Goal: Task Accomplishment & Management: Use online tool/utility

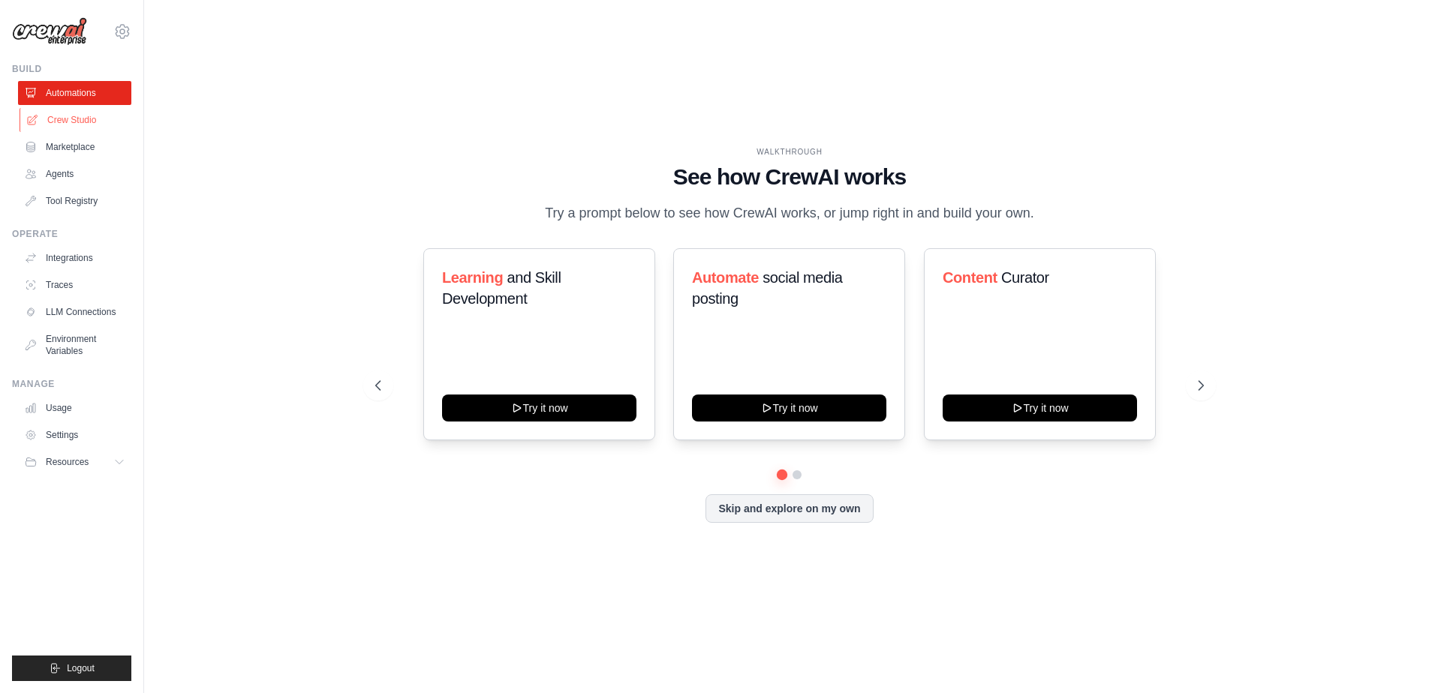
click at [92, 125] on link "Crew Studio" at bounding box center [76, 120] width 113 height 24
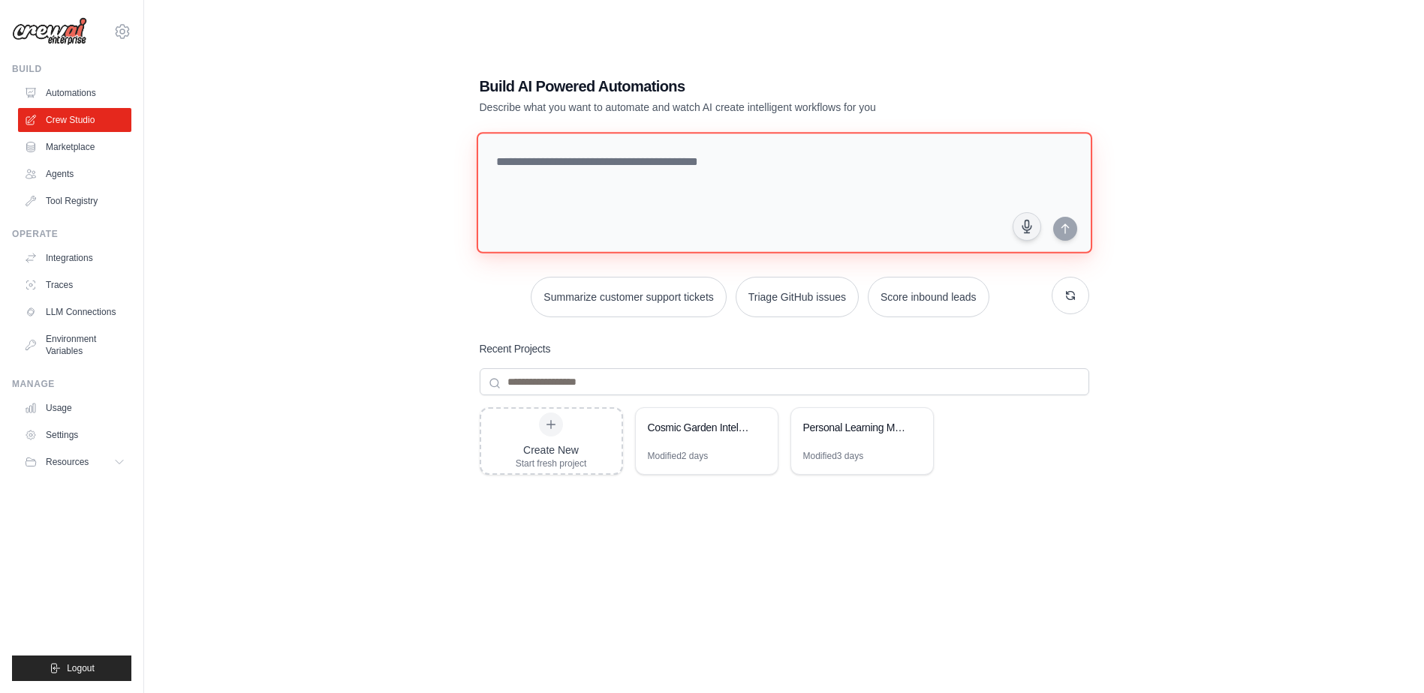
click at [658, 191] on textarea at bounding box center [783, 193] width 615 height 122
click at [81, 178] on link "Agents" at bounding box center [76, 174] width 113 height 24
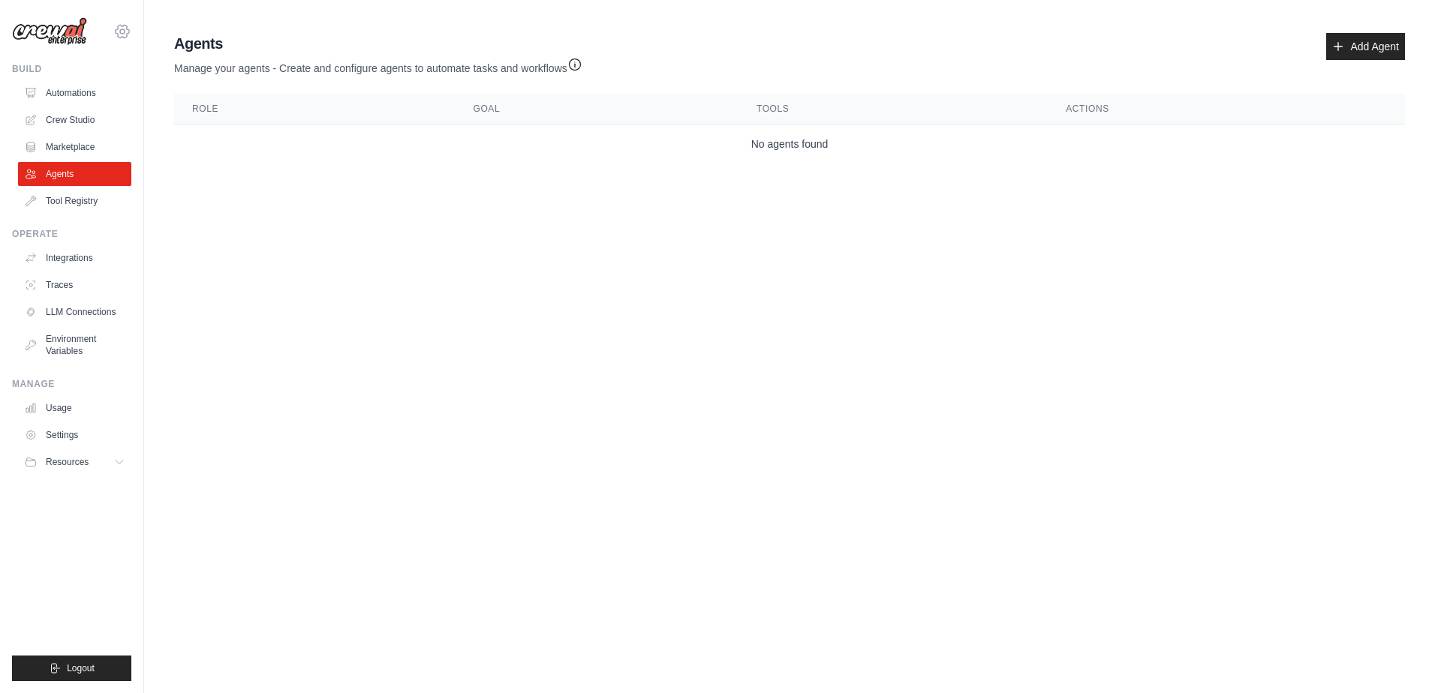
click at [115, 38] on icon at bounding box center [122, 32] width 18 height 18
click at [116, 38] on icon at bounding box center [122, 32] width 18 height 18
click at [87, 92] on link "Automations" at bounding box center [76, 93] width 113 height 24
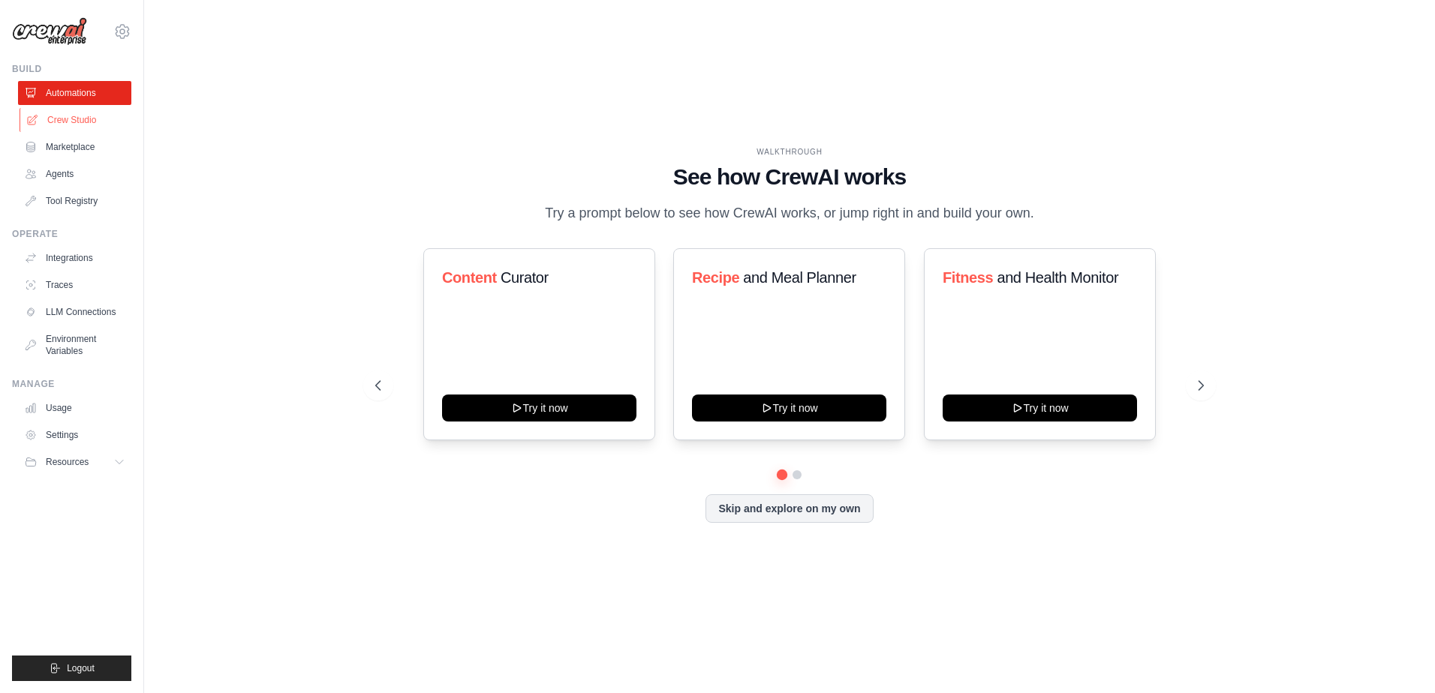
click at [73, 122] on link "Crew Studio" at bounding box center [76, 120] width 113 height 24
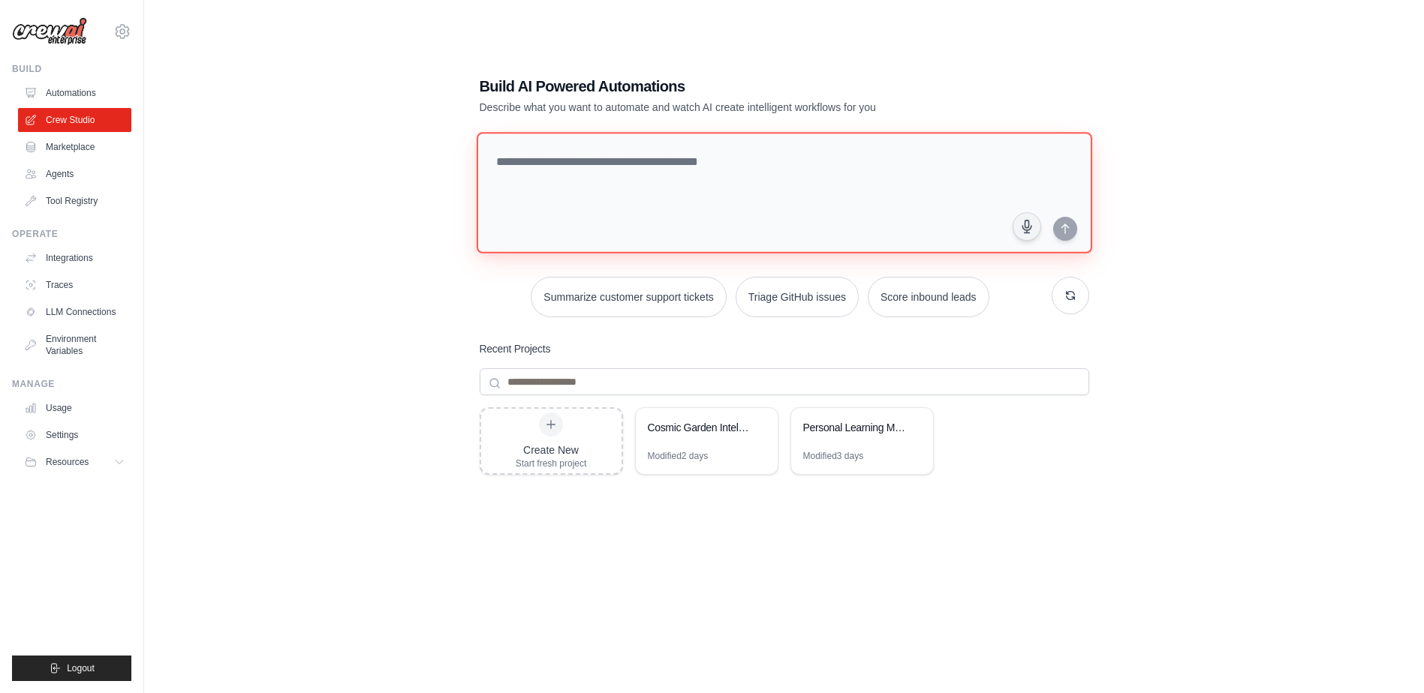
click at [652, 176] on textarea at bounding box center [783, 193] width 615 height 122
click at [653, 161] on textarea at bounding box center [783, 193] width 615 height 122
type textarea "**********"
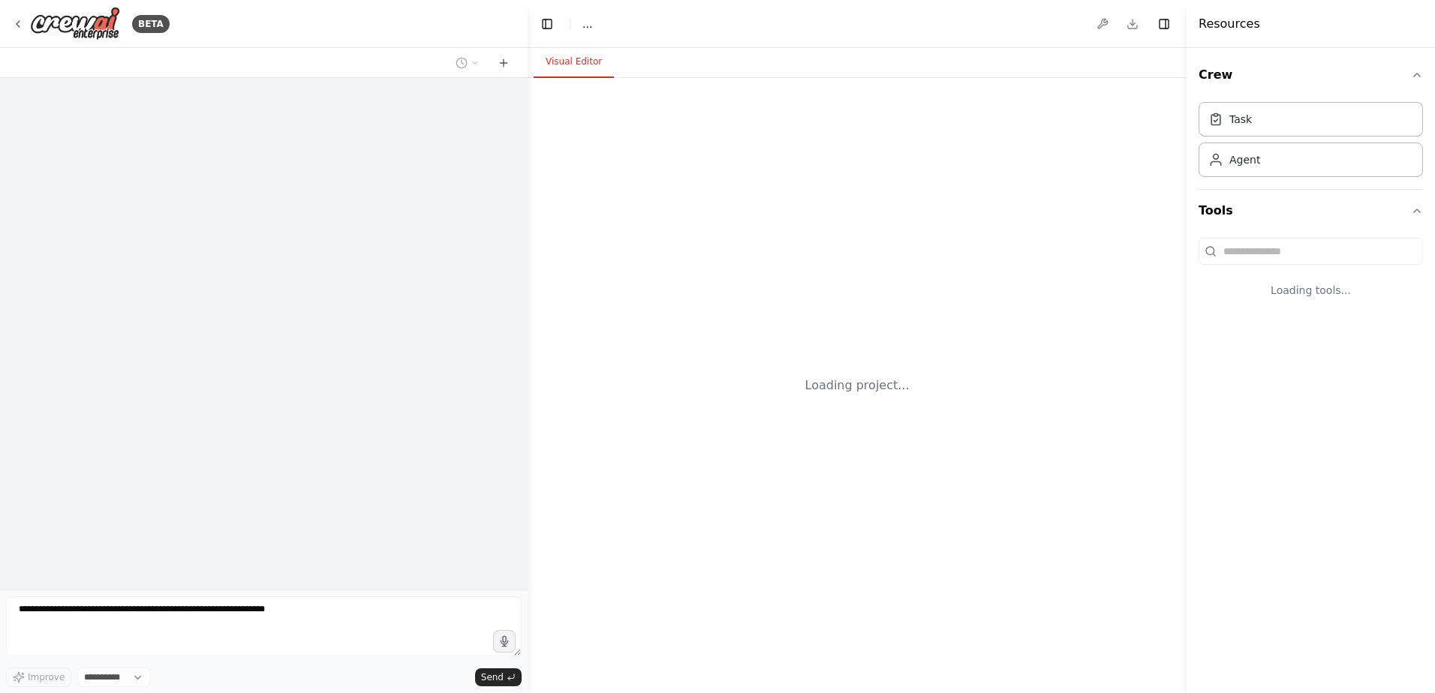
select select "****"
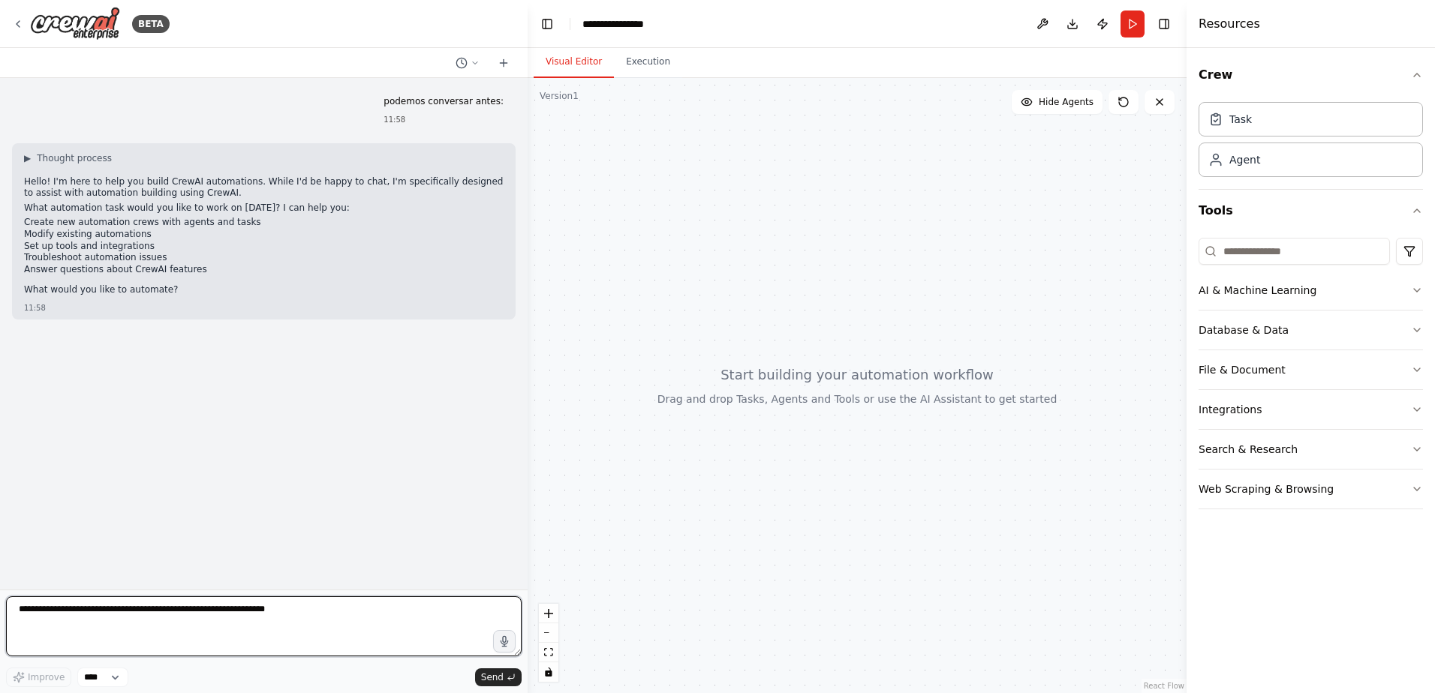
click at [257, 603] on textarea at bounding box center [264, 627] width 516 height 60
type textarea "**********"
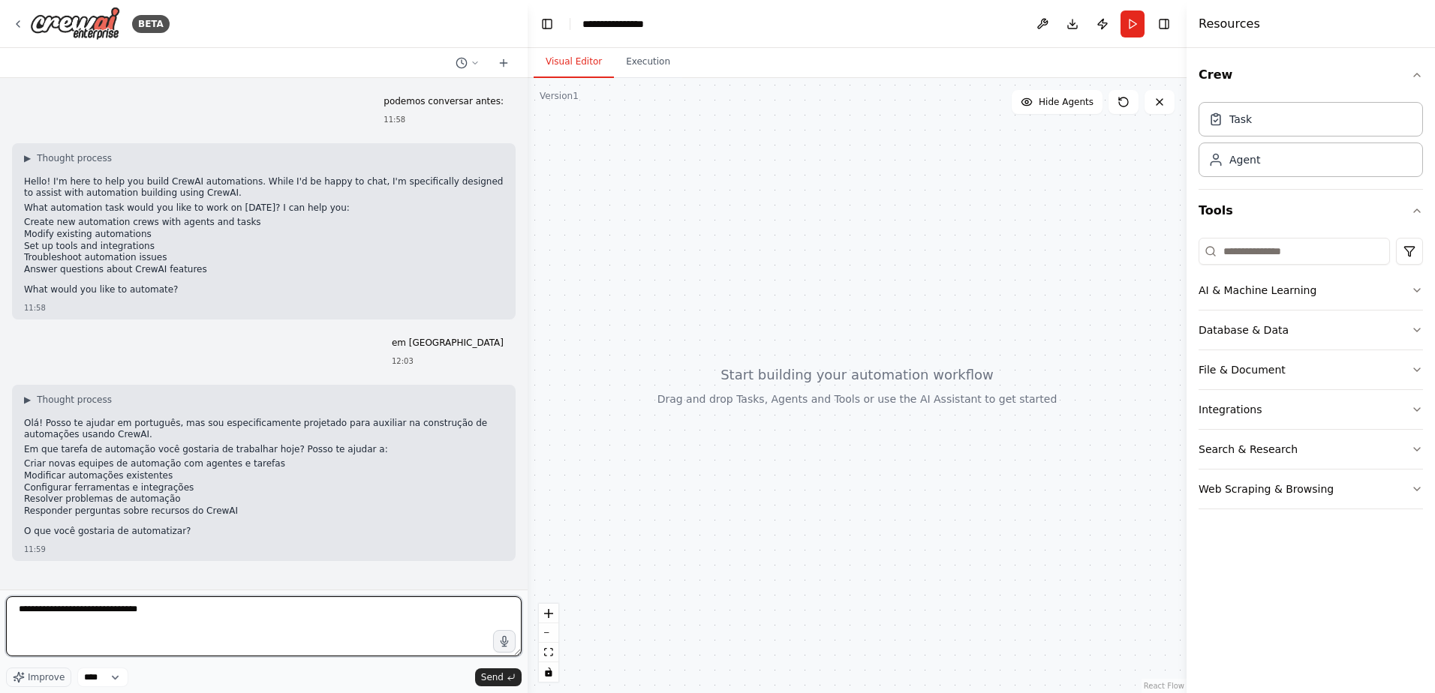
type textarea "**********"
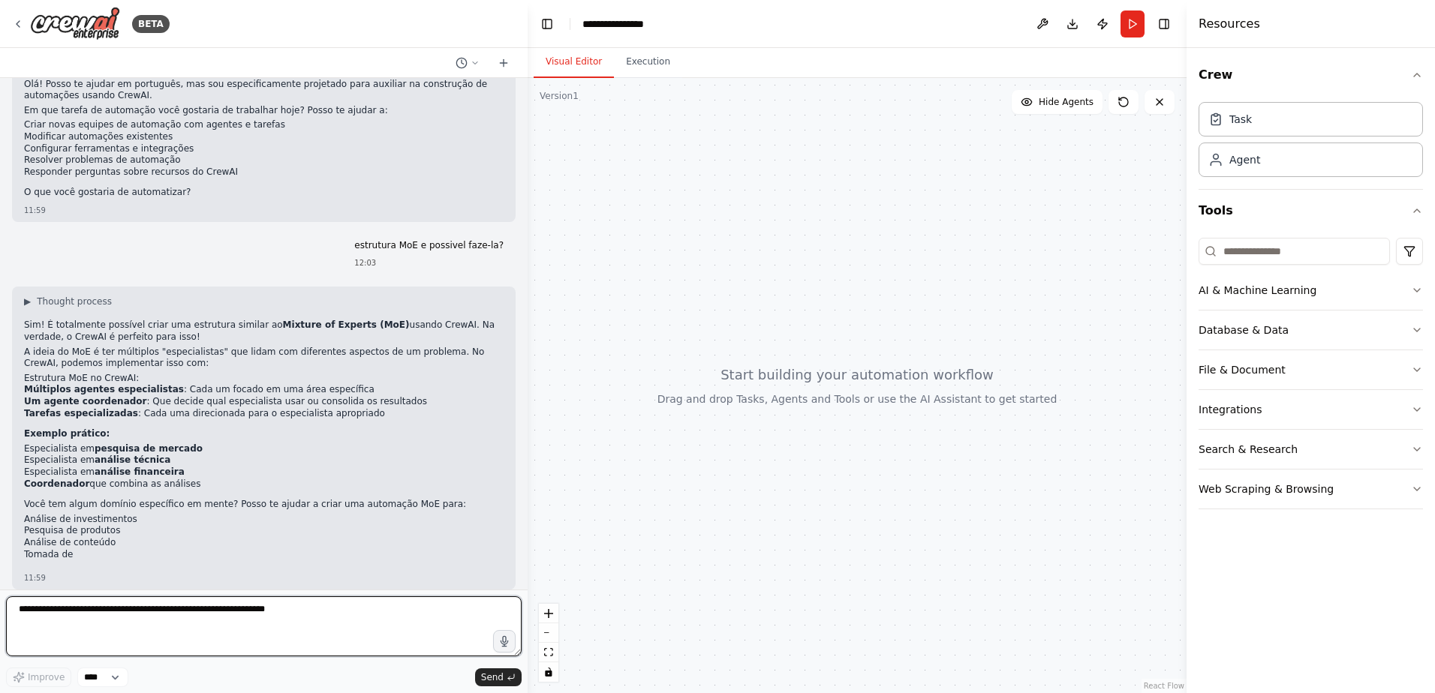
scroll to position [365, 0]
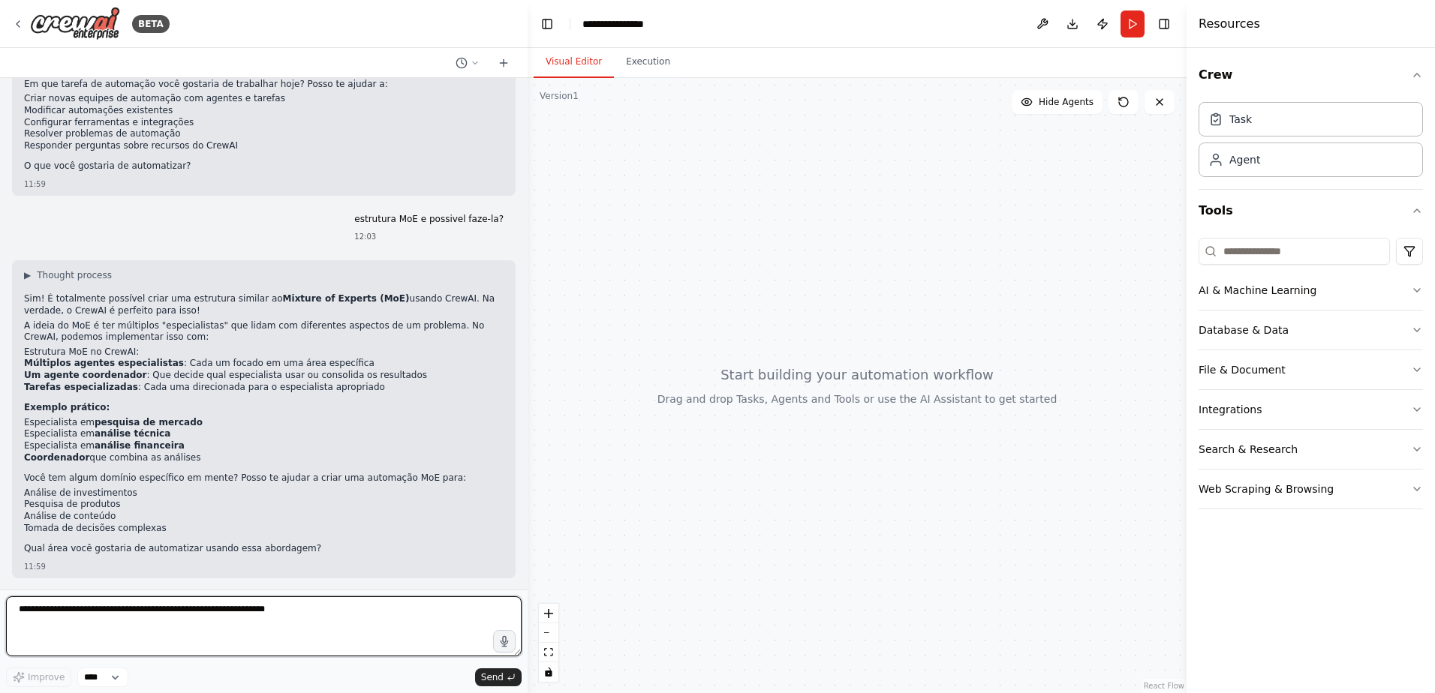
click at [302, 598] on textarea at bounding box center [264, 627] width 516 height 60
type textarea "*"
type textarea "**********"
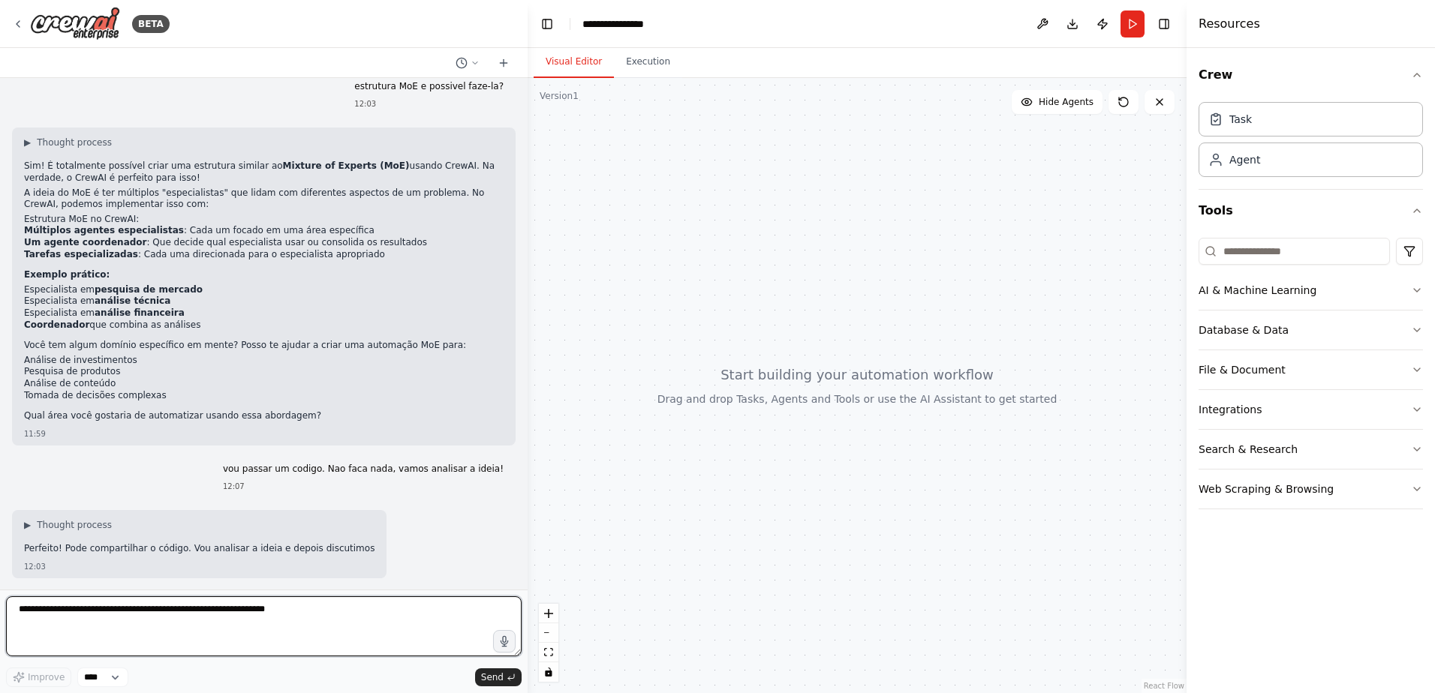
scroll to position [525, 0]
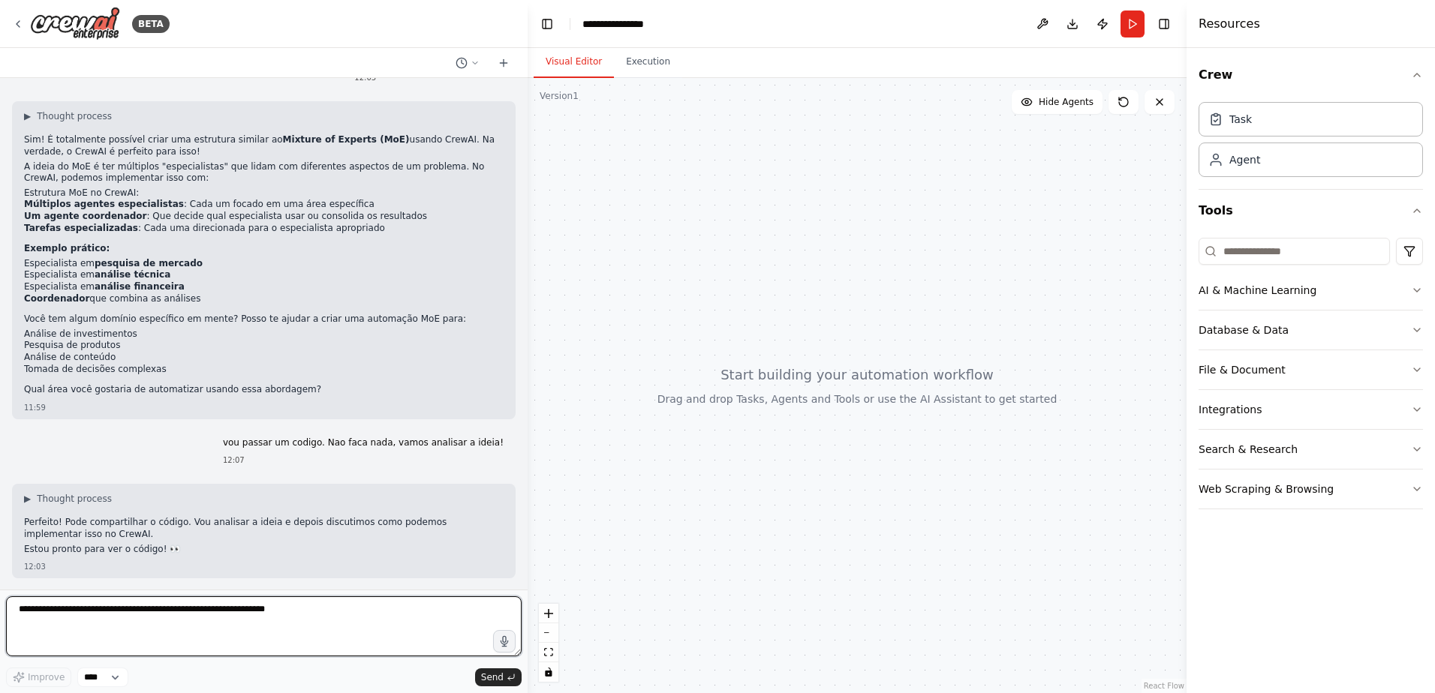
click at [112, 623] on textarea at bounding box center [264, 627] width 516 height 60
paste textarea "**********"
type textarea "**********"
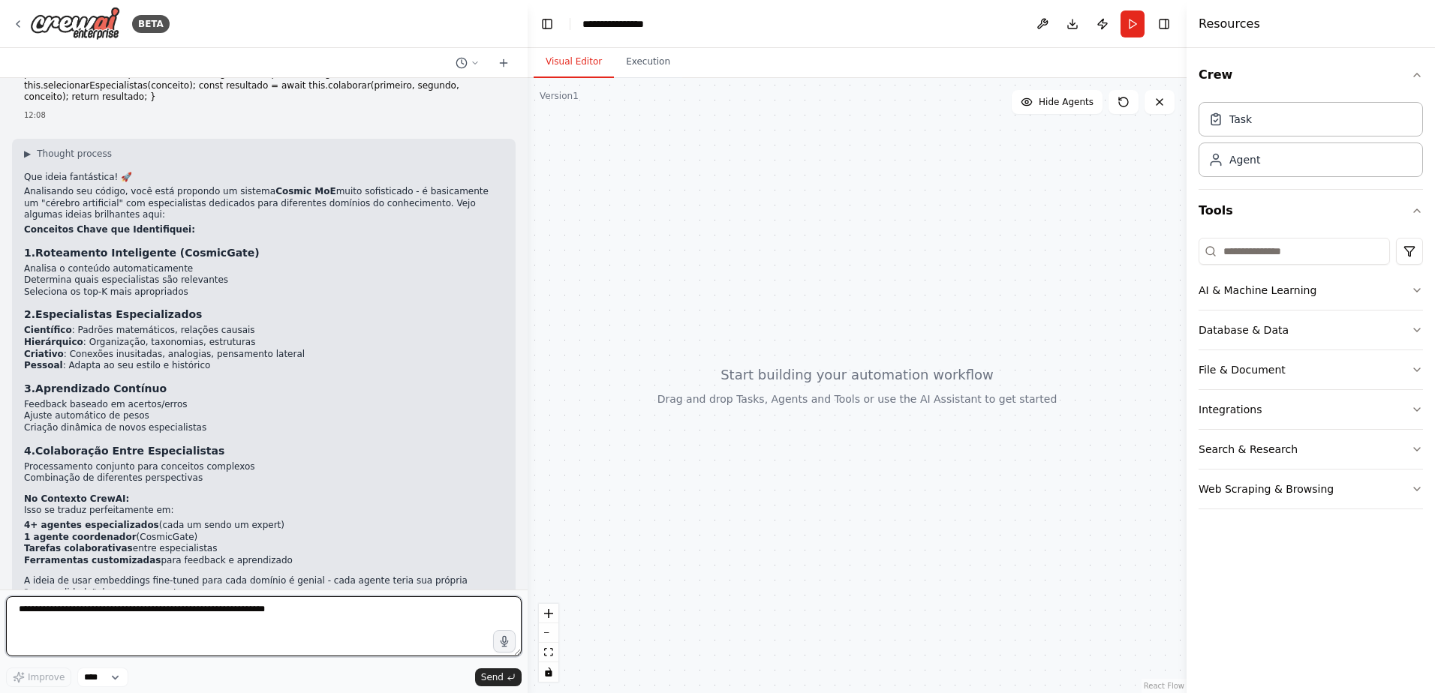
scroll to position [1972, 0]
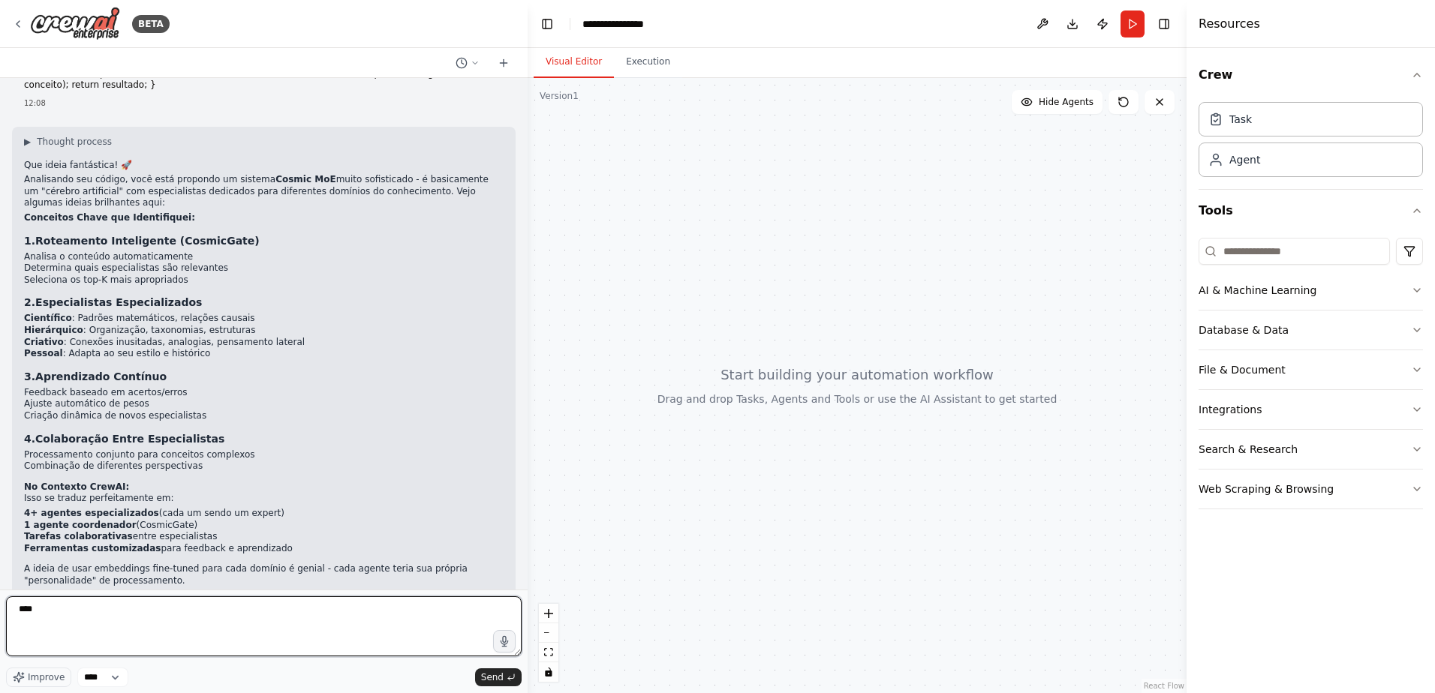
type textarea "*****"
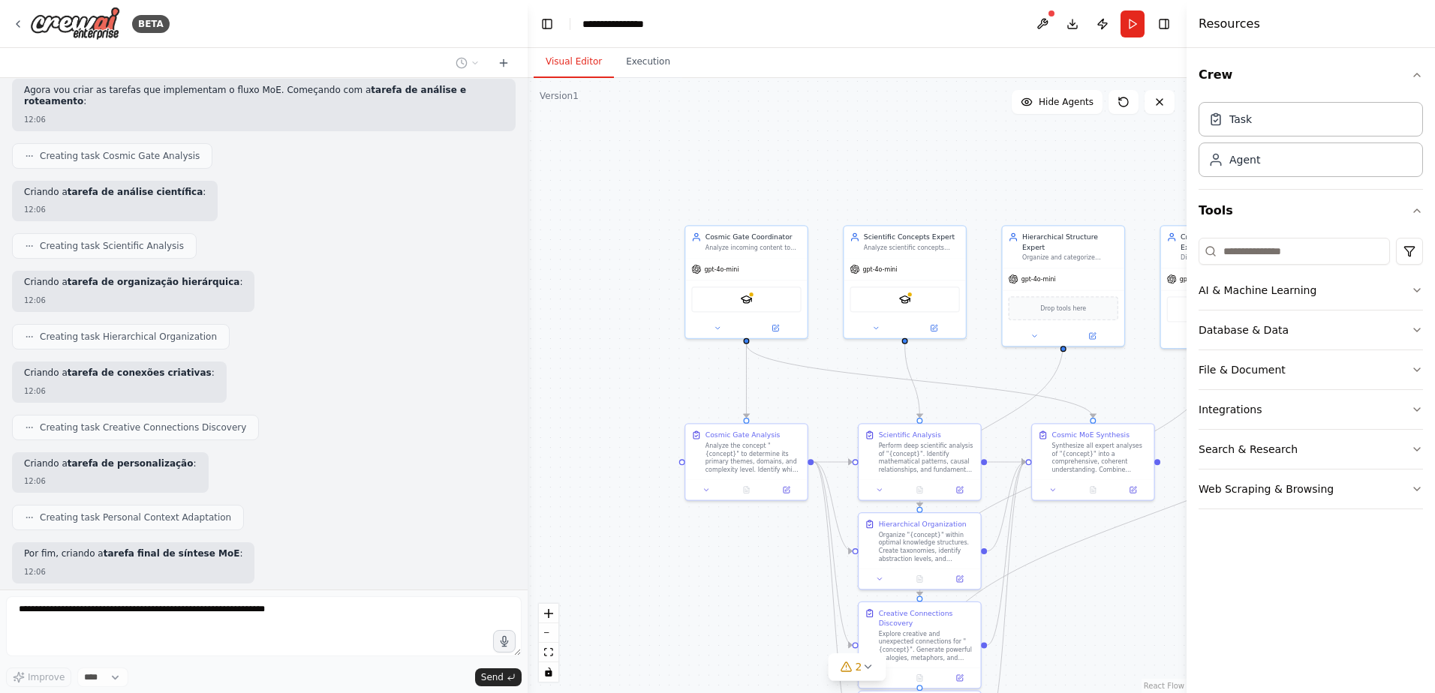
scroll to position [3372, 0]
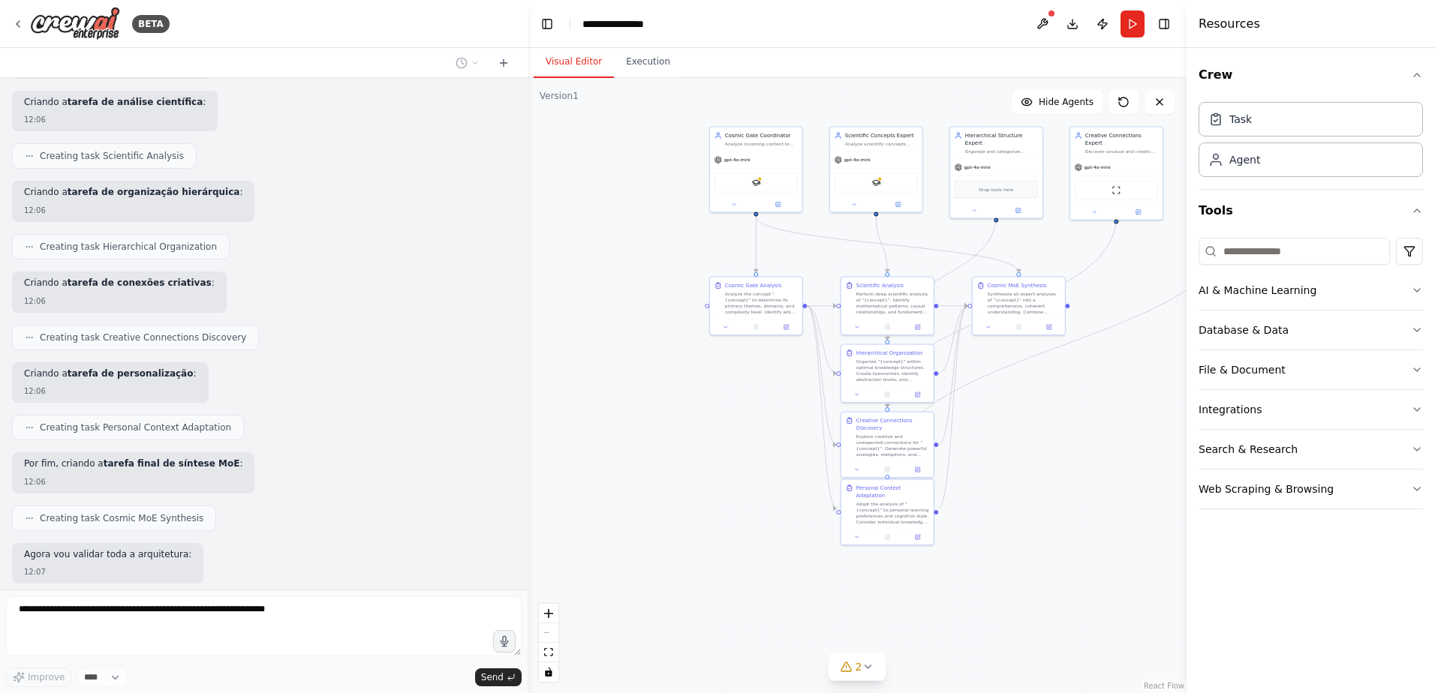
drag, startPoint x: 1032, startPoint y: 556, endPoint x: 996, endPoint y: 409, distance: 151.4
click at [1001, 419] on div ".deletable-edge-delete-btn { width: 20px; height: 20px; border: 0px solid #ffff…" at bounding box center [857, 385] width 659 height 615
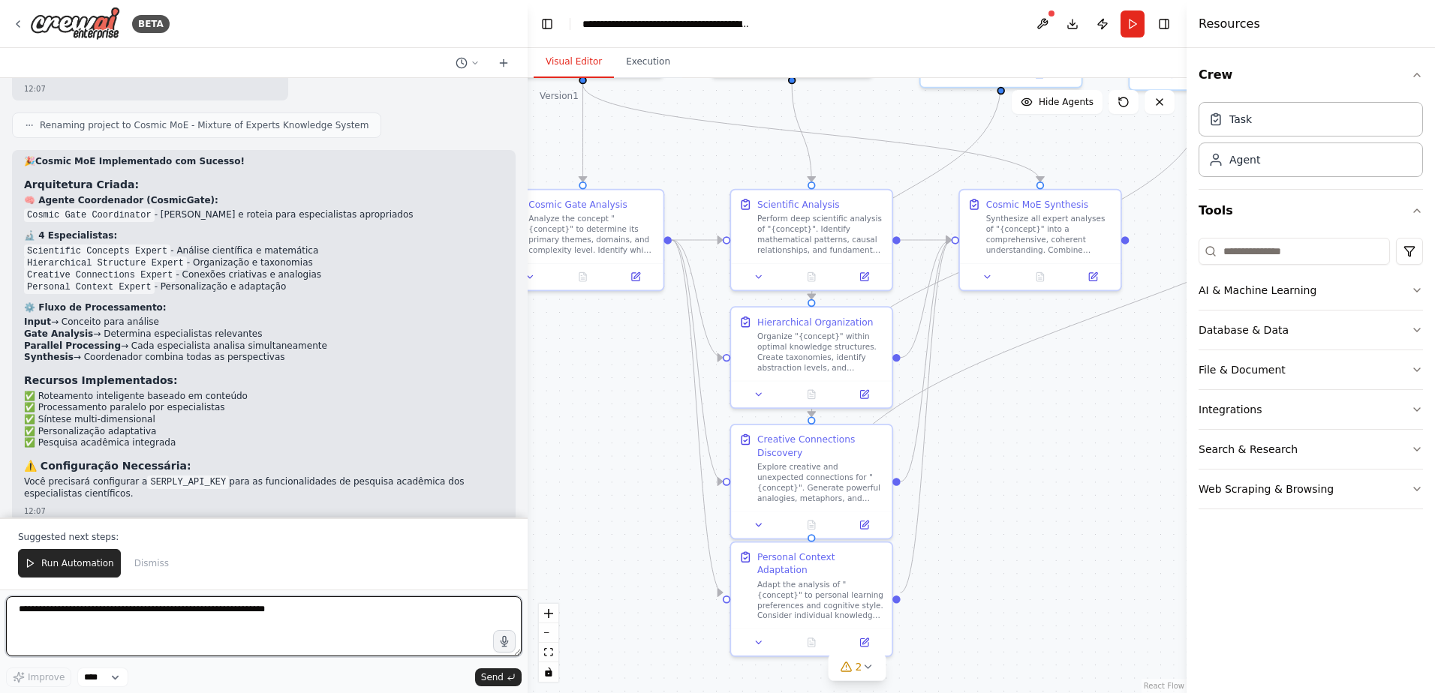
scroll to position [3946, 0]
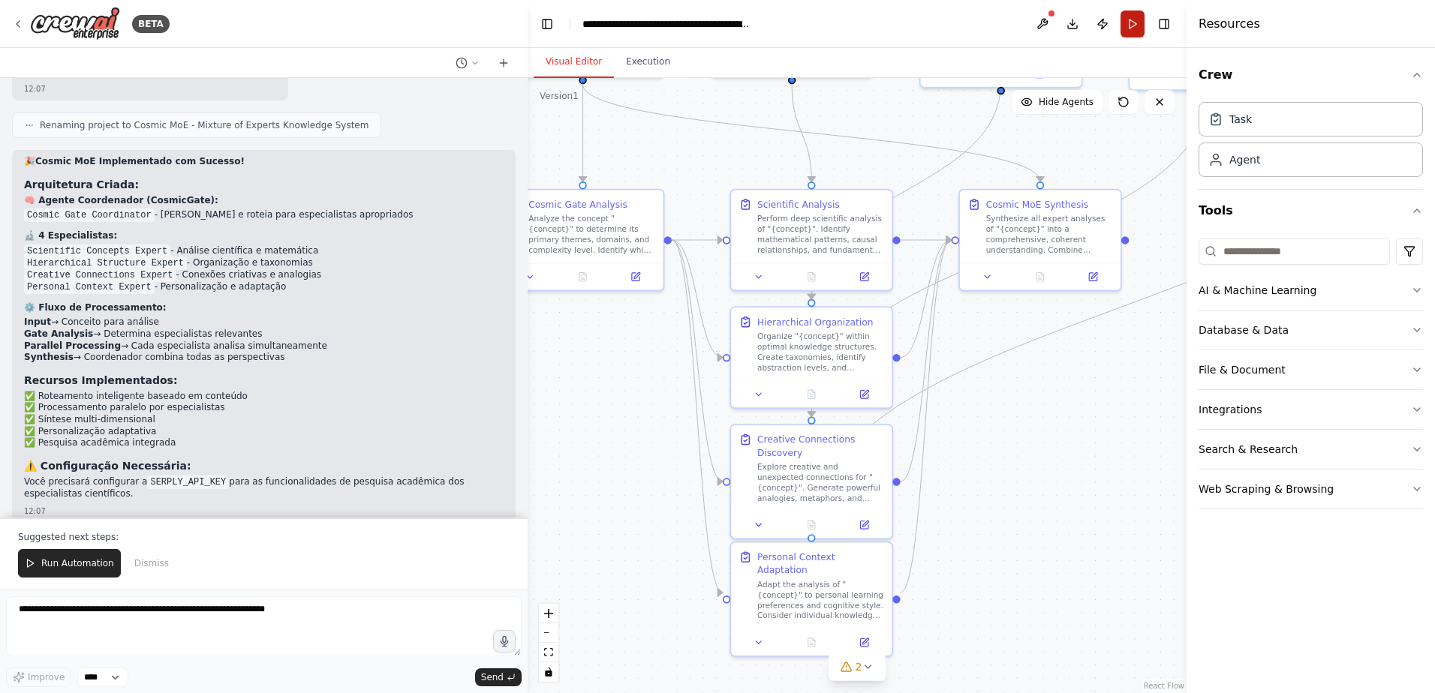
click at [1129, 31] on button "Run" at bounding box center [1132, 24] width 24 height 27
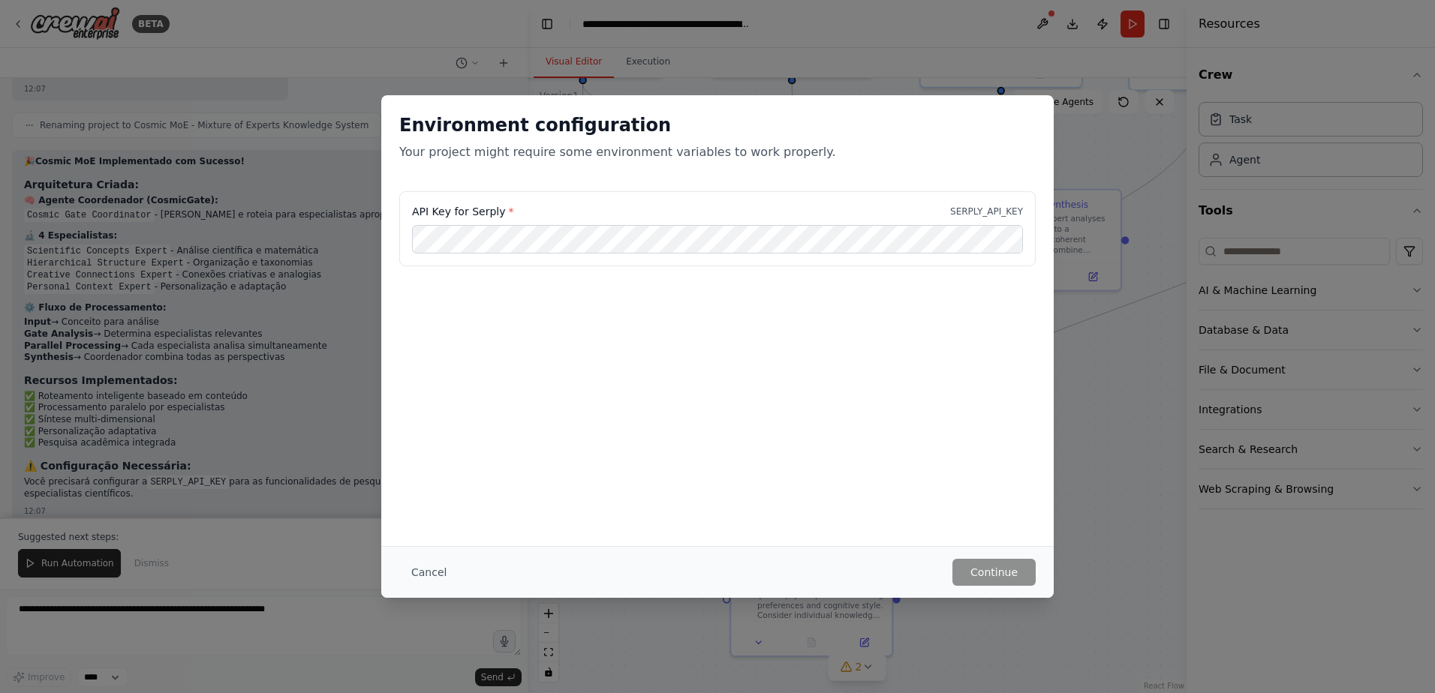
click at [1114, 446] on div "Environment configuration Your project might require some environment variables…" at bounding box center [717, 346] width 1435 height 693
click at [1107, 324] on div "Environment configuration Your project might require some environment variables…" at bounding box center [717, 346] width 1435 height 693
click at [425, 565] on button "Cancel" at bounding box center [428, 572] width 59 height 27
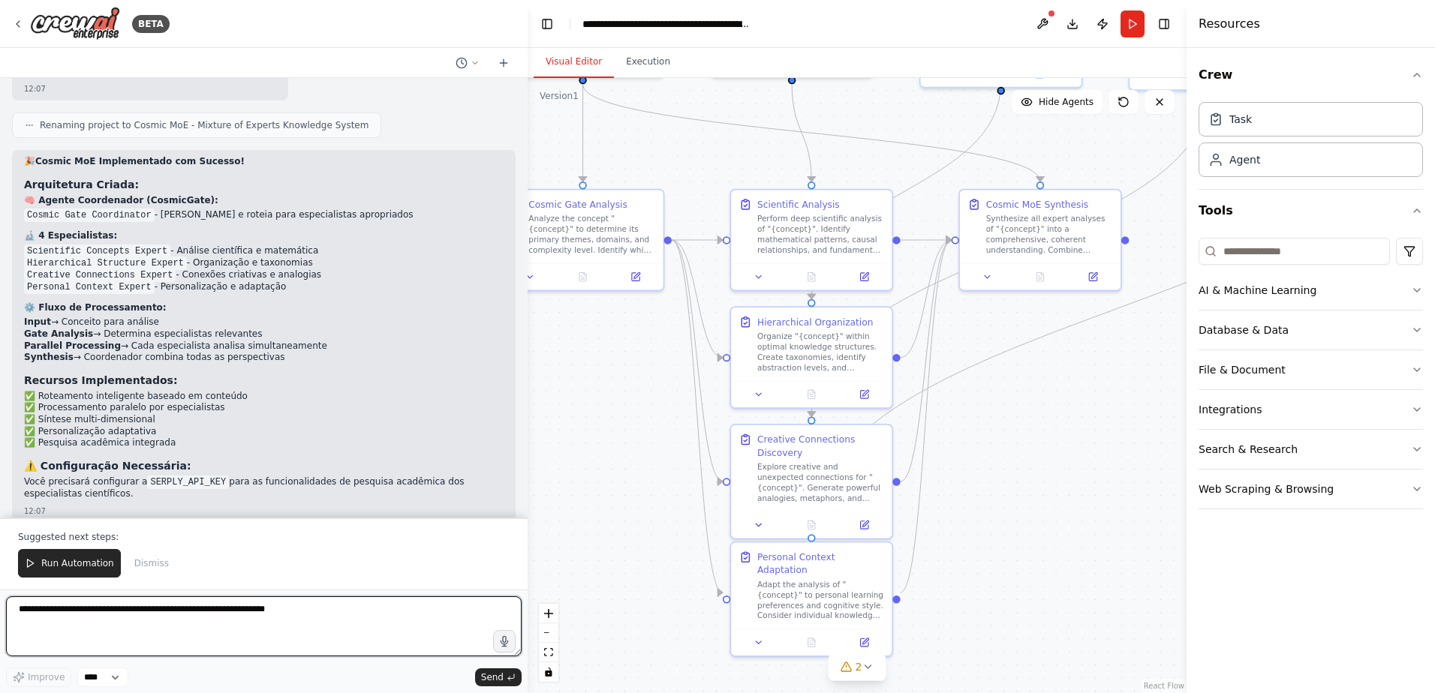
click at [262, 612] on textarea at bounding box center [264, 627] width 516 height 60
type textarea "**********"
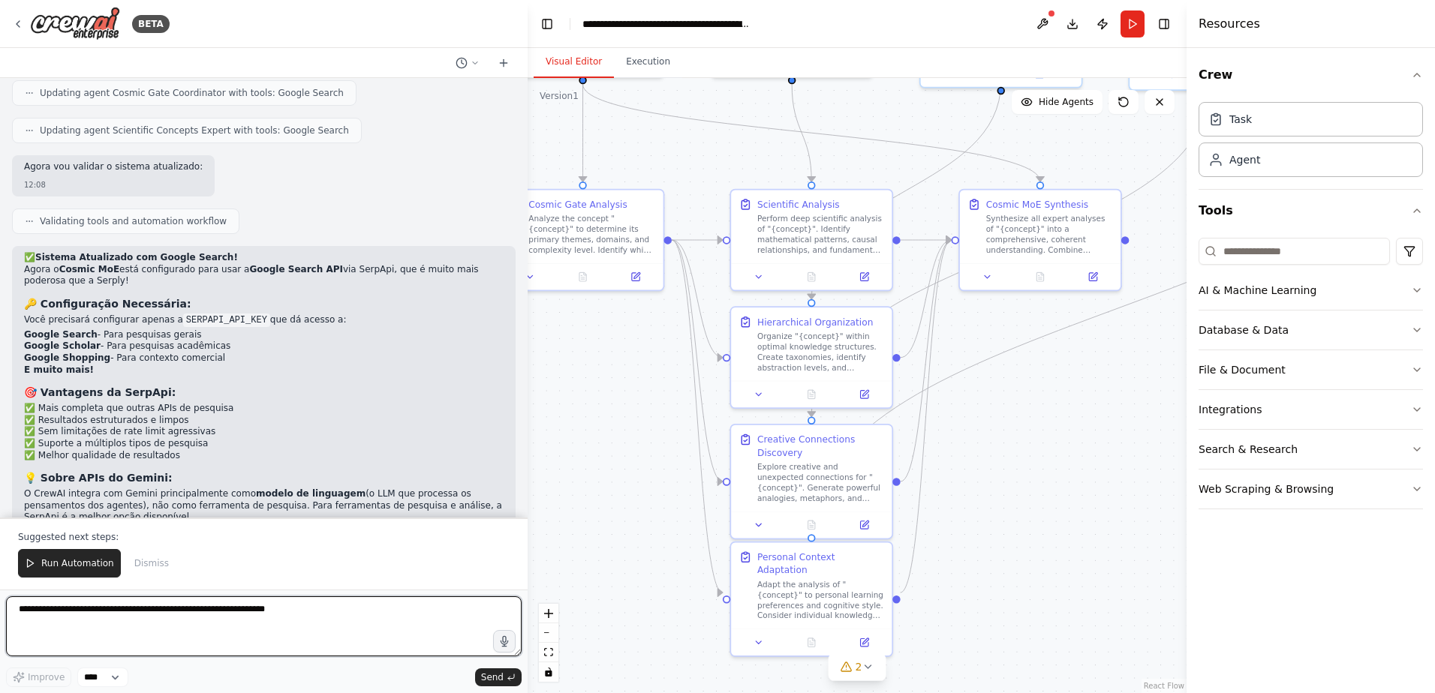
scroll to position [4962, 0]
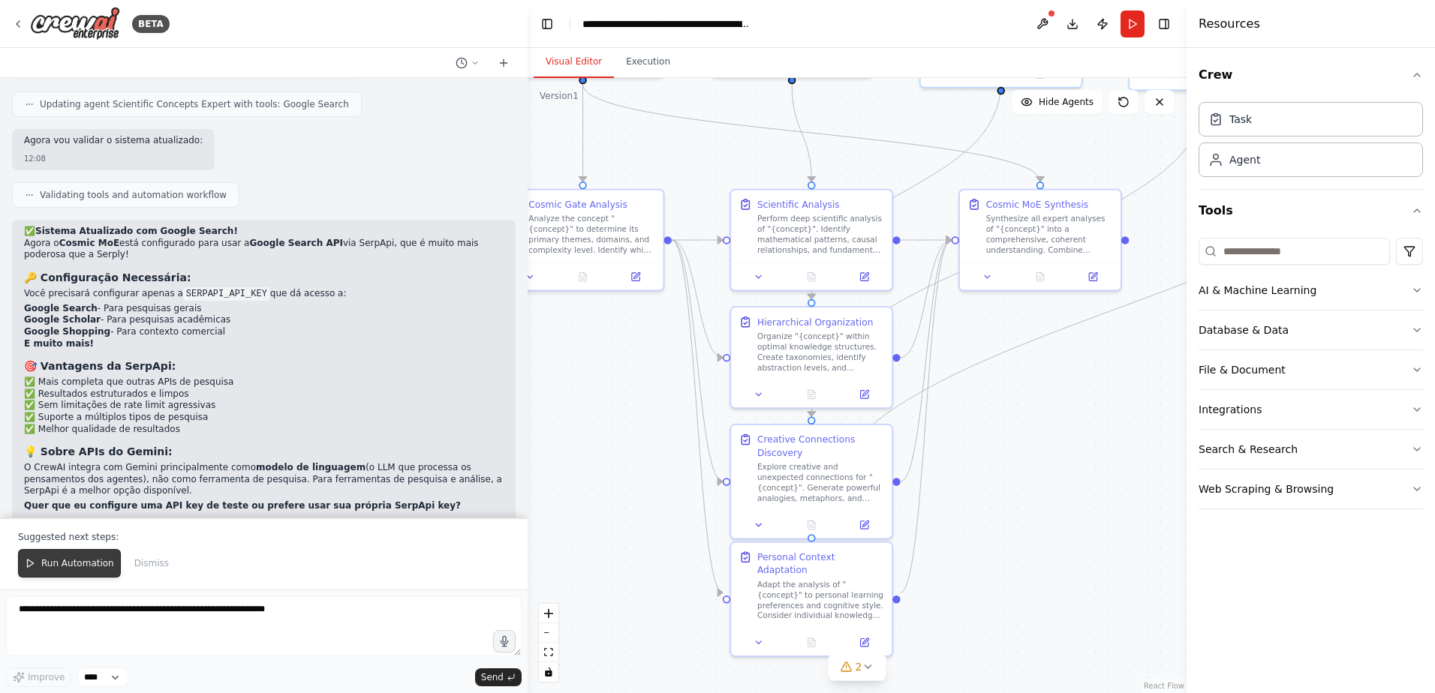
click at [96, 564] on span "Run Automation" at bounding box center [77, 564] width 73 height 12
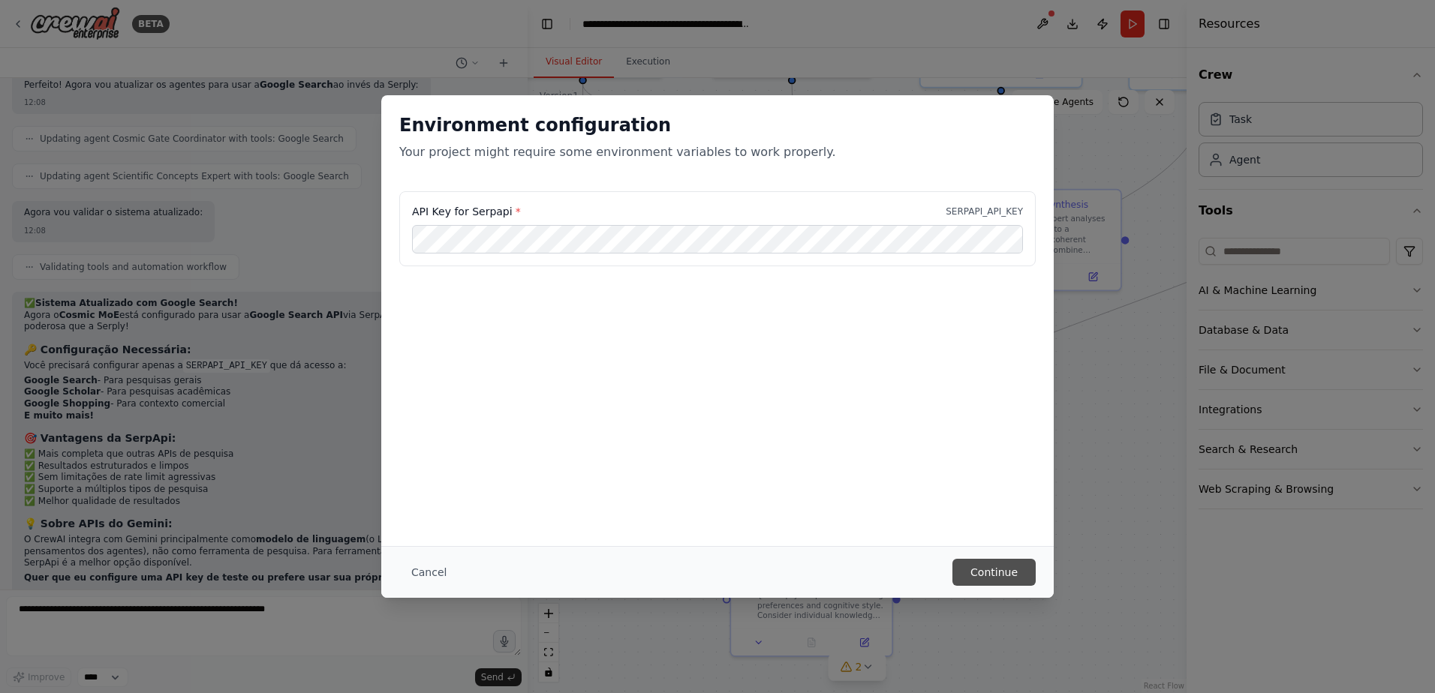
click at [992, 569] on button "Continue" at bounding box center [993, 572] width 83 height 27
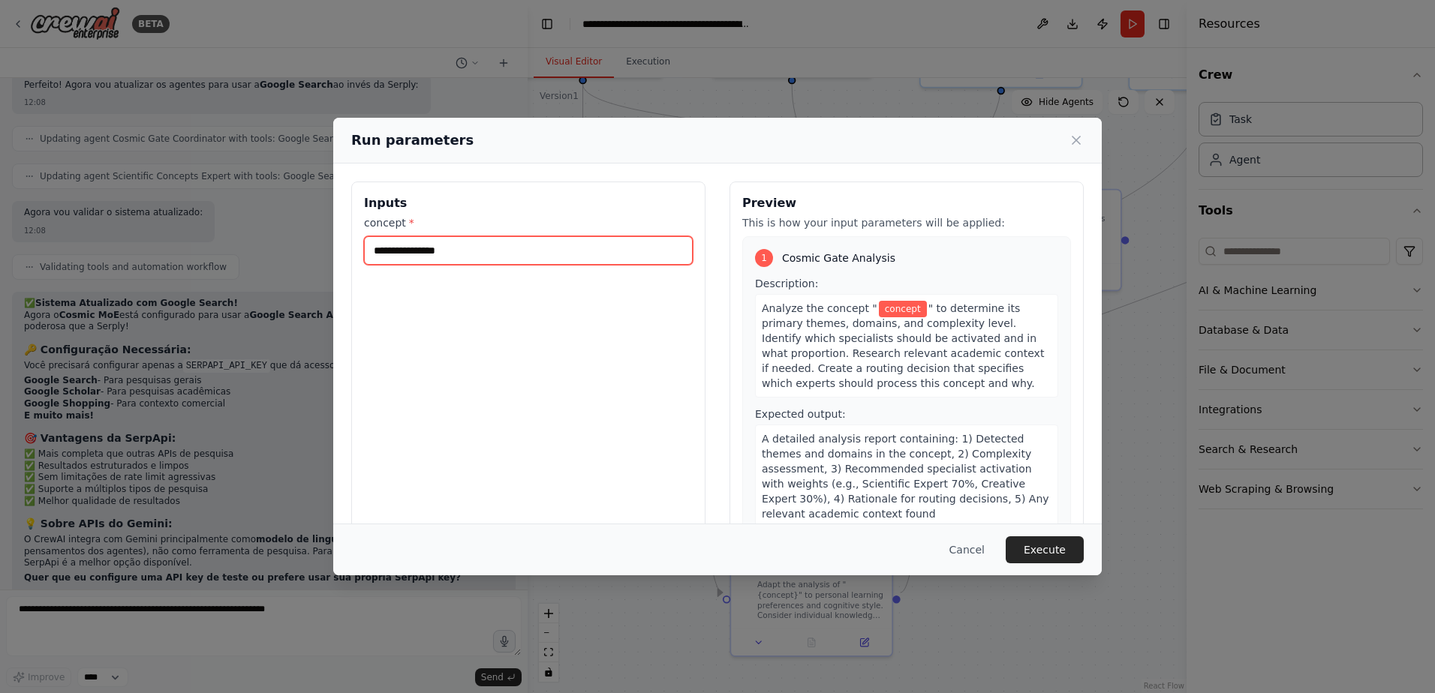
click at [535, 243] on input "concept *" at bounding box center [528, 250] width 329 height 29
click at [558, 244] on input "concept *" at bounding box center [528, 250] width 329 height 29
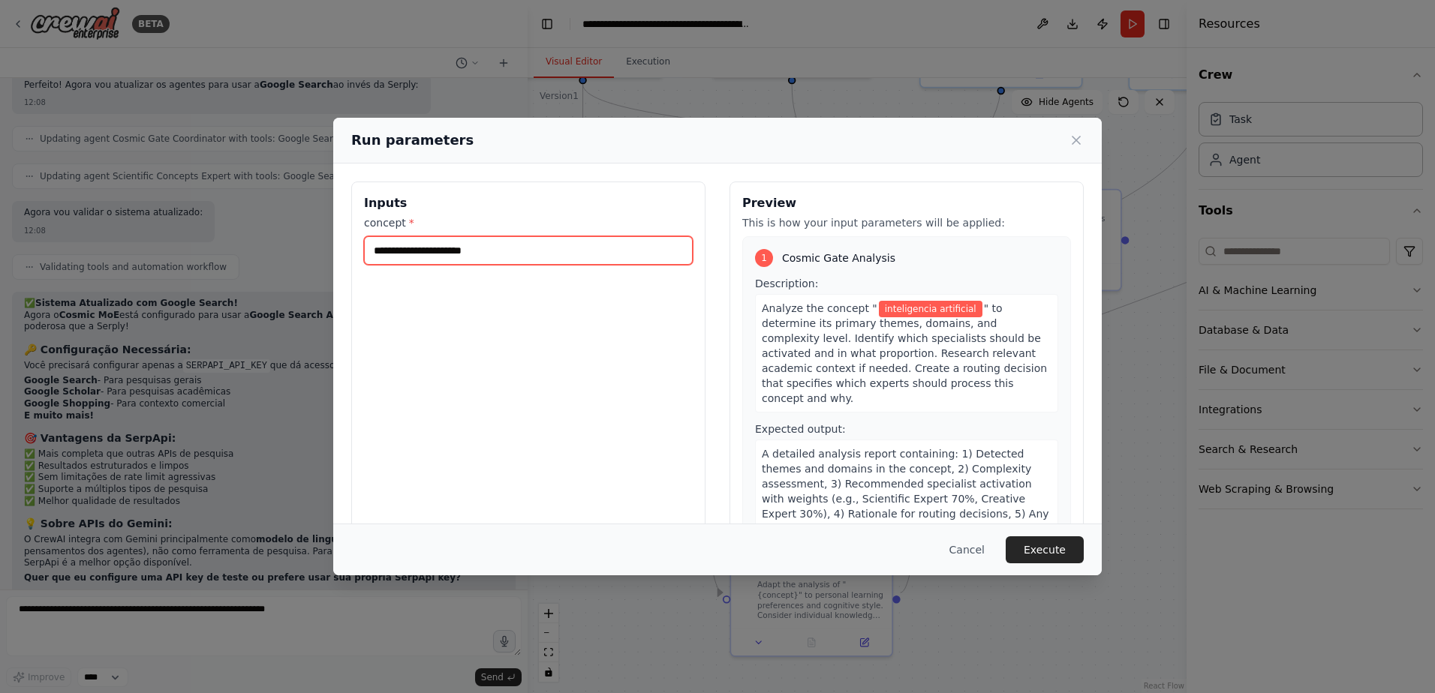
type input "**********"
click at [1034, 546] on button "Execute" at bounding box center [1045, 550] width 78 height 27
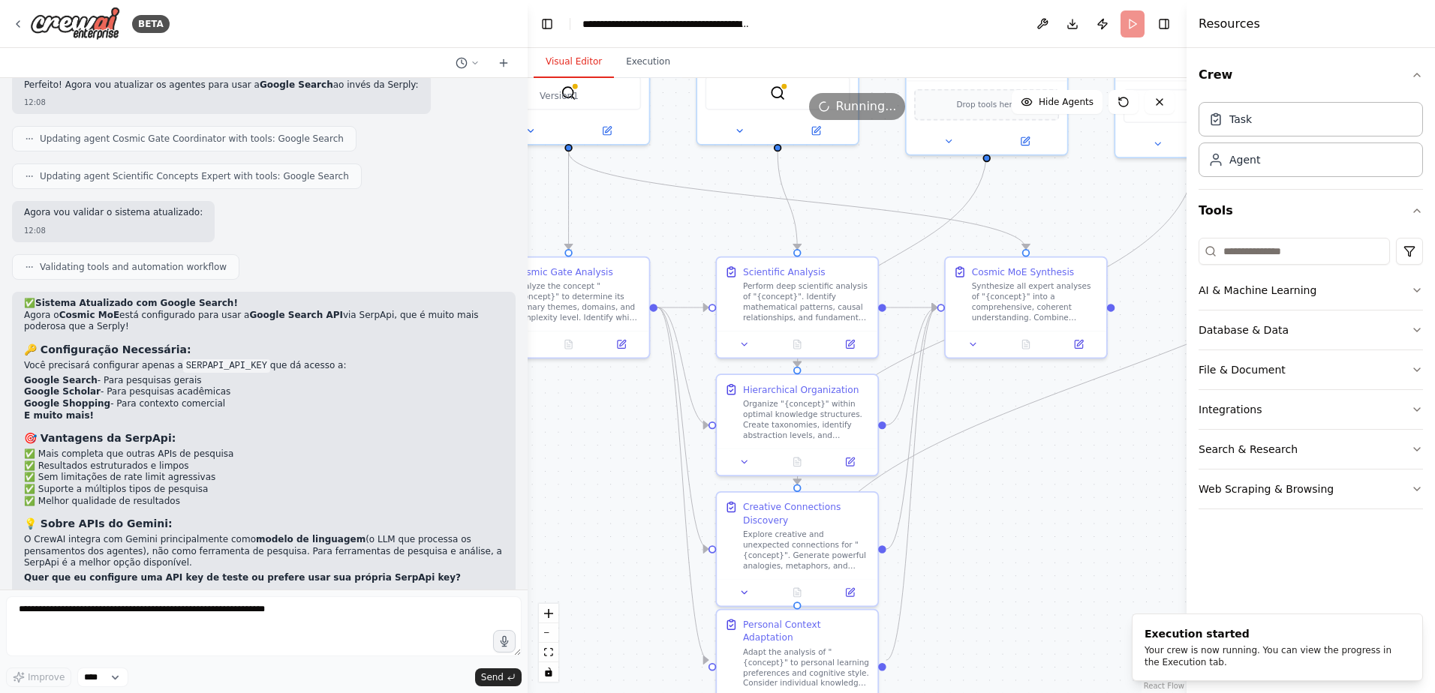
drag, startPoint x: 918, startPoint y: 156, endPoint x: 877, endPoint y: 209, distance: 67.4
click at [904, 224] on div ".deletable-edge-delete-btn { width: 20px; height: 20px; border: 0px solid #ffff…" at bounding box center [857, 385] width 659 height 615
click at [634, 59] on button "Execution" at bounding box center [648, 63] width 68 height 32
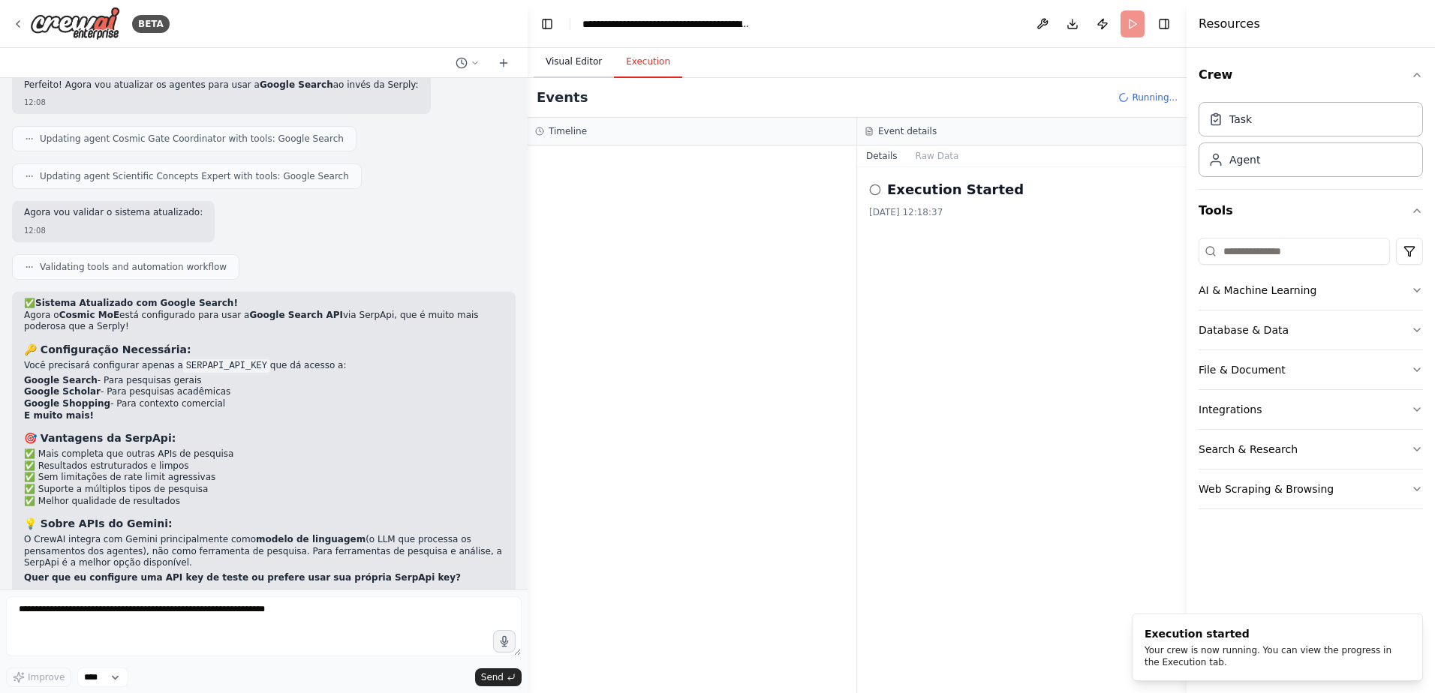
click at [584, 67] on button "Visual Editor" at bounding box center [574, 63] width 80 height 32
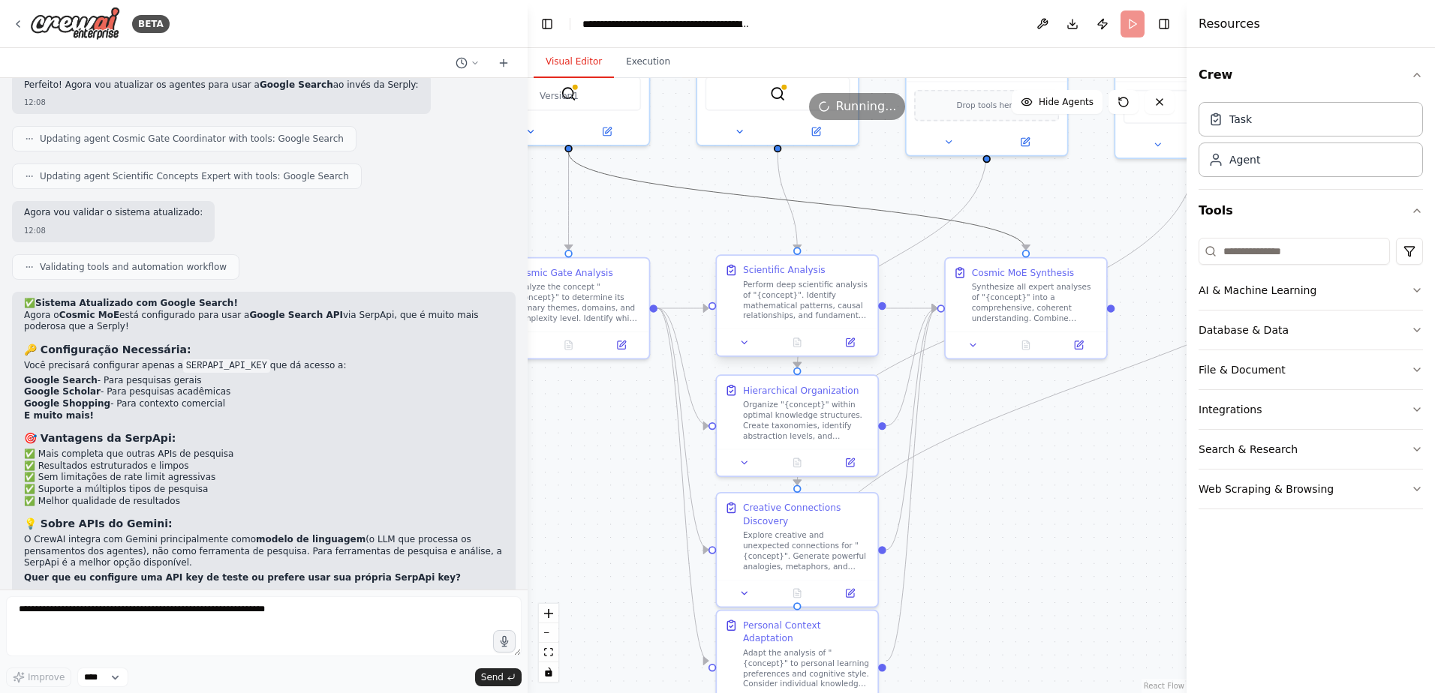
drag, startPoint x: 734, startPoint y: 191, endPoint x: 804, endPoint y: 276, distance: 110.9
click at [804, 276] on div ".deletable-edge-delete-btn { width: 20px; height: 20px; border: 0px solid #ffff…" at bounding box center [708, 198] width 573 height 536
drag, startPoint x: 880, startPoint y: 210, endPoint x: 912, endPoint y: 315, distance: 109.9
click at [912, 315] on div ".deletable-edge-delete-btn { width: 20px; height: 20px; border: 0px solid #ffff…" at bounding box center [857, 385] width 659 height 615
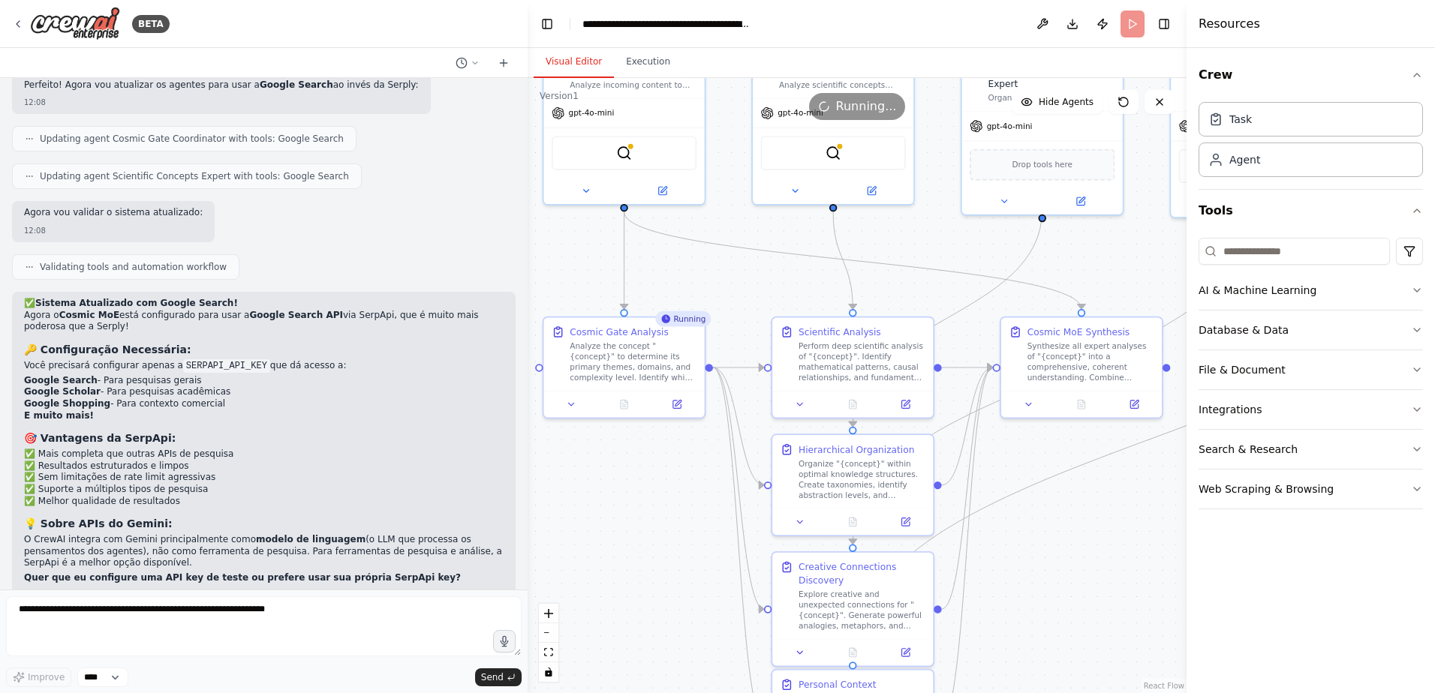
drag, startPoint x: 911, startPoint y: 175, endPoint x: 967, endPoint y: 233, distance: 80.1
click at [967, 233] on div ".deletable-edge-delete-btn { width: 20px; height: 20px; border: 0px solid #ffff…" at bounding box center [857, 385] width 659 height 615
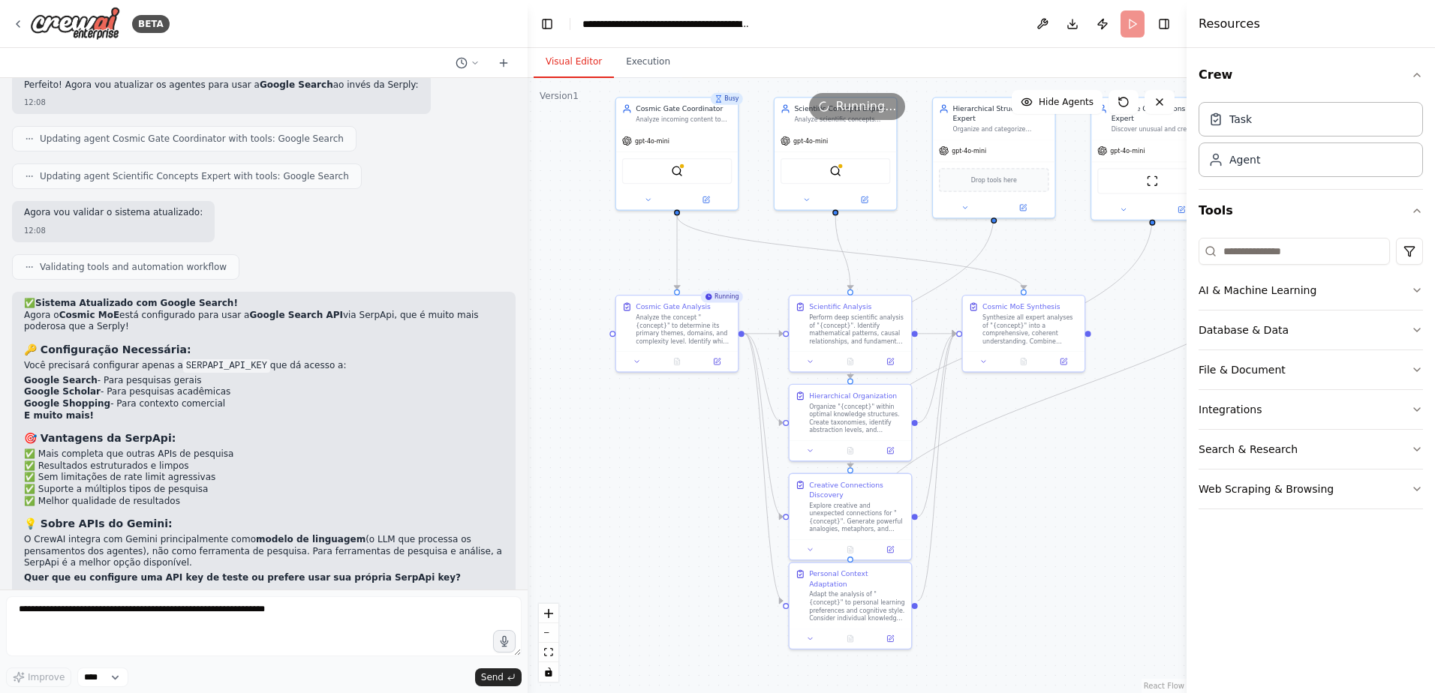
drag, startPoint x: 973, startPoint y: 245, endPoint x: 948, endPoint y: 230, distance: 29.2
click at [948, 230] on div ".deletable-edge-delete-btn { width: 20px; height: 20px; border: 0px solid #ffff…" at bounding box center [857, 385] width 659 height 615
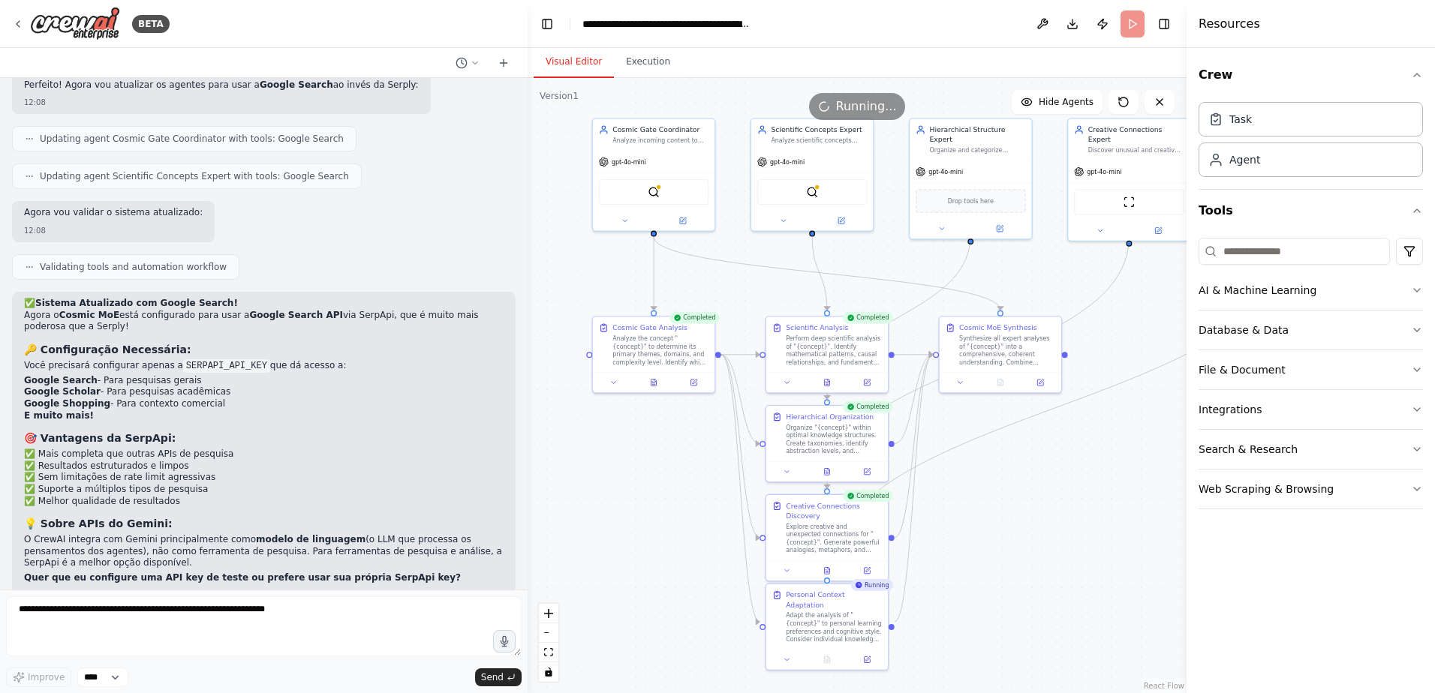
drag, startPoint x: 1018, startPoint y: 464, endPoint x: 994, endPoint y: 486, distance: 31.3
click at [994, 486] on div ".deletable-edge-delete-btn { width: 20px; height: 20px; border: 0px solid #ffff…" at bounding box center [857, 385] width 659 height 615
click at [618, 68] on button "Execution" at bounding box center [648, 63] width 68 height 32
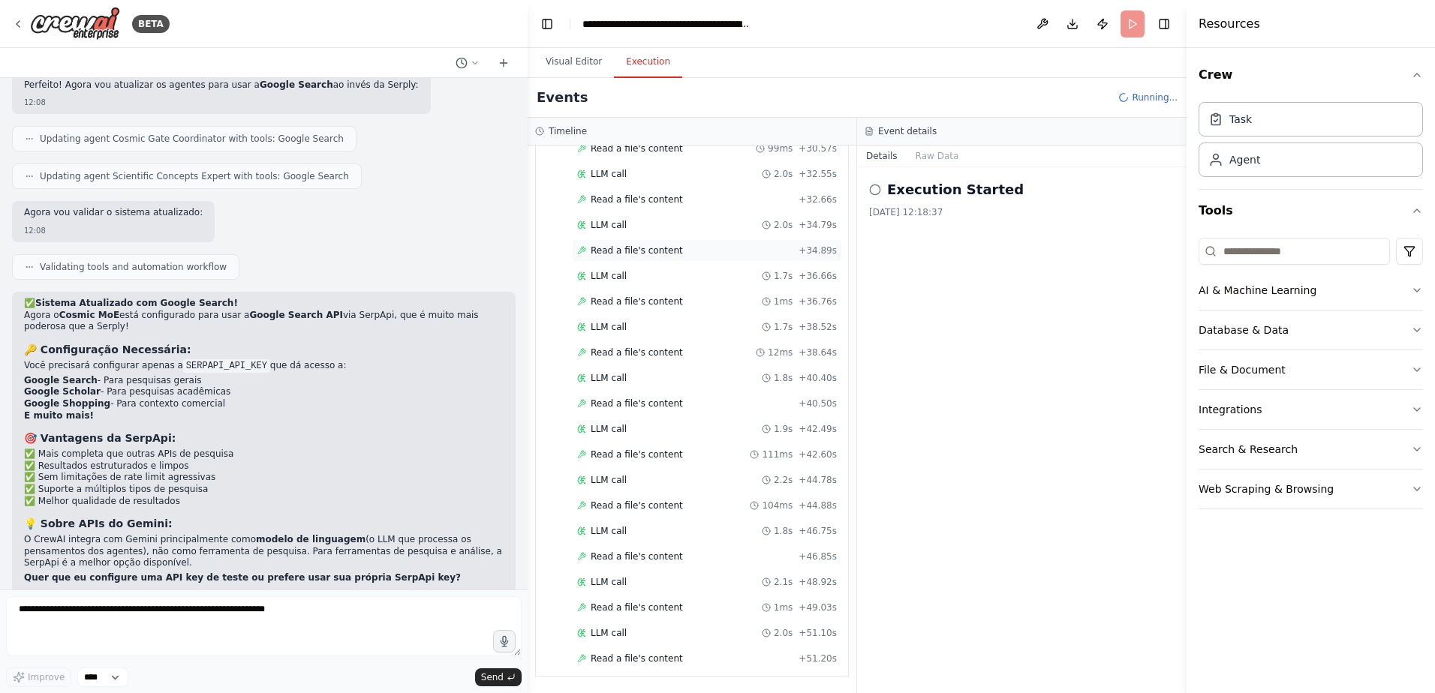
scroll to position [1885, 0]
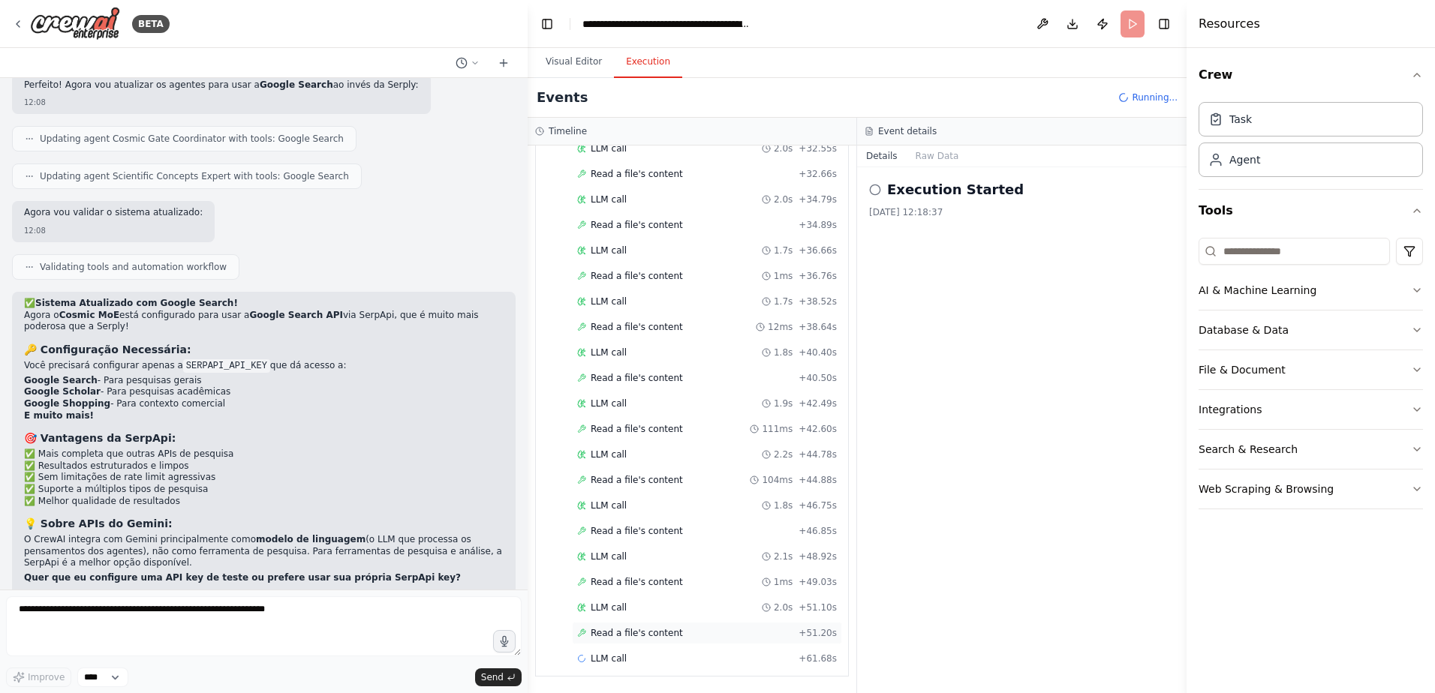
click at [654, 630] on span "Read a file's content" at bounding box center [637, 633] width 92 height 12
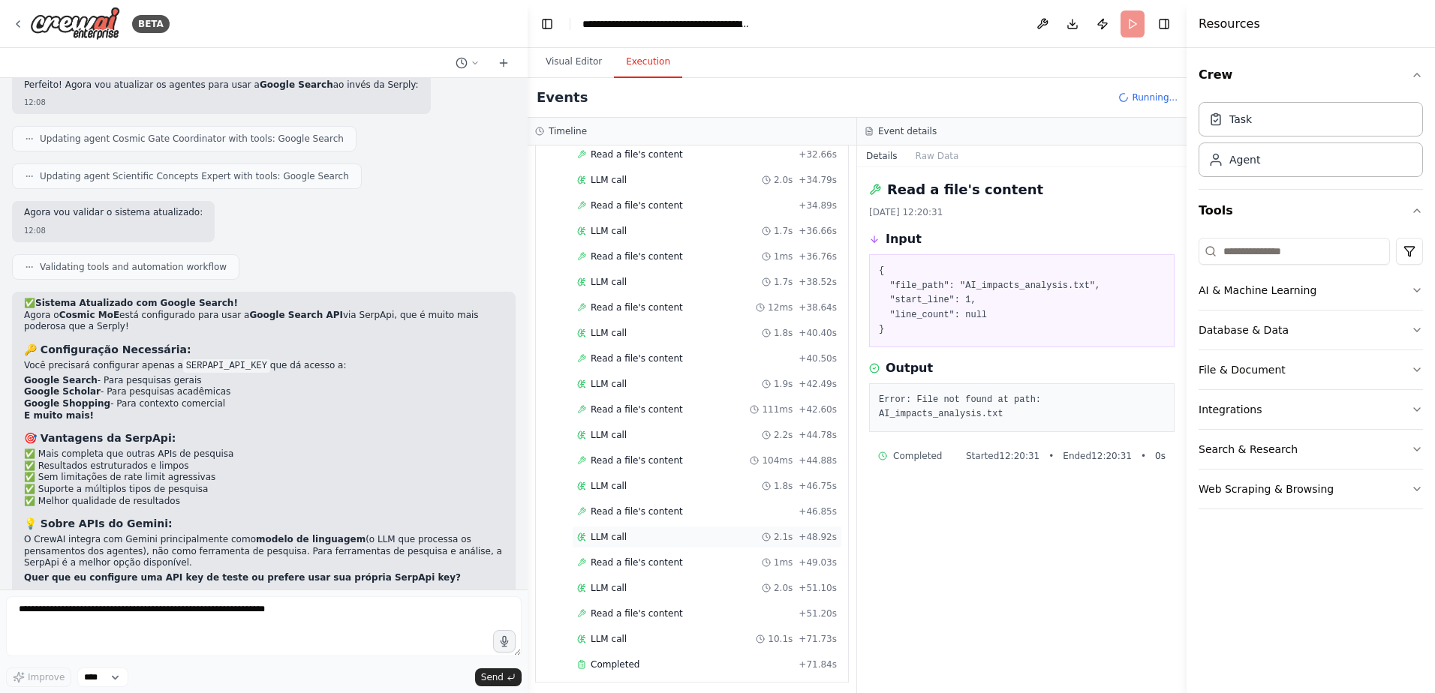
scroll to position [2040, 0]
click at [636, 654] on div "Completed" at bounding box center [684, 659] width 215 height 12
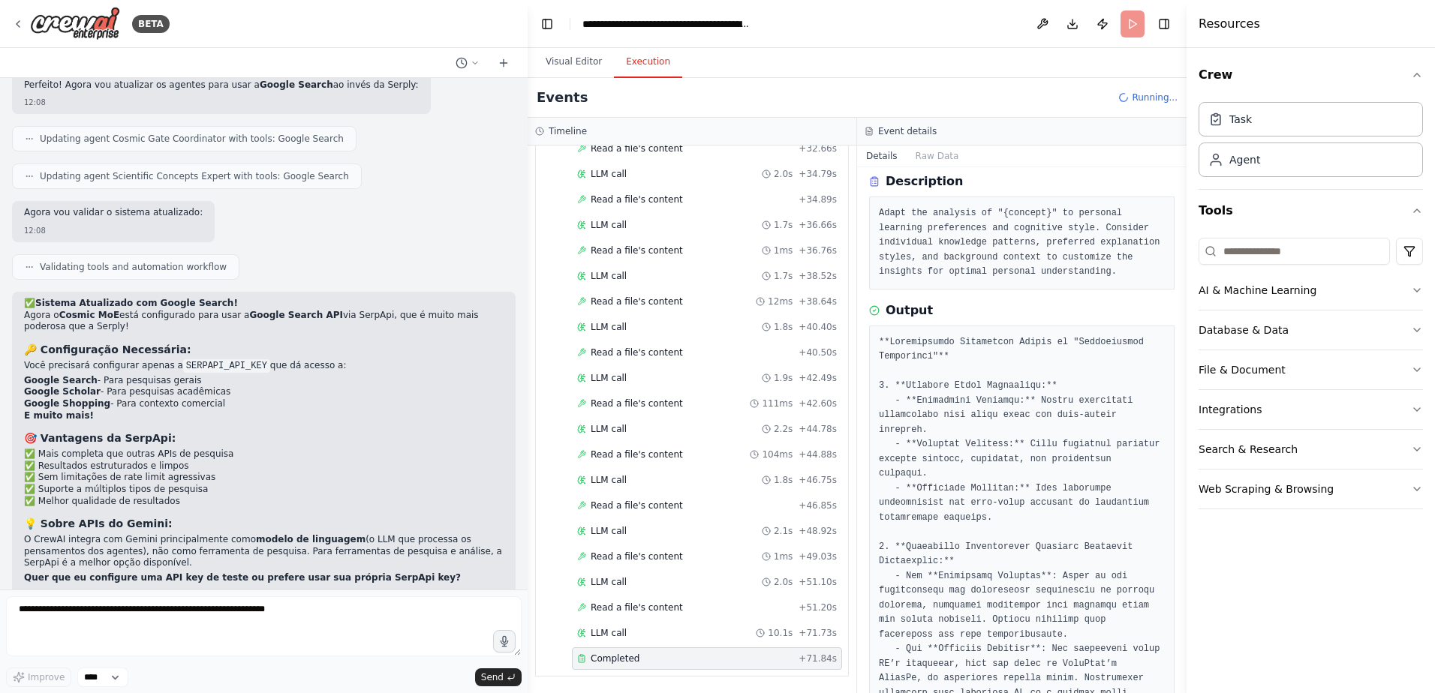
scroll to position [0, 0]
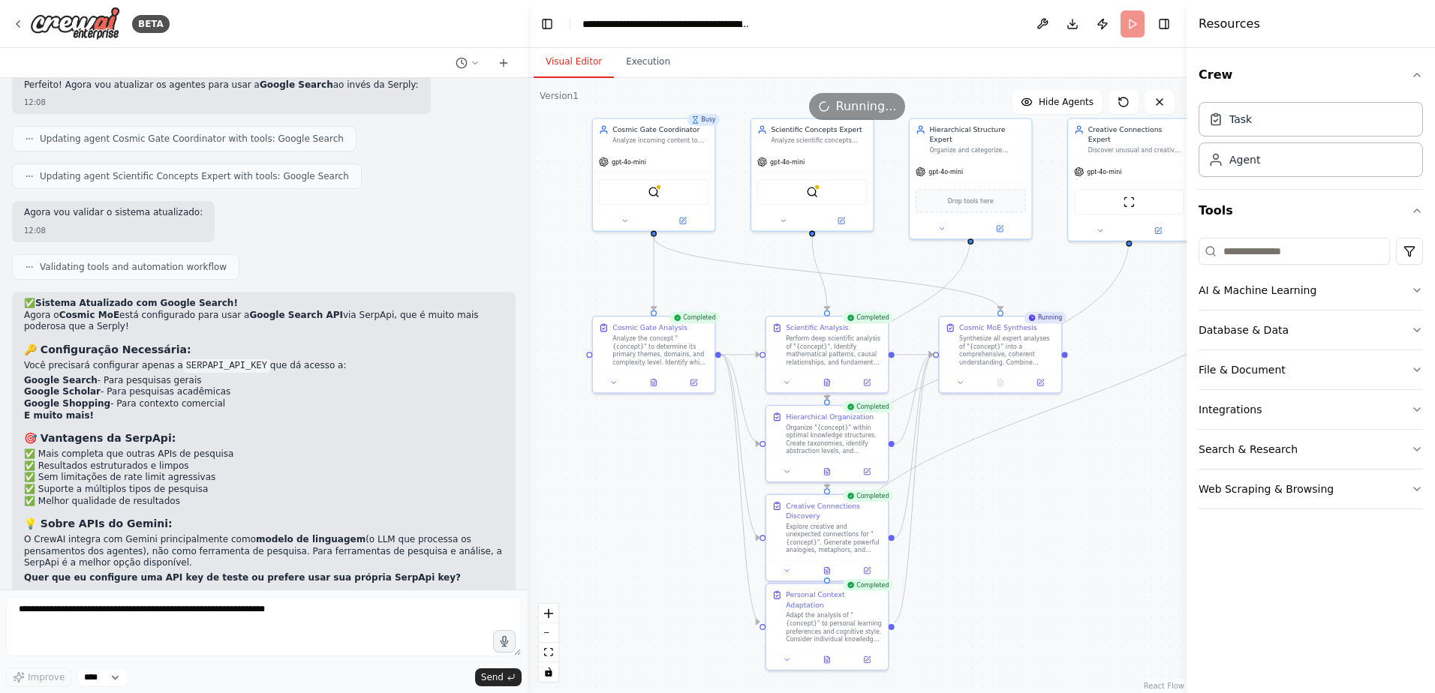
click at [579, 66] on button "Visual Editor" at bounding box center [574, 63] width 80 height 32
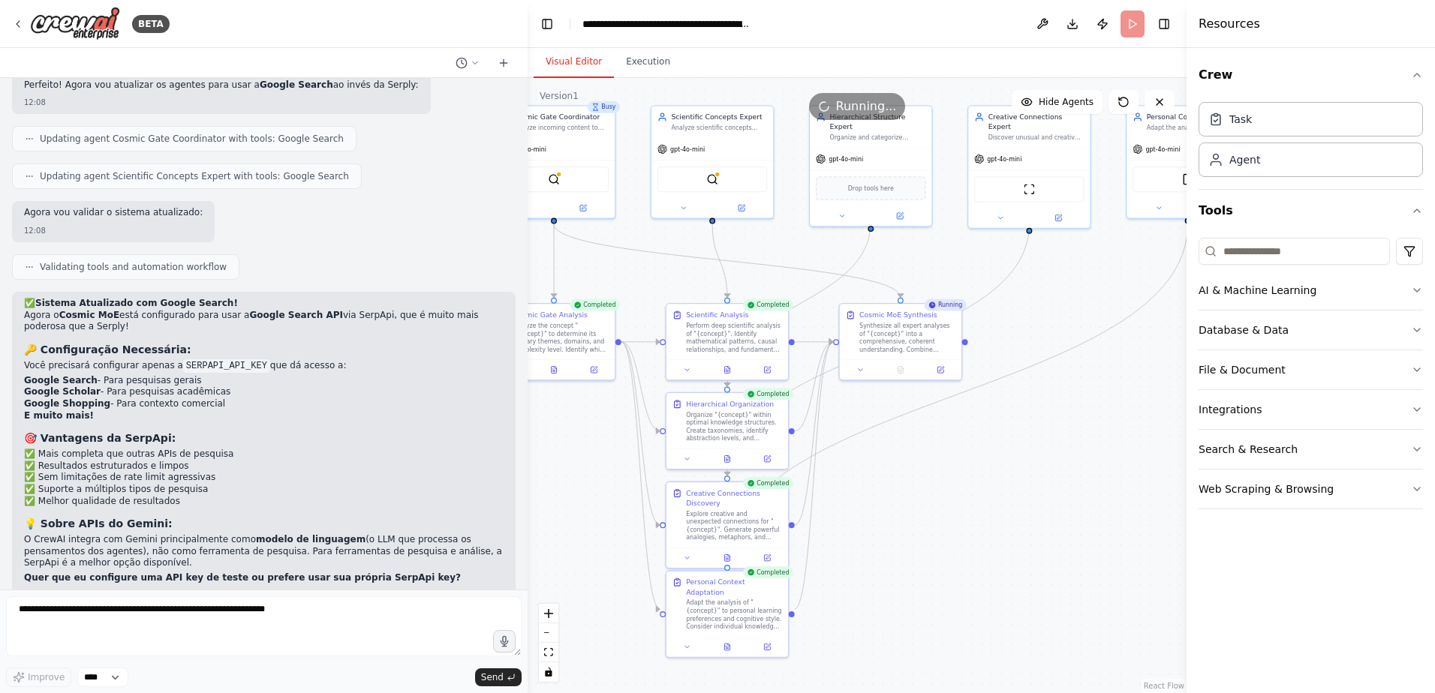
drag, startPoint x: 1051, startPoint y: 276, endPoint x: 951, endPoint y: 263, distance: 100.6
click at [951, 263] on div ".deletable-edge-delete-btn { width: 20px; height: 20px; border: 0px solid #ffff…" at bounding box center [857, 385] width 659 height 615
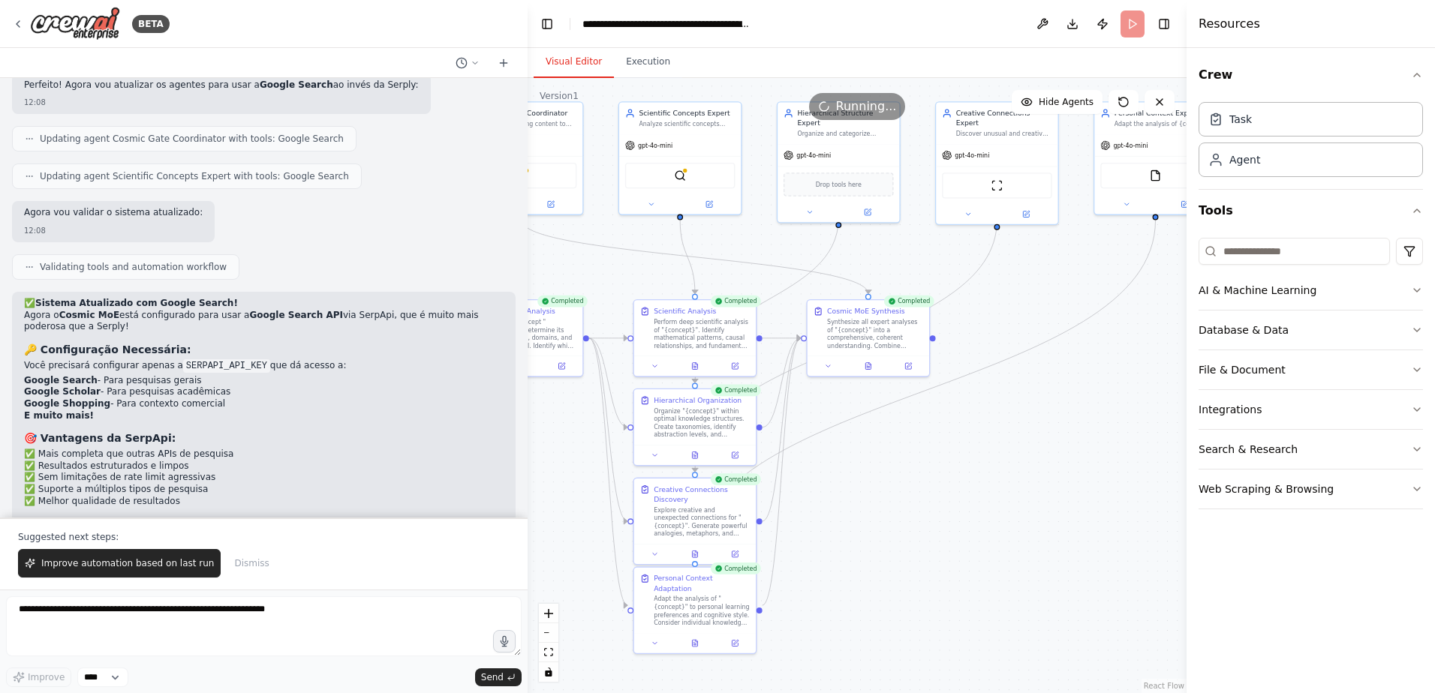
scroll to position [4962, 0]
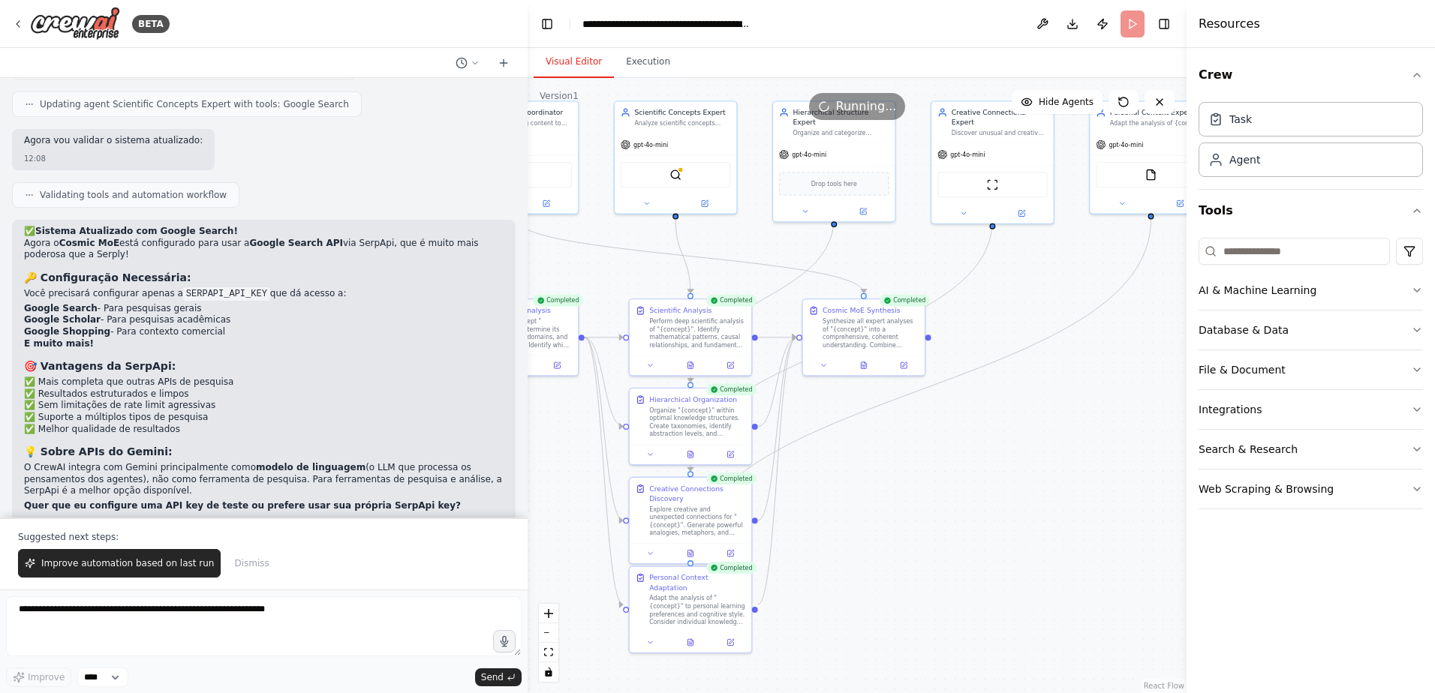
drag, startPoint x: 954, startPoint y: 262, endPoint x: 917, endPoint y: 257, distance: 37.0
click at [917, 257] on div ".deletable-edge-delete-btn { width: 20px; height: 20px; border: 0px solid #ffff…" at bounding box center [857, 385] width 659 height 615
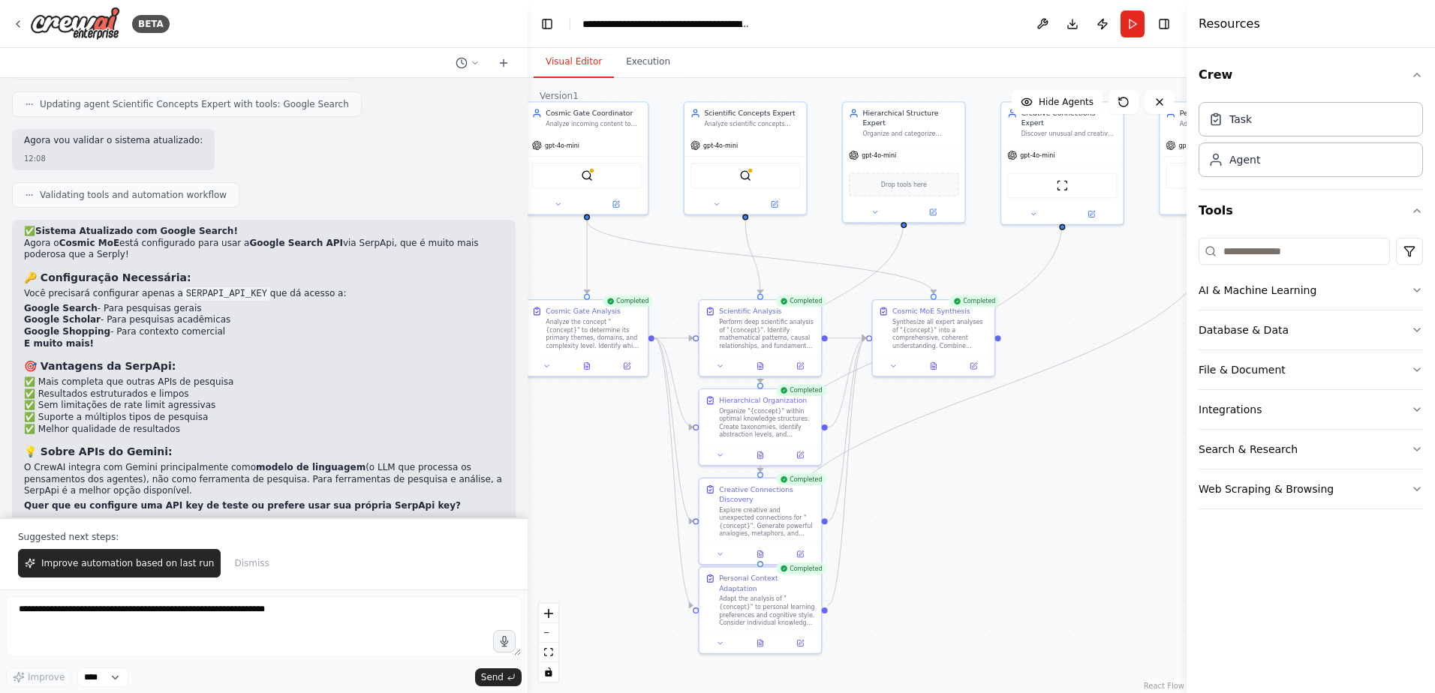
drag, startPoint x: 923, startPoint y: 428, endPoint x: 988, endPoint y: 425, distance: 65.3
click at [988, 425] on div ".deletable-edge-delete-btn { width: 20px; height: 20px; border: 0px solid #ffff…" at bounding box center [857, 385] width 659 height 615
click at [1273, 492] on div "Web Scraping & Browsing" at bounding box center [1265, 489] width 135 height 15
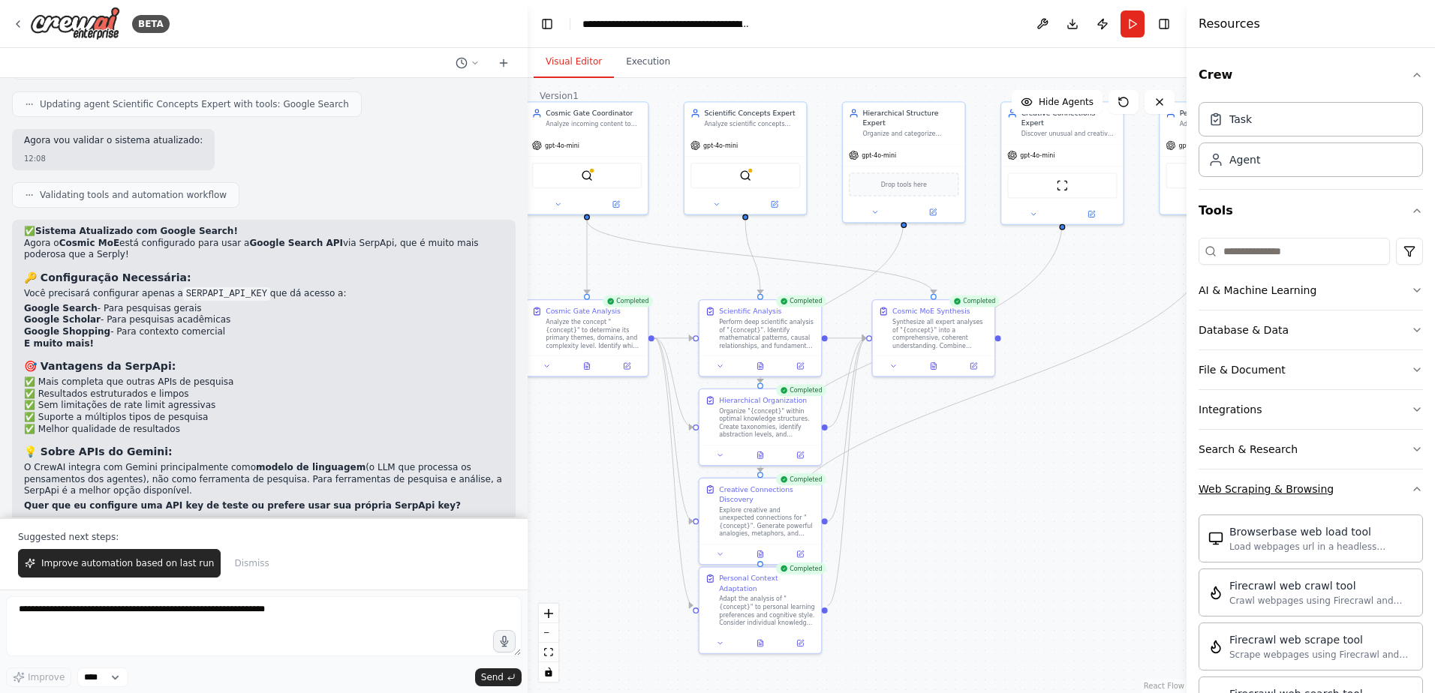
click at [1337, 482] on button "Web Scraping & Browsing" at bounding box center [1310, 489] width 224 height 39
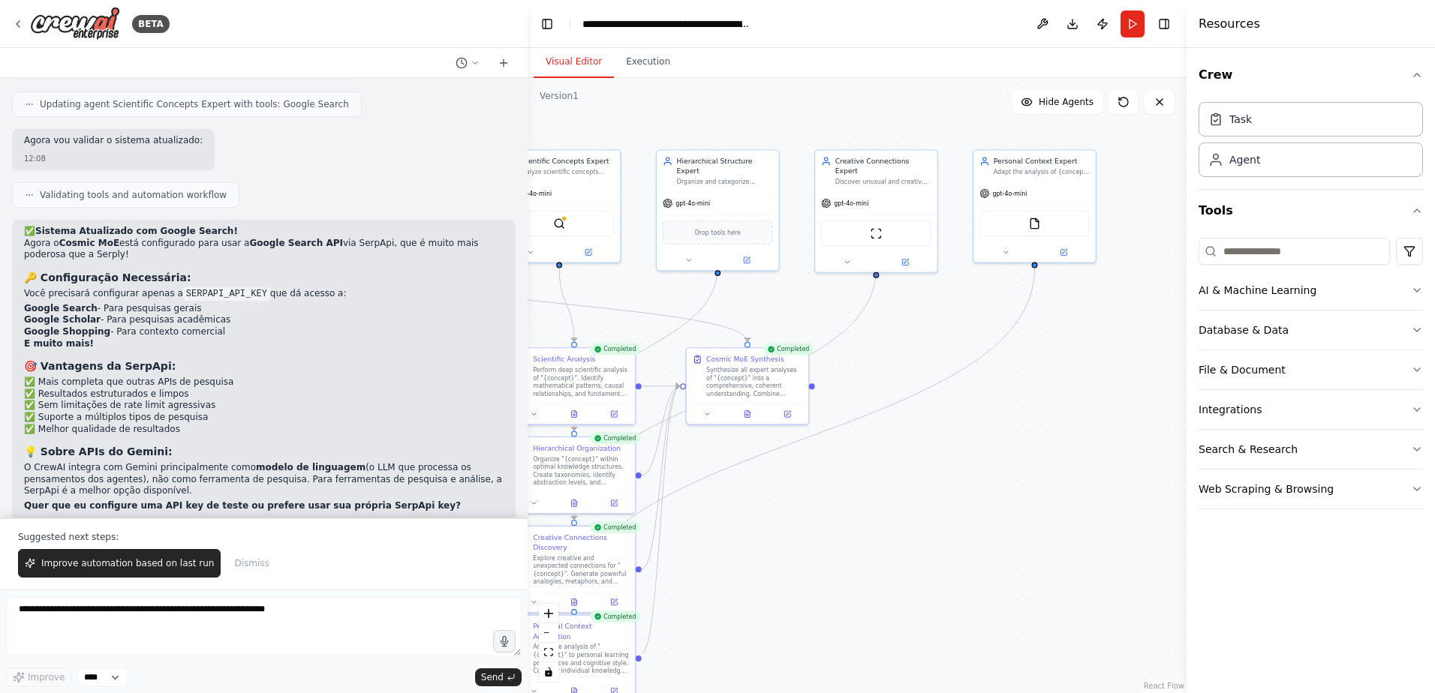
drag, startPoint x: 1058, startPoint y: 346, endPoint x: 897, endPoint y: 382, distance: 164.6
click at [897, 382] on div ".deletable-edge-delete-btn { width: 20px; height: 20px; border: 0px solid #ffff…" at bounding box center [857, 385] width 659 height 615
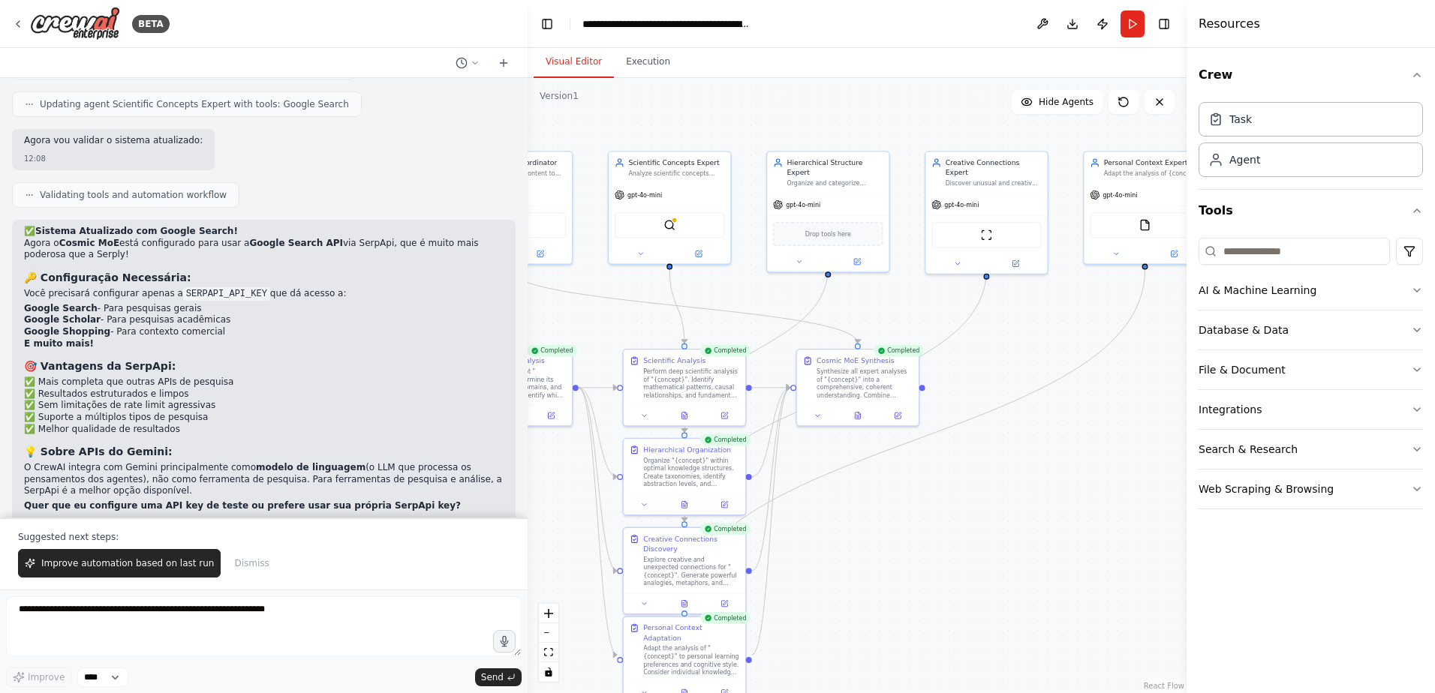
drag, startPoint x: 911, startPoint y: 382, endPoint x: 1036, endPoint y: 386, distance: 125.4
click at [1035, 386] on div ".deletable-edge-delete-btn { width: 20px; height: 20px; border: 0px solid #ffff…" at bounding box center [857, 385] width 659 height 615
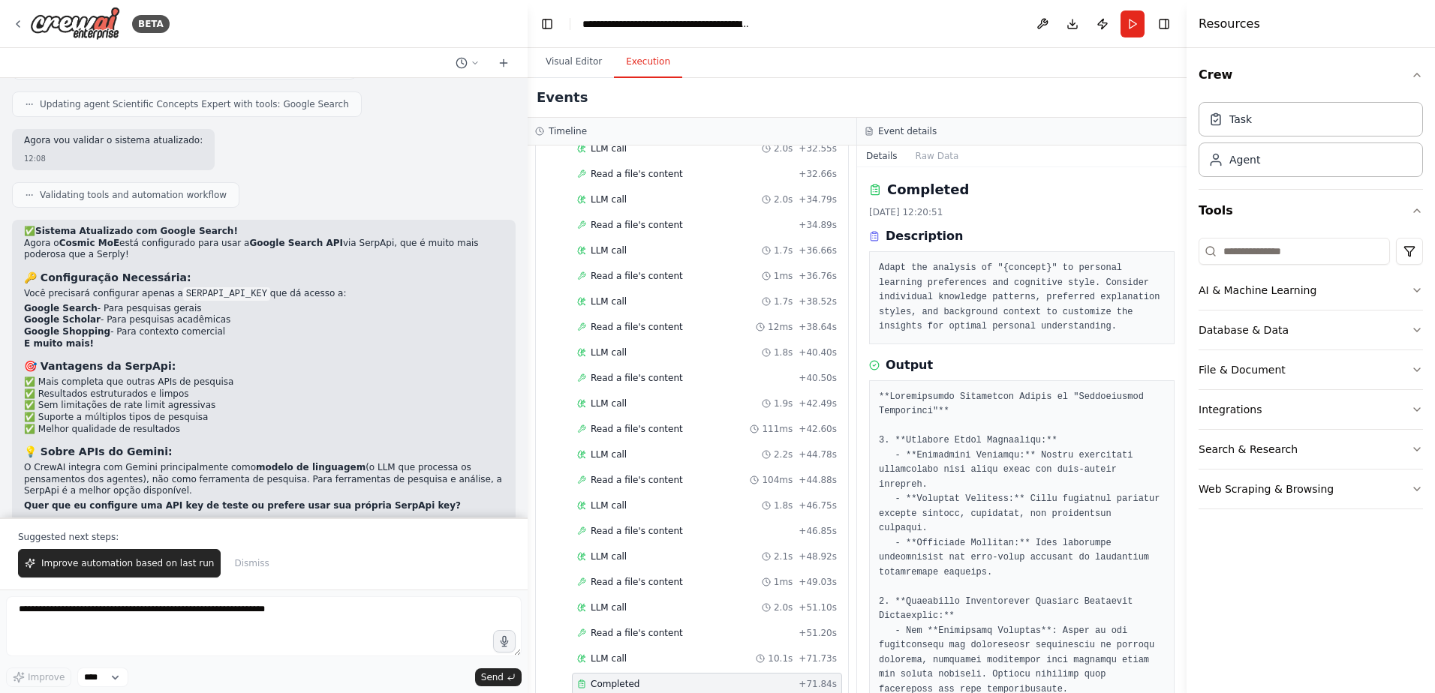
click at [660, 63] on button "Execution" at bounding box center [648, 63] width 68 height 32
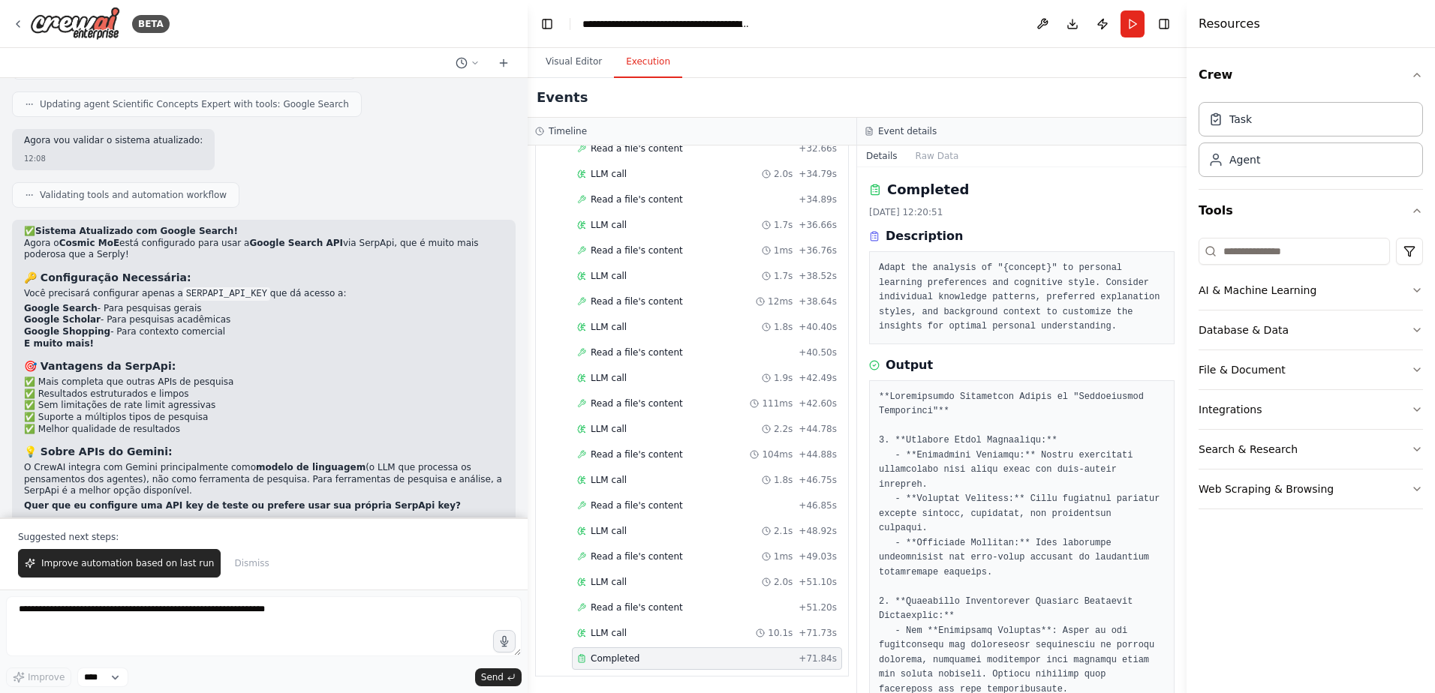
click at [744, 663] on div "Completed" at bounding box center [684, 659] width 215 height 12
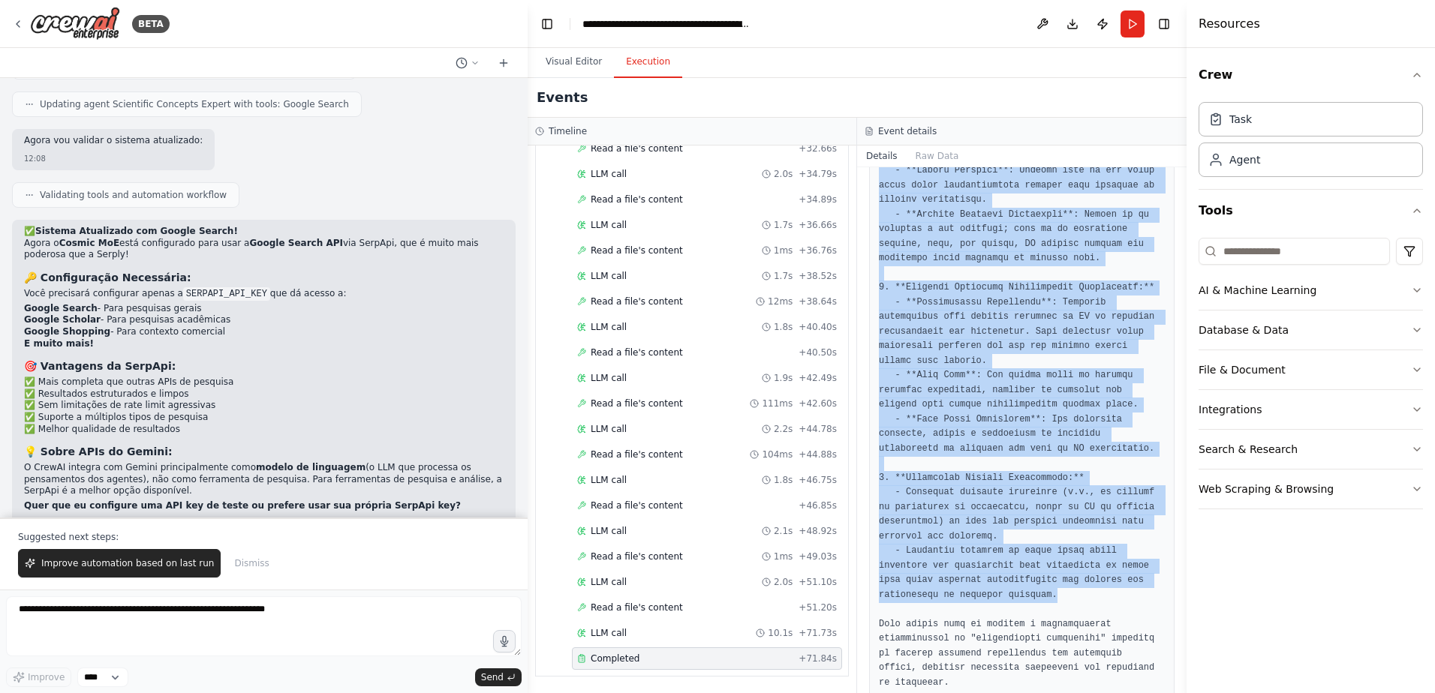
scroll to position [740, 0]
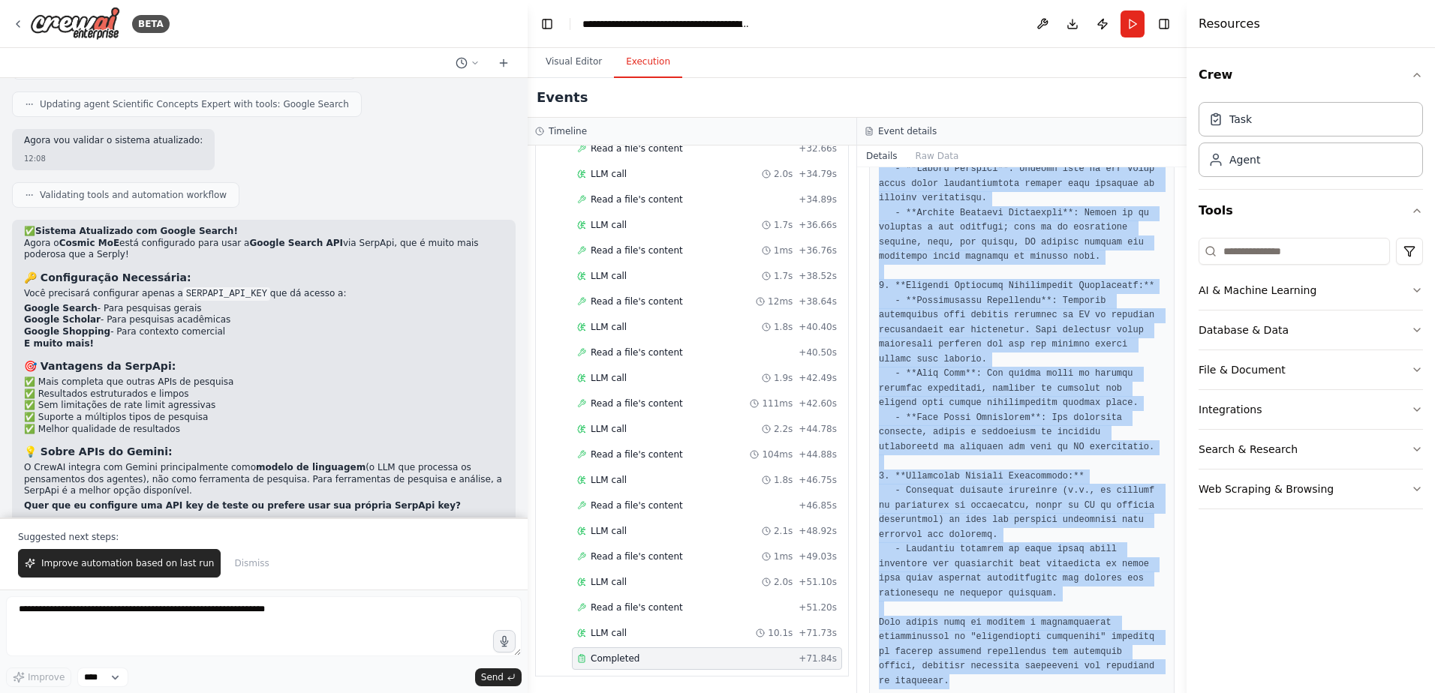
drag, startPoint x: 880, startPoint y: 395, endPoint x: 1069, endPoint y: 662, distance: 326.3
click at [1069, 662] on div at bounding box center [1021, 170] width 305 height 1059
copy pre "**Loremipsumdo Sitametcon Adipis el "Seddoeiusmod Temporinci"** 6. **Utlabore E…"
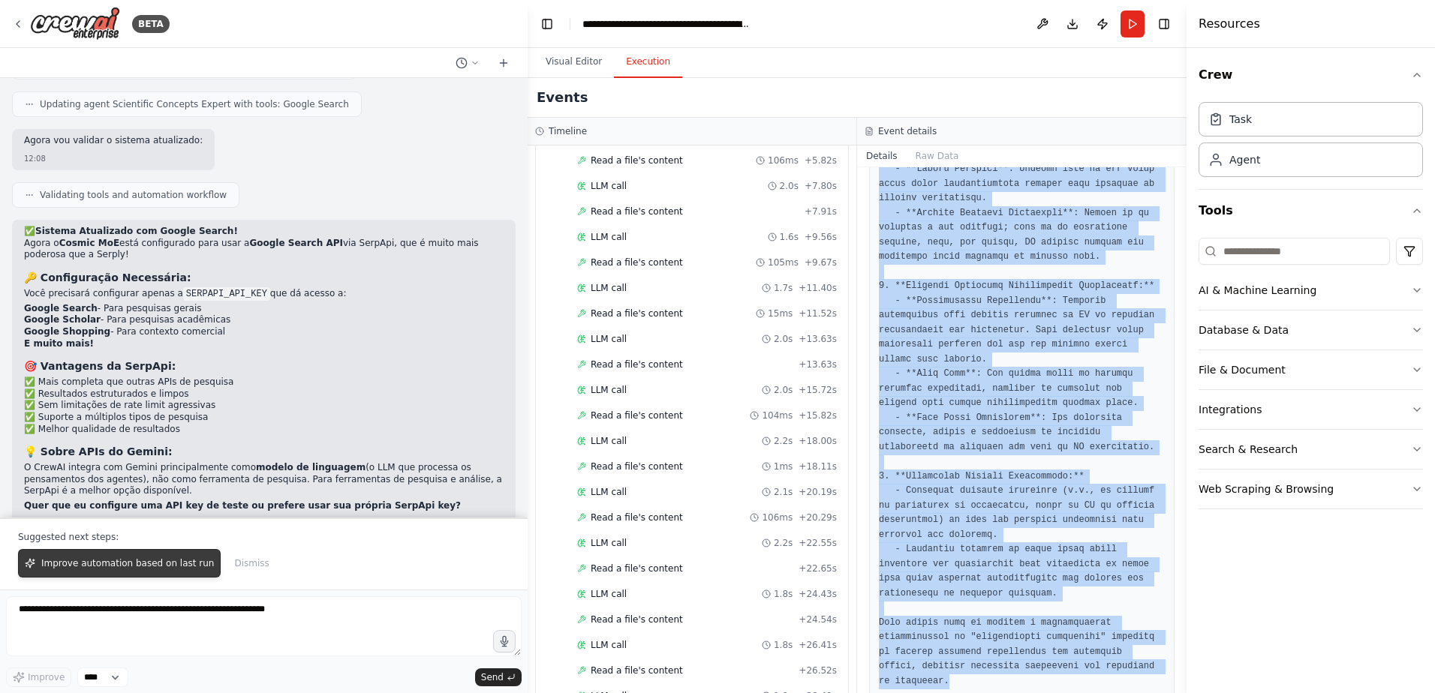
click at [176, 564] on span "Improve automation based on last run" at bounding box center [127, 564] width 173 height 12
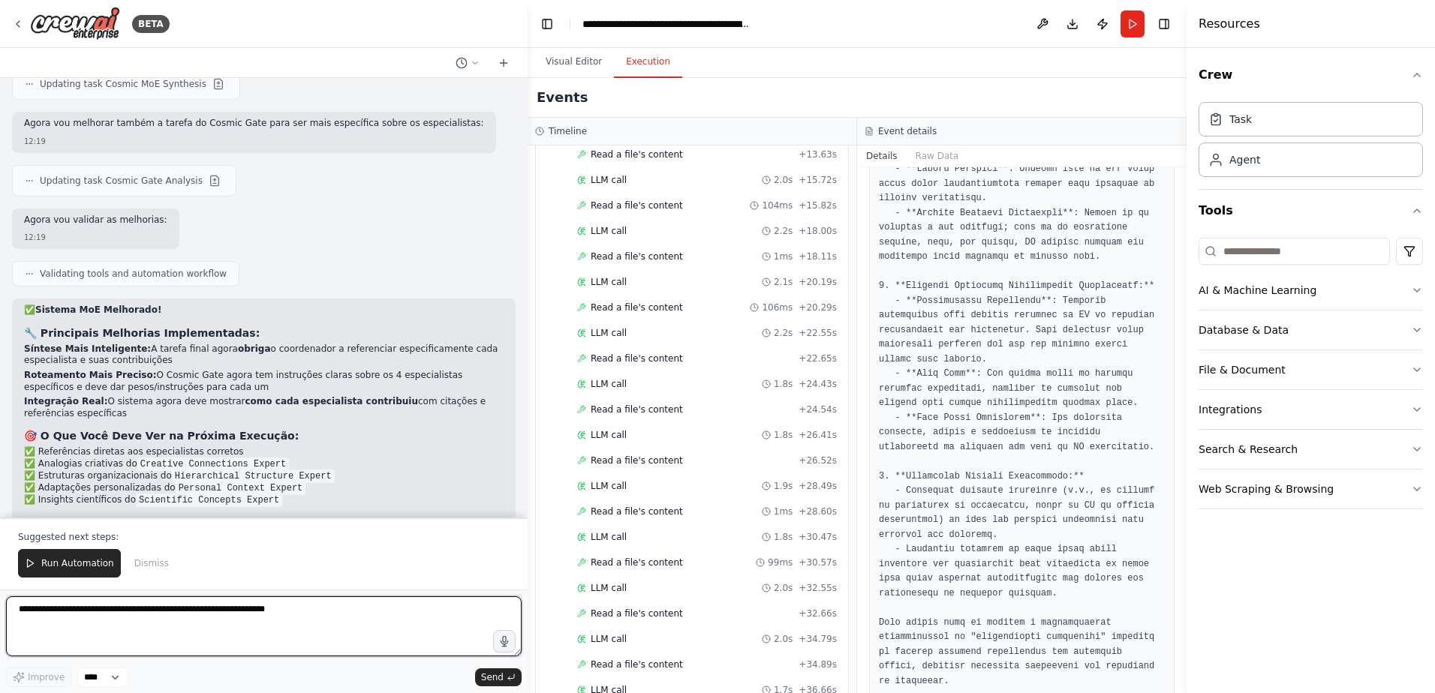
scroll to position [2116, 0]
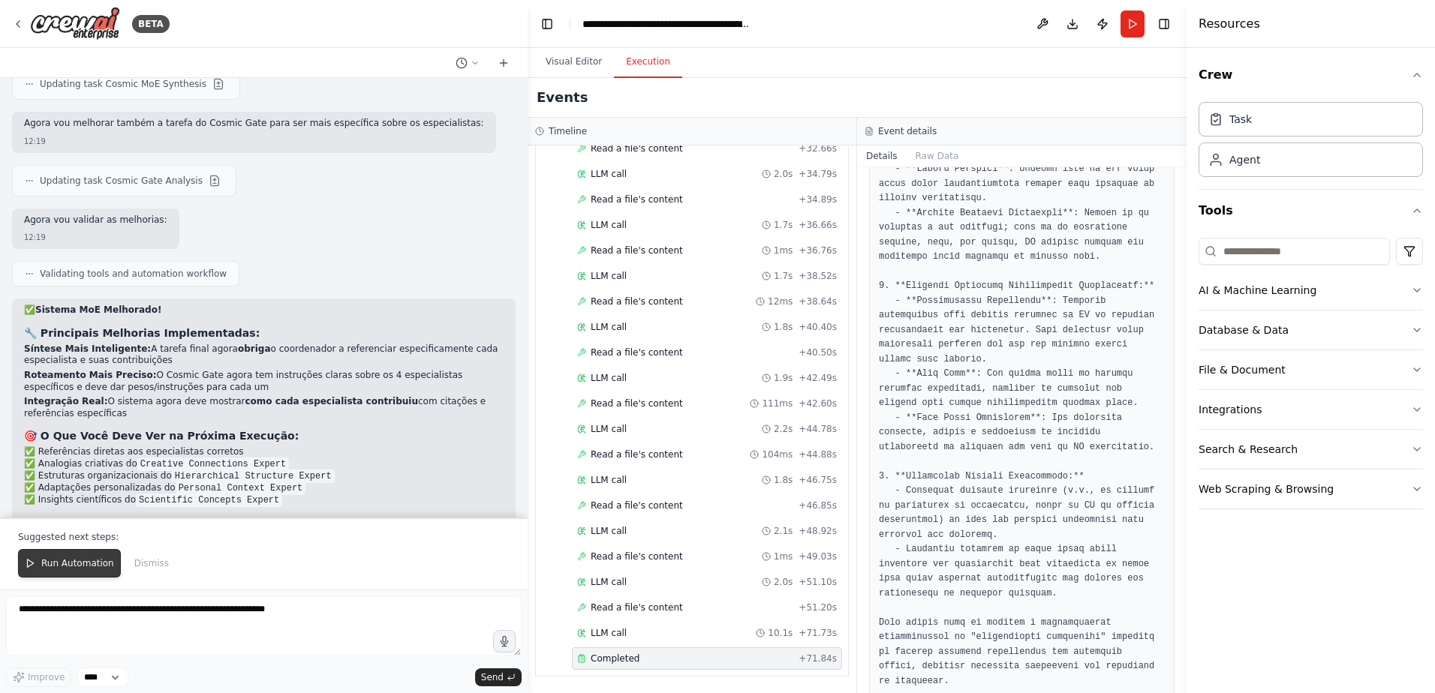
click at [86, 561] on span "Run Automation" at bounding box center [77, 564] width 73 height 12
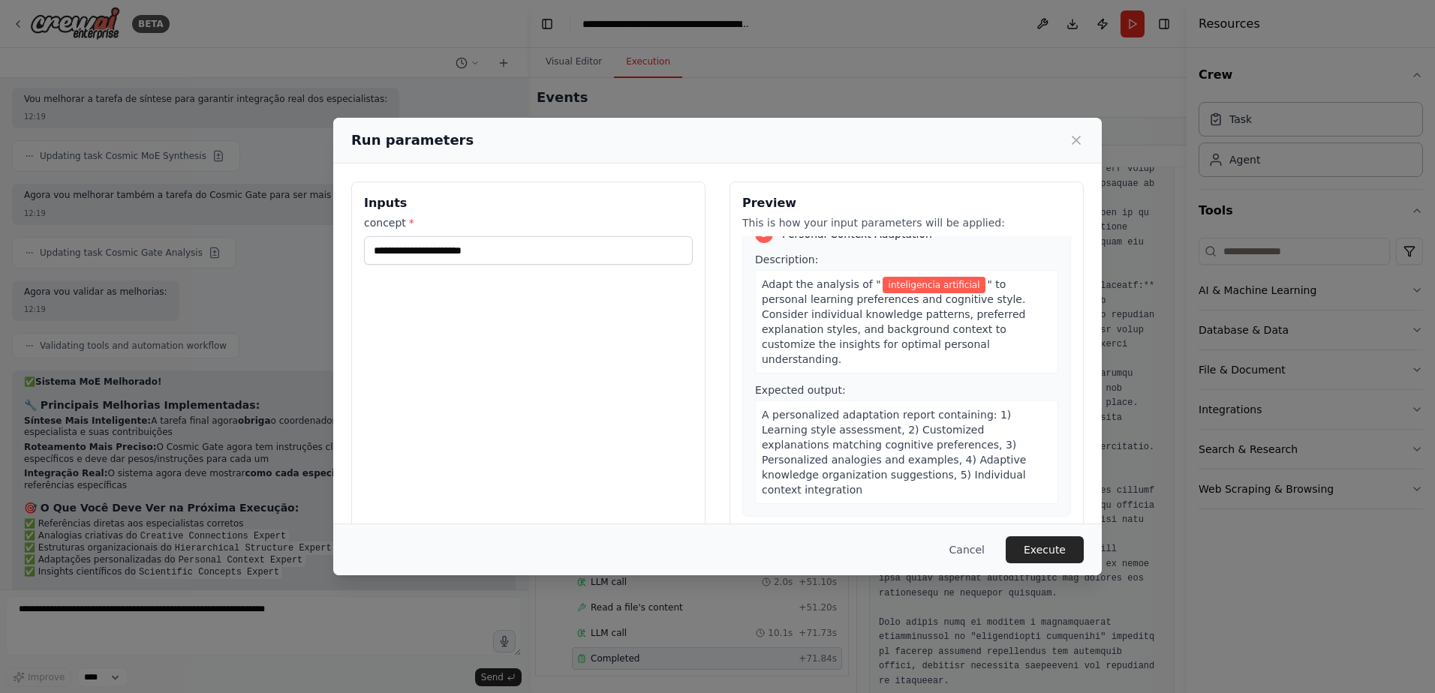
scroll to position [1795, 0]
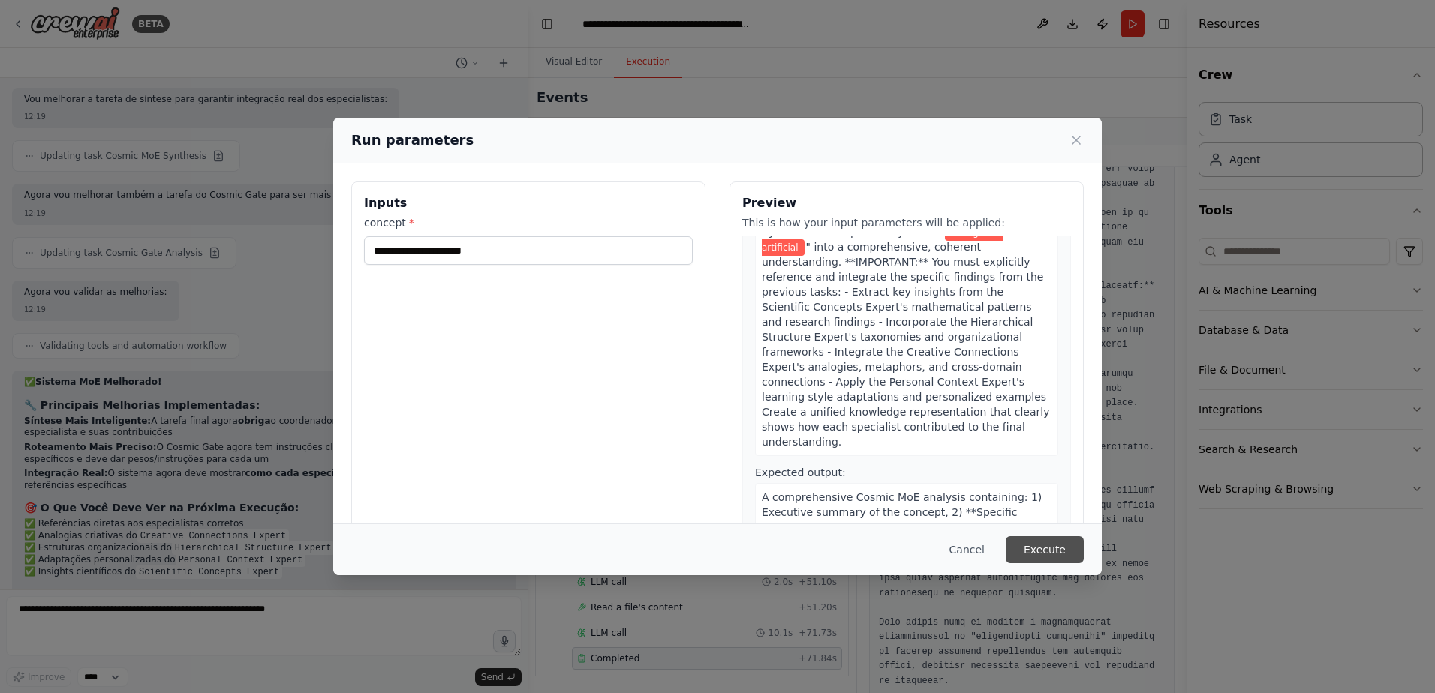
click at [1051, 547] on button "Execute" at bounding box center [1045, 550] width 78 height 27
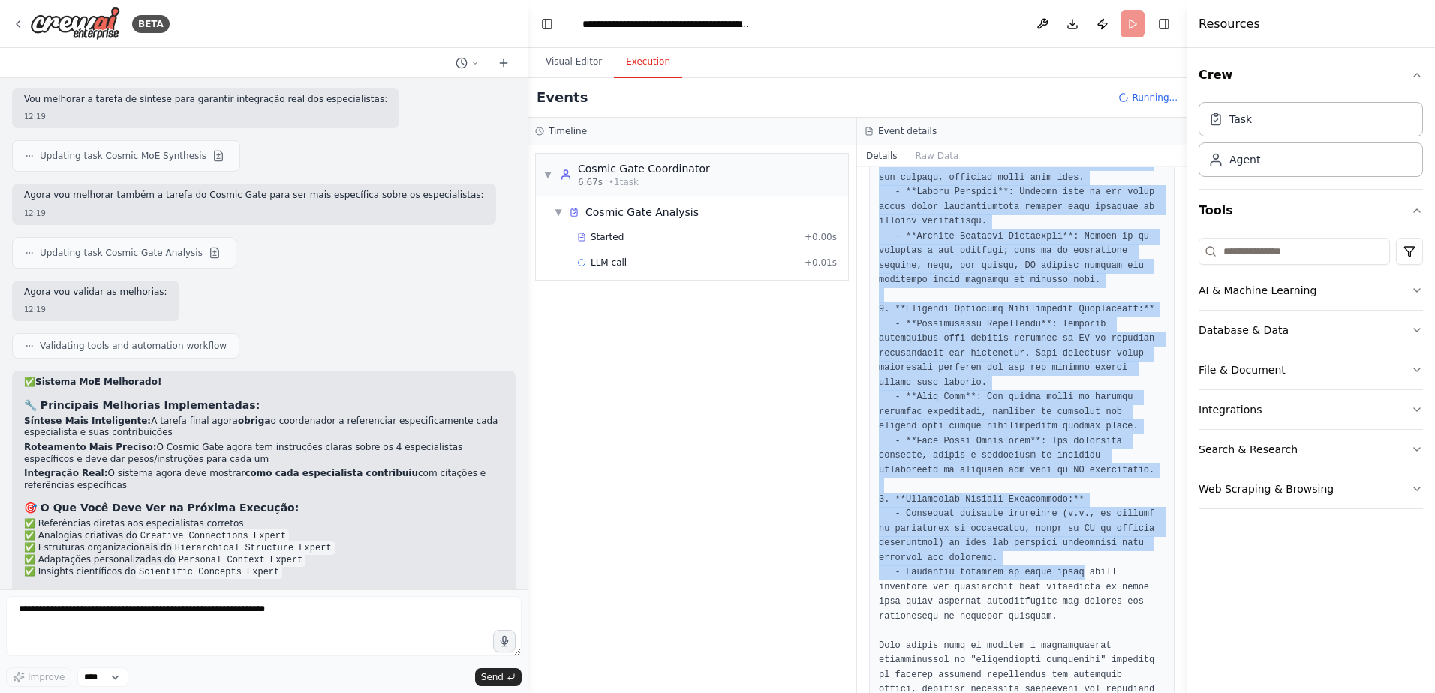
scroll to position [740, 0]
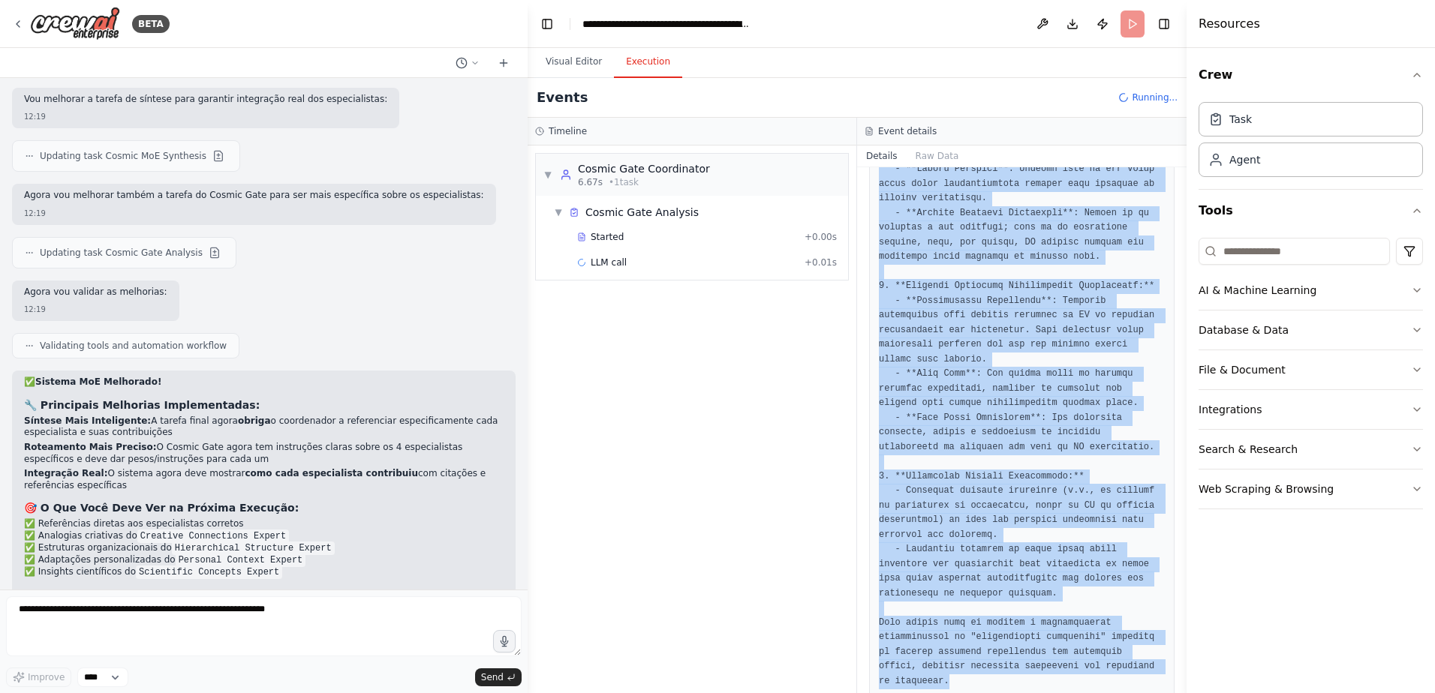
drag, startPoint x: 877, startPoint y: 392, endPoint x: 1102, endPoint y: 652, distance: 343.6
click at [1102, 654] on div at bounding box center [1021, 170] width 305 height 1059
copy pre "**Loremipsumdo Sitametcon Adipis el "Seddoeiusmod Temporinci"** 6. **Utlabore E…"
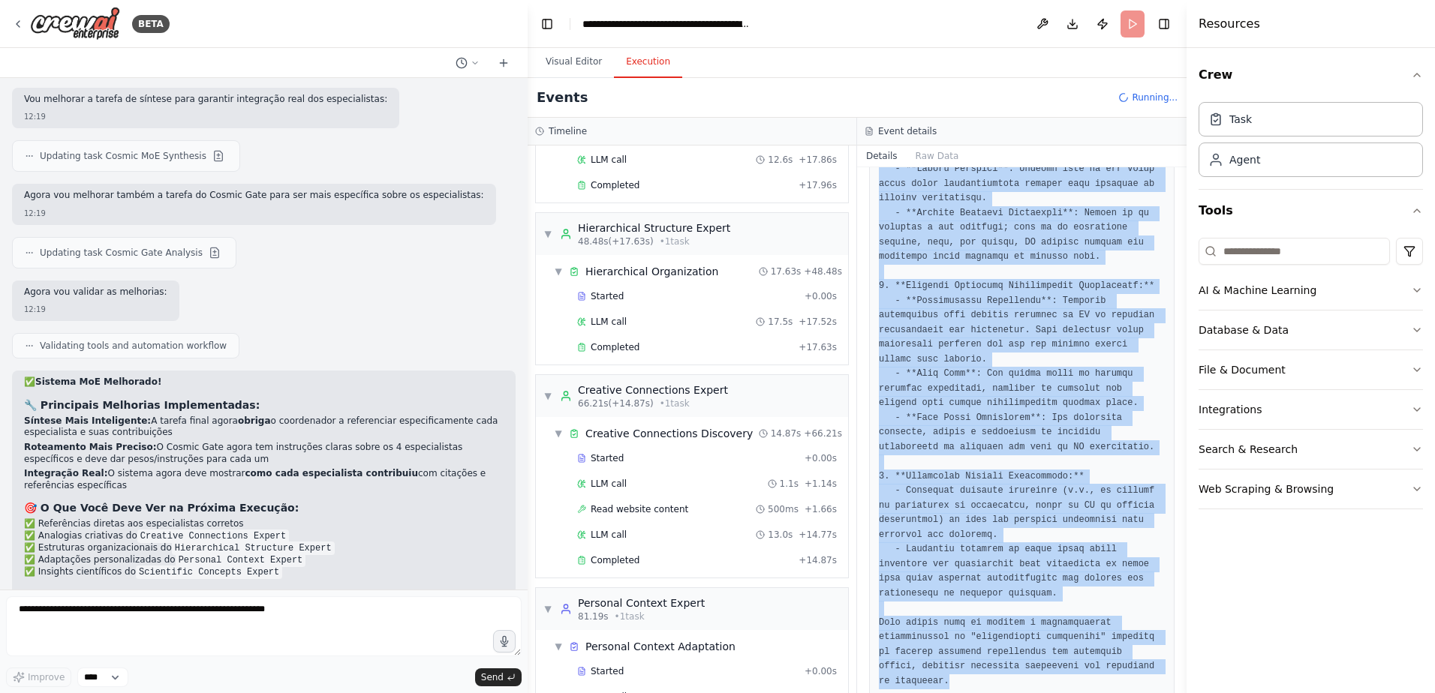
scroll to position [456, 0]
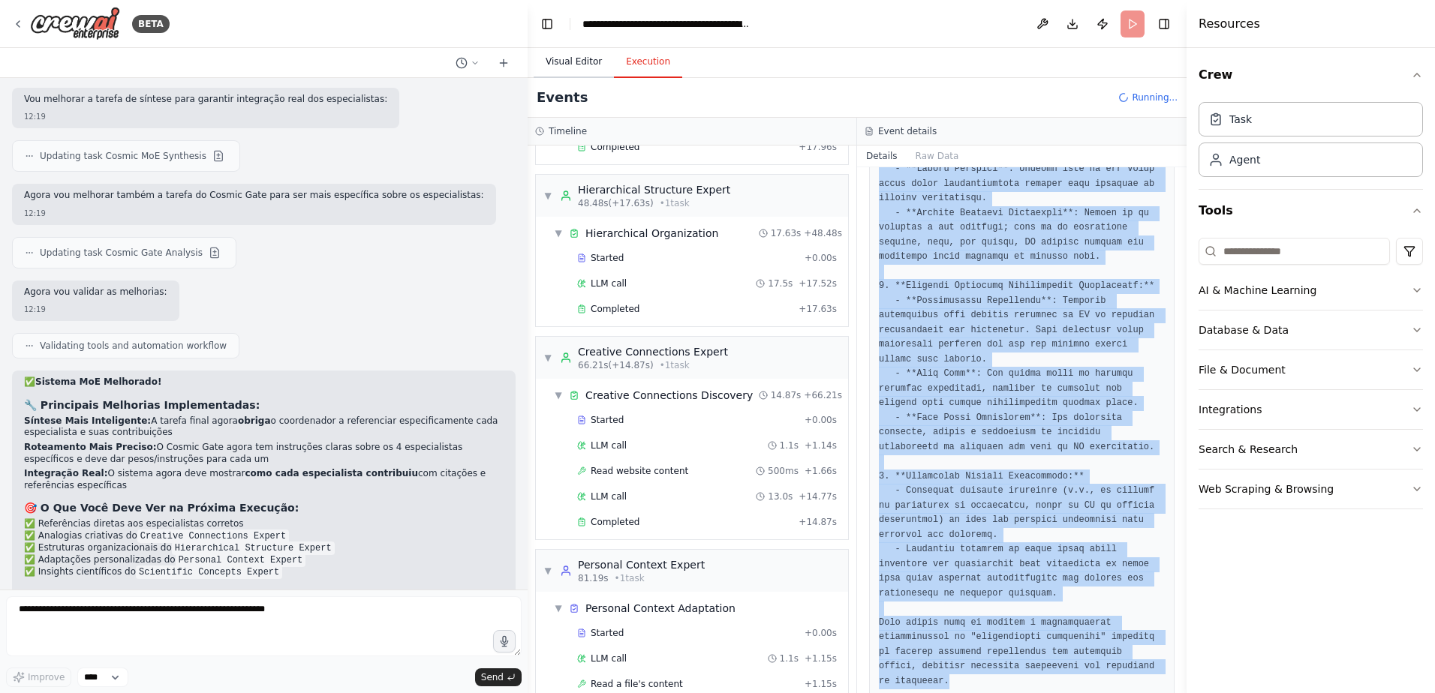
click at [583, 65] on button "Visual Editor" at bounding box center [574, 63] width 80 height 32
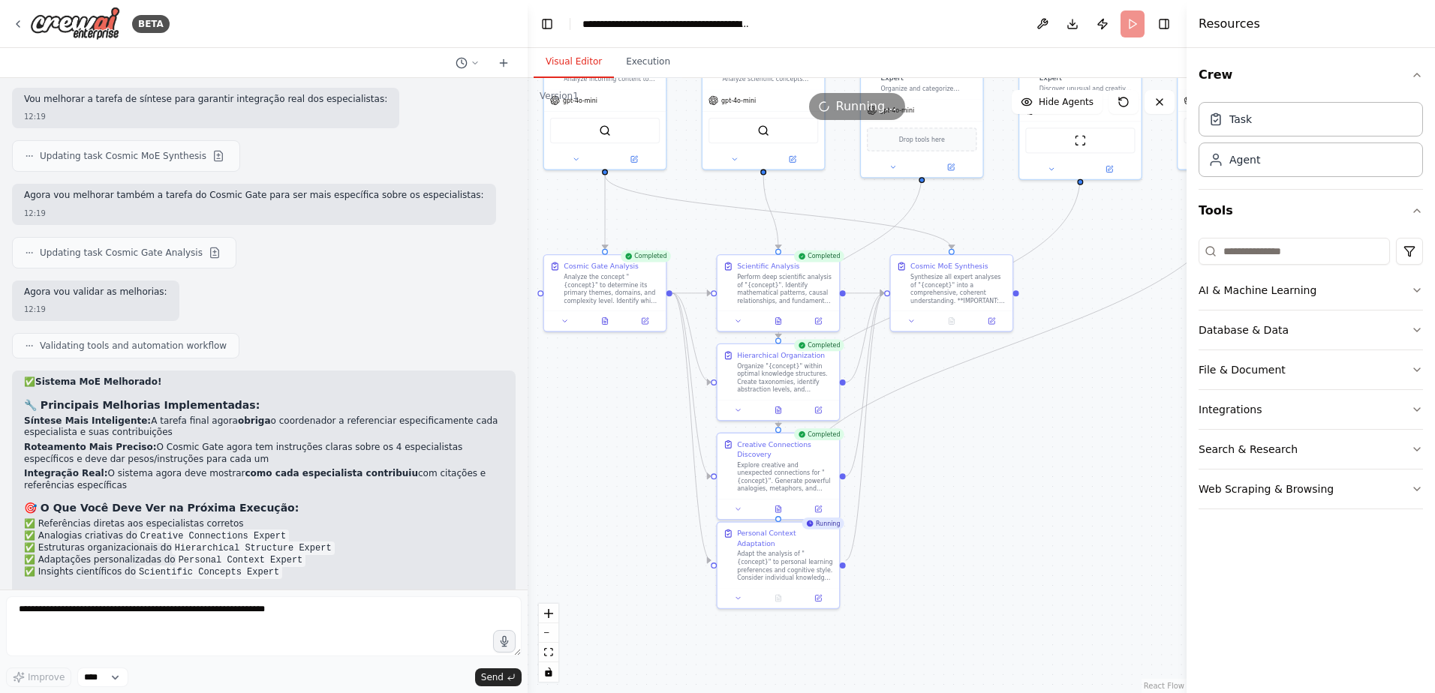
drag, startPoint x: 869, startPoint y: 539, endPoint x: 939, endPoint y: 442, distance: 119.3
click at [939, 442] on div ".deletable-edge-delete-btn { width: 20px; height: 20px; border: 0px solid #ffff…" at bounding box center [857, 385] width 659 height 615
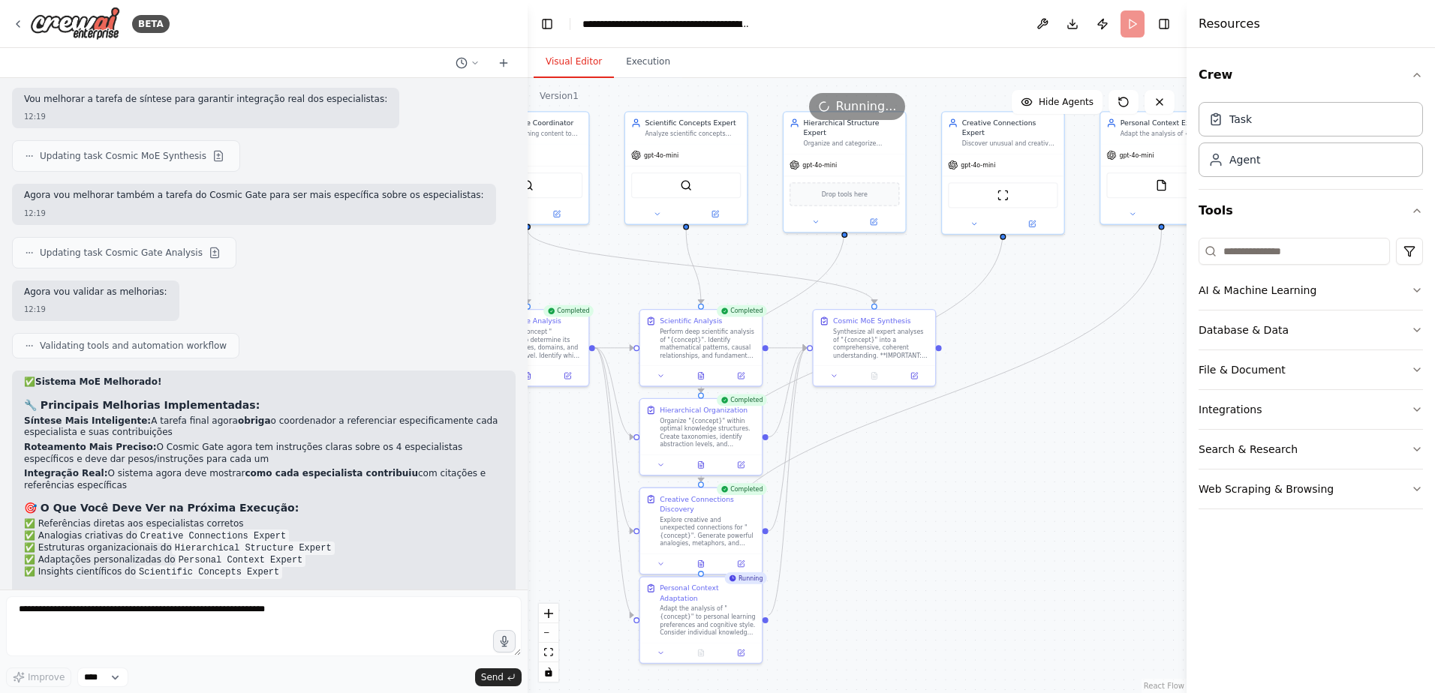
drag, startPoint x: 939, startPoint y: 442, endPoint x: 861, endPoint y: 497, distance: 94.7
click at [861, 497] on div ".deletable-edge-delete-btn { width: 20px; height: 20px; border: 0px solid #ffff…" at bounding box center [857, 385] width 659 height 615
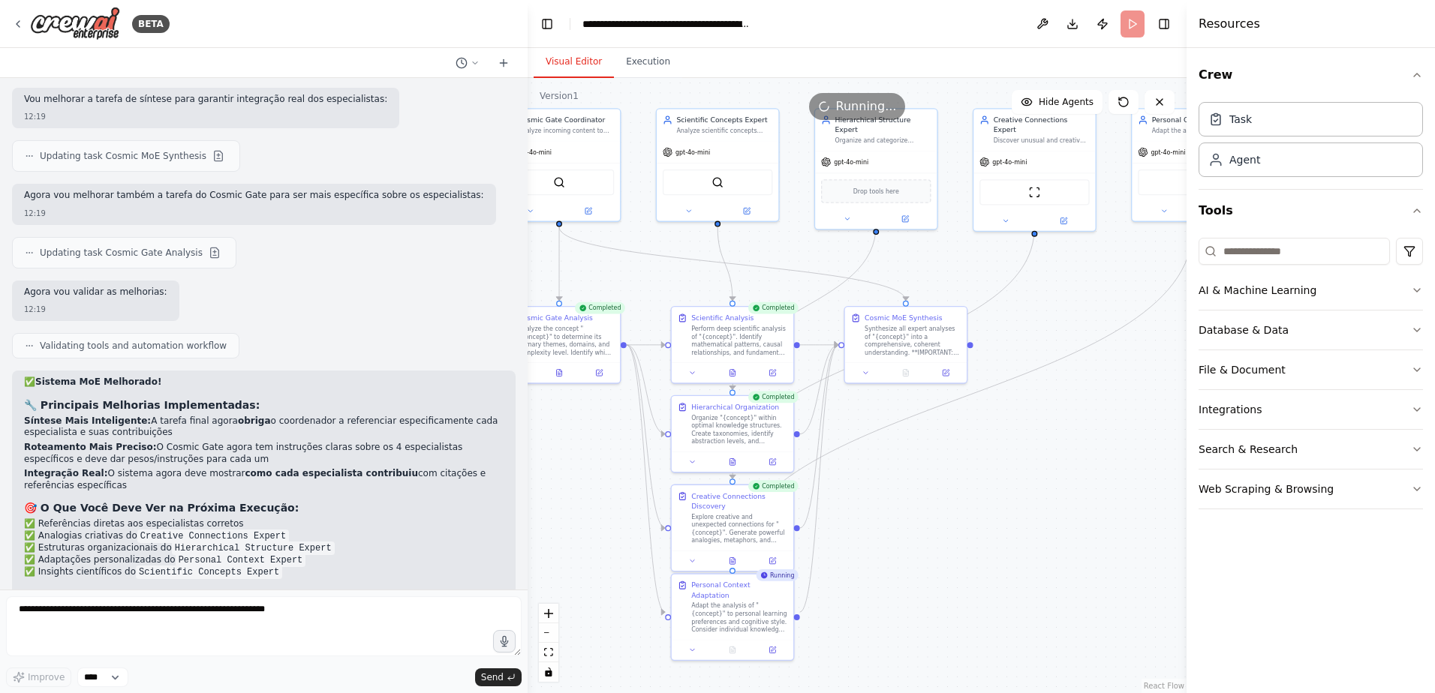
drag, startPoint x: 868, startPoint y: 495, endPoint x: 900, endPoint y: 492, distance: 31.7
click at [900, 492] on div ".deletable-edge-delete-btn { width: 20px; height: 20px; border: 0px solid #ffff…" at bounding box center [857, 385] width 659 height 615
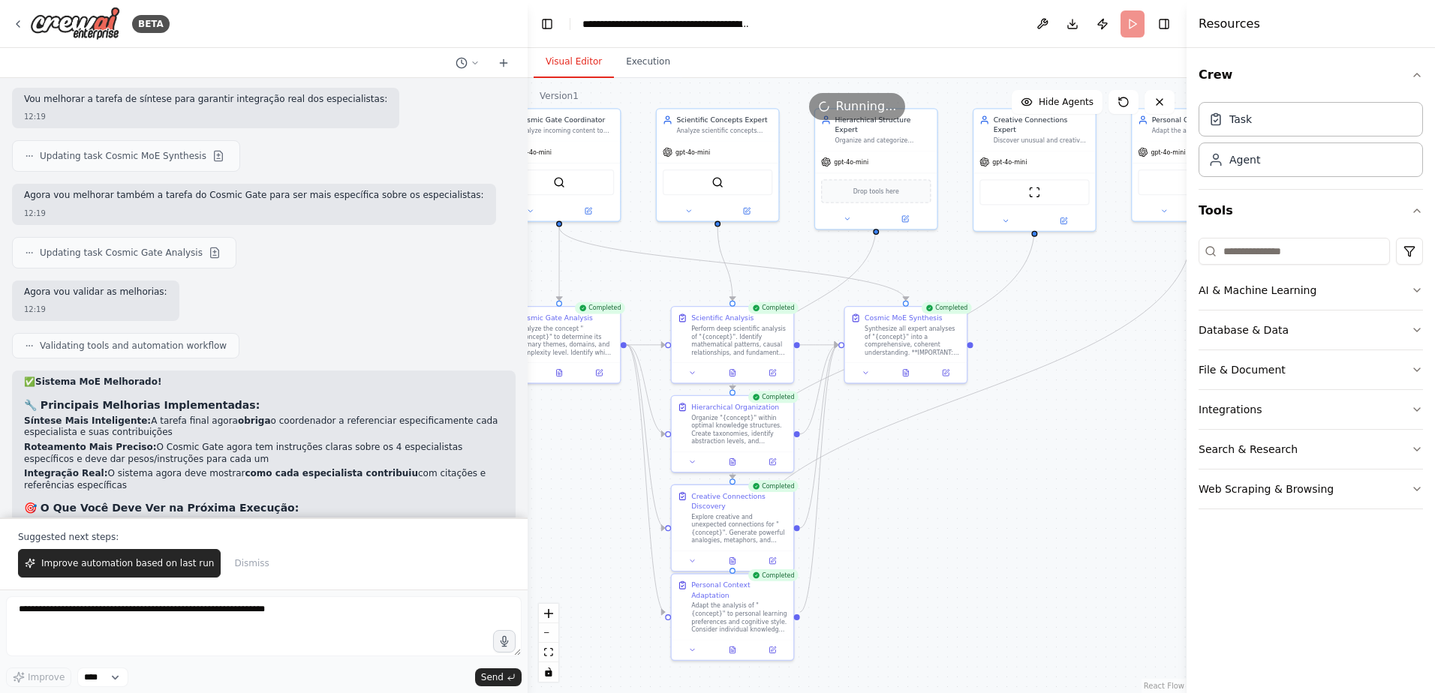
scroll to position [5869, 0]
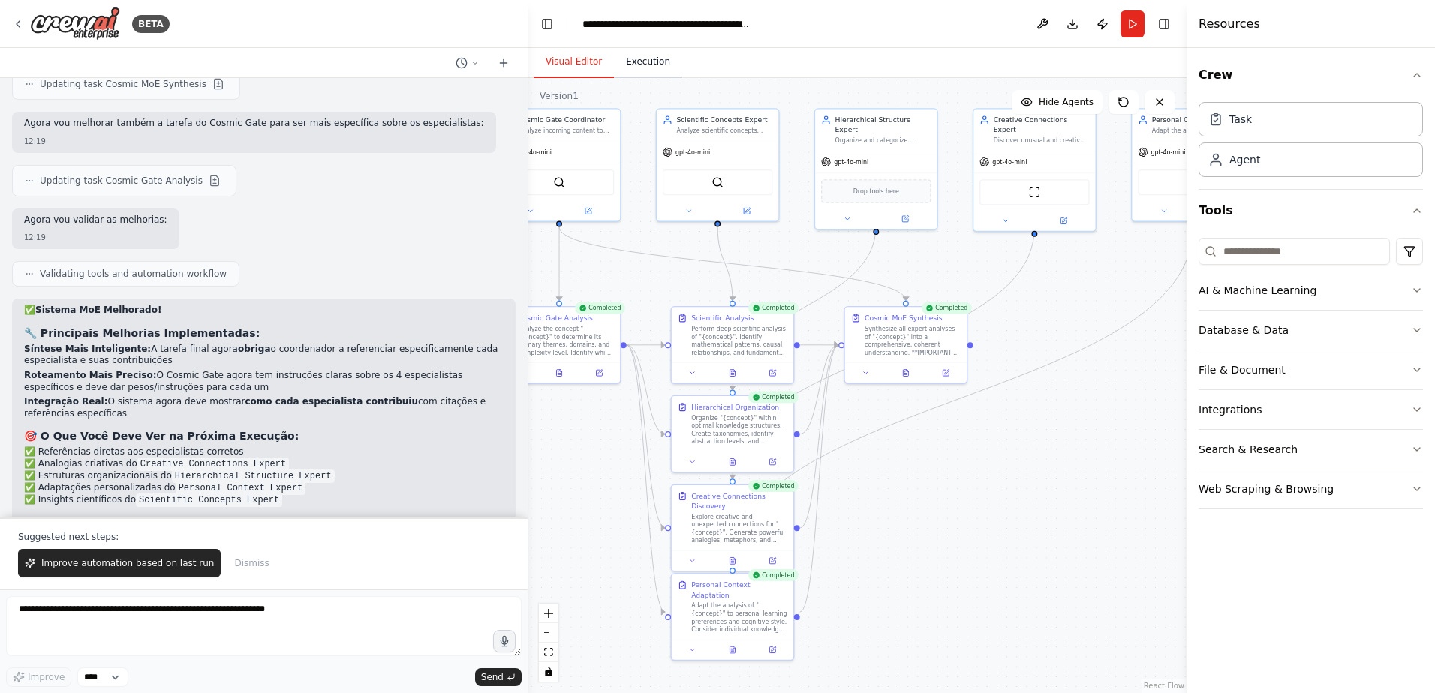
click at [644, 72] on button "Execution" at bounding box center [648, 63] width 68 height 32
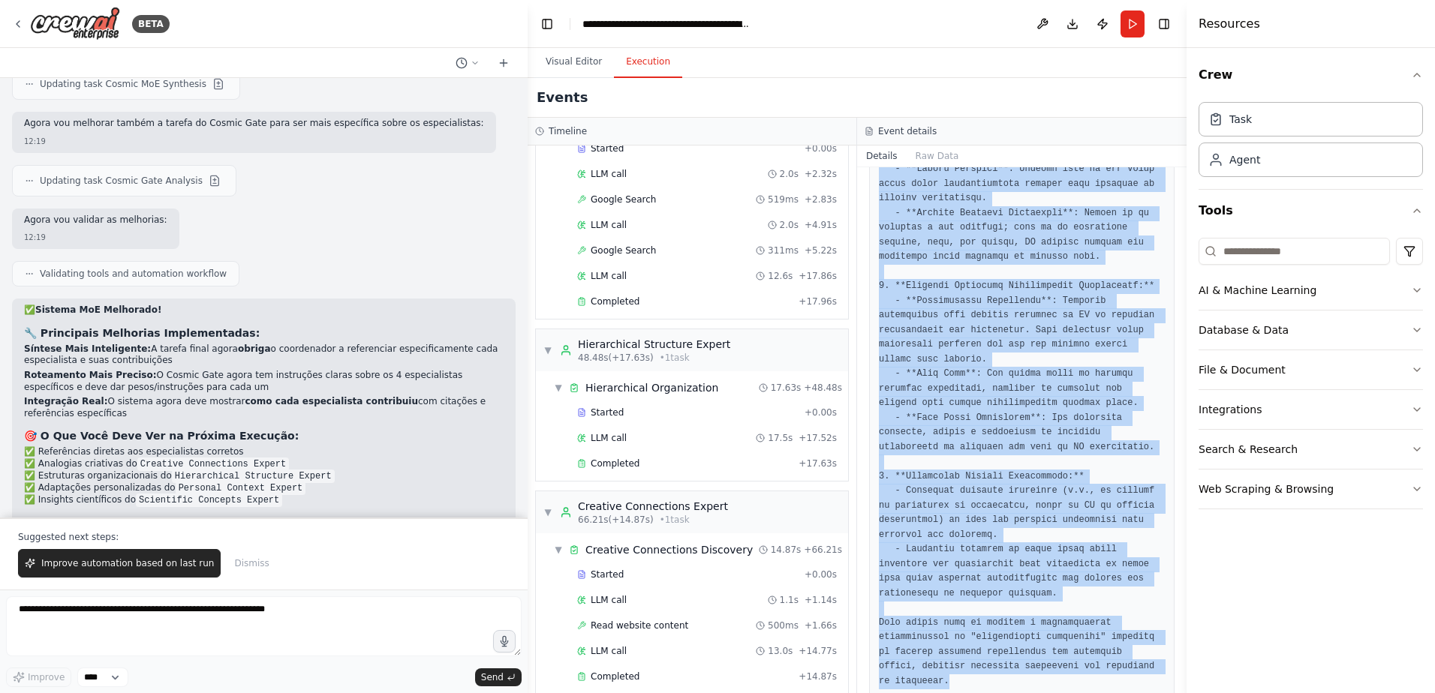
click at [1021, 466] on pre at bounding box center [1022, 169] width 286 height 1039
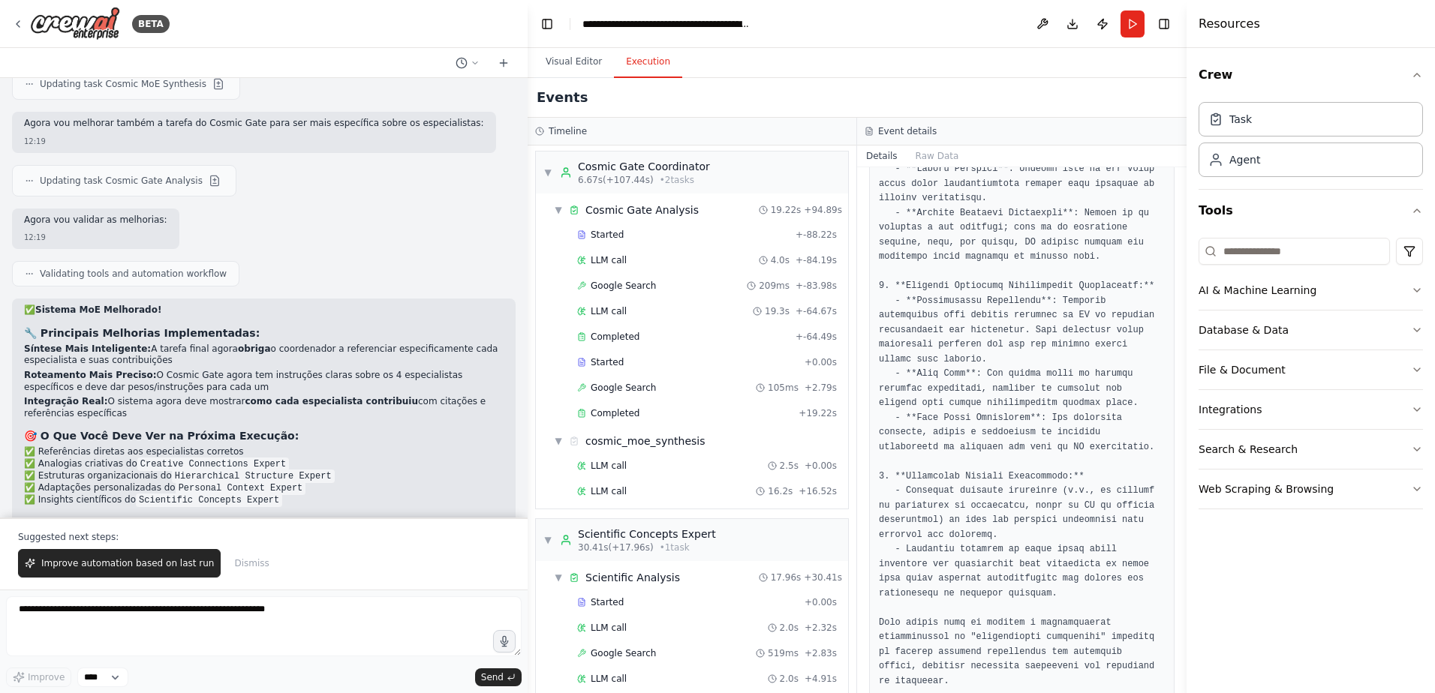
scroll to position [0, 0]
click at [629, 418] on span "Completed" at bounding box center [615, 416] width 49 height 12
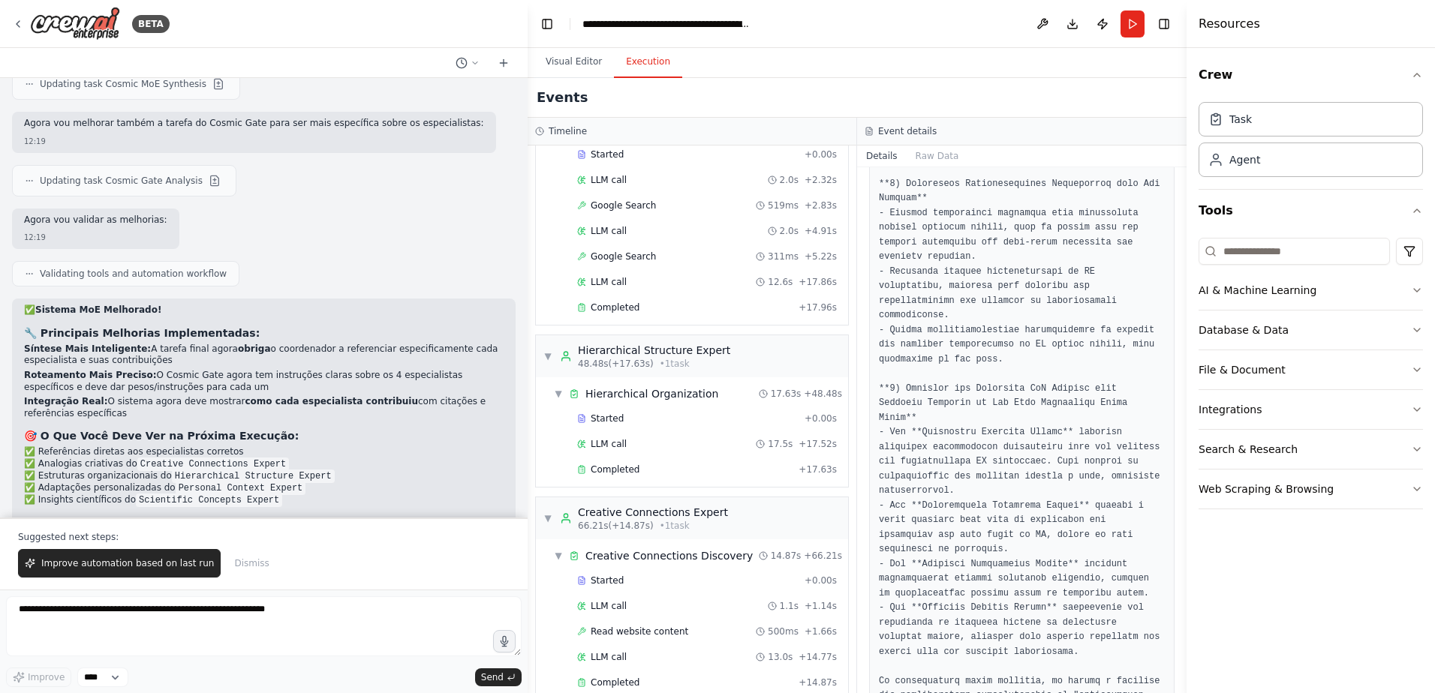
scroll to position [687, 0]
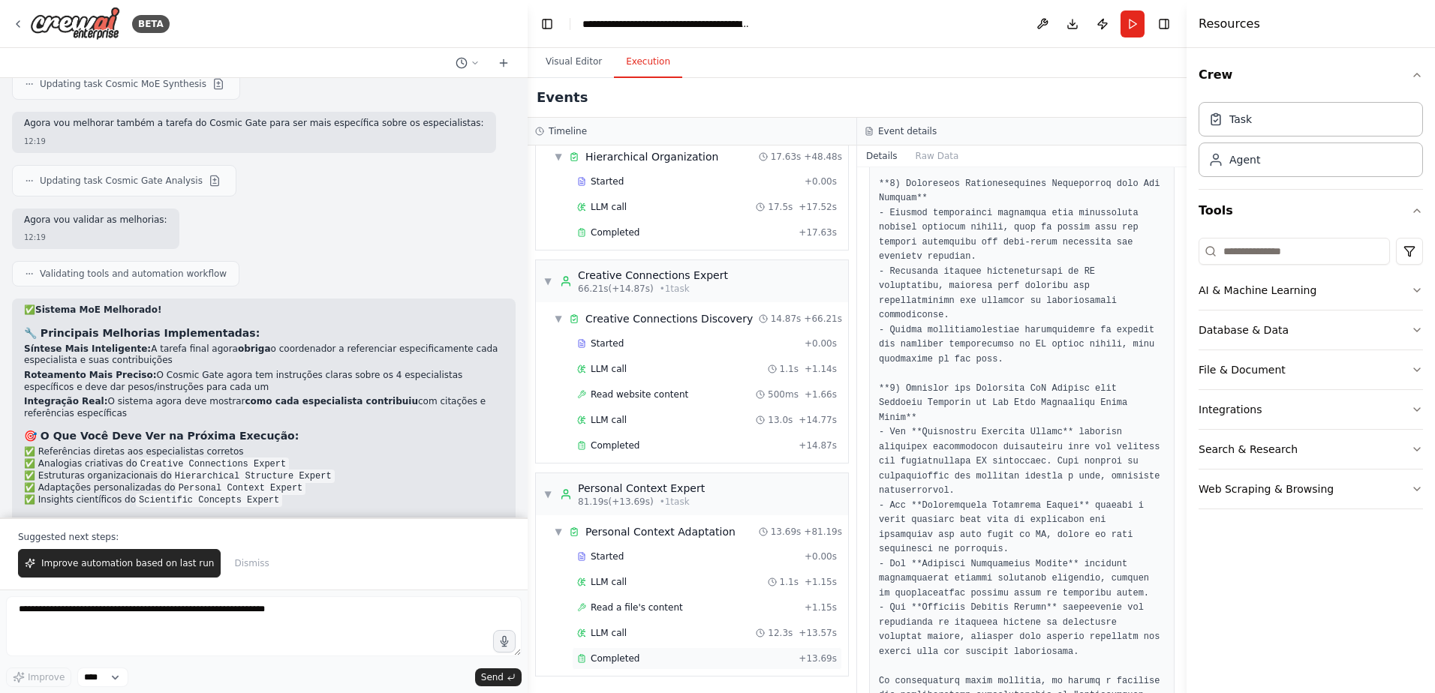
click at [634, 658] on span "Completed" at bounding box center [615, 659] width 49 height 12
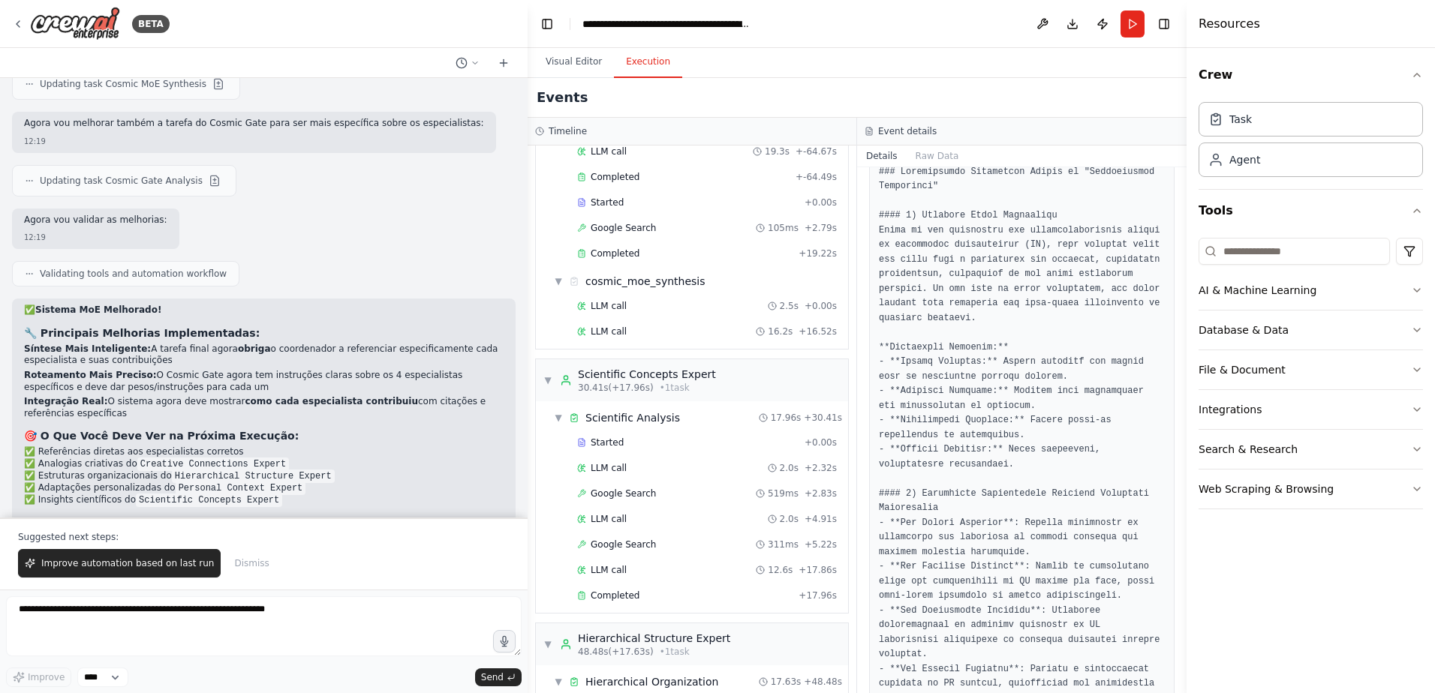
scroll to position [0, 0]
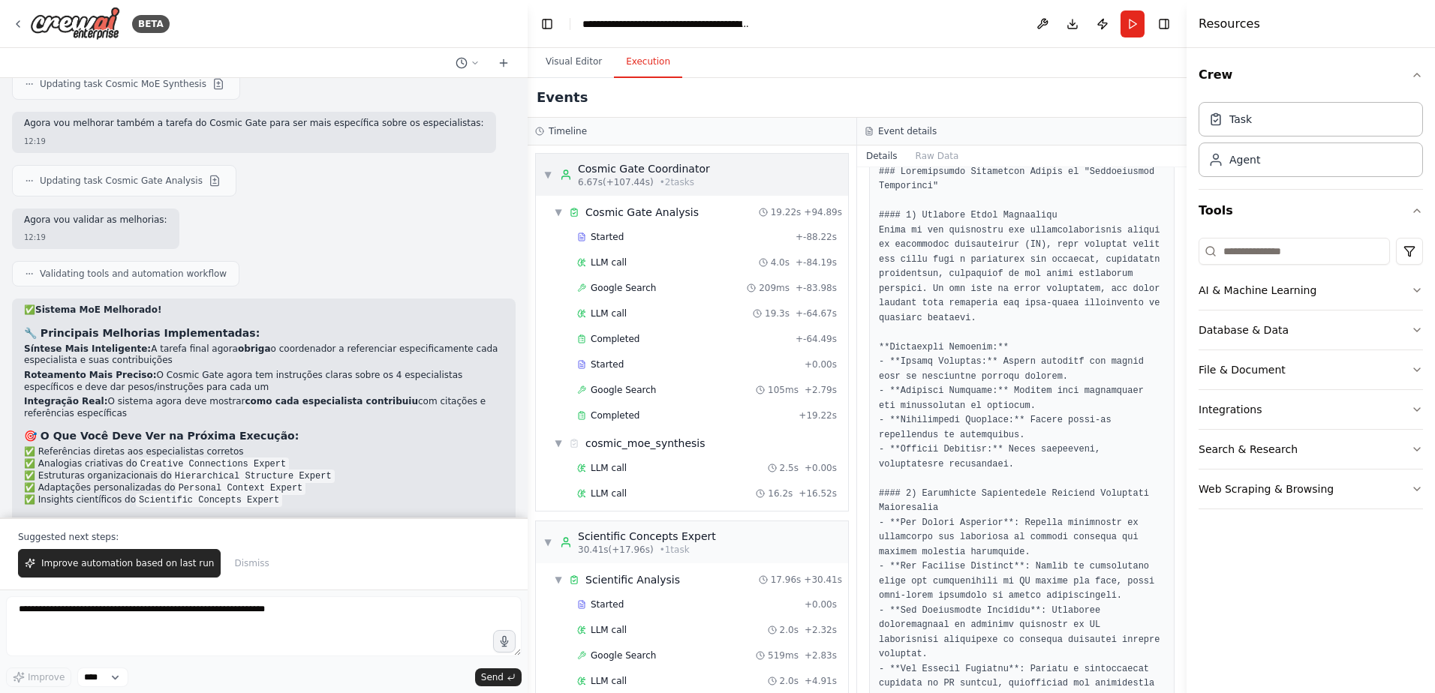
click at [540, 173] on div "▼ Cosmic Gate Coordinator 6.67s (+107.44s) • 2 task s" at bounding box center [692, 175] width 312 height 42
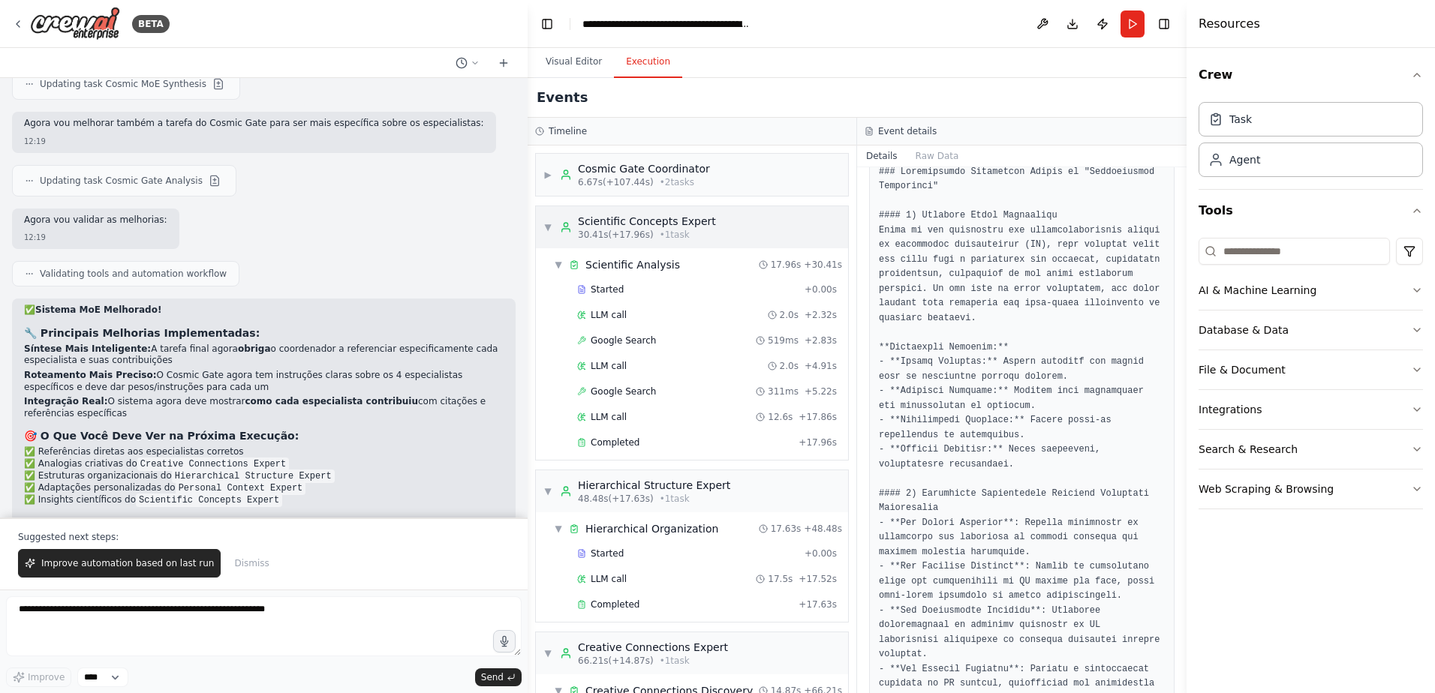
click at [541, 224] on div "▼ Scientific Concepts Expert 30.41s (+17.96s) • 1 task" at bounding box center [692, 227] width 312 height 42
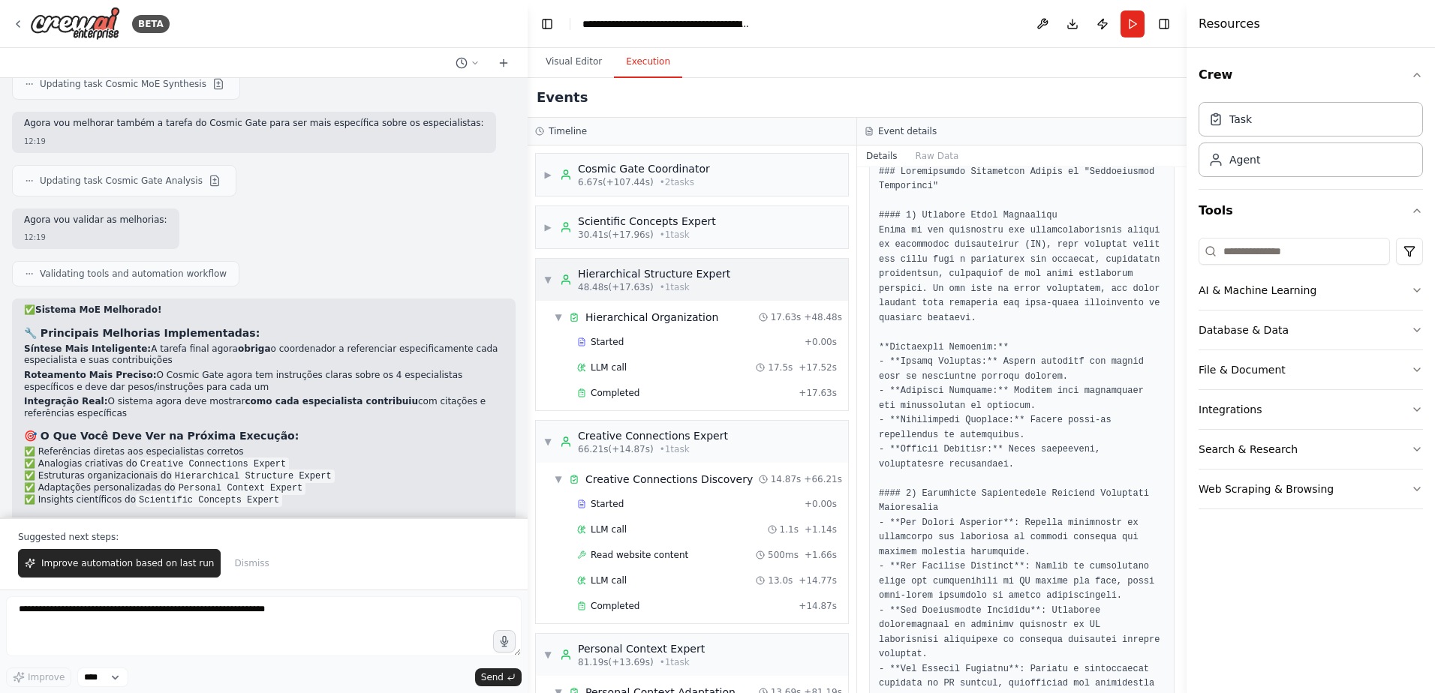
click at [549, 269] on div "▼ Hierarchical Structure Expert 48.48s (+17.63s) • 1 task" at bounding box center [636, 279] width 187 height 27
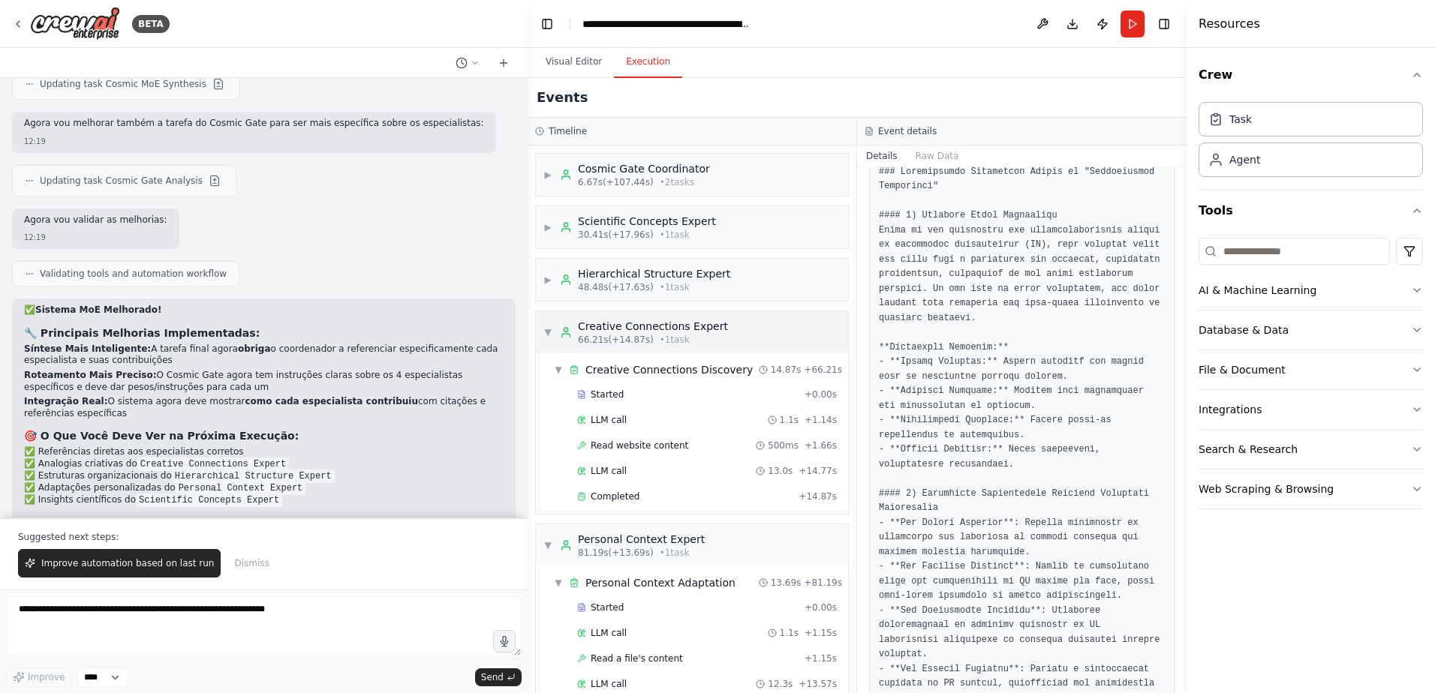
click at [546, 338] on span "▼" at bounding box center [547, 332] width 9 height 12
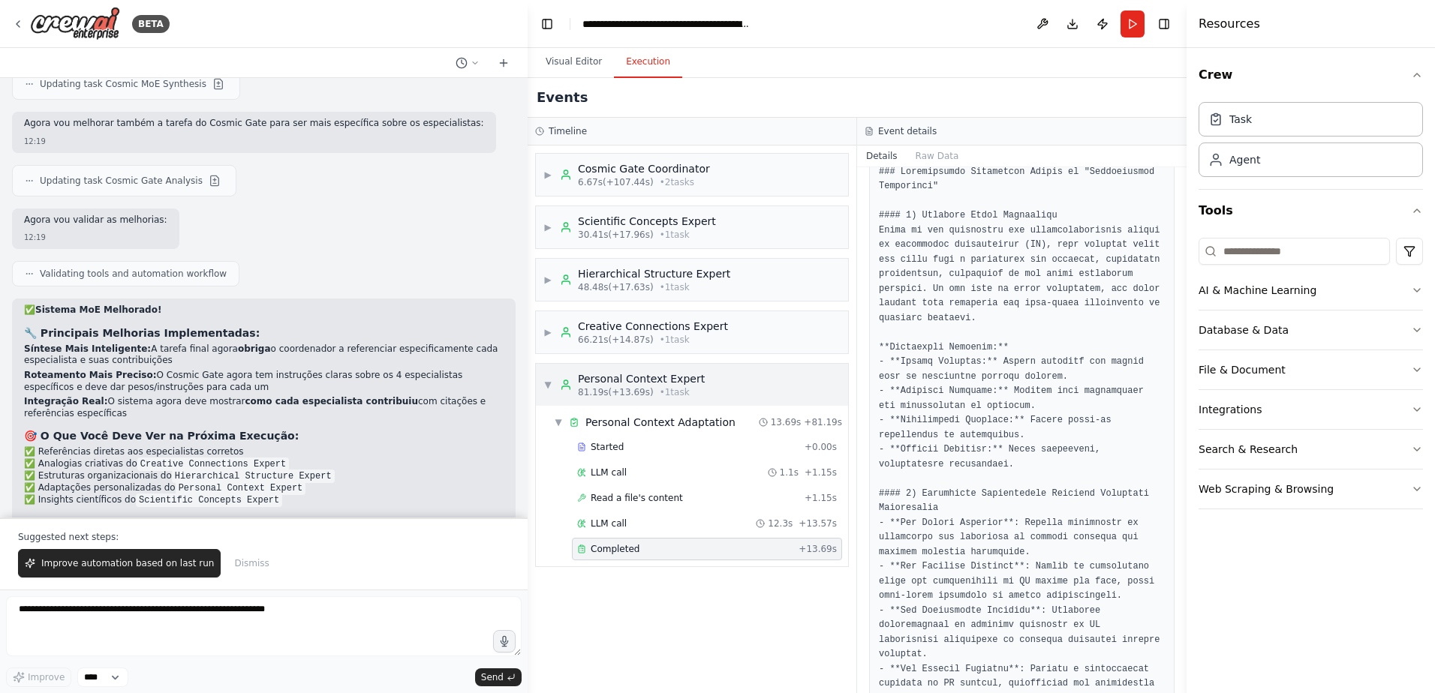
click at [546, 380] on span "▼" at bounding box center [547, 385] width 9 height 12
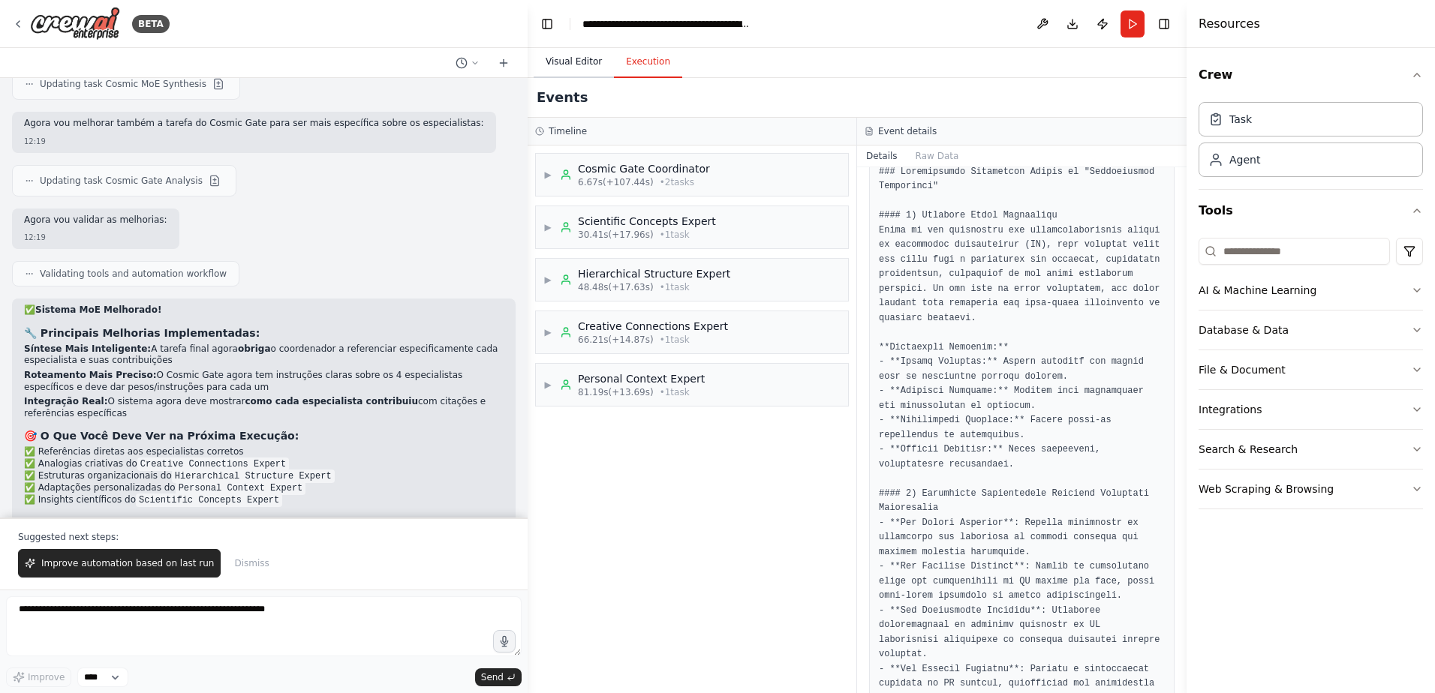
click at [571, 71] on button "Visual Editor" at bounding box center [574, 63] width 80 height 32
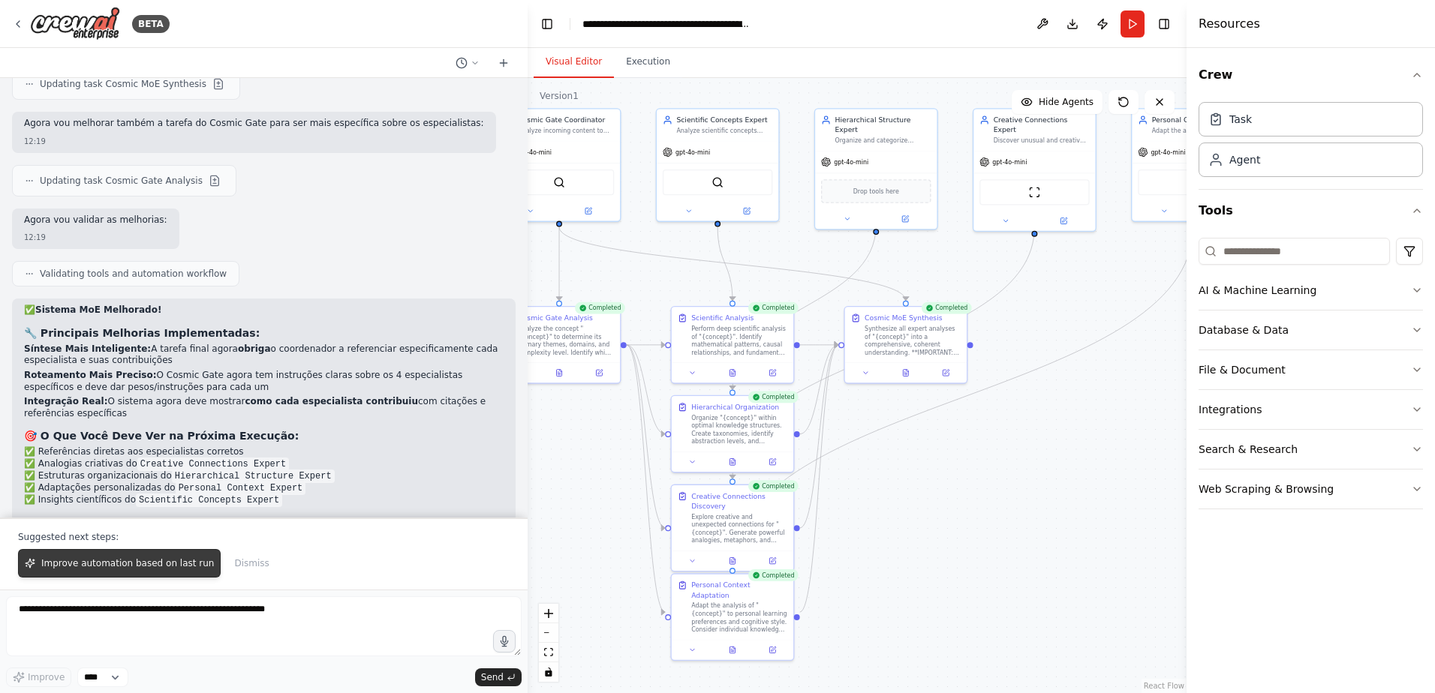
click at [178, 567] on span "Improve automation based on last run" at bounding box center [127, 564] width 173 height 12
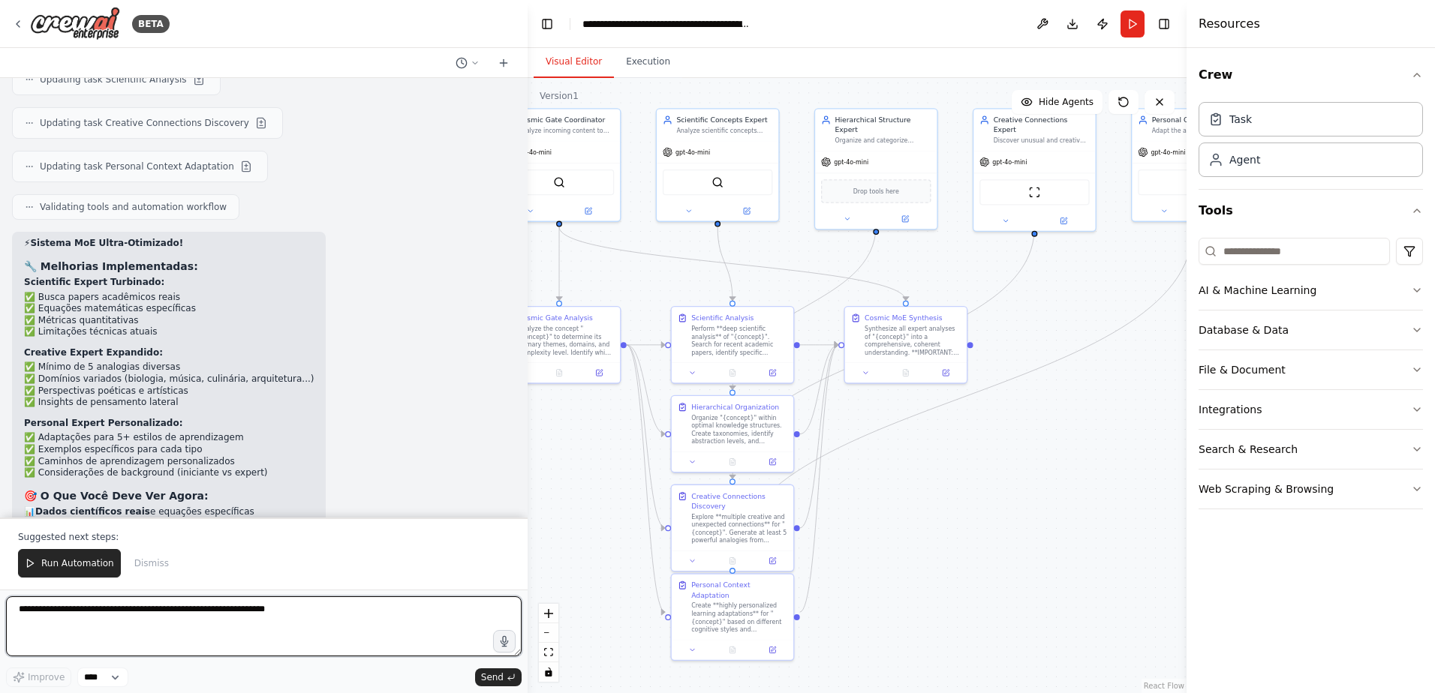
scroll to position [6765, 0]
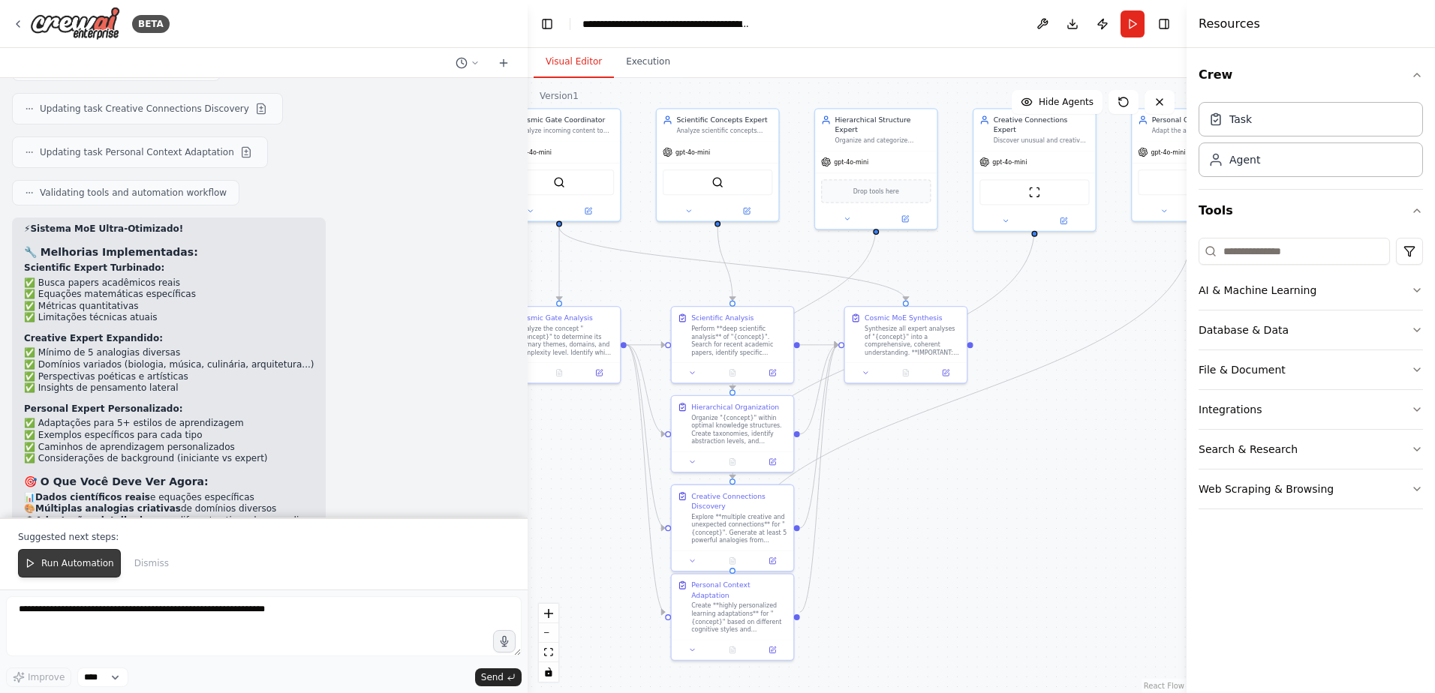
click at [83, 565] on span "Run Automation" at bounding box center [77, 564] width 73 height 12
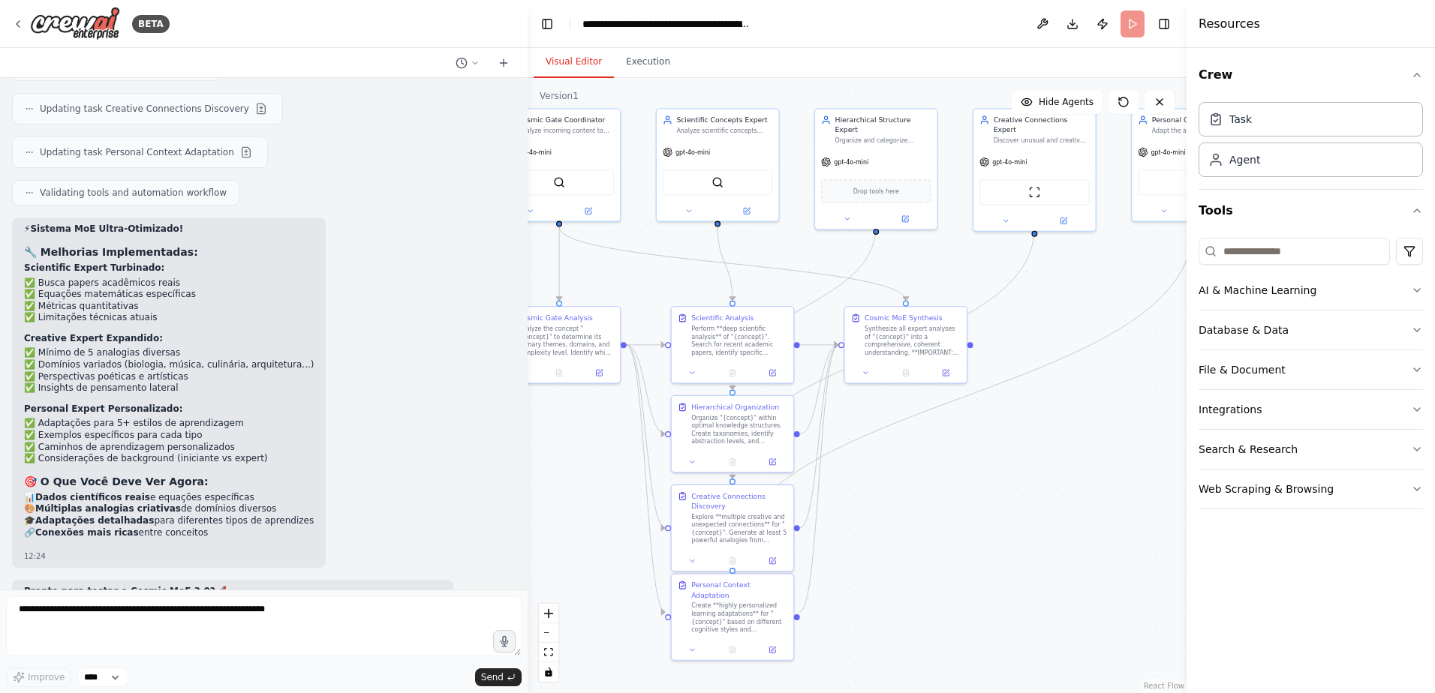
scroll to position [6693, 0]
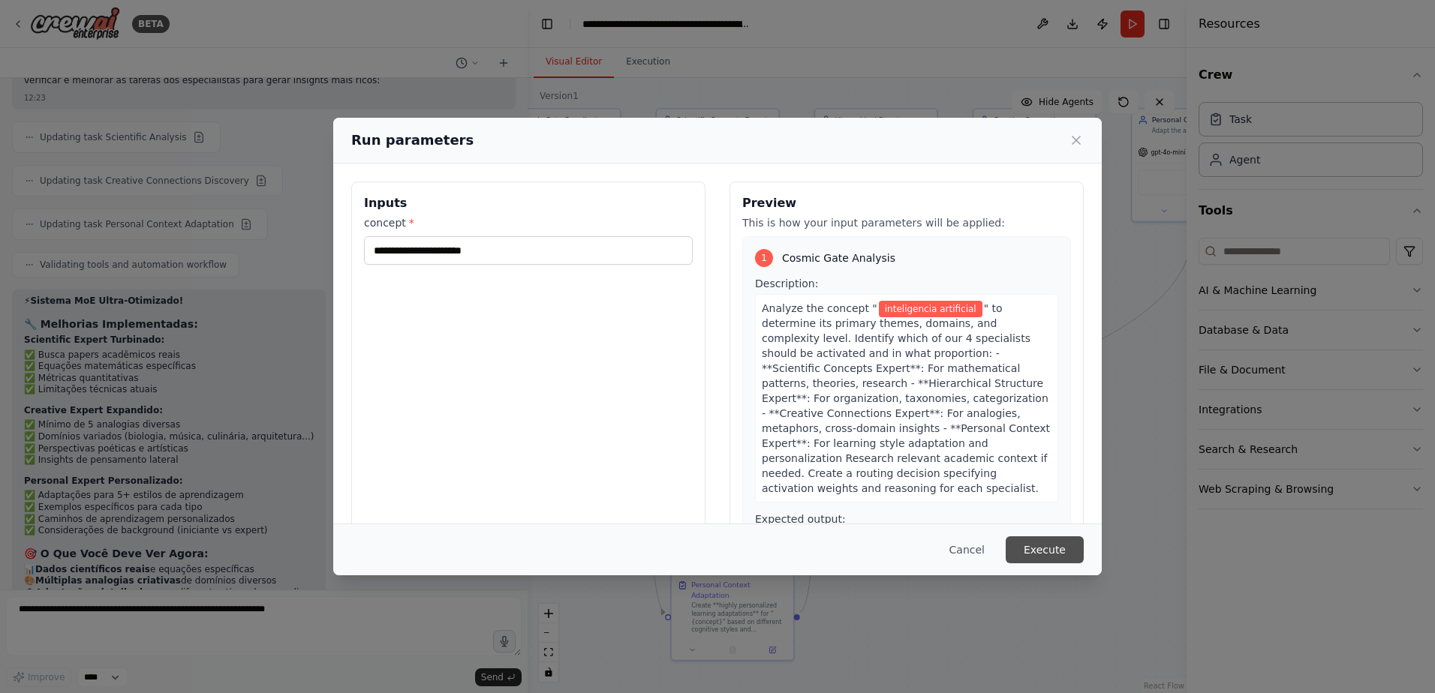
click at [1044, 549] on button "Execute" at bounding box center [1045, 550] width 78 height 27
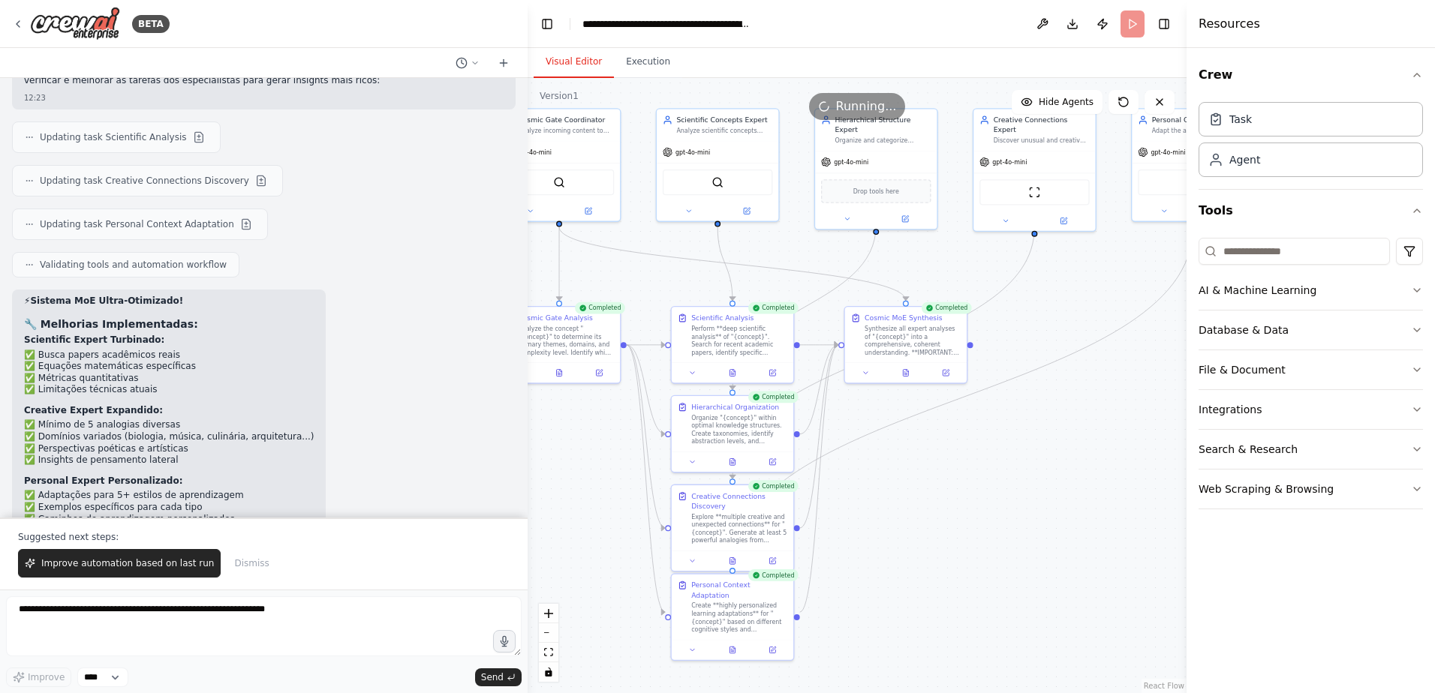
scroll to position [6765, 0]
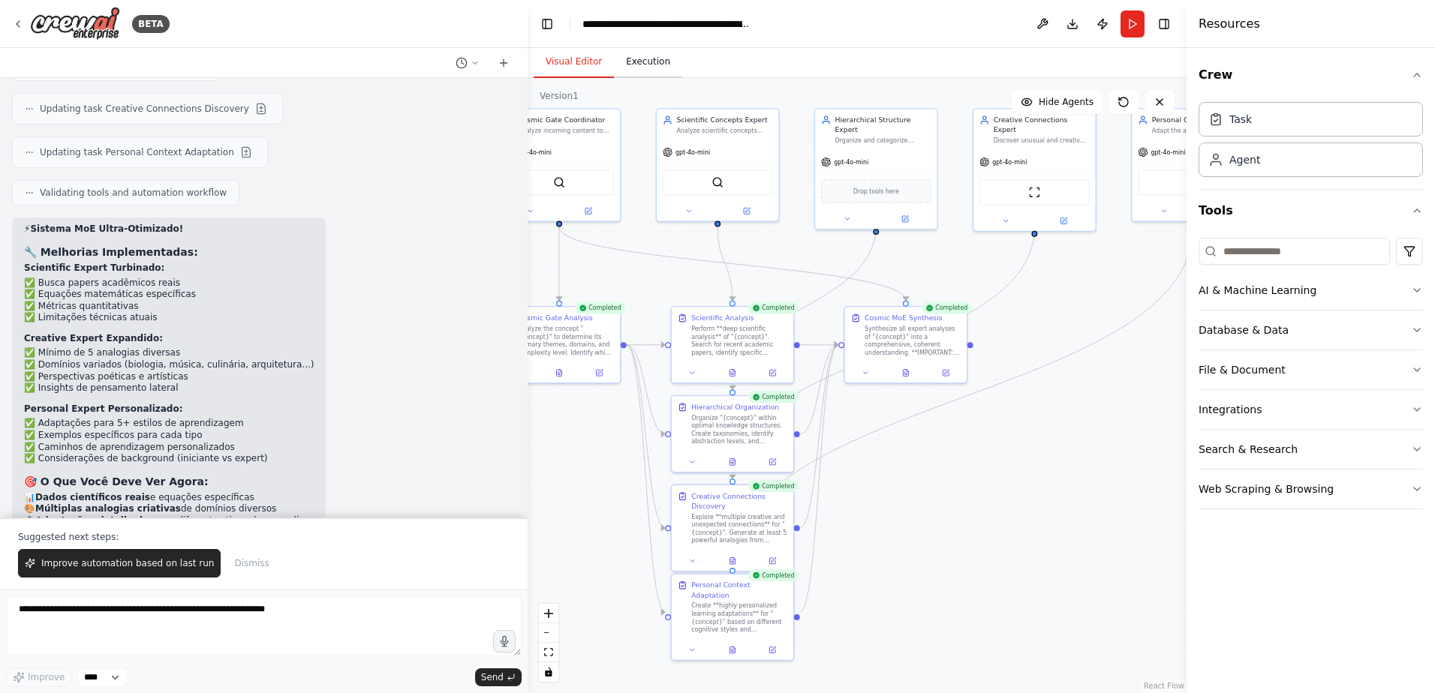
click at [646, 70] on button "Execution" at bounding box center [648, 63] width 68 height 32
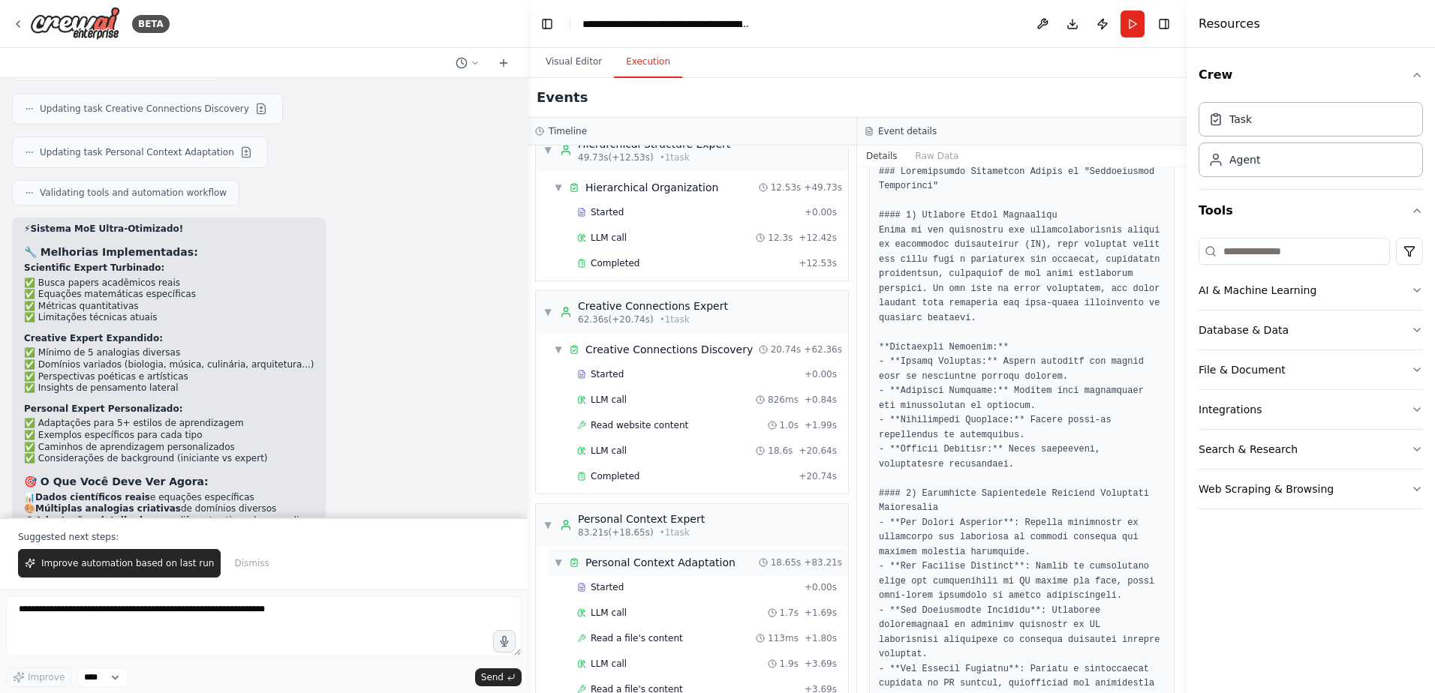
scroll to position [738, 0]
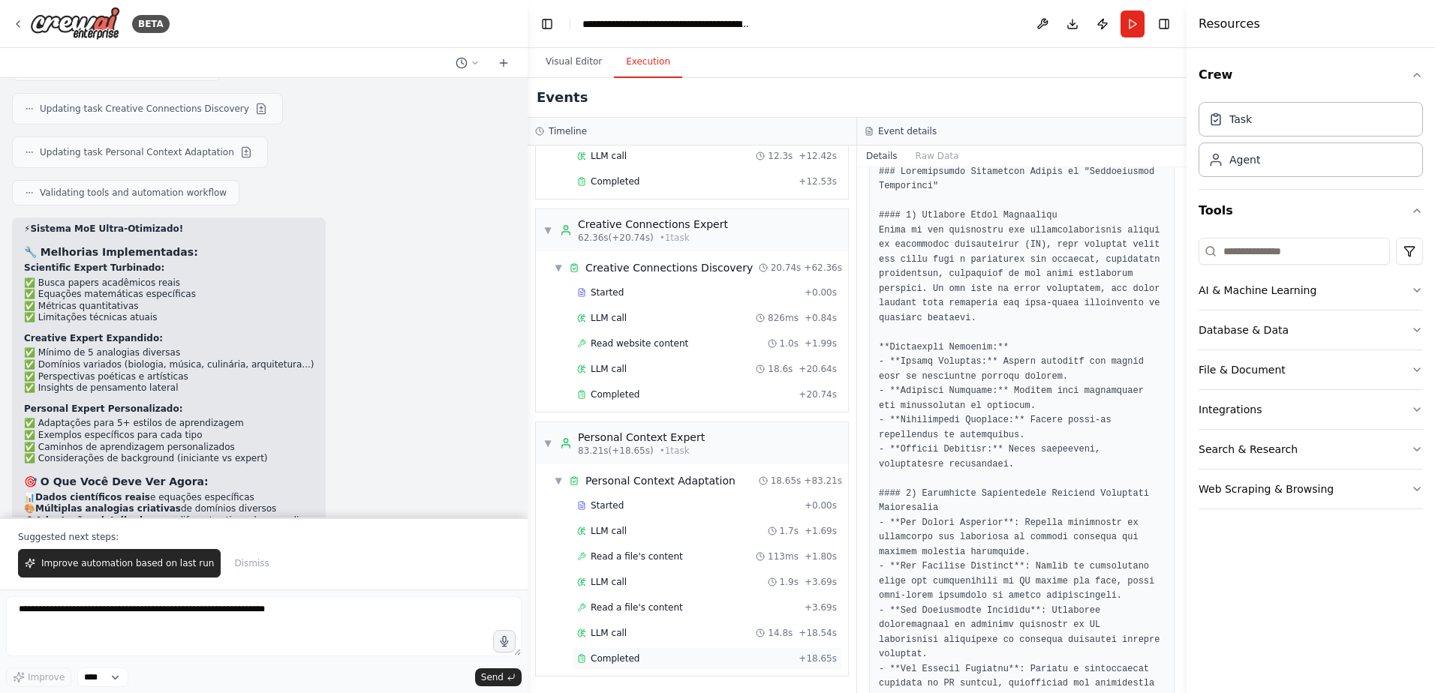
click at [742, 659] on div "Completed" at bounding box center [684, 659] width 215 height 12
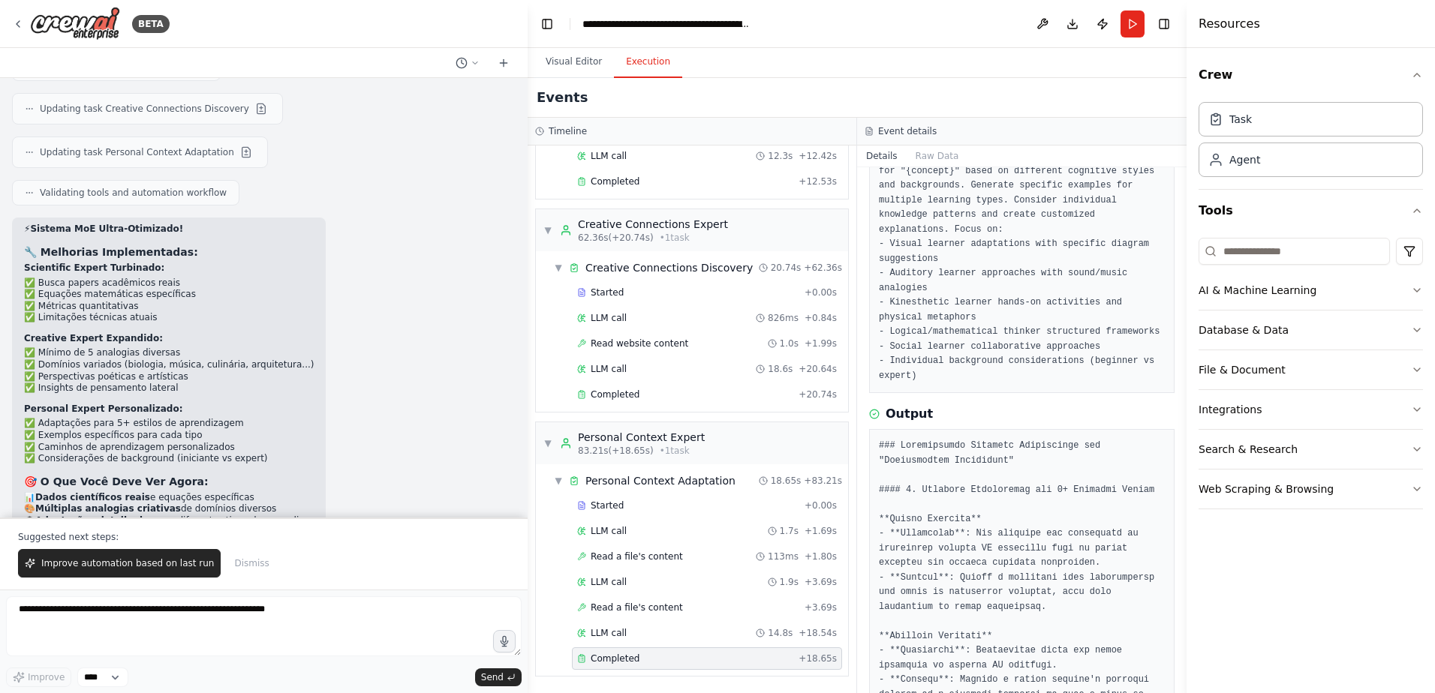
scroll to position [0, 0]
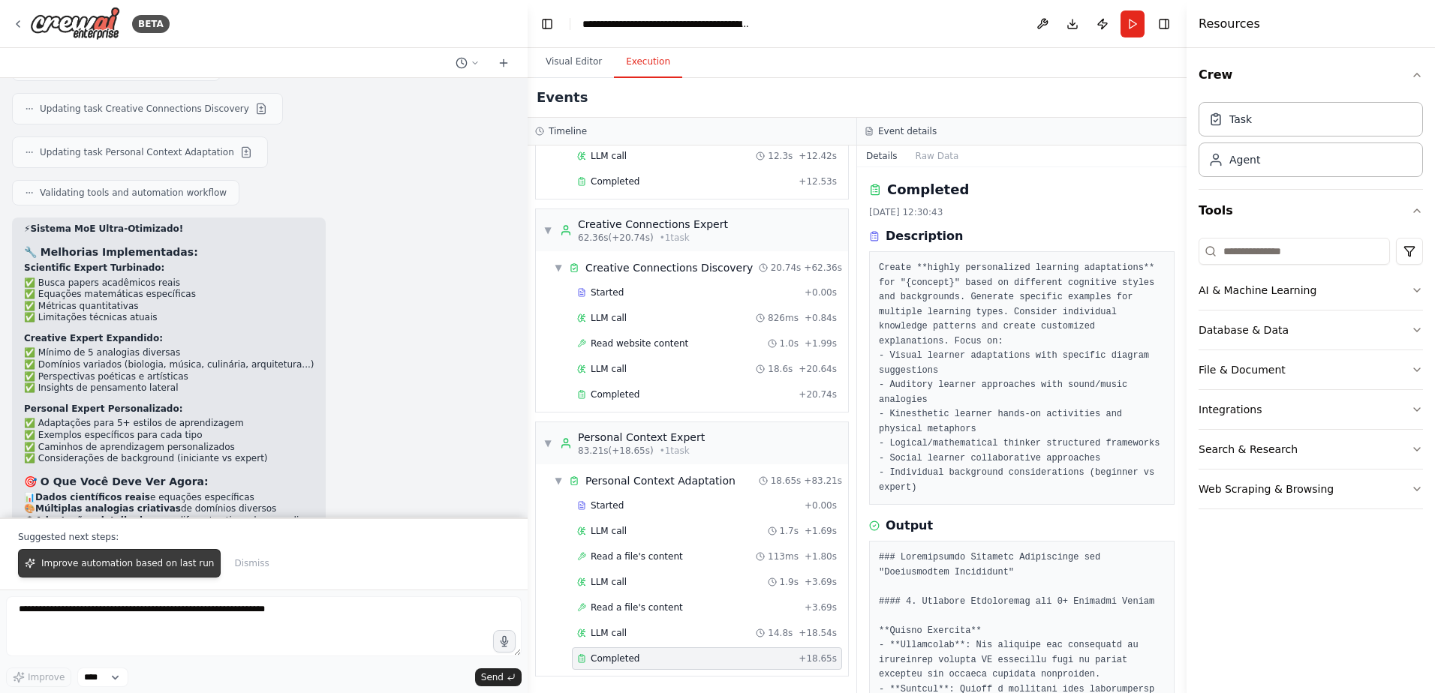
click at [150, 570] on button "Improve automation based on last run" at bounding box center [119, 563] width 203 height 29
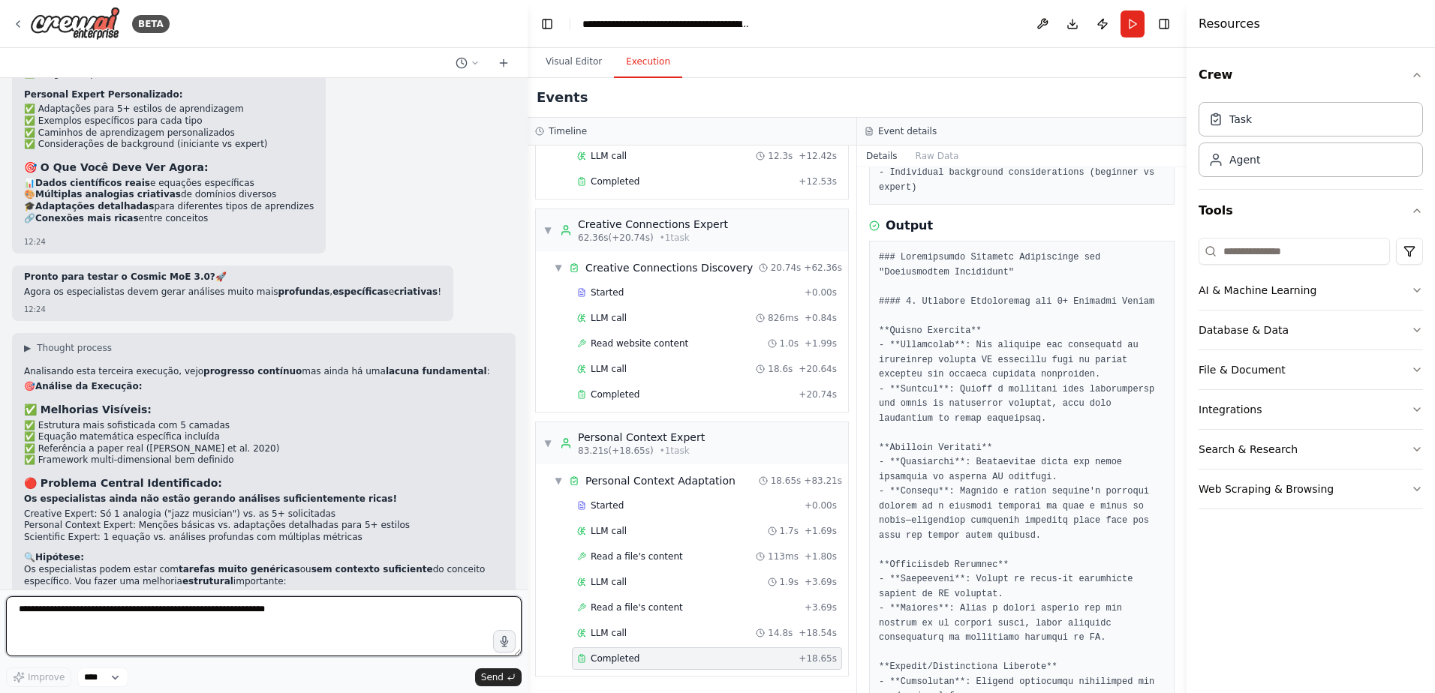
scroll to position [7094, 0]
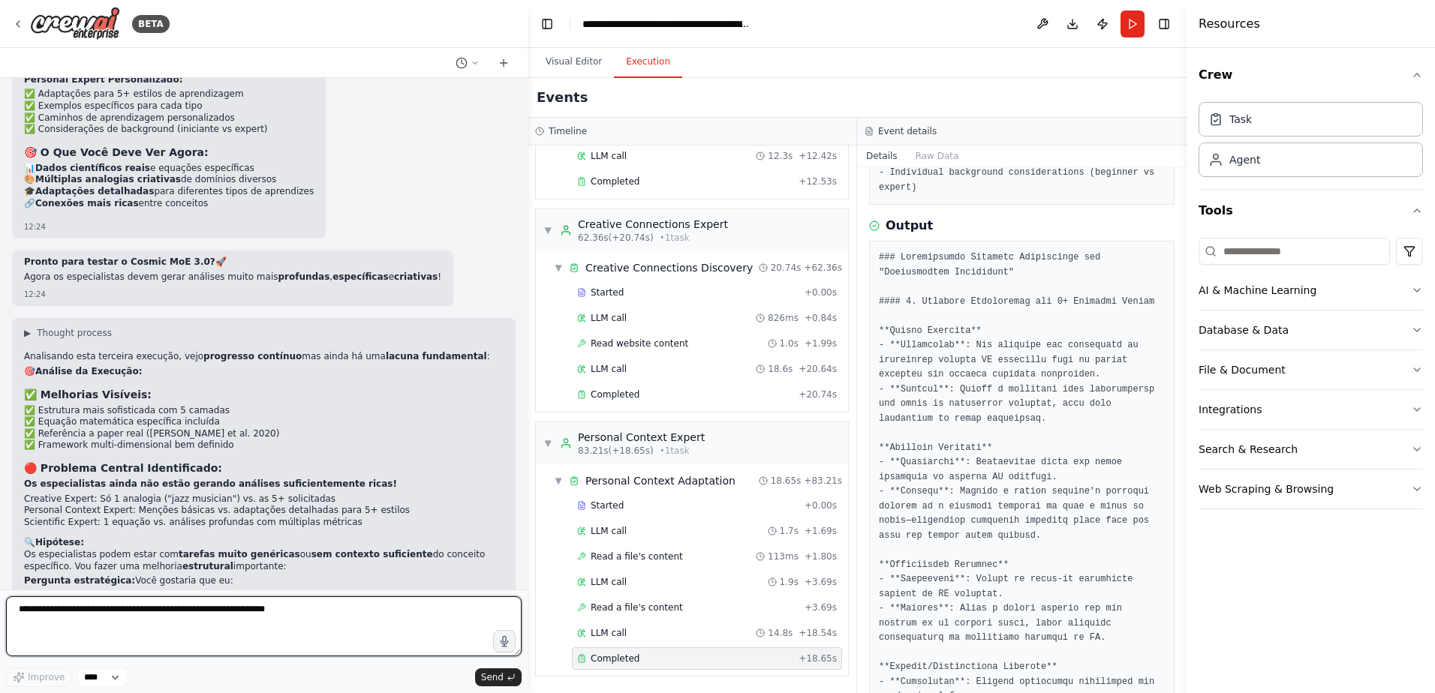
click at [275, 608] on textarea at bounding box center [264, 627] width 516 height 60
click at [271, 613] on textarea at bounding box center [264, 627] width 516 height 60
type textarea "**********"
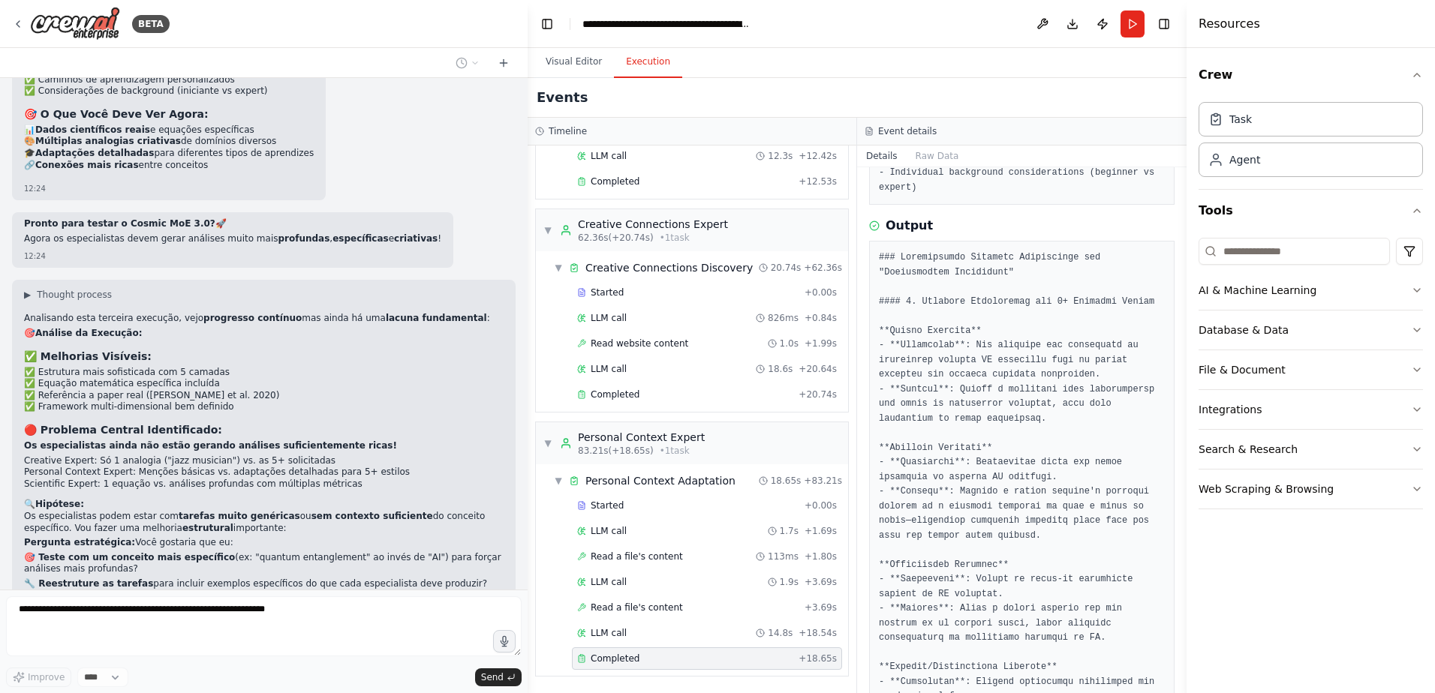
scroll to position [7187, 0]
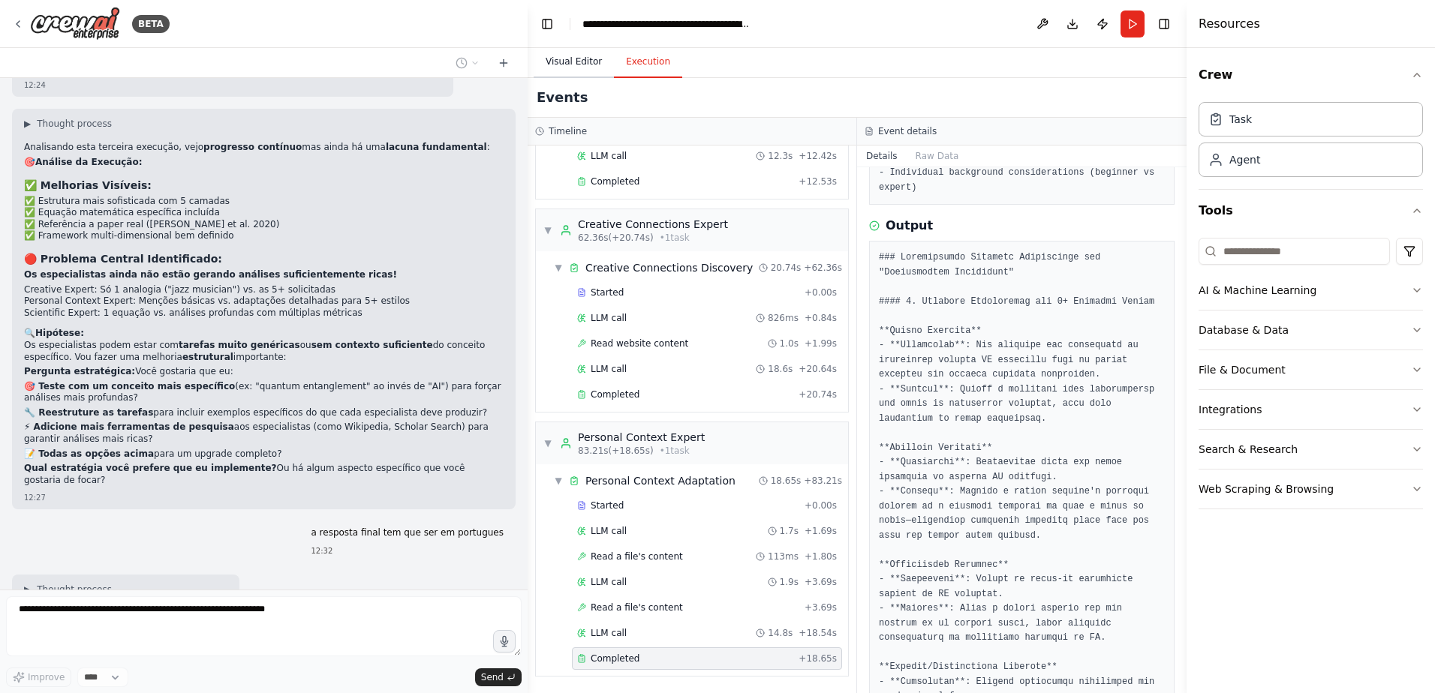
click at [571, 65] on button "Visual Editor" at bounding box center [574, 63] width 80 height 32
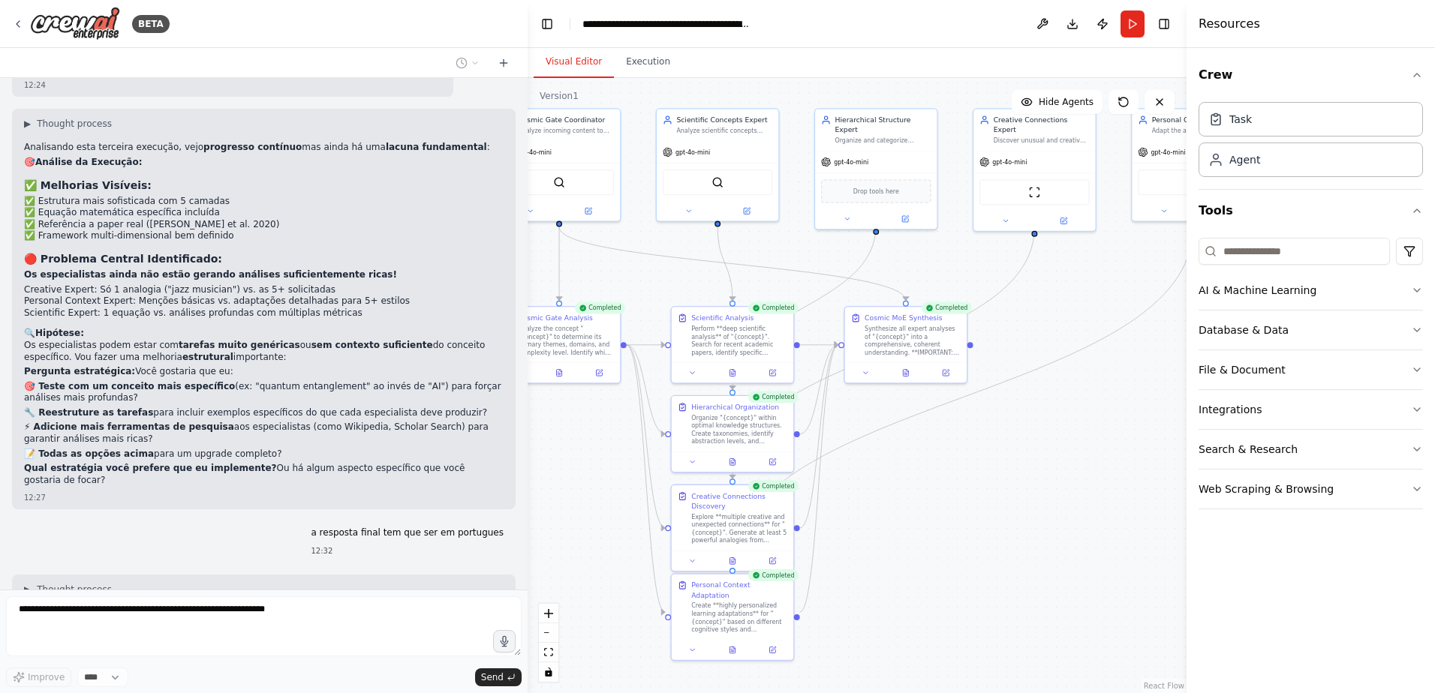
scroll to position [7316, 0]
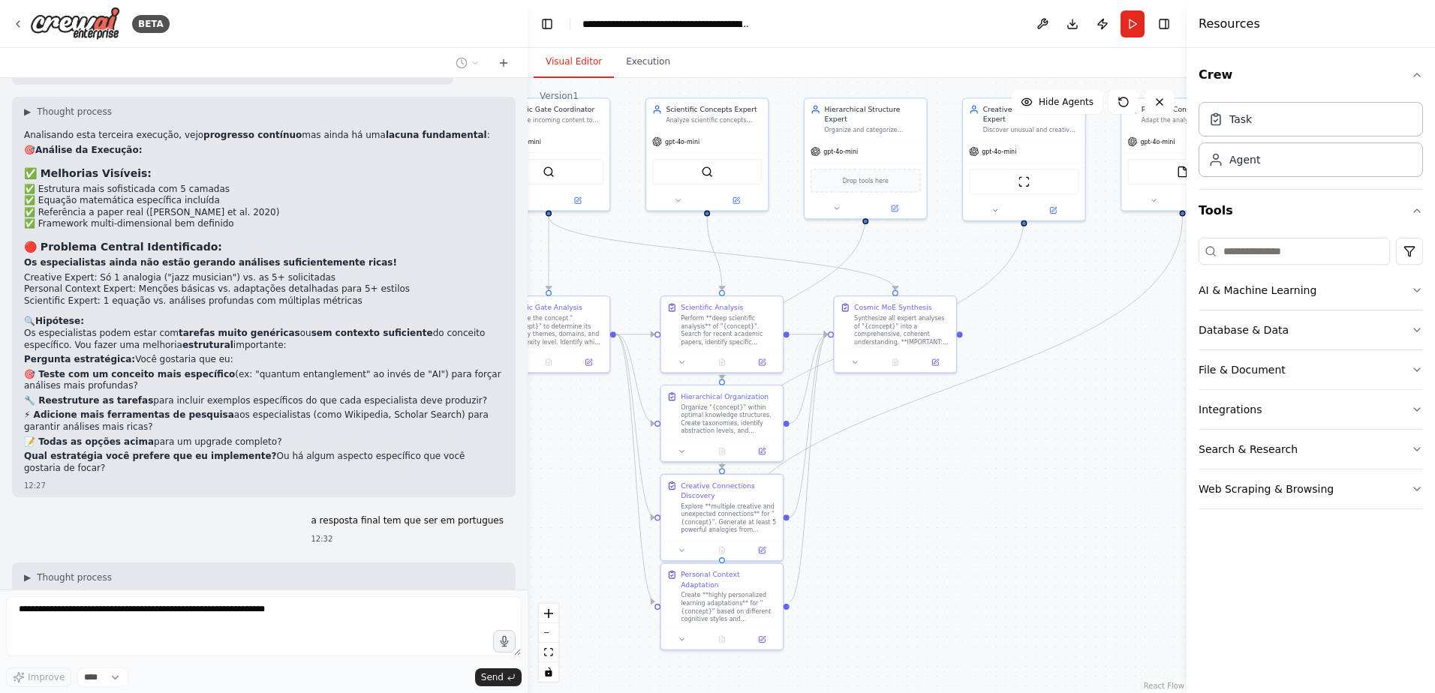
drag, startPoint x: 903, startPoint y: 466, endPoint x: 892, endPoint y: 455, distance: 14.9
click at [892, 455] on div ".deletable-edge-delete-btn { width: 20px; height: 20px; border: 0px solid #ffff…" at bounding box center [857, 385] width 659 height 615
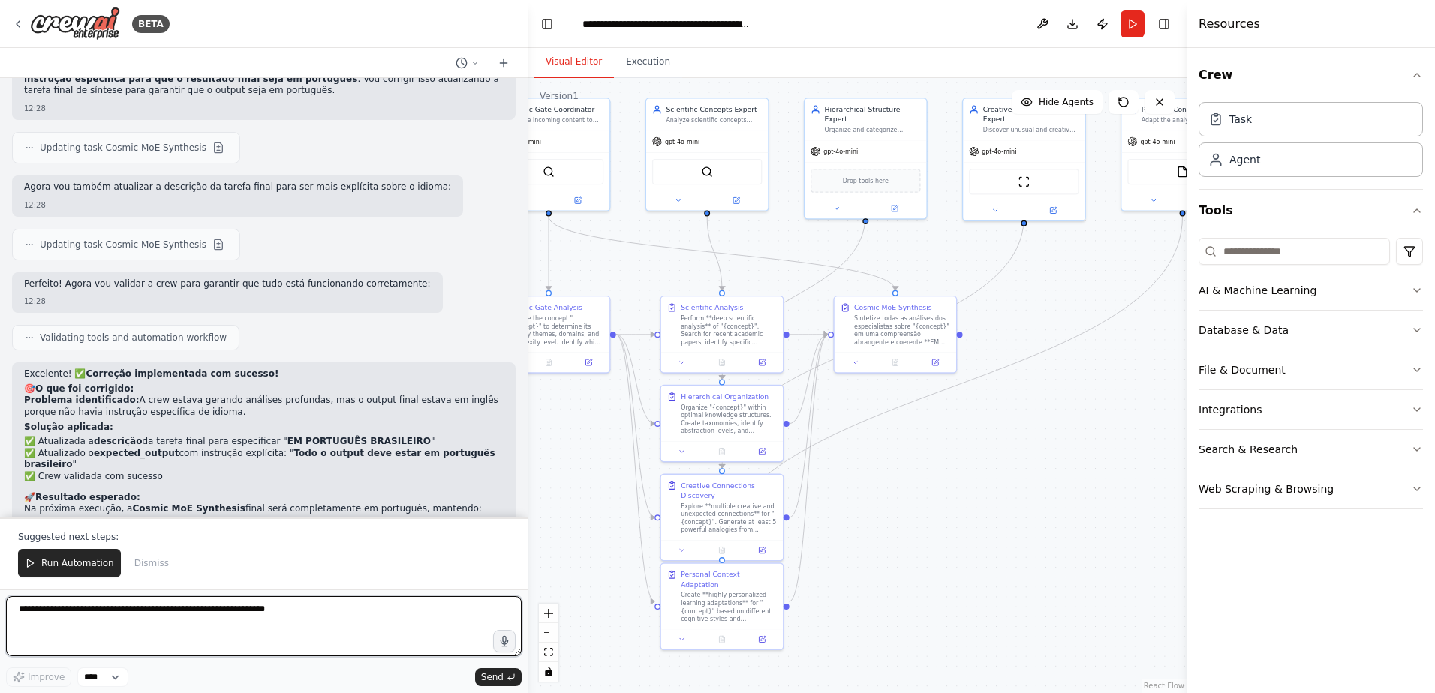
scroll to position [7964, 0]
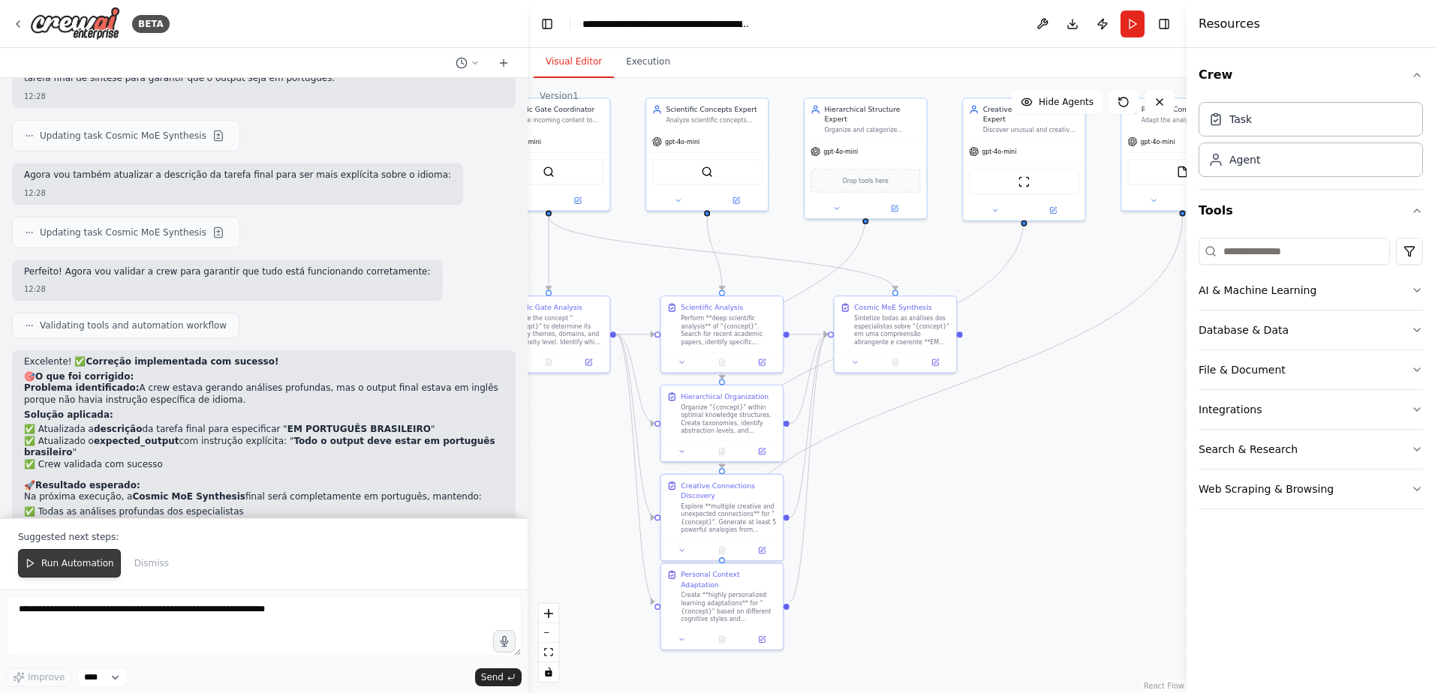
click at [83, 559] on span "Run Automation" at bounding box center [77, 564] width 73 height 12
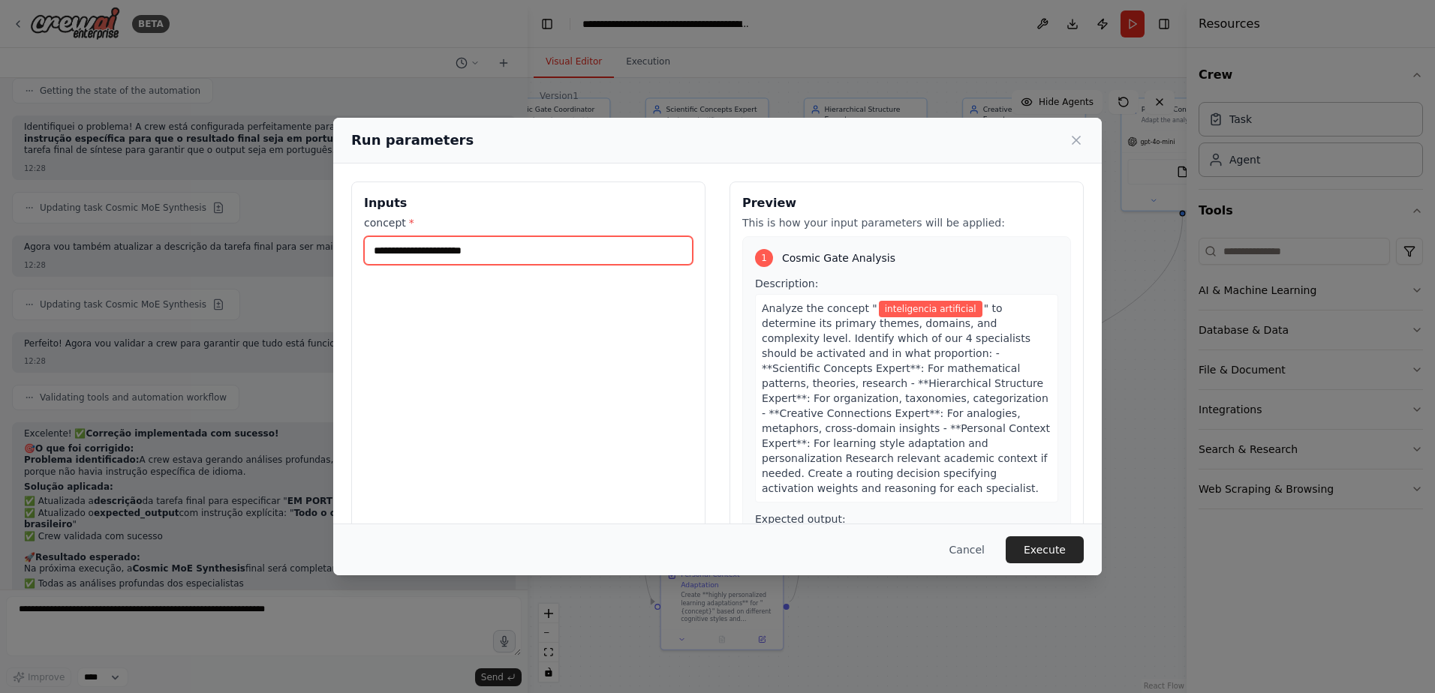
drag, startPoint x: 514, startPoint y: 241, endPoint x: 296, endPoint y: 253, distance: 217.9
click at [297, 253] on div "**********" at bounding box center [717, 346] width 1435 height 693
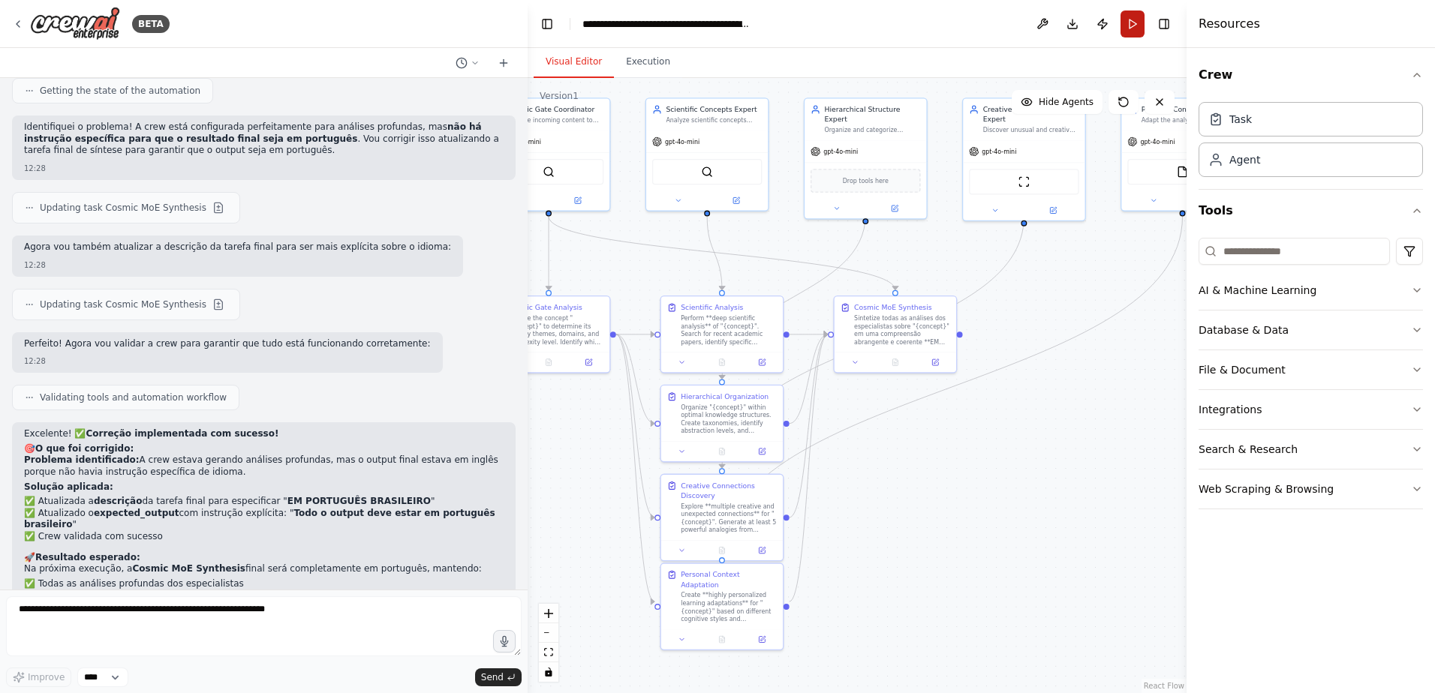
click at [1134, 29] on button "Run" at bounding box center [1132, 24] width 24 height 27
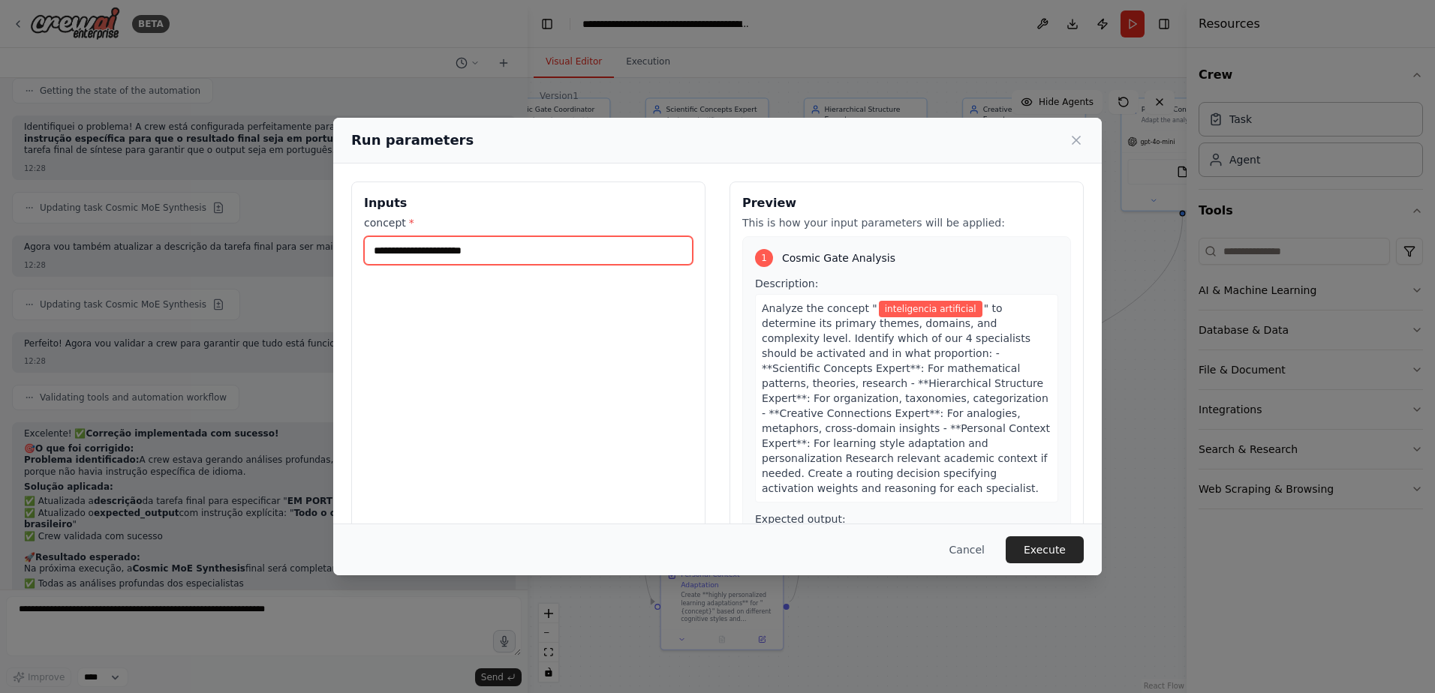
click at [643, 258] on input "**********" at bounding box center [528, 250] width 329 height 29
type input "*"
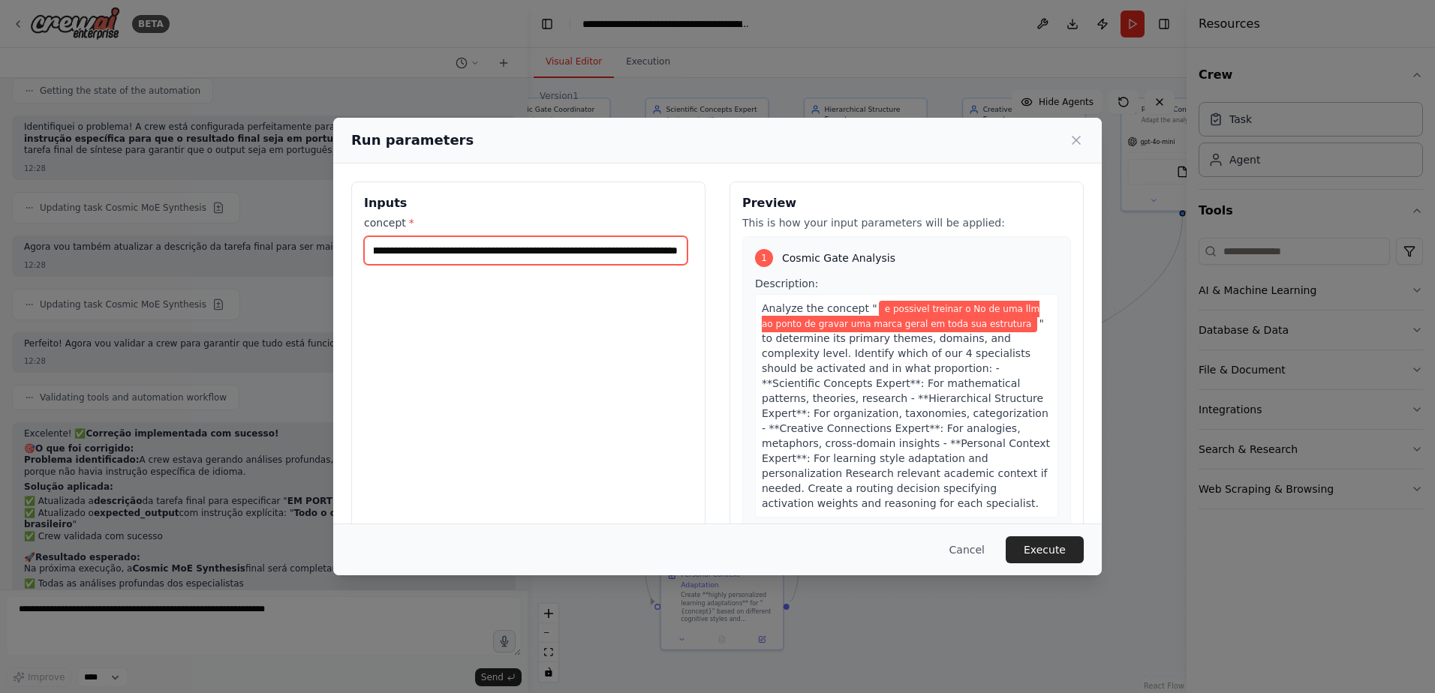
scroll to position [0, 132]
type input "**********"
click at [1065, 553] on button "Execute" at bounding box center [1045, 550] width 78 height 27
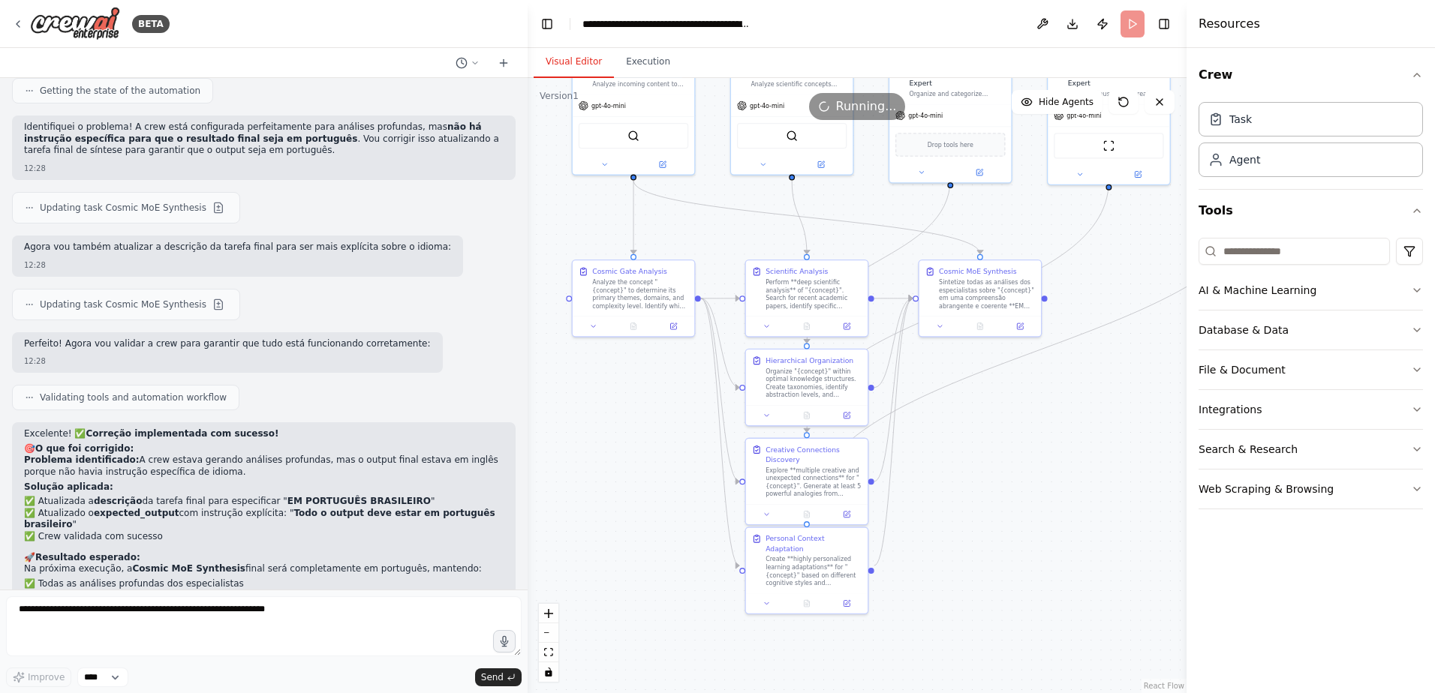
drag, startPoint x: 954, startPoint y: 488, endPoint x: 1043, endPoint y: 449, distance: 97.2
click at [1043, 449] on div ".deletable-edge-delete-btn { width: 20px; height: 20px; border: 0px solid #ffff…" at bounding box center [857, 385] width 659 height 615
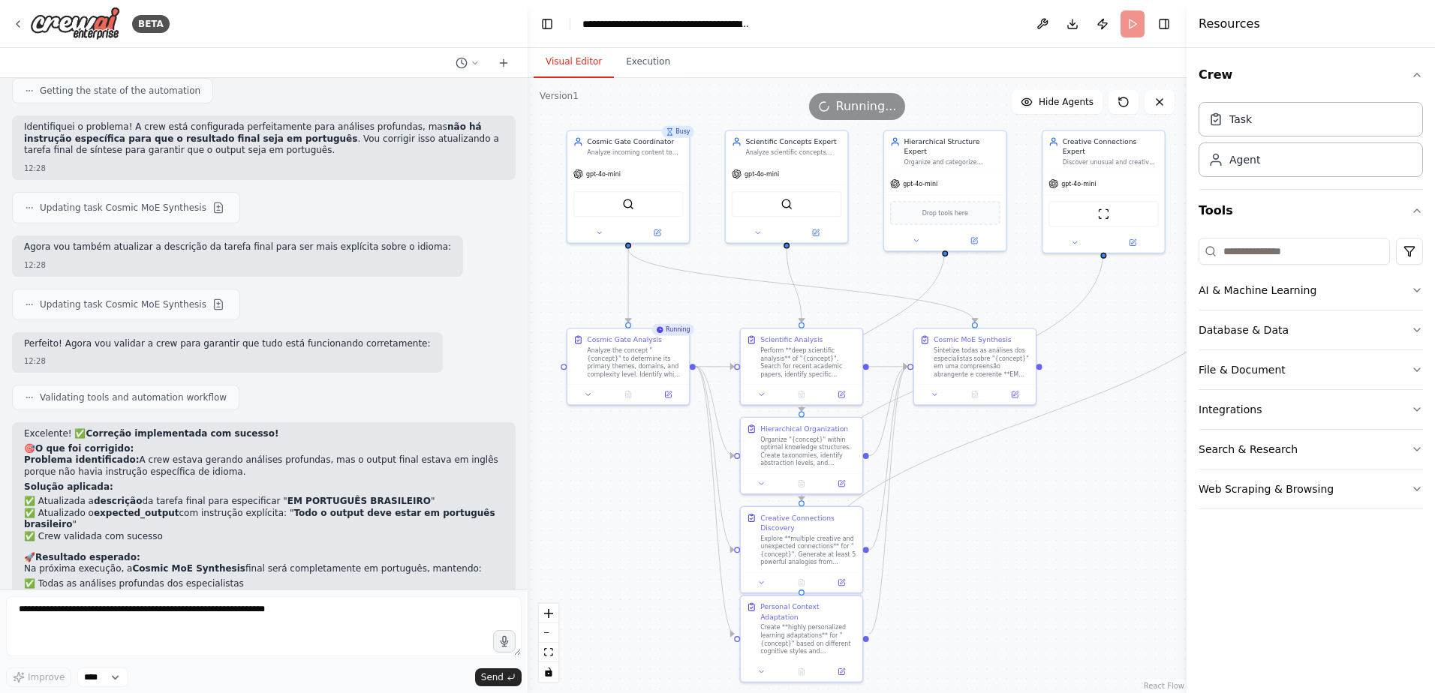
drag, startPoint x: 672, startPoint y: 412, endPoint x: 663, endPoint y: 483, distance: 71.2
click at [663, 483] on div ".deletable-edge-delete-btn { width: 20px; height: 20px; border: 0px solid #ffff…" at bounding box center [857, 385] width 659 height 615
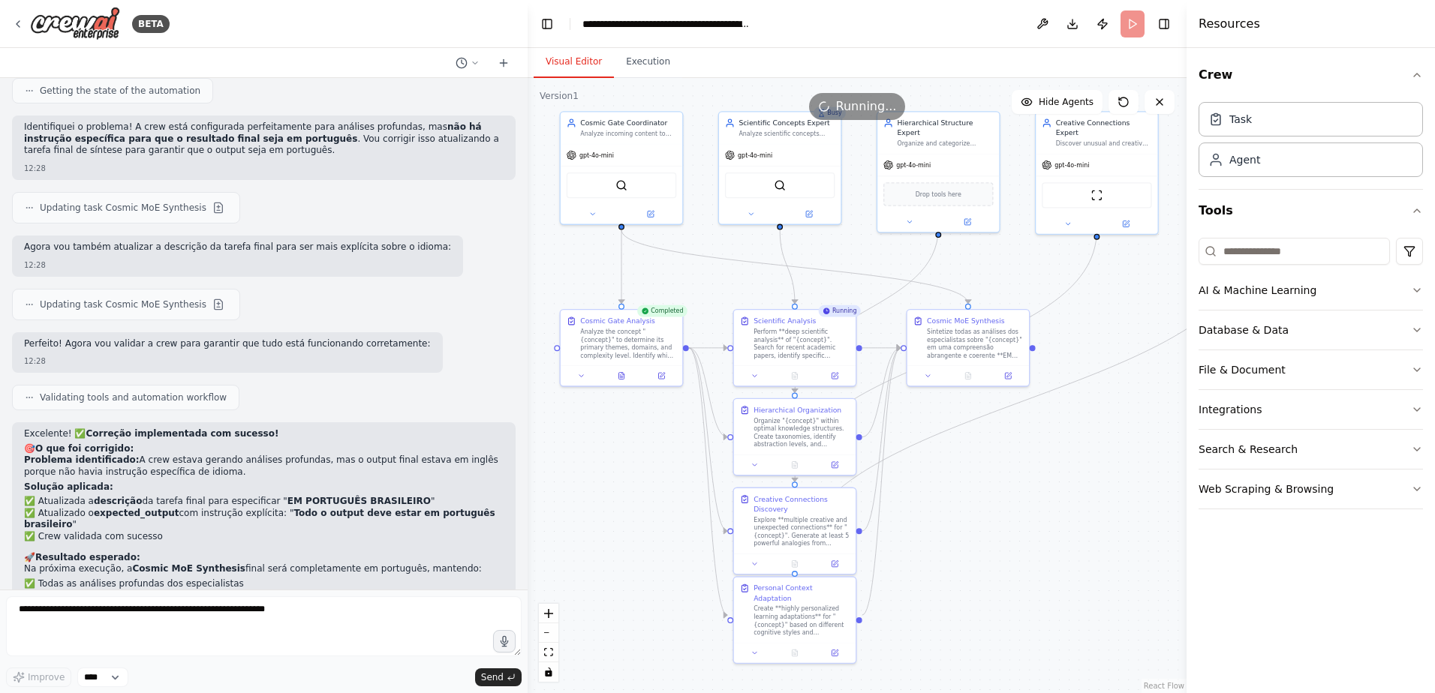
drag, startPoint x: 663, startPoint y: 483, endPoint x: 656, endPoint y: 464, distance: 19.9
click at [656, 464] on div ".deletable-edge-delete-btn { width: 20px; height: 20px; border: 0px solid #ffff…" at bounding box center [857, 385] width 659 height 615
click at [644, 68] on button "Execution" at bounding box center [648, 63] width 68 height 32
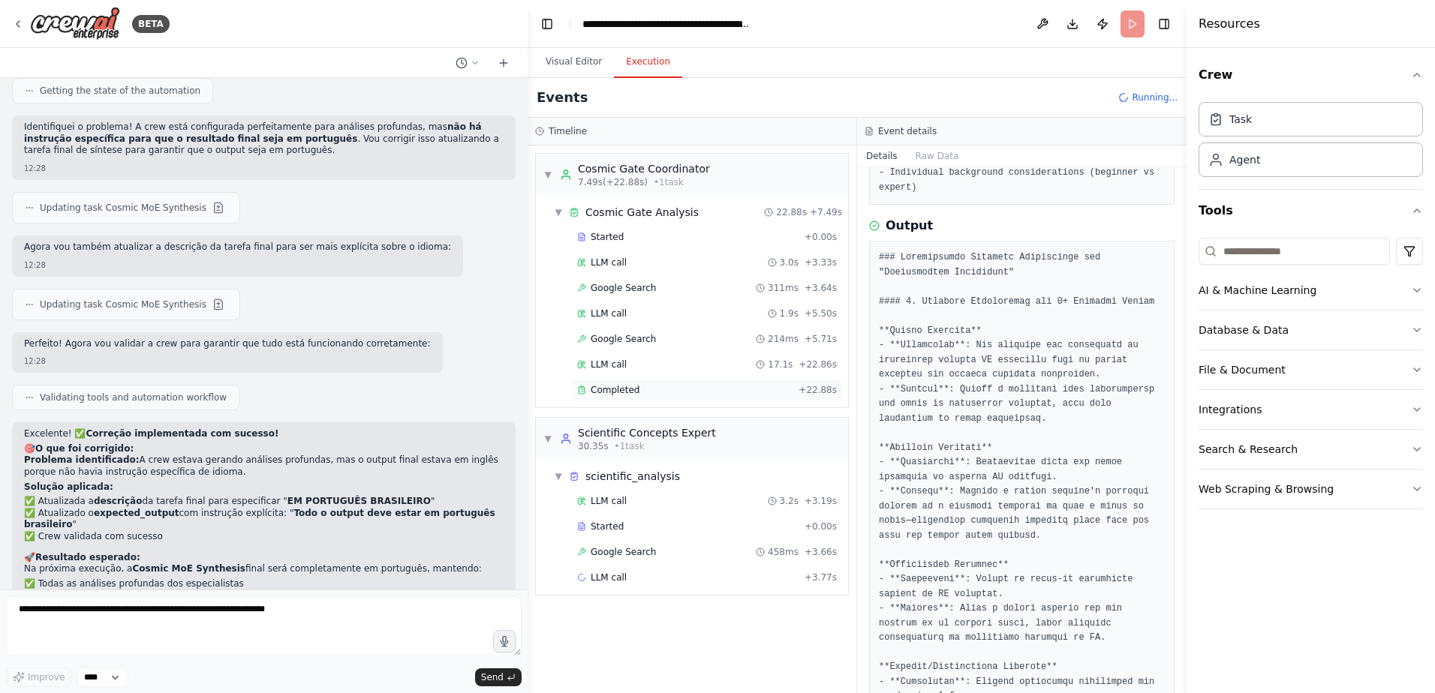
click at [608, 395] on span "Completed" at bounding box center [615, 390] width 49 height 12
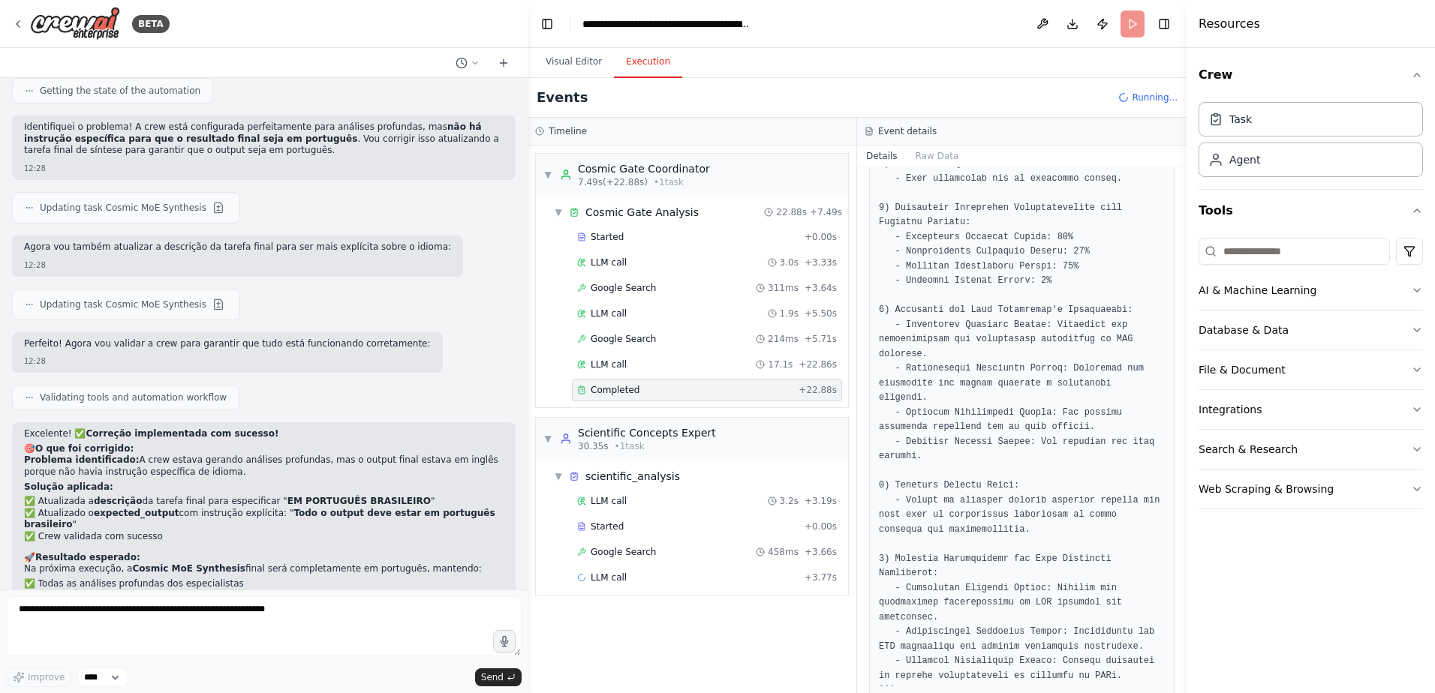
scroll to position [492, 0]
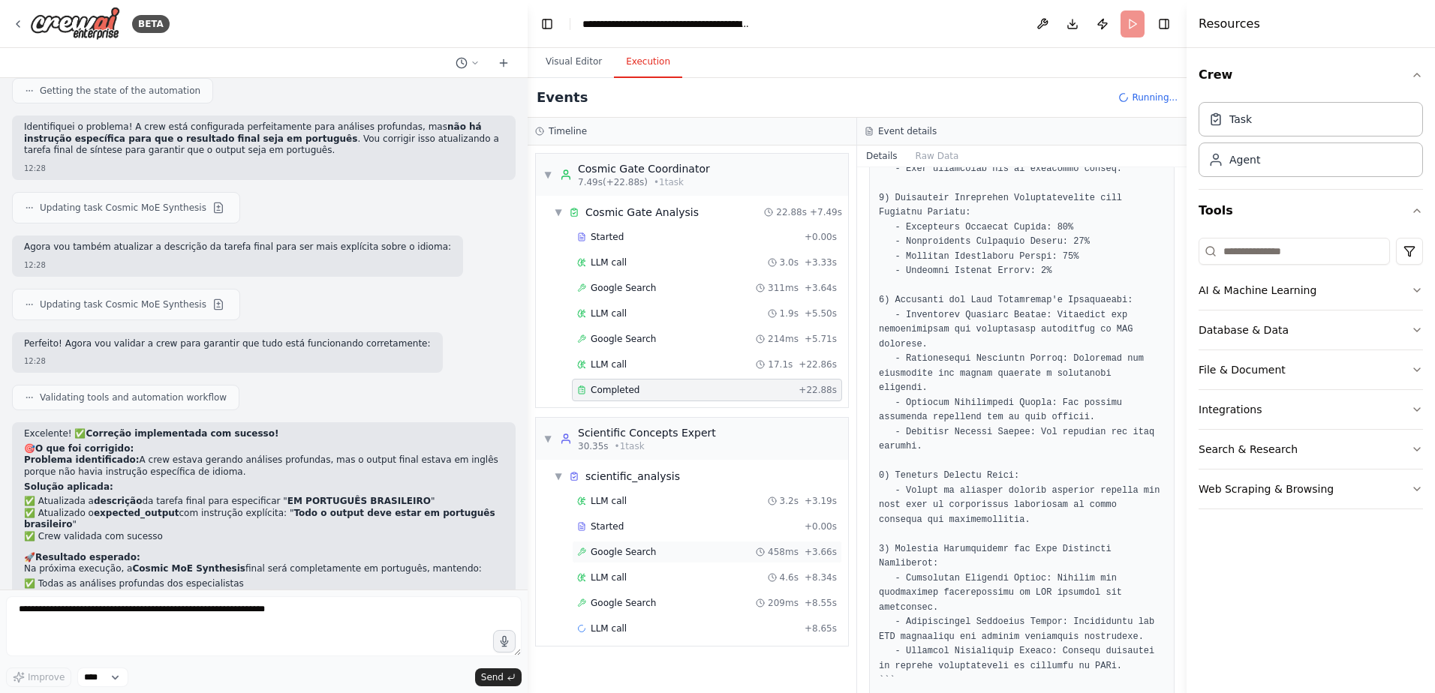
click at [635, 552] on span "Google Search" at bounding box center [623, 552] width 65 height 12
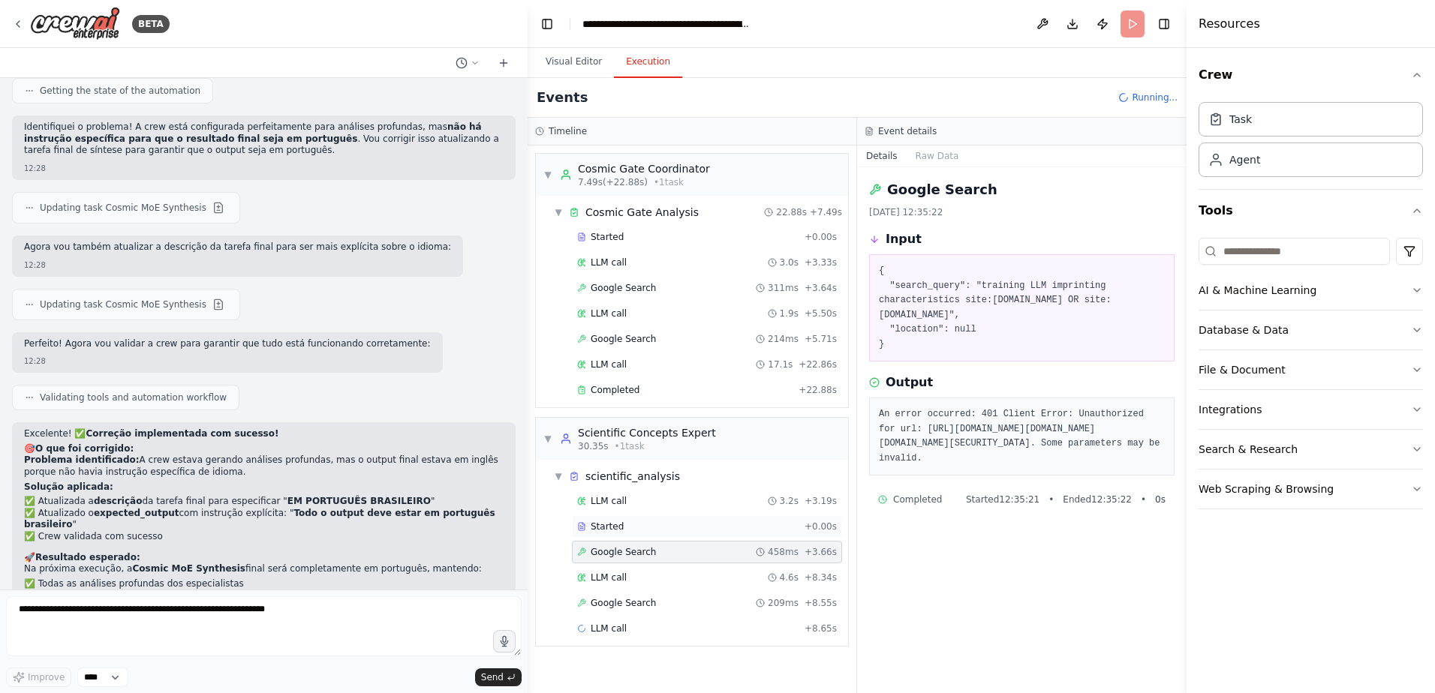
click at [628, 526] on div "Started" at bounding box center [687, 527] width 221 height 12
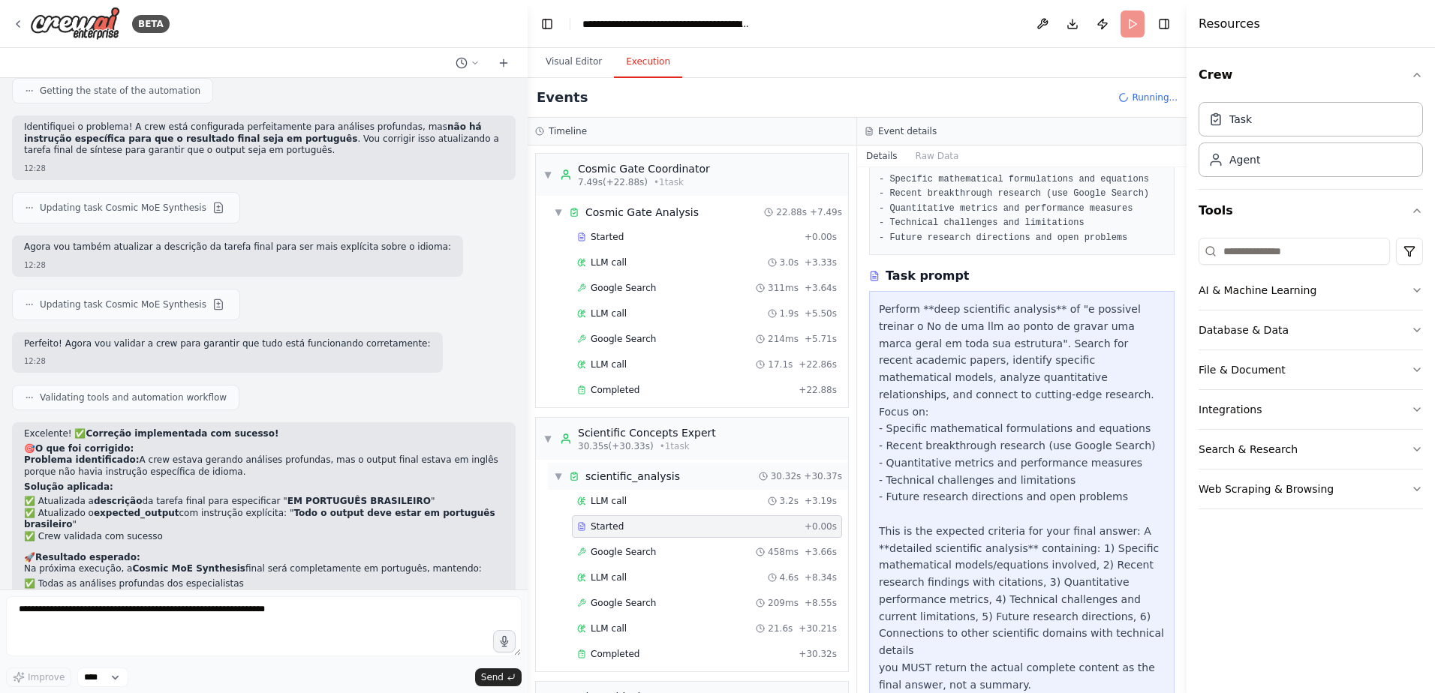
scroll to position [132, 0]
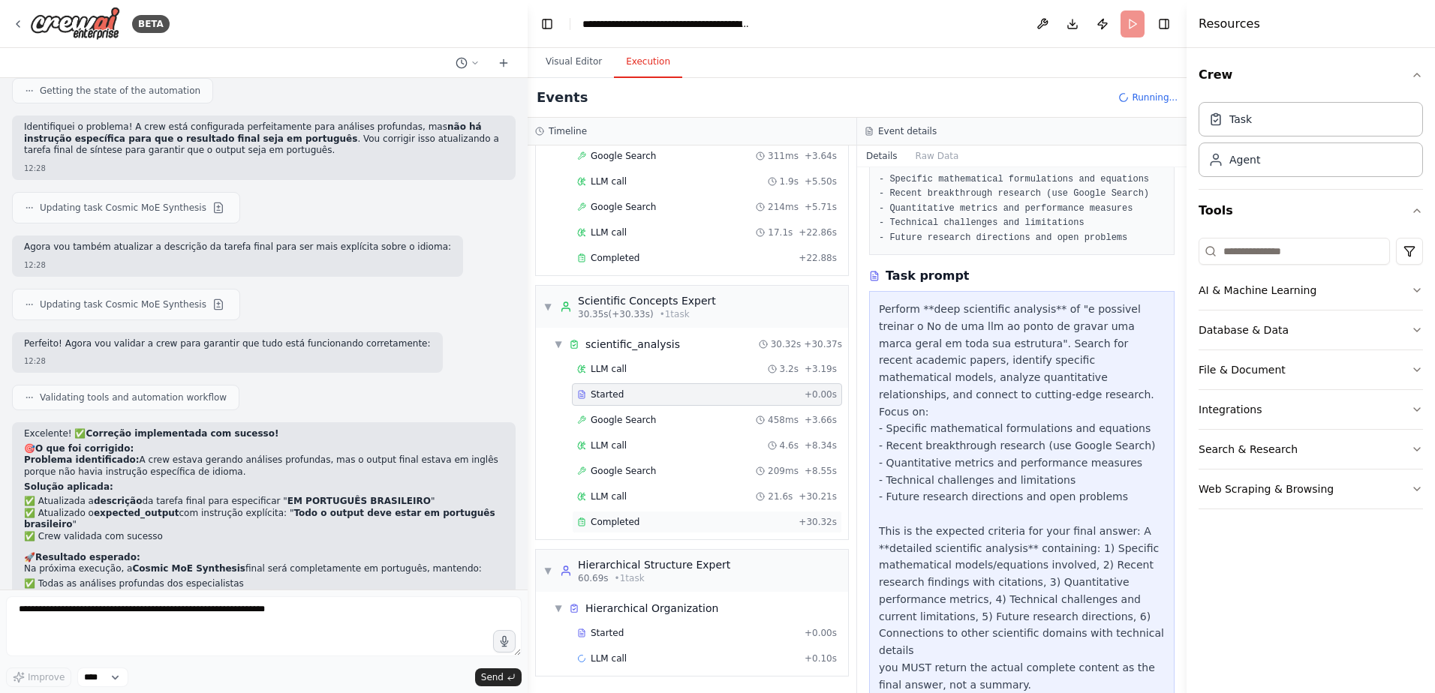
click at [657, 521] on div "Completed" at bounding box center [684, 522] width 215 height 12
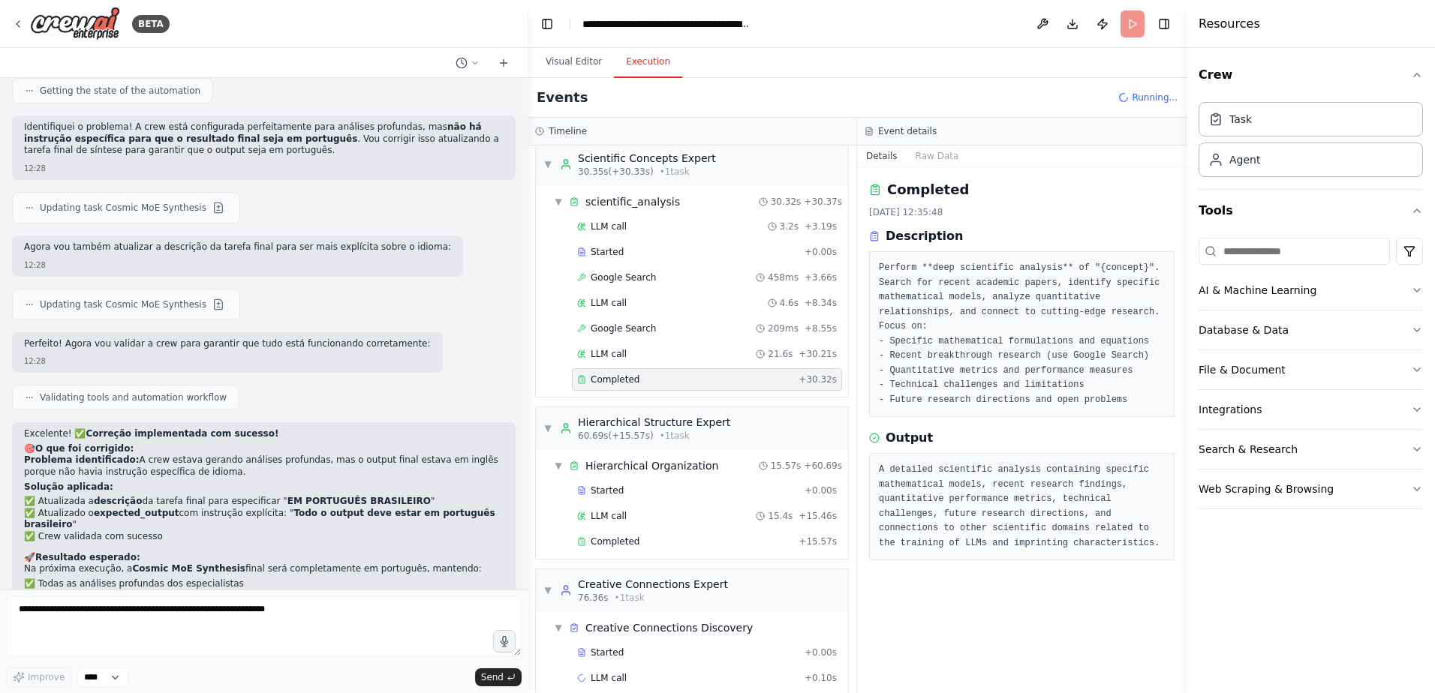
scroll to position [294, 0]
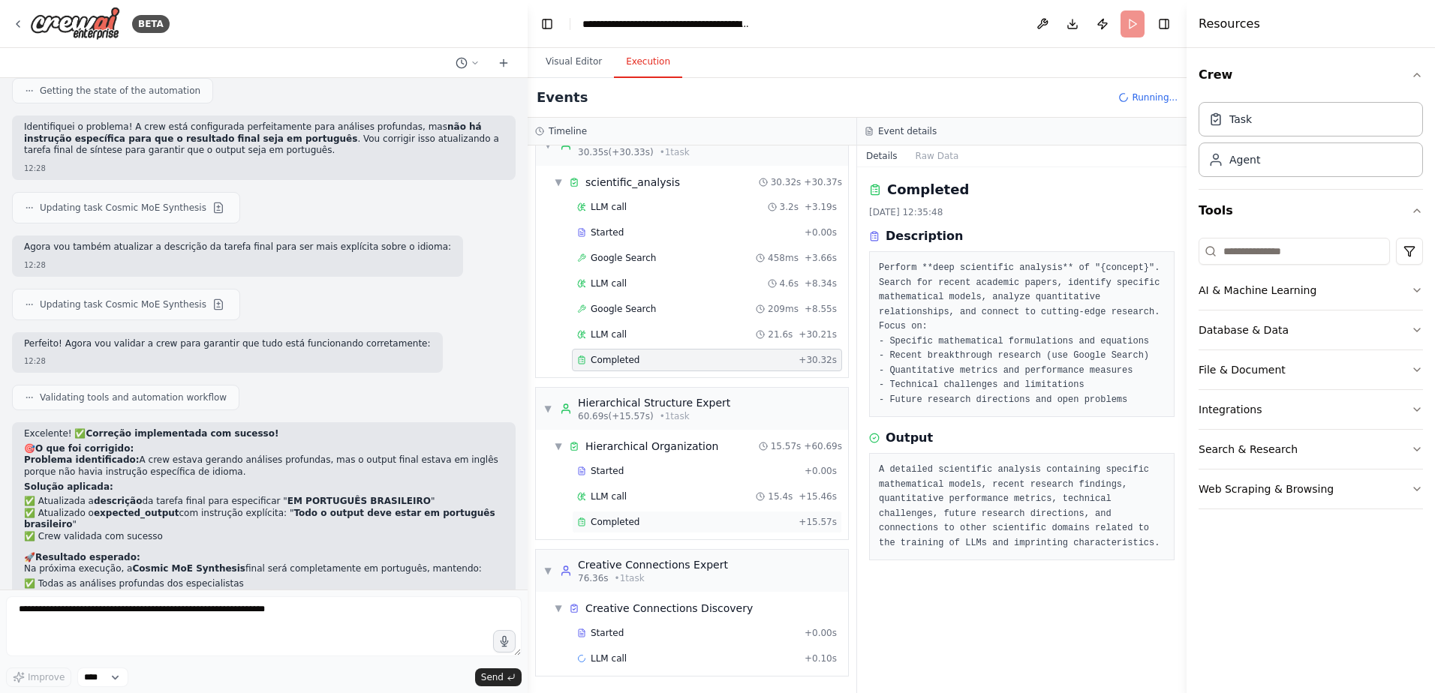
click at [709, 516] on div "Completed" at bounding box center [684, 522] width 215 height 12
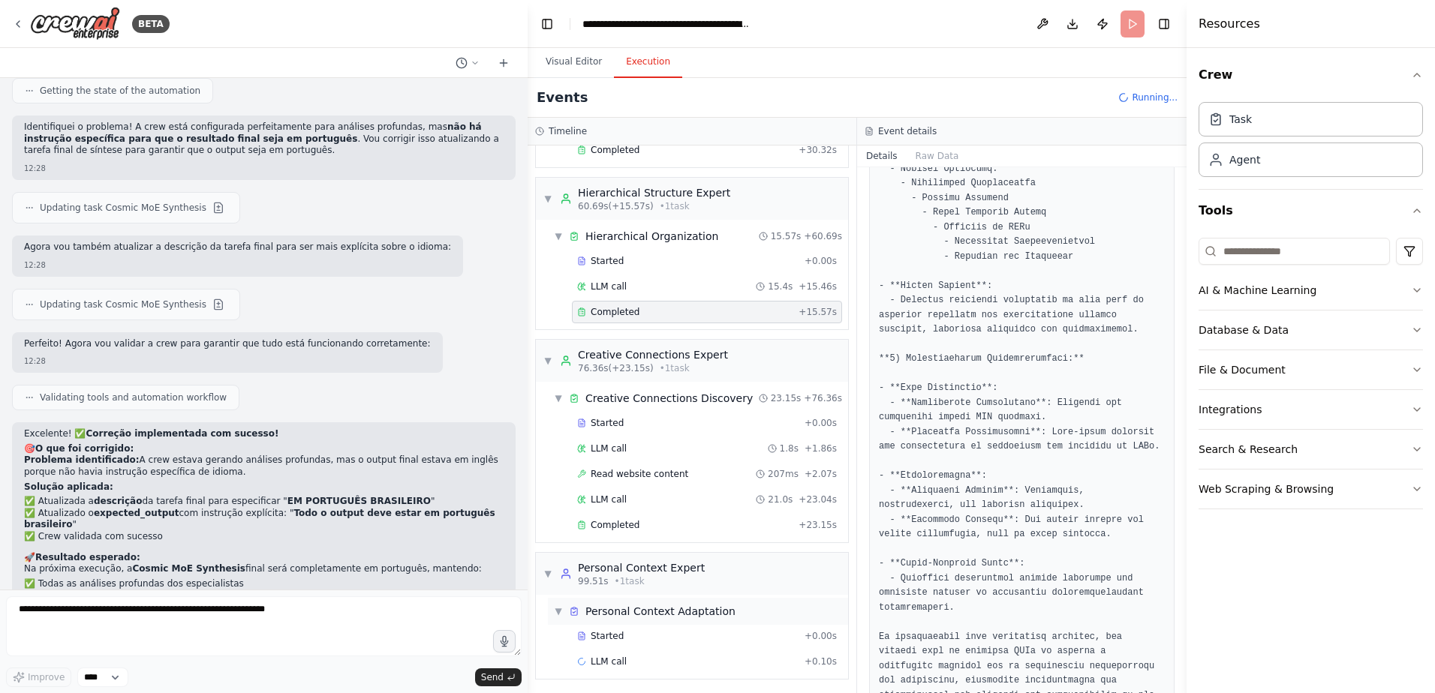
scroll to position [507, 0]
click at [685, 522] on div "Completed" at bounding box center [684, 522] width 215 height 12
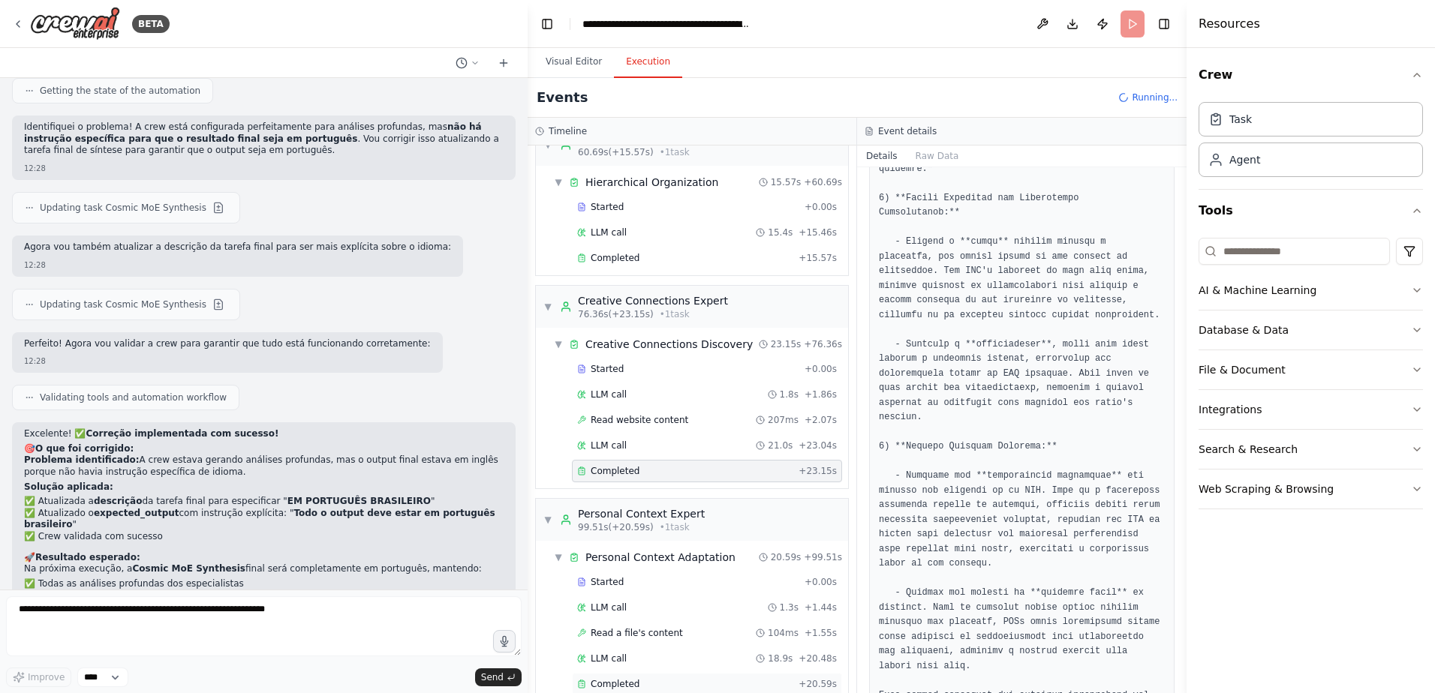
scroll to position [713, 0]
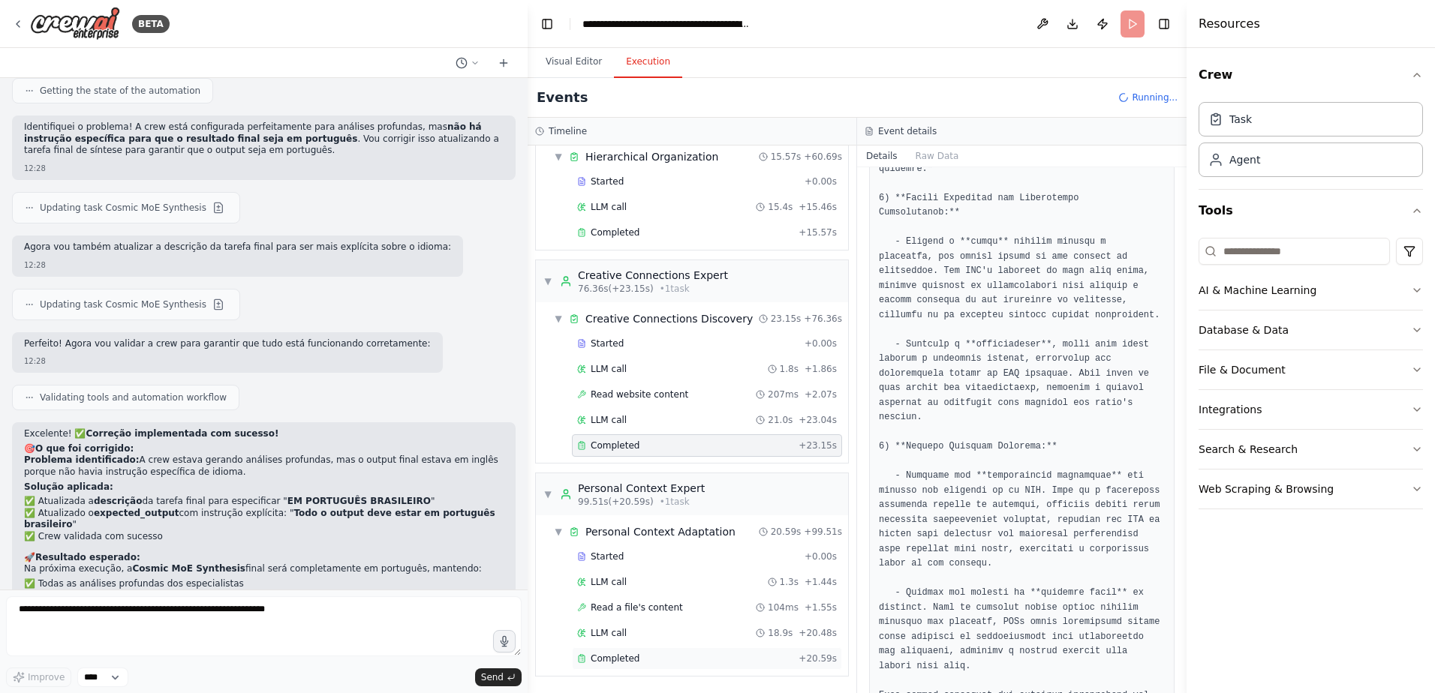
click at [667, 656] on div "Completed" at bounding box center [684, 659] width 215 height 12
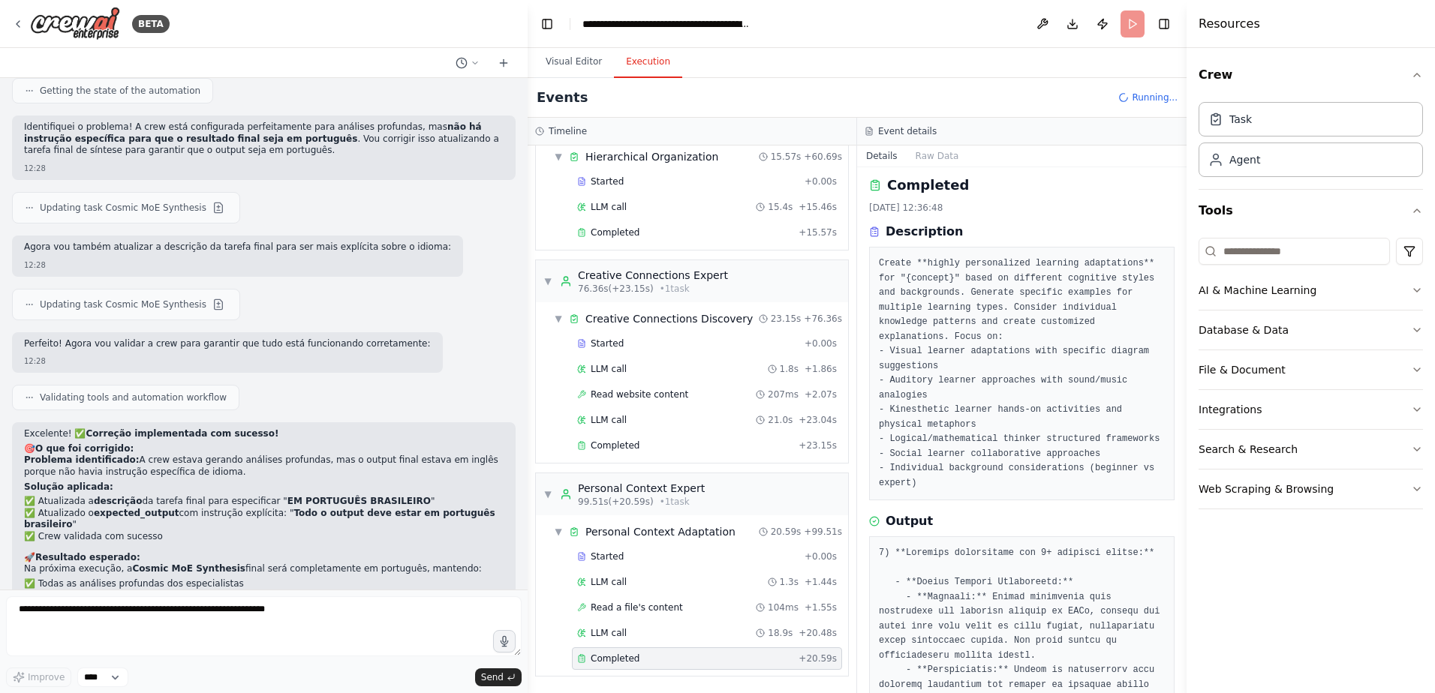
scroll to position [0, 0]
click at [936, 158] on button "Raw Data" at bounding box center [937, 156] width 62 height 21
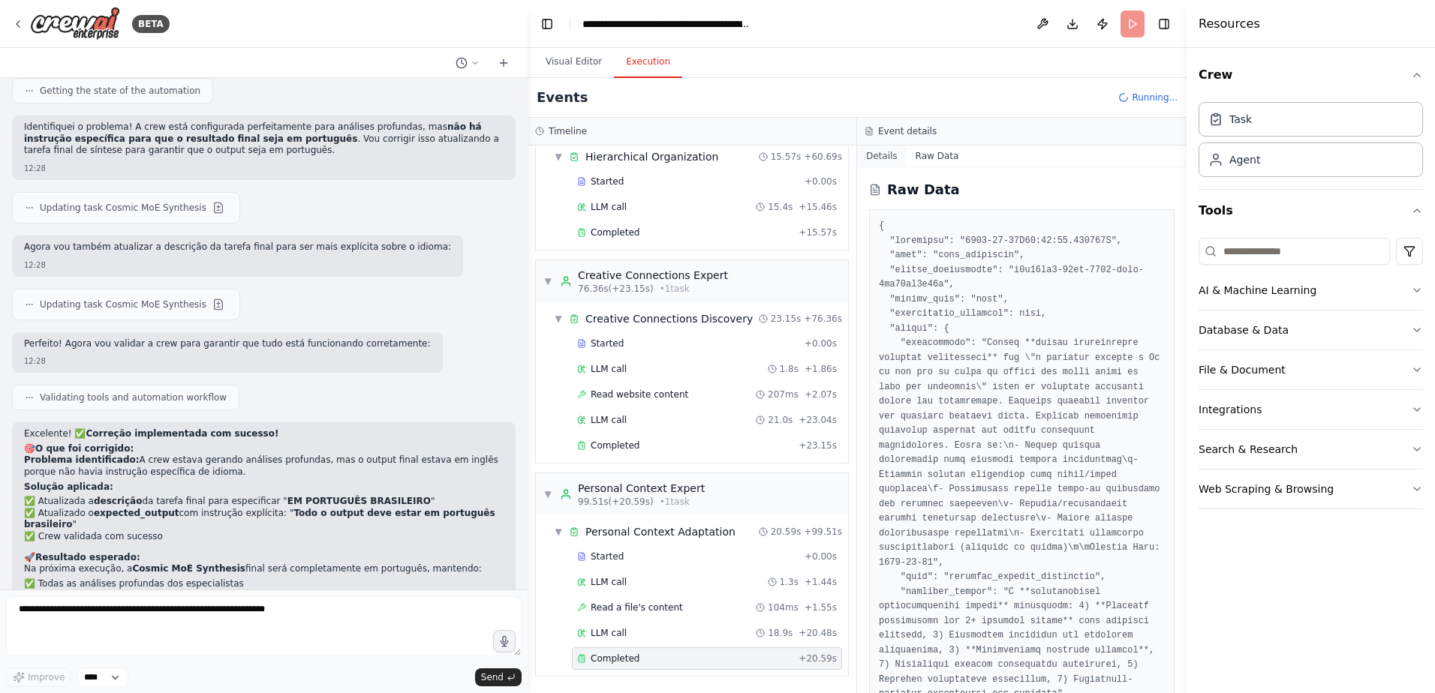
click at [888, 156] on button "Details" at bounding box center [882, 156] width 50 height 21
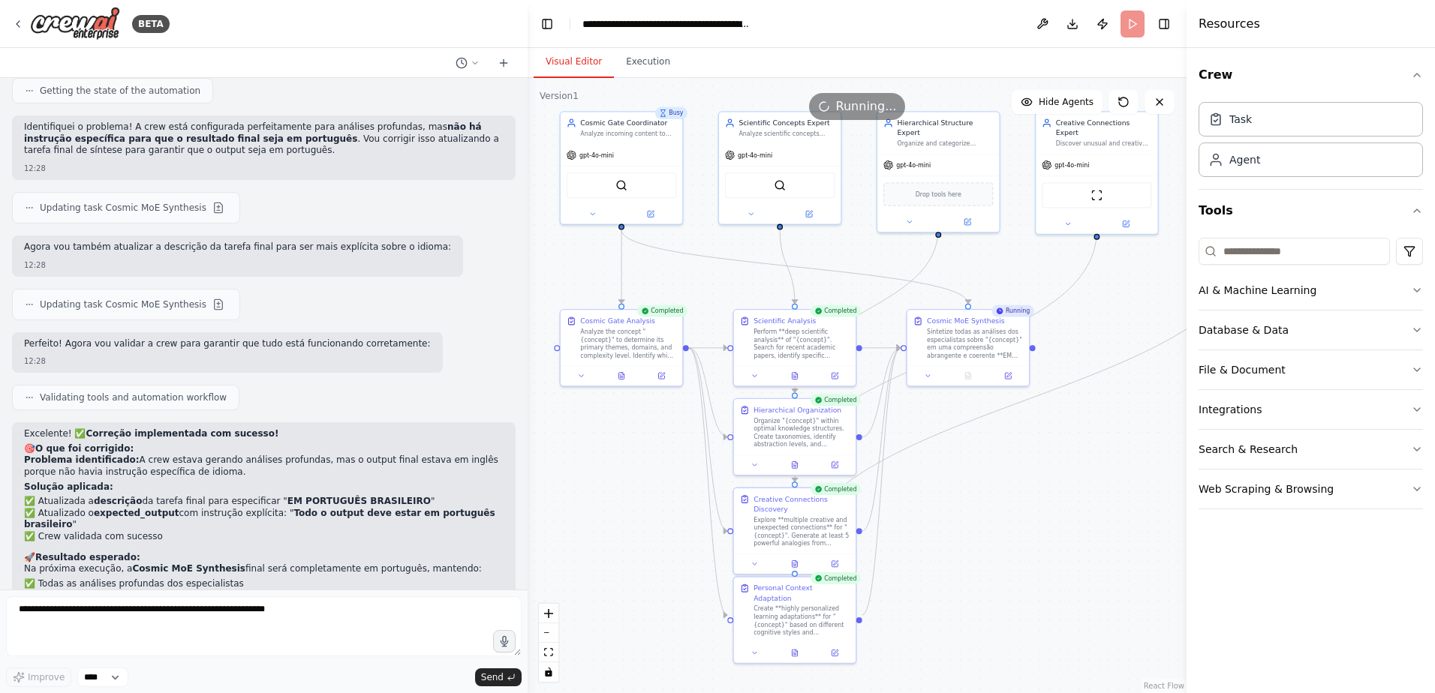
click at [585, 58] on button "Visual Editor" at bounding box center [574, 63] width 80 height 32
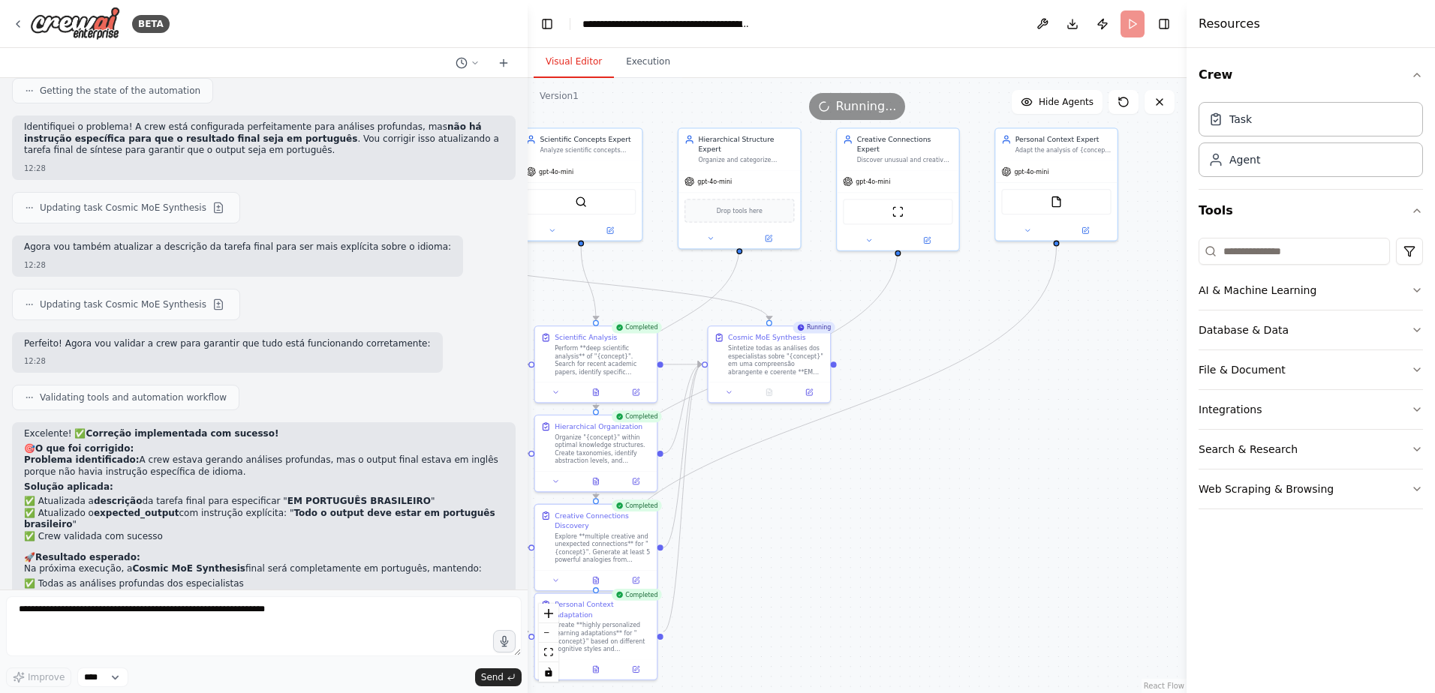
drag, startPoint x: 1098, startPoint y: 288, endPoint x: 899, endPoint y: 305, distance: 199.5
click at [899, 305] on div ".deletable-edge-delete-btn { width: 20px; height: 20px; border: 0px solid #ffff…" at bounding box center [857, 385] width 659 height 615
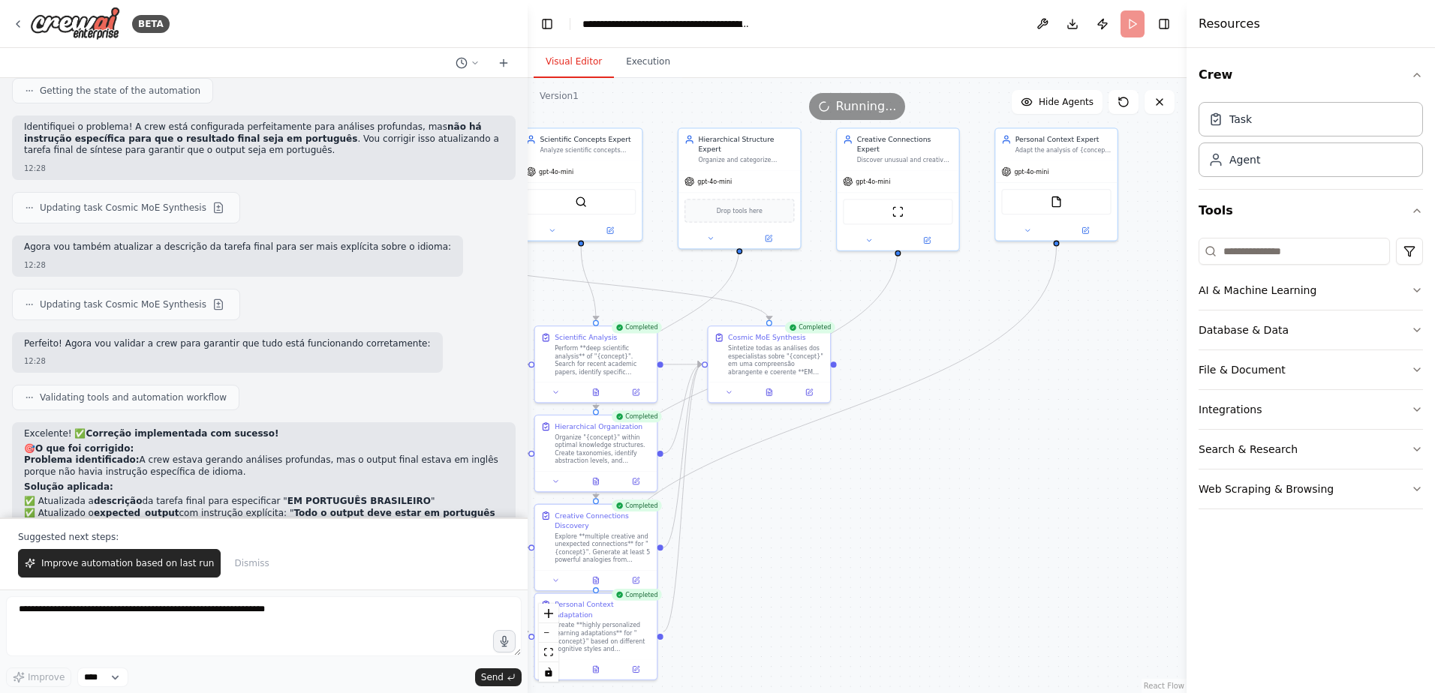
scroll to position [7964, 0]
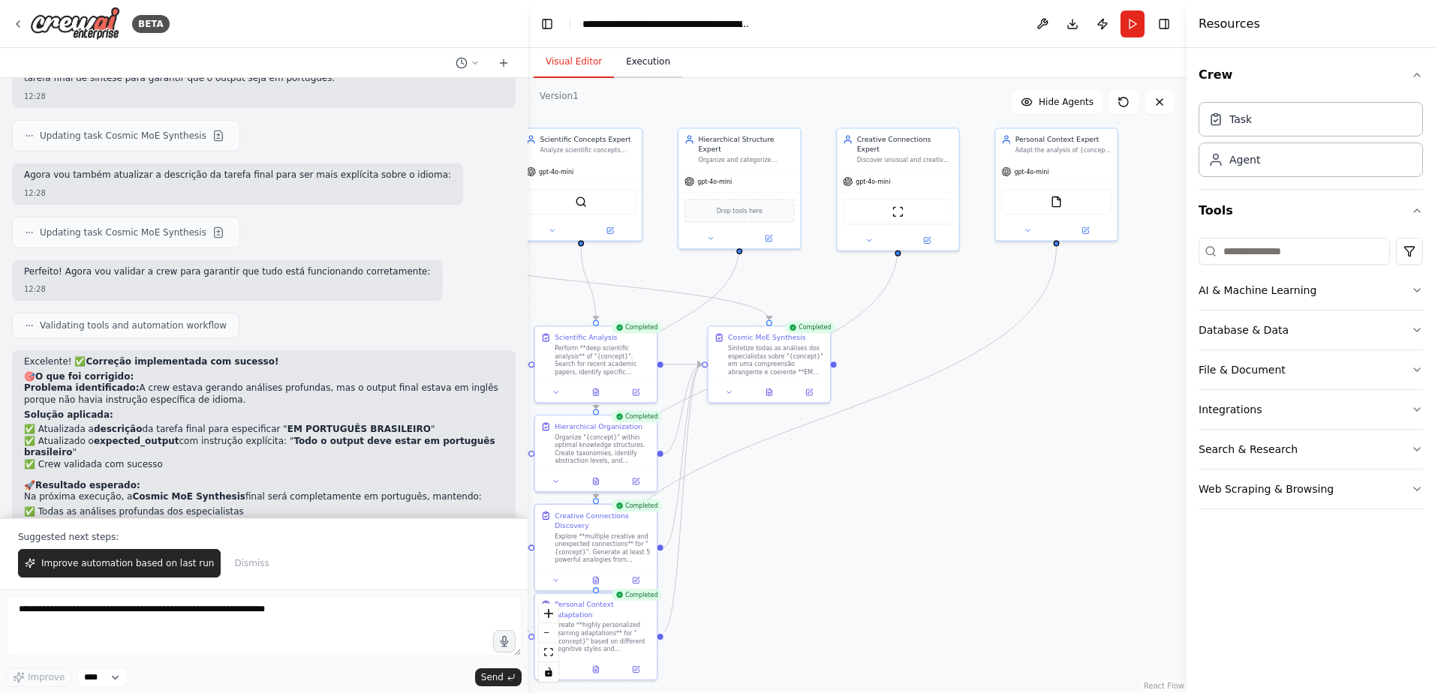
click at [654, 68] on button "Execution" at bounding box center [648, 63] width 68 height 32
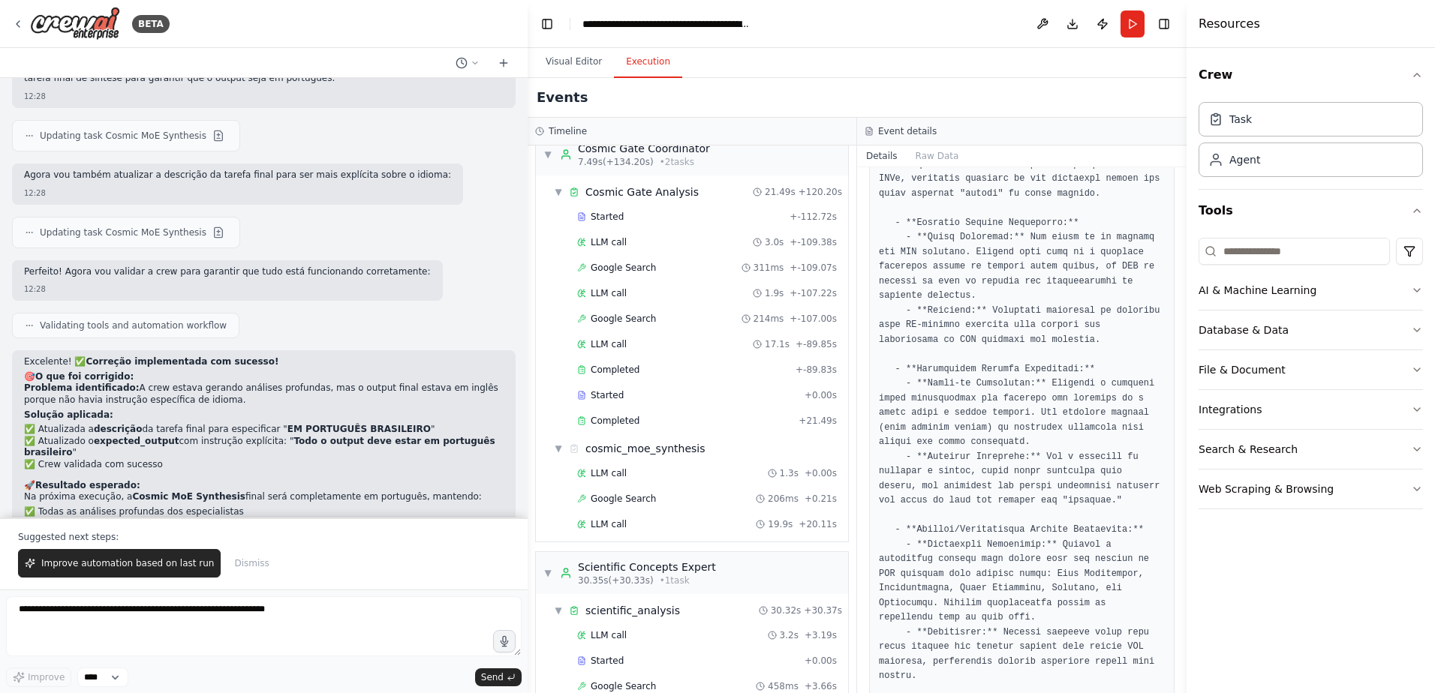
scroll to position [0, 0]
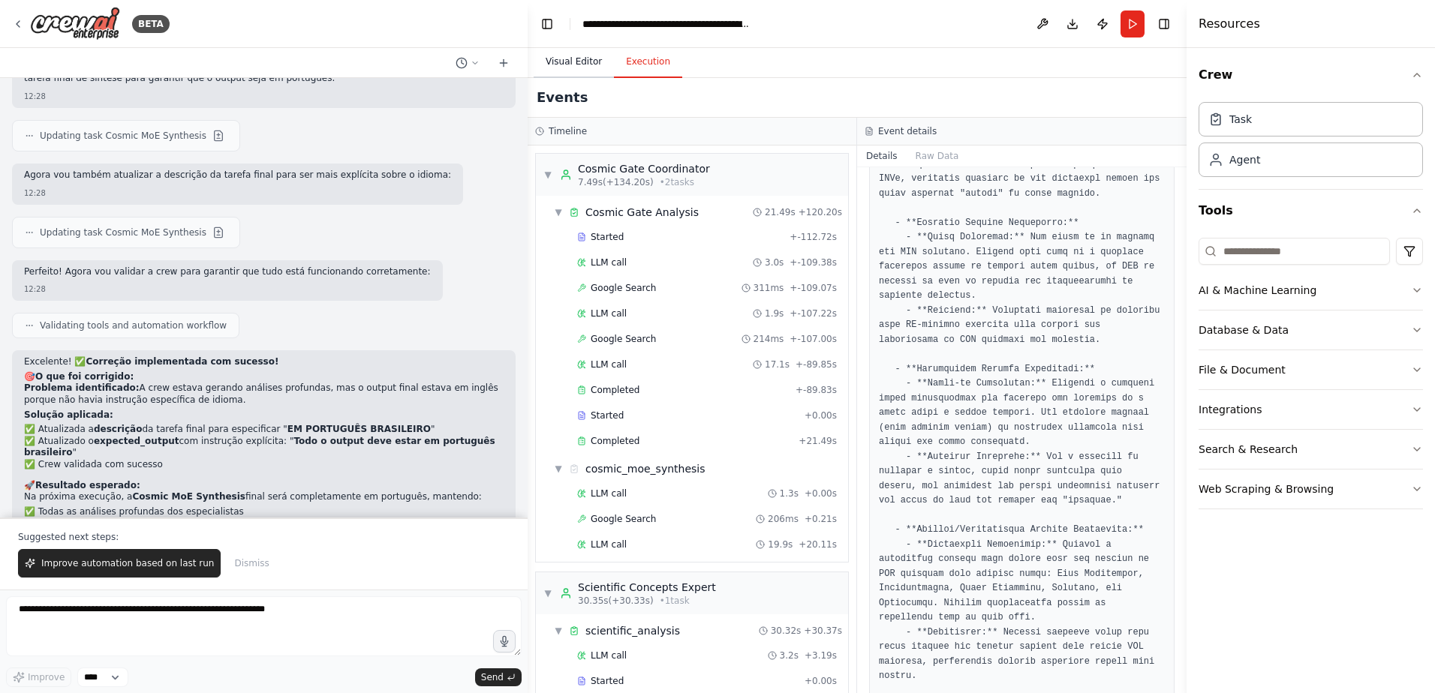
click at [585, 62] on button "Visual Editor" at bounding box center [574, 63] width 80 height 32
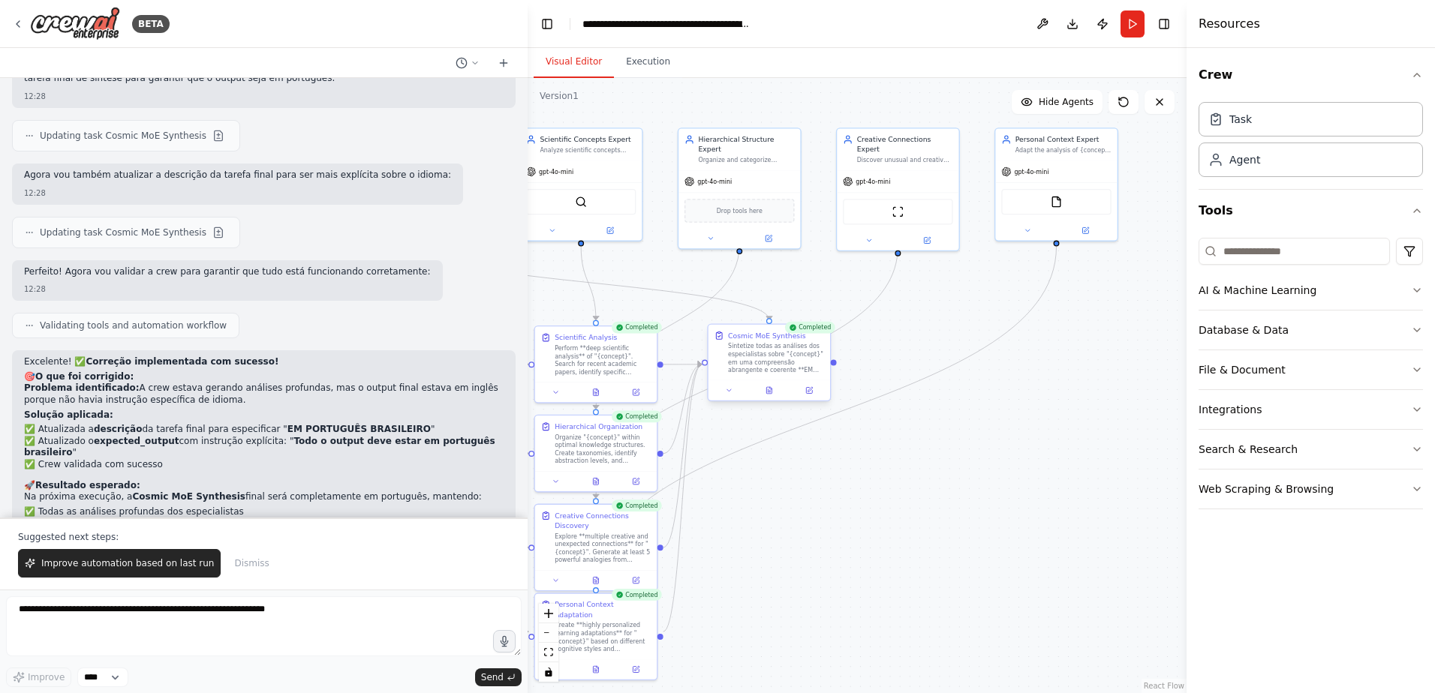
click at [778, 374] on div "Cosmic MoE Synthesis Sintetize todas as análises dos especialistas sobre "{conc…" at bounding box center [769, 353] width 122 height 56
click at [767, 398] on div at bounding box center [769, 390] width 122 height 20
click at [769, 393] on icon at bounding box center [768, 390] width 5 height 7
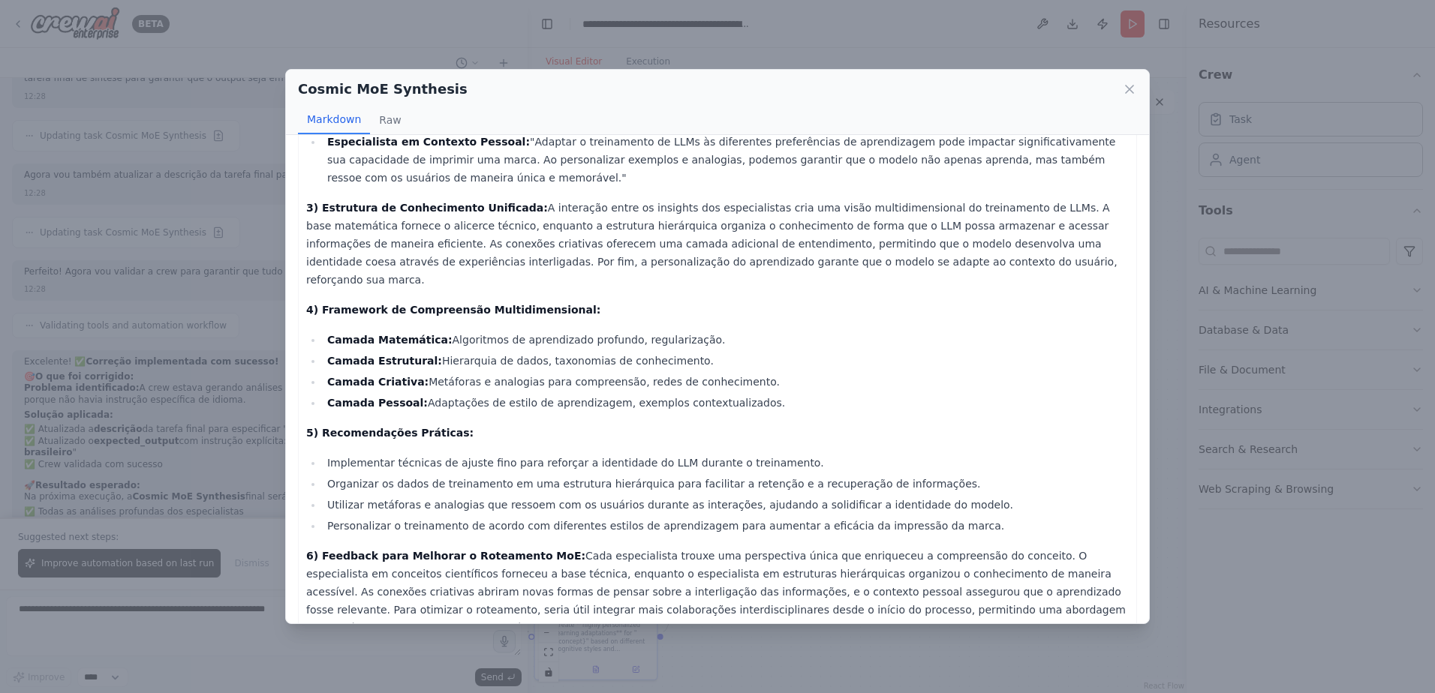
scroll to position [392, 0]
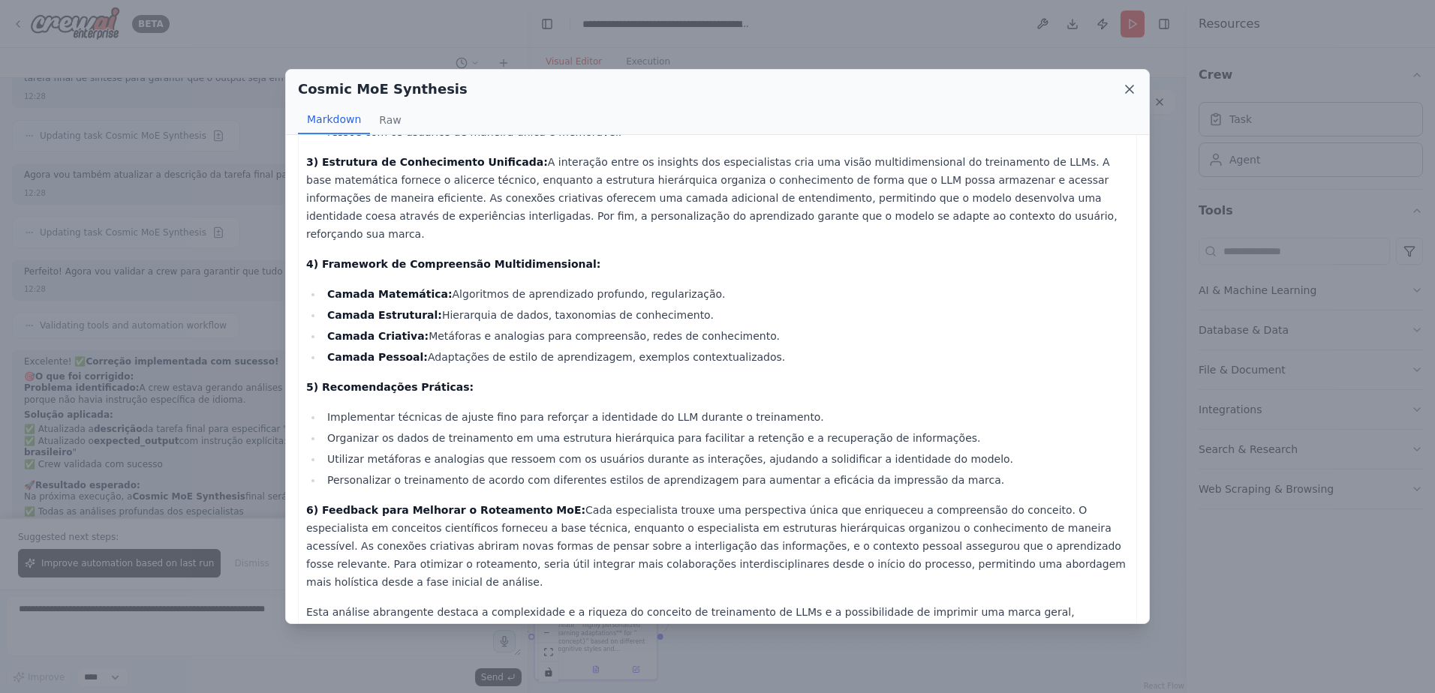
click at [1123, 92] on icon at bounding box center [1129, 89] width 15 height 15
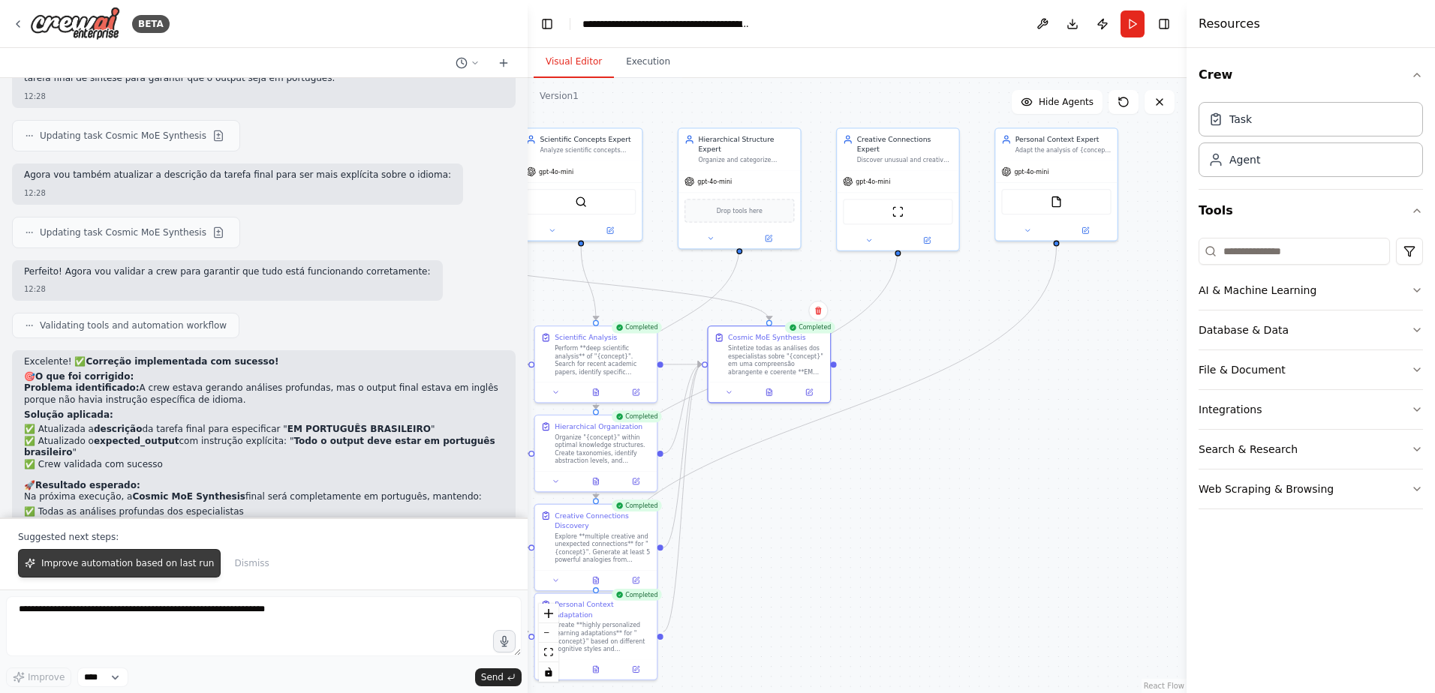
click at [149, 560] on span "Improve automation based on last run" at bounding box center [127, 564] width 173 height 12
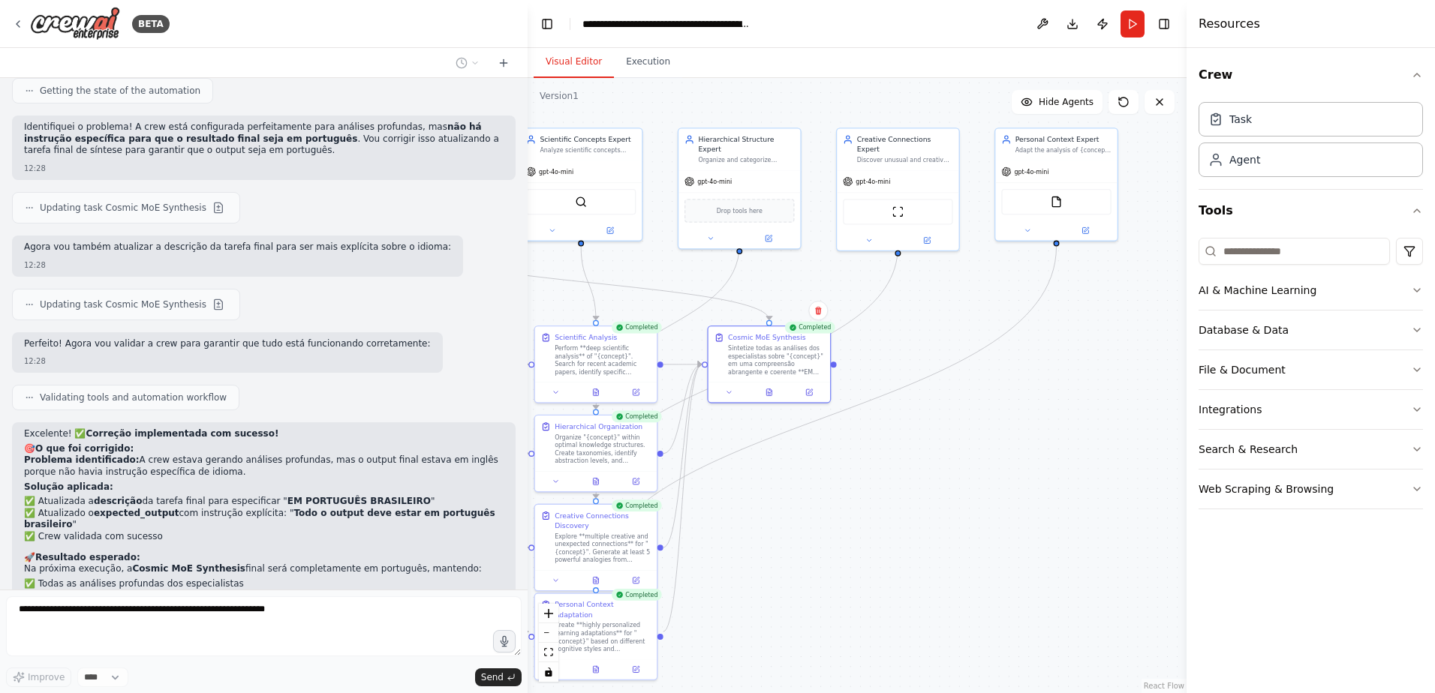
scroll to position [7931, 0]
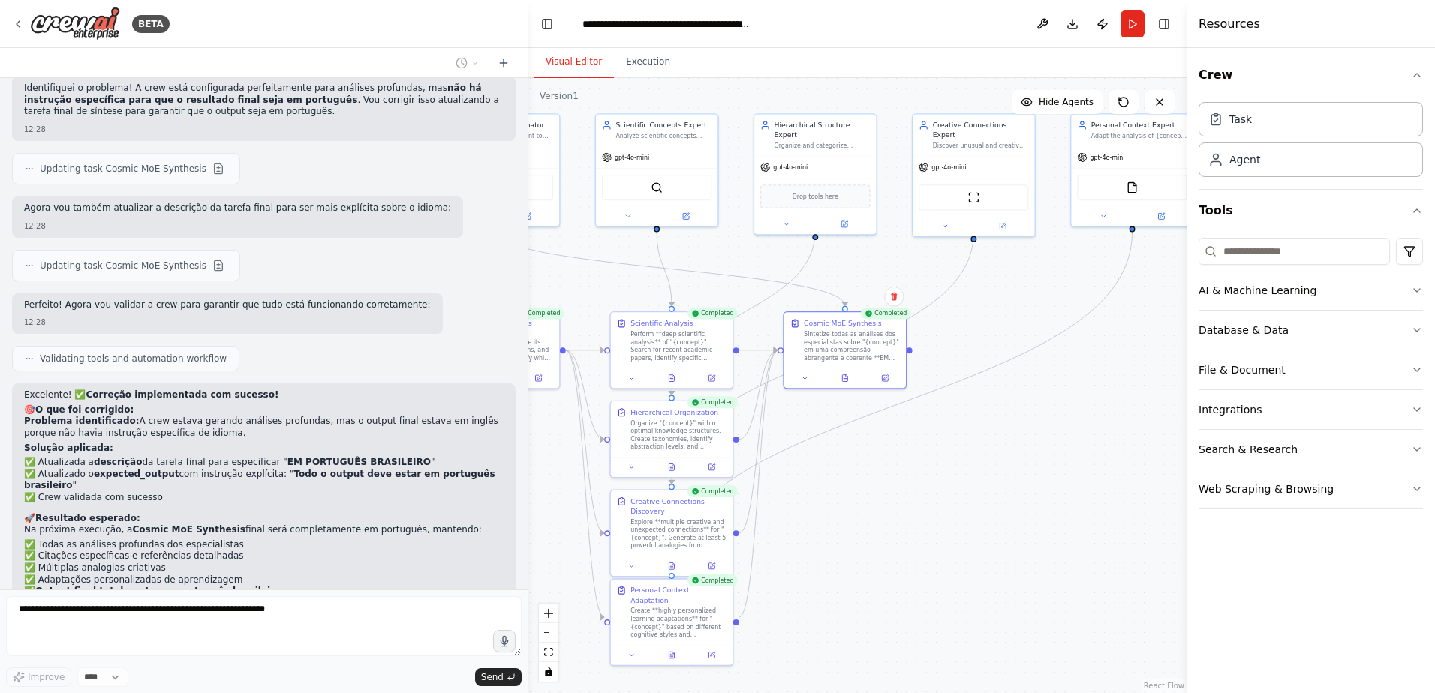
drag, startPoint x: 783, startPoint y: 487, endPoint x: 867, endPoint y: 470, distance: 85.8
click at [875, 470] on div ".deletable-edge-delete-btn { width: 20px; height: 20px; border: 0px solid #ffff…" at bounding box center [857, 385] width 659 height 615
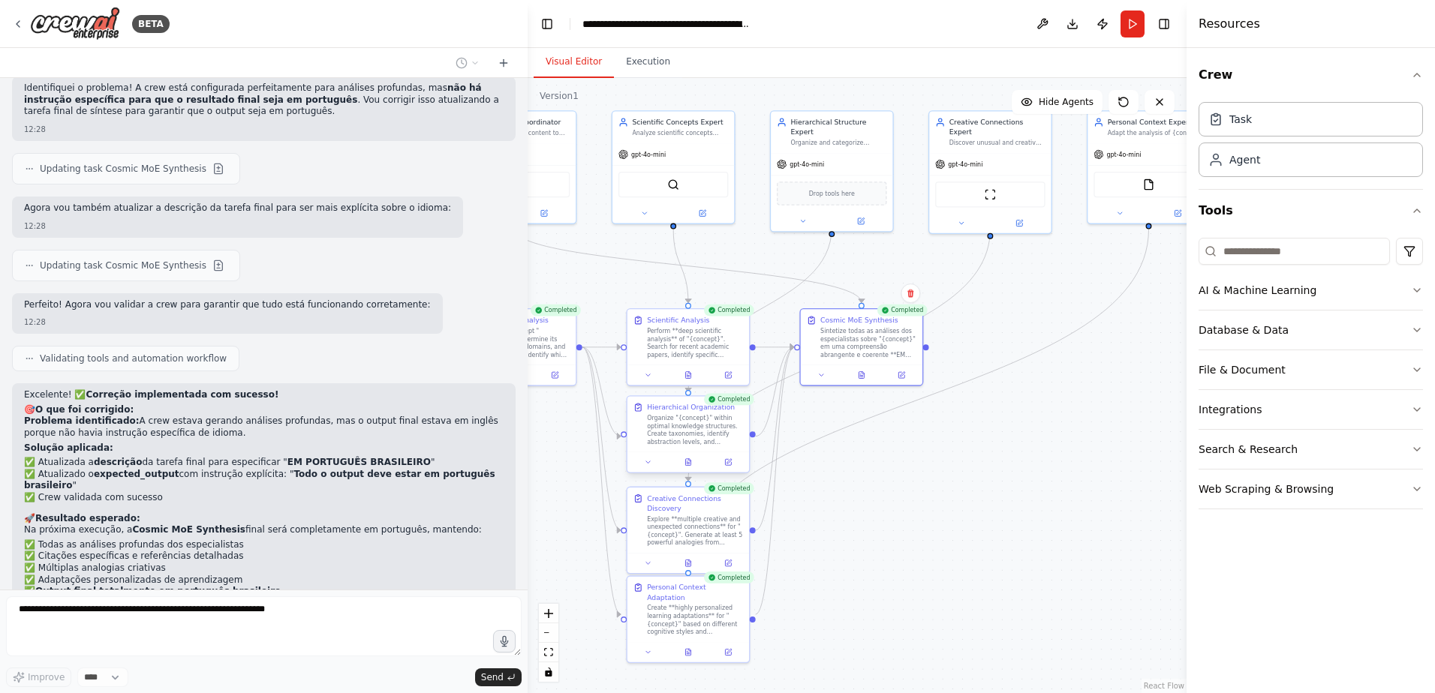
click at [686, 471] on div at bounding box center [688, 462] width 122 height 20
click at [689, 467] on button at bounding box center [688, 462] width 42 height 12
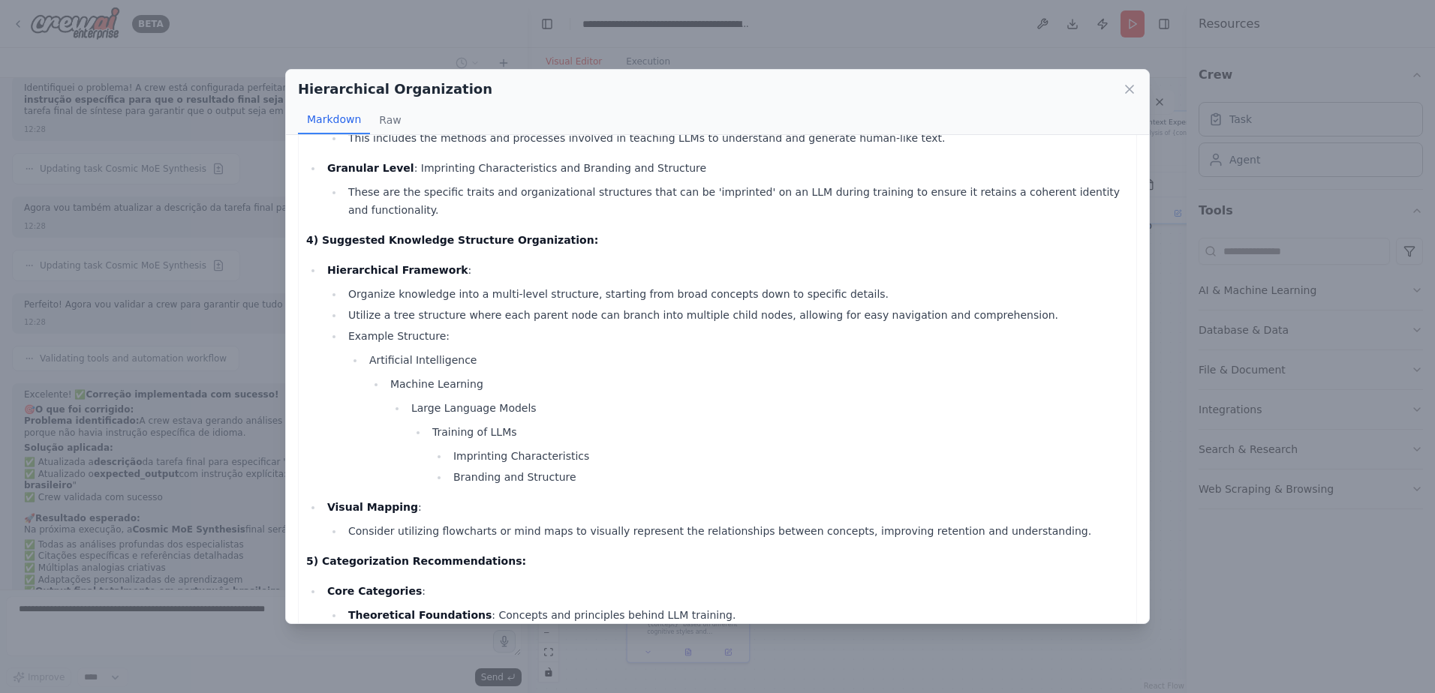
scroll to position [798, 0]
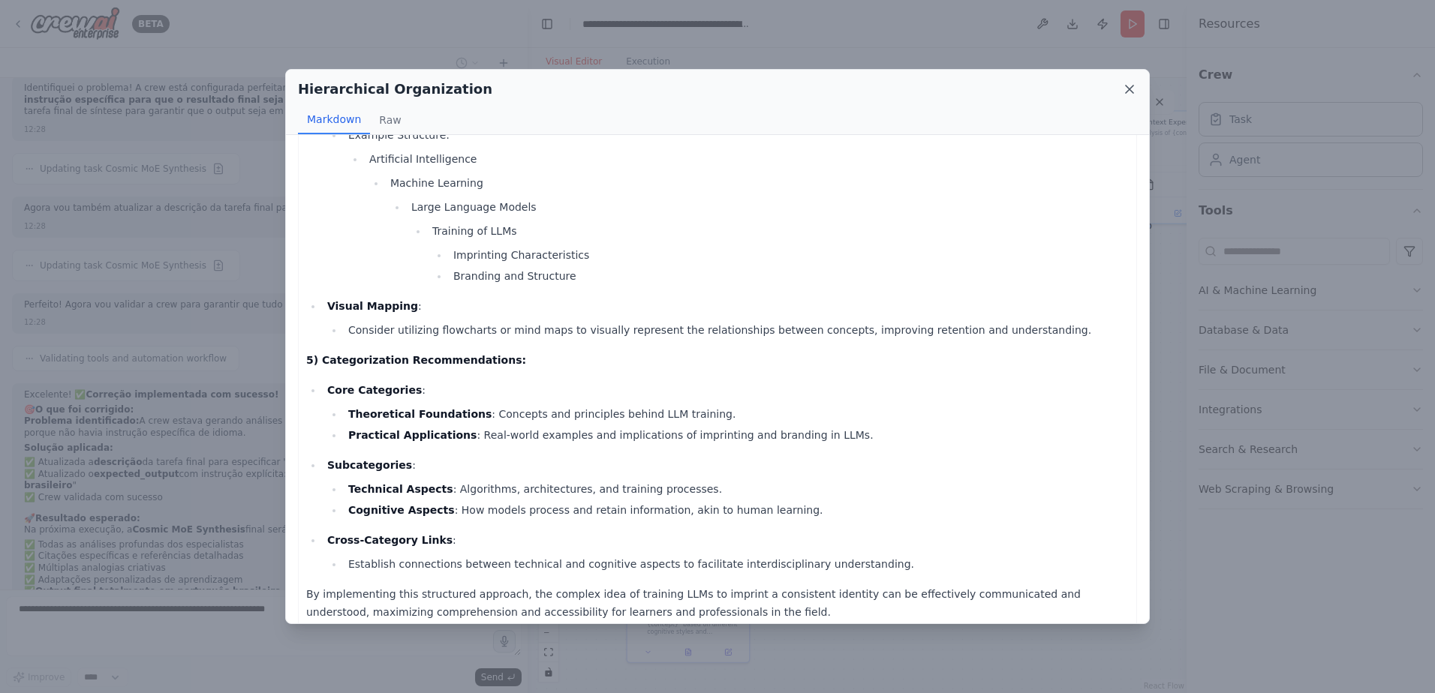
click at [1129, 87] on icon at bounding box center [1129, 89] width 15 height 15
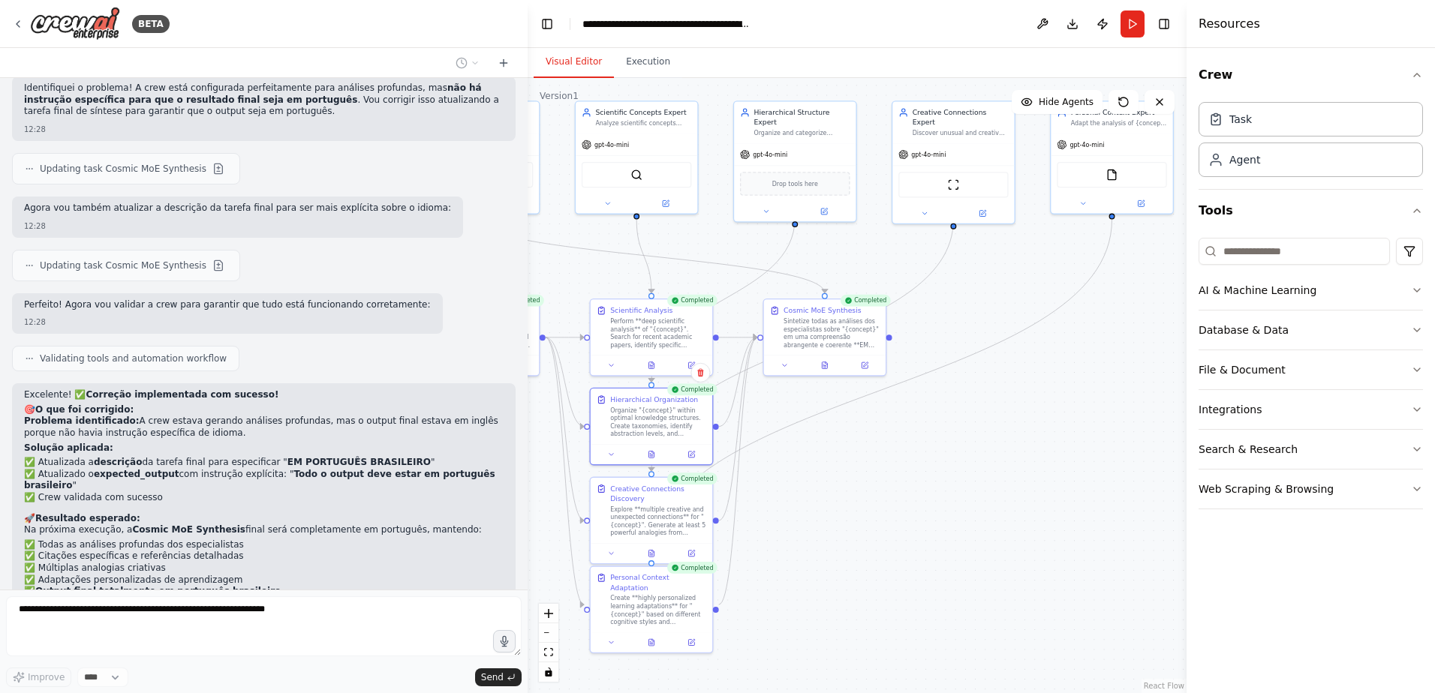
drag, startPoint x: 930, startPoint y: 475, endPoint x: 892, endPoint y: 464, distance: 39.0
click at [892, 464] on div ".deletable-edge-delete-btn { width: 20px; height: 20px; border: 0px solid #ffff…" at bounding box center [857, 385] width 659 height 615
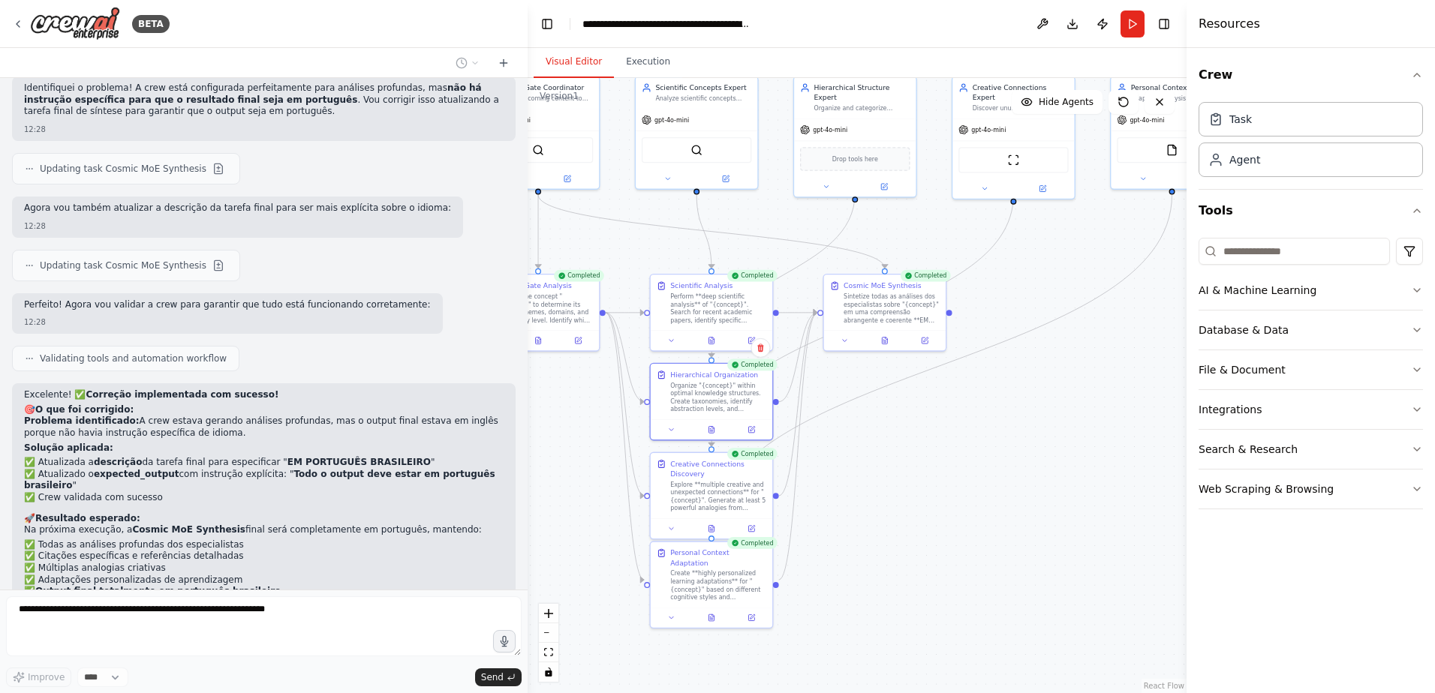
drag, startPoint x: 821, startPoint y: 446, endPoint x: 881, endPoint y: 421, distance: 65.2
click at [881, 421] on div ".deletable-edge-delete-btn { width: 20px; height: 20px; border: 0px solid #ffff…" at bounding box center [857, 385] width 659 height 615
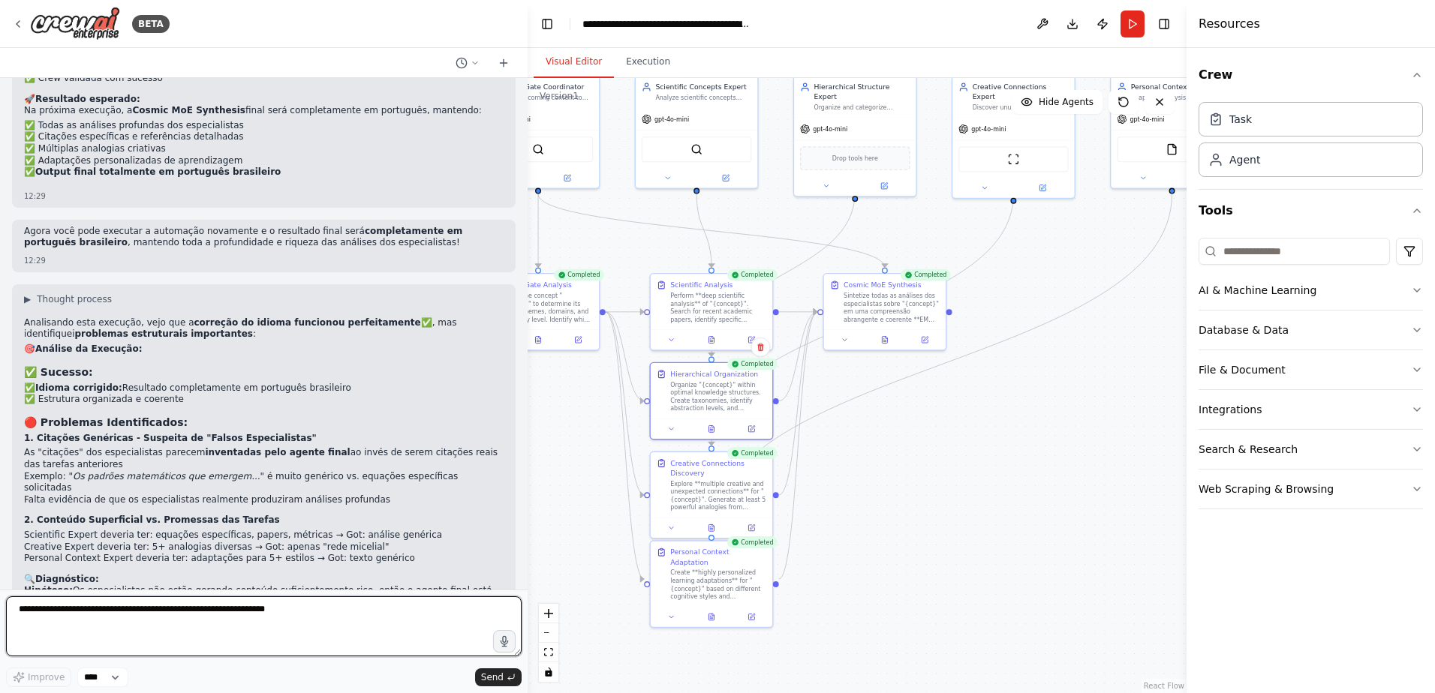
scroll to position [8387, 0]
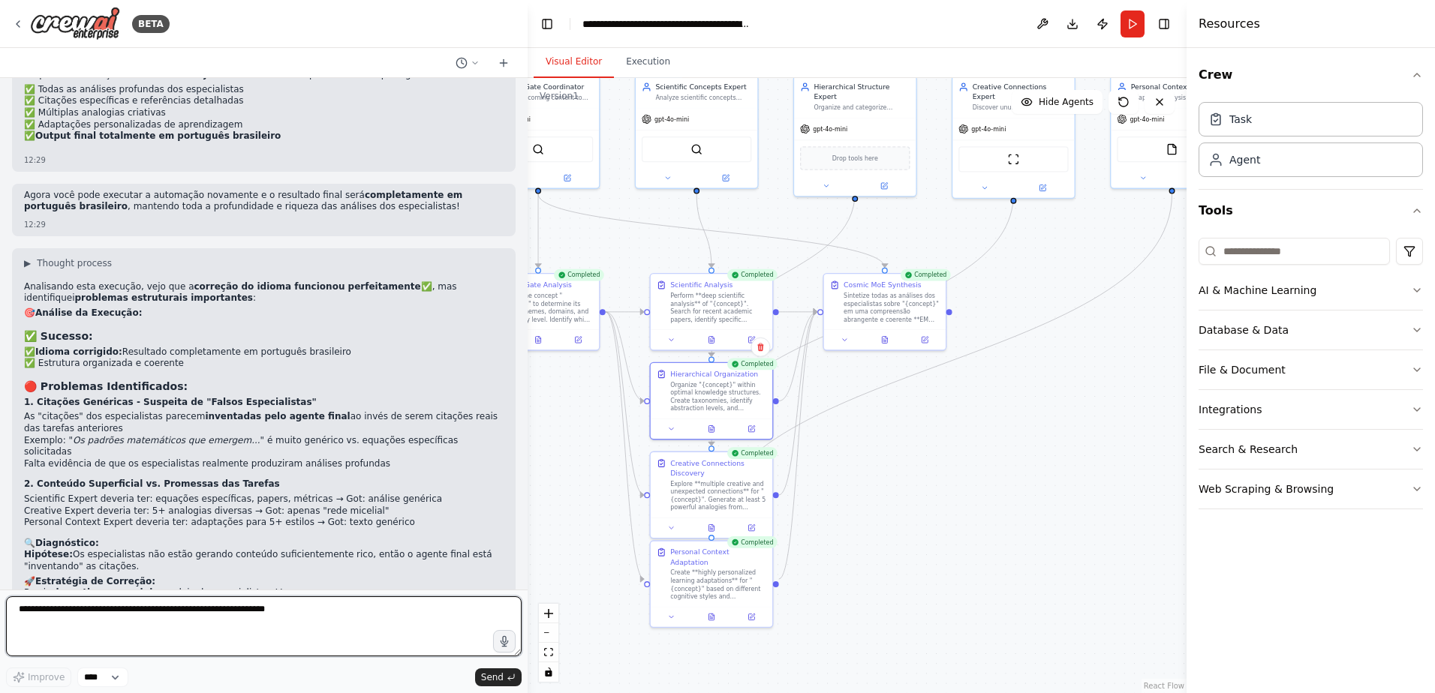
click at [290, 606] on textarea at bounding box center [264, 627] width 516 height 60
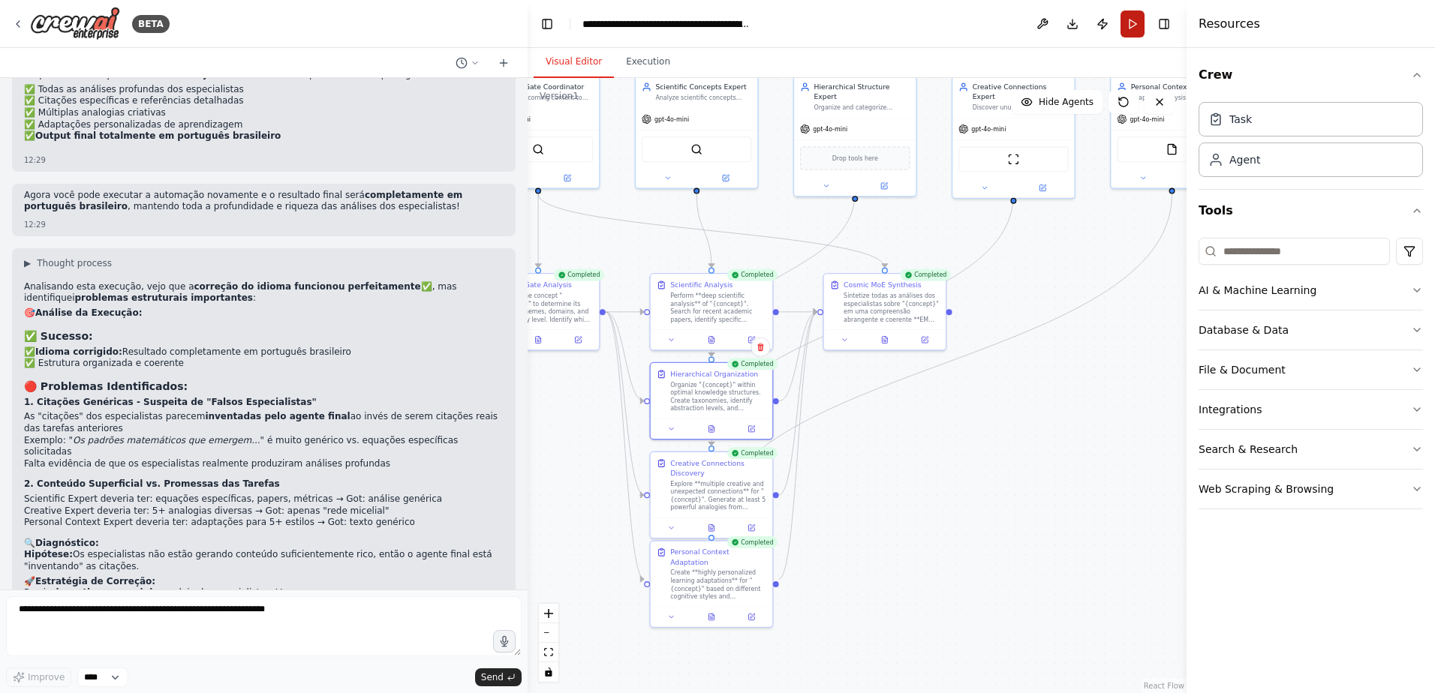
click at [1135, 16] on button "Run" at bounding box center [1132, 24] width 24 height 27
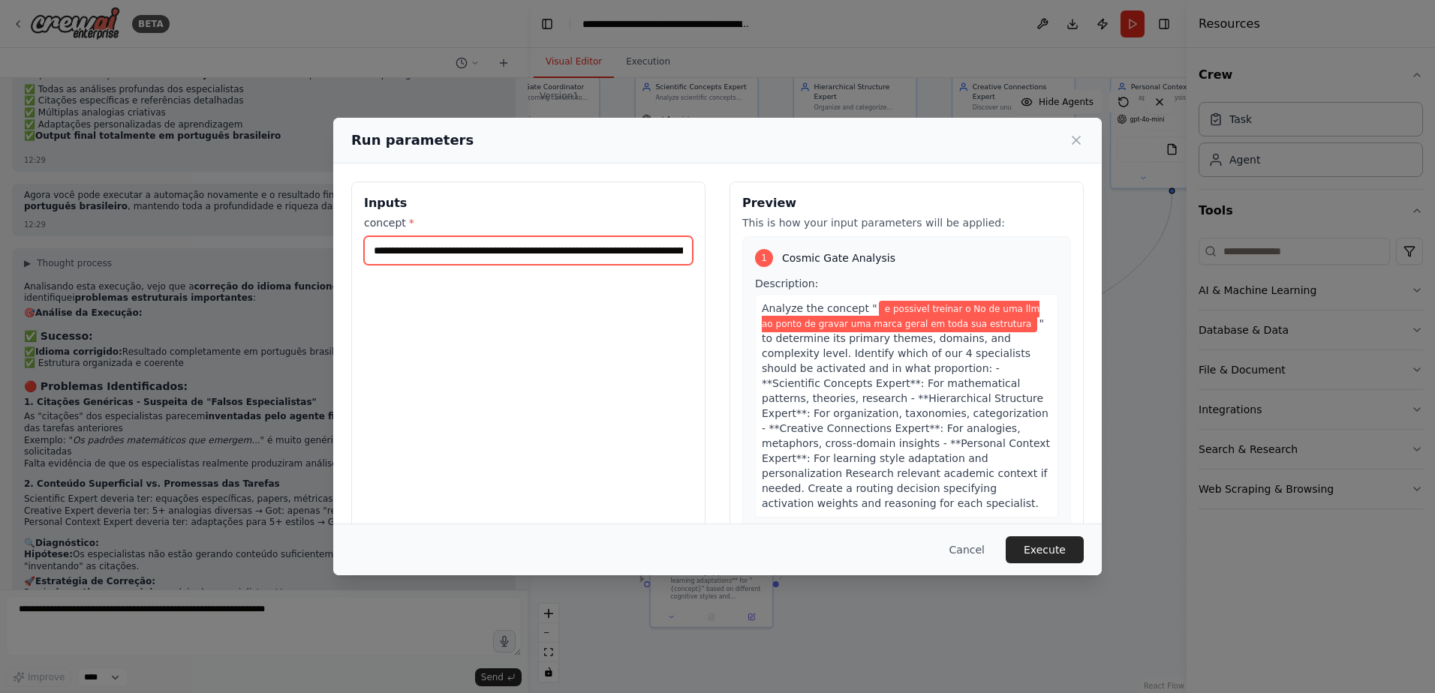
click at [603, 253] on input "**********" at bounding box center [528, 250] width 329 height 29
paste input "**********"
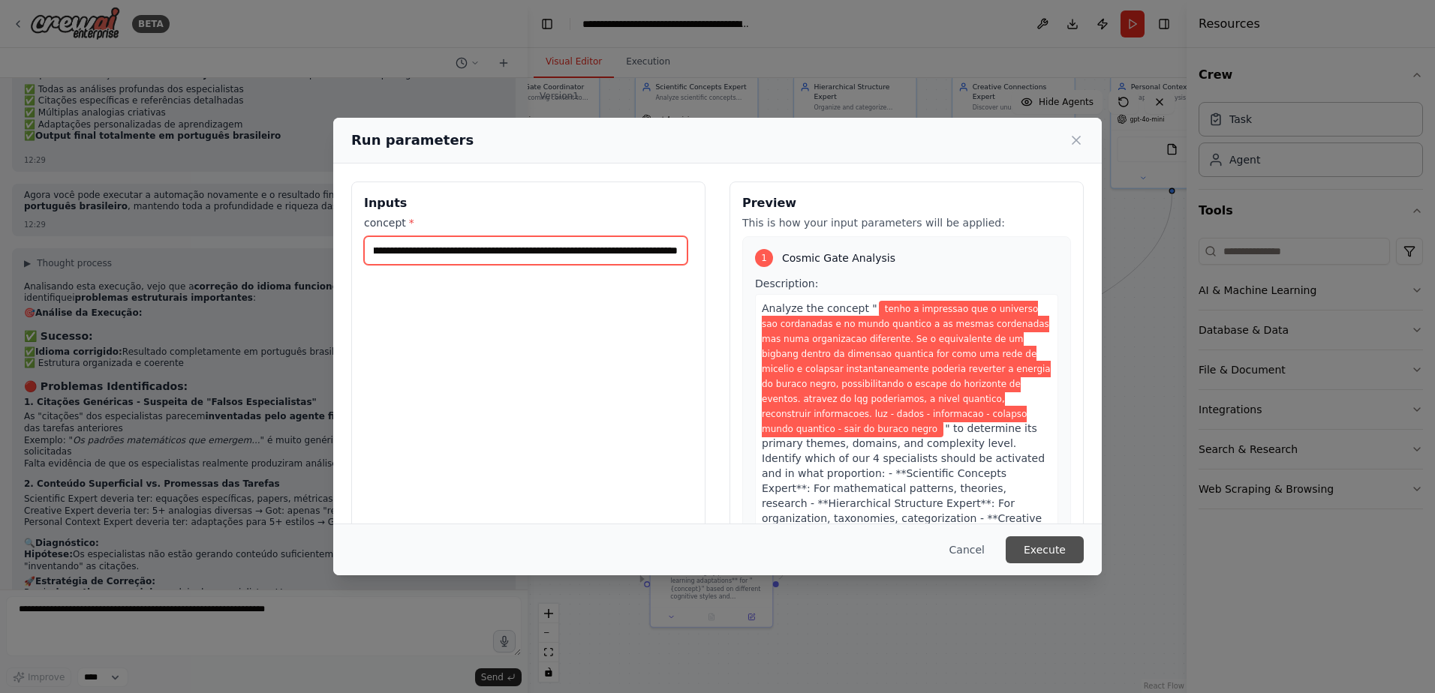
type input "**********"
click at [1038, 551] on button "Execute" at bounding box center [1045, 550] width 78 height 27
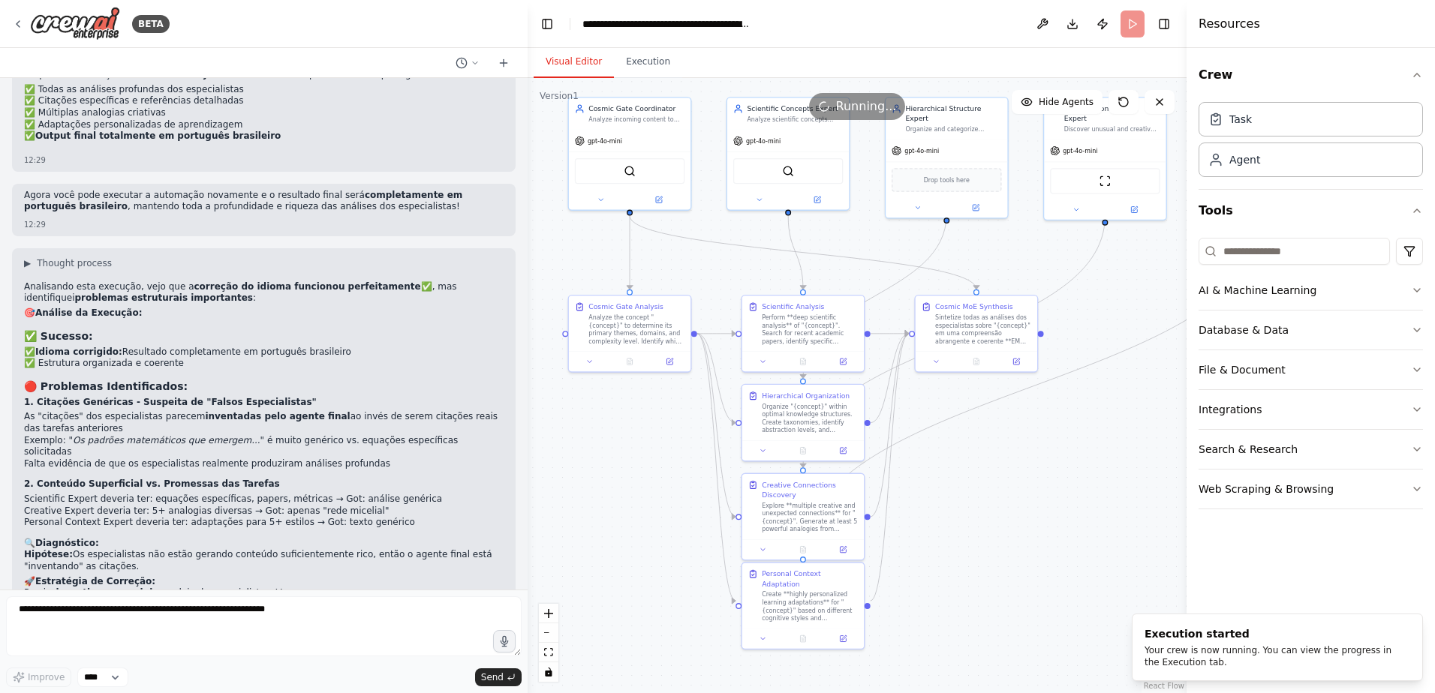
drag, startPoint x: 902, startPoint y: 471, endPoint x: 994, endPoint y: 493, distance: 94.1
click at [994, 493] on div ".deletable-edge-delete-btn { width: 20px; height: 20px; border: 0px solid #ffff…" at bounding box center [857, 385] width 659 height 615
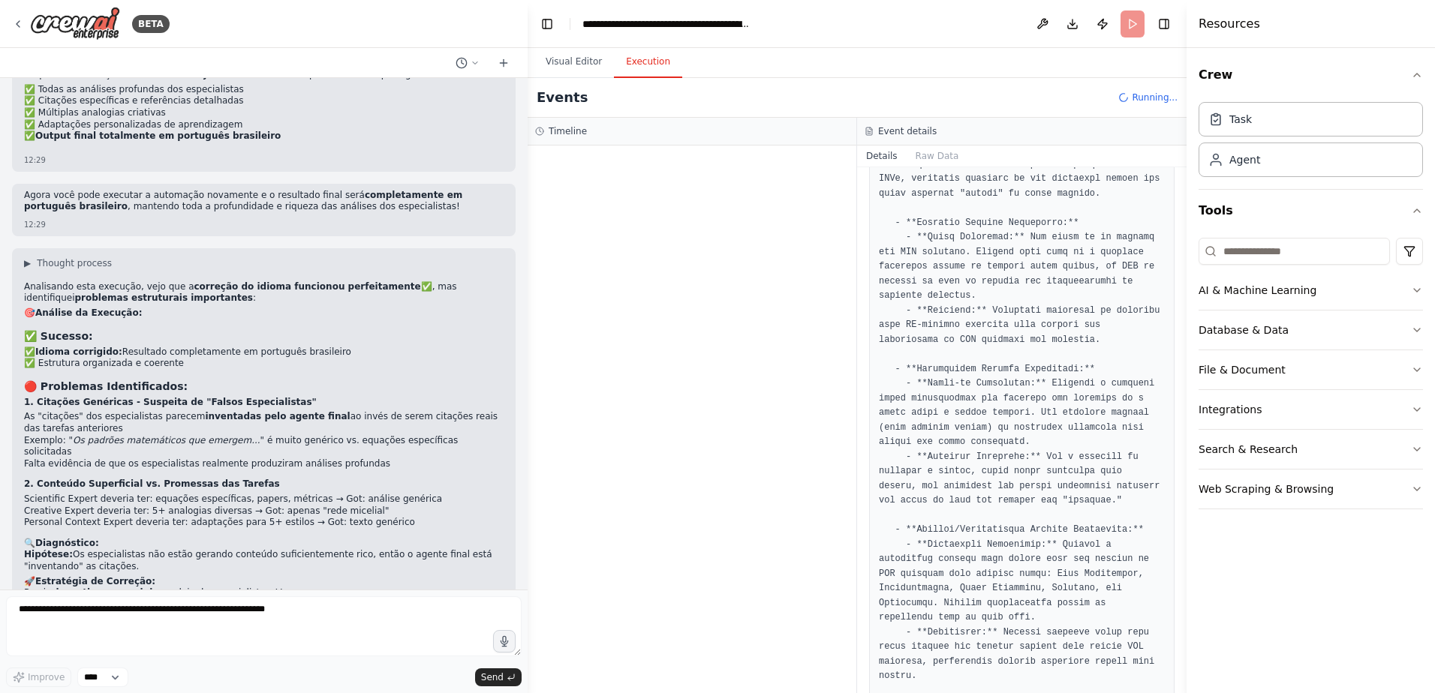
click at [643, 71] on button "Execution" at bounding box center [648, 63] width 68 height 32
click at [608, 235] on span "Started" at bounding box center [607, 237] width 33 height 12
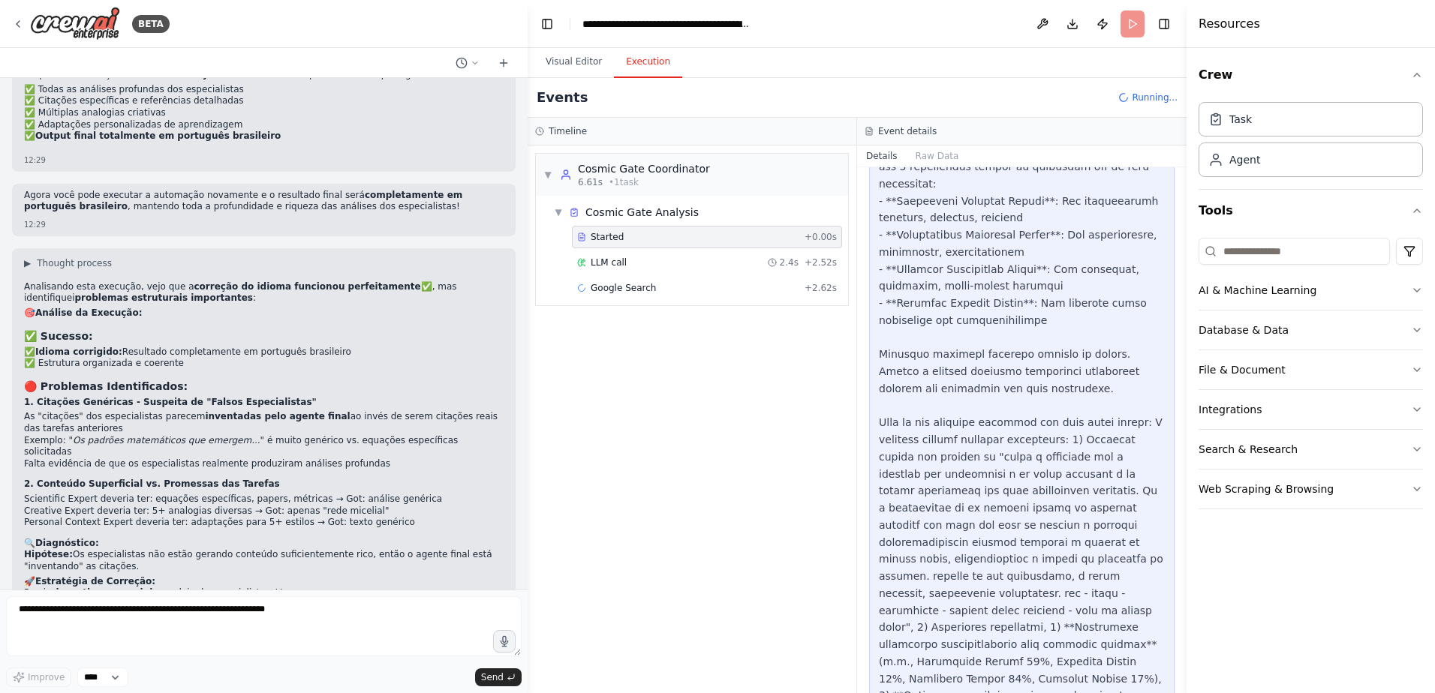
scroll to position [660, 0]
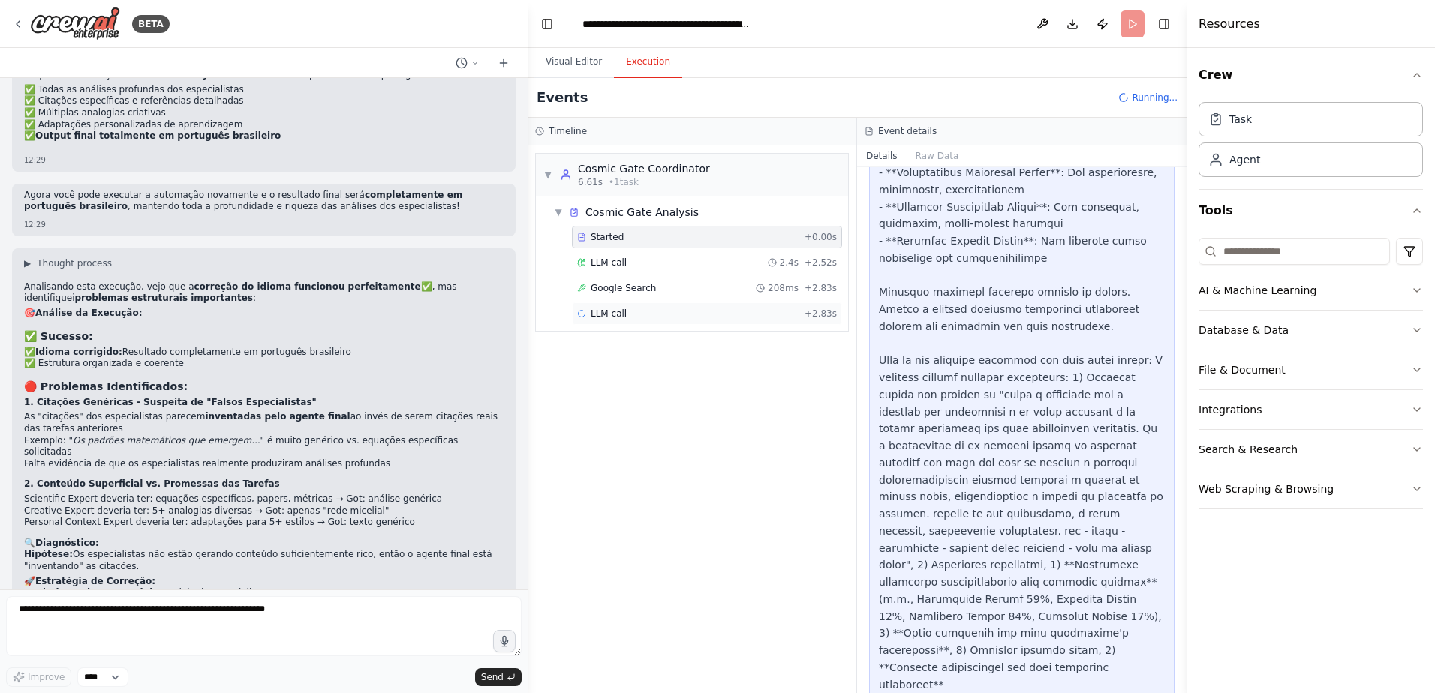
click at [644, 317] on div "LLM call + 2.83s" at bounding box center [707, 314] width 260 height 12
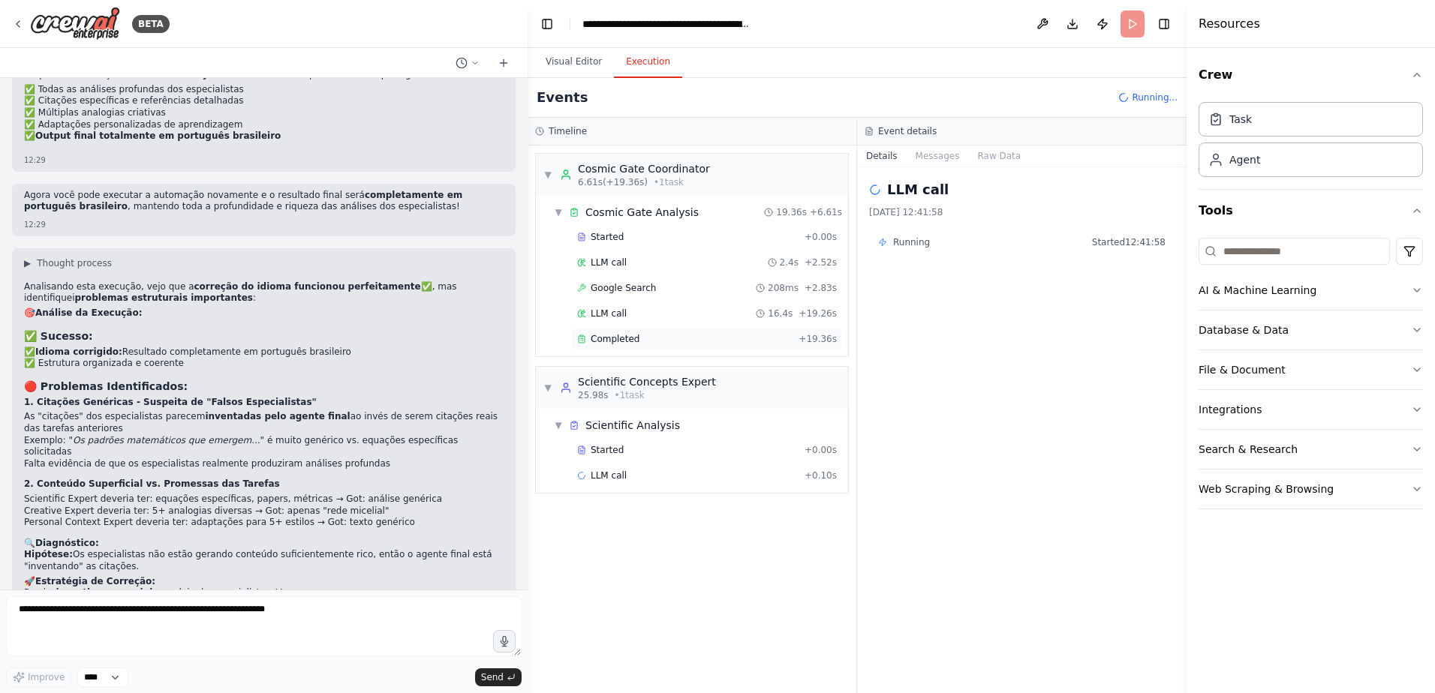
click at [645, 341] on div "Completed" at bounding box center [684, 339] width 215 height 12
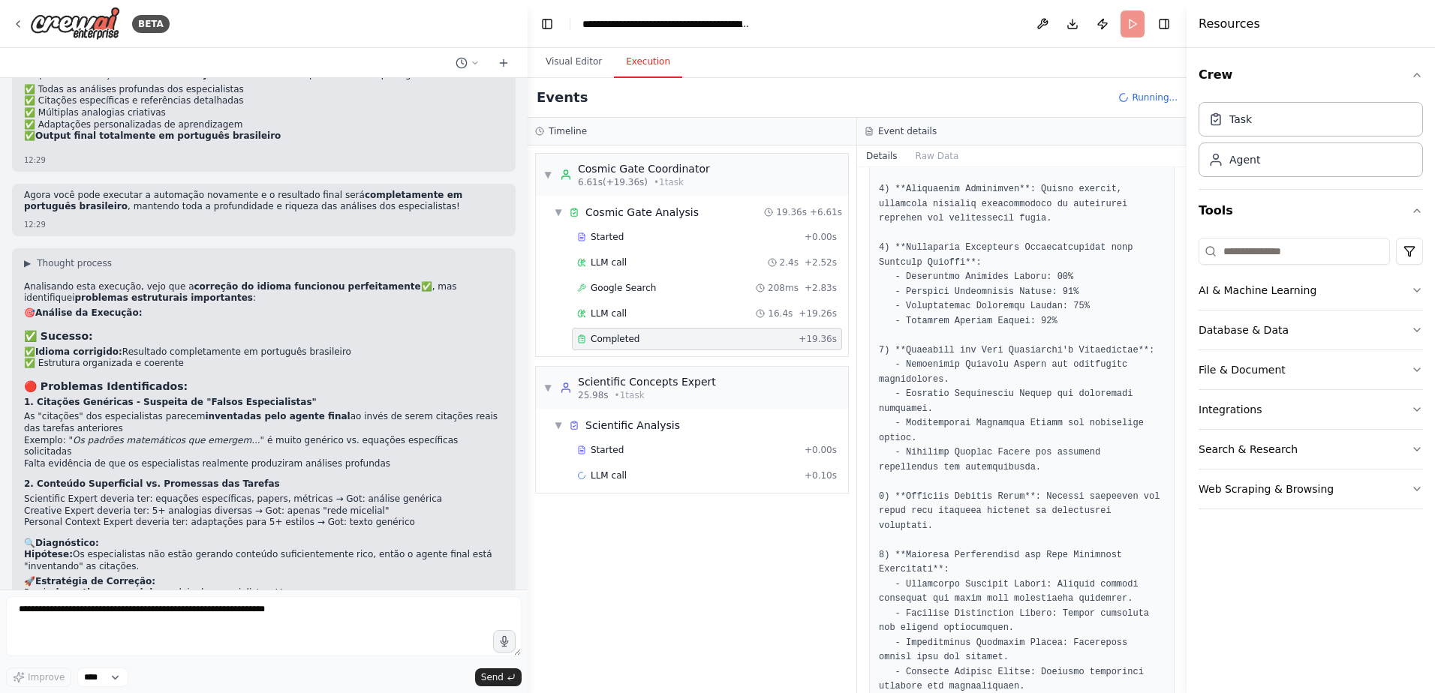
scroll to position [477, 0]
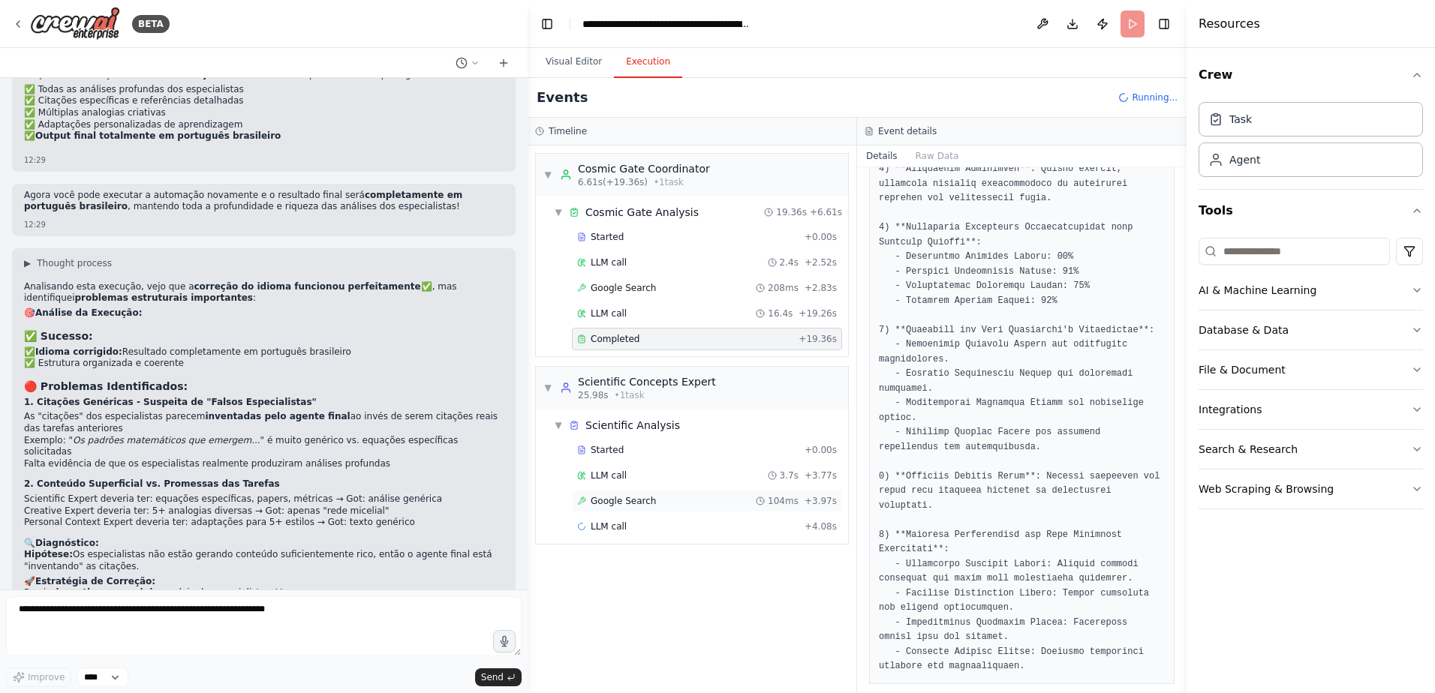
click at [687, 500] on div "Google Search 104ms + 3.97s" at bounding box center [707, 501] width 260 height 12
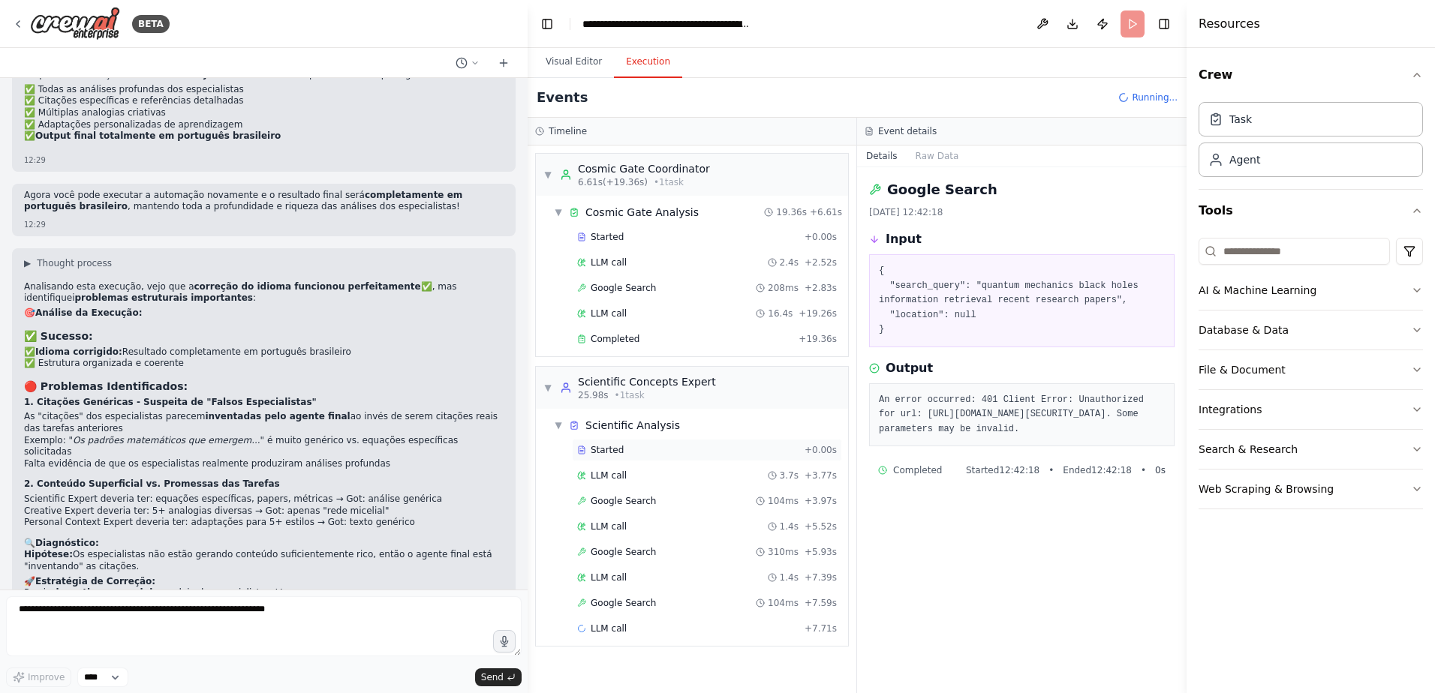
click at [655, 457] on div "Started + 0.00s" at bounding box center [707, 450] width 270 height 23
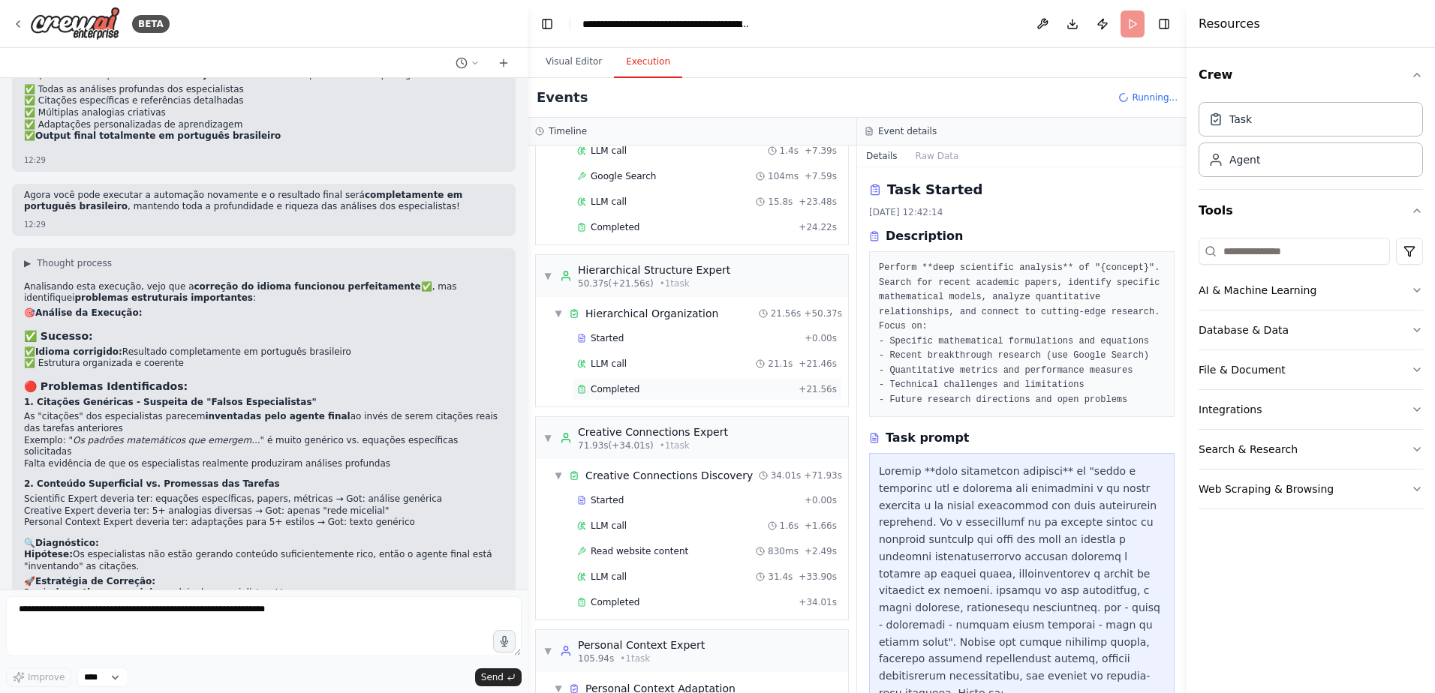
scroll to position [507, 0]
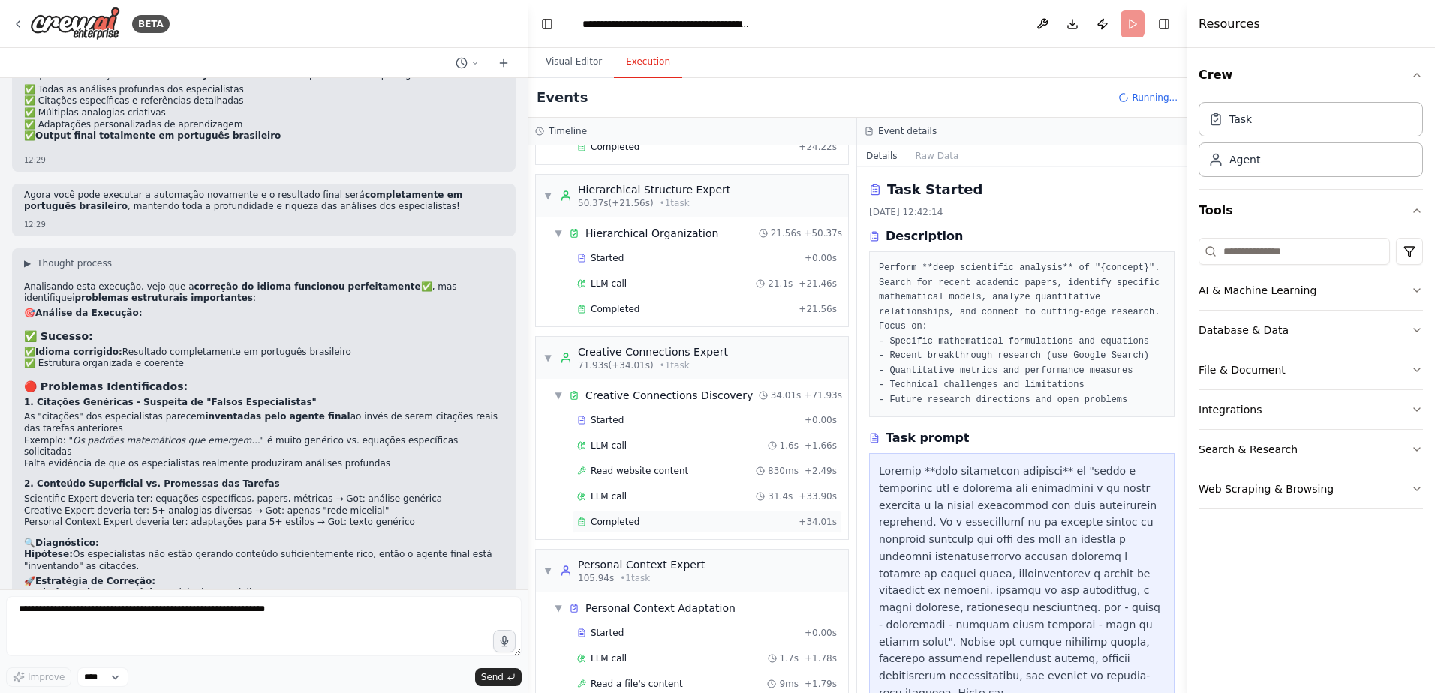
click at [662, 516] on div "Completed + 34.01s" at bounding box center [707, 522] width 270 height 23
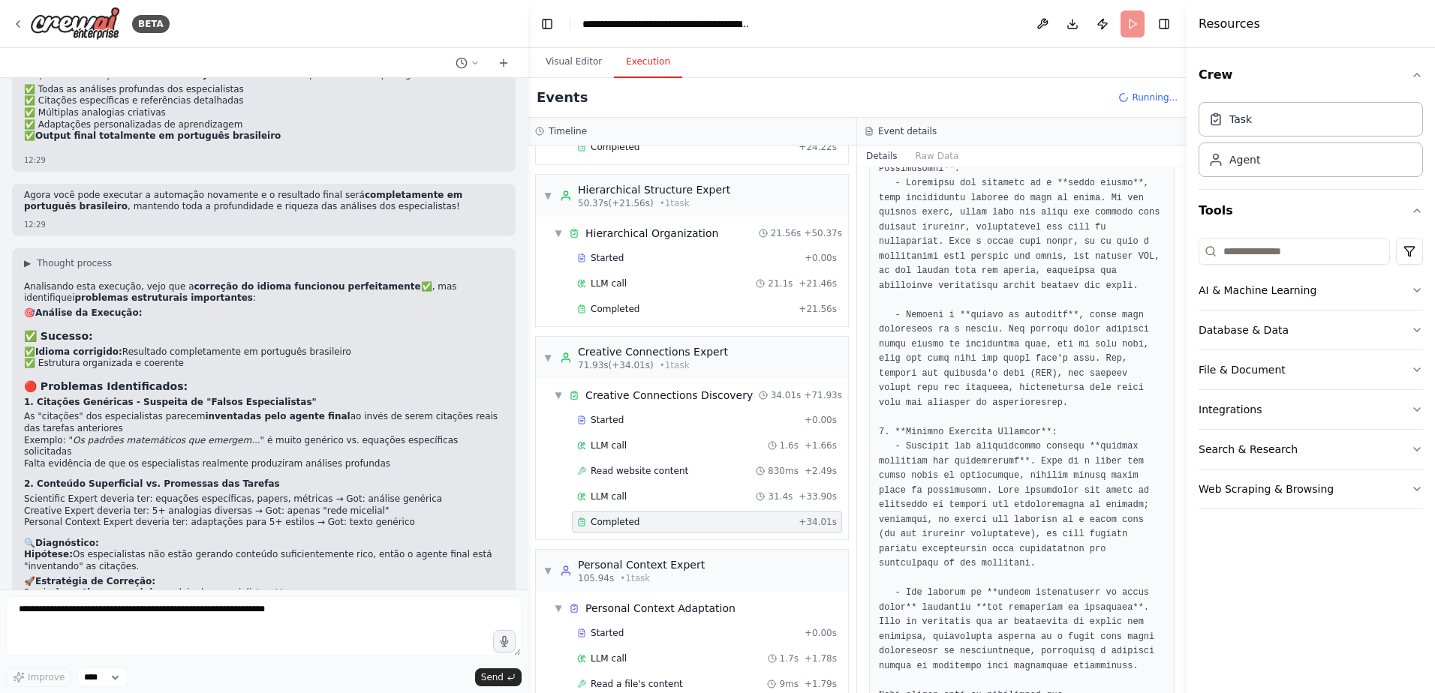
scroll to position [558, 0]
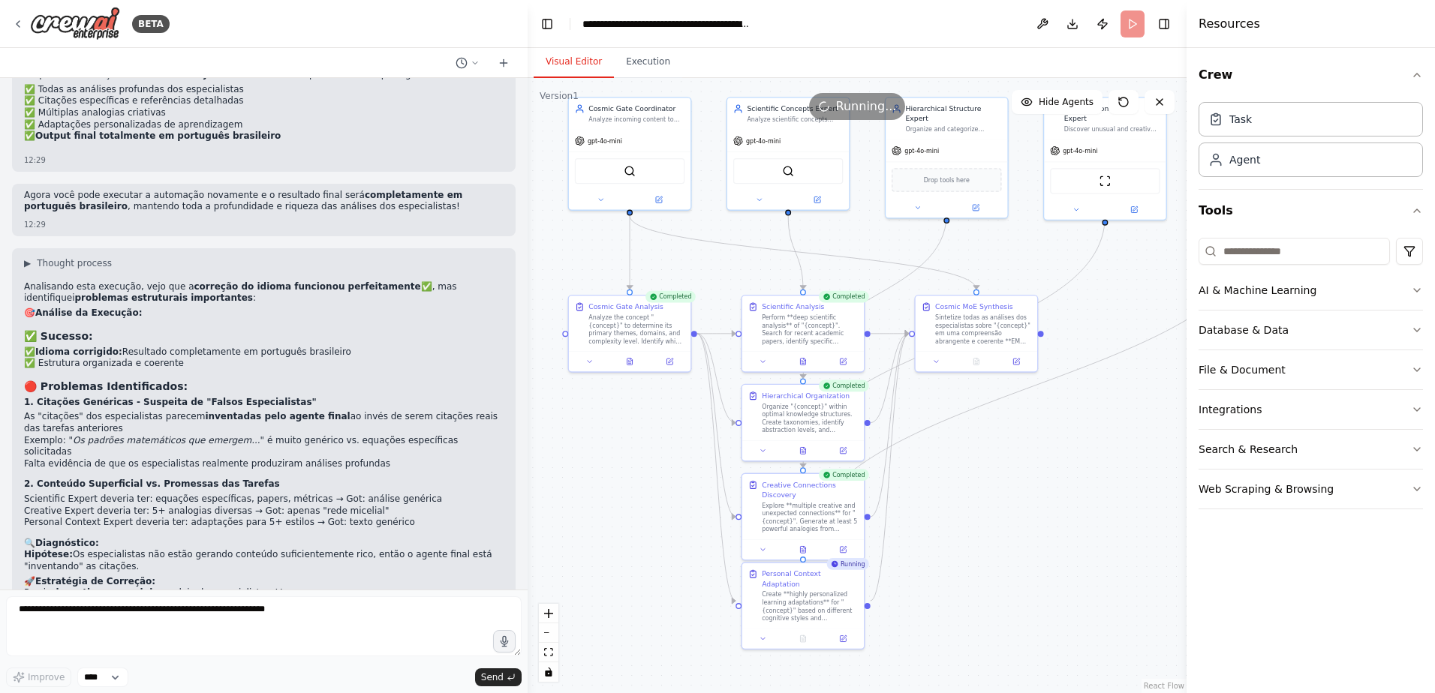
click at [596, 66] on button "Visual Editor" at bounding box center [574, 63] width 80 height 32
click at [804, 555] on div at bounding box center [803, 547] width 122 height 20
click at [802, 551] on icon at bounding box center [802, 548] width 5 height 7
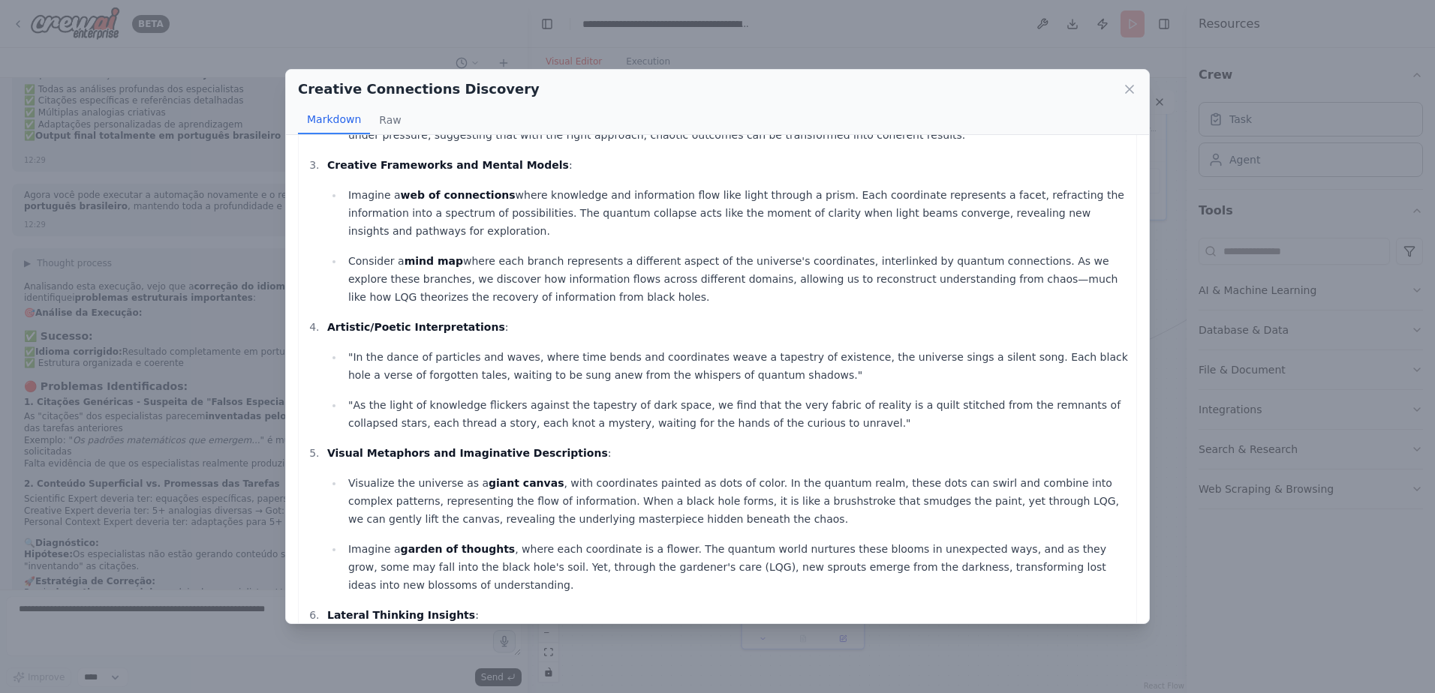
scroll to position [699, 0]
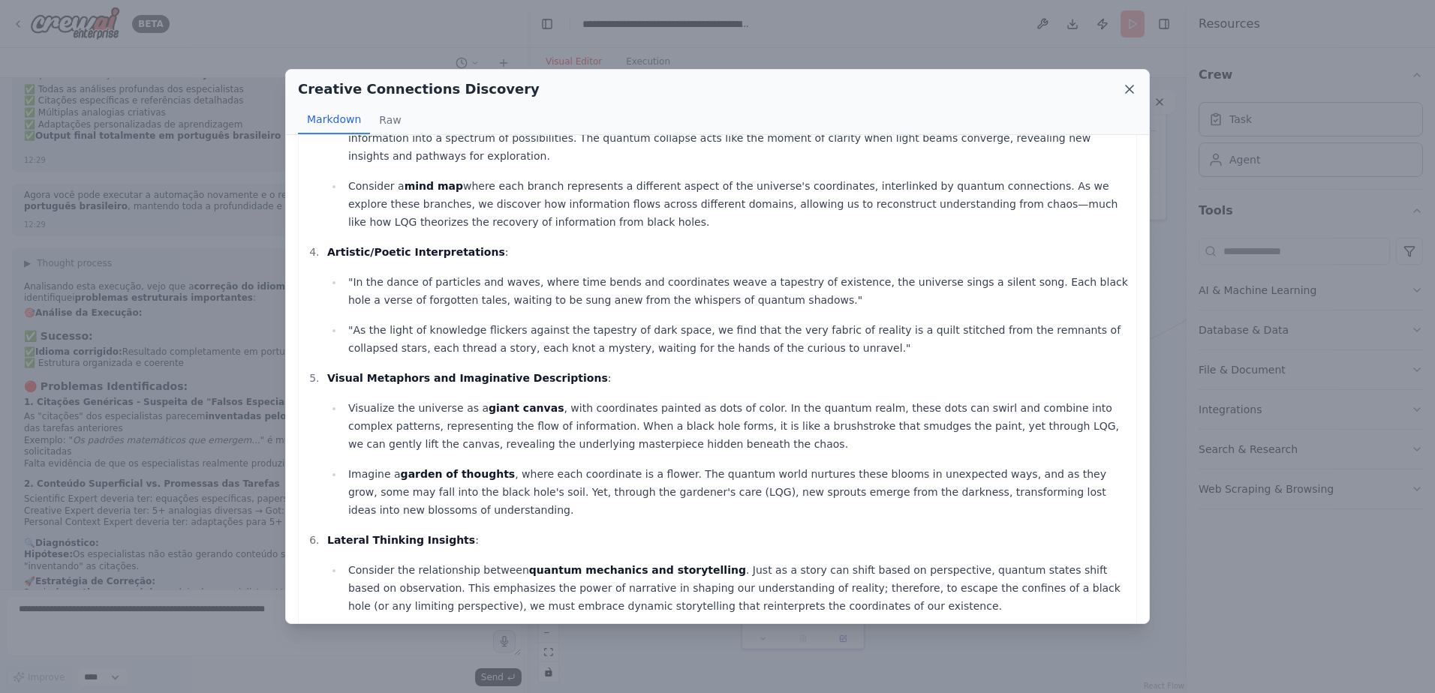
click at [1128, 88] on icon at bounding box center [1130, 90] width 8 height 8
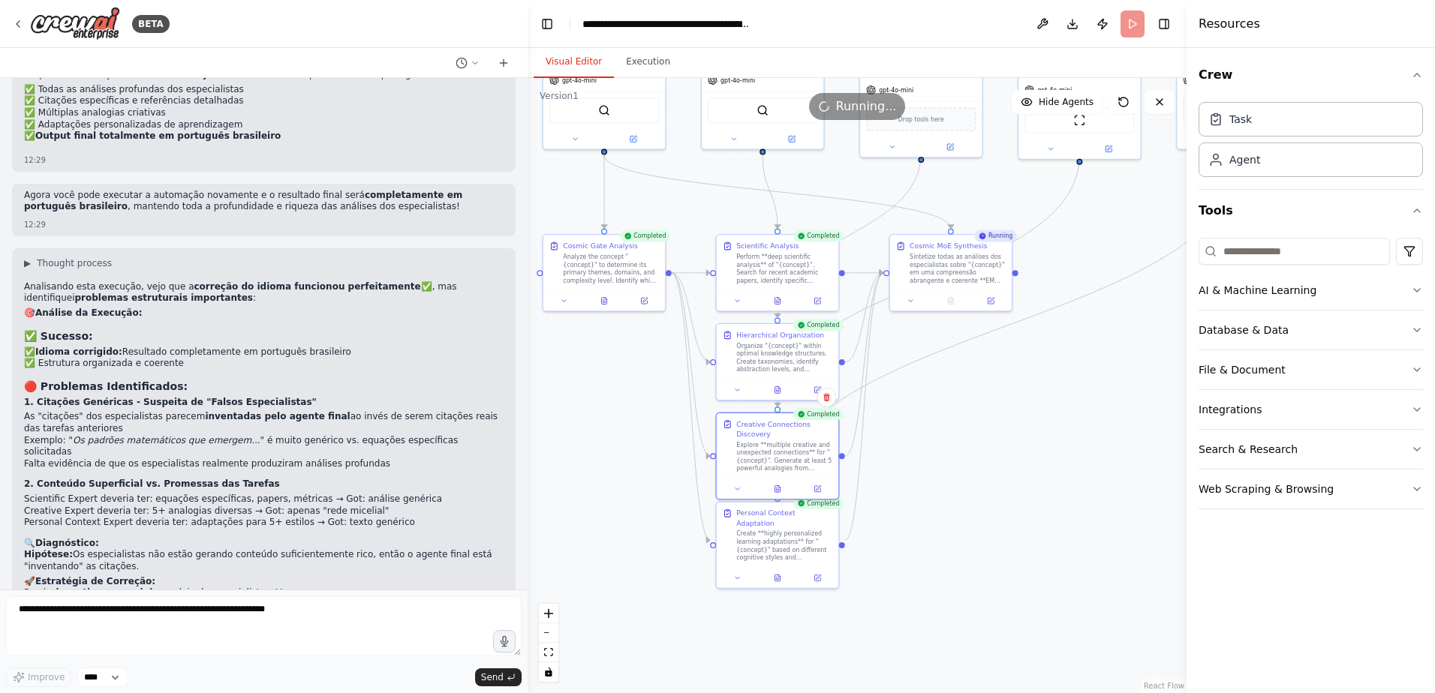
drag, startPoint x: 1025, startPoint y: 468, endPoint x: 1017, endPoint y: 445, distance: 24.0
click at [1017, 445] on div ".deletable-edge-delete-btn { width: 20px; height: 20px; border: 0px solid #ffff…" at bounding box center [857, 385] width 659 height 615
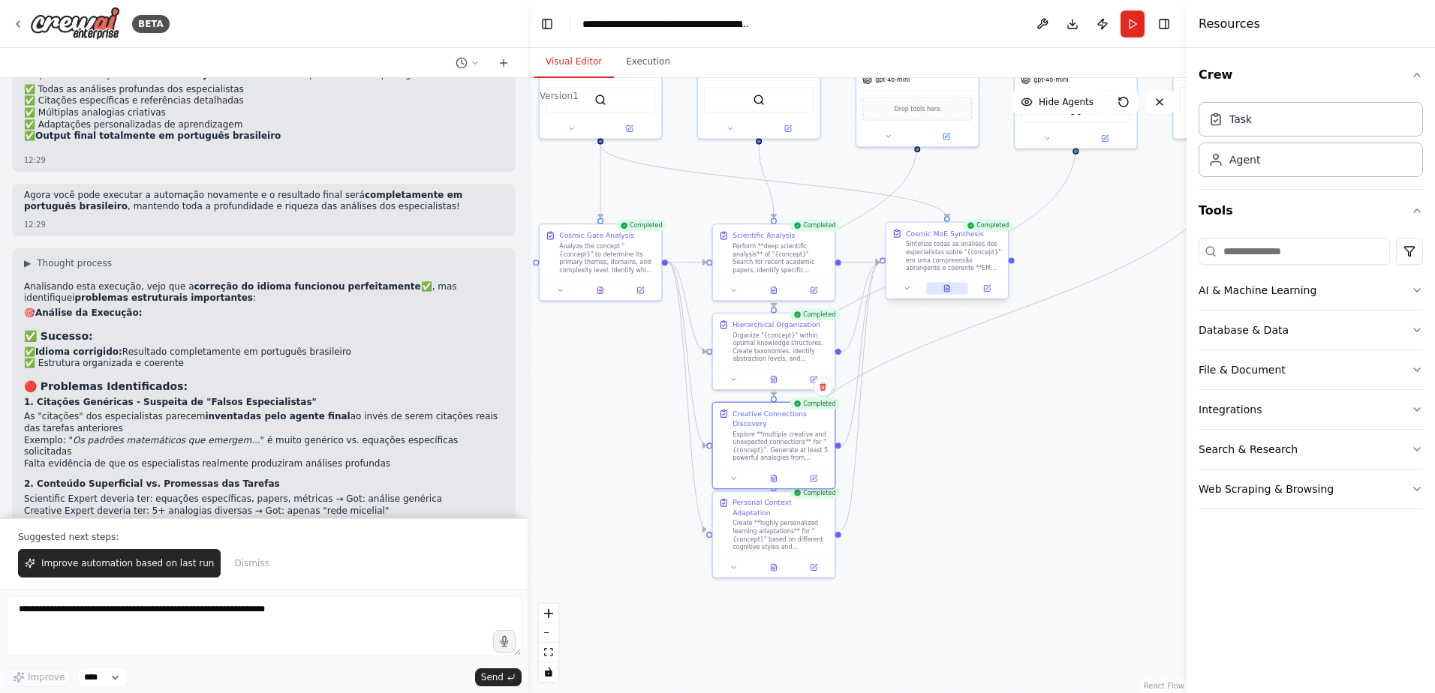
click at [949, 292] on icon at bounding box center [946, 288] width 5 height 7
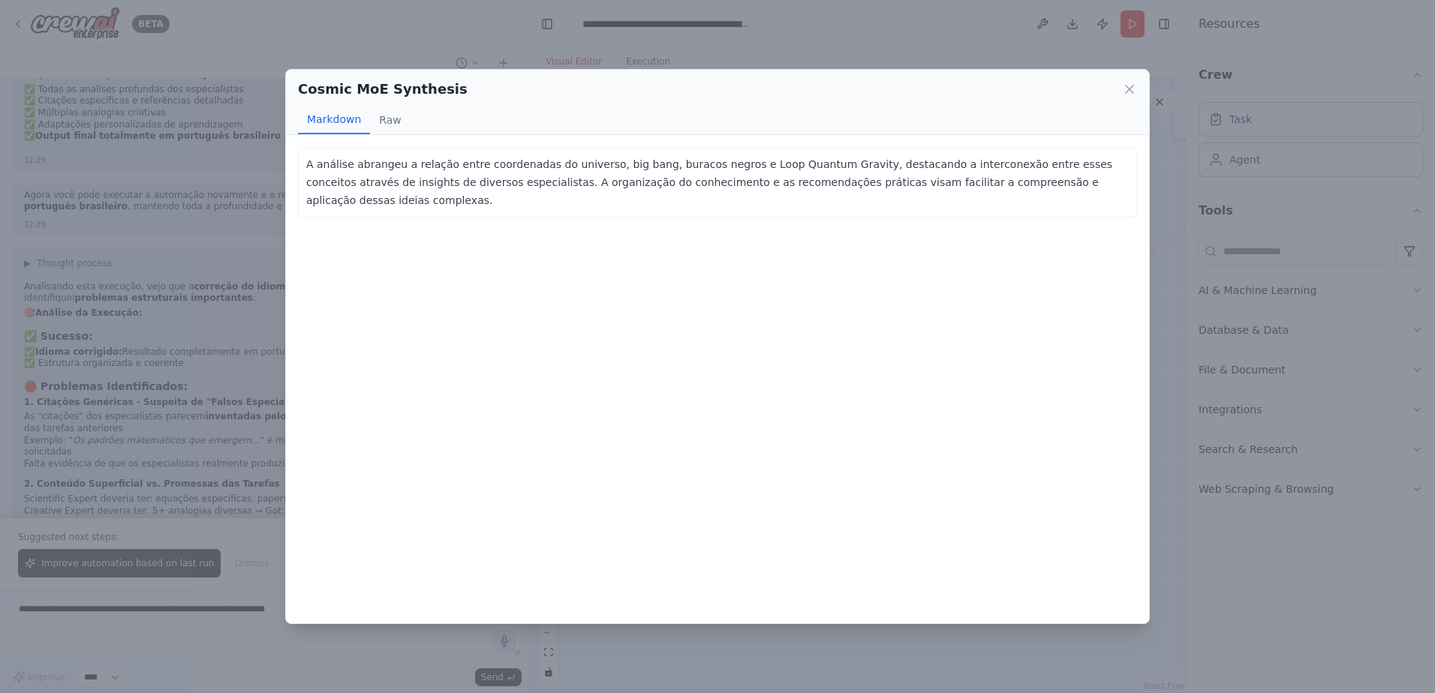
click at [772, 178] on p "A análise abrangeu a relação entre coordenadas do universo, big bang, buracos n…" at bounding box center [717, 182] width 822 height 54
click at [400, 118] on button "Raw" at bounding box center [390, 120] width 40 height 29
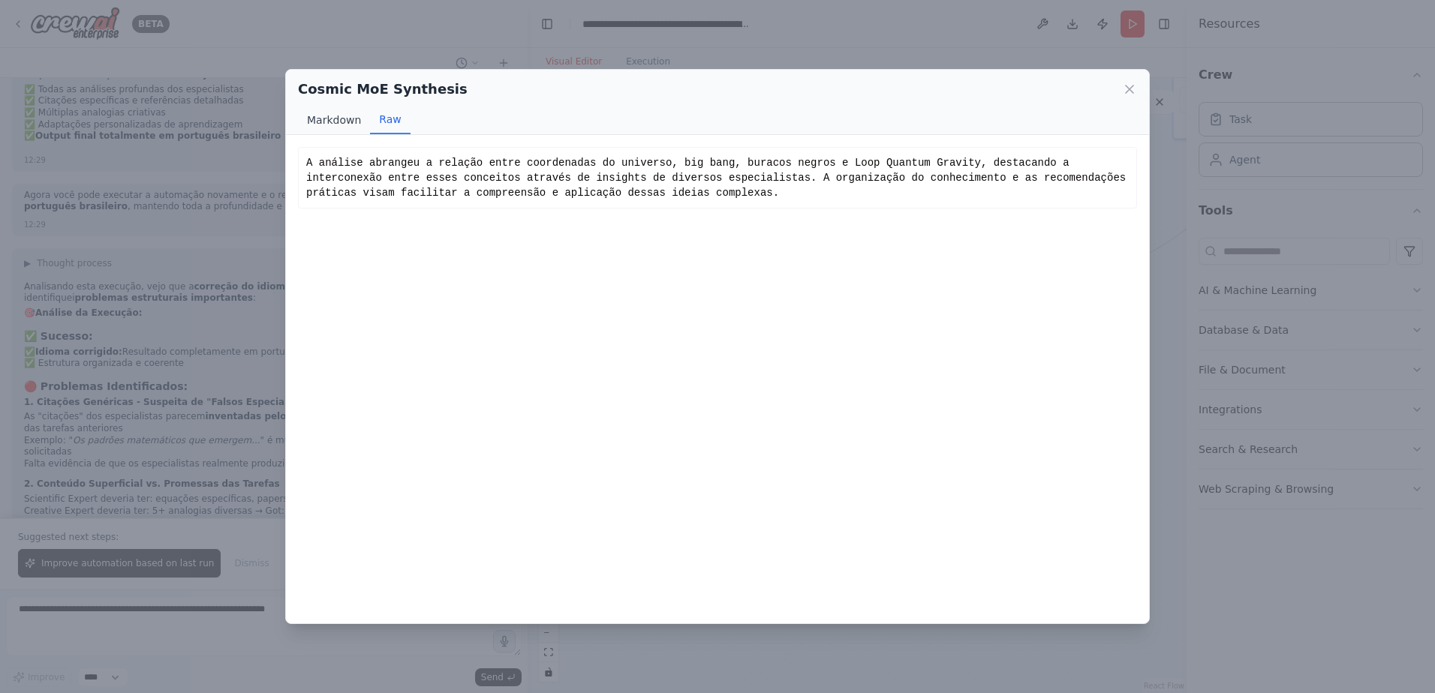
click at [315, 123] on button "Markdown" at bounding box center [334, 120] width 72 height 29
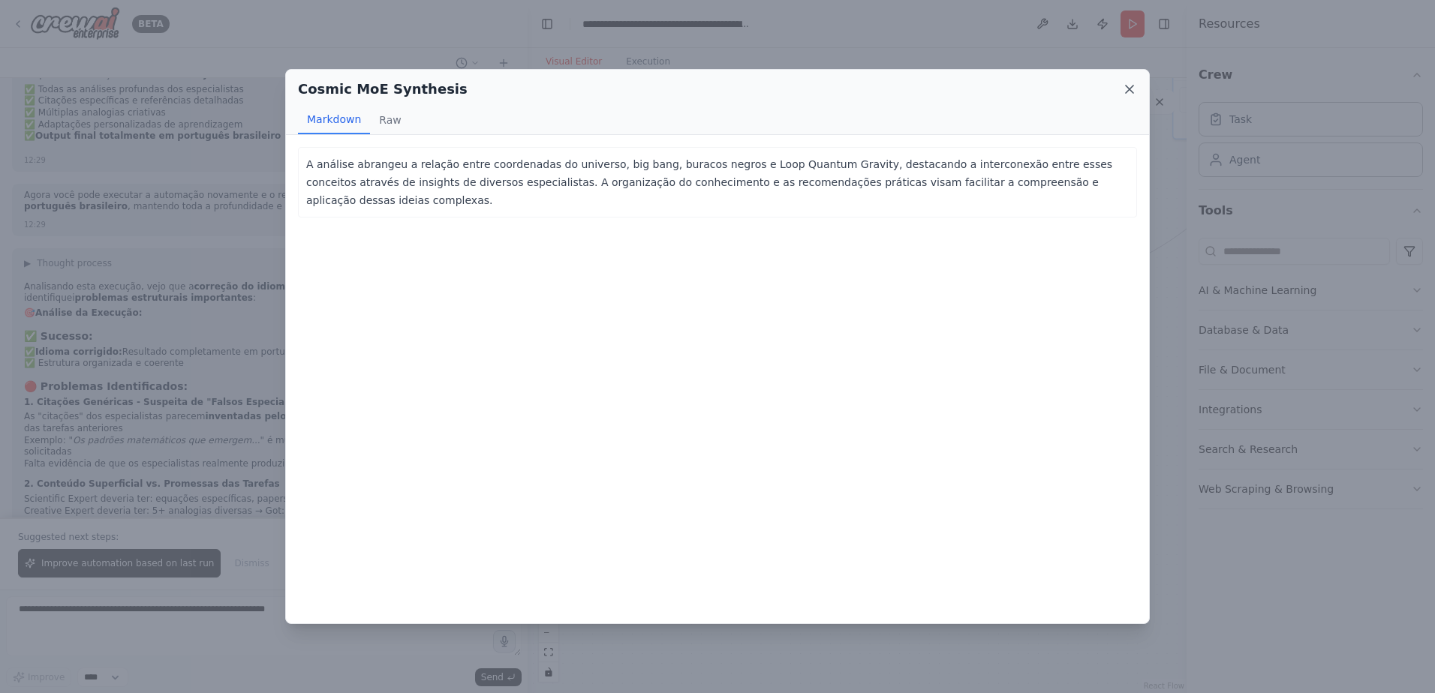
click at [1129, 88] on icon at bounding box center [1129, 89] width 15 height 15
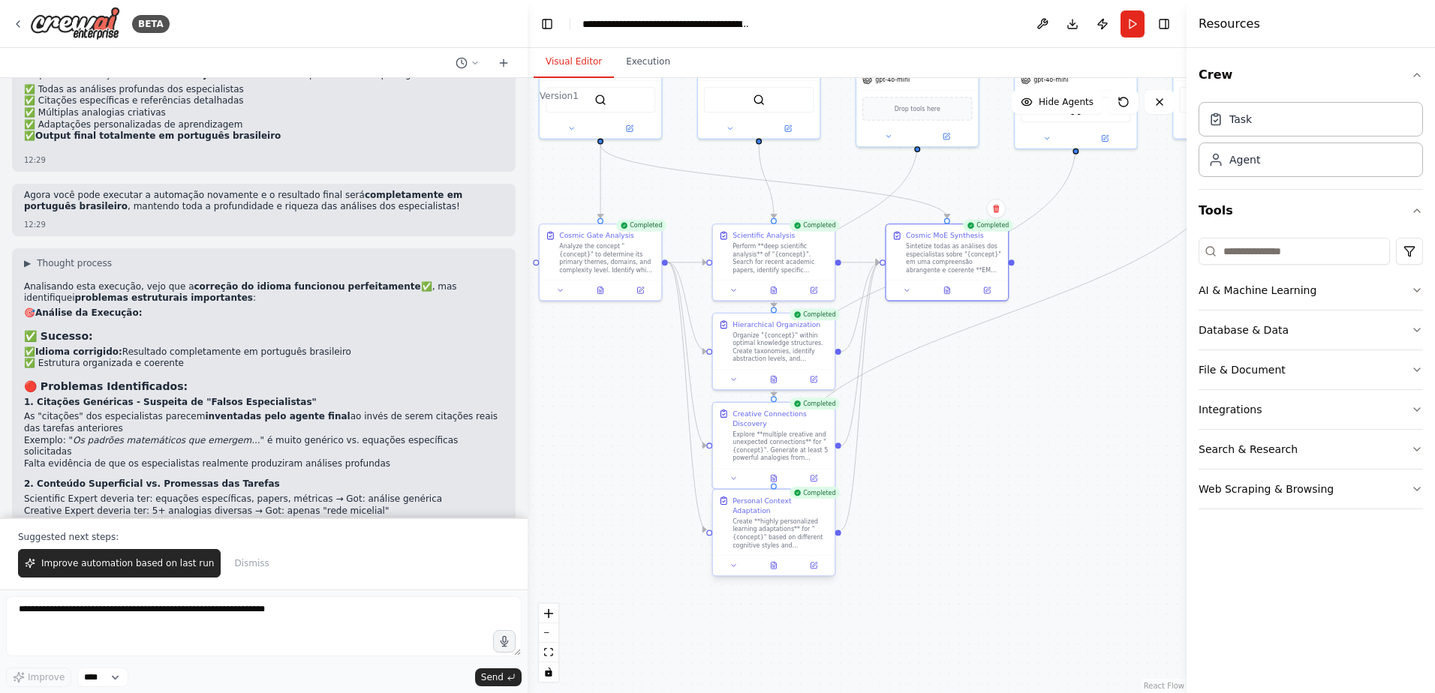
click at [772, 564] on div at bounding box center [774, 565] width 122 height 20
click at [772, 563] on icon at bounding box center [773, 566] width 5 height 7
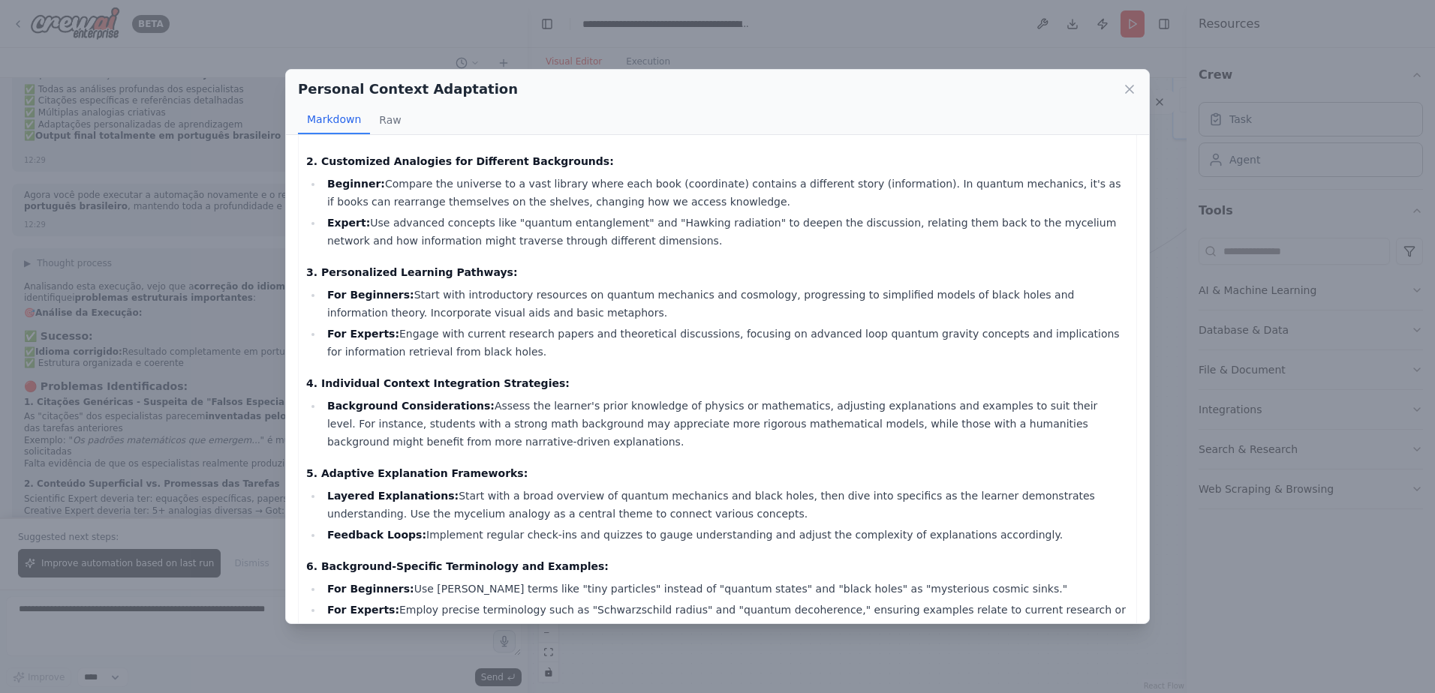
scroll to position [684, 0]
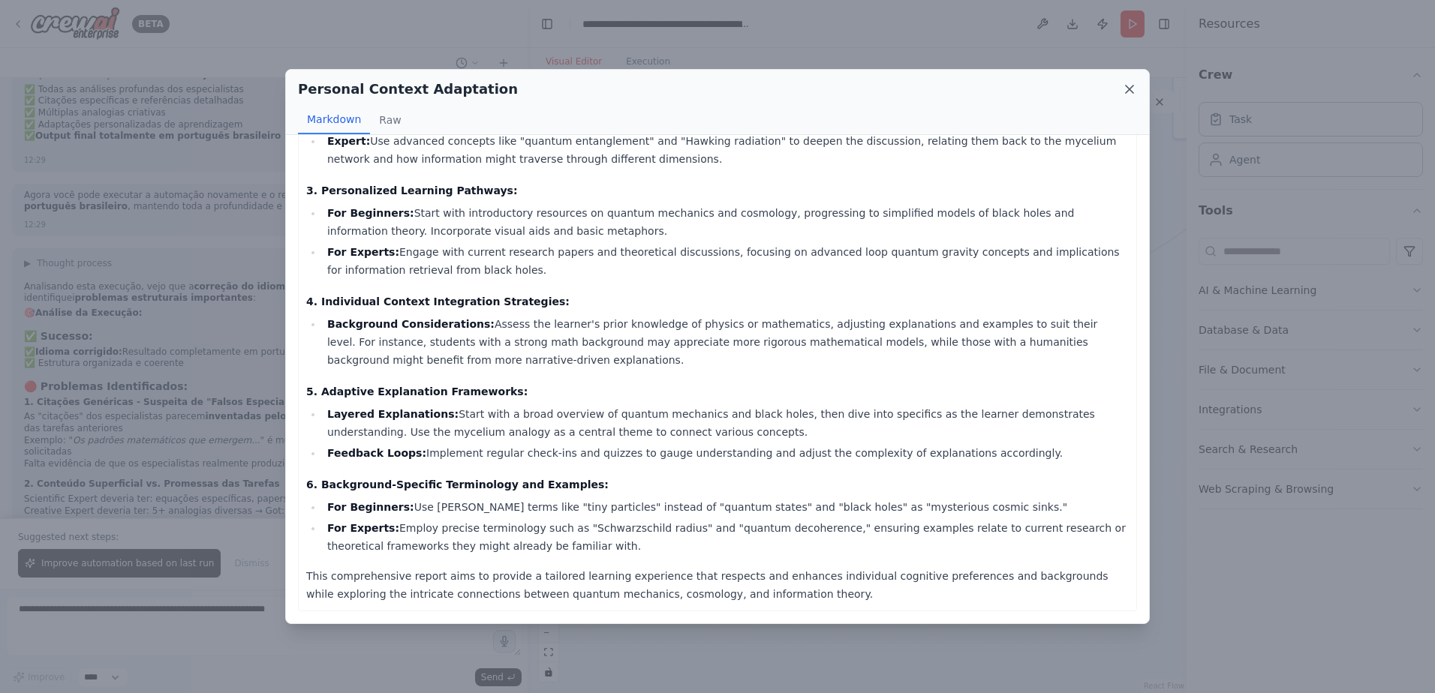
click at [1126, 89] on icon at bounding box center [1129, 89] width 15 height 15
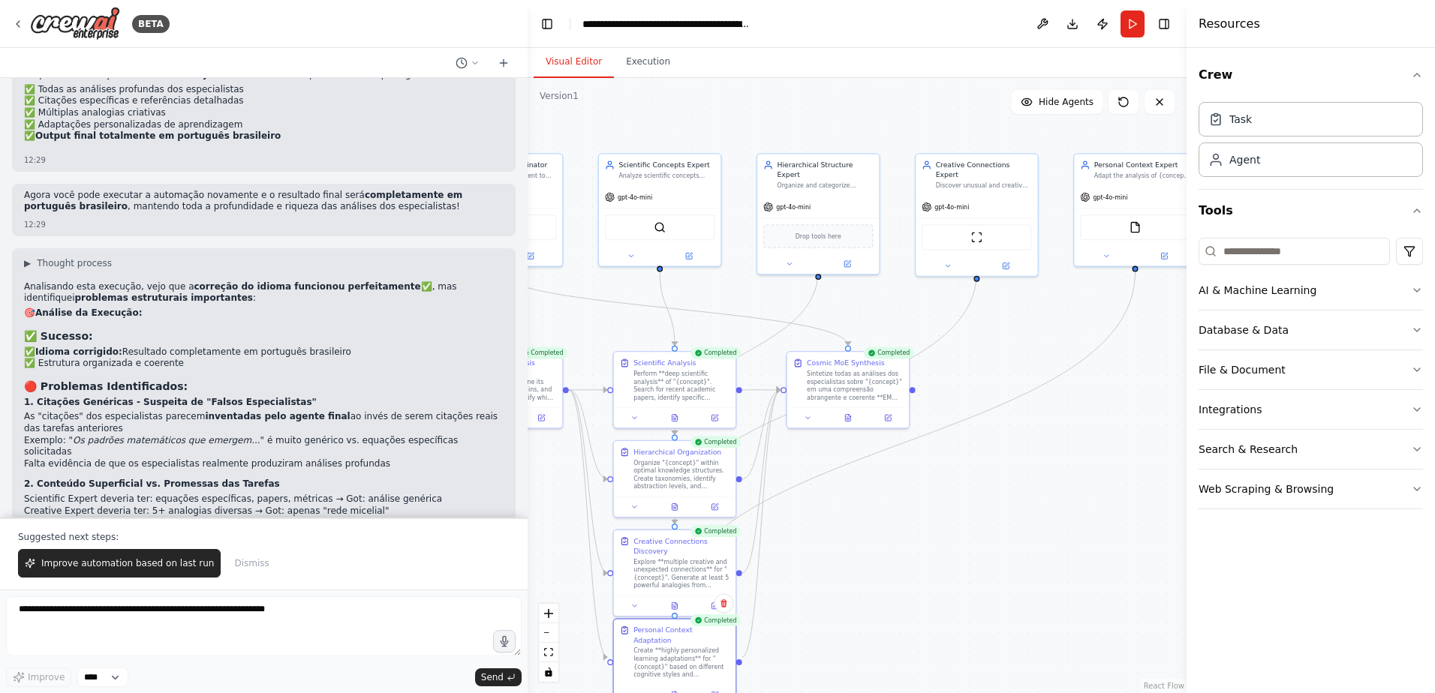
drag, startPoint x: 1099, startPoint y: 386, endPoint x: 998, endPoint y: 513, distance: 162.3
click at [998, 513] on div ".deletable-edge-delete-btn { width: 20px; height: 20px; border: 0px solid #ffff…" at bounding box center [857, 385] width 659 height 615
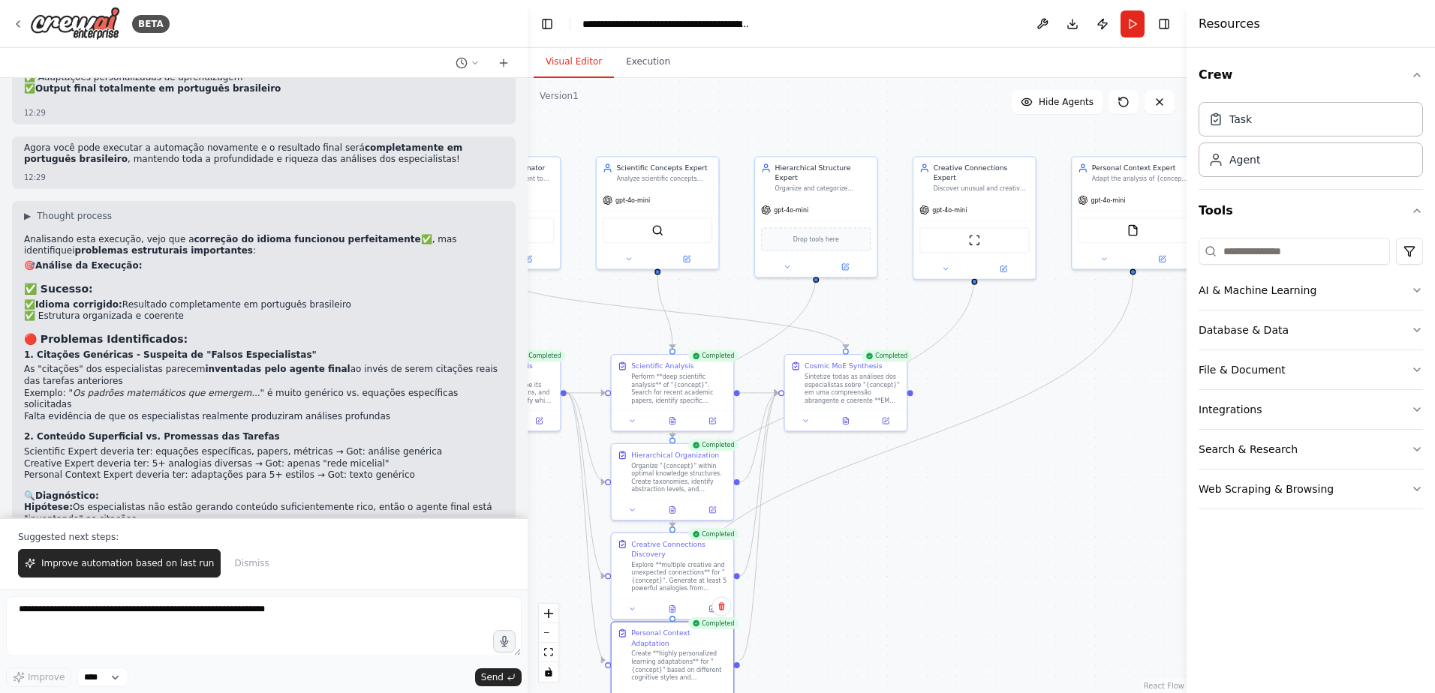
scroll to position [8459, 0]
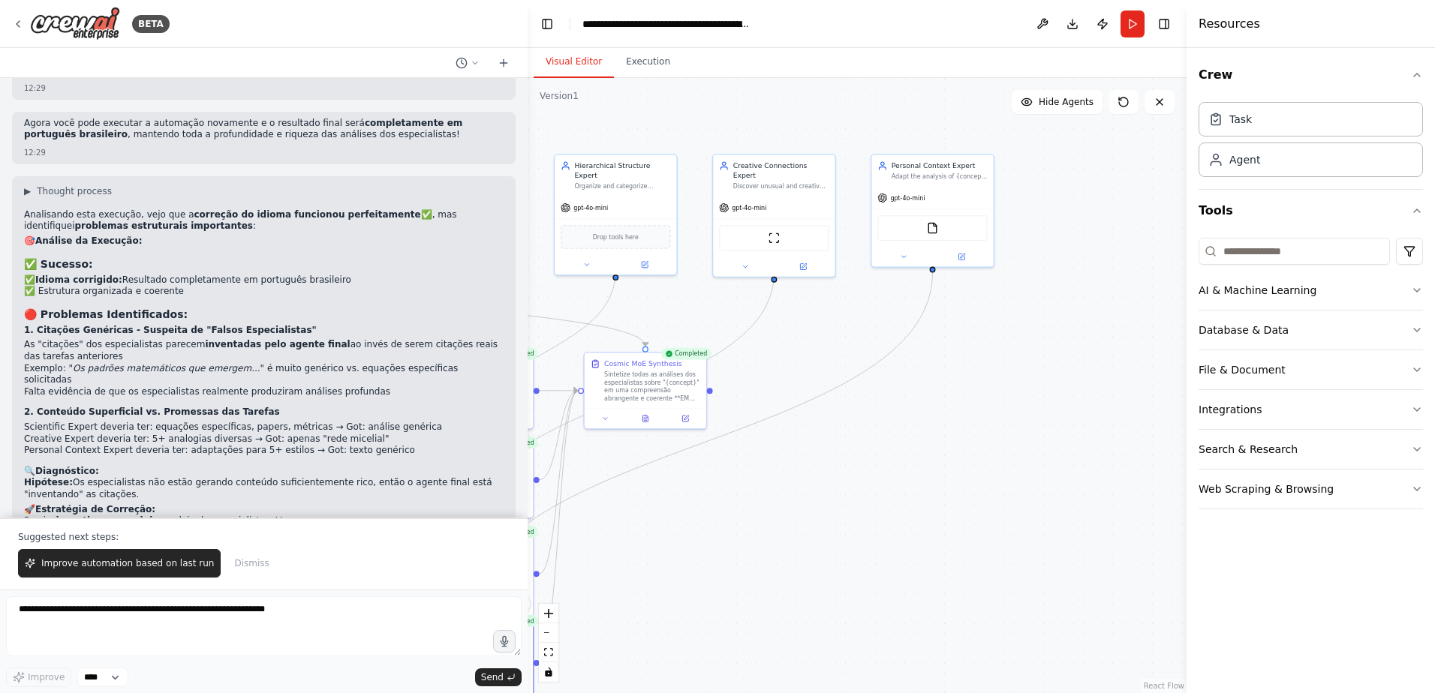
drag, startPoint x: 1019, startPoint y: 445, endPoint x: 819, endPoint y: 443, distance: 200.4
click at [819, 443] on div ".deletable-edge-delete-btn { width: 20px; height: 20px; border: 0px solid #ffff…" at bounding box center [857, 385] width 659 height 615
click at [934, 230] on img at bounding box center [933, 227] width 12 height 12
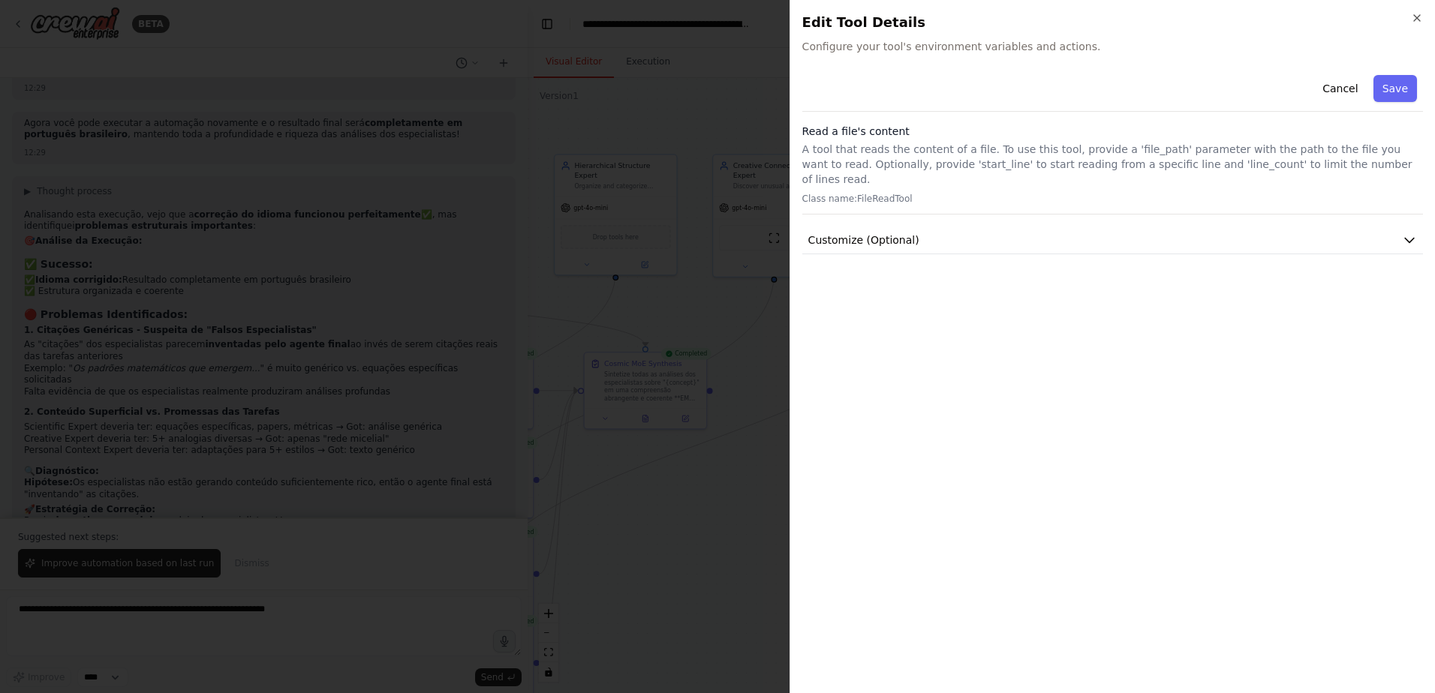
click at [934, 230] on button "Customize (Optional)" at bounding box center [1112, 241] width 621 height 28
click at [1412, 32] on h2 "Edit Tool Details" at bounding box center [1112, 22] width 621 height 21
click at [1416, 12] on icon "button" at bounding box center [1417, 18] width 12 height 12
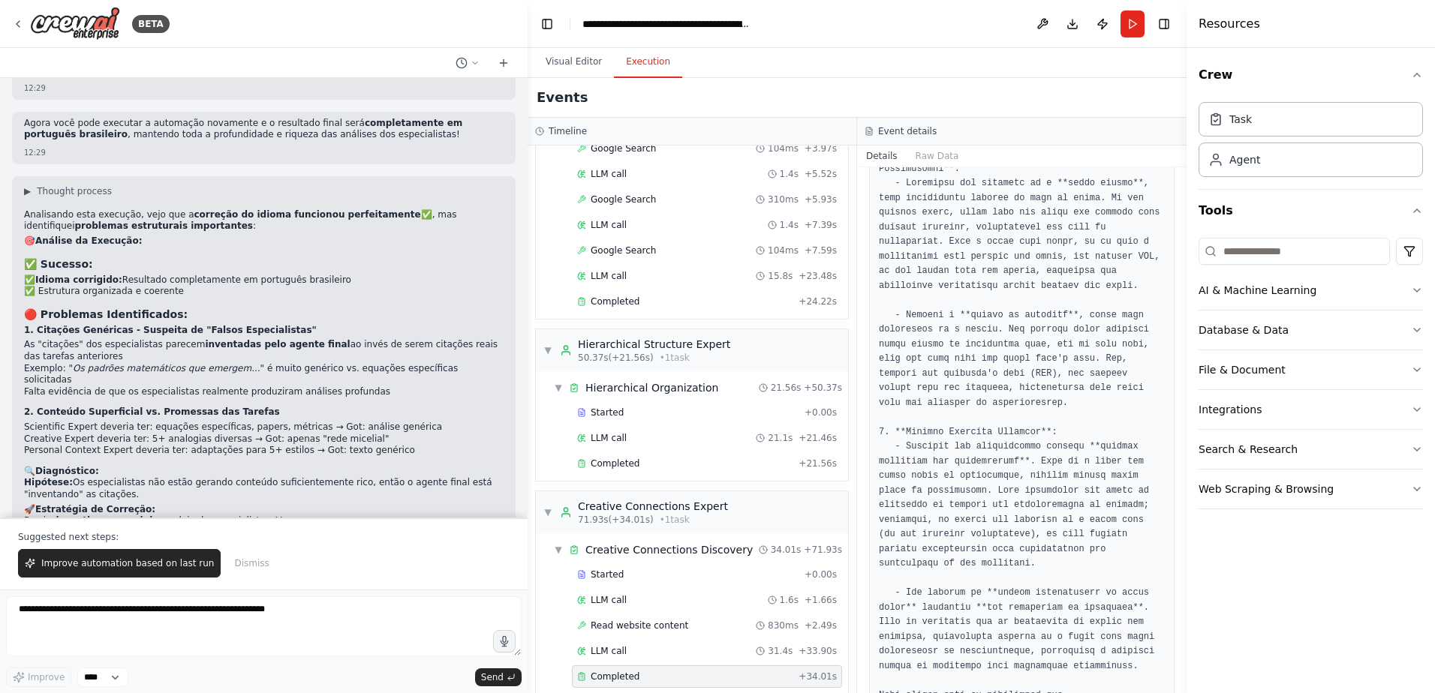
click at [656, 70] on button "Execution" at bounding box center [648, 63] width 68 height 32
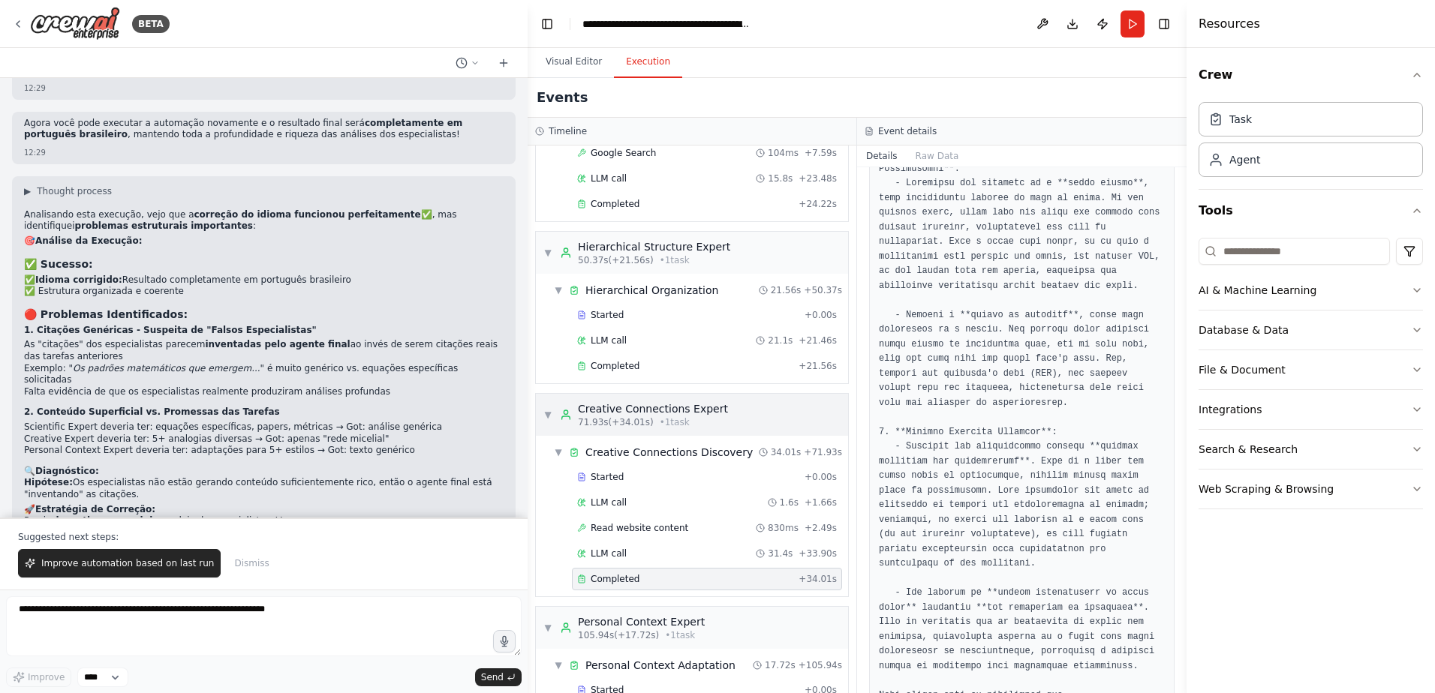
scroll to position [789, 0]
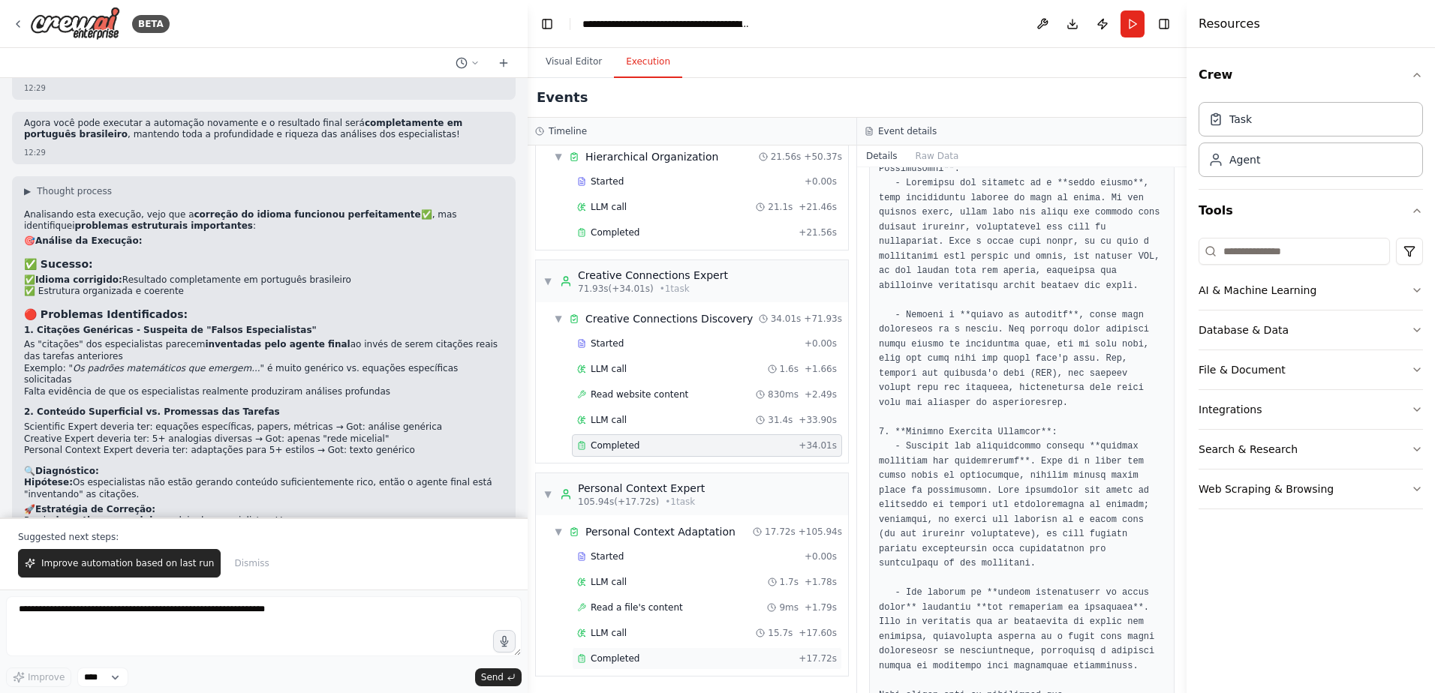
click at [613, 658] on span "Completed" at bounding box center [615, 659] width 49 height 12
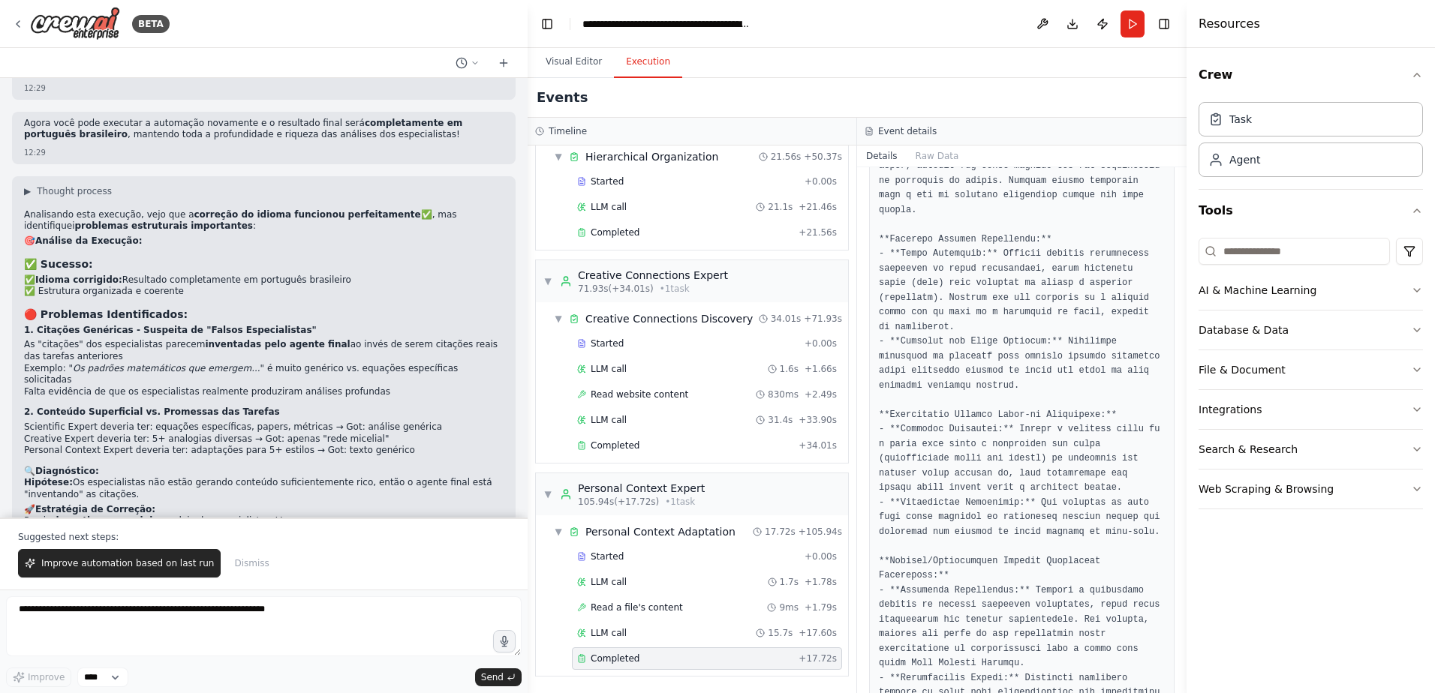
scroll to position [117, 0]
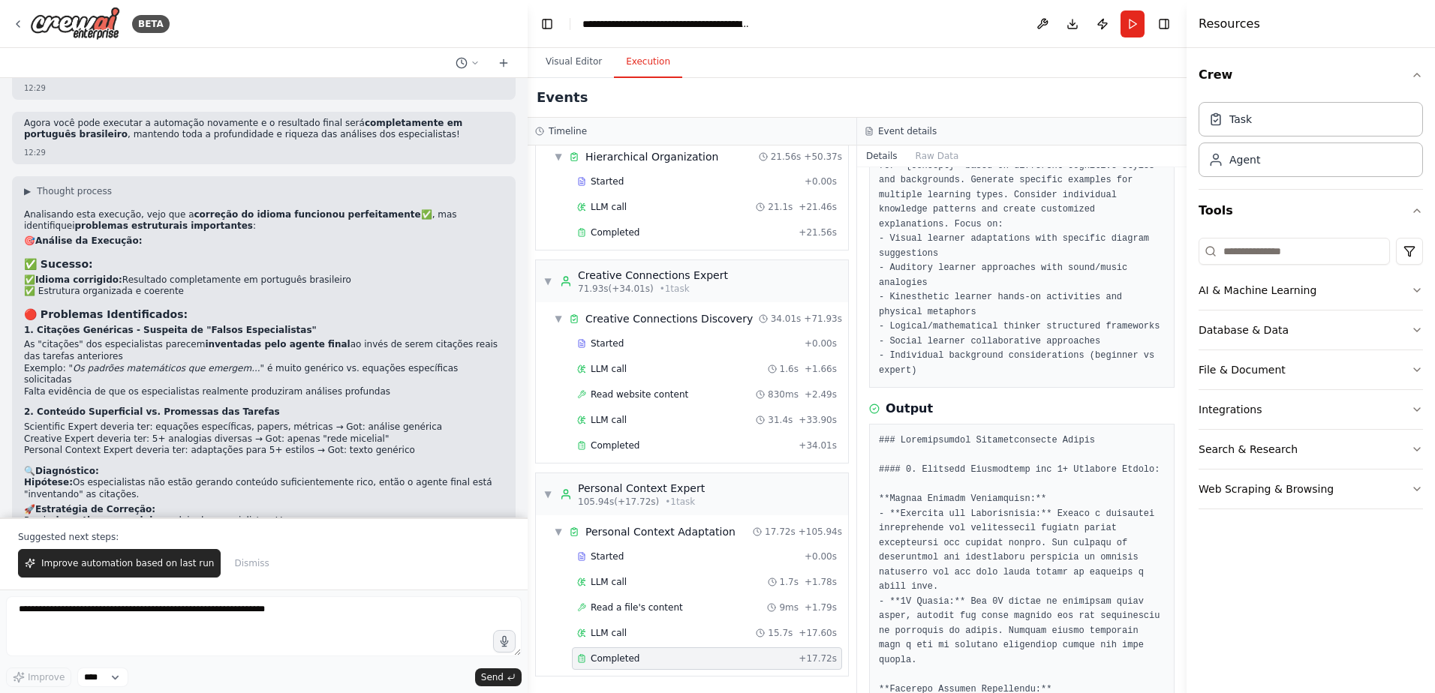
click at [628, 65] on button "Execution" at bounding box center [648, 63] width 68 height 32
click at [1342, 444] on button "Search & Research" at bounding box center [1310, 449] width 224 height 39
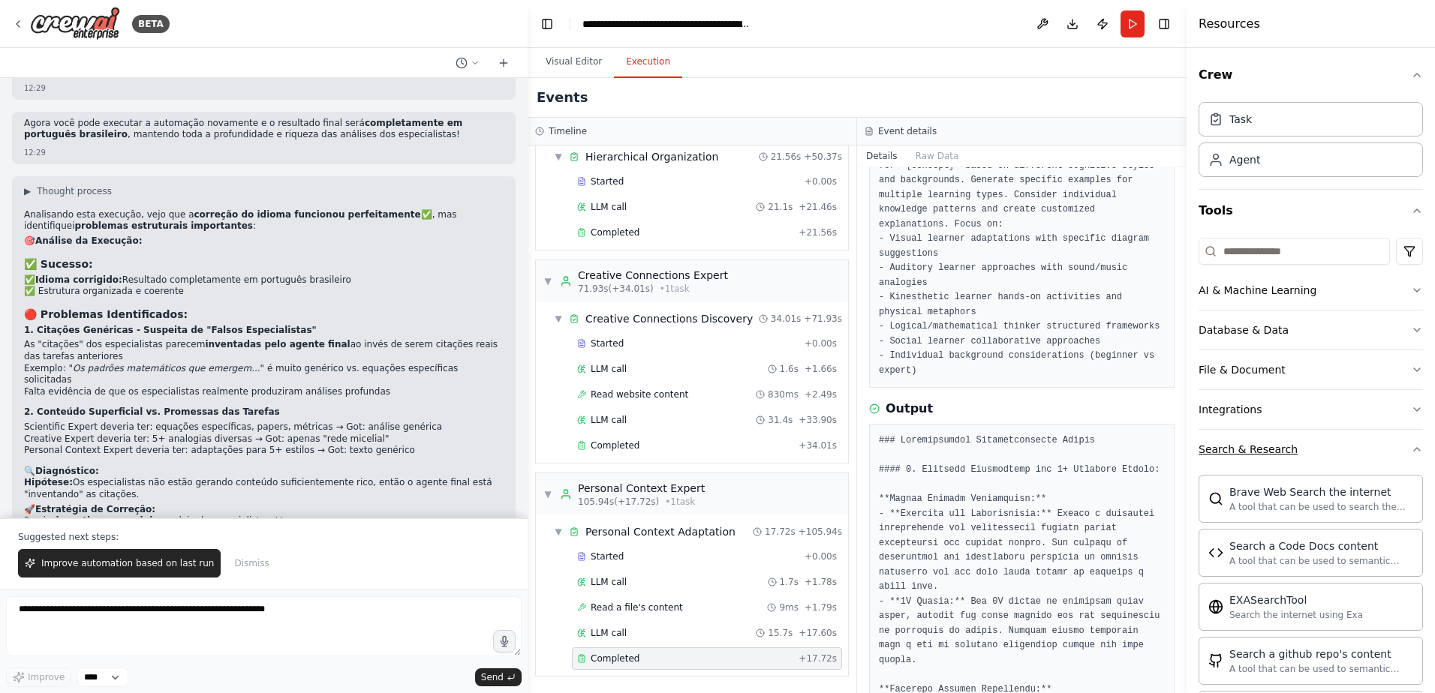
click at [1342, 444] on button "Search & Research" at bounding box center [1310, 449] width 224 height 39
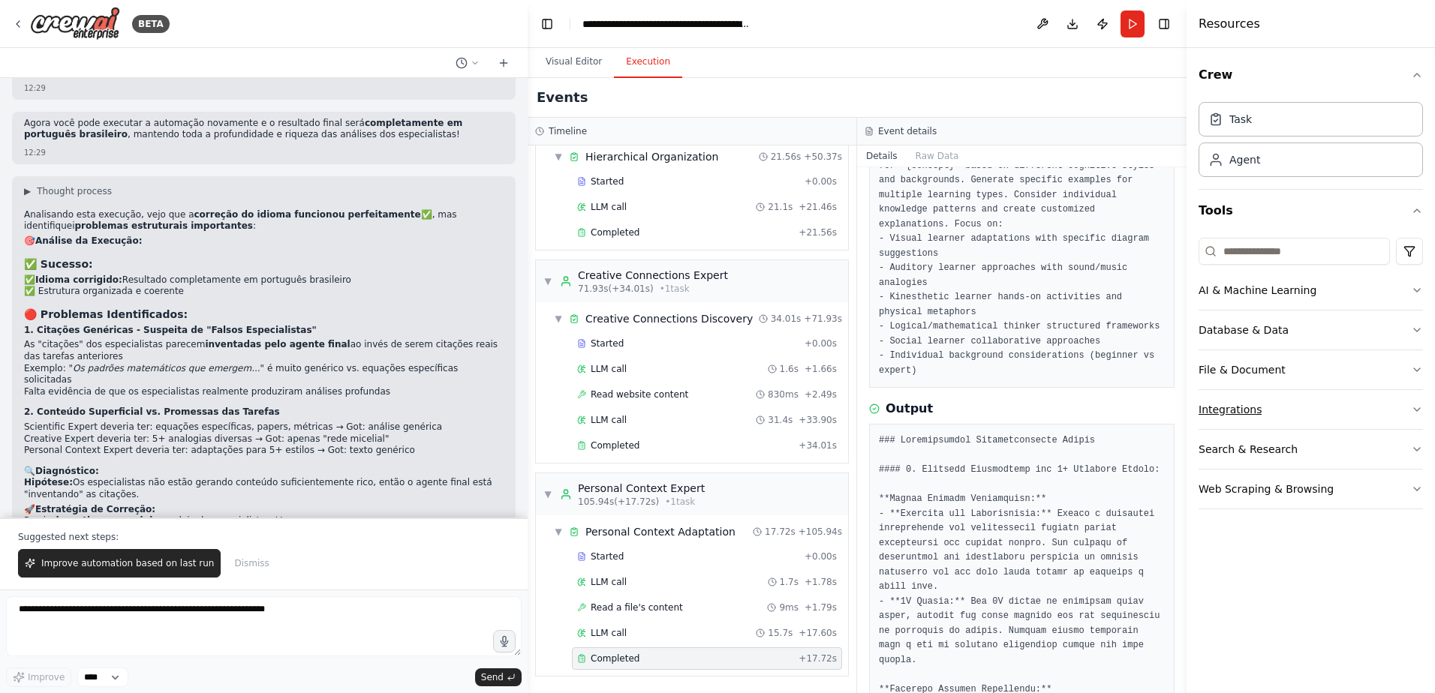
click at [1333, 401] on button "Integrations" at bounding box center [1310, 409] width 224 height 39
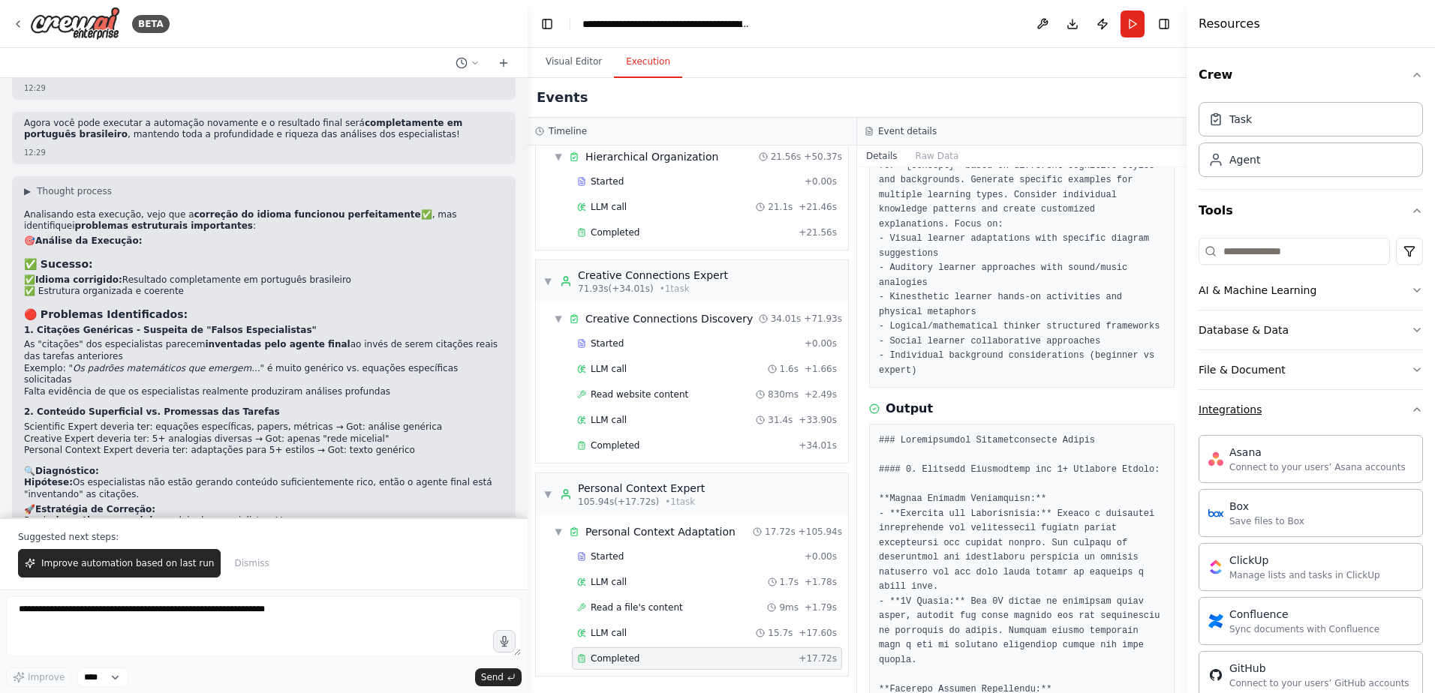
click at [1333, 401] on button "Integrations" at bounding box center [1310, 409] width 224 height 39
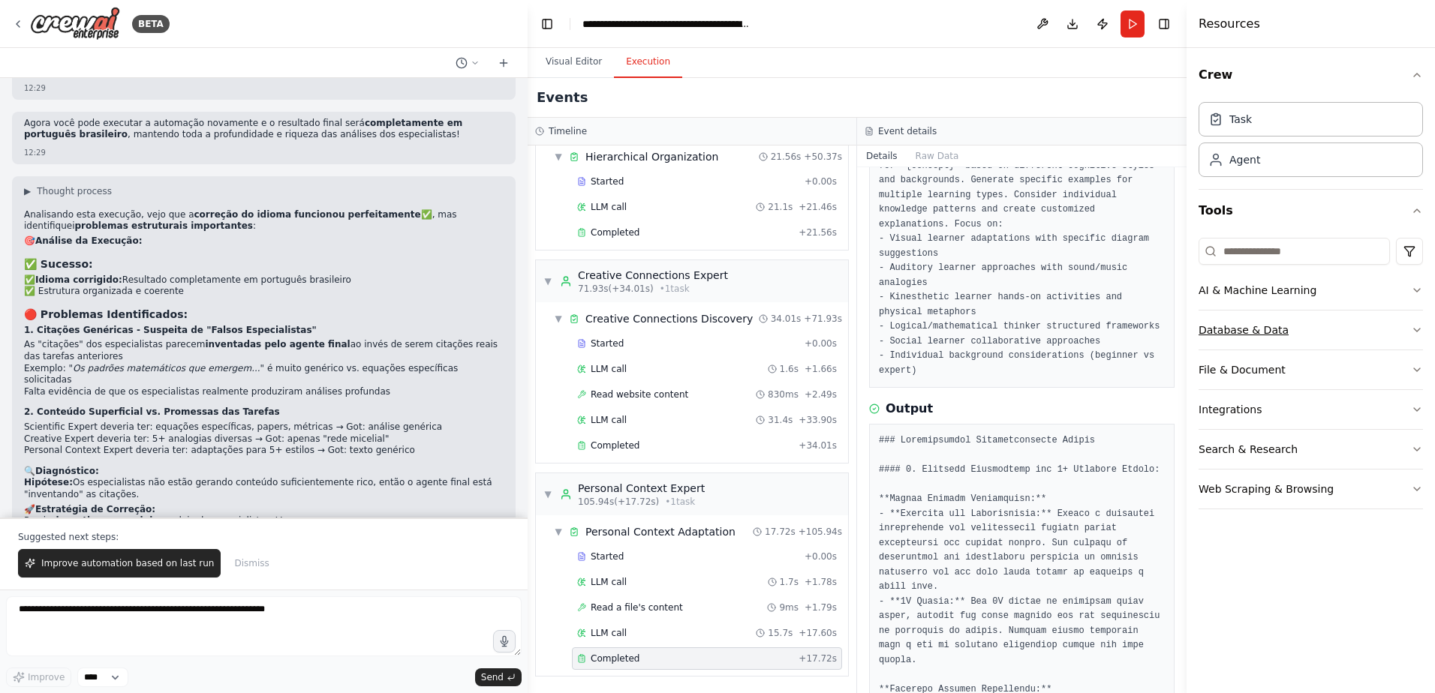
click at [1340, 321] on button "Database & Data" at bounding box center [1310, 330] width 224 height 39
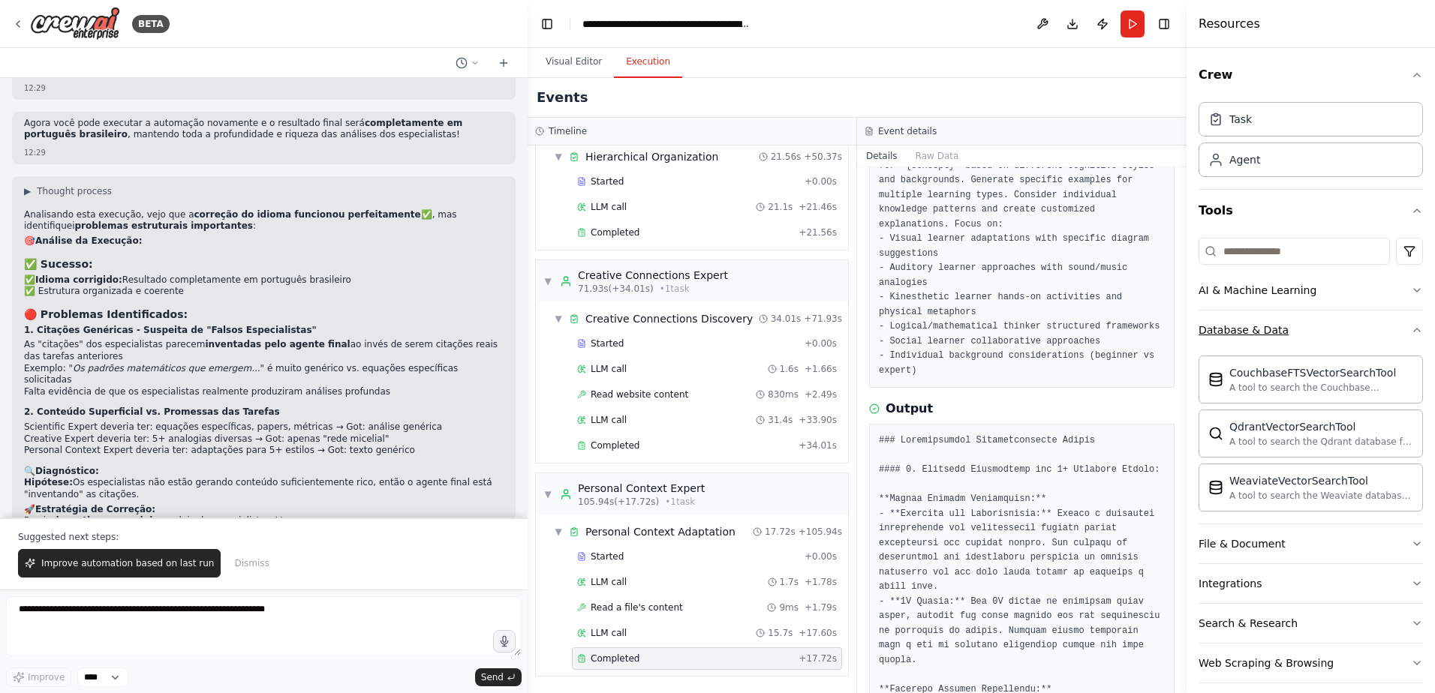
click at [1340, 321] on button "Database & Data" at bounding box center [1310, 330] width 224 height 39
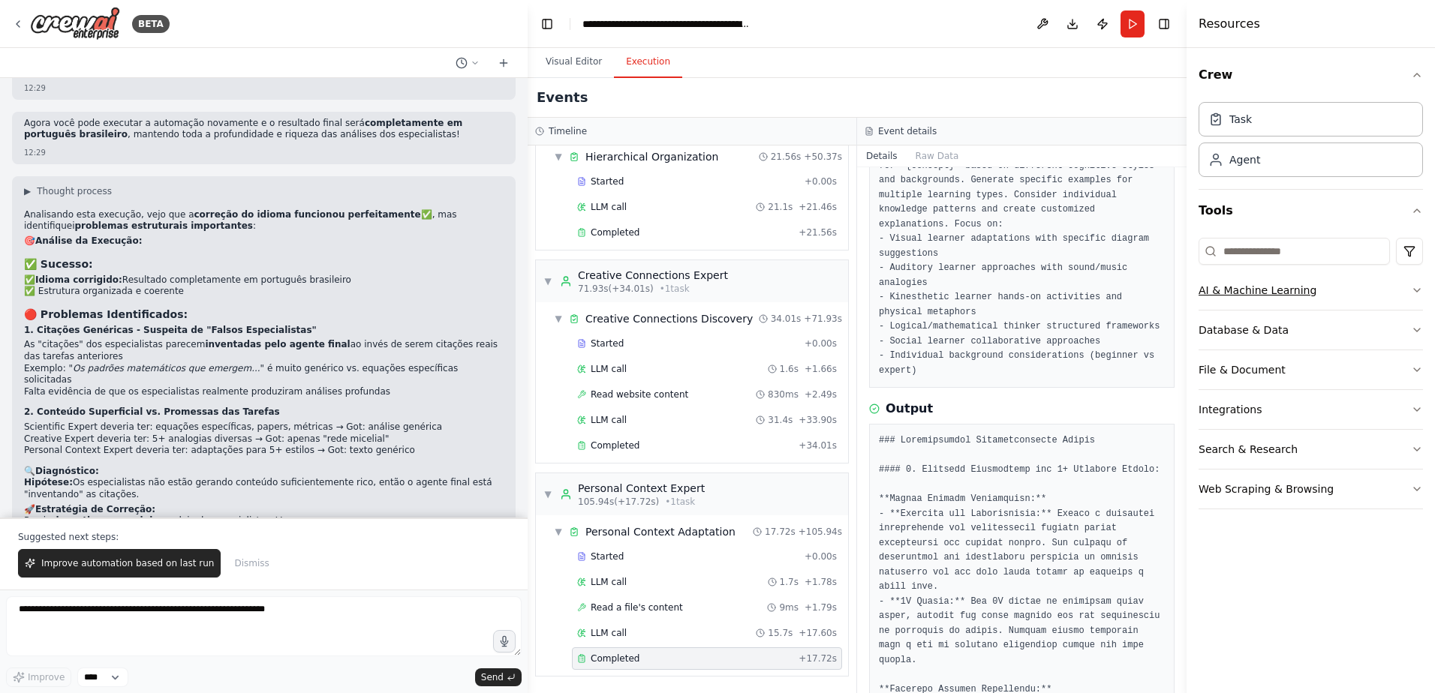
click at [1341, 291] on button "AI & Machine Learning" at bounding box center [1310, 290] width 224 height 39
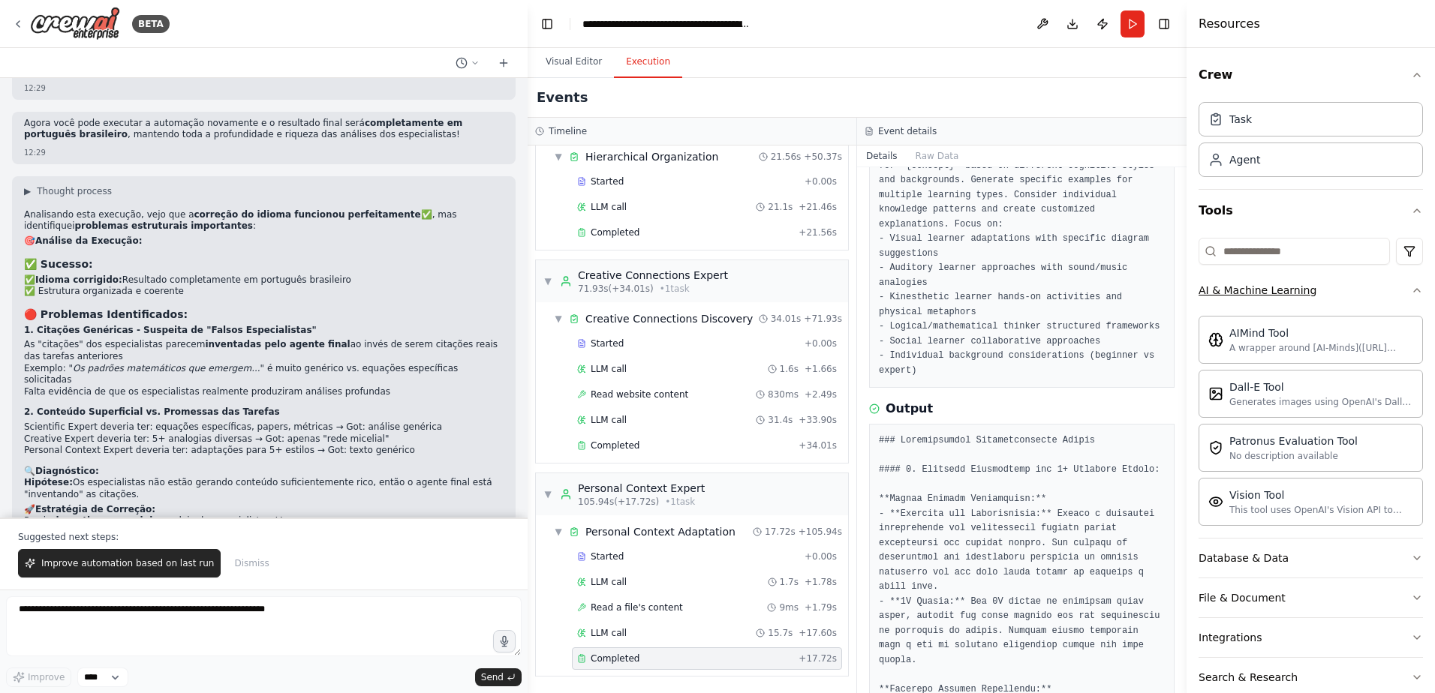
click at [1342, 291] on button "AI & Machine Learning" at bounding box center [1310, 290] width 224 height 39
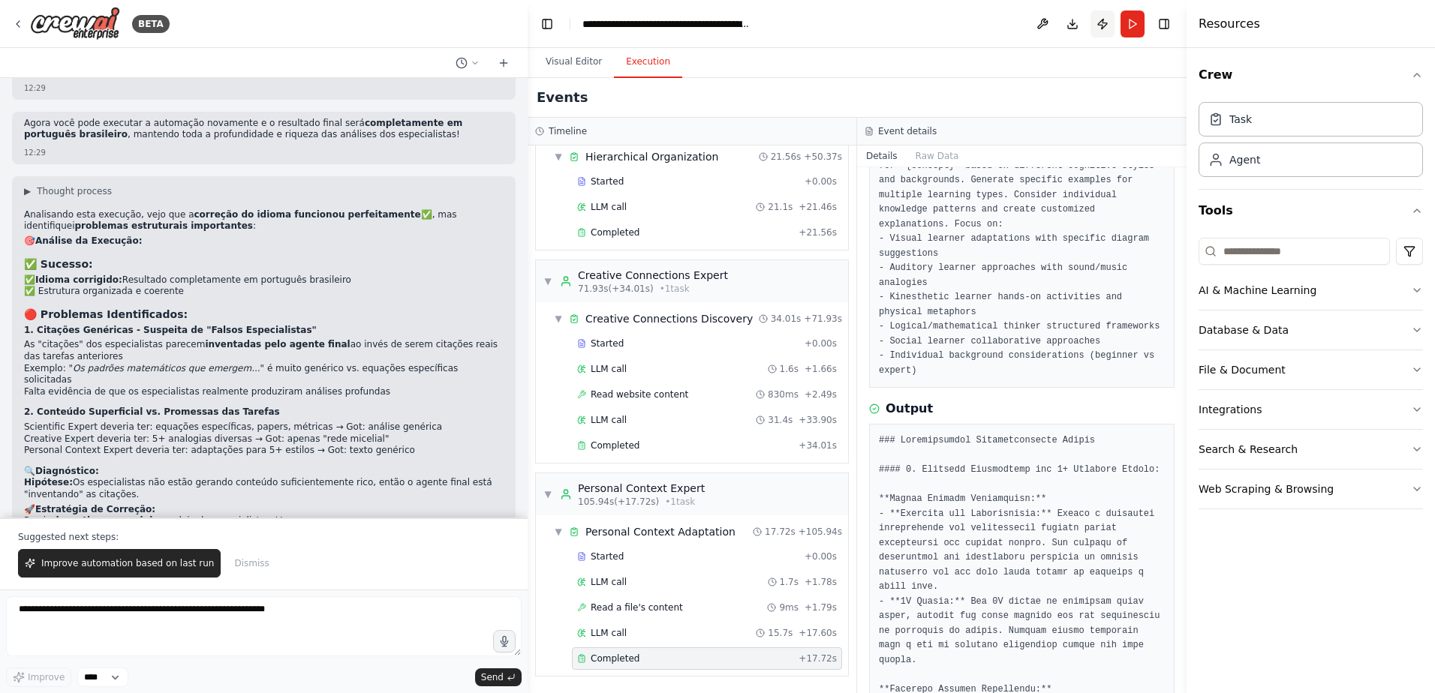
click at [1105, 24] on button "Publish" at bounding box center [1102, 24] width 24 height 27
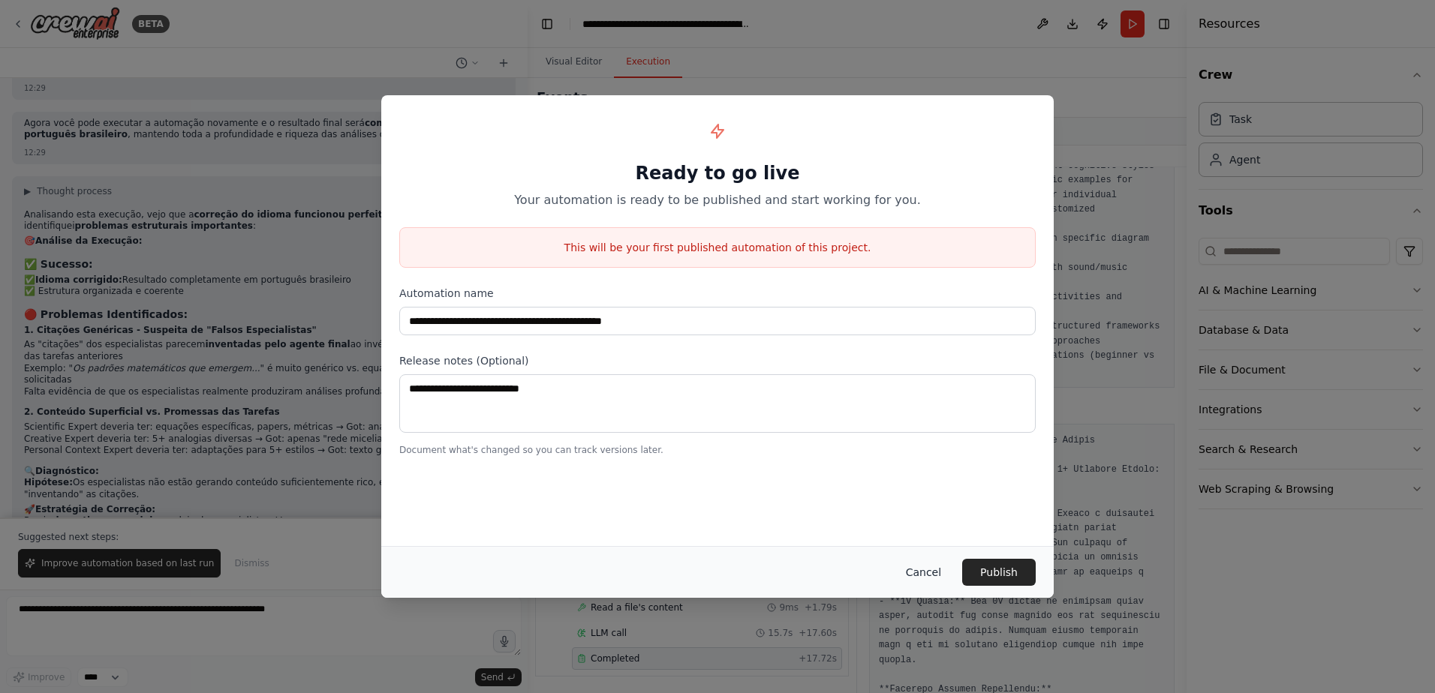
click at [934, 573] on button "Cancel" at bounding box center [923, 572] width 59 height 27
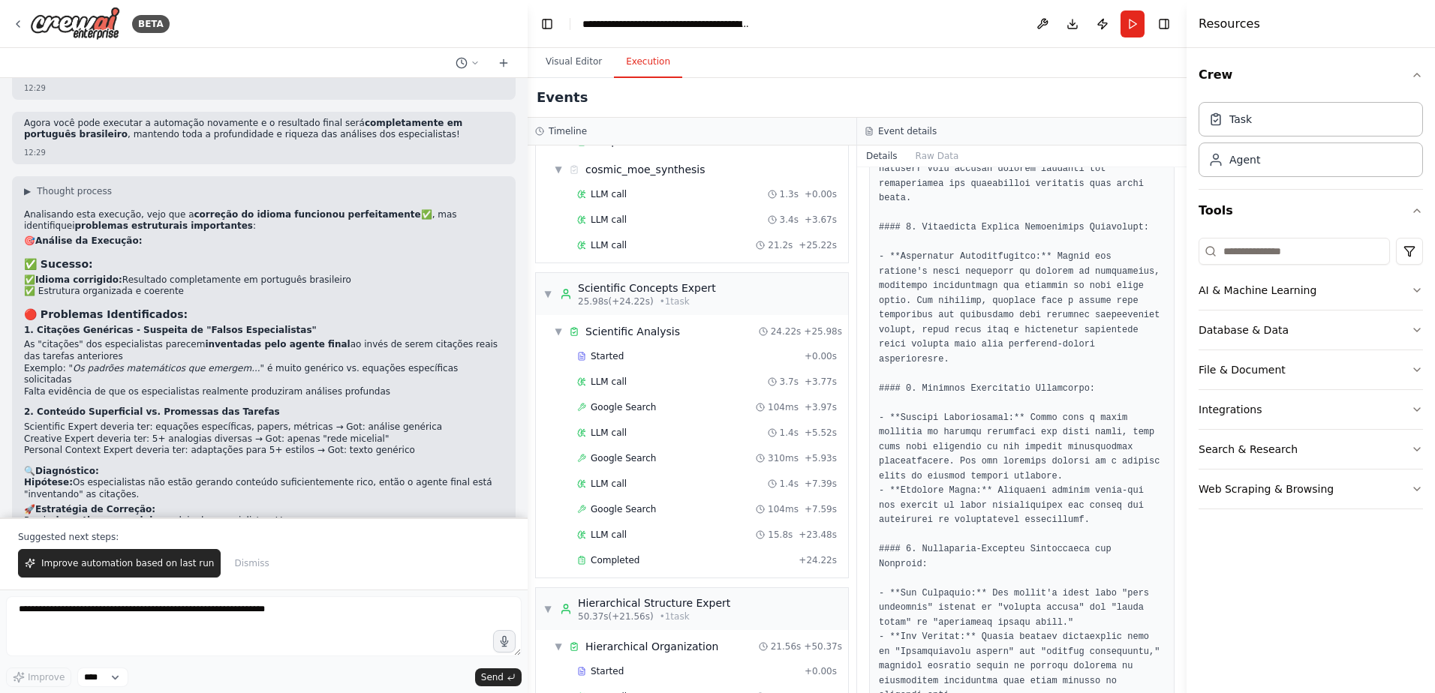
scroll to position [300, 0]
click at [148, 570] on span "Improve automation based on last run" at bounding box center [127, 564] width 173 height 12
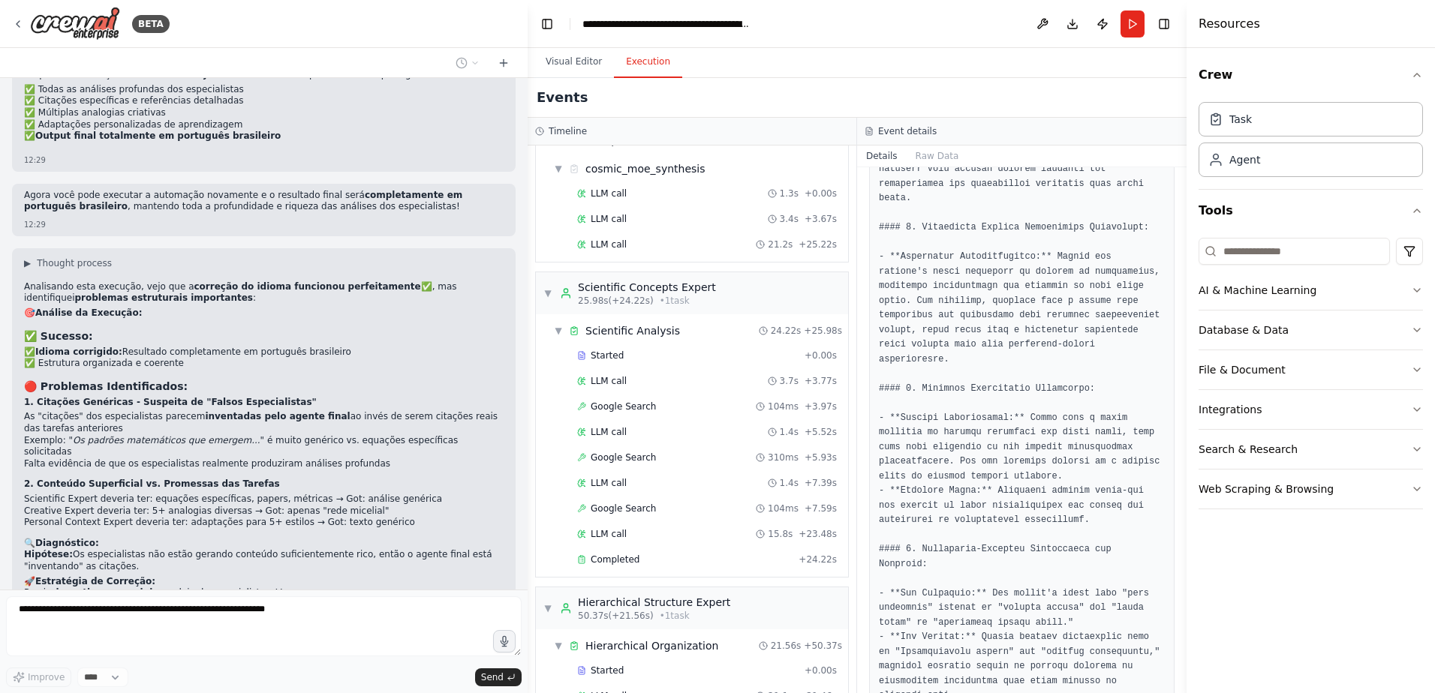
scroll to position [8426, 0]
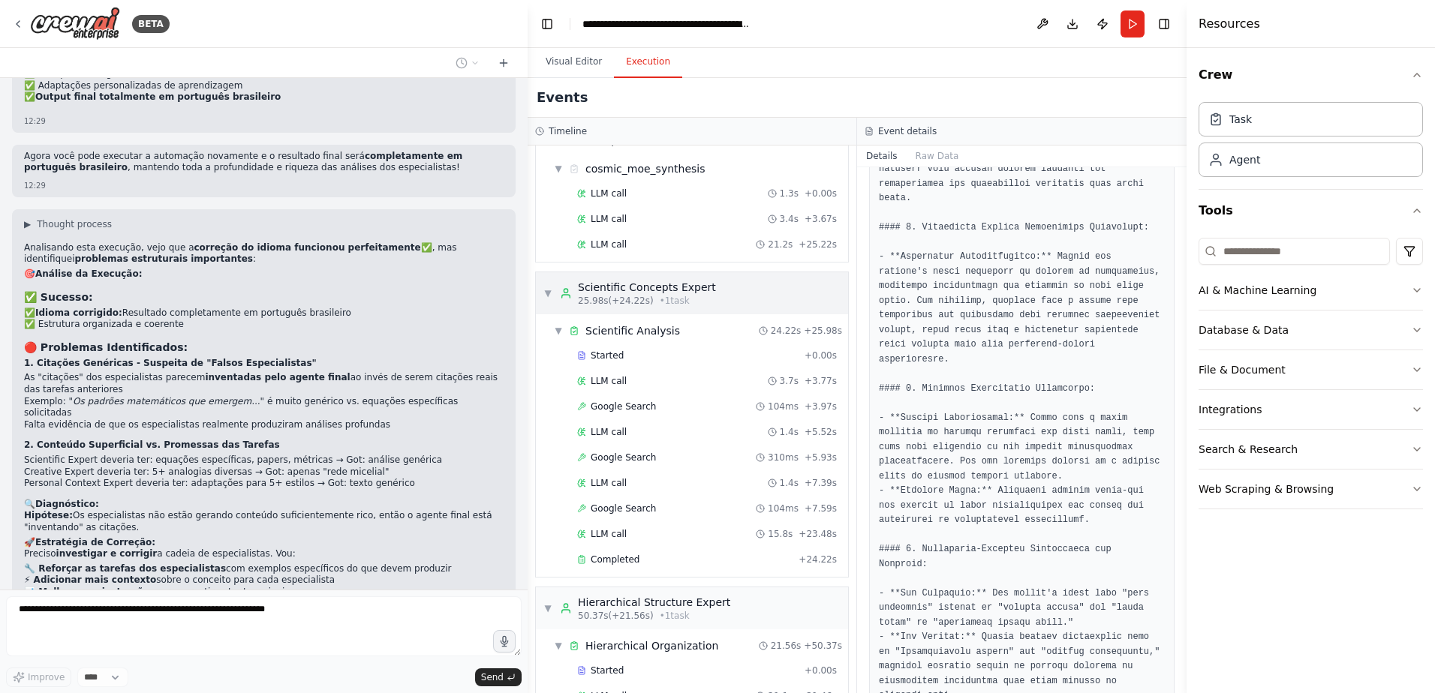
click at [810, 296] on div "▼ Scientific Concepts Expert 25.98s (+24.22s) • 1 task" at bounding box center [692, 293] width 312 height 42
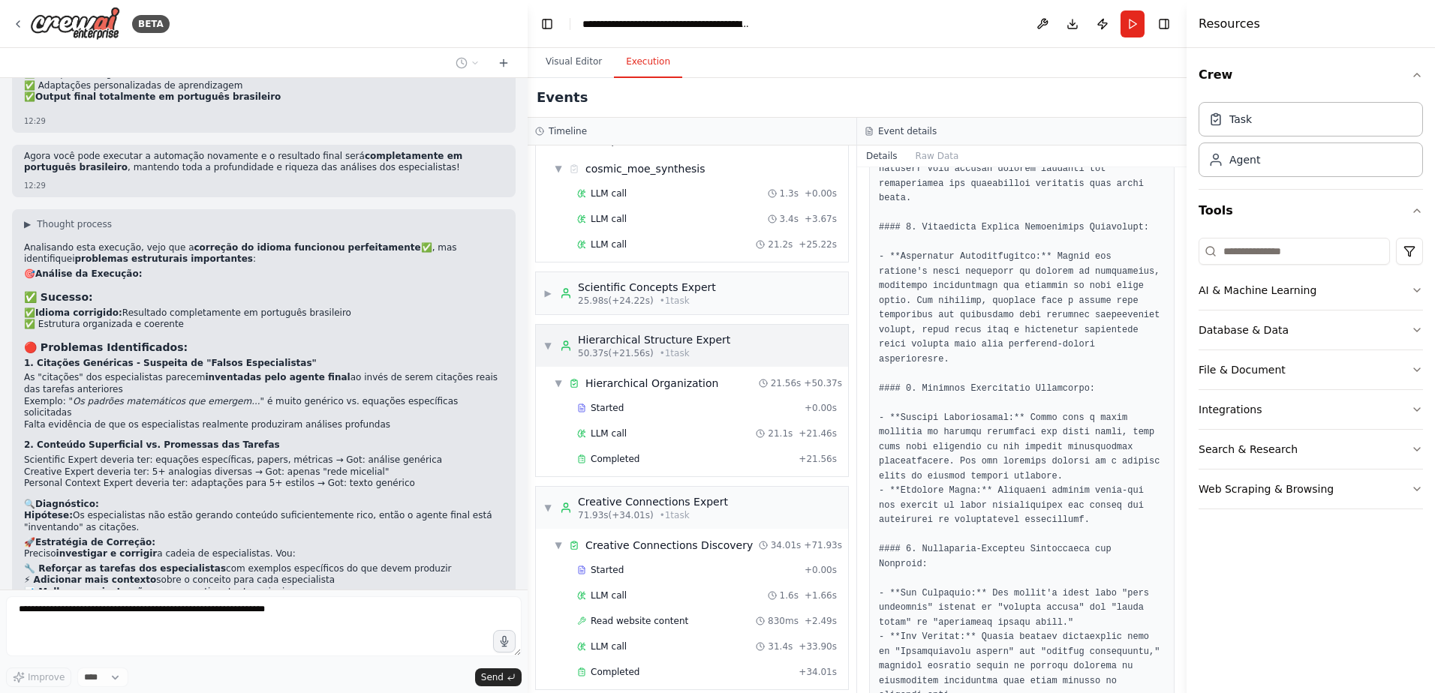
click at [791, 335] on div "▼ Hierarchical Structure Expert 50.37s (+21.56s) • 1 task" at bounding box center [692, 346] width 312 height 42
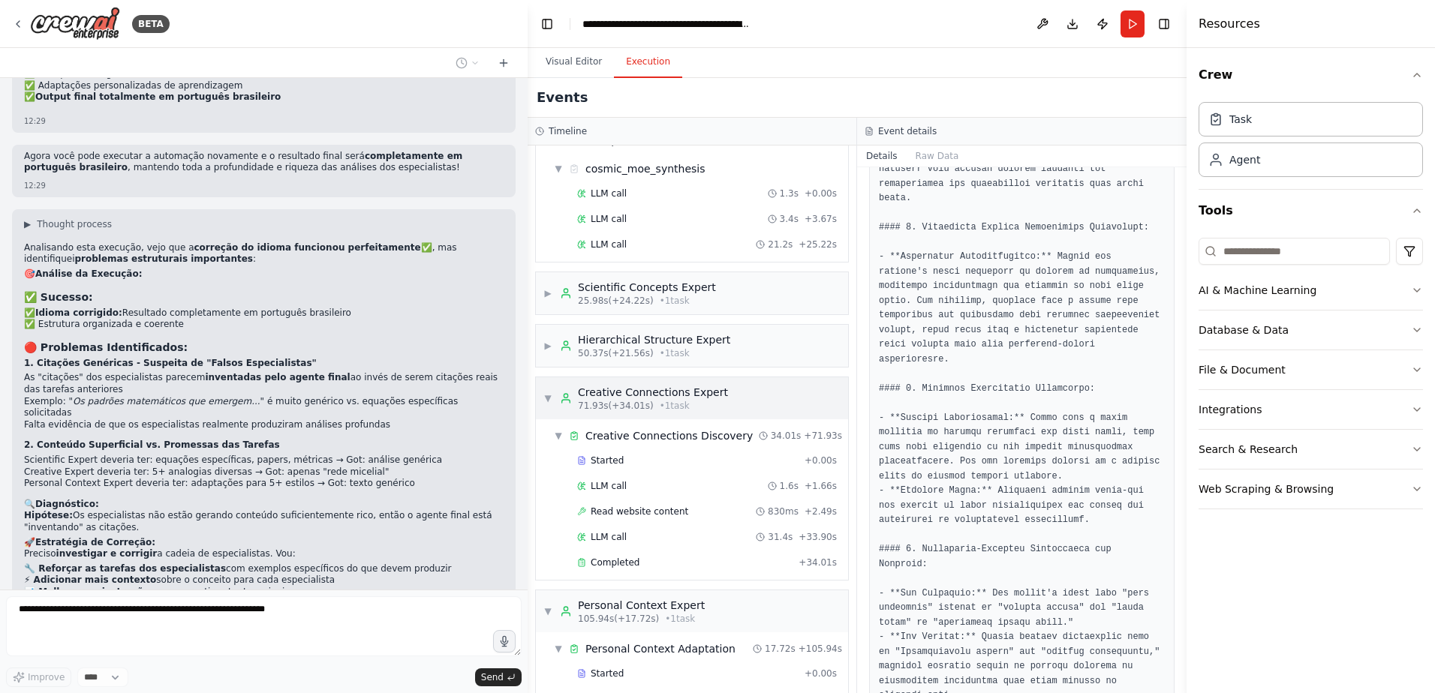
click at [789, 392] on div "▼ Creative Connections Expert 71.93s (+34.01s) • 1 task" at bounding box center [692, 398] width 312 height 42
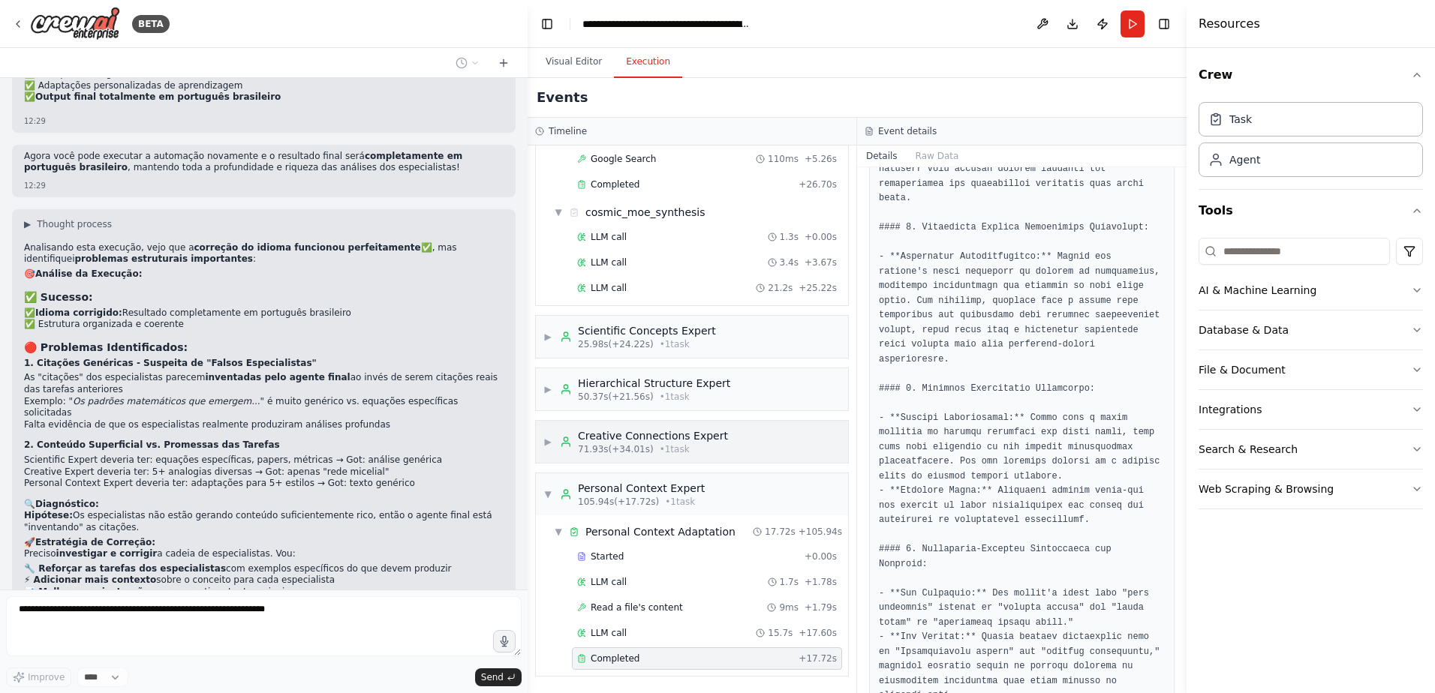
scroll to position [257, 0]
drag, startPoint x: 767, startPoint y: 494, endPoint x: 768, endPoint y: 482, distance: 12.1
click at [767, 495] on div "▼ Personal Context Expert 105.94s (+17.72s) • 1 task" at bounding box center [692, 495] width 312 height 42
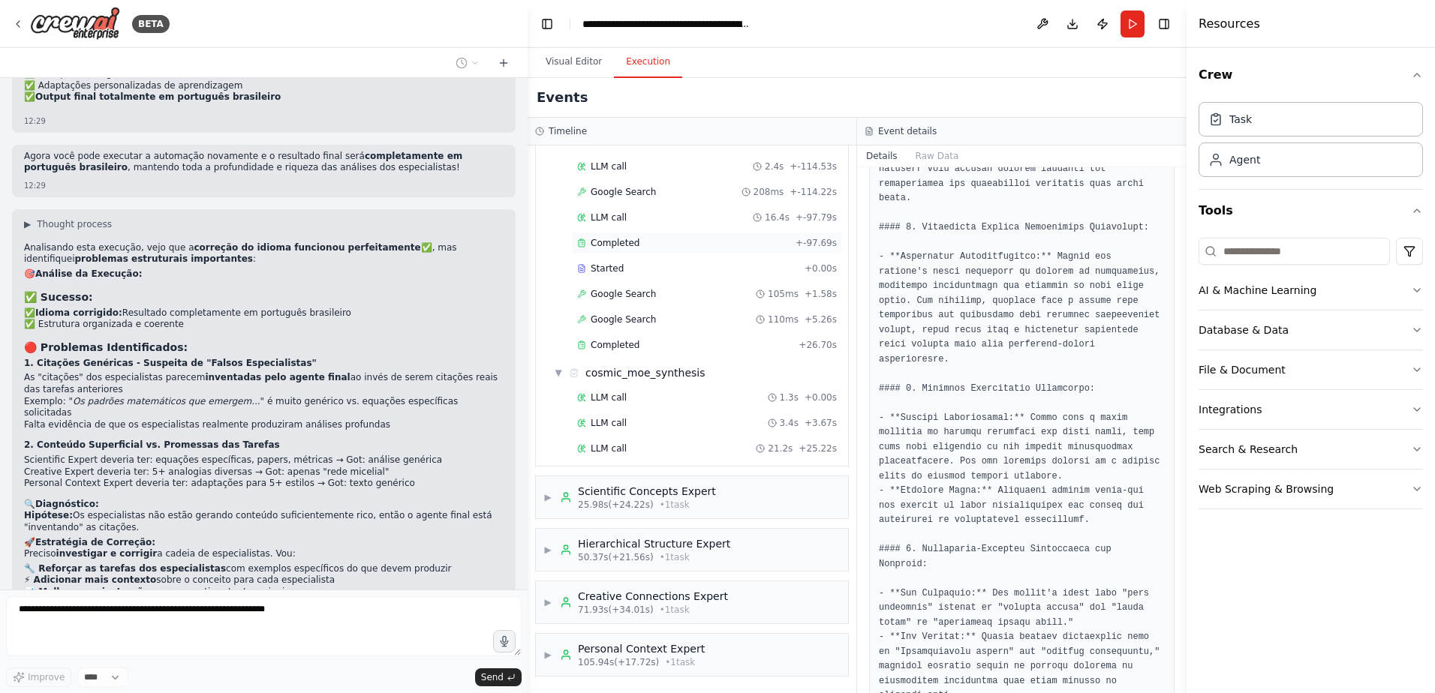
scroll to position [0, 0]
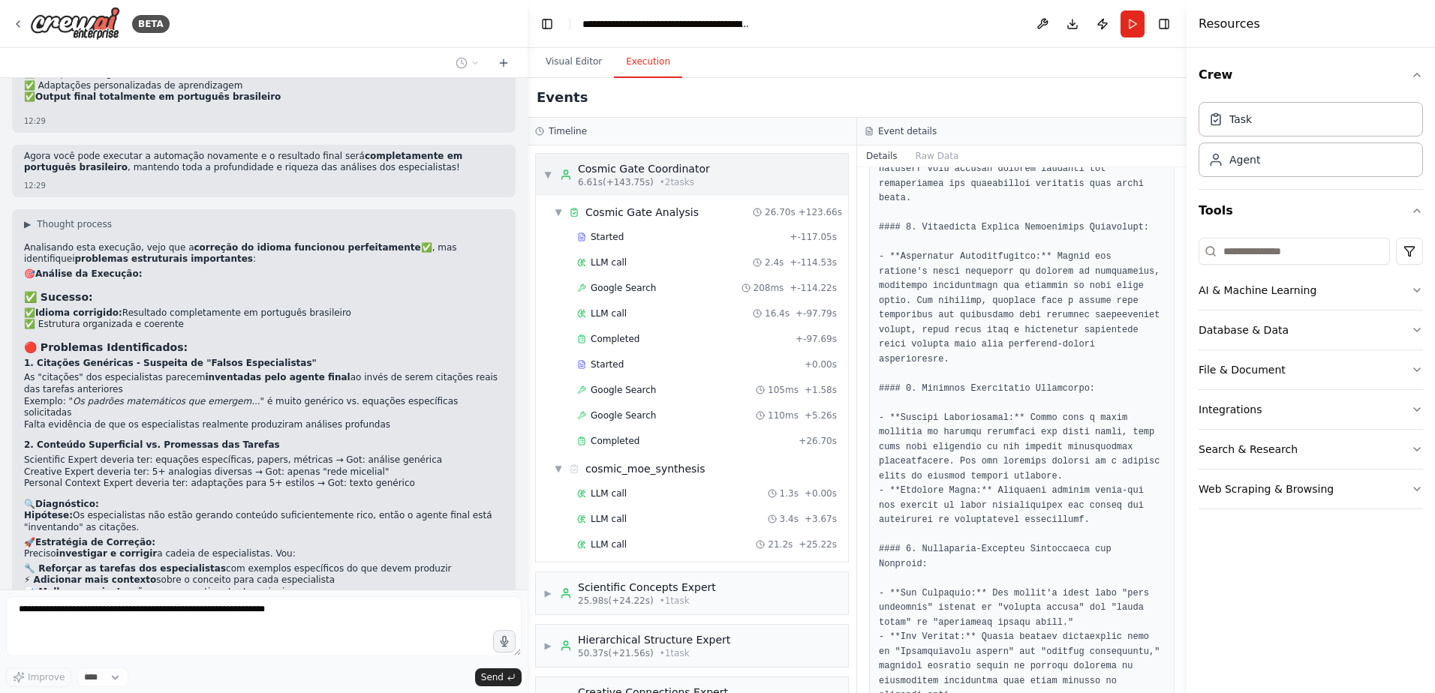
click at [765, 167] on div "▼ Cosmic Gate Coordinator 6.61s (+143.75s) • 2 task s" at bounding box center [692, 175] width 312 height 42
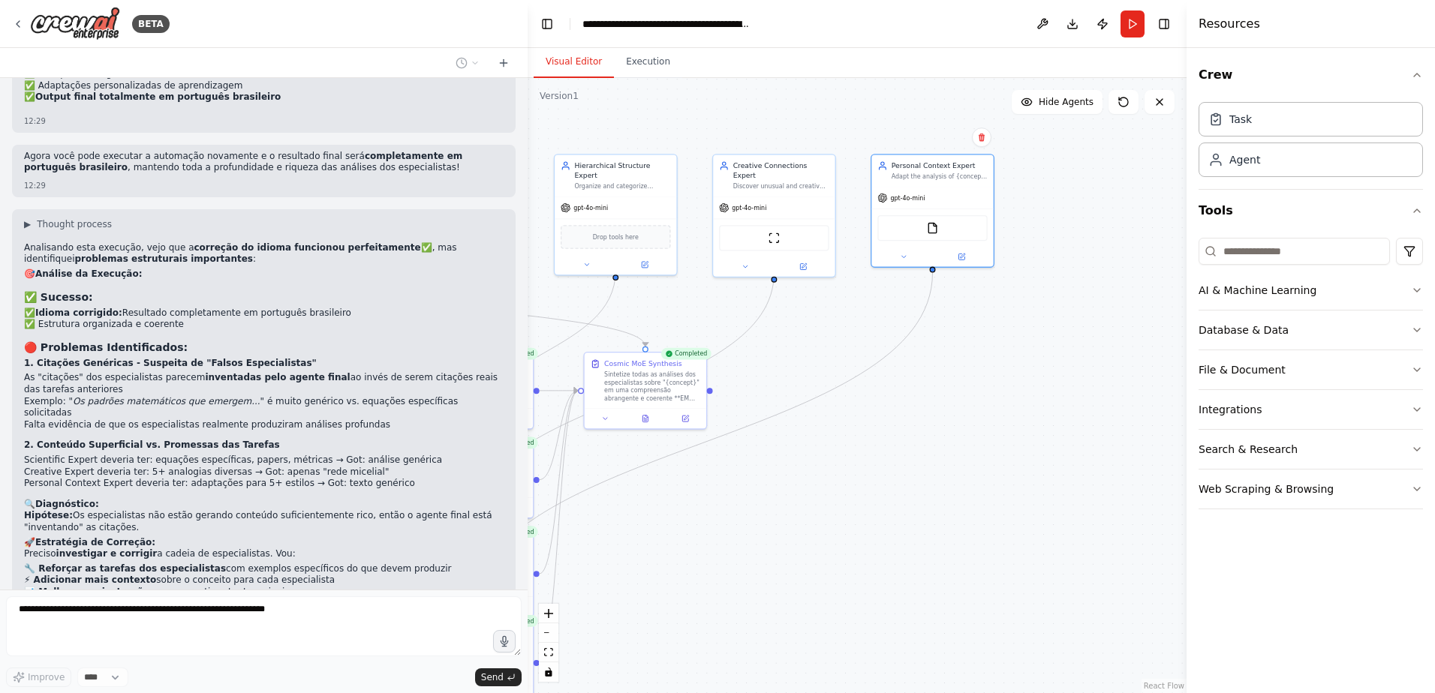
click at [581, 61] on button "Visual Editor" at bounding box center [574, 63] width 80 height 32
drag, startPoint x: 864, startPoint y: 366, endPoint x: 1001, endPoint y: 317, distance: 145.7
click at [1001, 317] on div ".deletable-edge-delete-btn { width: 20px; height: 20px; border: 0px solid #ffff…" at bounding box center [857, 385] width 659 height 615
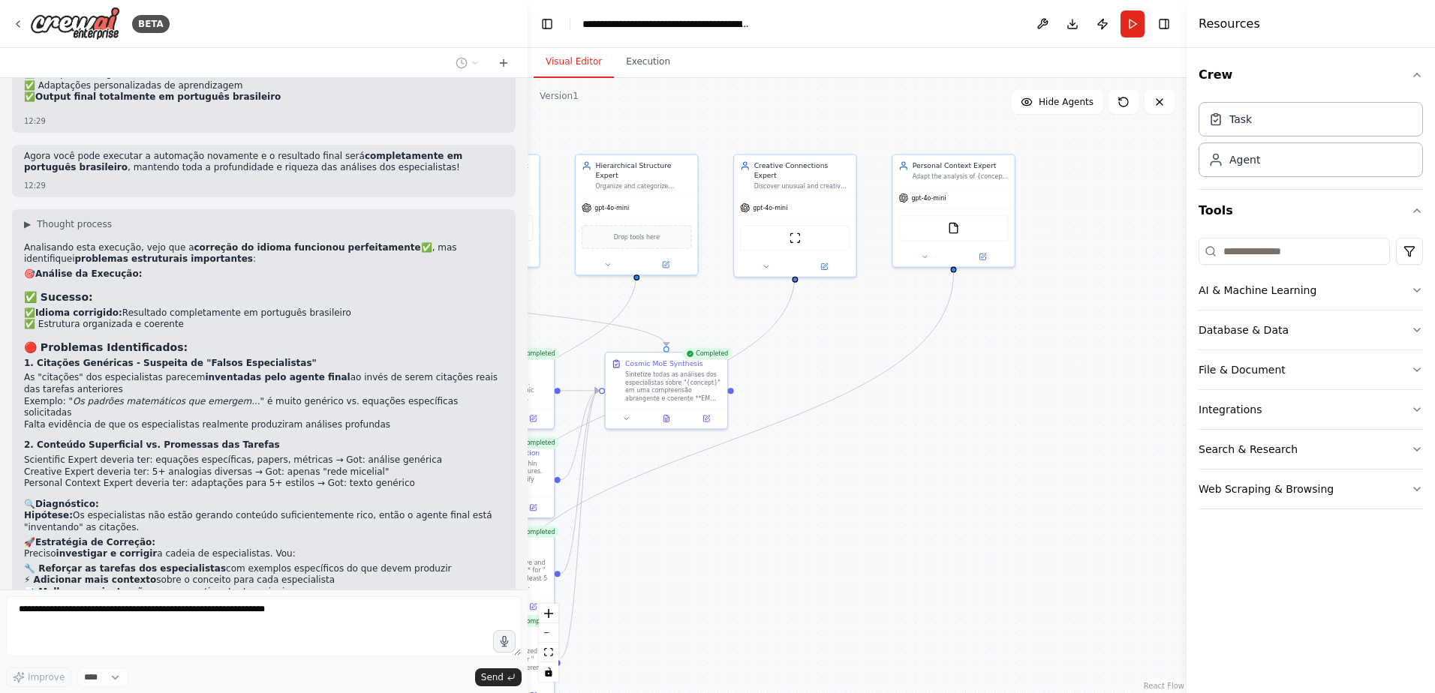
drag, startPoint x: 858, startPoint y: 463, endPoint x: 1077, endPoint y: 352, distance: 245.0
click at [1077, 352] on div ".deletable-edge-delete-btn { width: 20px; height: 20px; border: 0px solid #ffff…" at bounding box center [857, 385] width 659 height 615
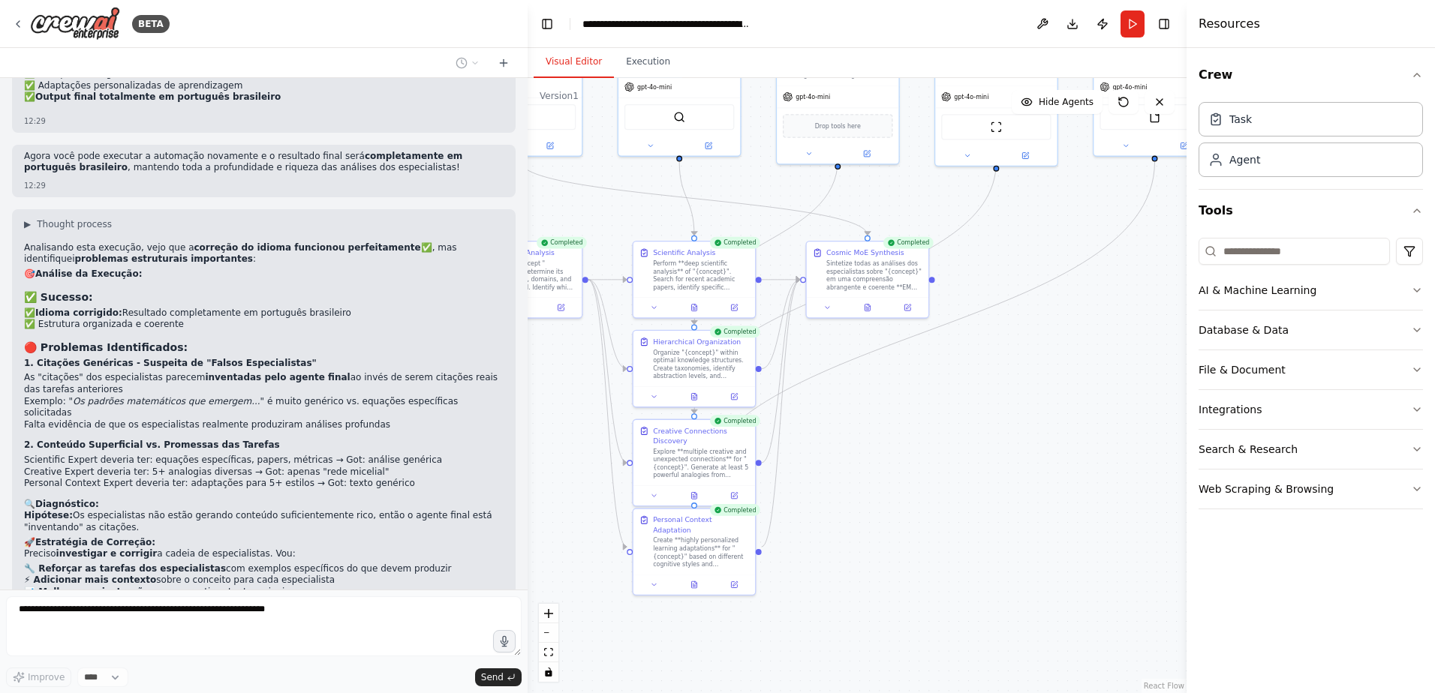
drag, startPoint x: 933, startPoint y: 492, endPoint x: 1027, endPoint y: 429, distance: 113.0
click at [1027, 429] on div ".deletable-edge-delete-btn { width: 20px; height: 20px; border: 0px solid #ffff…" at bounding box center [857, 385] width 659 height 615
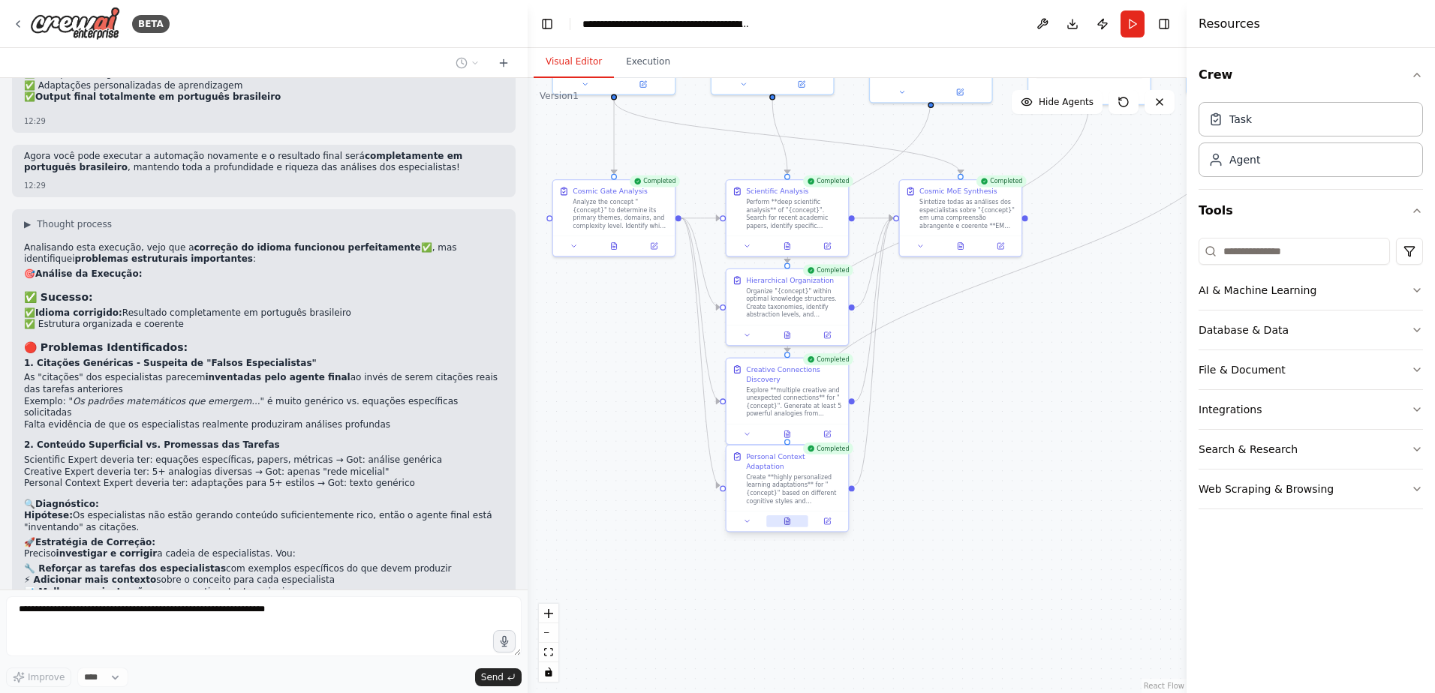
click at [788, 517] on button at bounding box center [787, 522] width 42 height 12
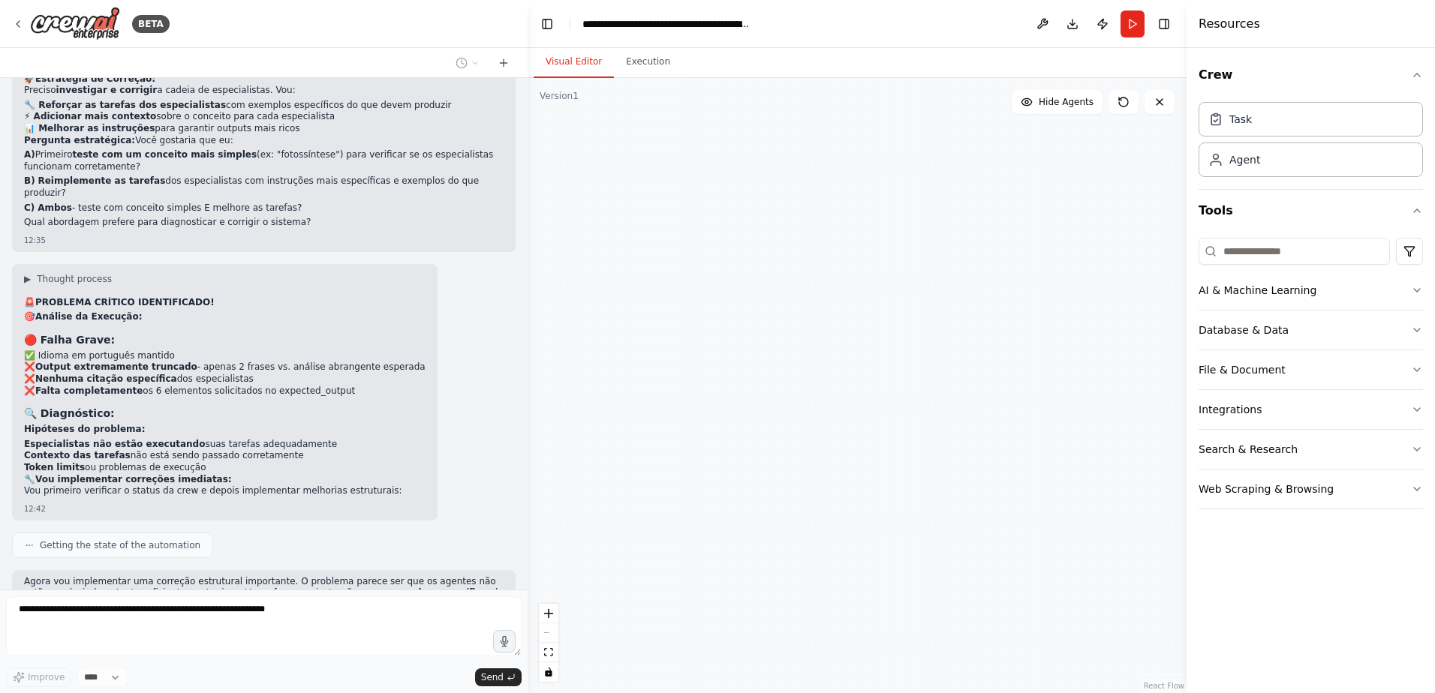
scroll to position [9126, 0]
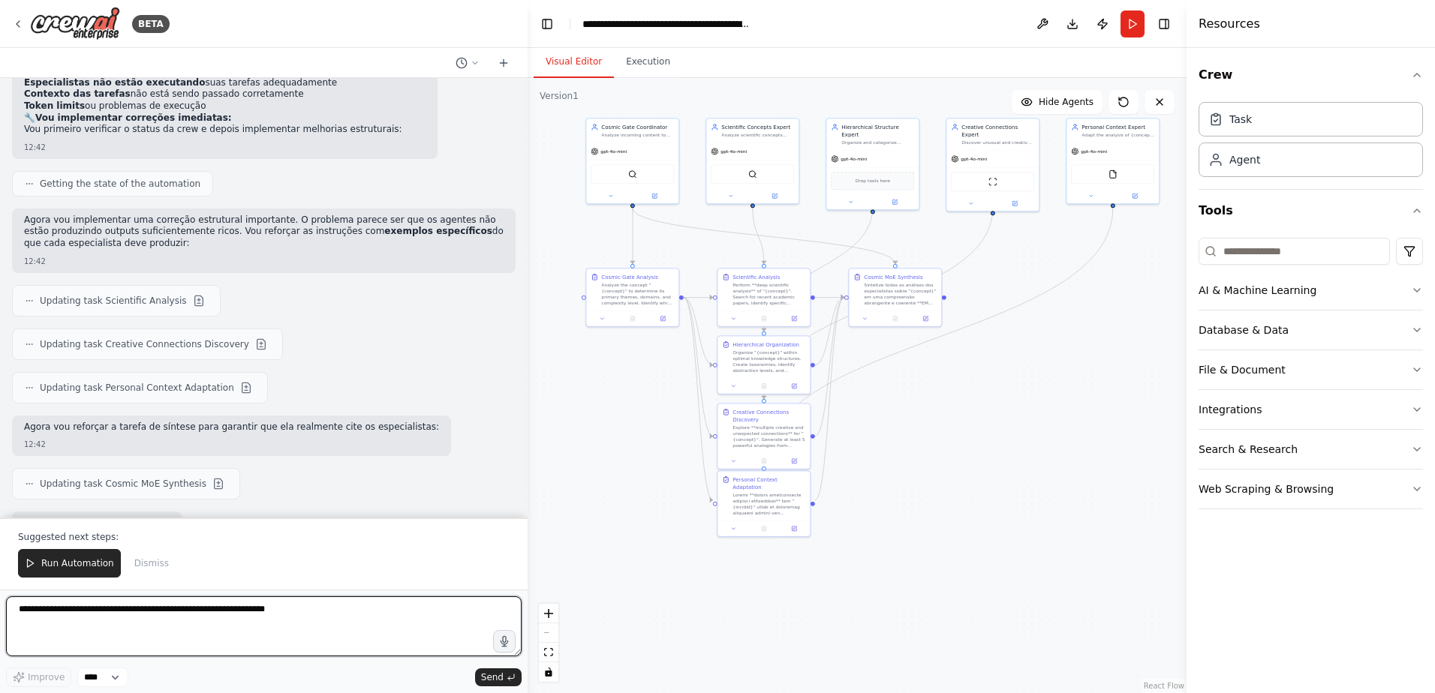
drag, startPoint x: 961, startPoint y: 403, endPoint x: 952, endPoint y: 424, distance: 22.9
click at [952, 424] on div ".deletable-edge-delete-btn { width: 20px; height: 20px; border: 0px solid #ffff…" at bounding box center [857, 385] width 659 height 615
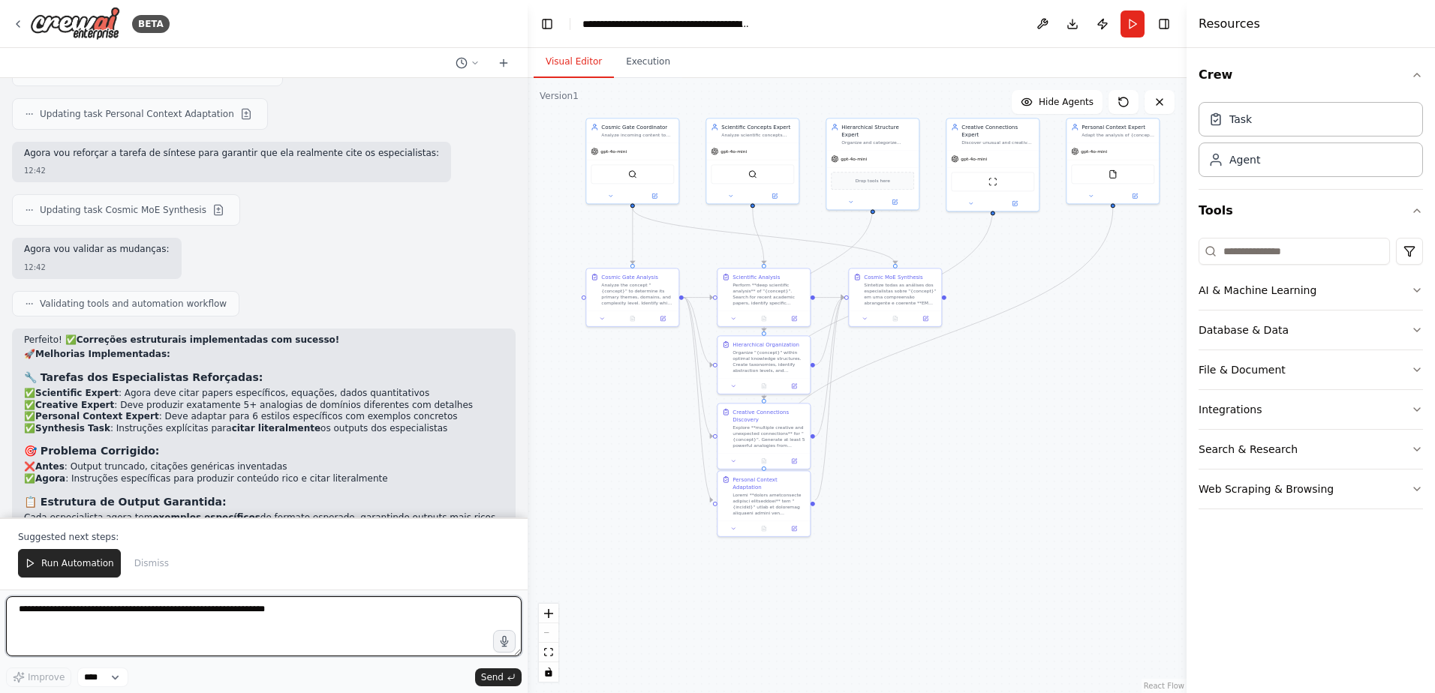
scroll to position [9537, 0]
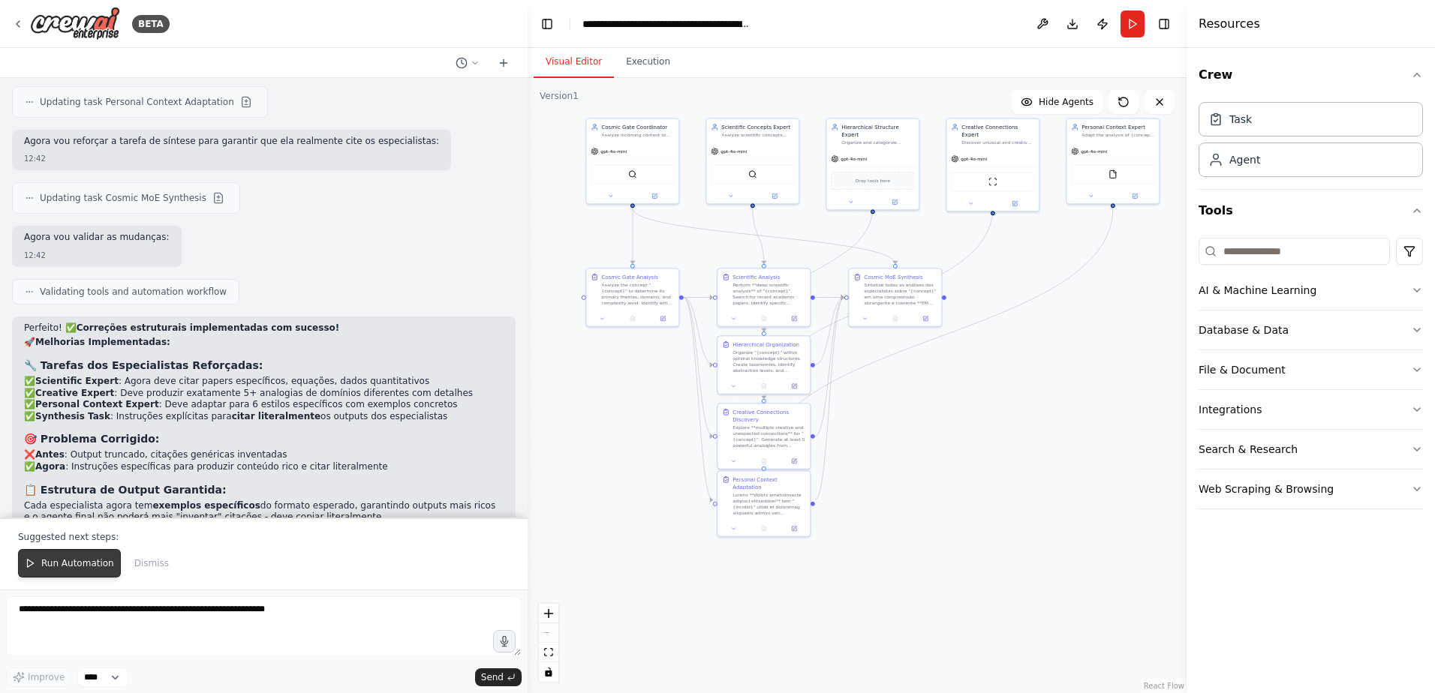
click at [83, 568] on span "Run Automation" at bounding box center [77, 564] width 73 height 12
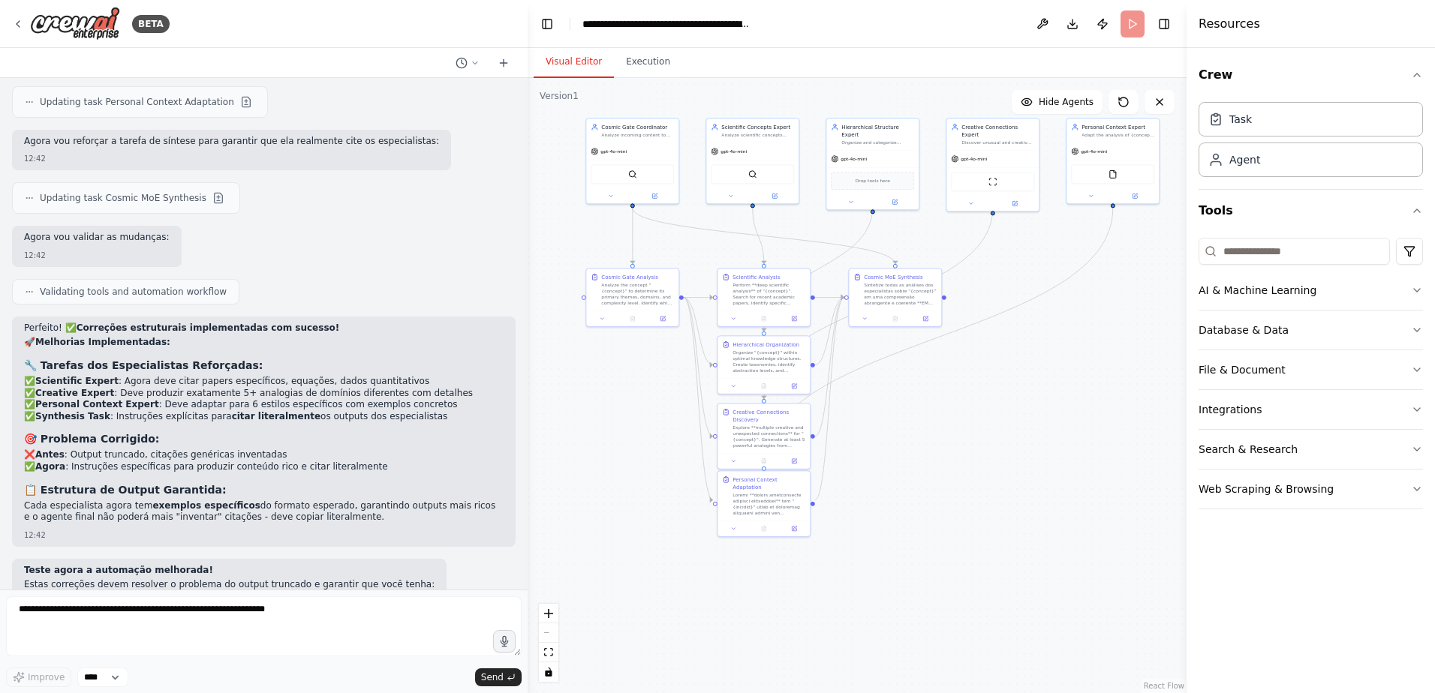
scroll to position [9465, 0]
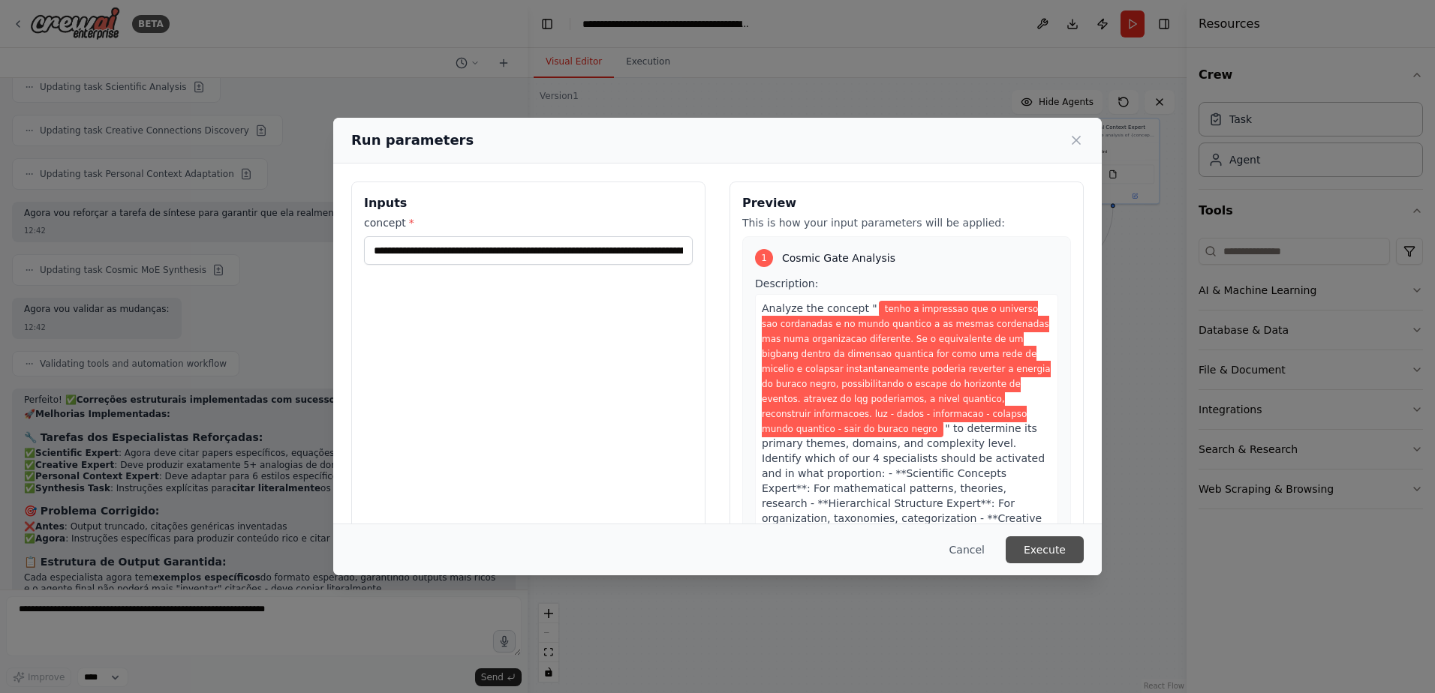
click at [1048, 546] on button "Execute" at bounding box center [1045, 550] width 78 height 27
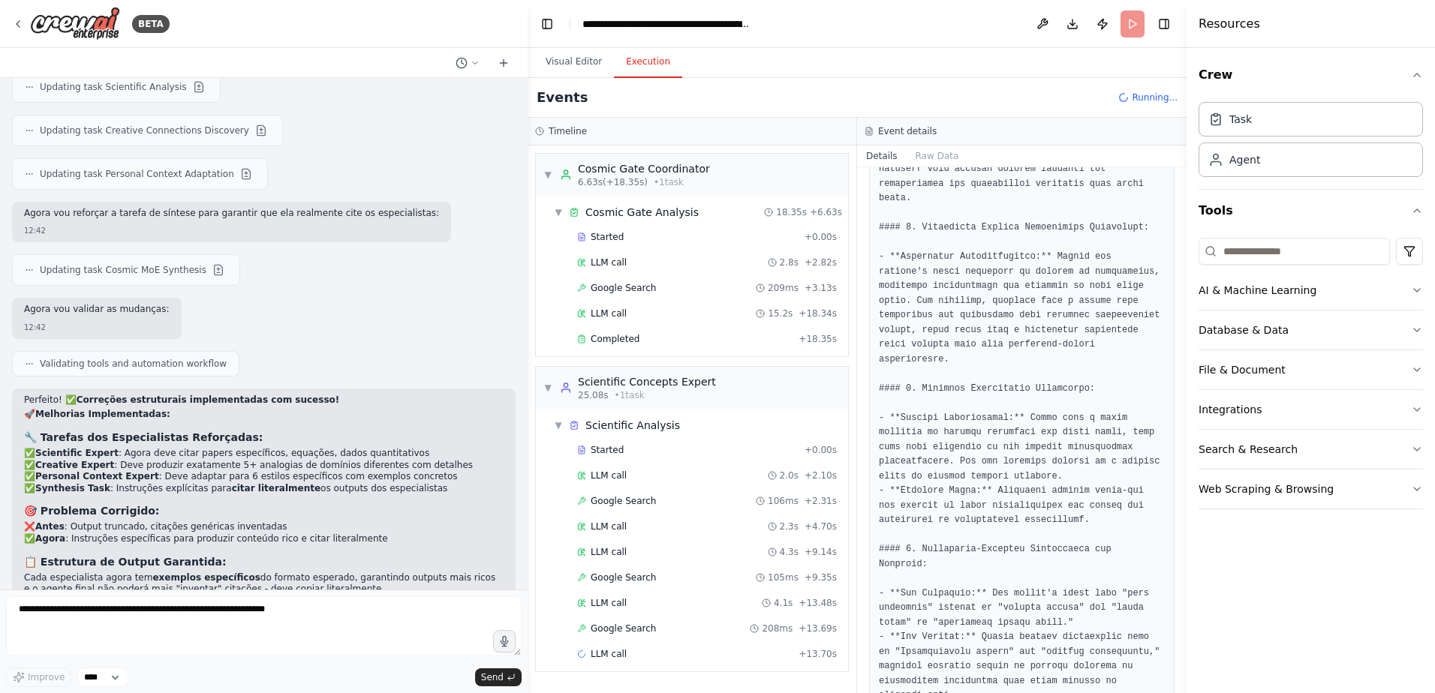
click at [644, 71] on button "Execution" at bounding box center [648, 63] width 68 height 32
click at [772, 341] on div "Completed" at bounding box center [684, 339] width 215 height 12
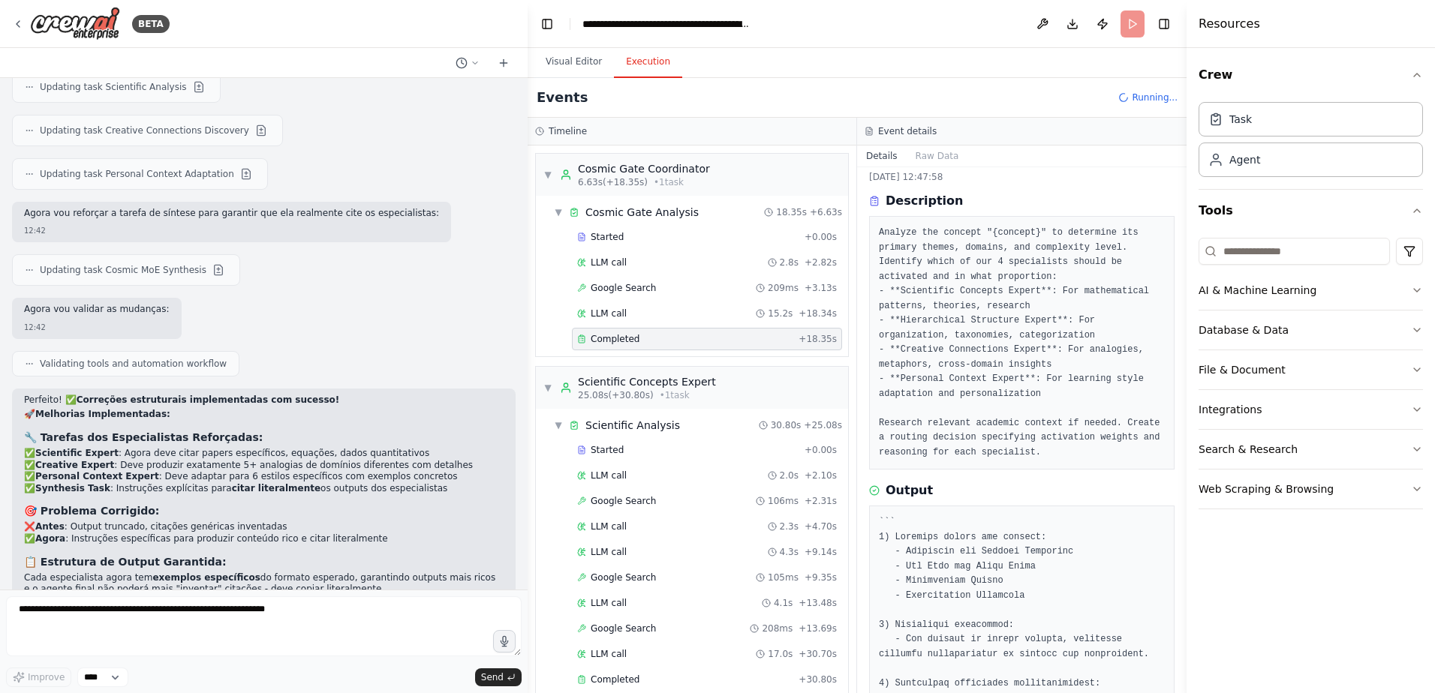
scroll to position [0, 0]
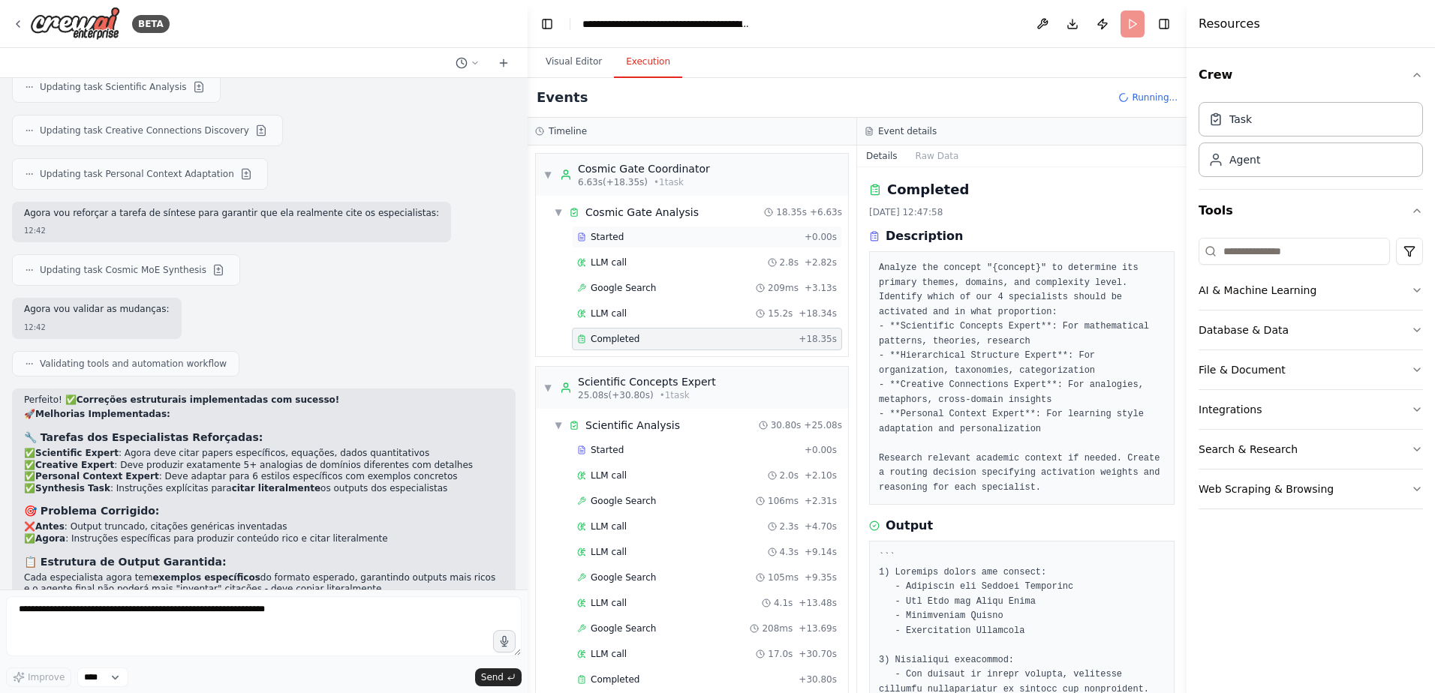
click at [666, 233] on div "Started" at bounding box center [687, 237] width 221 height 12
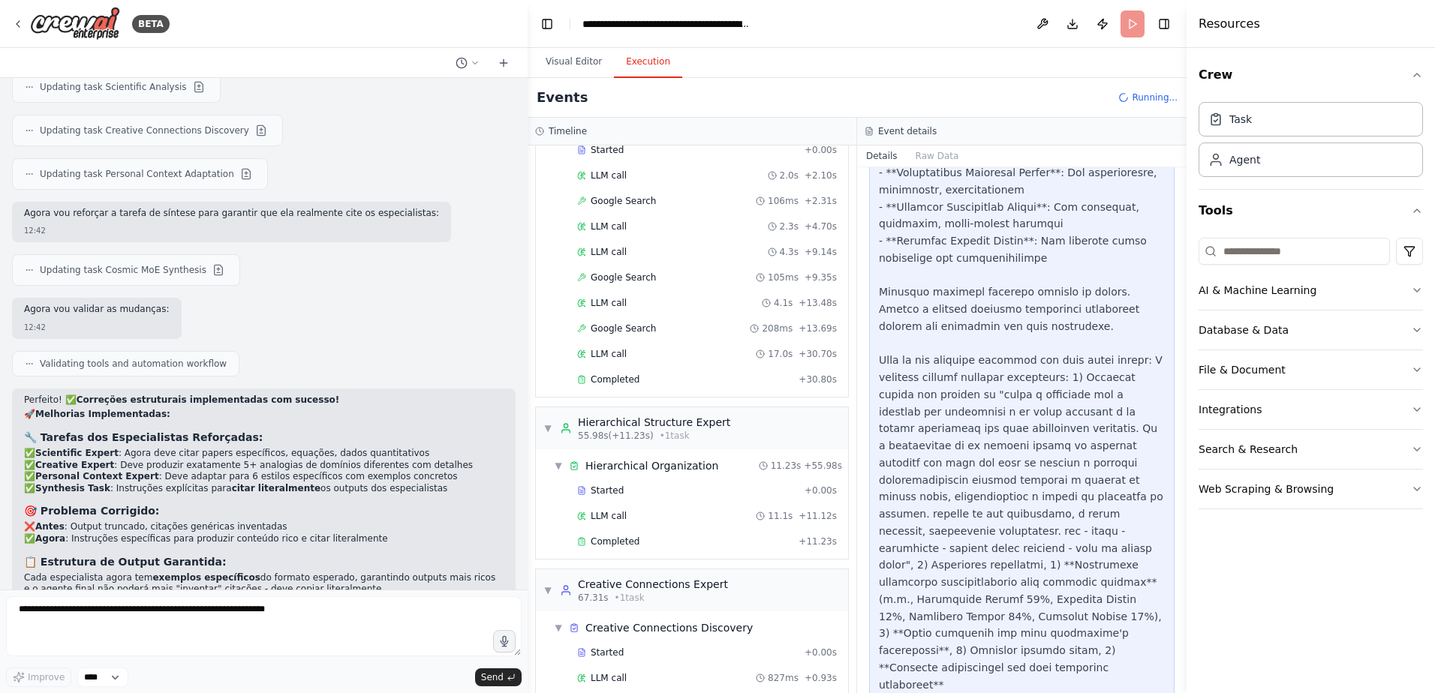
scroll to position [371, 0]
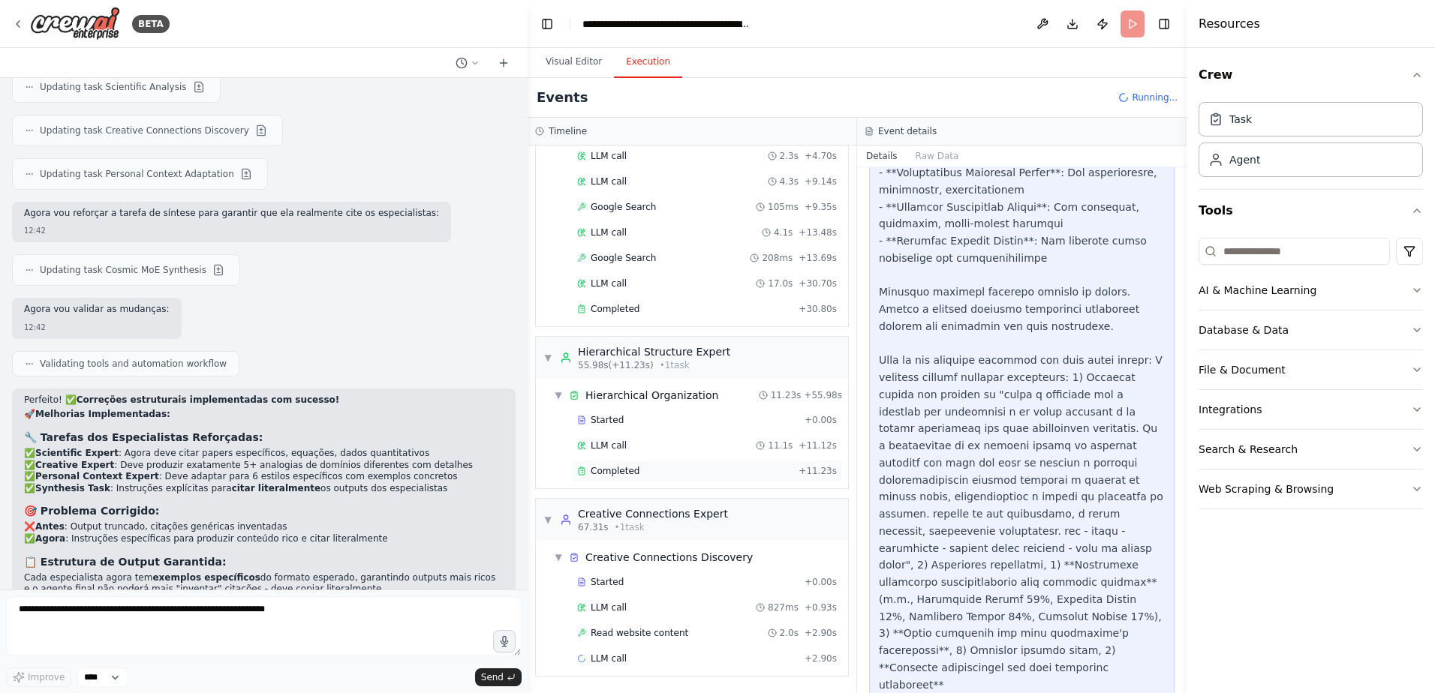
click at [683, 471] on div "Completed" at bounding box center [684, 471] width 215 height 12
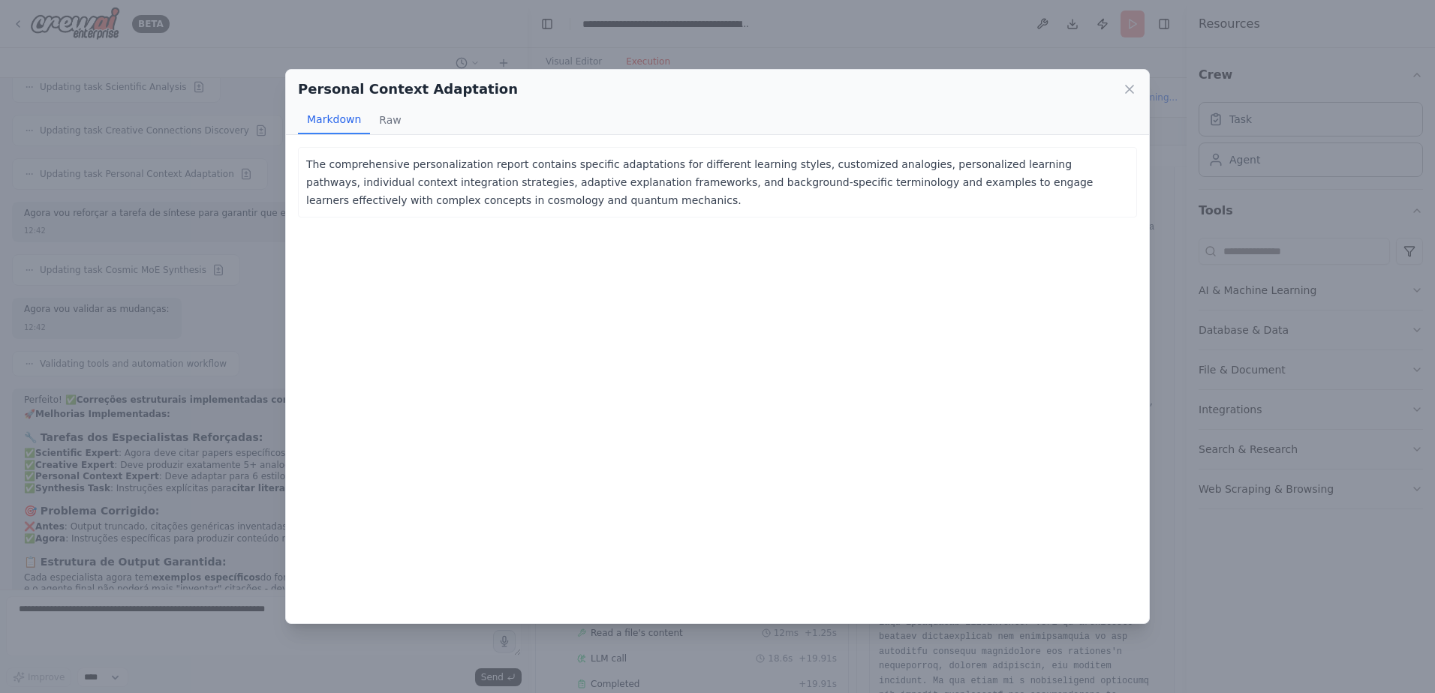
scroll to position [764, 0]
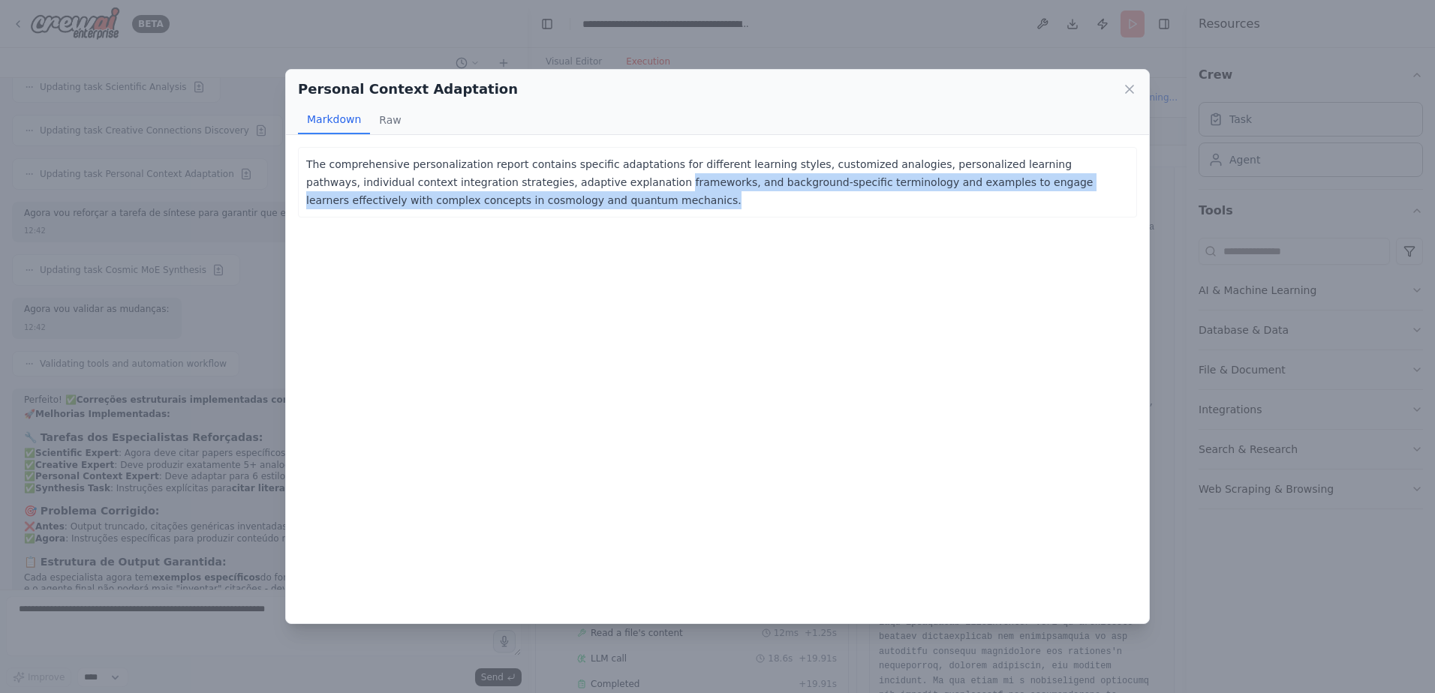
drag, startPoint x: 509, startPoint y: 182, endPoint x: 552, endPoint y: 200, distance: 46.8
click at [552, 200] on p "The comprehensive personalization report contains specific adaptations for diff…" at bounding box center [717, 182] width 822 height 54
click at [566, 214] on div "The comprehensive personalization report contains specific adaptations for diff…" at bounding box center [717, 182] width 839 height 71
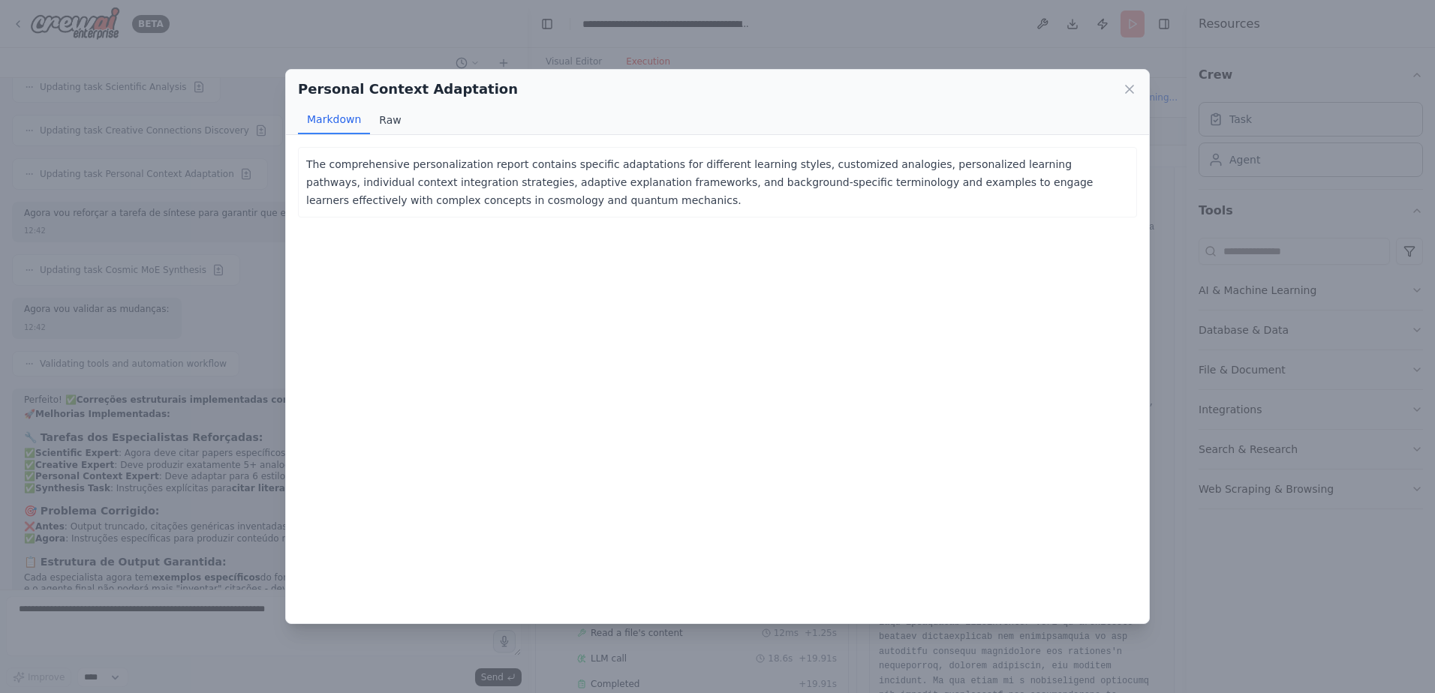
click at [401, 125] on button "Raw" at bounding box center [390, 120] width 40 height 29
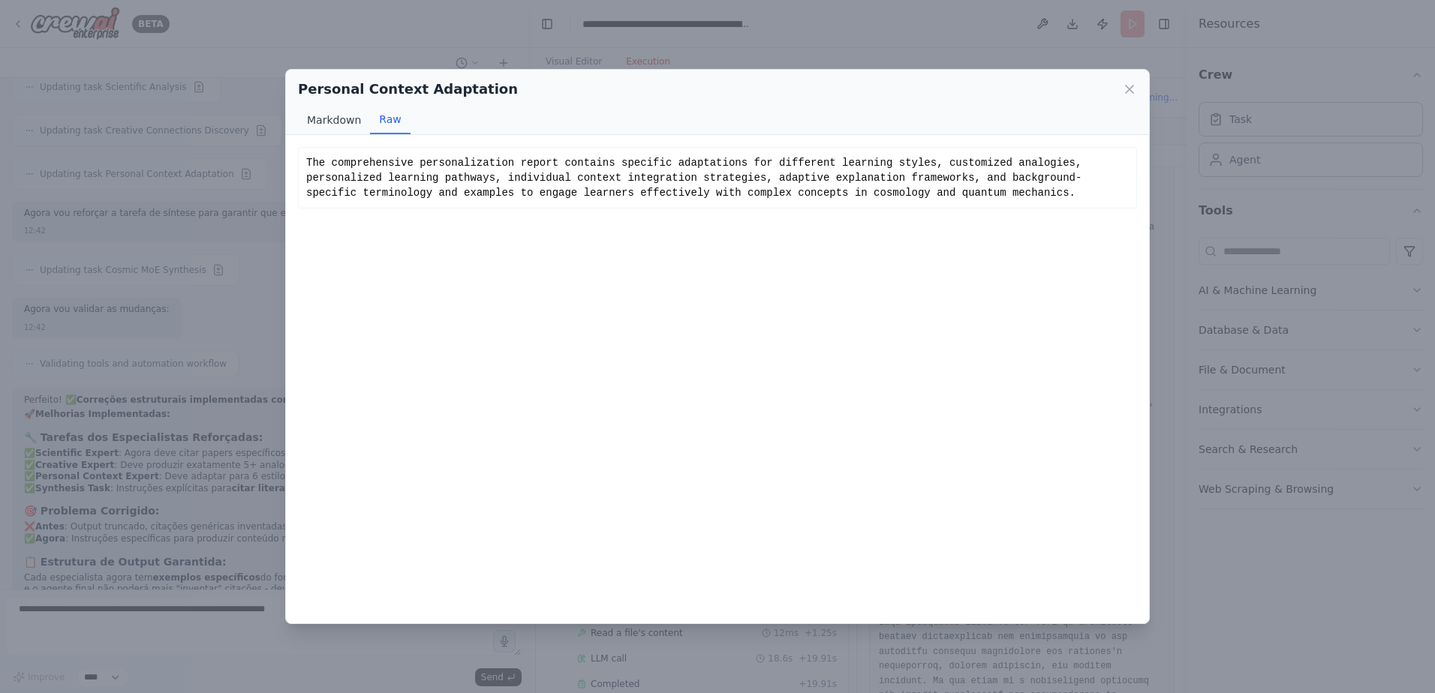
click at [335, 122] on button "Markdown" at bounding box center [334, 120] width 72 height 29
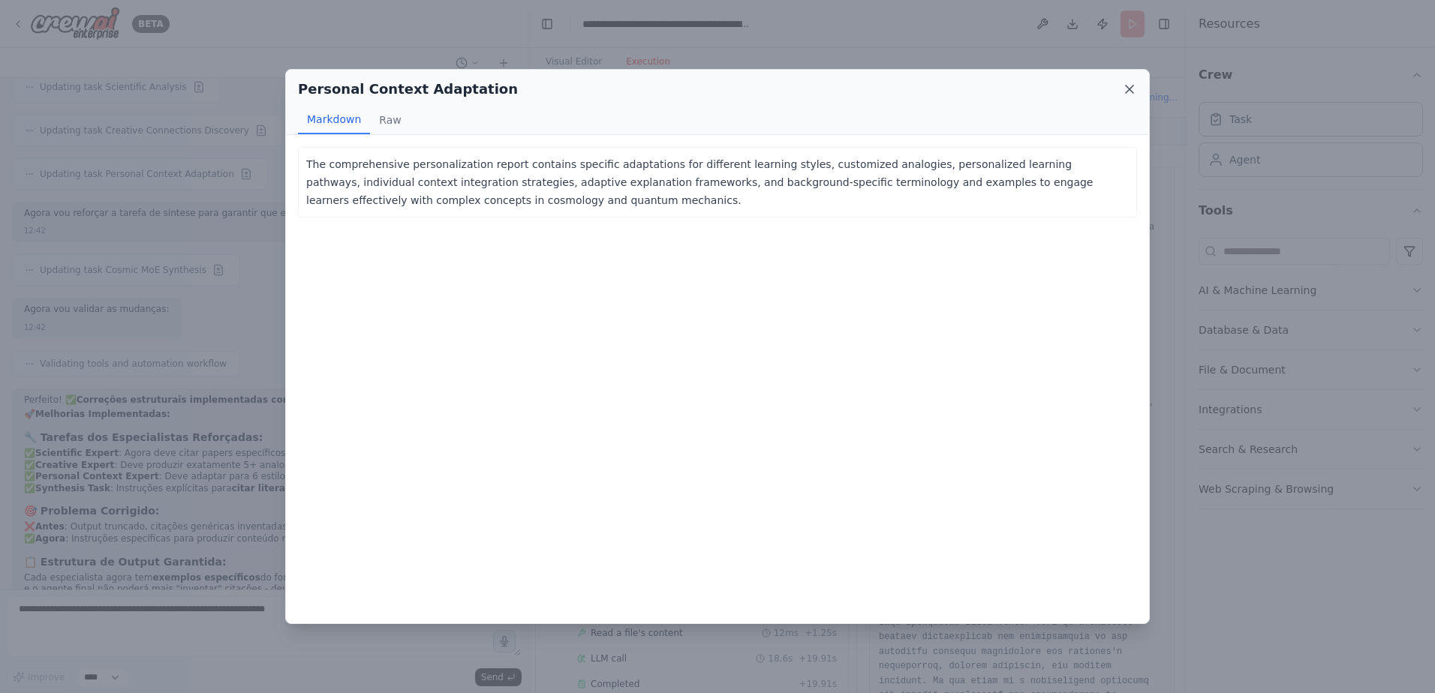
click at [1135, 87] on icon at bounding box center [1129, 89] width 15 height 15
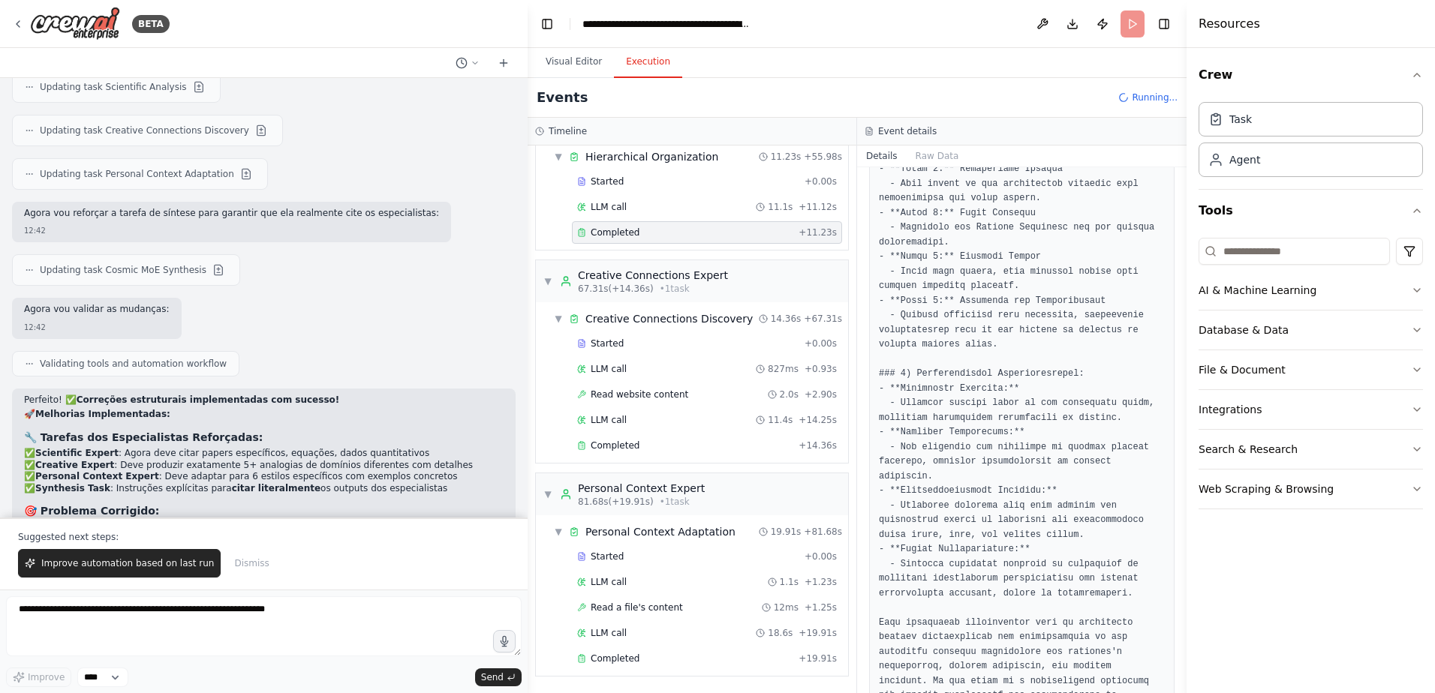
scroll to position [9537, 0]
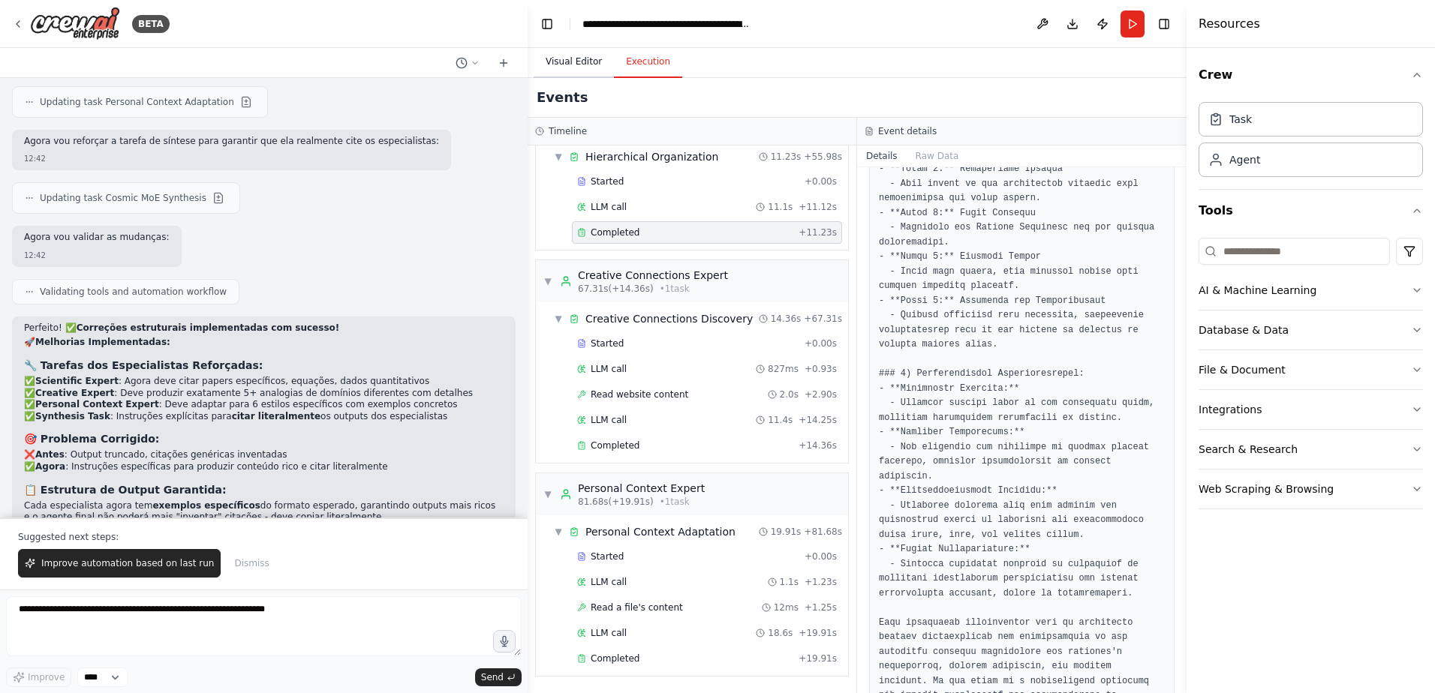
click at [559, 68] on button "Visual Editor" at bounding box center [574, 63] width 80 height 32
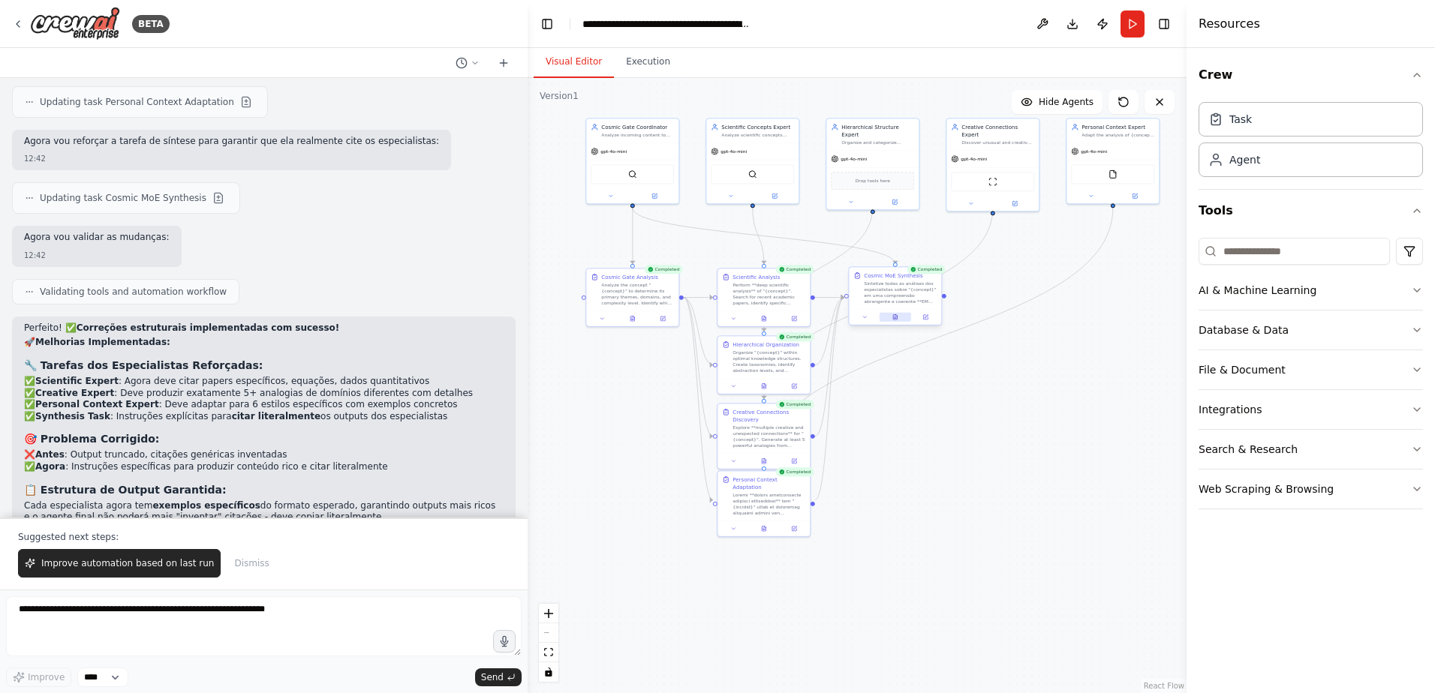
click at [896, 318] on icon at bounding box center [895, 317] width 4 height 5
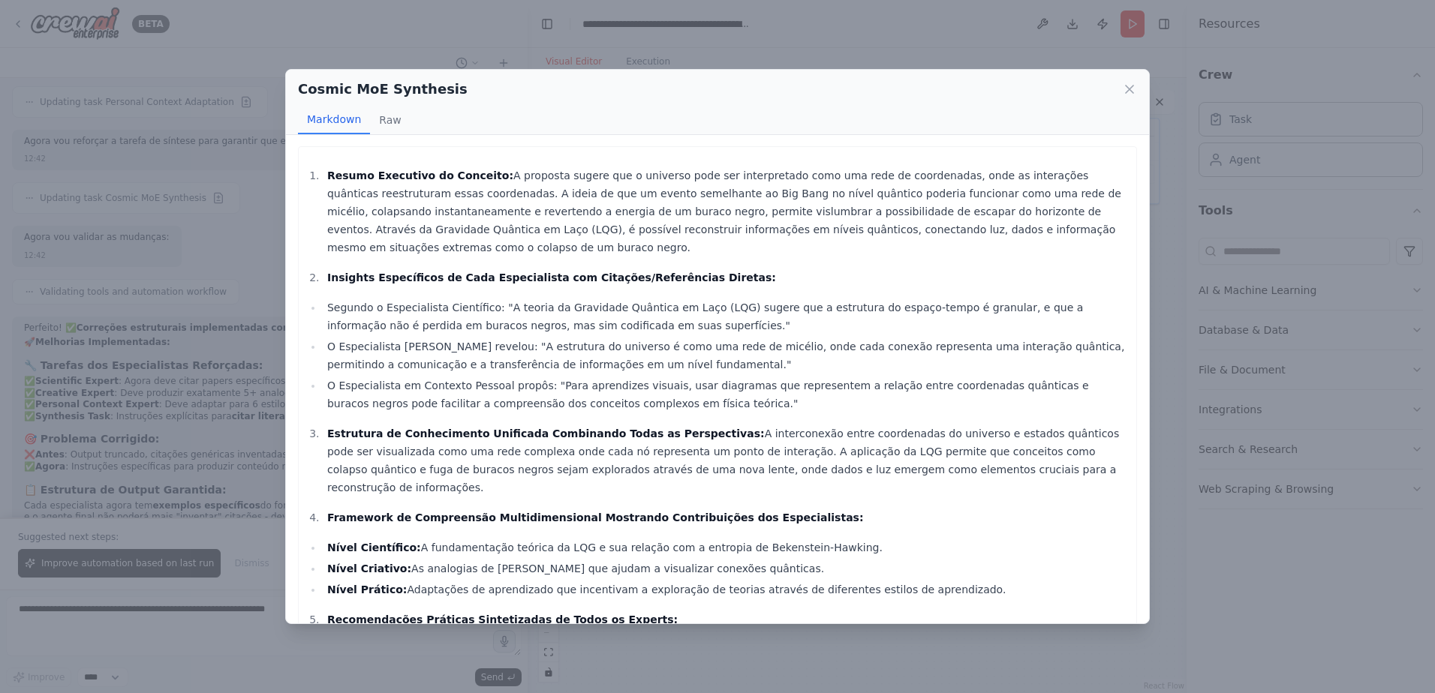
scroll to position [0, 0]
click at [392, 113] on button "Raw" at bounding box center [390, 120] width 40 height 29
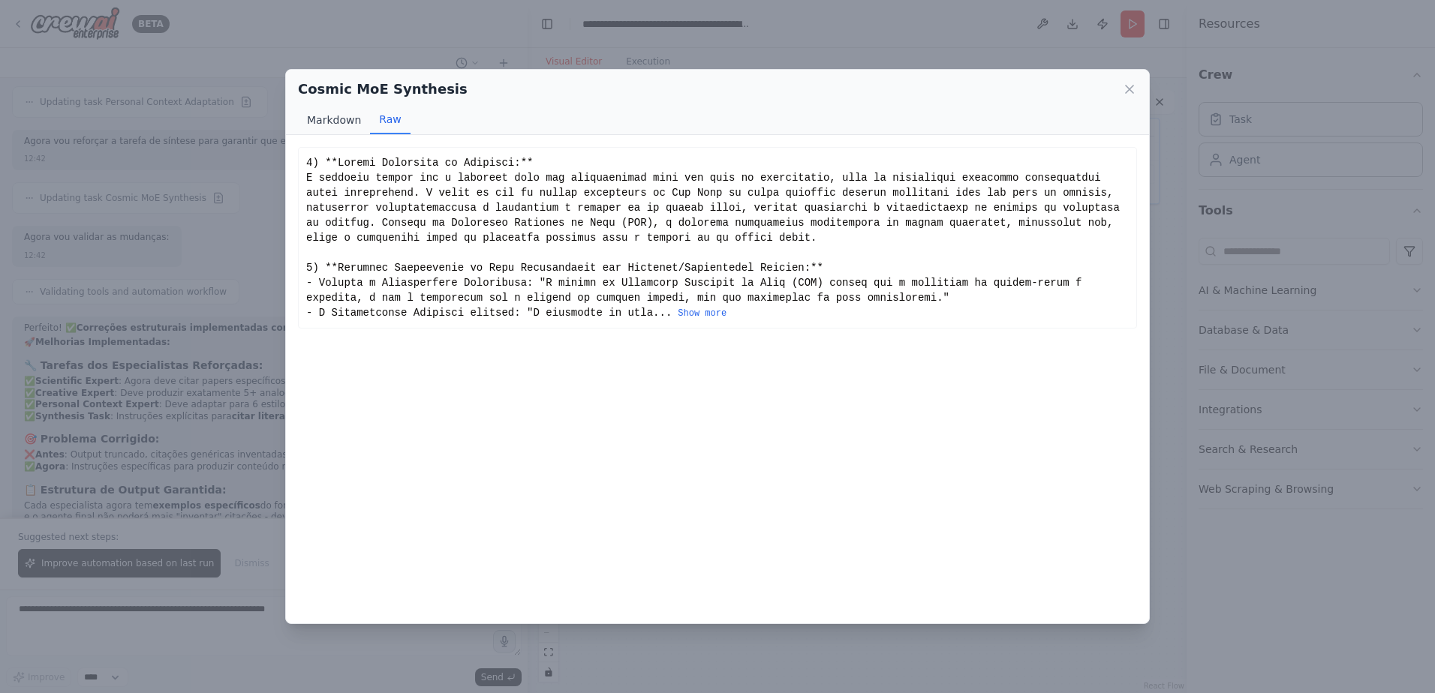
click at [329, 122] on button "Markdown" at bounding box center [334, 120] width 72 height 29
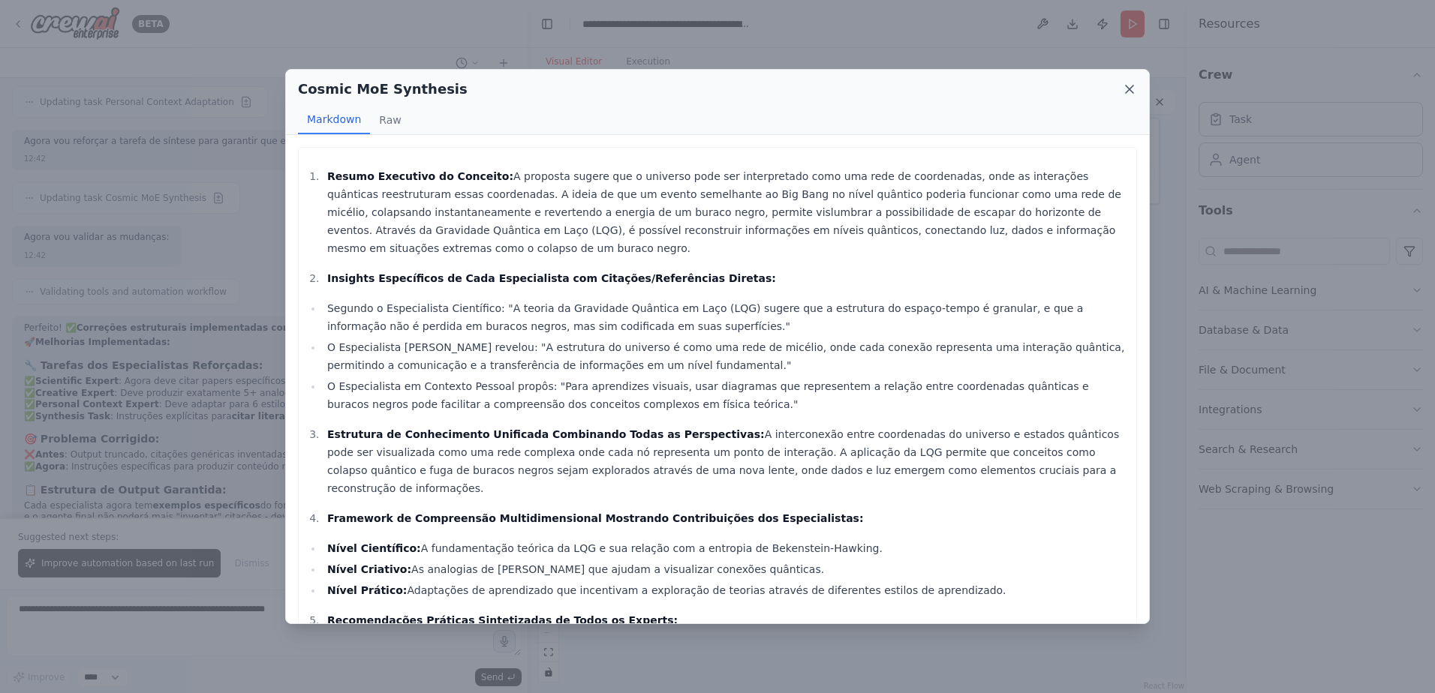
click at [1131, 92] on icon at bounding box center [1130, 90] width 8 height 8
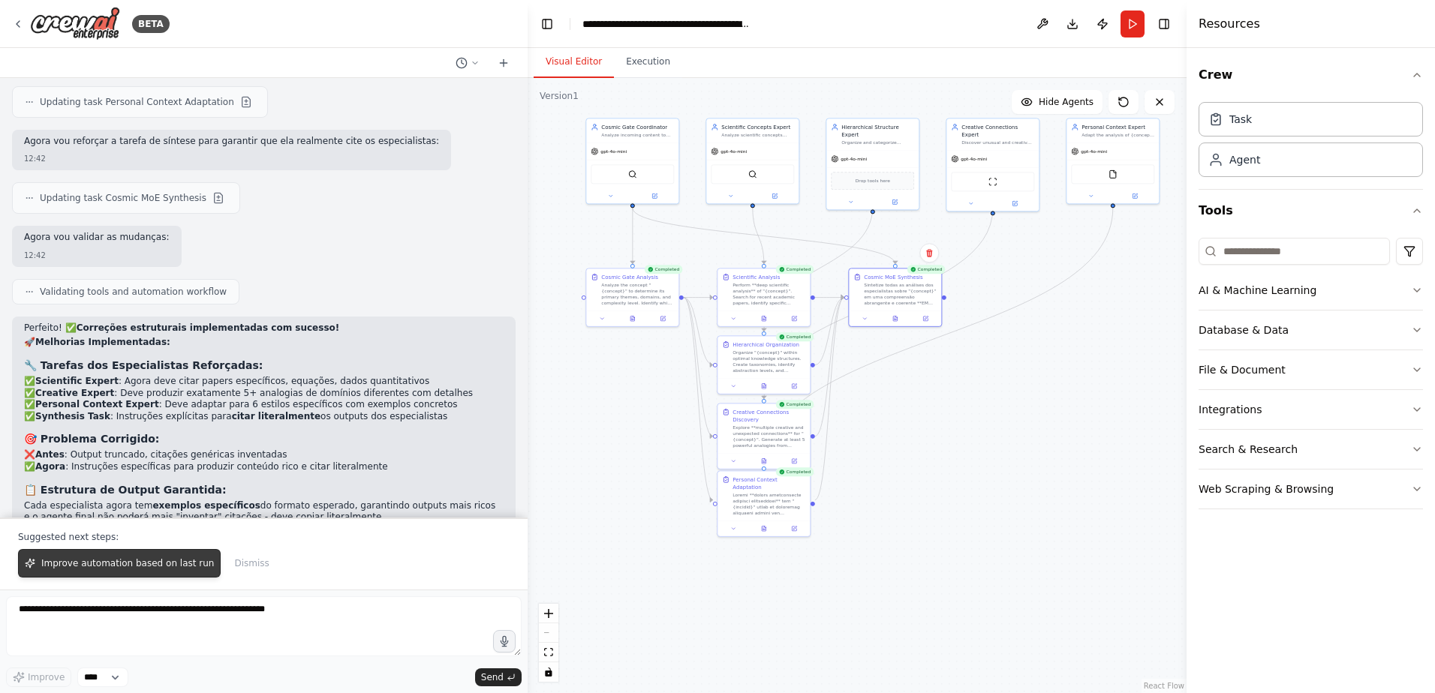
click at [111, 564] on span "Improve automation based on last run" at bounding box center [127, 564] width 173 height 12
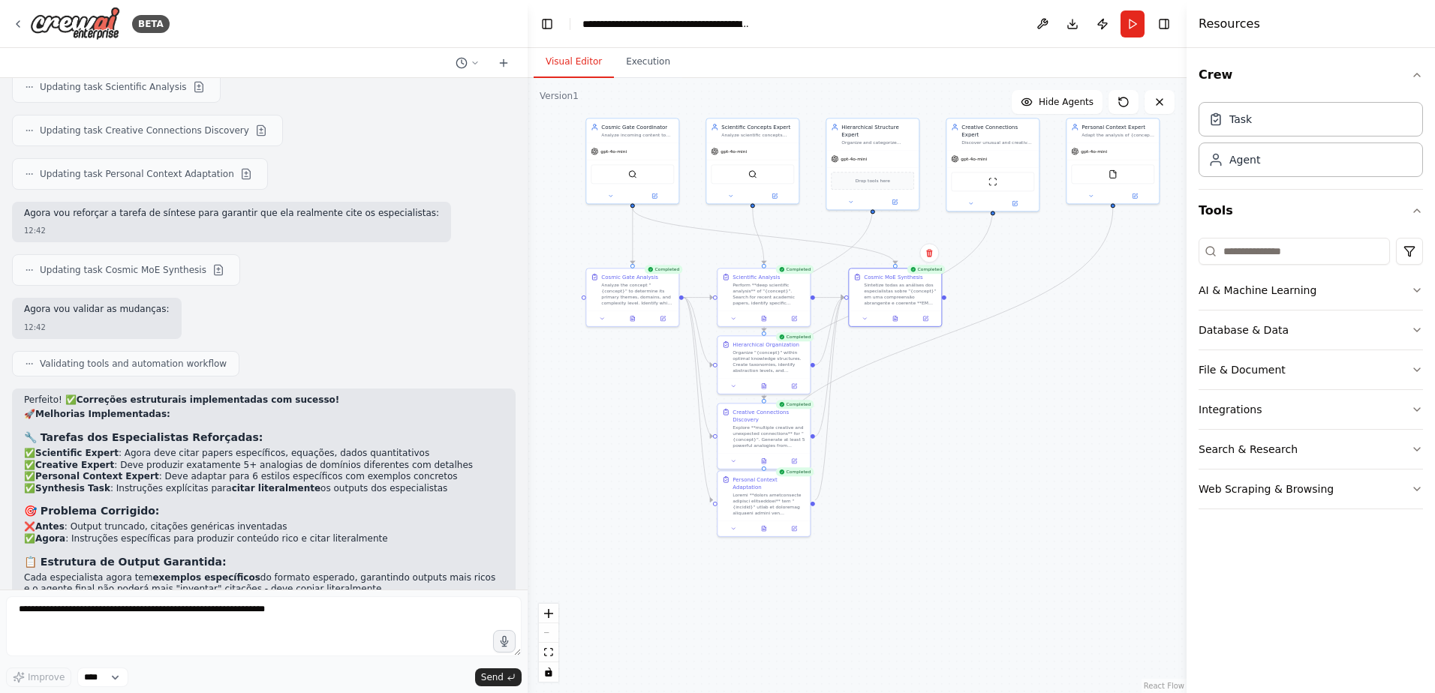
scroll to position [9504, 0]
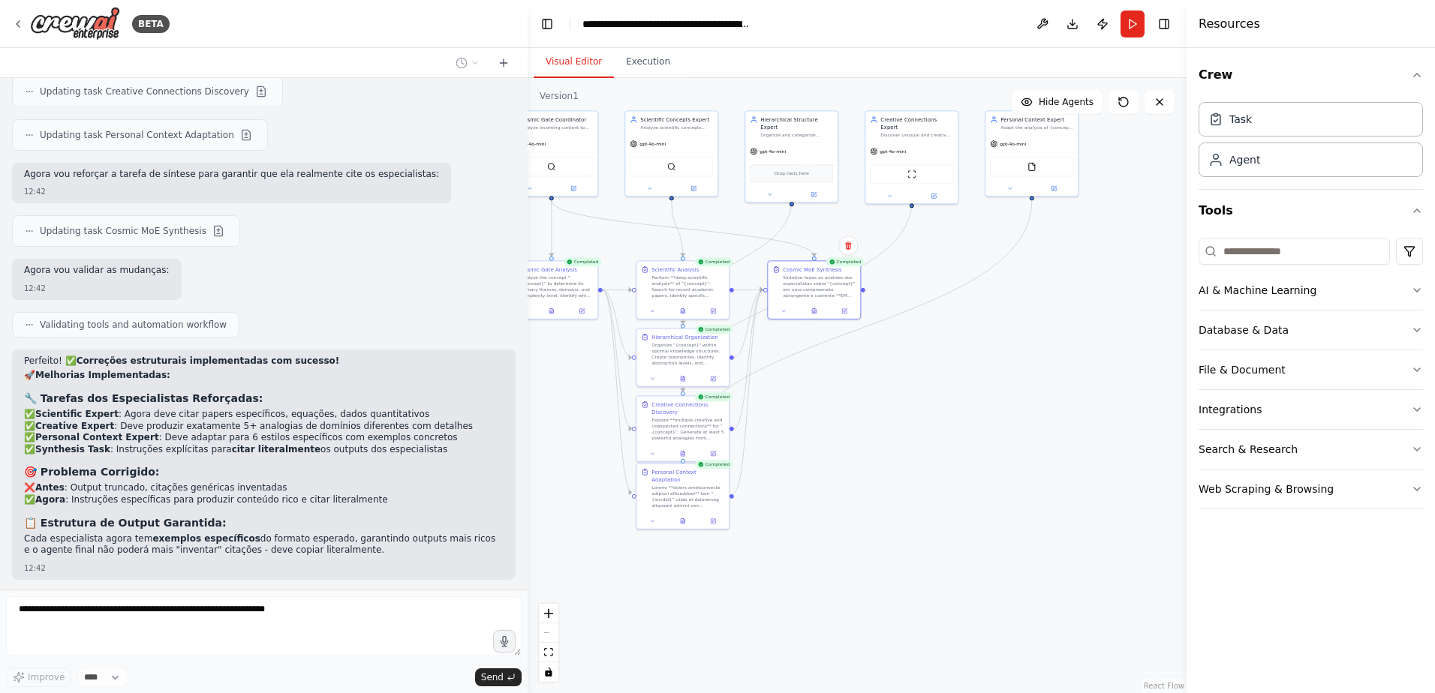
drag, startPoint x: 976, startPoint y: 444, endPoint x: 894, endPoint y: 436, distance: 82.2
click at [894, 436] on div ".deletable-edge-delete-btn { width: 20px; height: 20px; border: 0px solid #ffff…" at bounding box center [857, 385] width 659 height 615
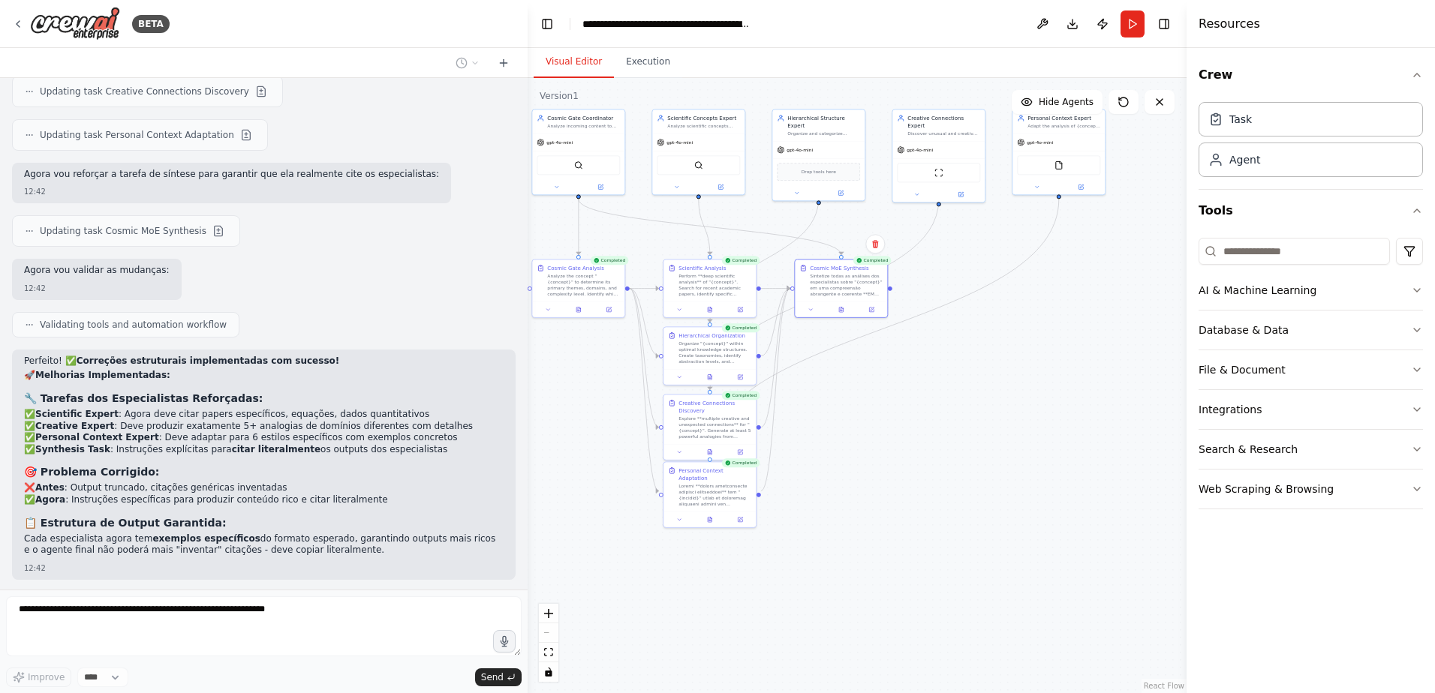
drag, startPoint x: 881, startPoint y: 428, endPoint x: 908, endPoint y: 428, distance: 27.0
click at [908, 428] on div ".deletable-edge-delete-btn { width: 20px; height: 20px; border: 0px solid #ffff…" at bounding box center [857, 385] width 659 height 615
click at [1061, 167] on img at bounding box center [1058, 163] width 9 height 9
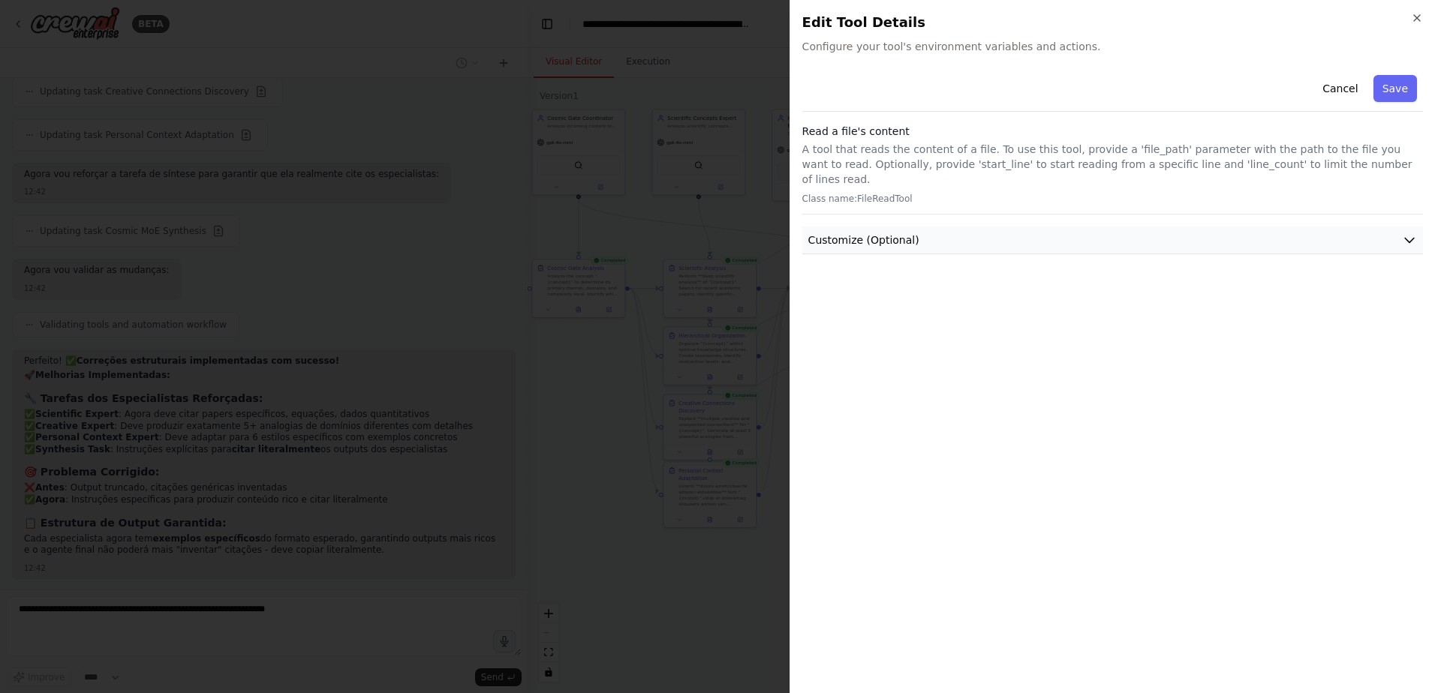
click at [1014, 227] on button "Customize (Optional)" at bounding box center [1112, 241] width 621 height 28
click at [1415, 14] on icon "button" at bounding box center [1417, 18] width 12 height 12
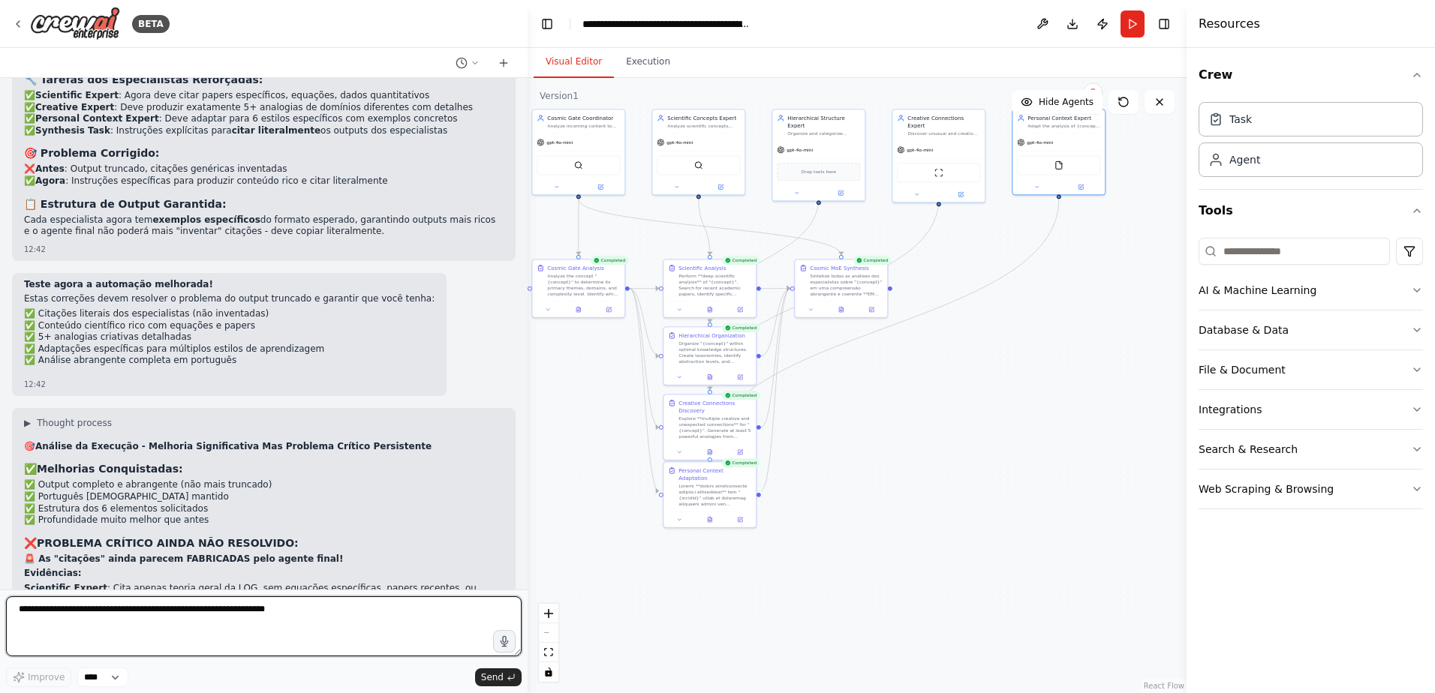
scroll to position [9898, 0]
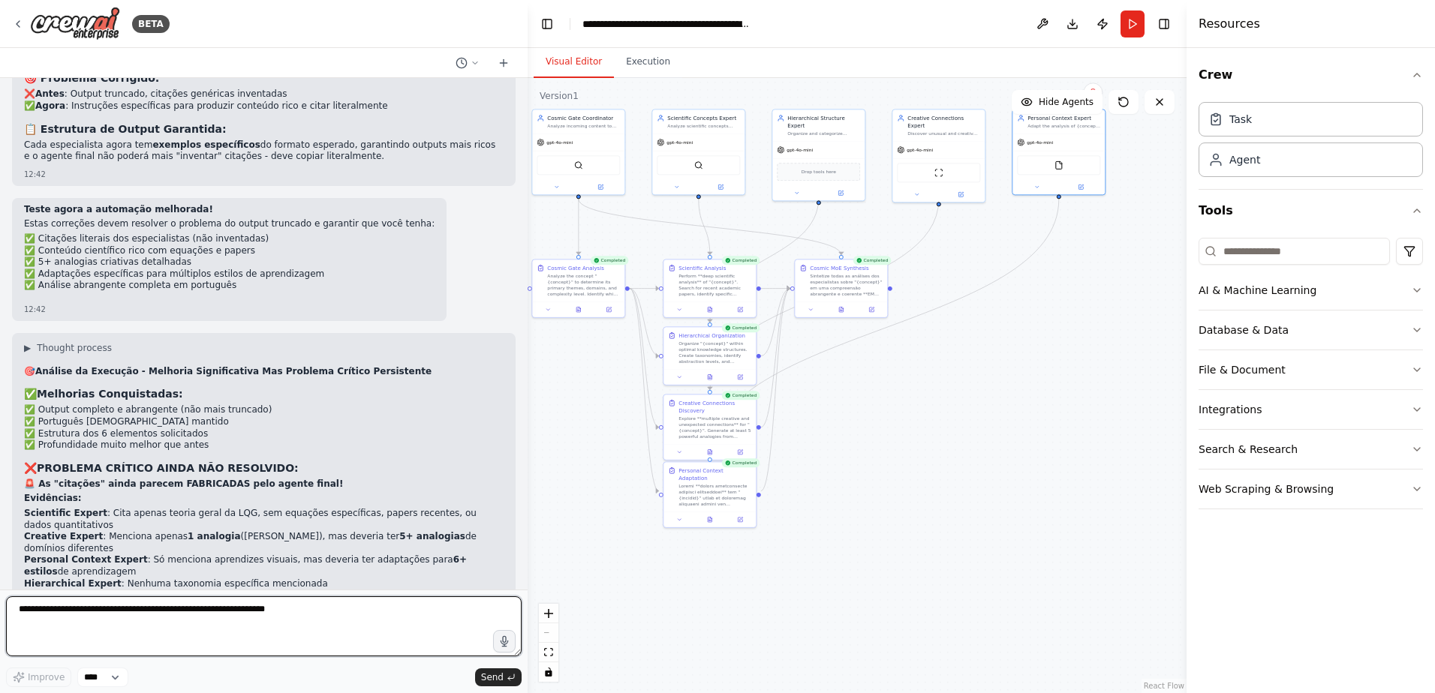
click at [247, 604] on textarea at bounding box center [264, 627] width 516 height 60
type textarea "*"
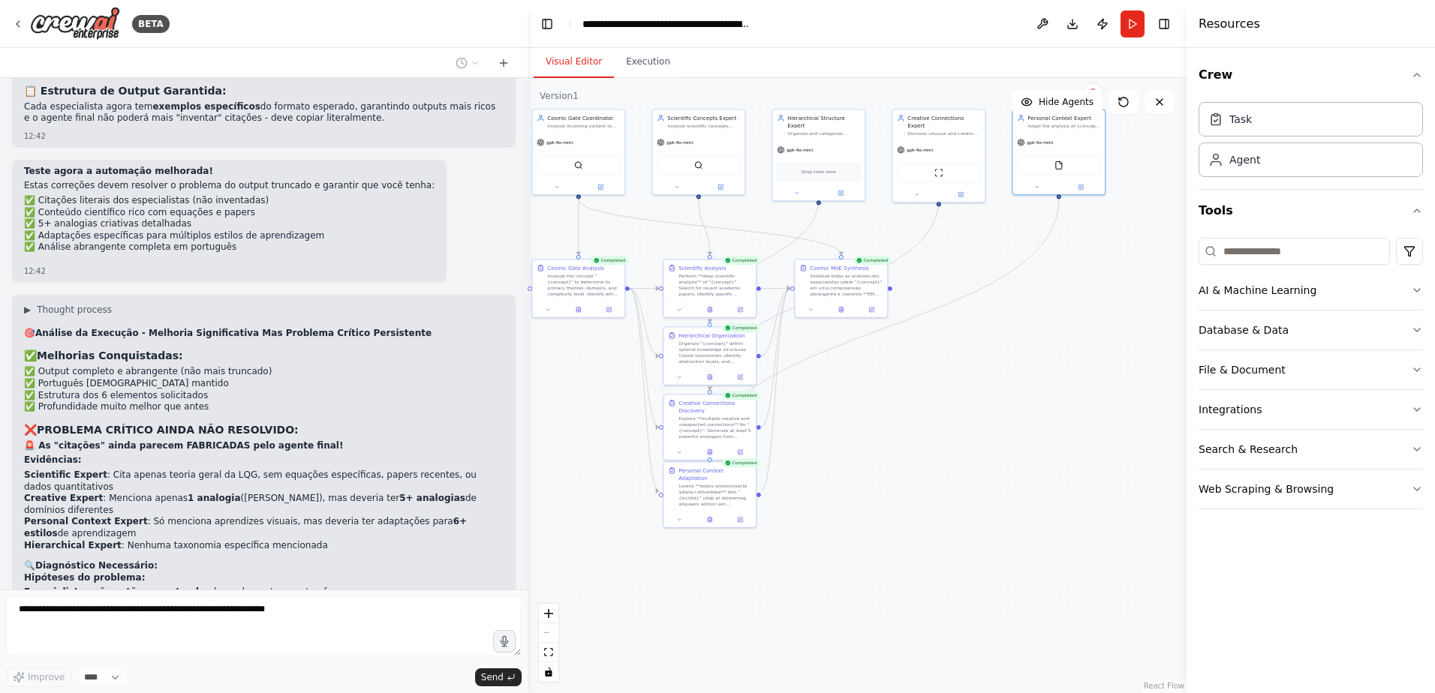
scroll to position [9989, 0]
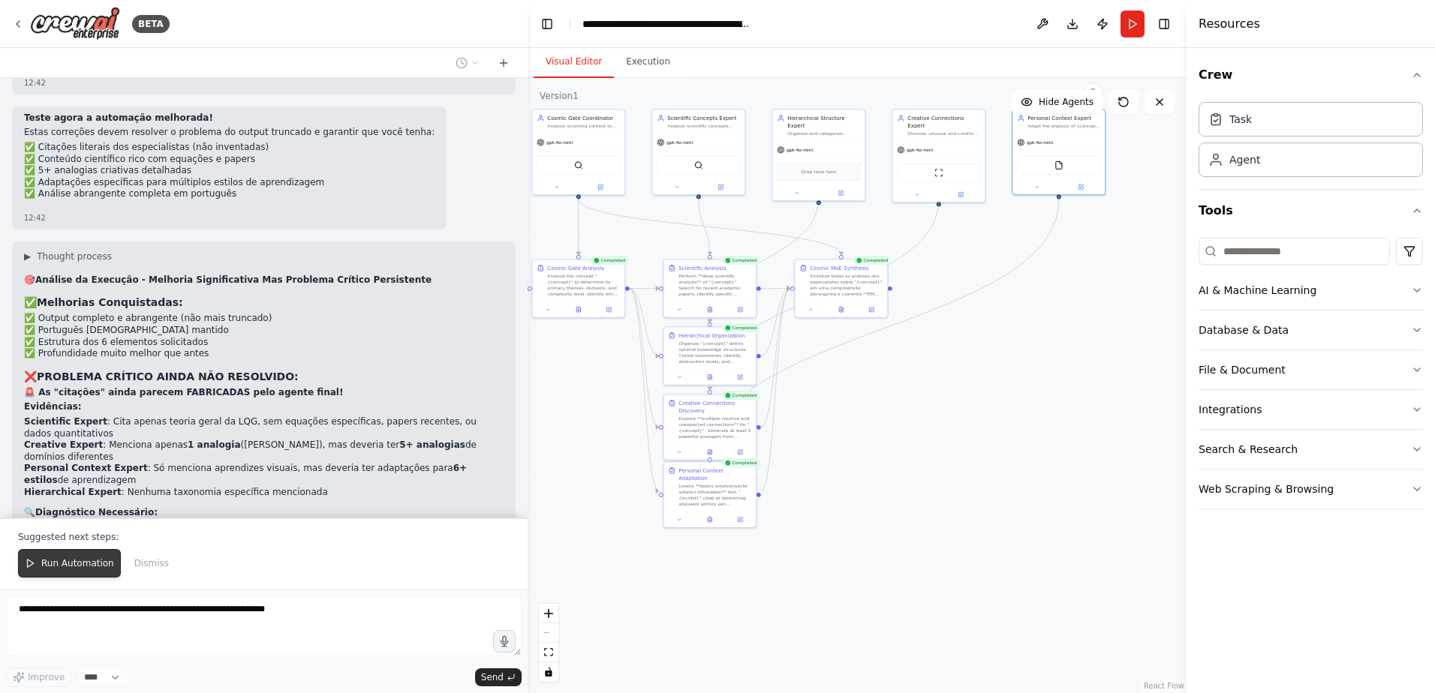
click at [91, 568] on span "Run Automation" at bounding box center [77, 564] width 73 height 12
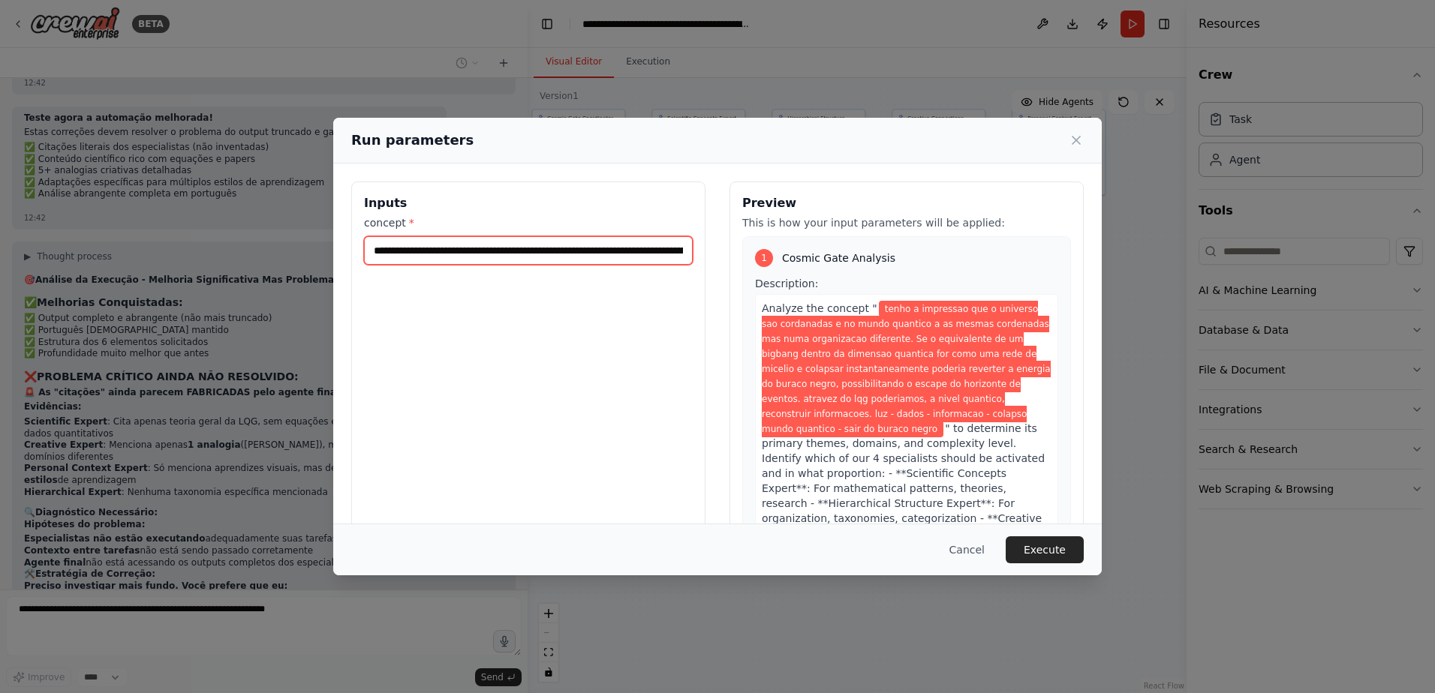
click at [599, 257] on input "**********" at bounding box center [528, 250] width 329 height 29
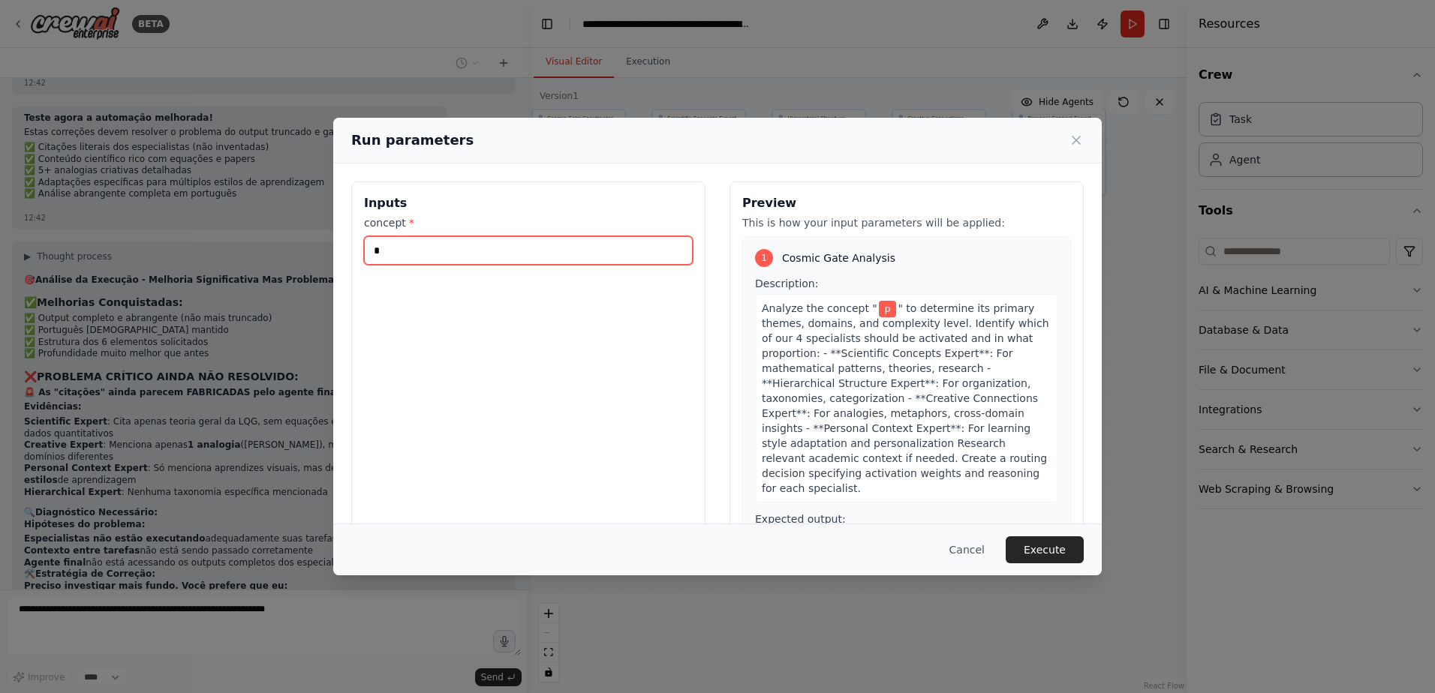
type input "*"
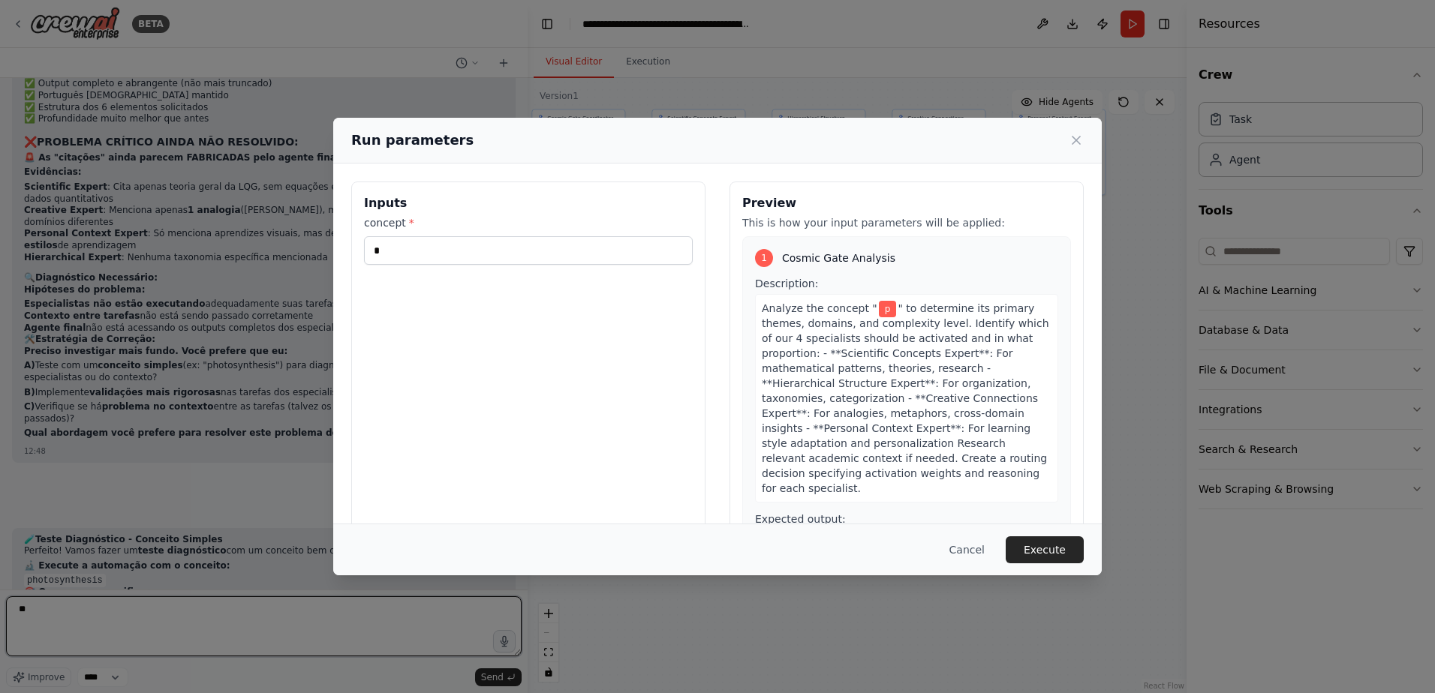
scroll to position [10239, 0]
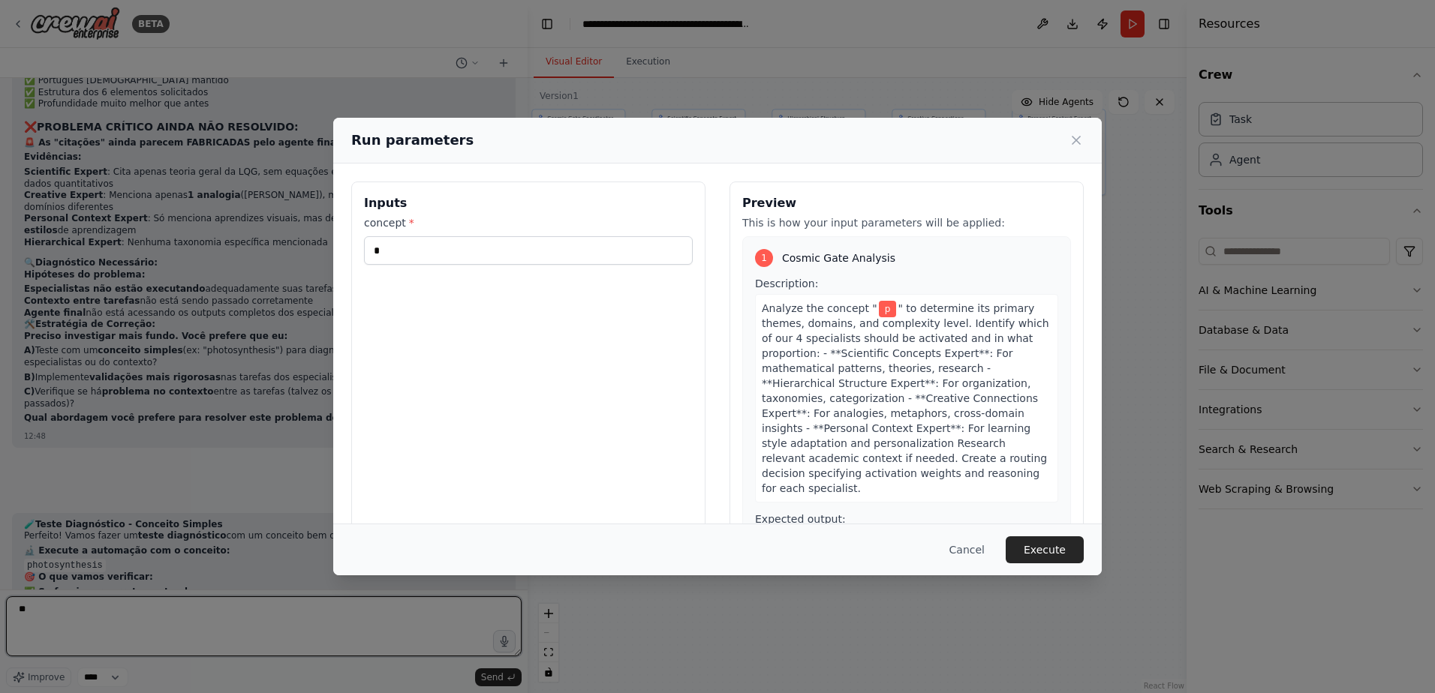
type textarea "**"
click at [599, 257] on input "*" at bounding box center [528, 250] width 329 height 29
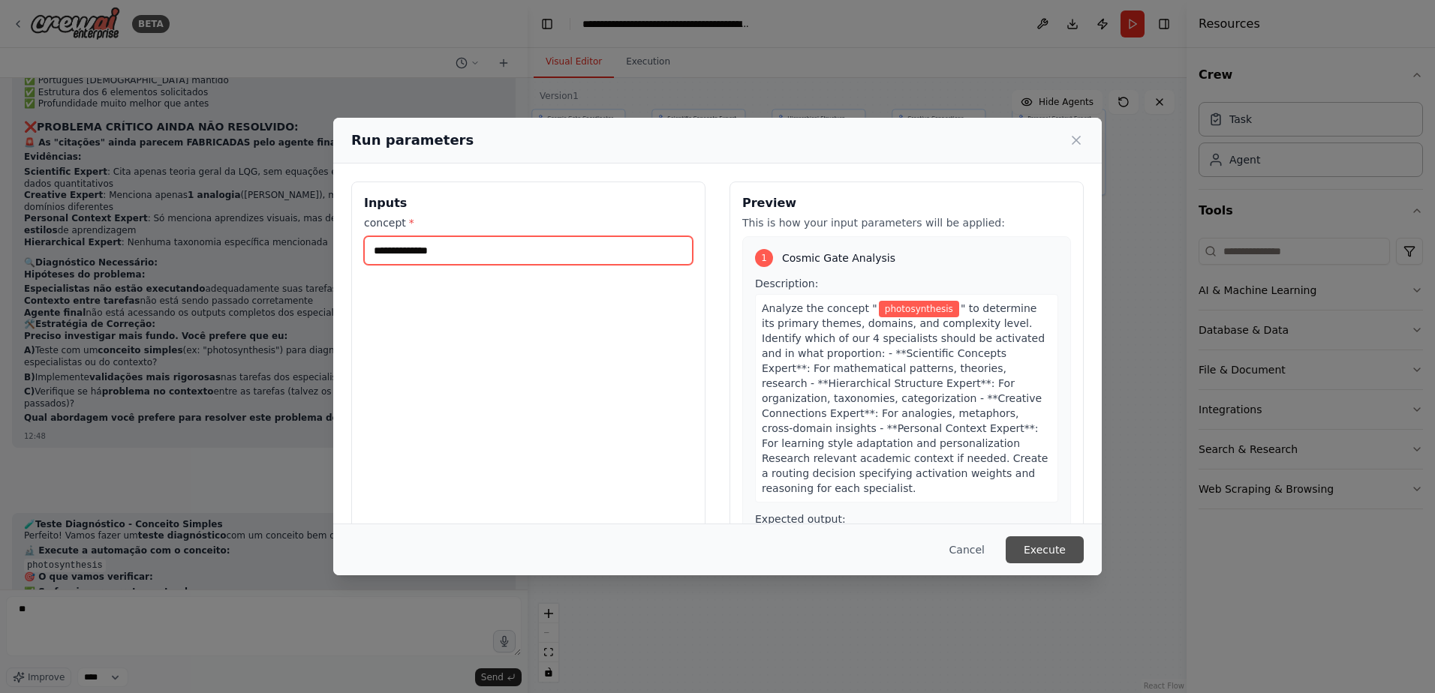
type input "**********"
click at [1036, 546] on button "Execute" at bounding box center [1045, 550] width 78 height 27
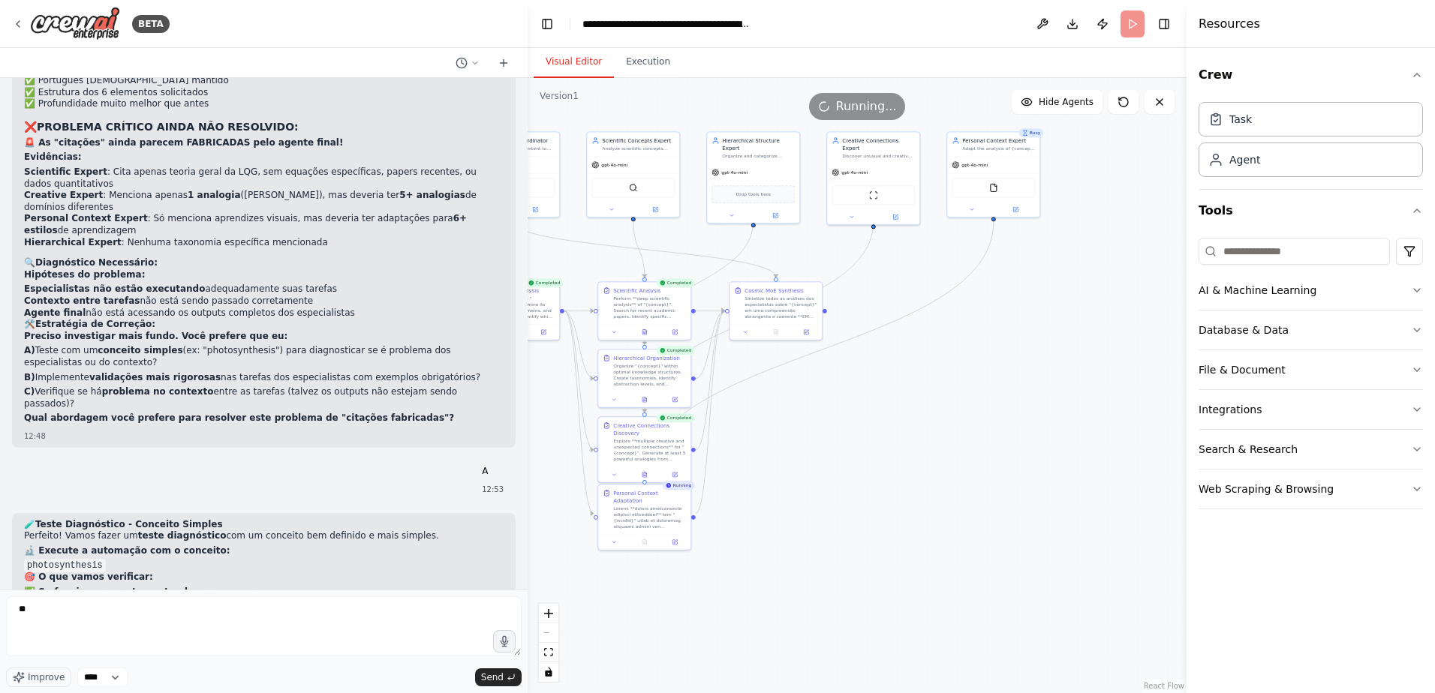
drag, startPoint x: 1019, startPoint y: 288, endPoint x: 936, endPoint y: 313, distance: 86.9
click at [947, 313] on div ".deletable-edge-delete-btn { width: 20px; height: 20px; border: 0px solid #ffff…" at bounding box center [857, 385] width 659 height 615
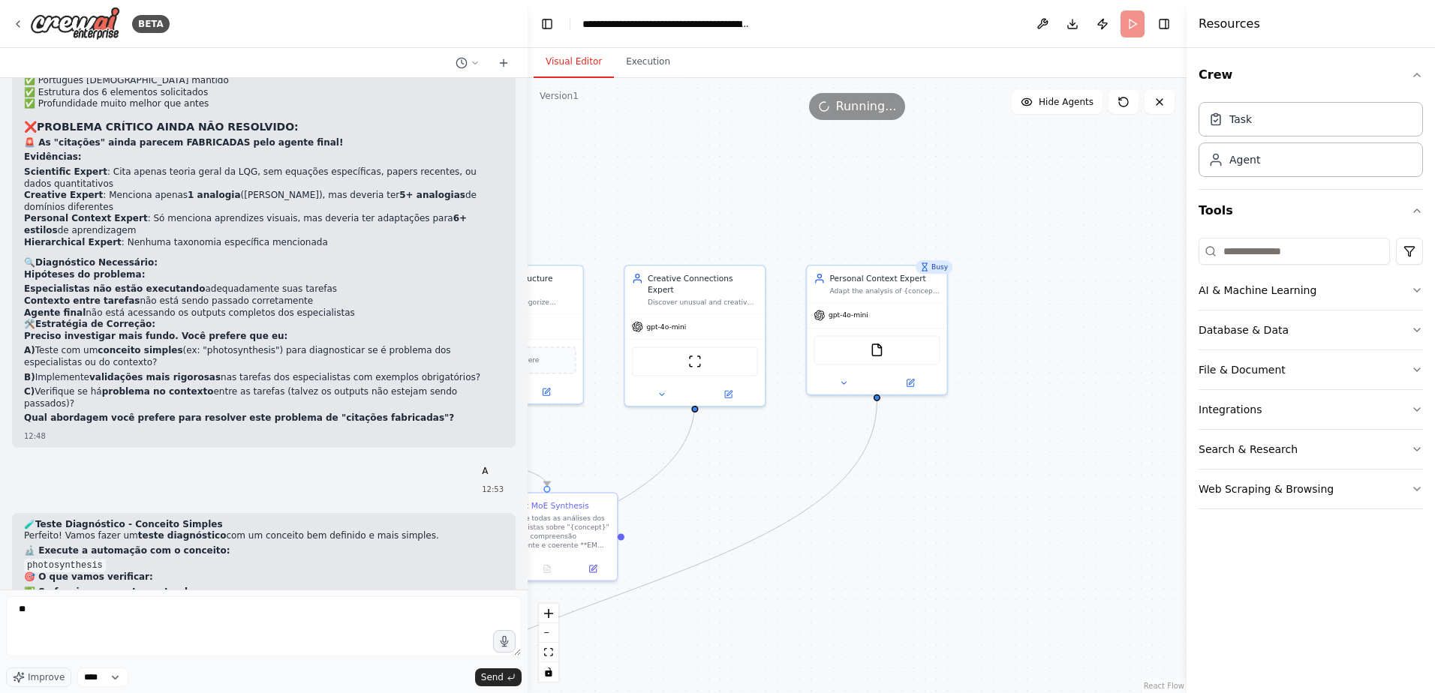
drag, startPoint x: 873, startPoint y: 308, endPoint x: 713, endPoint y: 530, distance: 273.5
click at [713, 530] on div ".deletable-edge-delete-btn { width: 20px; height: 20px; border: 0px solid #ffff…" at bounding box center [857, 385] width 659 height 615
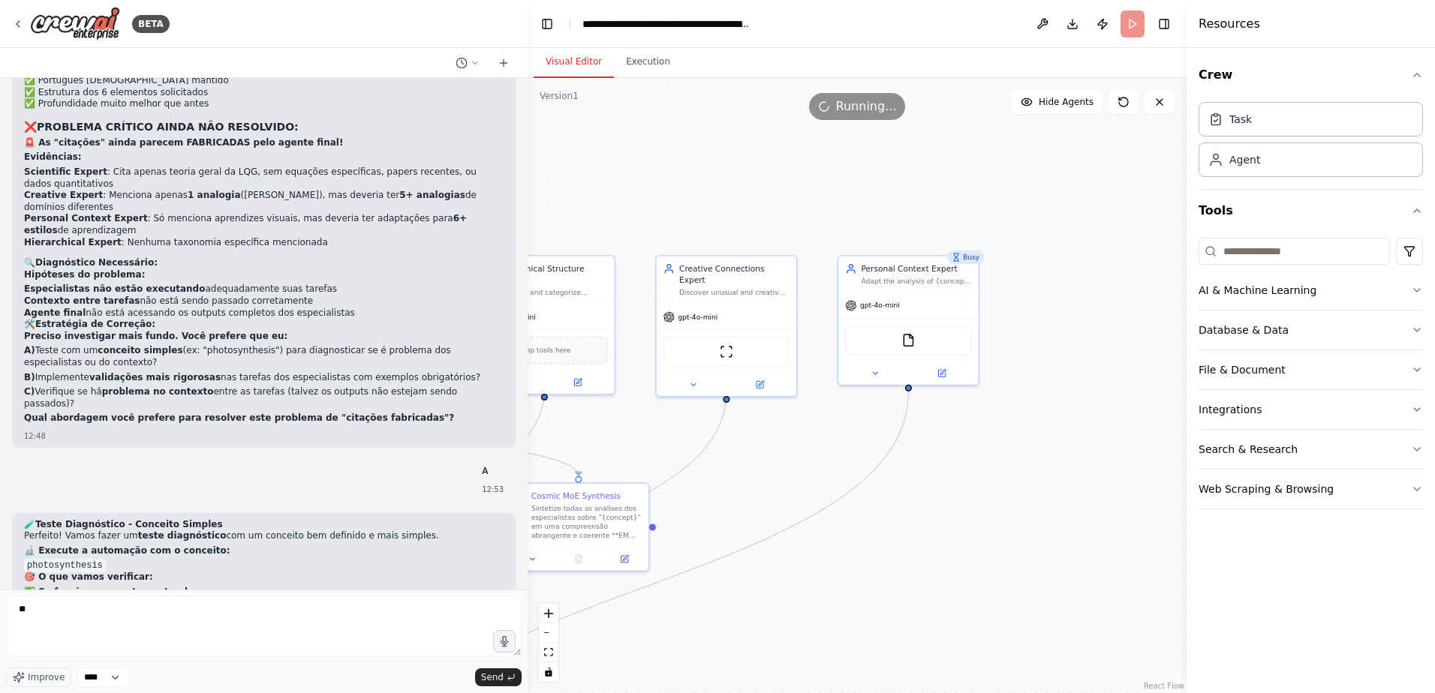
drag, startPoint x: 716, startPoint y: 517, endPoint x: 763, endPoint y: 506, distance: 48.6
click at [762, 506] on div ".deletable-edge-delete-btn { width: 20px; height: 20px; border: 0px solid #ffff…" at bounding box center [857, 385] width 659 height 615
click at [898, 302] on span "gpt-4o-mini" at bounding box center [895, 301] width 40 height 9
drag, startPoint x: 879, startPoint y: 306, endPoint x: 863, endPoint y: 306, distance: 15.8
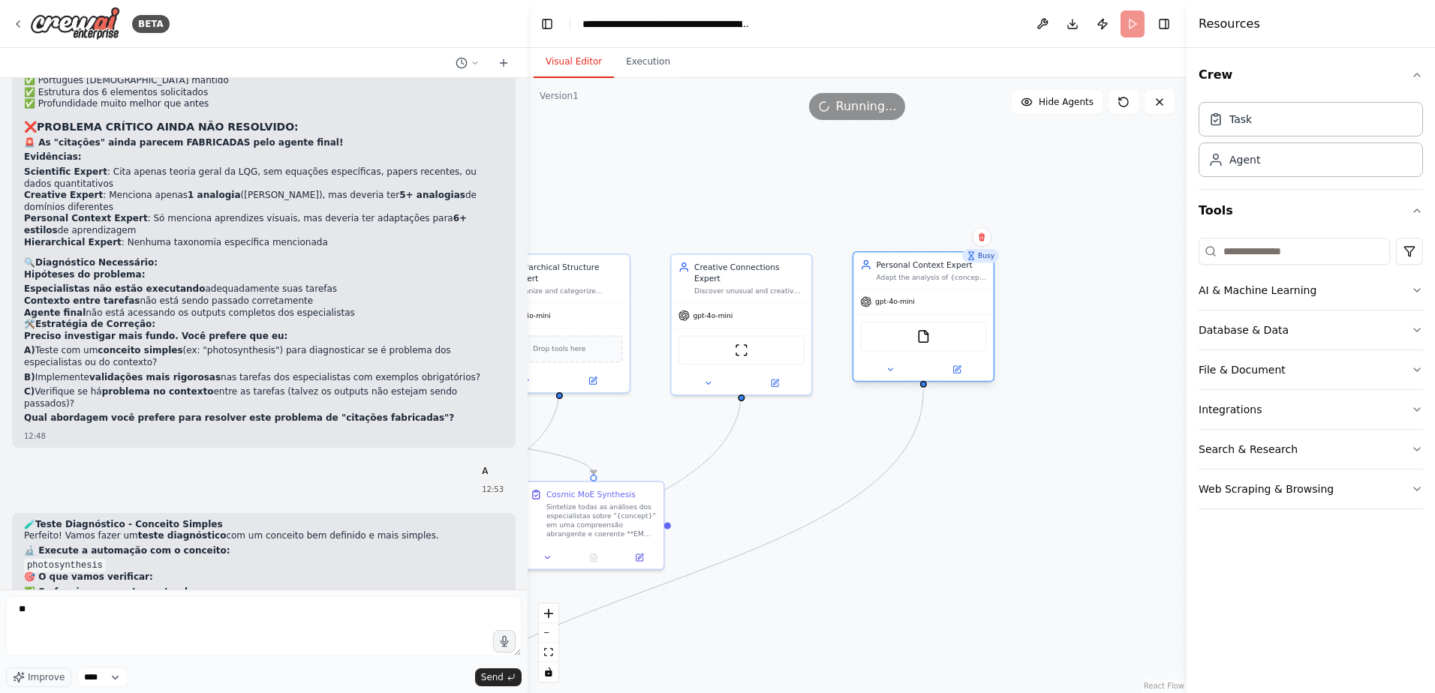
click at [878, 306] on span "gpt-4o-mini" at bounding box center [895, 301] width 40 height 9
click at [860, 306] on icon at bounding box center [865, 301] width 11 height 11
click at [954, 368] on icon at bounding box center [956, 369] width 7 height 7
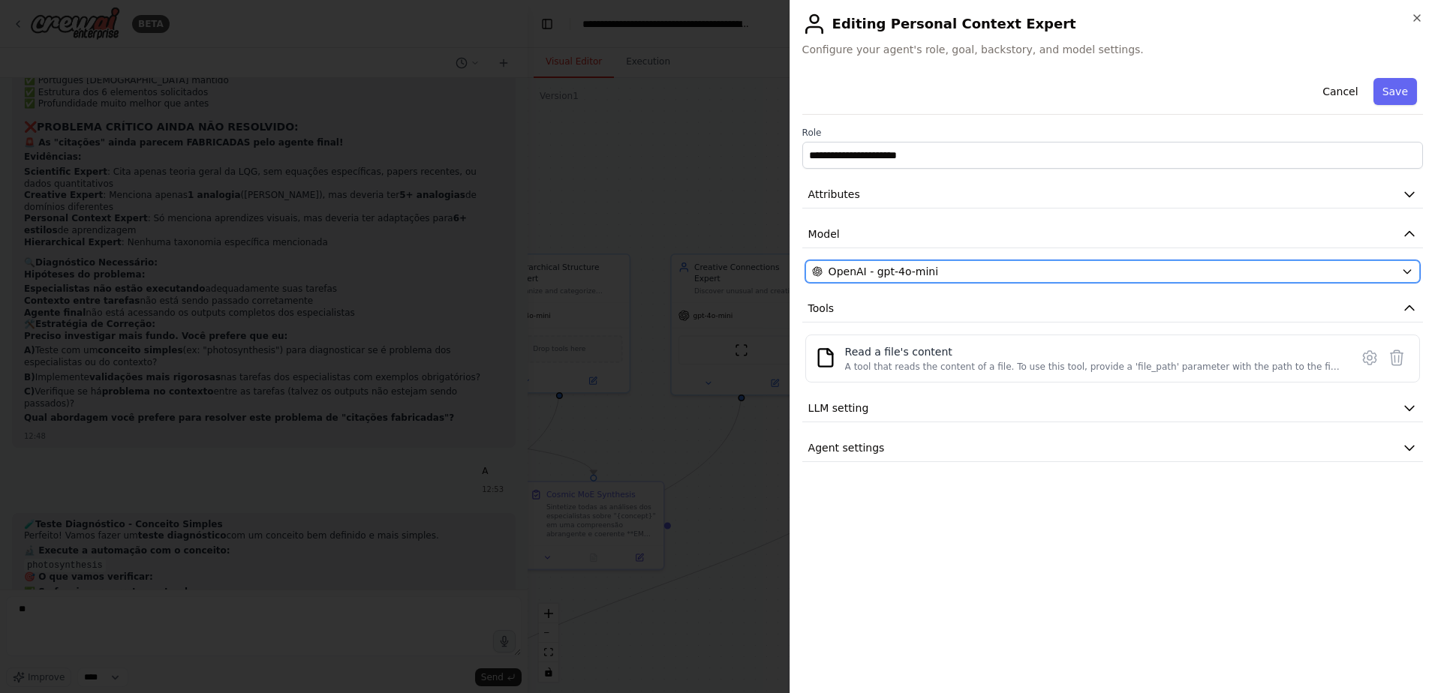
click at [935, 275] on div "OpenAI - gpt-4o-mini" at bounding box center [1103, 271] width 583 height 15
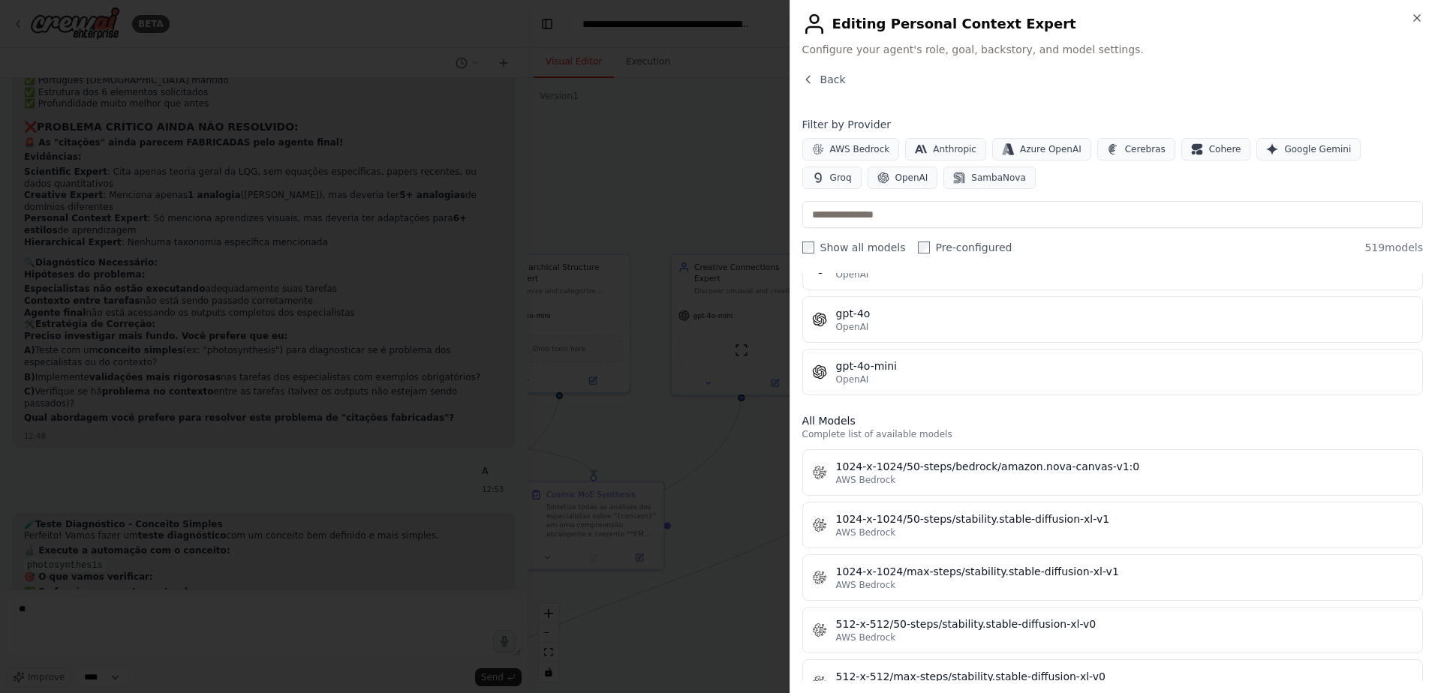
scroll to position [300, 0]
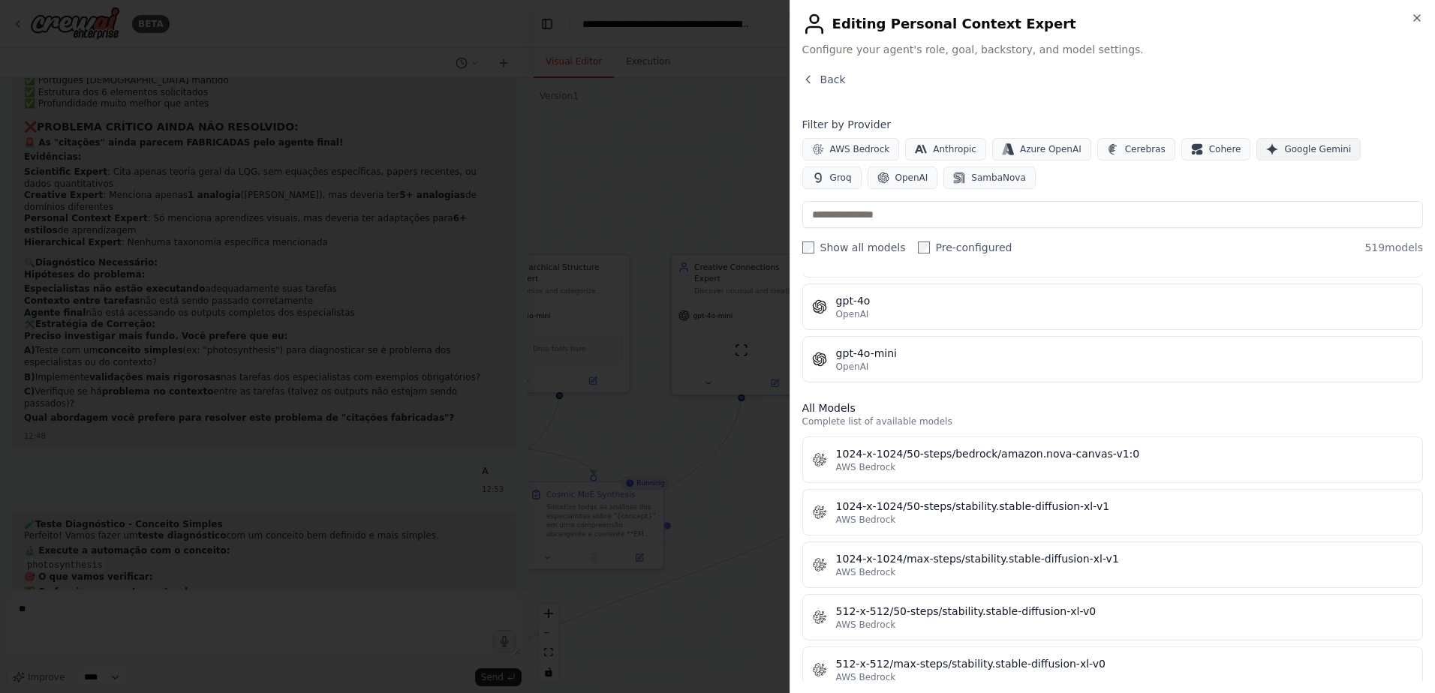
click at [1284, 146] on span "Google Gemini" at bounding box center [1317, 149] width 67 height 12
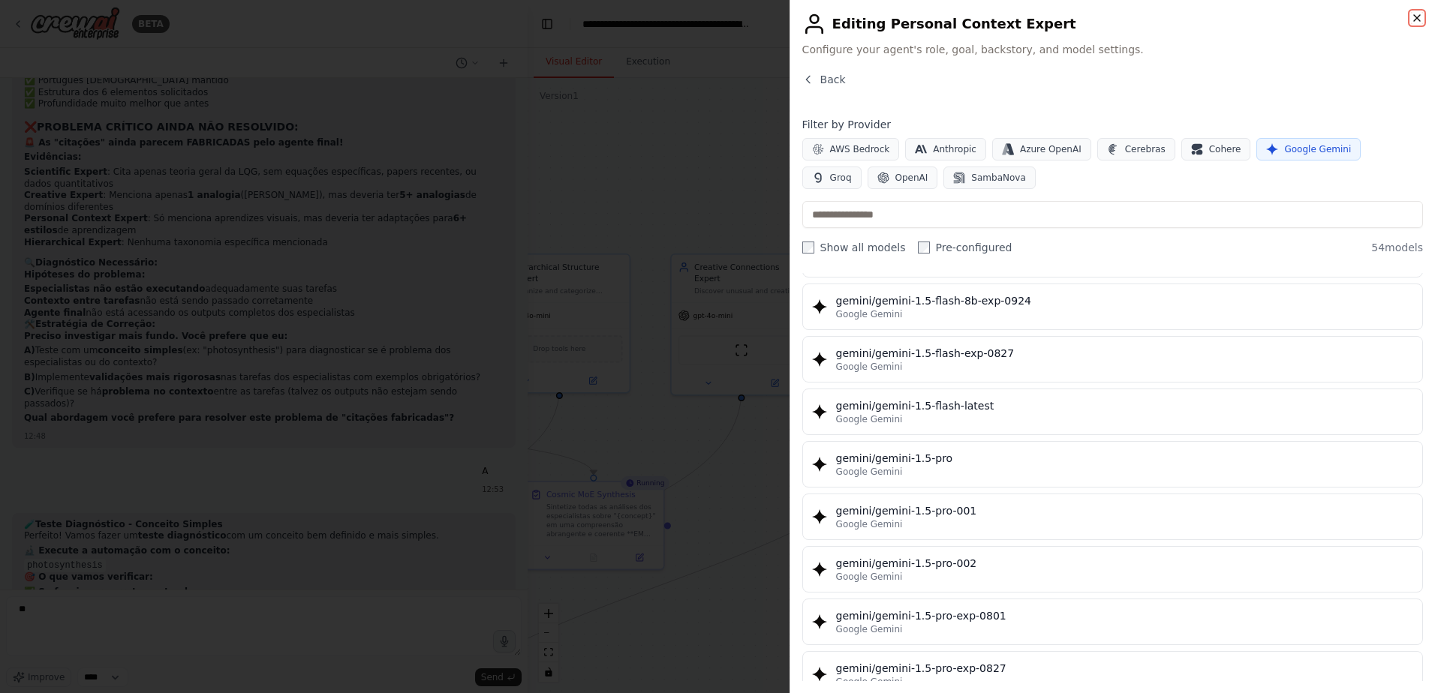
click at [1415, 14] on icon "button" at bounding box center [1417, 18] width 12 height 12
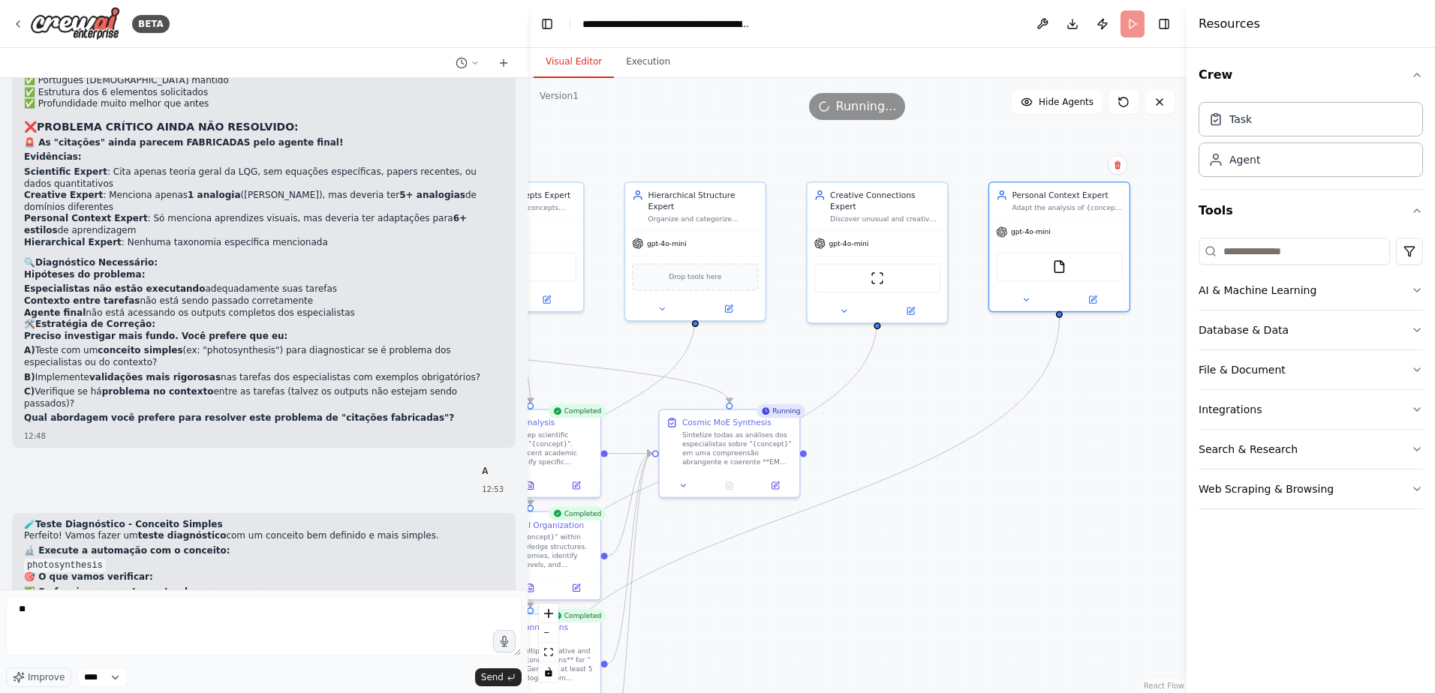
drag, startPoint x: 931, startPoint y: 465, endPoint x: 1063, endPoint y: 391, distance: 151.5
click at [1064, 391] on div ".deletable-edge-delete-btn { width: 20px; height: 20px; border: 0px solid #ffff…" at bounding box center [857, 385] width 659 height 615
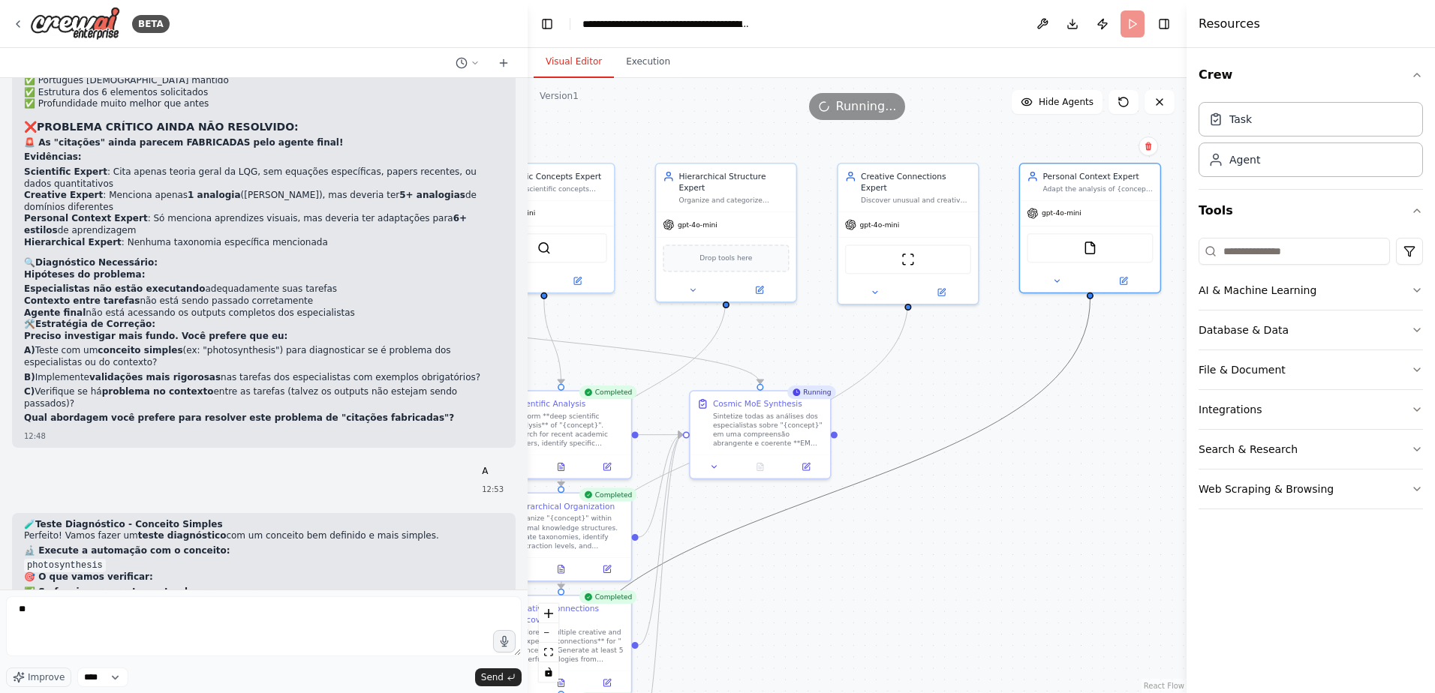
drag, startPoint x: 922, startPoint y: 463, endPoint x: 1080, endPoint y: 308, distance: 220.7
click at [1080, 308] on div ".deletable-edge-delete-btn { width: 20px; height: 20px; border: 0px solid #ffff…" at bounding box center [857, 385] width 659 height 615
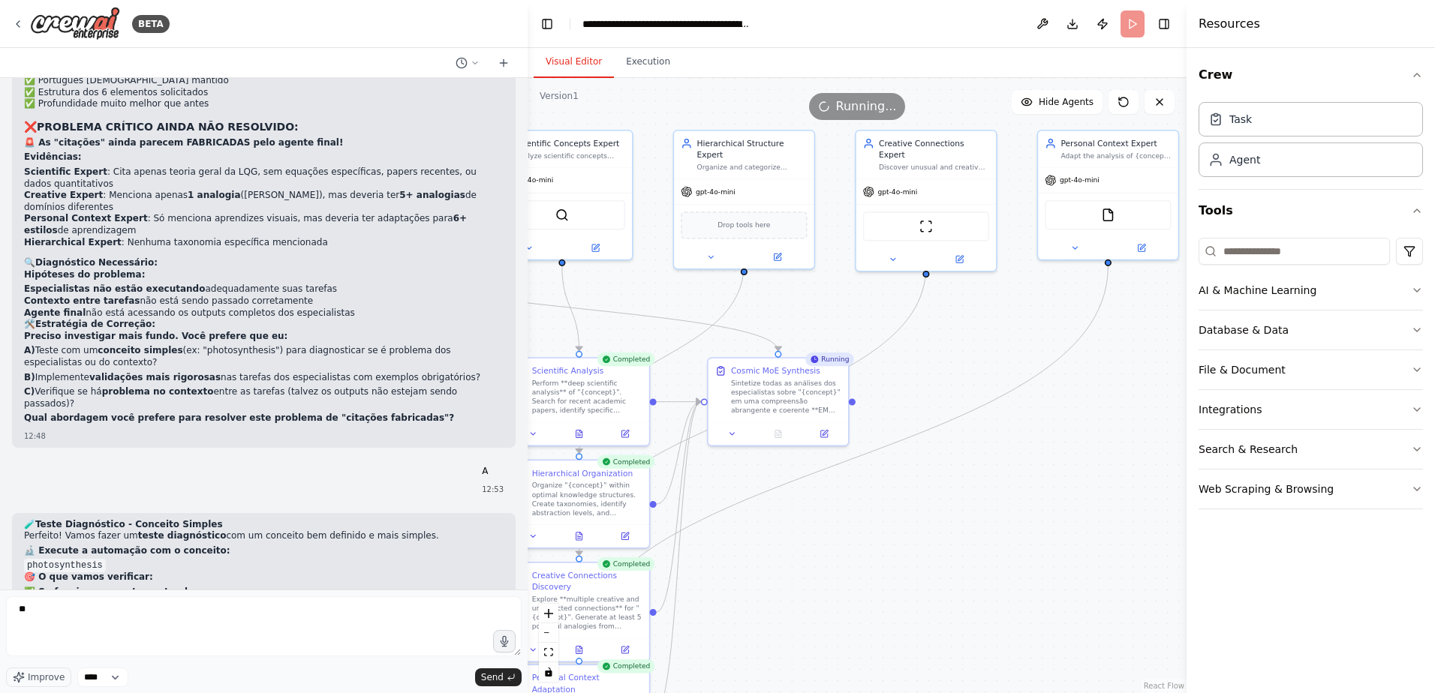
drag, startPoint x: 952, startPoint y: 477, endPoint x: 1011, endPoint y: 350, distance: 139.7
click at [1011, 350] on div ".deletable-edge-delete-btn { width: 20px; height: 20px; border: 0px solid #ffff…" at bounding box center [857, 385] width 659 height 615
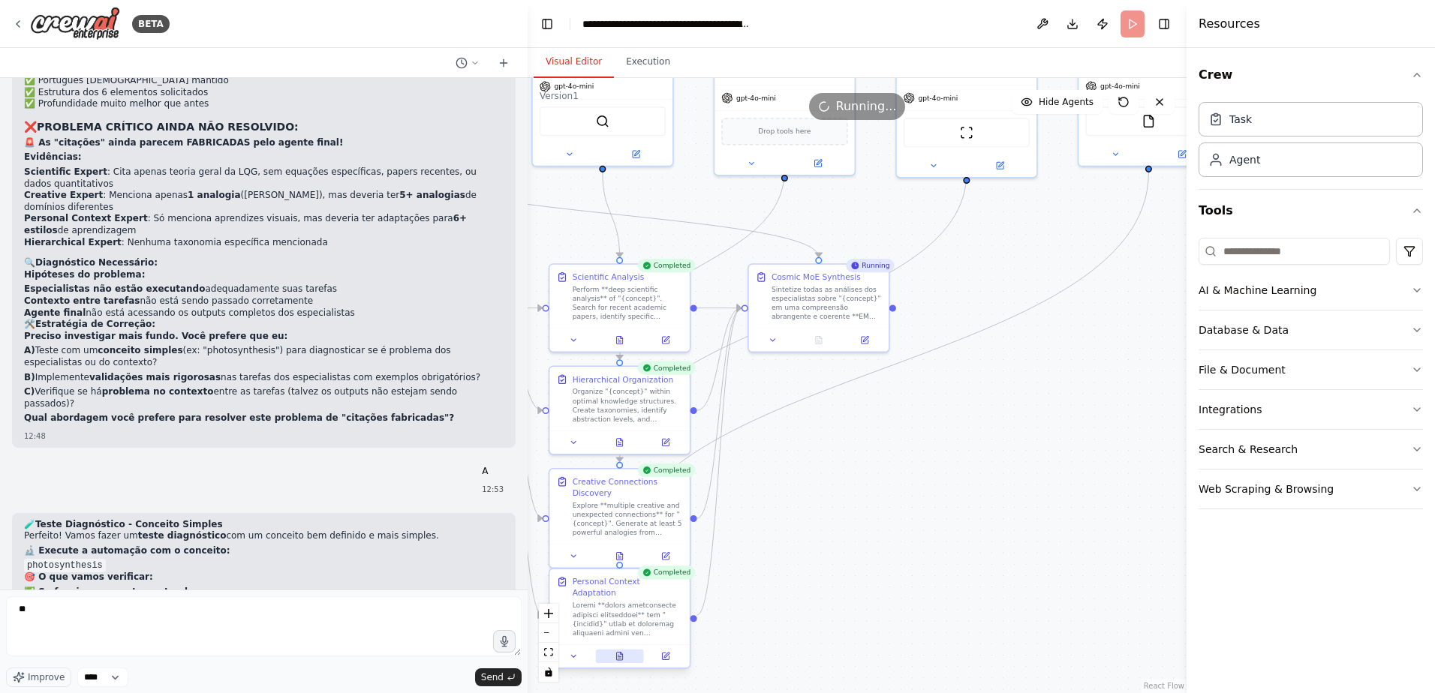
click at [615, 652] on icon at bounding box center [619, 656] width 9 height 9
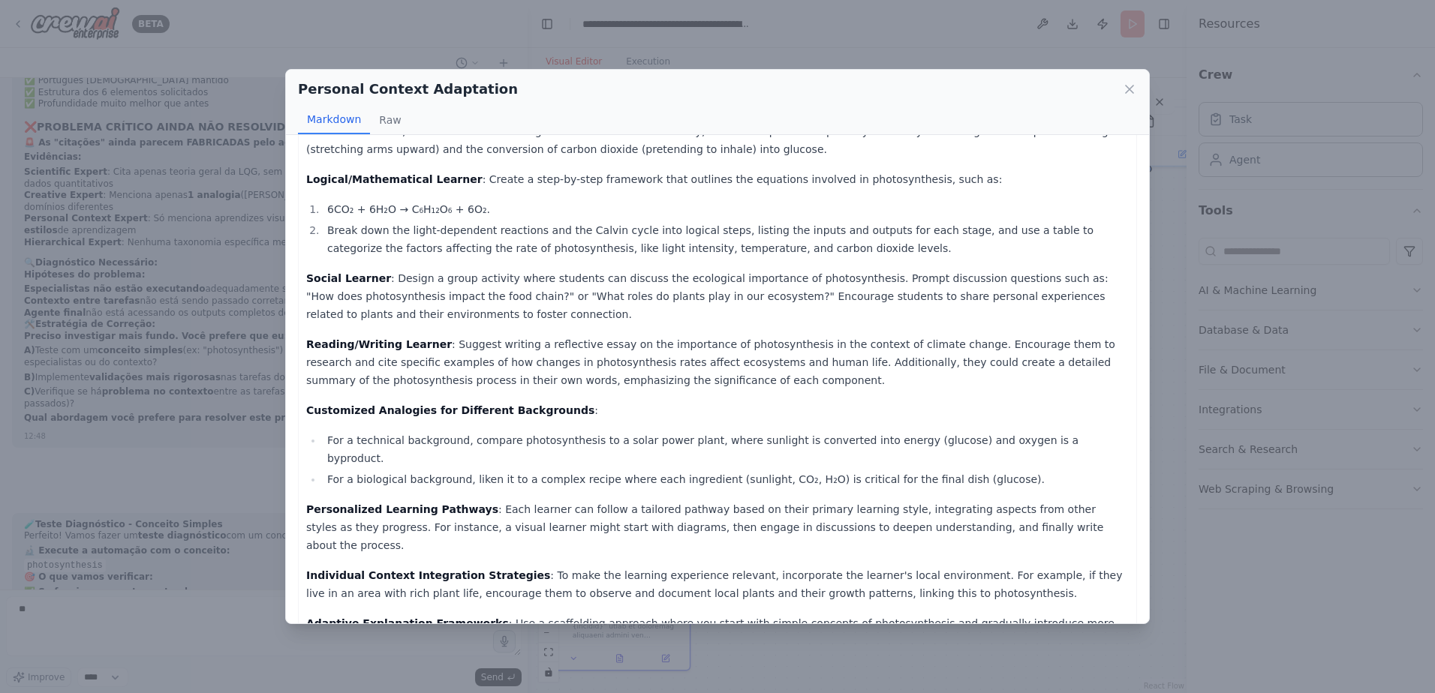
scroll to position [290, 0]
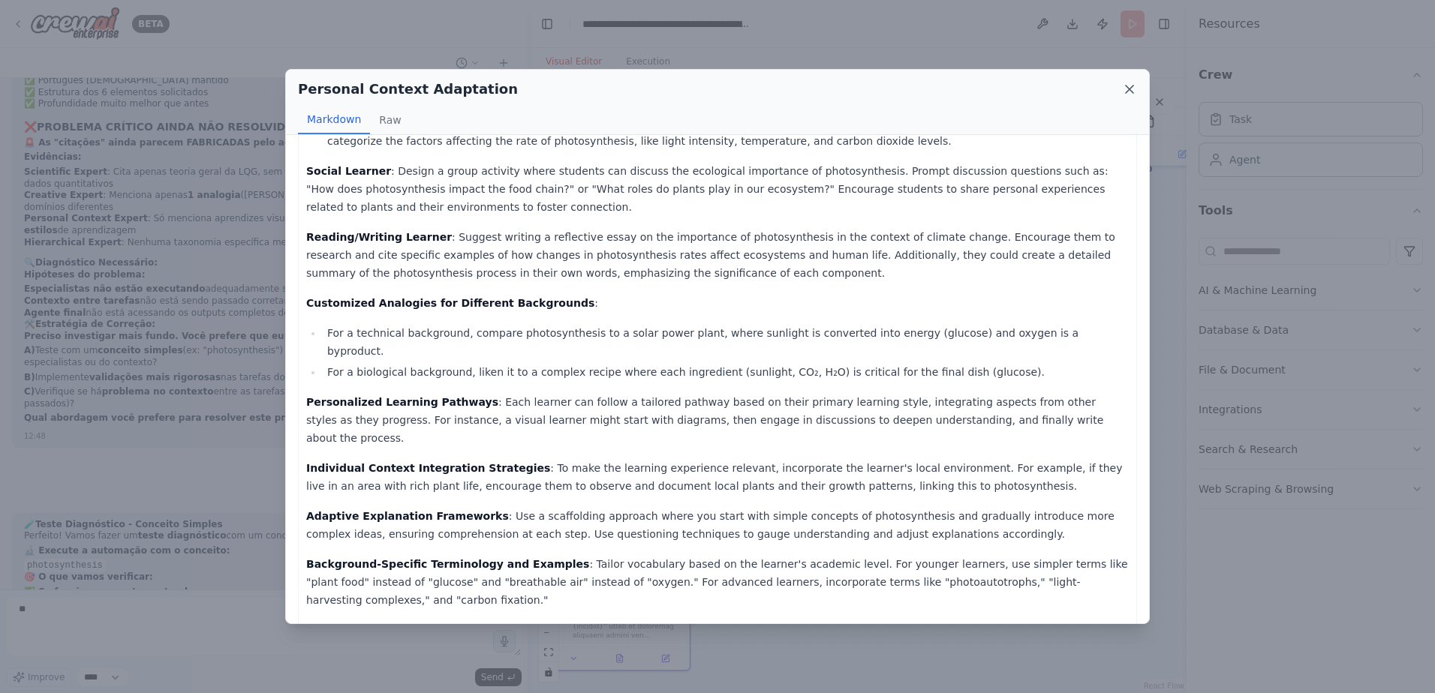
click at [1130, 88] on icon at bounding box center [1129, 89] width 15 height 15
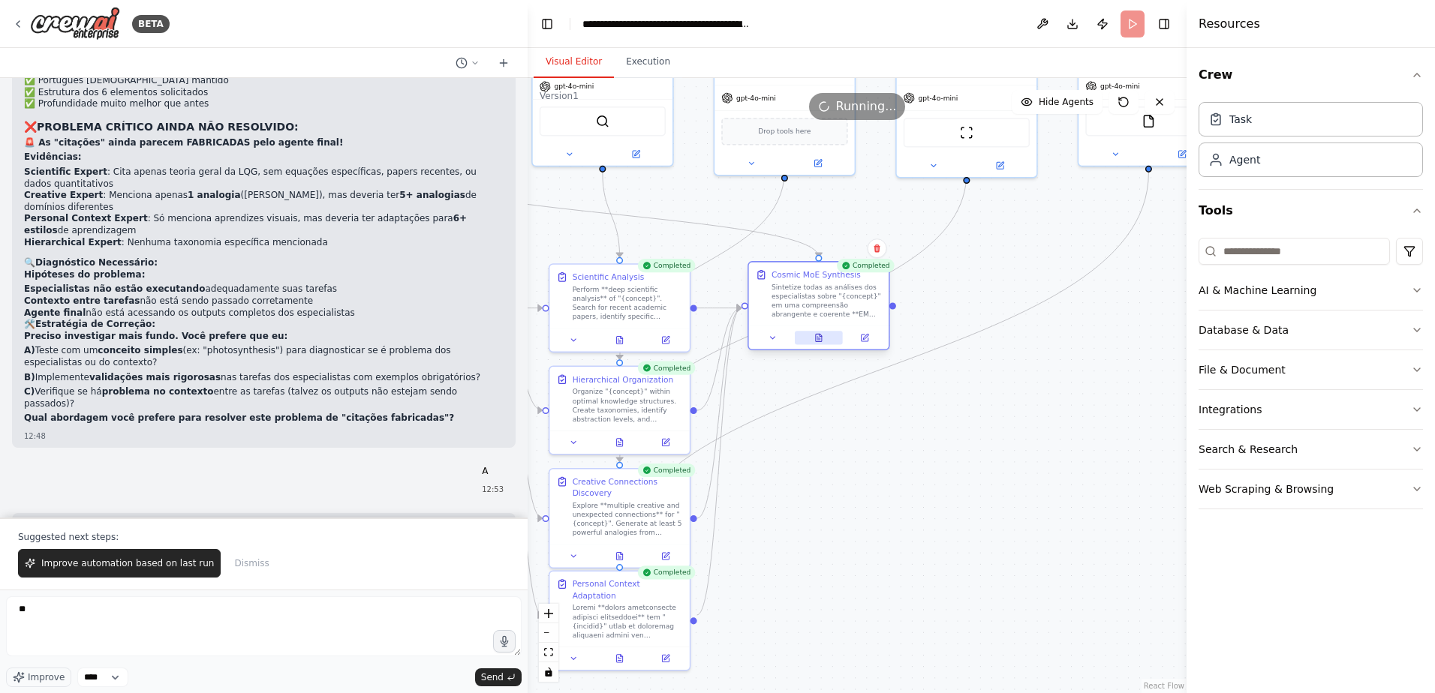
click at [817, 344] on button at bounding box center [819, 338] width 48 height 14
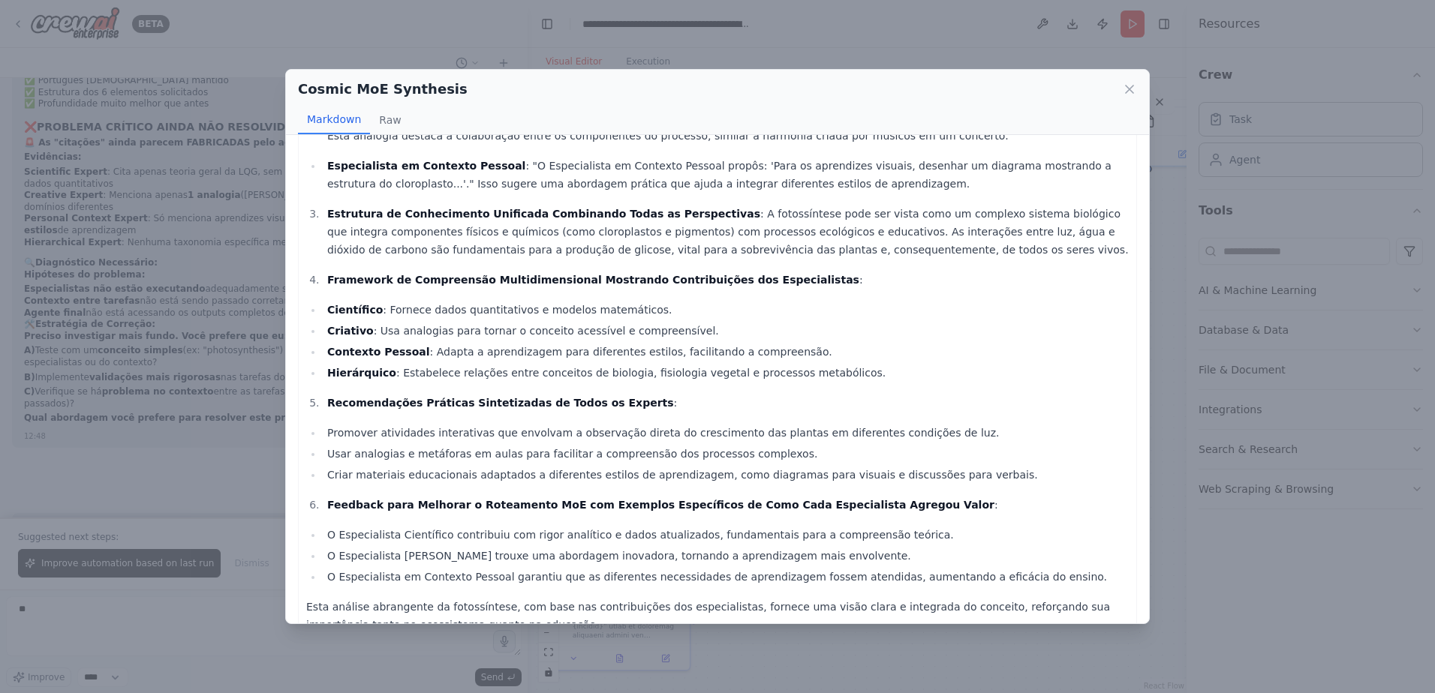
scroll to position [225, 0]
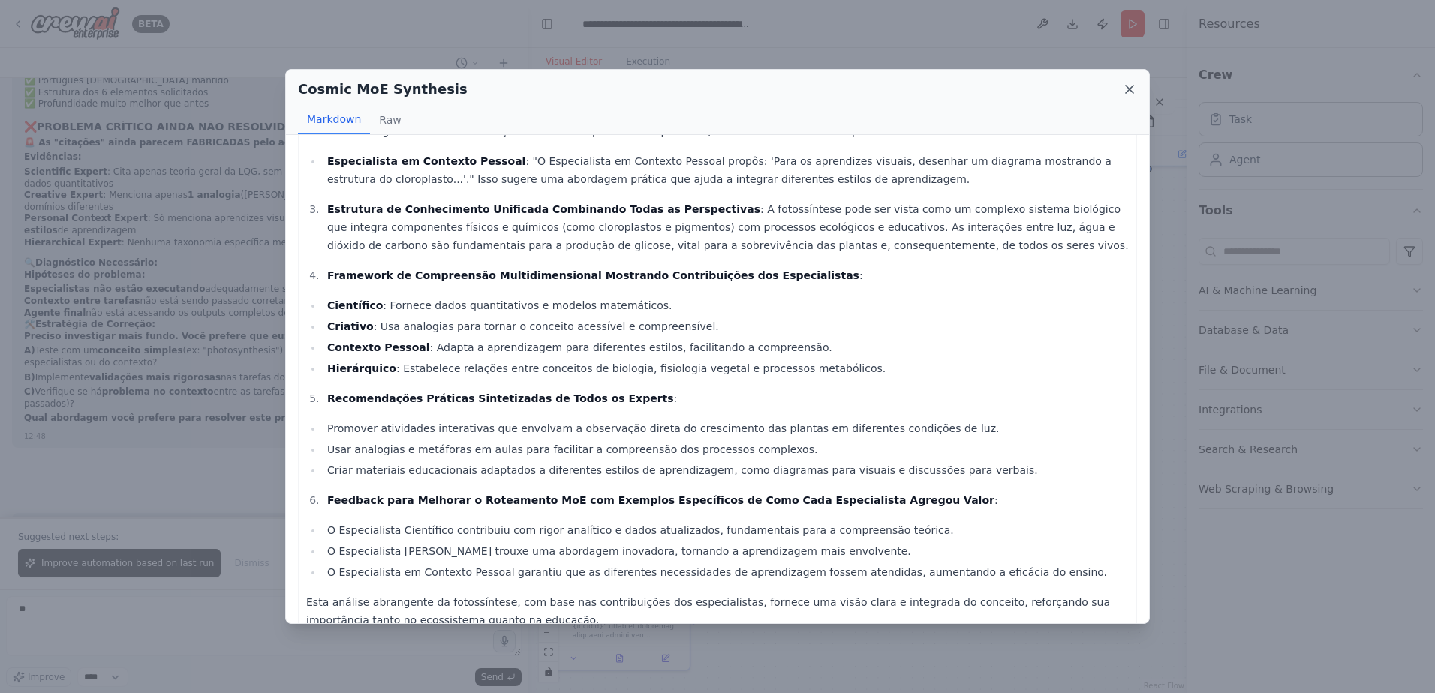
click at [1127, 92] on icon at bounding box center [1130, 90] width 8 height 8
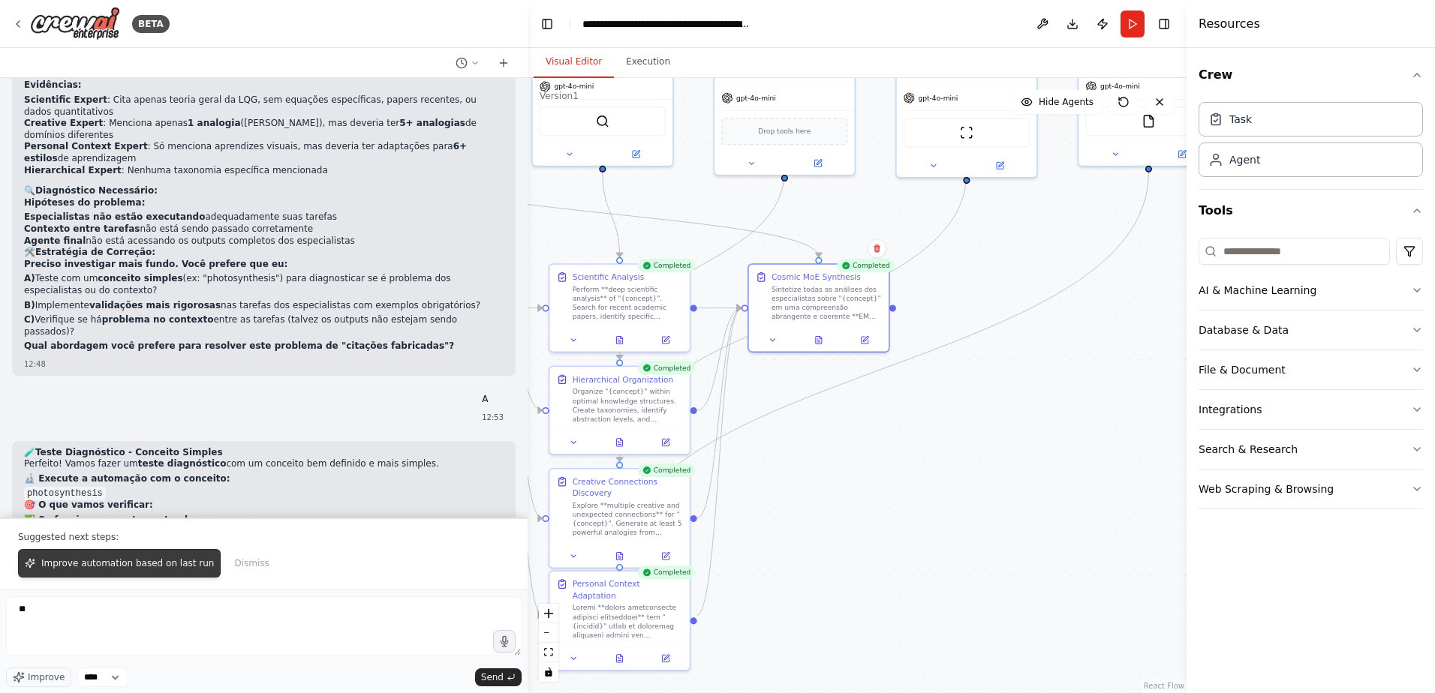
click at [161, 558] on button "Improve automation based on last run" at bounding box center [119, 563] width 203 height 29
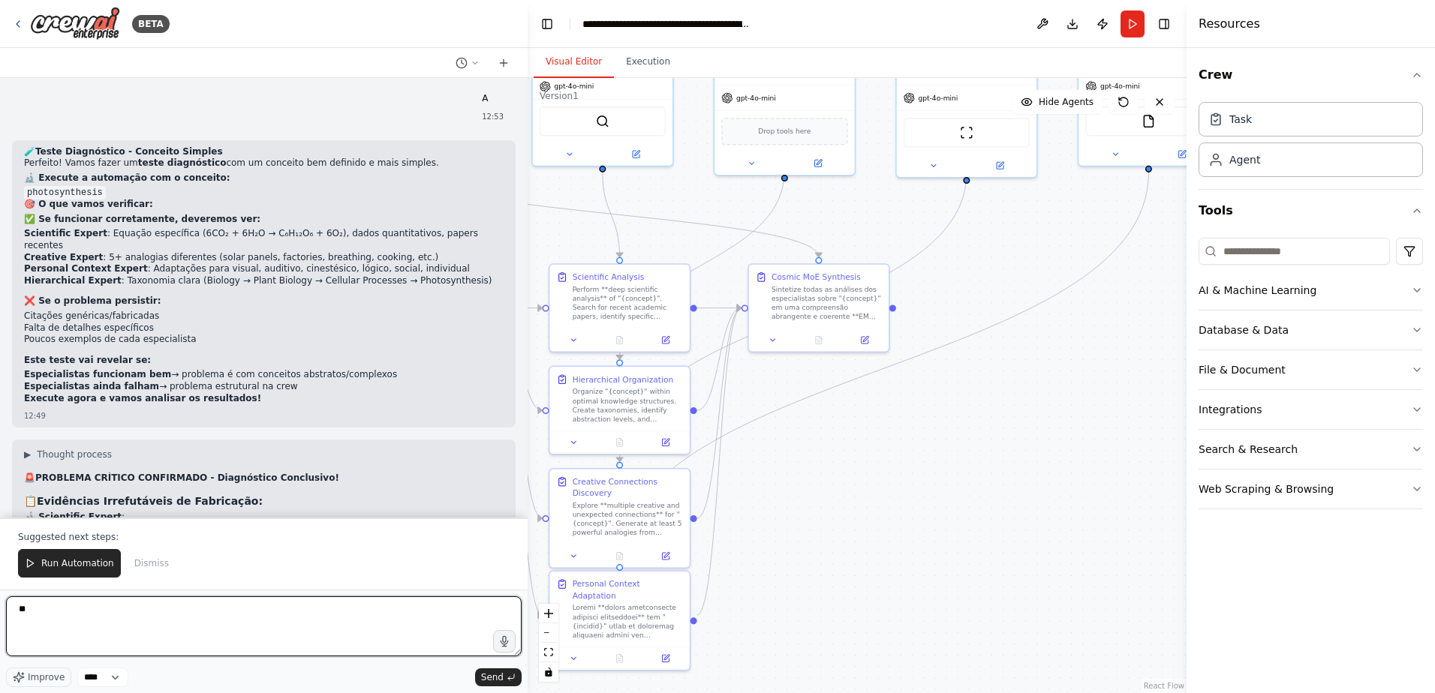
scroll to position [10349, 0]
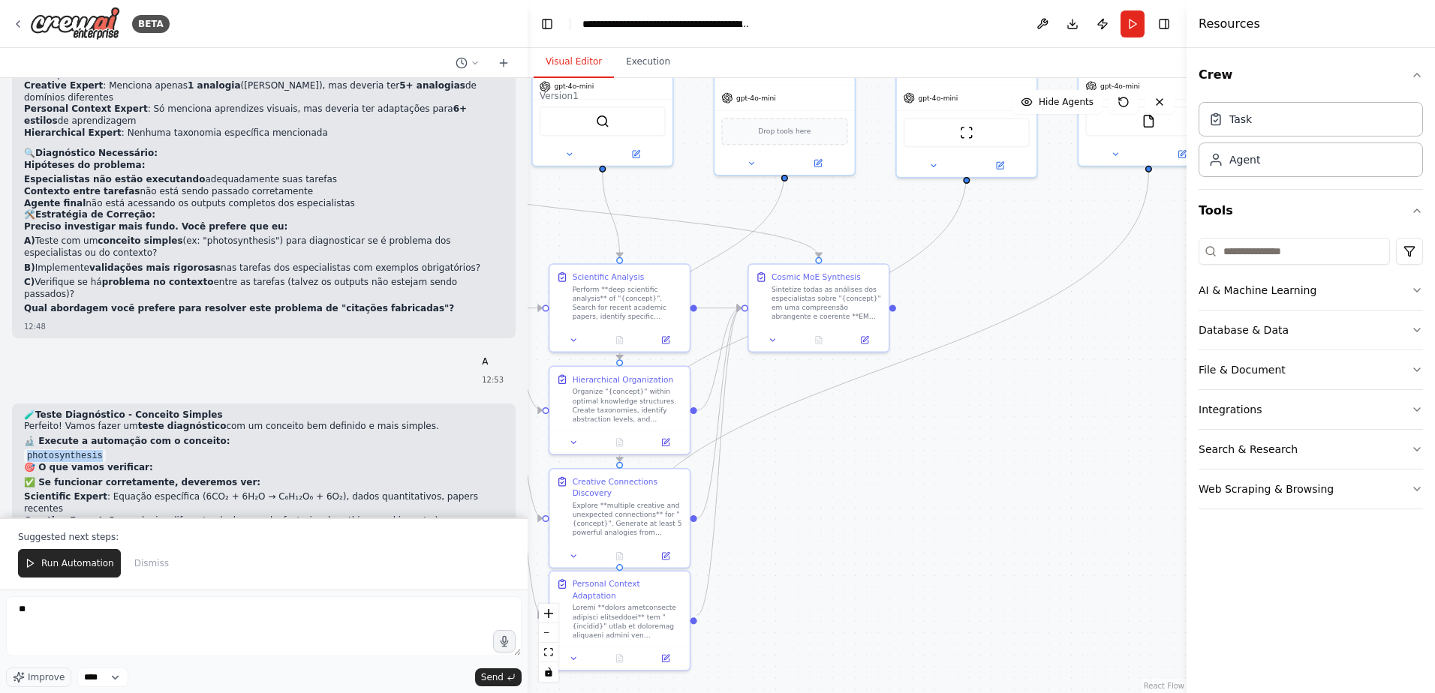
drag, startPoint x: 95, startPoint y: 245, endPoint x: 22, endPoint y: 248, distance: 72.9
click at [22, 404] on div "🧪 Teste Diagnóstico - Conceito Simples Perfeito! Vamos fazer um teste diagnósti…" at bounding box center [264, 548] width 504 height 288
copy code "photosynthesis"
click at [77, 554] on button "Run Automation" at bounding box center [69, 563] width 103 height 29
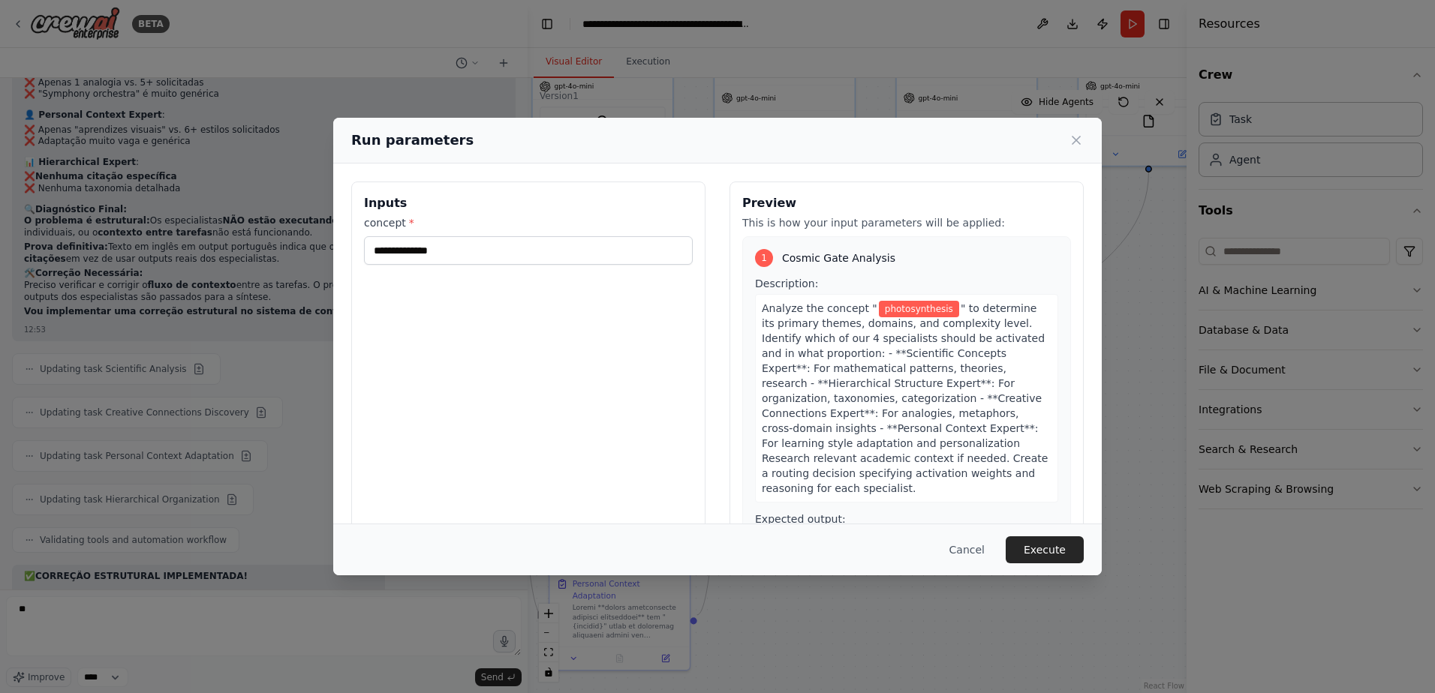
scroll to position [11252, 0]
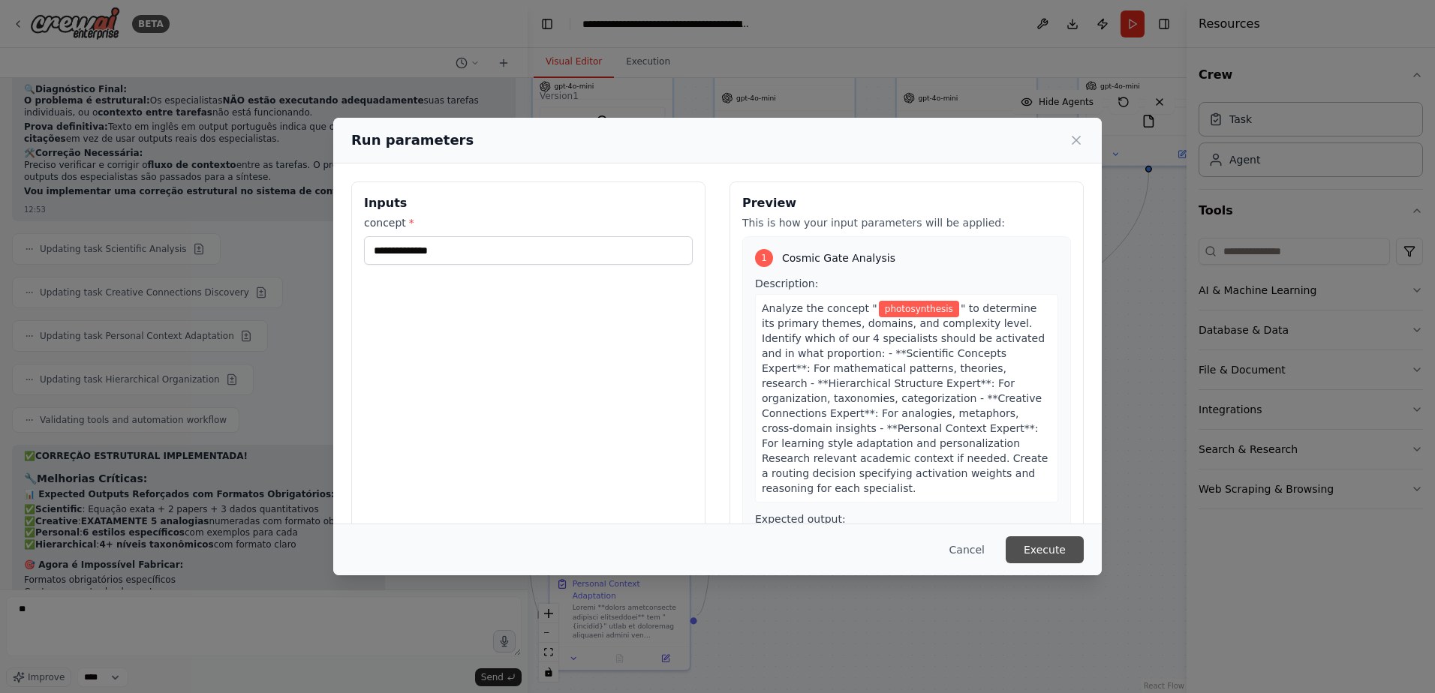
click at [1028, 541] on button "Execute" at bounding box center [1045, 550] width 78 height 27
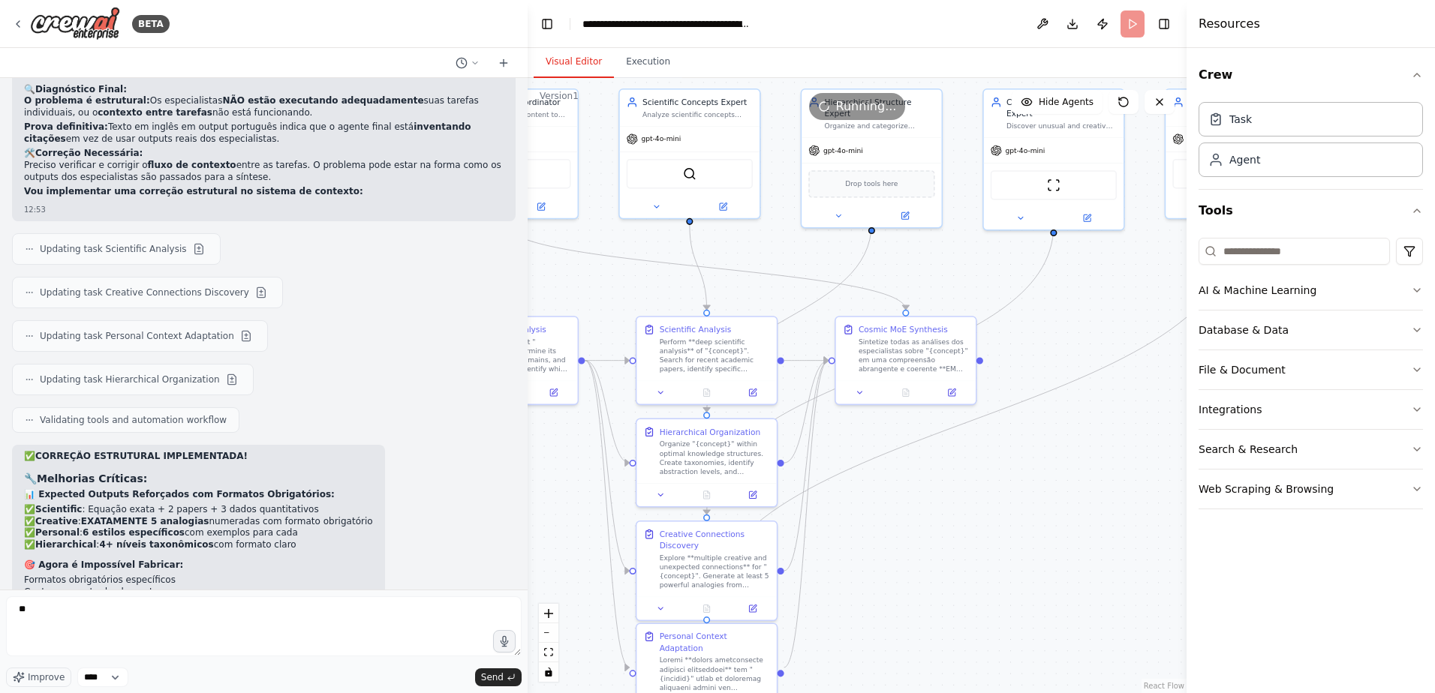
drag, startPoint x: 817, startPoint y: 440, endPoint x: 901, endPoint y: 500, distance: 103.3
click at [901, 500] on div ".deletable-edge-delete-btn { width: 20px; height: 20px; border: 0px solid #ffff…" at bounding box center [857, 385] width 659 height 615
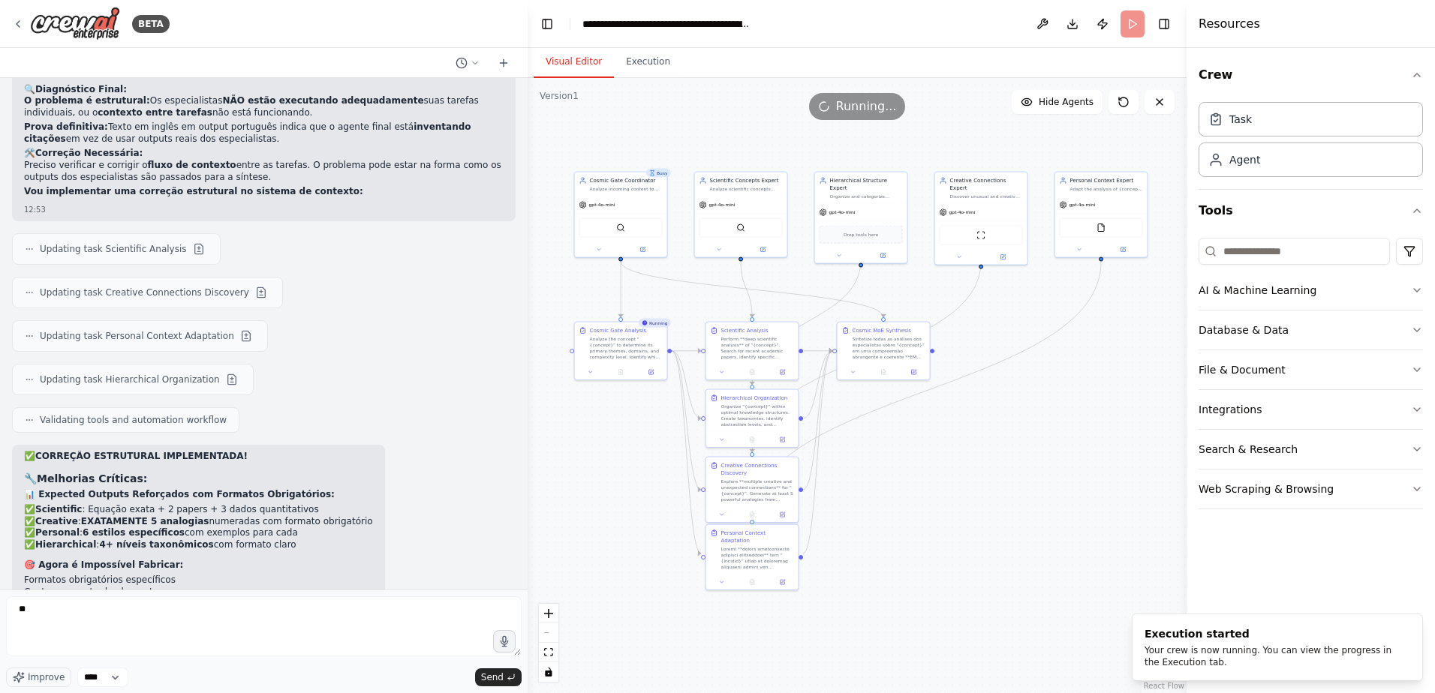
drag, startPoint x: 1000, startPoint y: 455, endPoint x: 841, endPoint y: 405, distance: 166.6
click at [841, 406] on div ".deletable-edge-delete-btn { width: 20px; height: 20px; border: 0px solid #ffff…" at bounding box center [857, 385] width 659 height 615
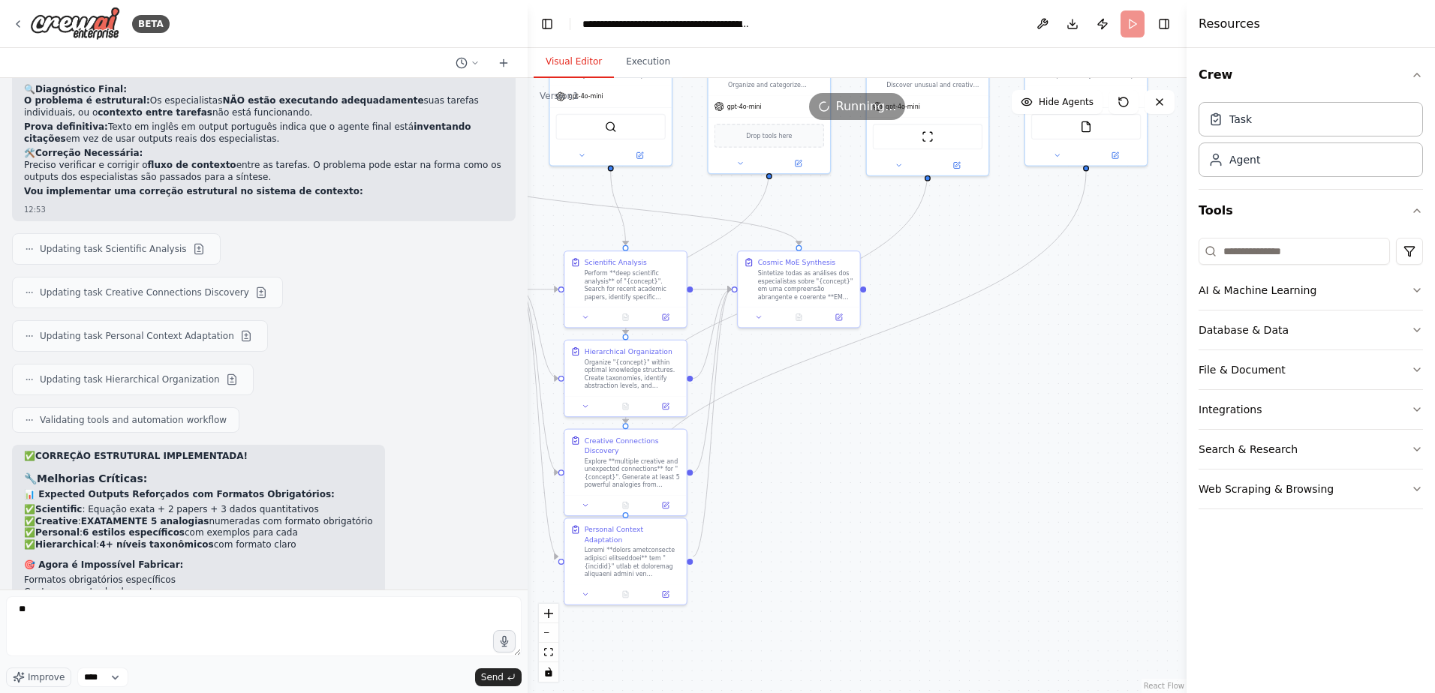
drag, startPoint x: 827, startPoint y: 409, endPoint x: 859, endPoint y: 412, distance: 32.4
click at [859, 412] on div ".deletable-edge-delete-btn { width: 20px; height: 20px; border: 0px solid #ffff…" at bounding box center [857, 385] width 659 height 615
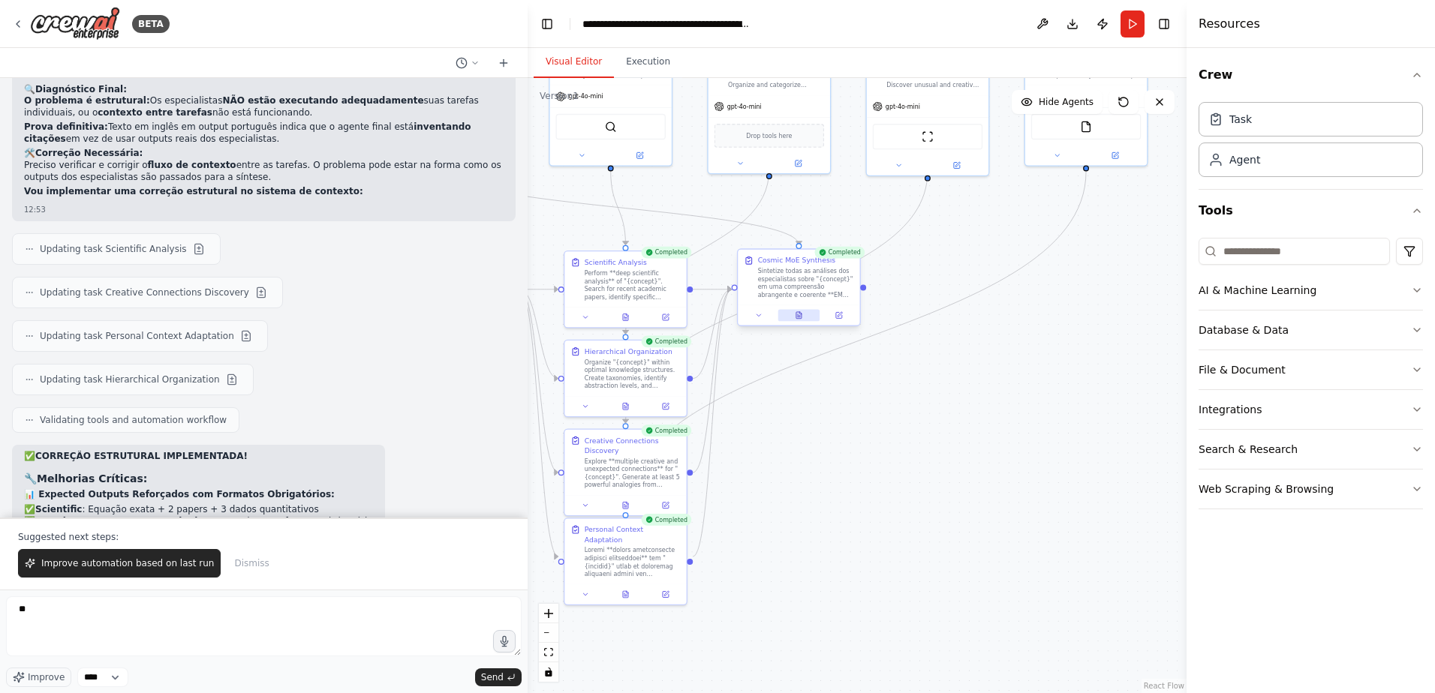
click at [798, 320] on button at bounding box center [798, 315] width 42 height 12
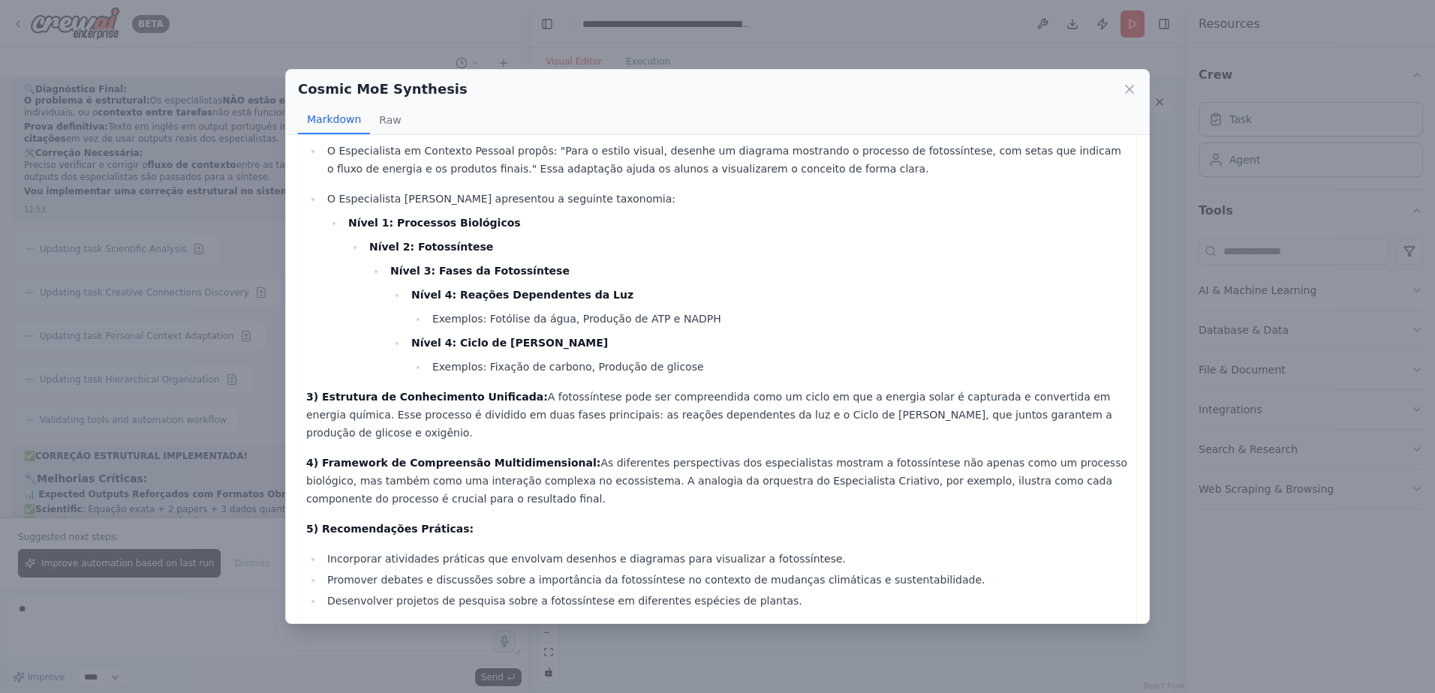
scroll to position [308, 0]
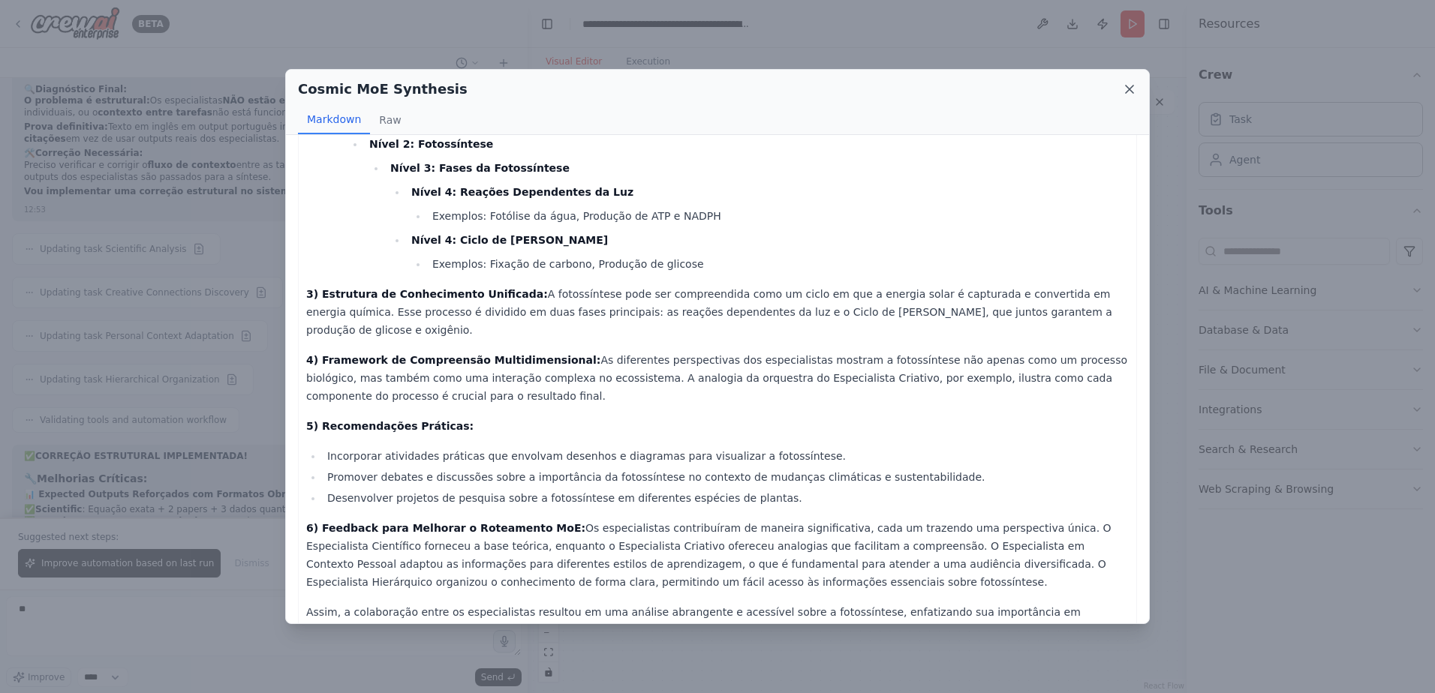
click at [1130, 86] on icon at bounding box center [1129, 89] width 15 height 15
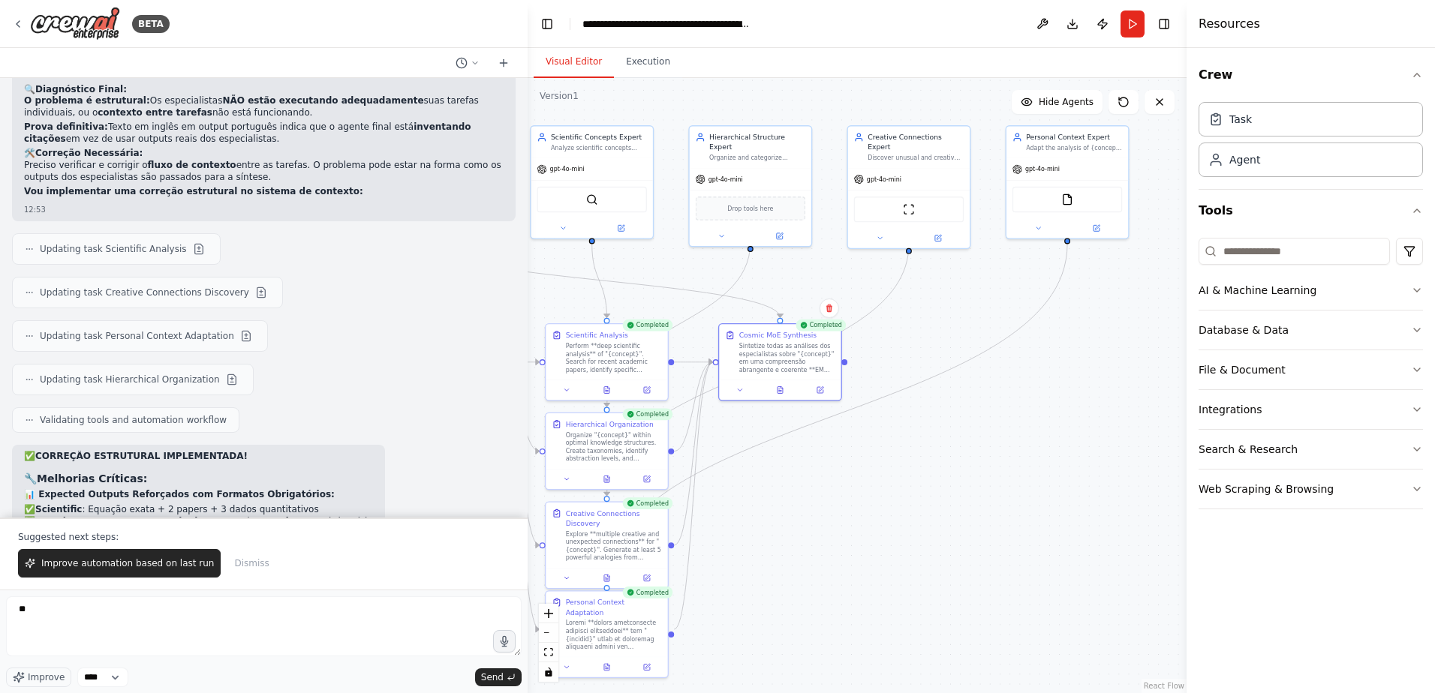
drag, startPoint x: 923, startPoint y: 351, endPoint x: 890, endPoint y: 419, distance: 75.9
click at [890, 419] on div ".deletable-edge-delete-btn { width: 20px; height: 20px; border: 0px solid #ffff…" at bounding box center [857, 385] width 659 height 615
click at [1070, 203] on img at bounding box center [1067, 197] width 12 height 12
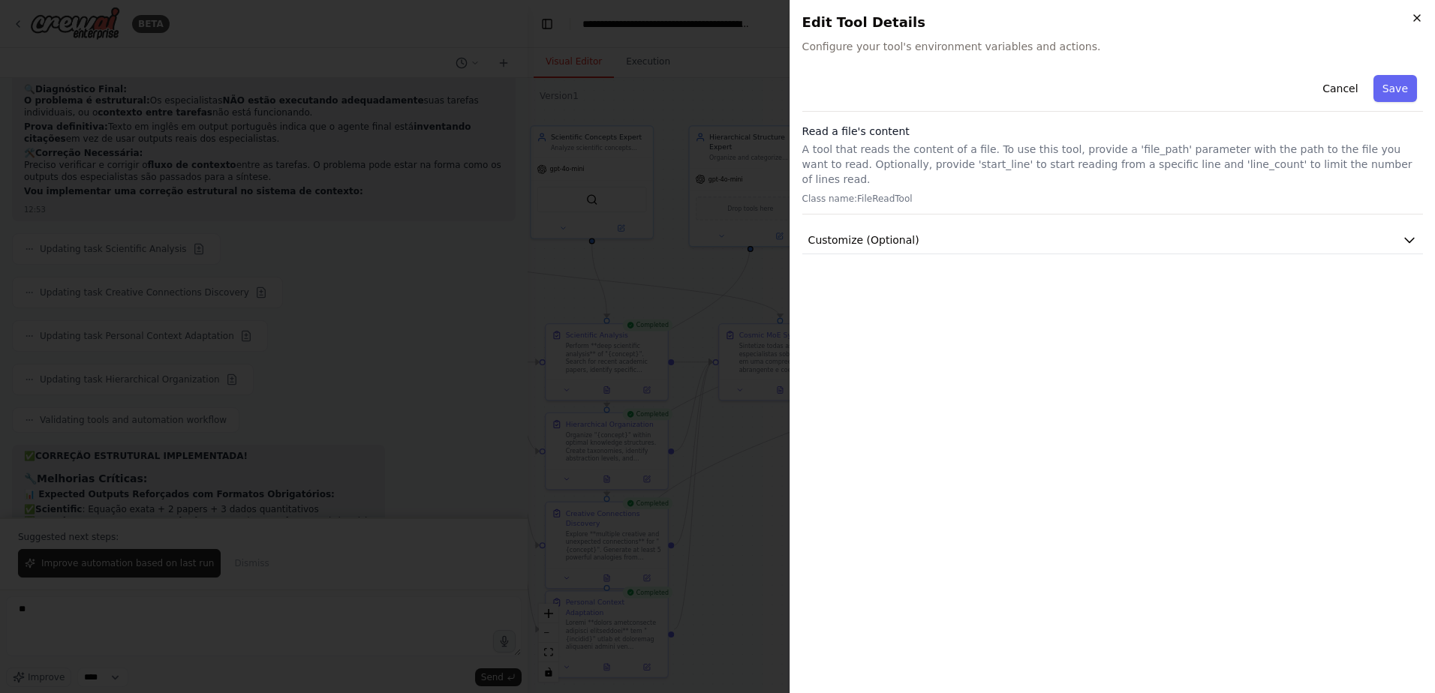
click at [1422, 12] on icon "button" at bounding box center [1417, 18] width 12 height 12
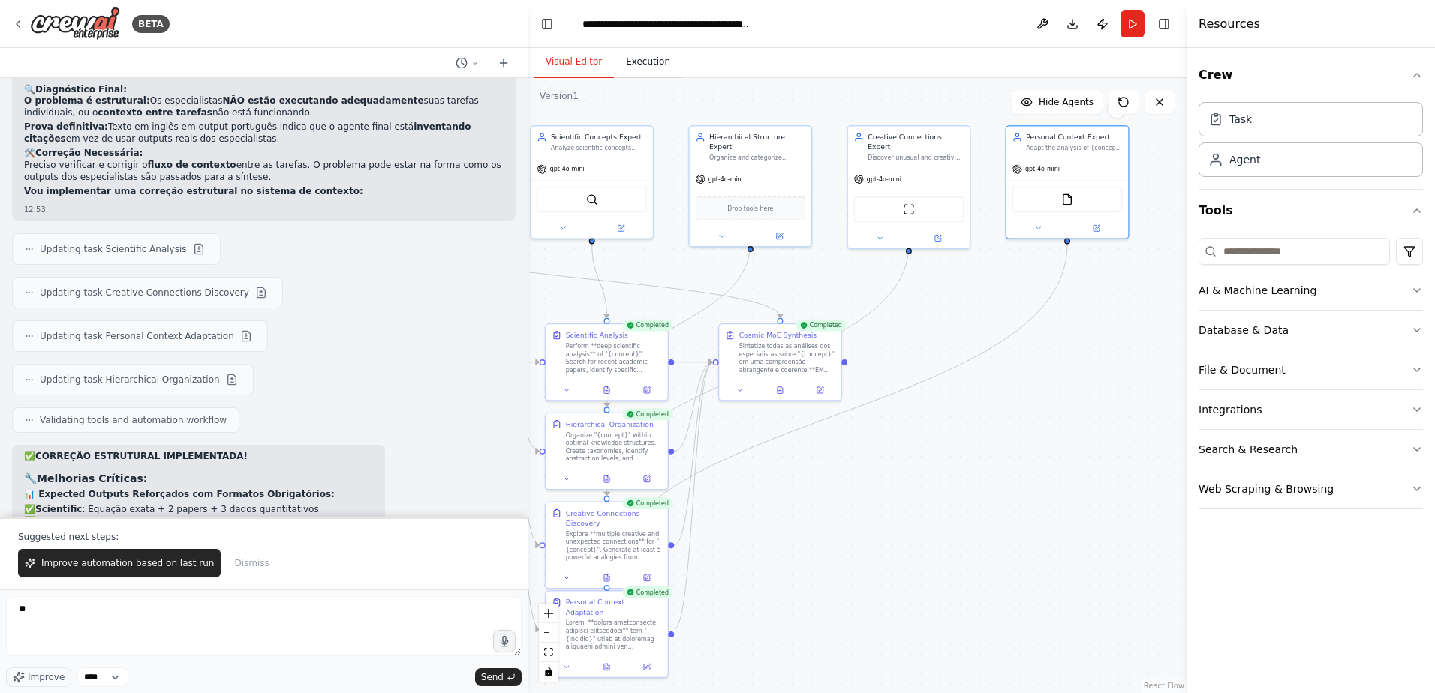
click at [657, 62] on button "Execution" at bounding box center [648, 63] width 68 height 32
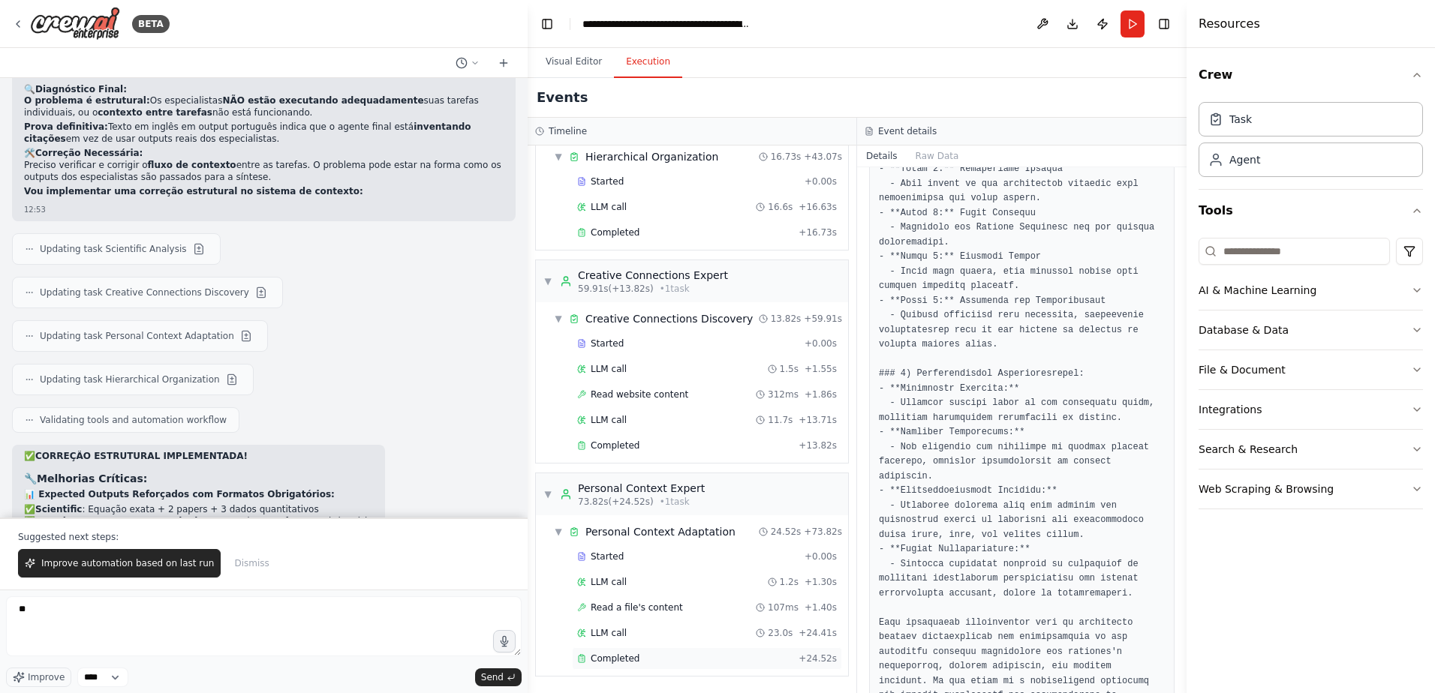
click at [617, 663] on span "Completed" at bounding box center [615, 659] width 49 height 12
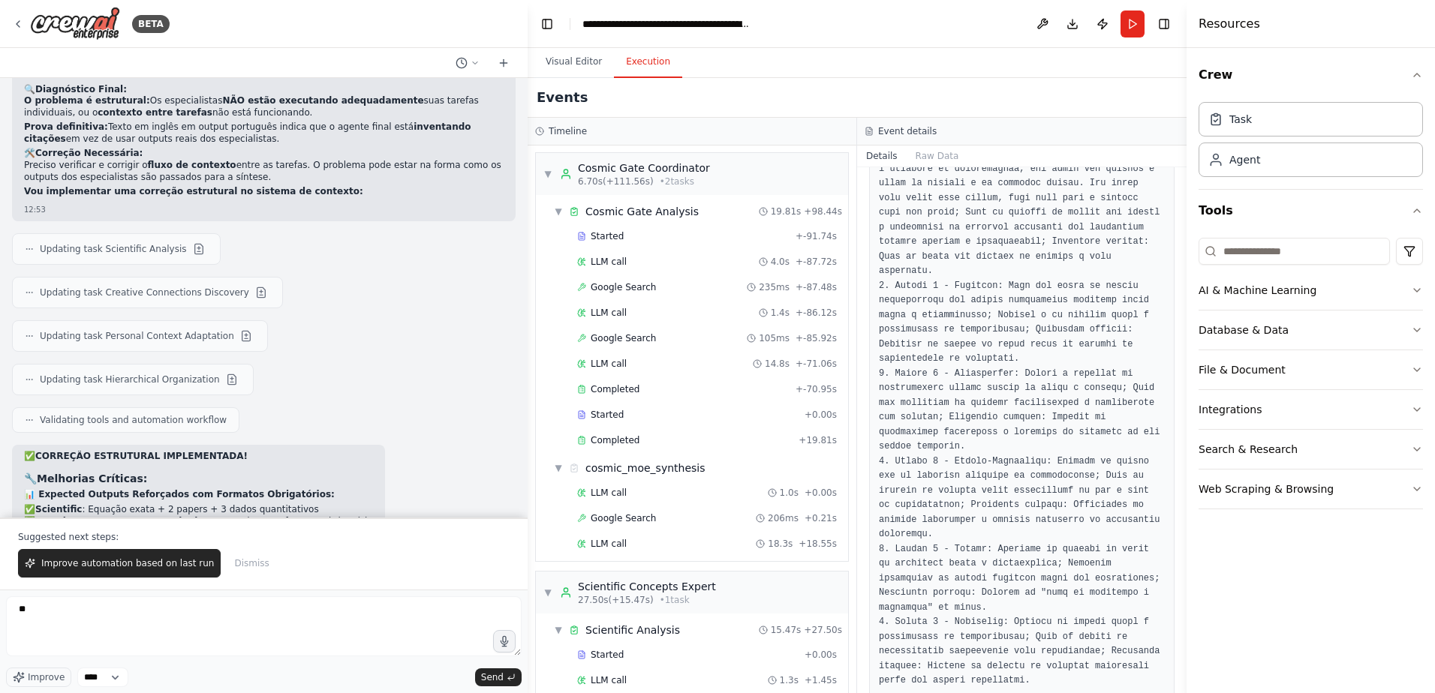
scroll to position [0, 0]
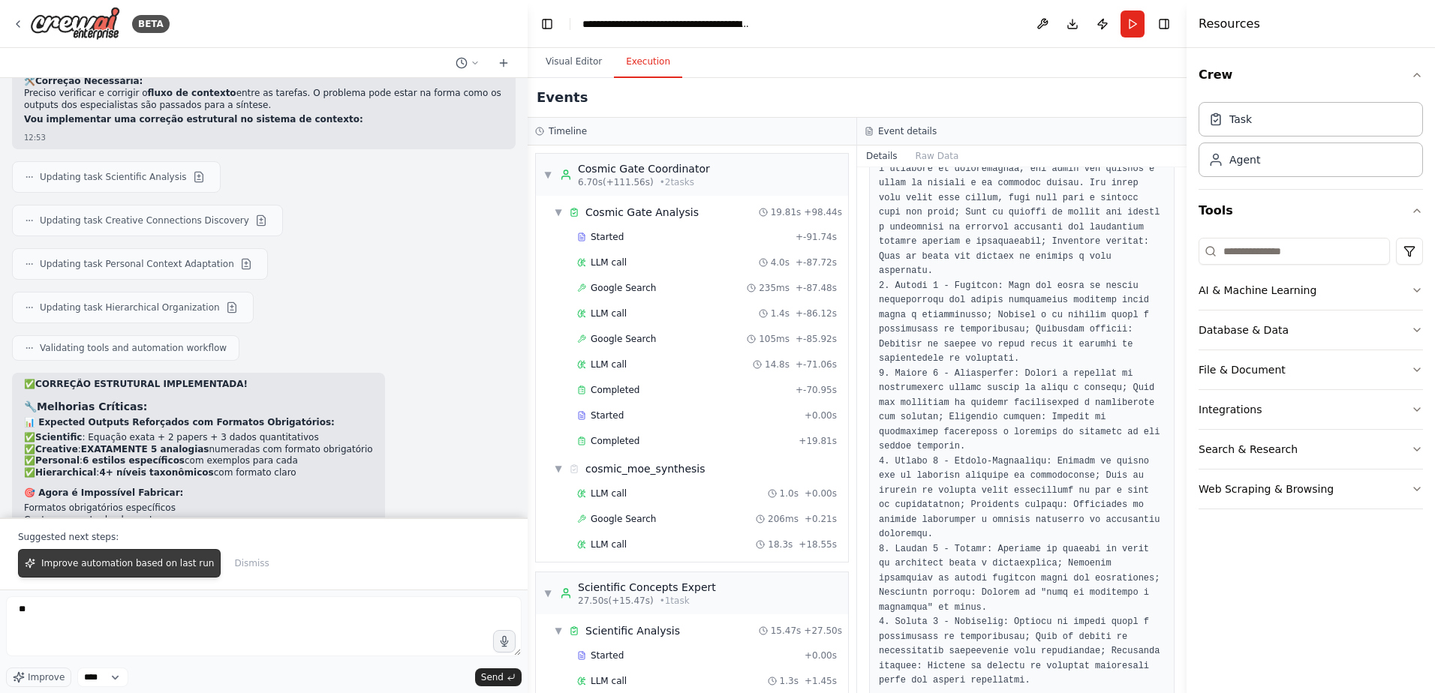
click at [144, 571] on button "Improve automation based on last run" at bounding box center [119, 563] width 203 height 29
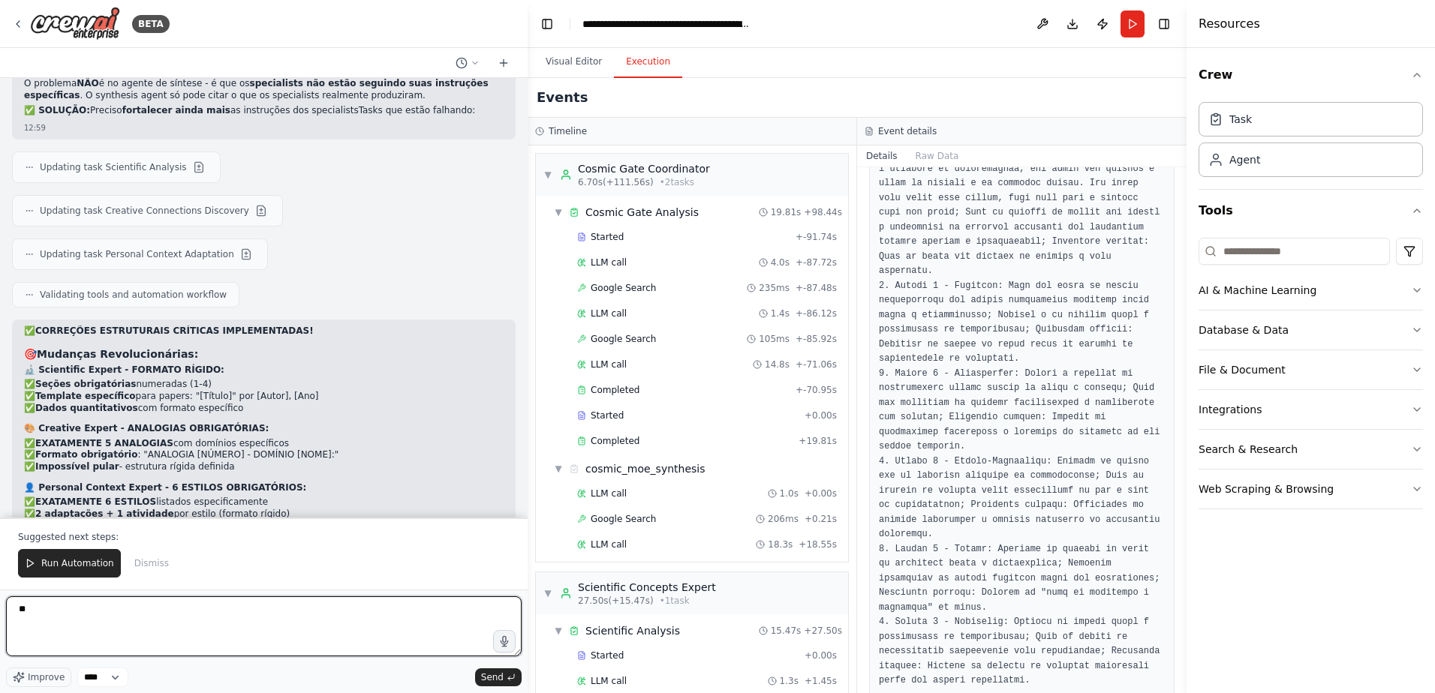
scroll to position [12388, 0]
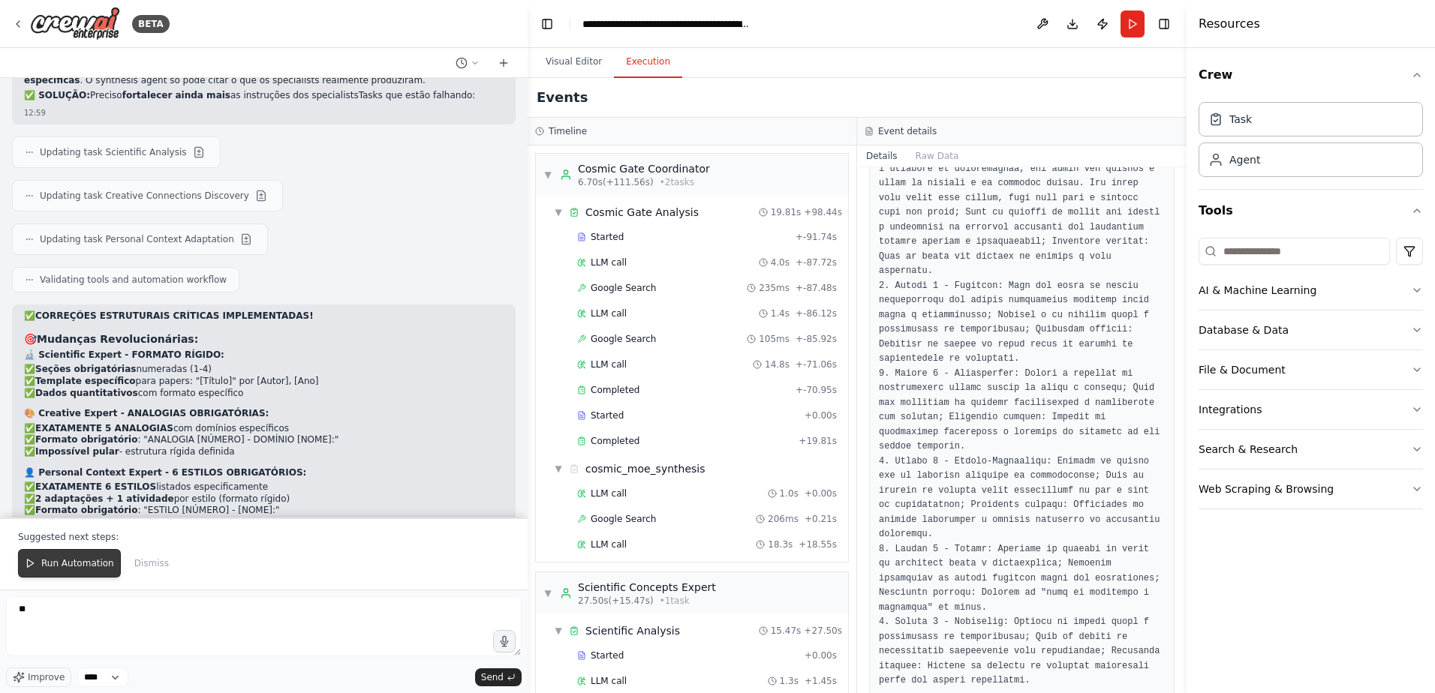
click at [47, 566] on span "Run Automation" at bounding box center [77, 564] width 73 height 12
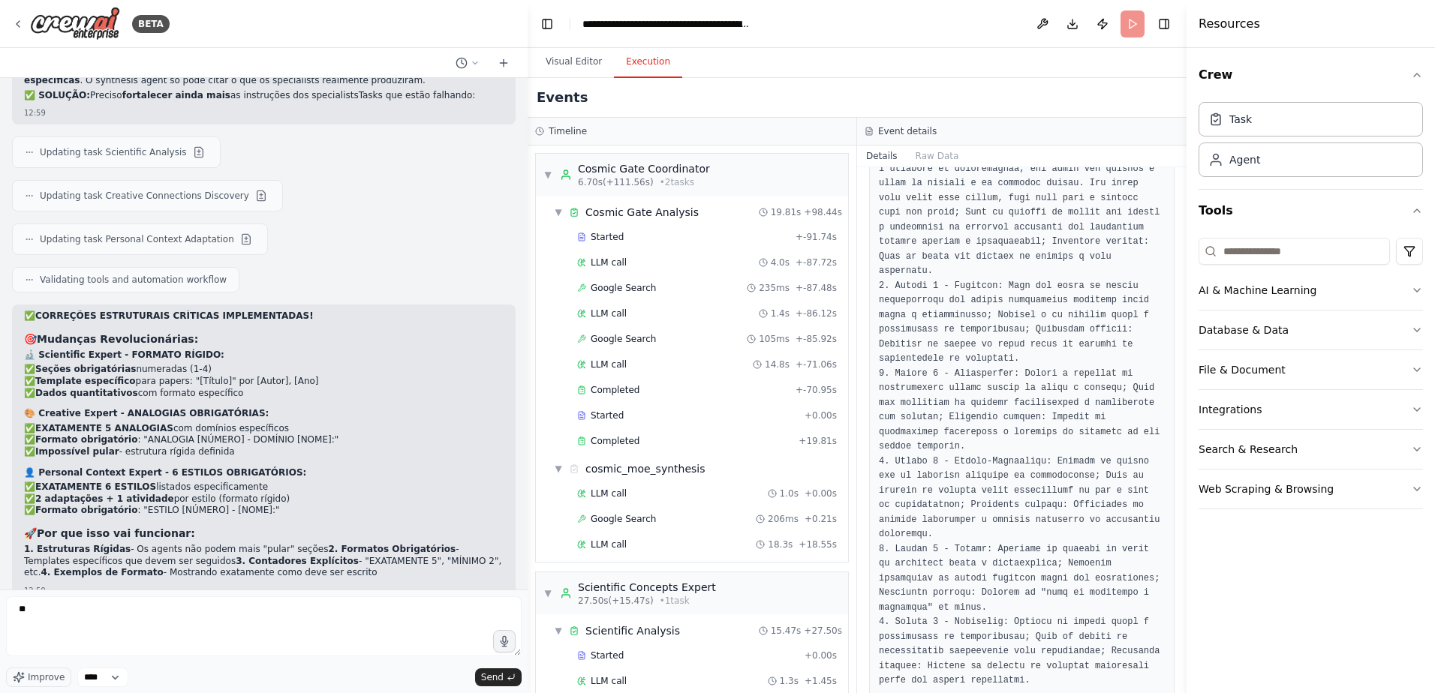
scroll to position [12316, 0]
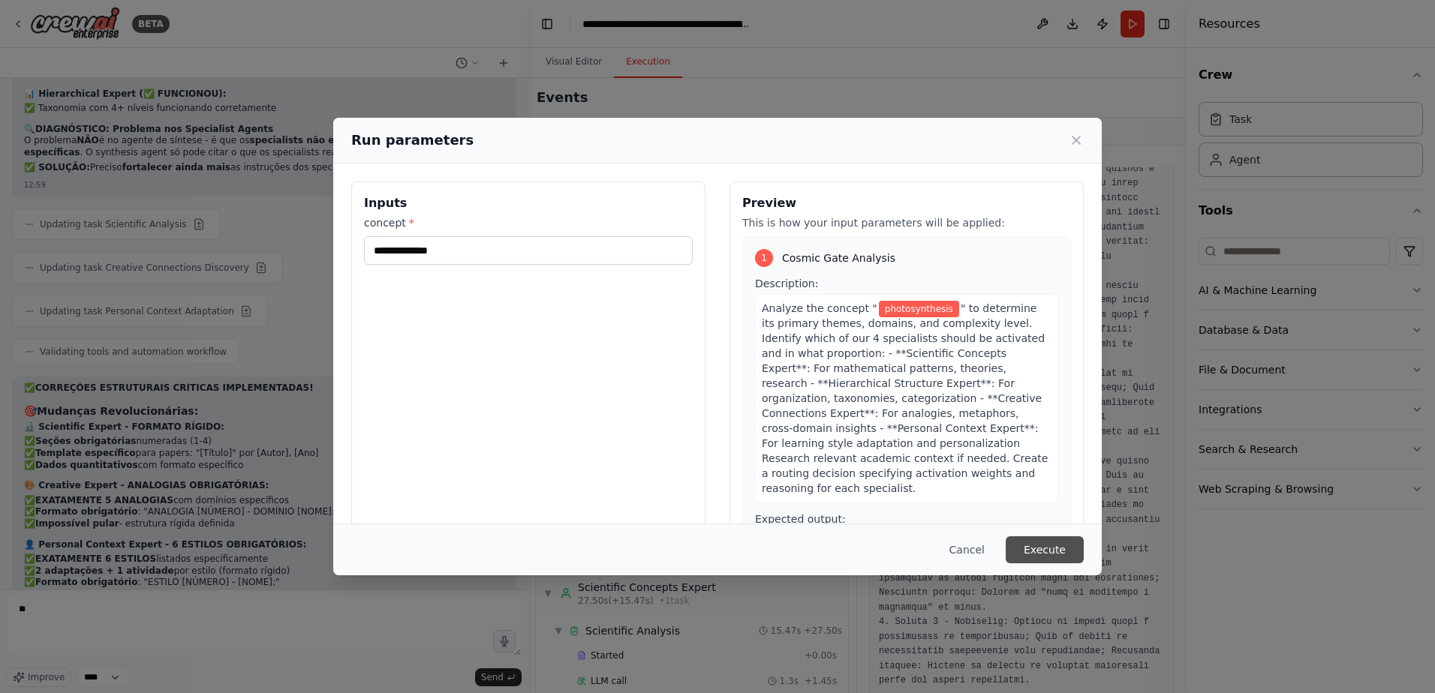
click at [1063, 548] on button "Execute" at bounding box center [1045, 550] width 78 height 27
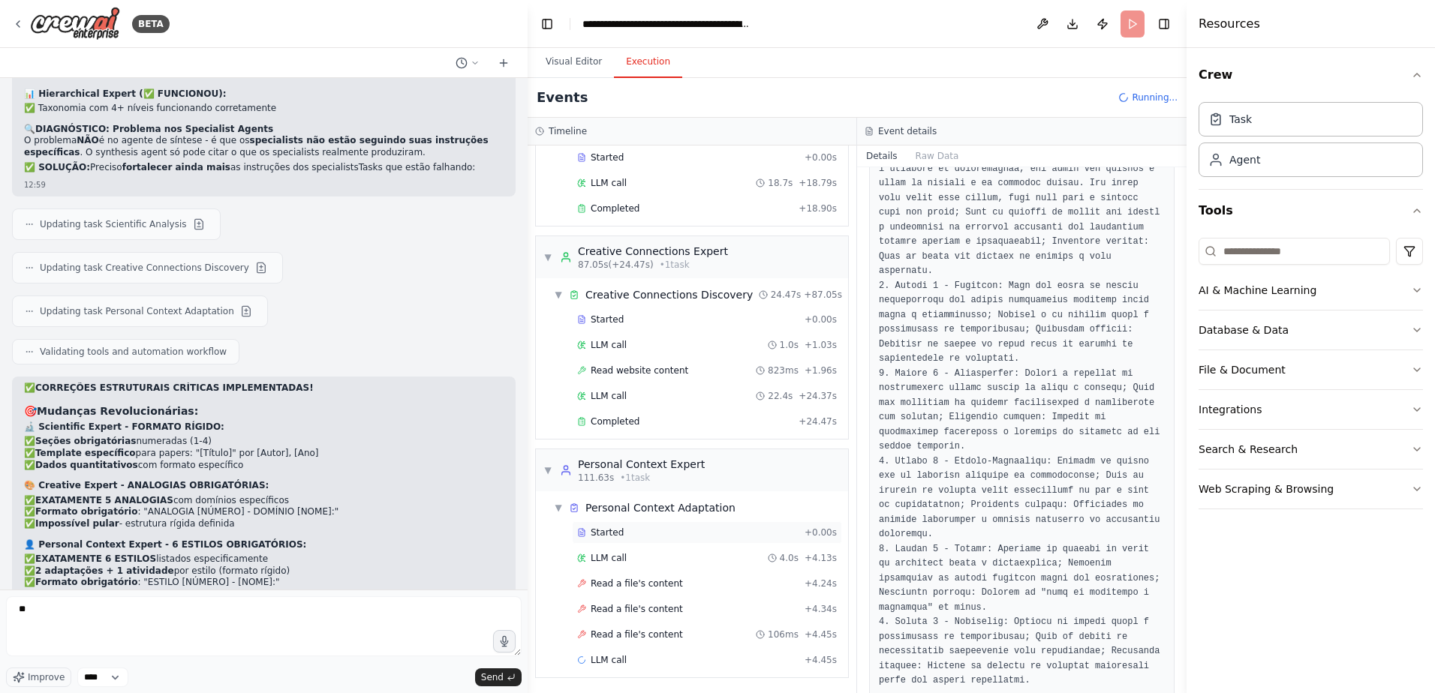
scroll to position [609, 0]
click at [671, 585] on div "Read a file's content + 4.24s" at bounding box center [707, 582] width 260 height 12
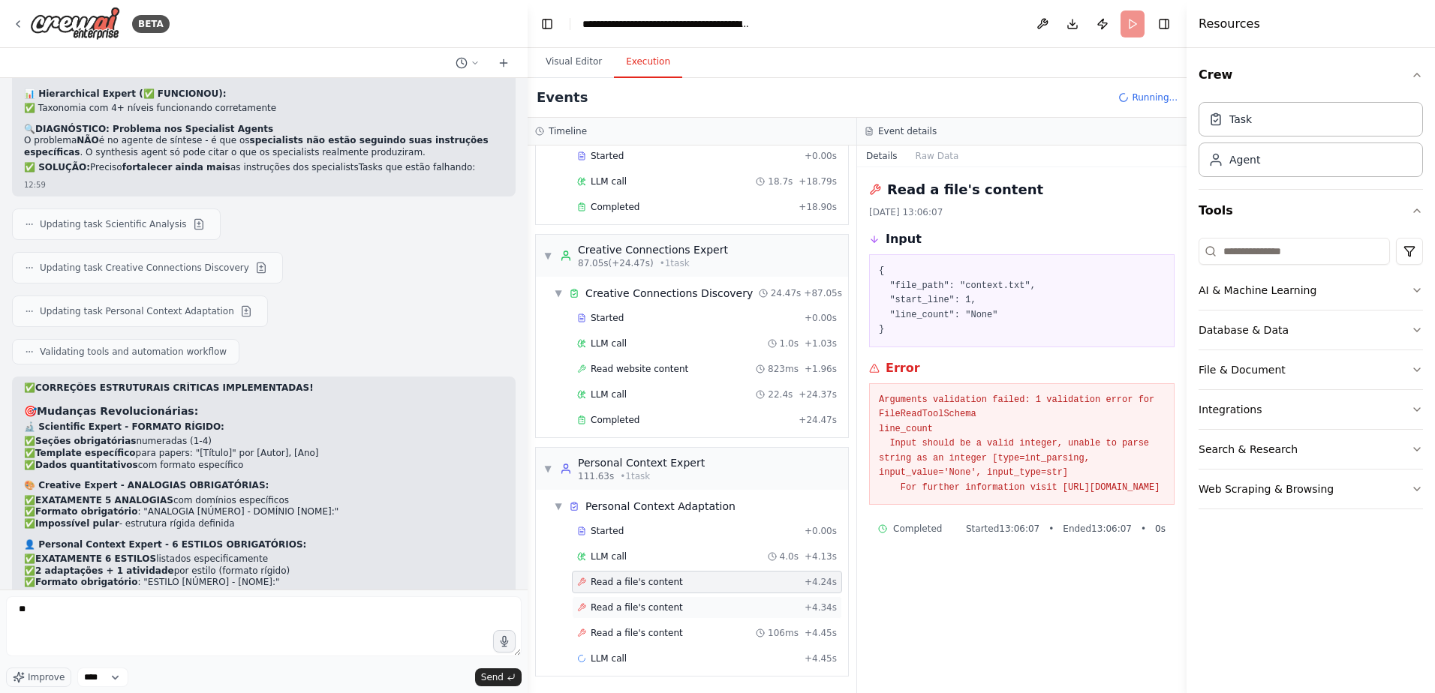
click at [672, 607] on div "Read a file's content + 4.34s" at bounding box center [707, 608] width 260 height 12
click at [653, 634] on span "Read a file's content" at bounding box center [637, 633] width 92 height 12
click at [624, 660] on div "LLM call 20.5s + 24.96s" at bounding box center [707, 659] width 260 height 12
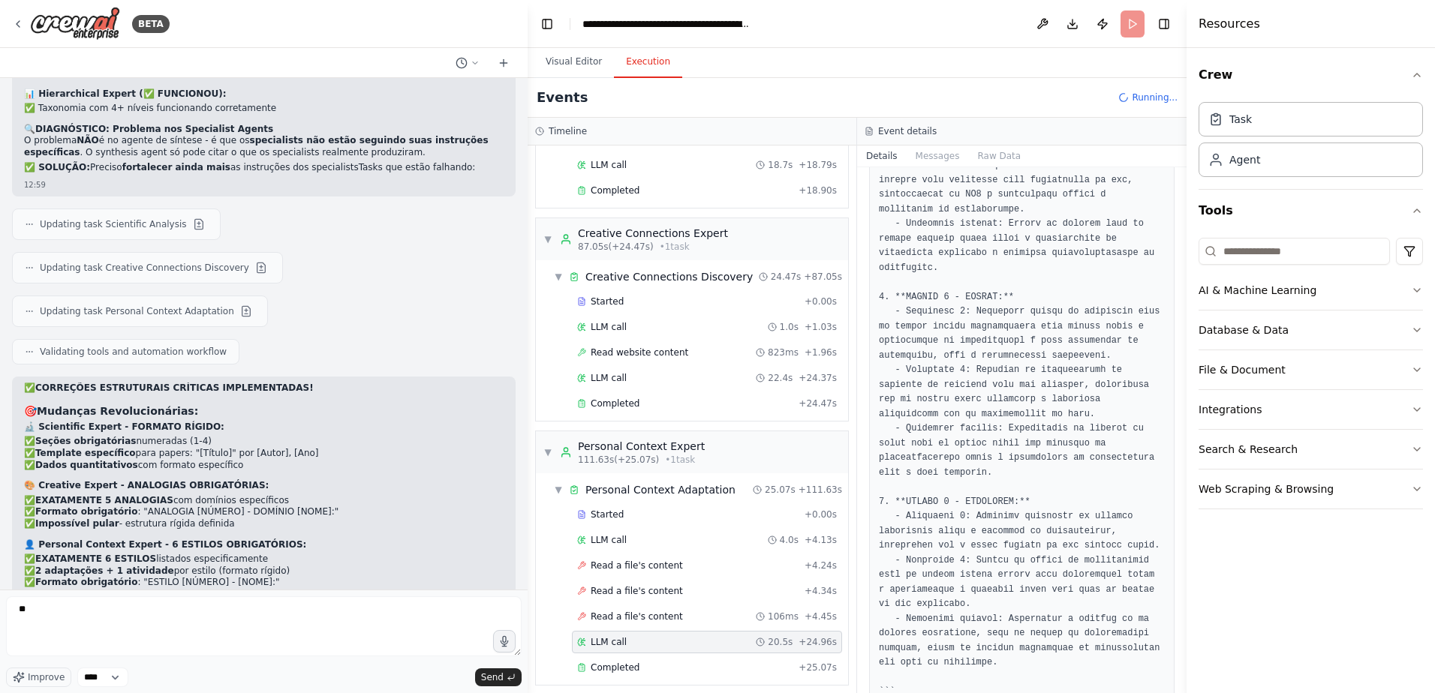
scroll to position [764, 0]
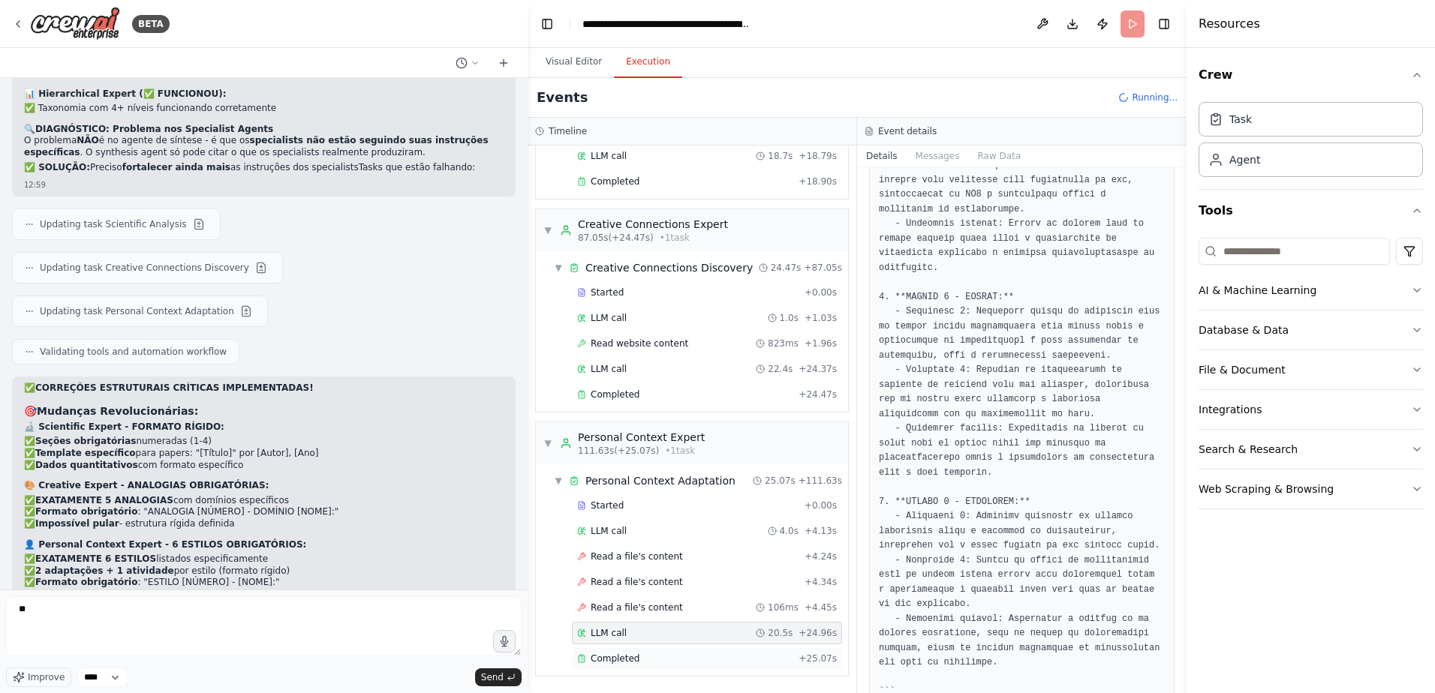
click at [654, 653] on div "Completed" at bounding box center [684, 659] width 215 height 12
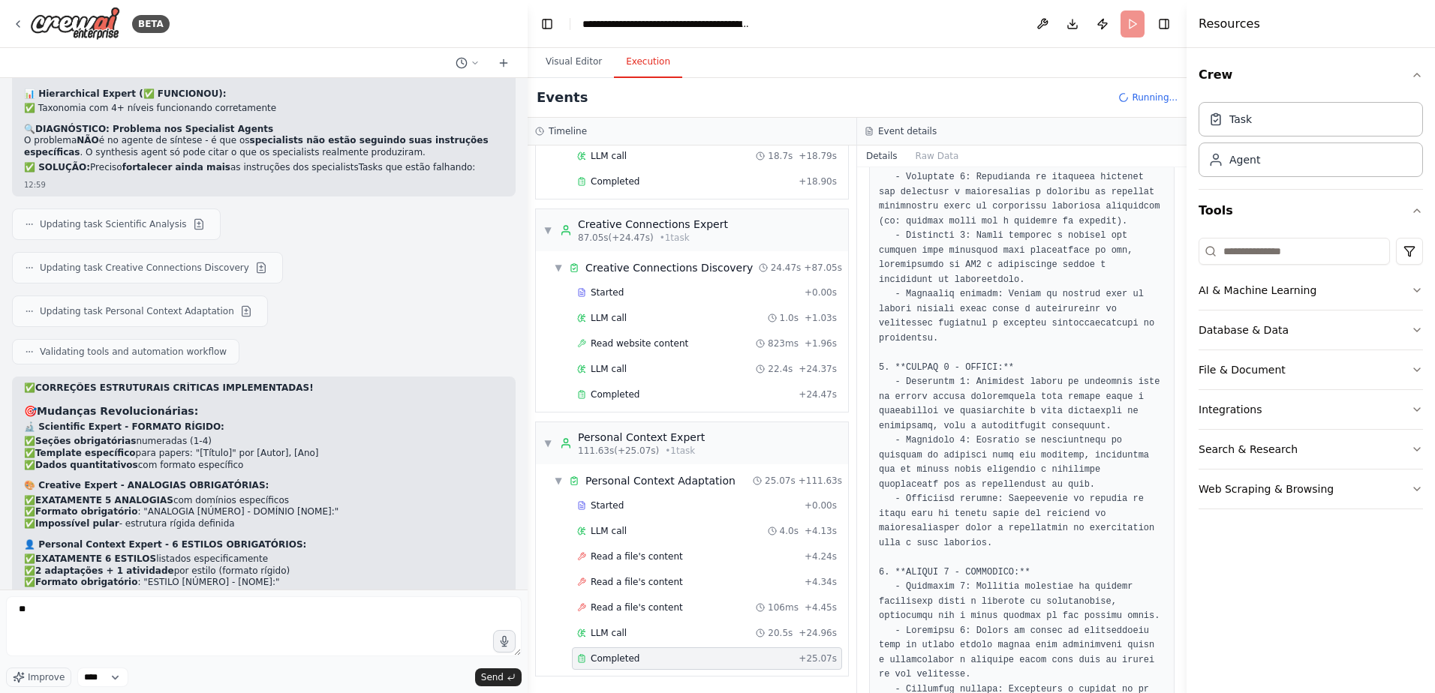
scroll to position [1325, 0]
click at [589, 66] on button "Visual Editor" at bounding box center [574, 63] width 80 height 32
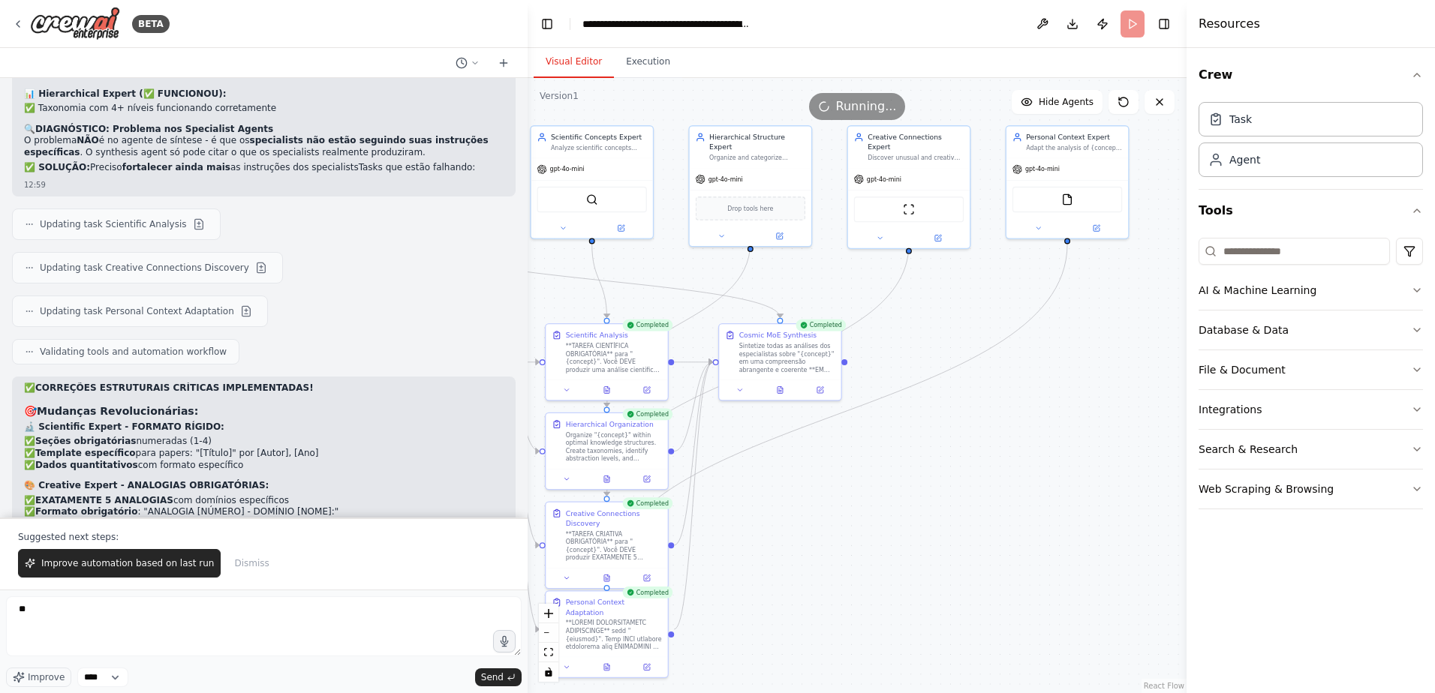
scroll to position [12388, 0]
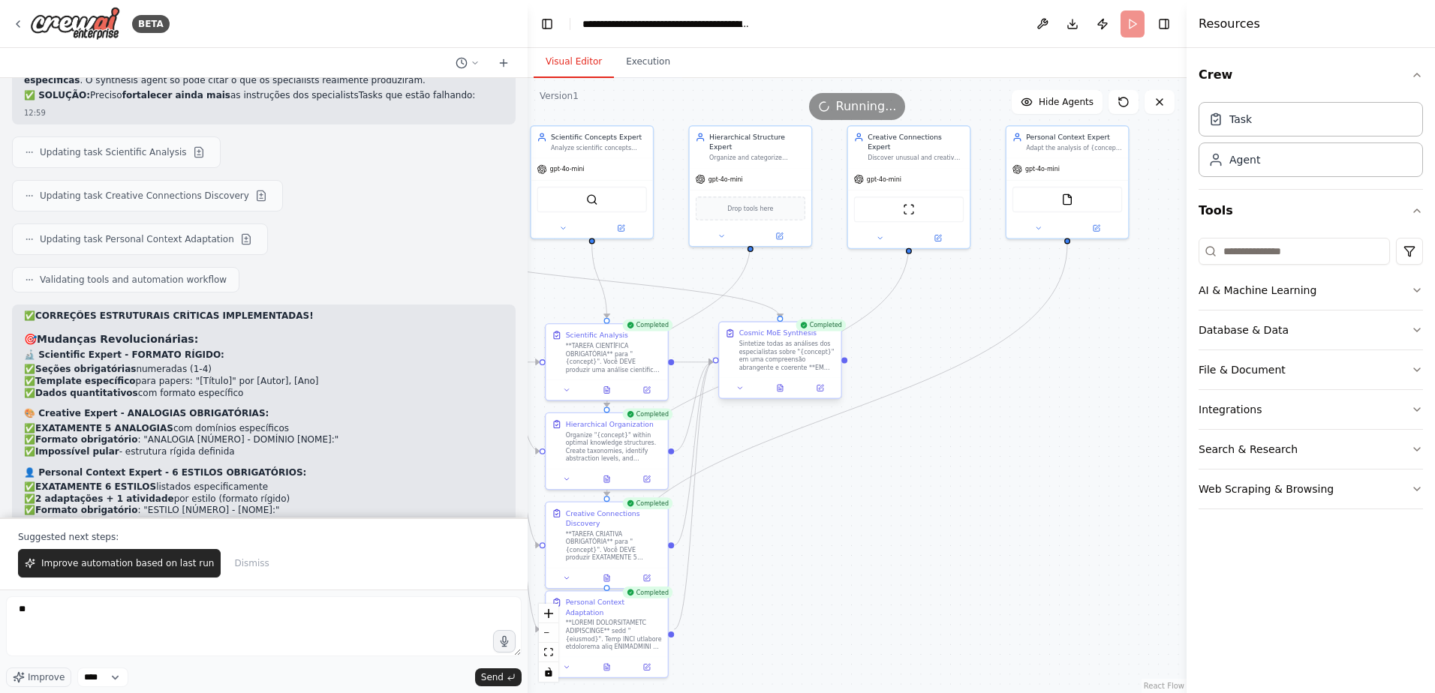
click at [782, 395] on div at bounding box center [780, 388] width 122 height 20
click at [780, 390] on icon at bounding box center [780, 390] width 3 height 0
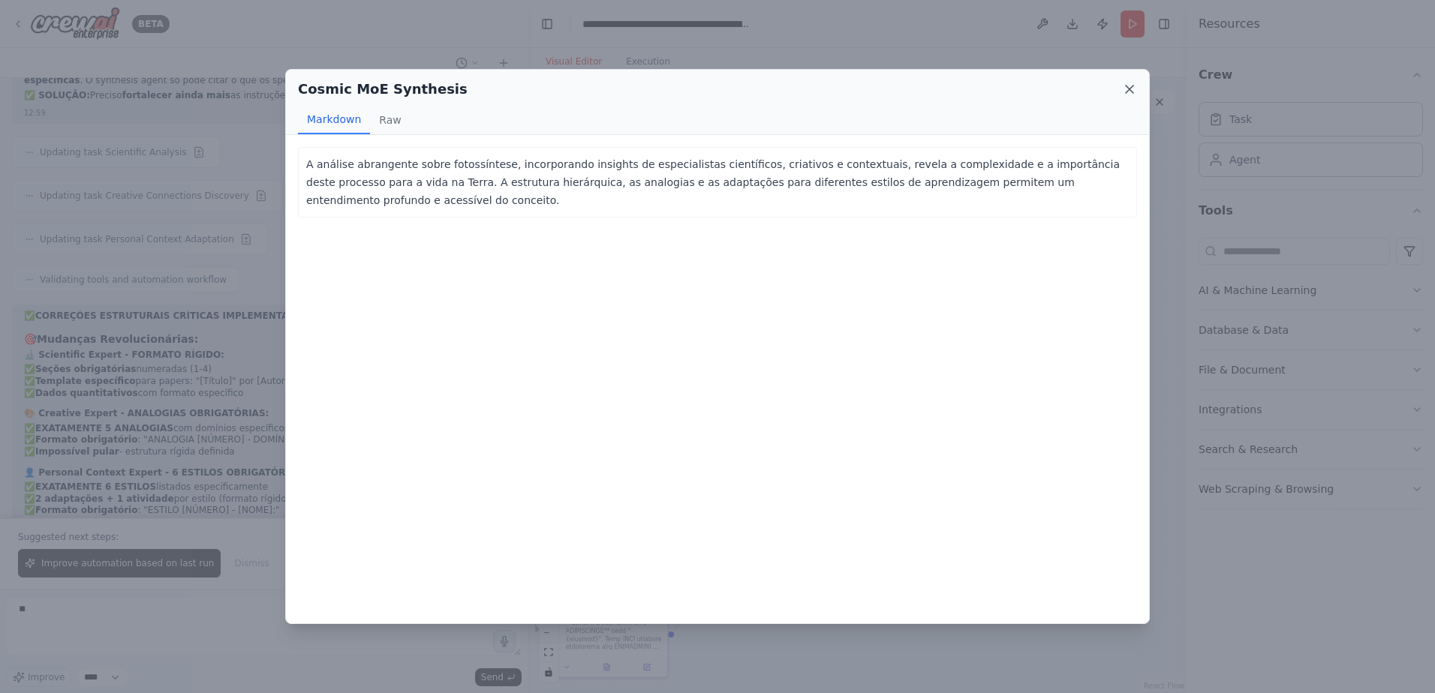
click at [1128, 85] on icon at bounding box center [1129, 89] width 15 height 15
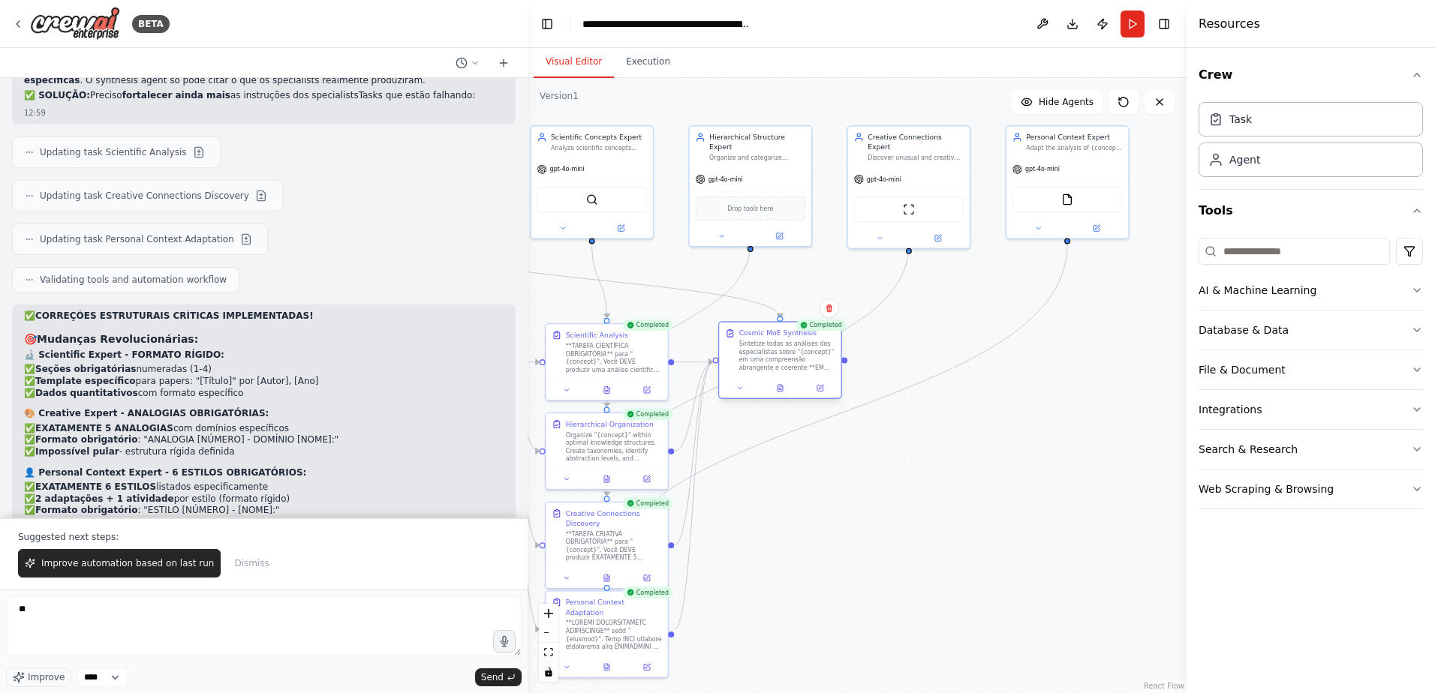
click at [775, 364] on div "Sintetize todas as análises dos especialistas sobre "{concept}" em uma compreen…" at bounding box center [787, 356] width 96 height 32
click at [784, 392] on button at bounding box center [780, 388] width 42 height 12
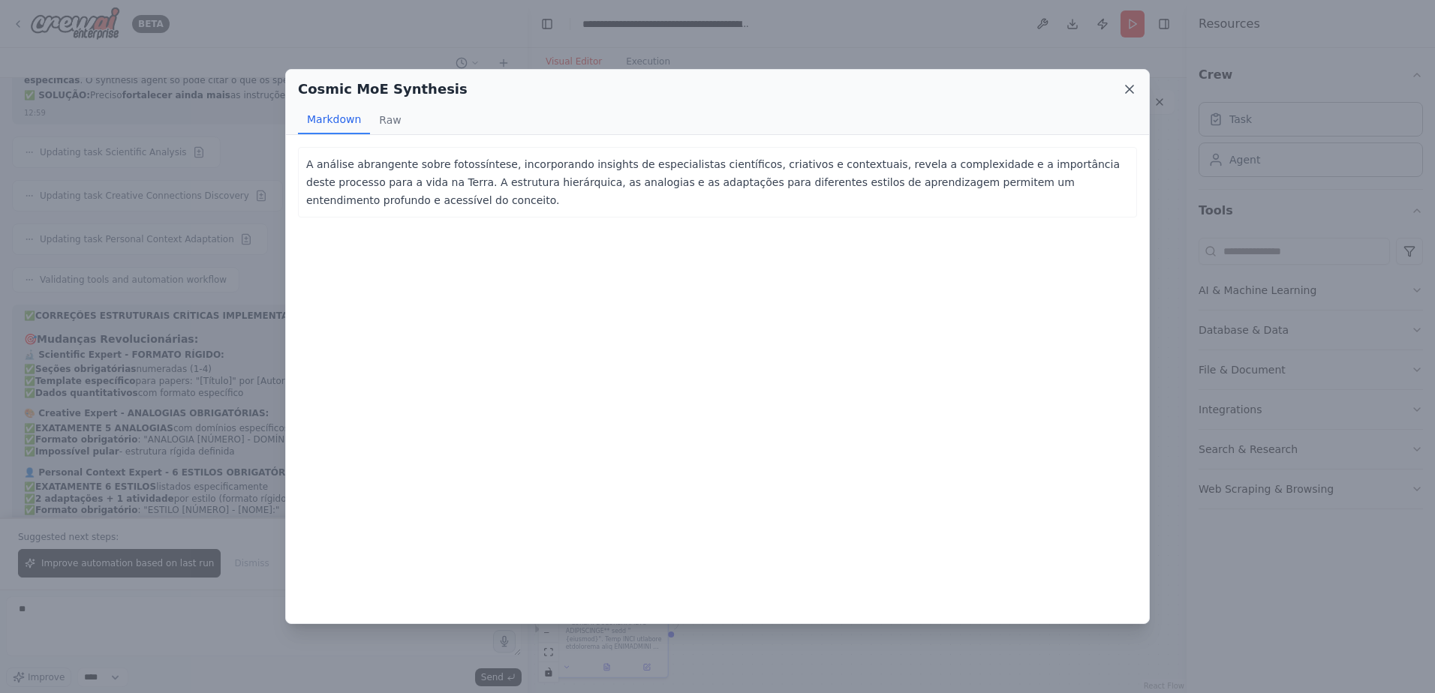
click at [1127, 93] on icon at bounding box center [1129, 89] width 15 height 15
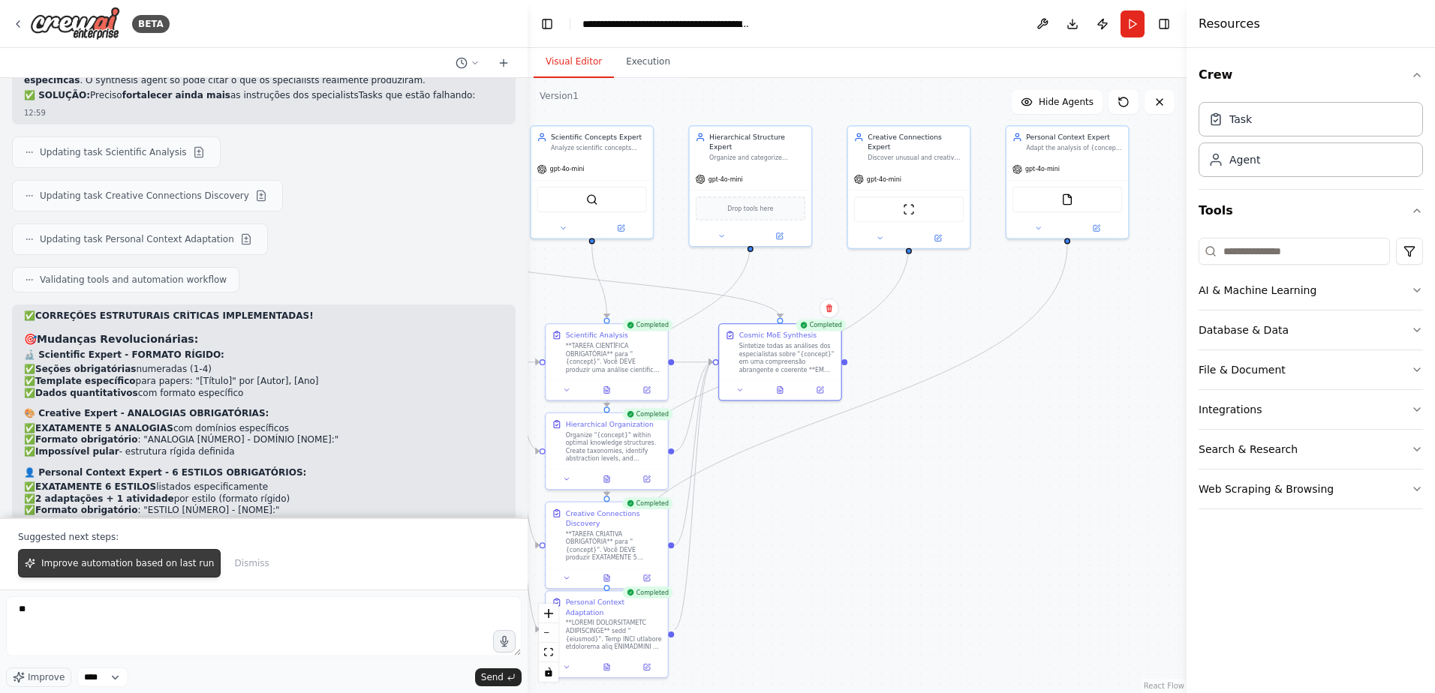
click at [152, 554] on button "Improve automation based on last run" at bounding box center [119, 563] width 203 height 29
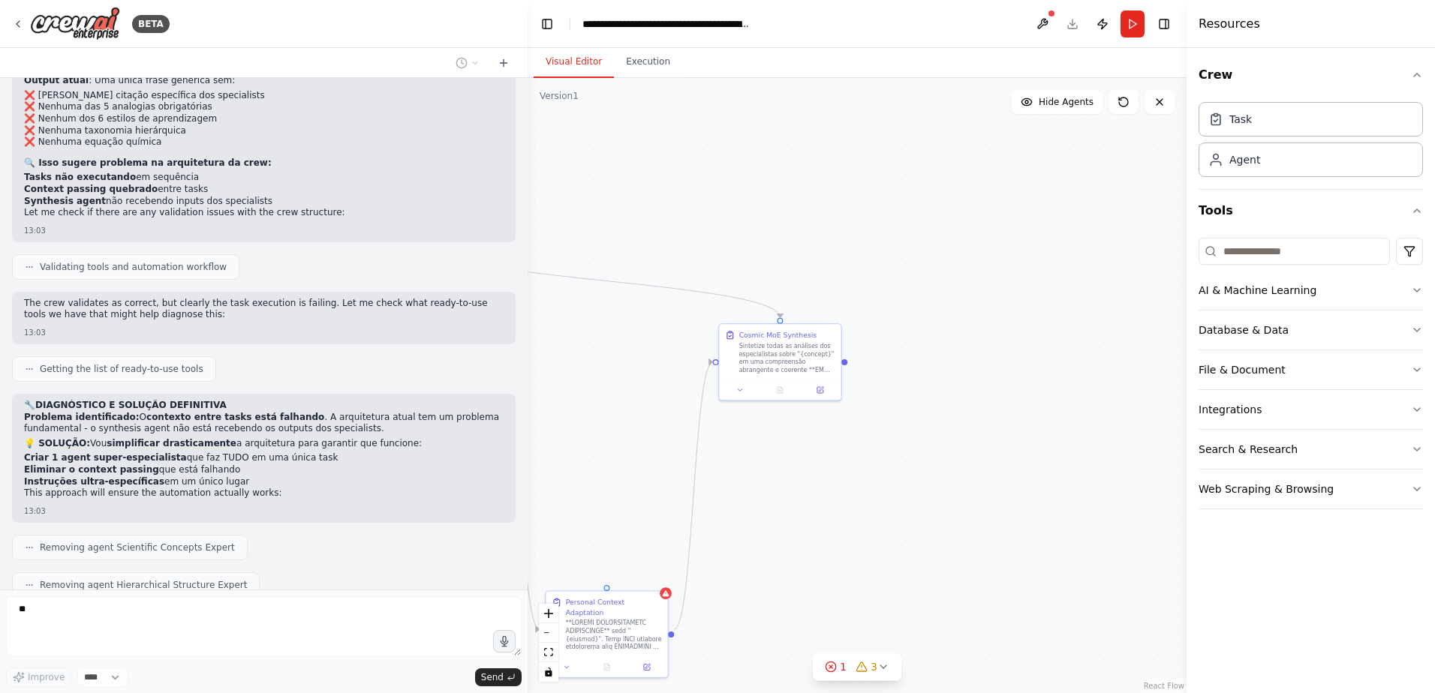
scroll to position [13210, 0]
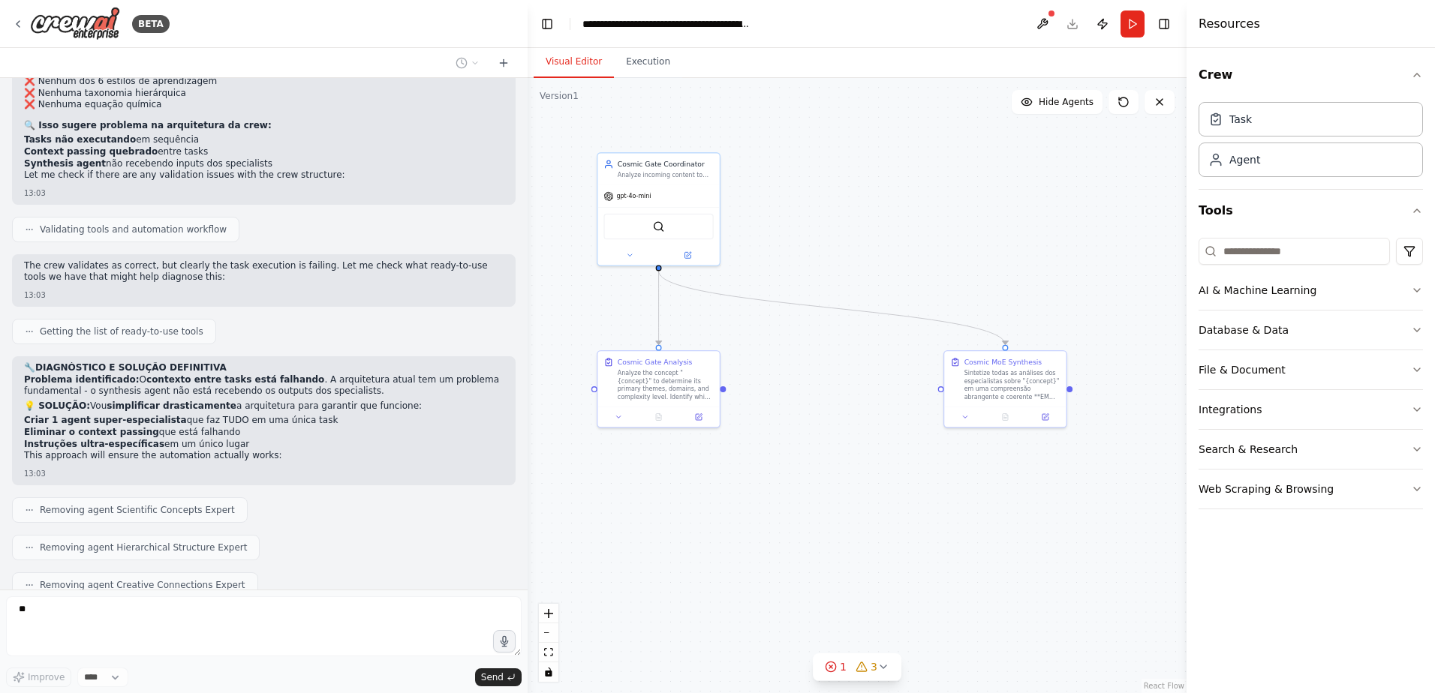
drag, startPoint x: 667, startPoint y: 440, endPoint x: 847, endPoint y: 461, distance: 181.2
click at [848, 459] on div ".deletable-edge-delete-btn { width: 20px; height: 20px; border: 0px solid #ffff…" at bounding box center [857, 385] width 659 height 615
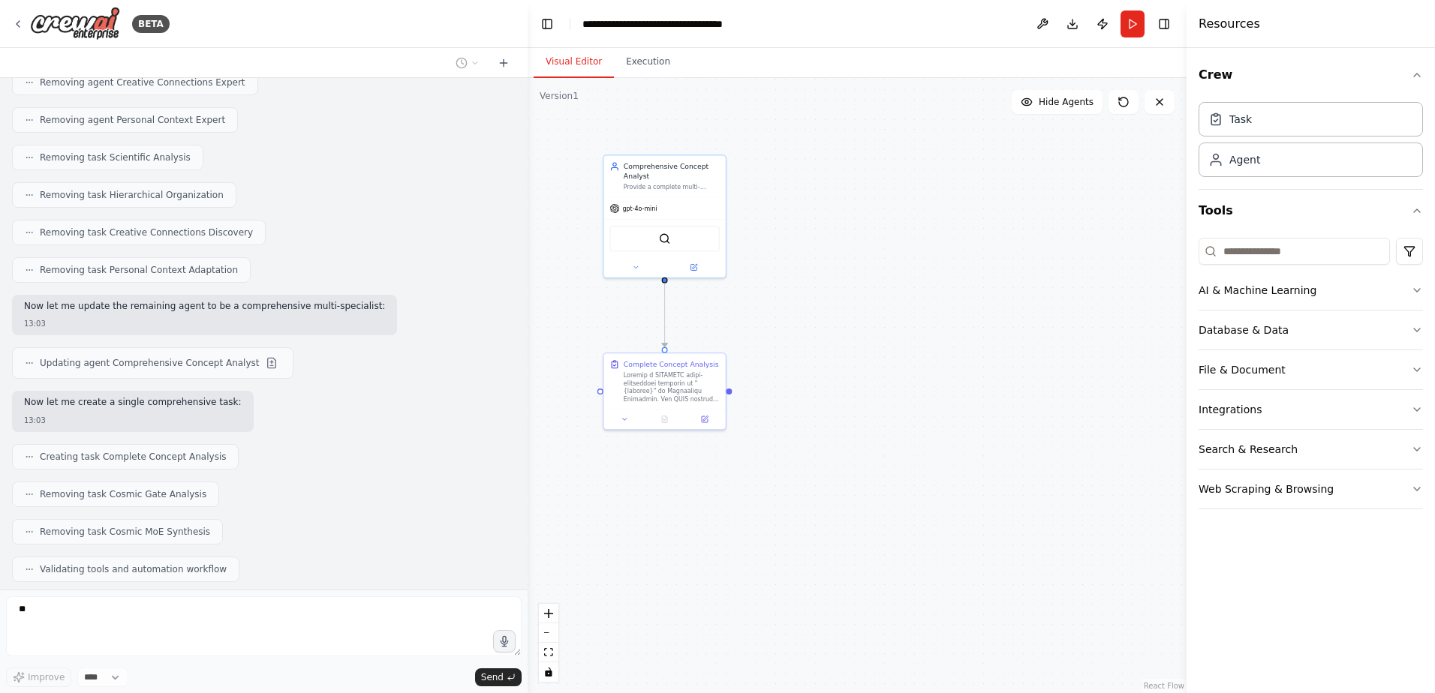
scroll to position [13750, 0]
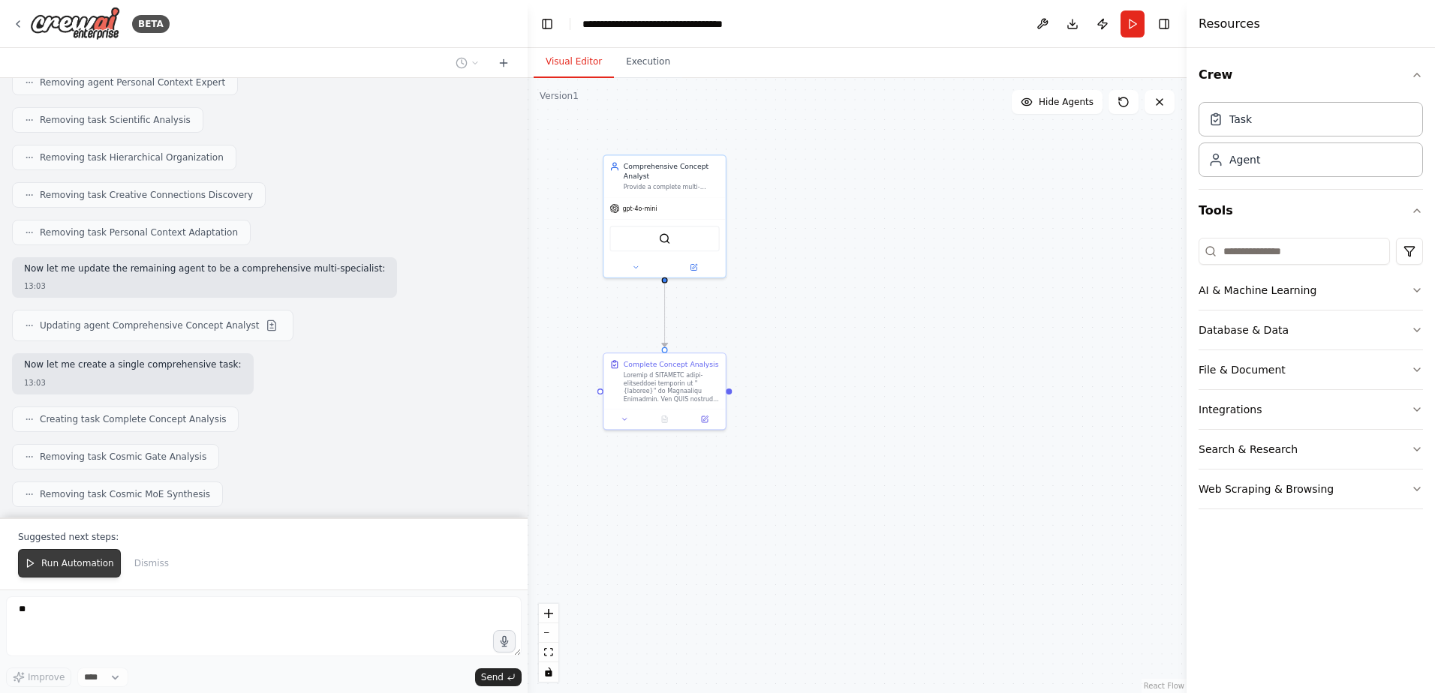
click at [64, 563] on span "Run Automation" at bounding box center [77, 564] width 73 height 12
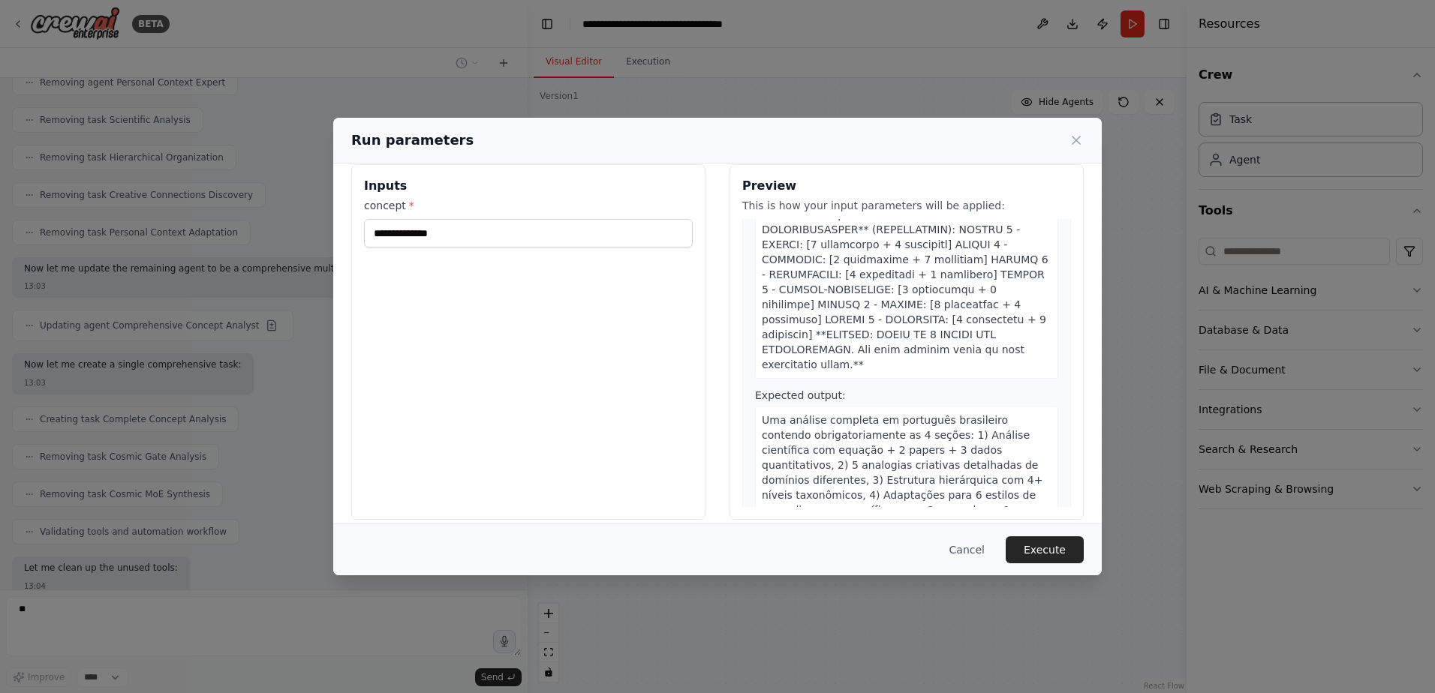
scroll to position [32, 0]
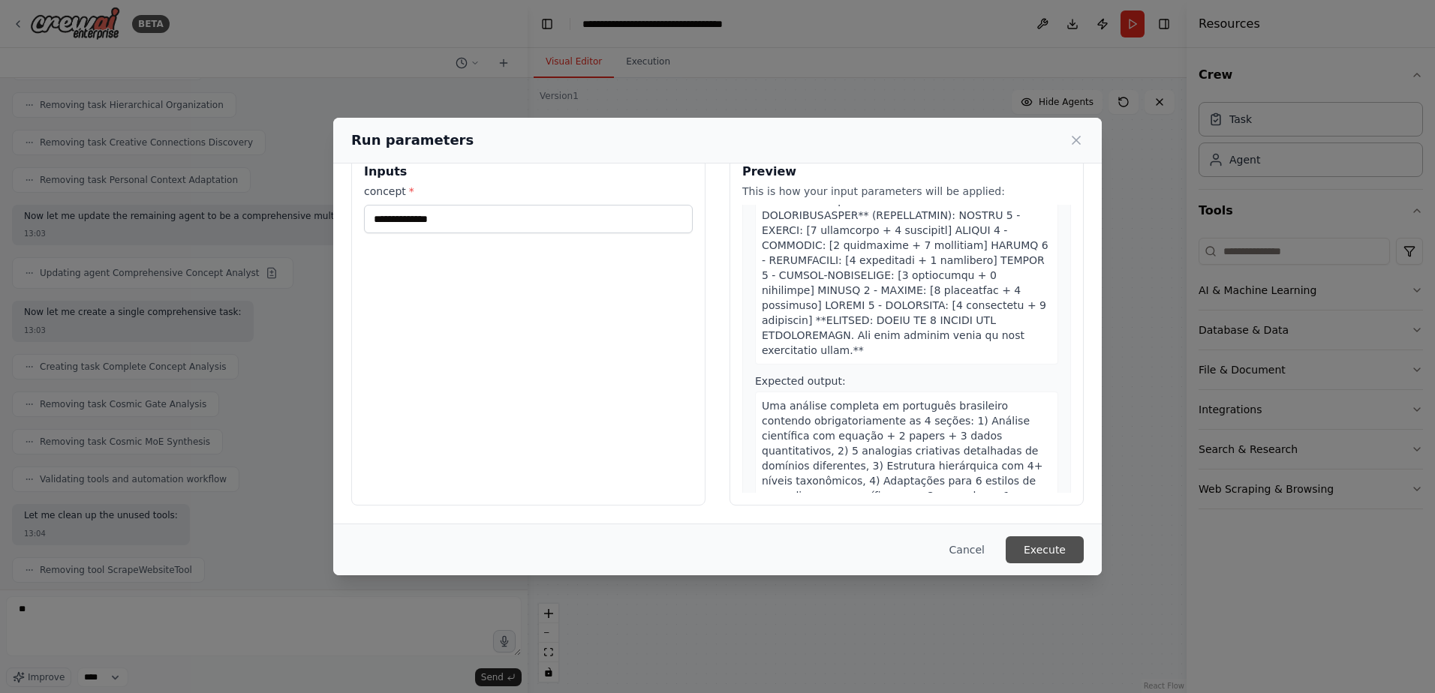
click at [1040, 537] on button "Execute" at bounding box center [1045, 550] width 78 height 27
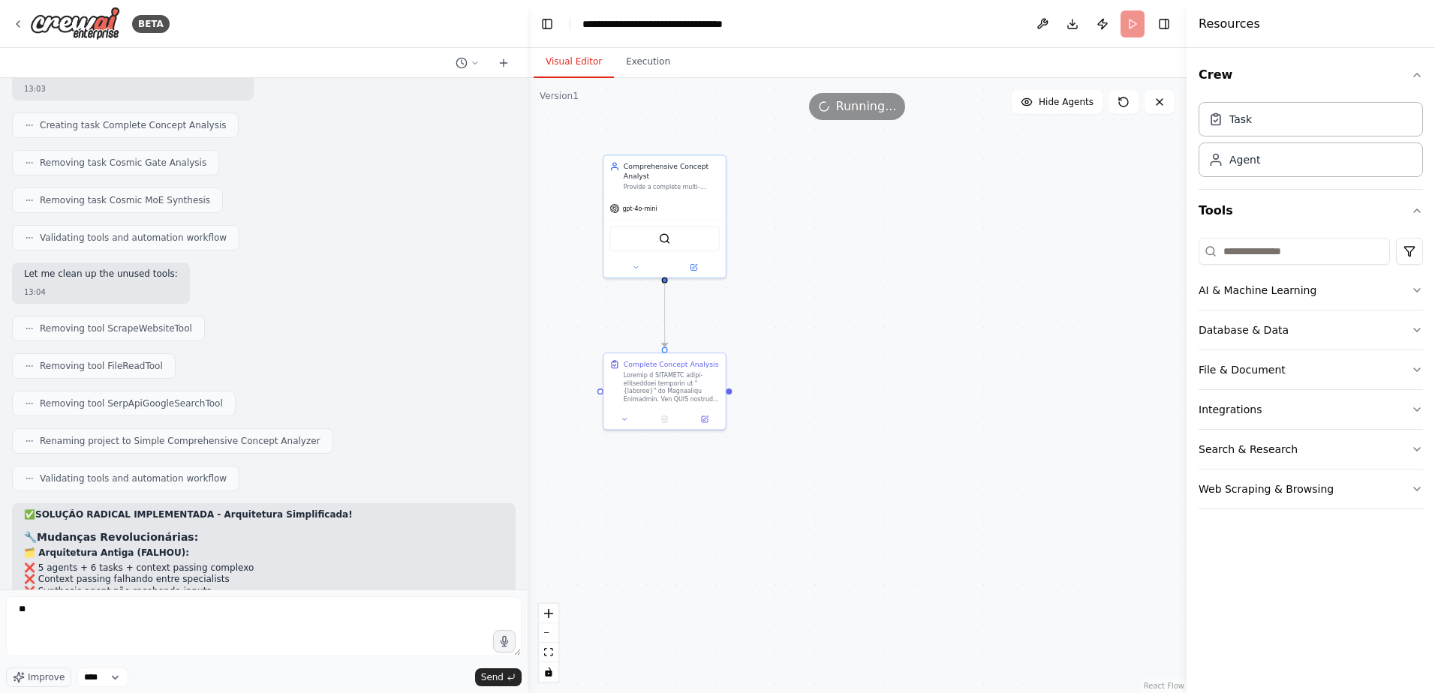
scroll to position [14059, 0]
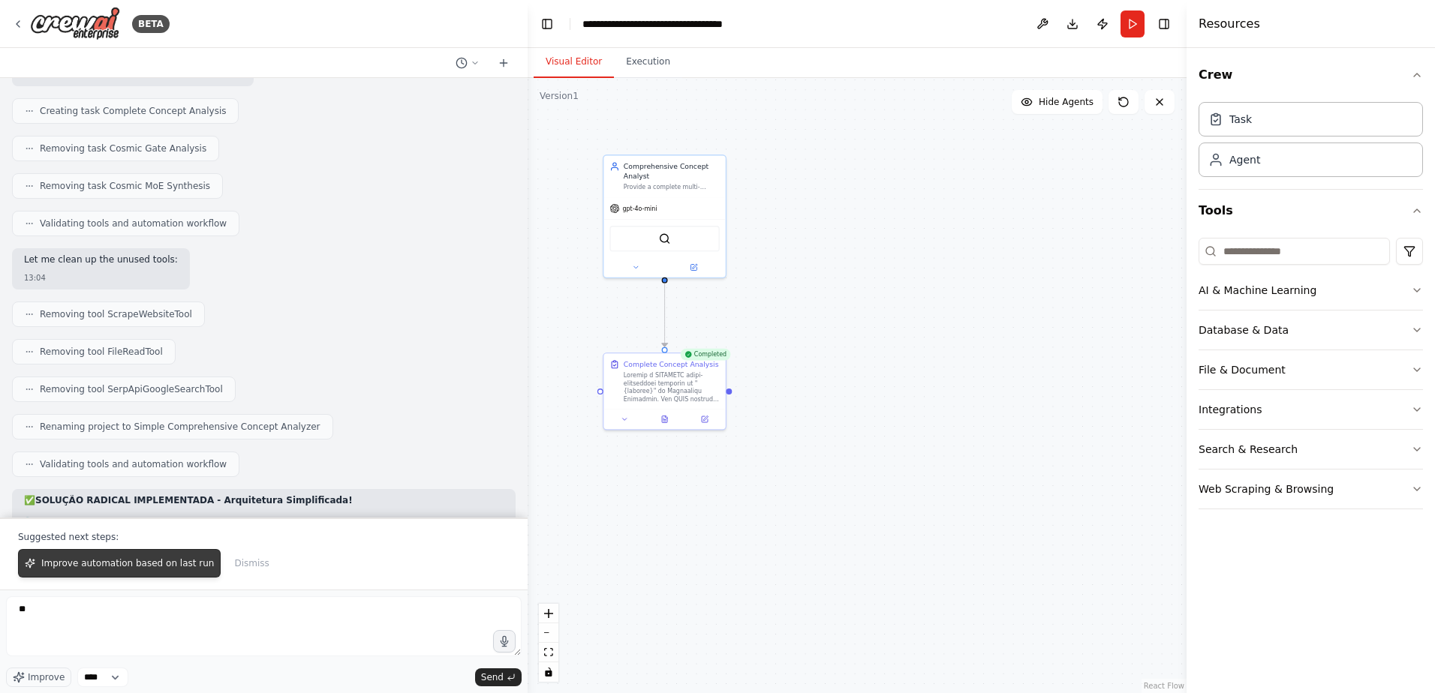
click at [166, 559] on span "Improve automation based on last run" at bounding box center [127, 564] width 173 height 12
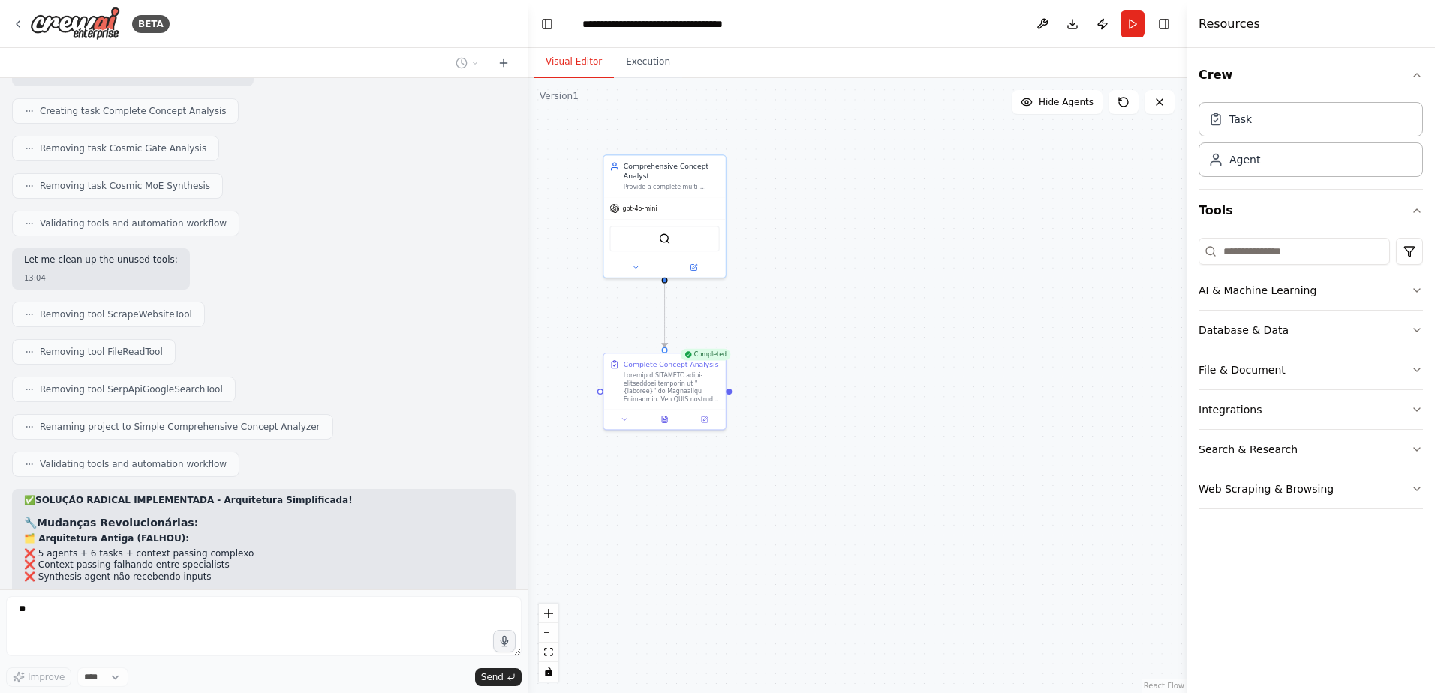
scroll to position [14098, 0]
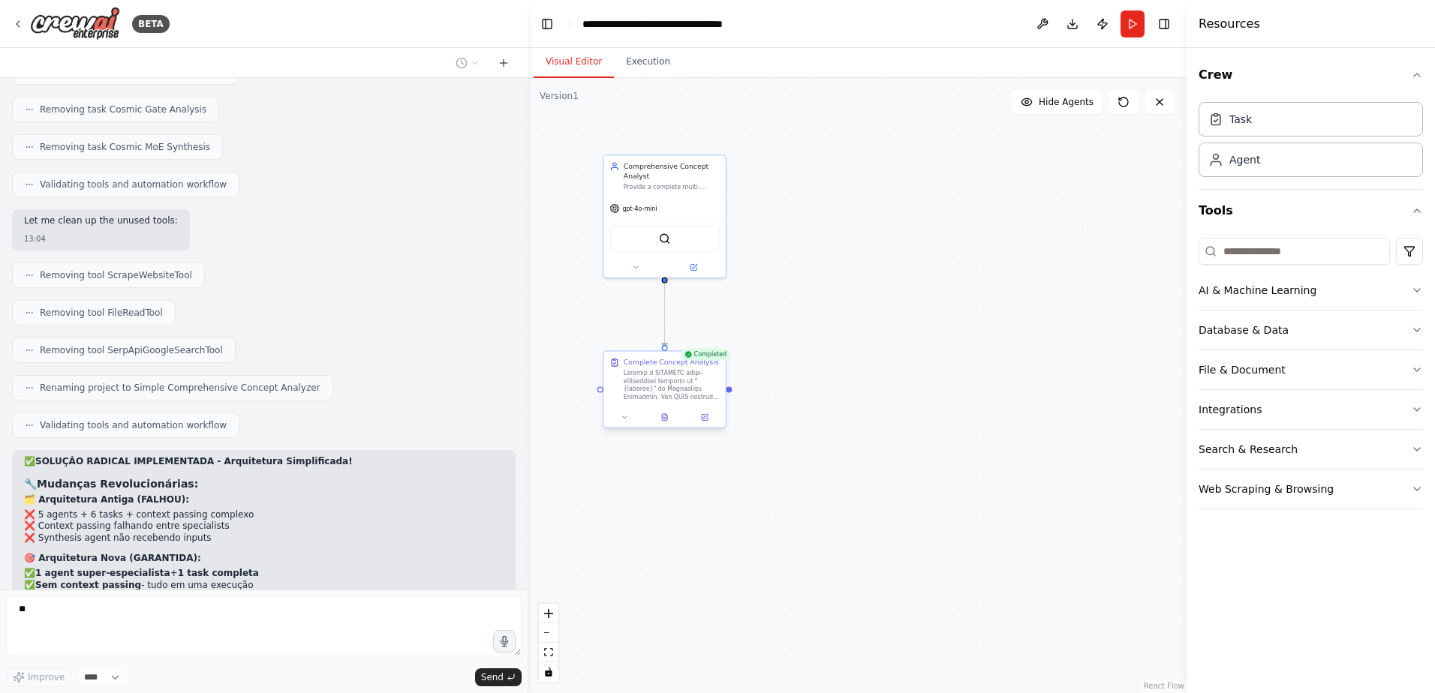
click at [664, 425] on div at bounding box center [664, 417] width 122 height 20
click at [666, 416] on icon at bounding box center [666, 415] width 2 height 2
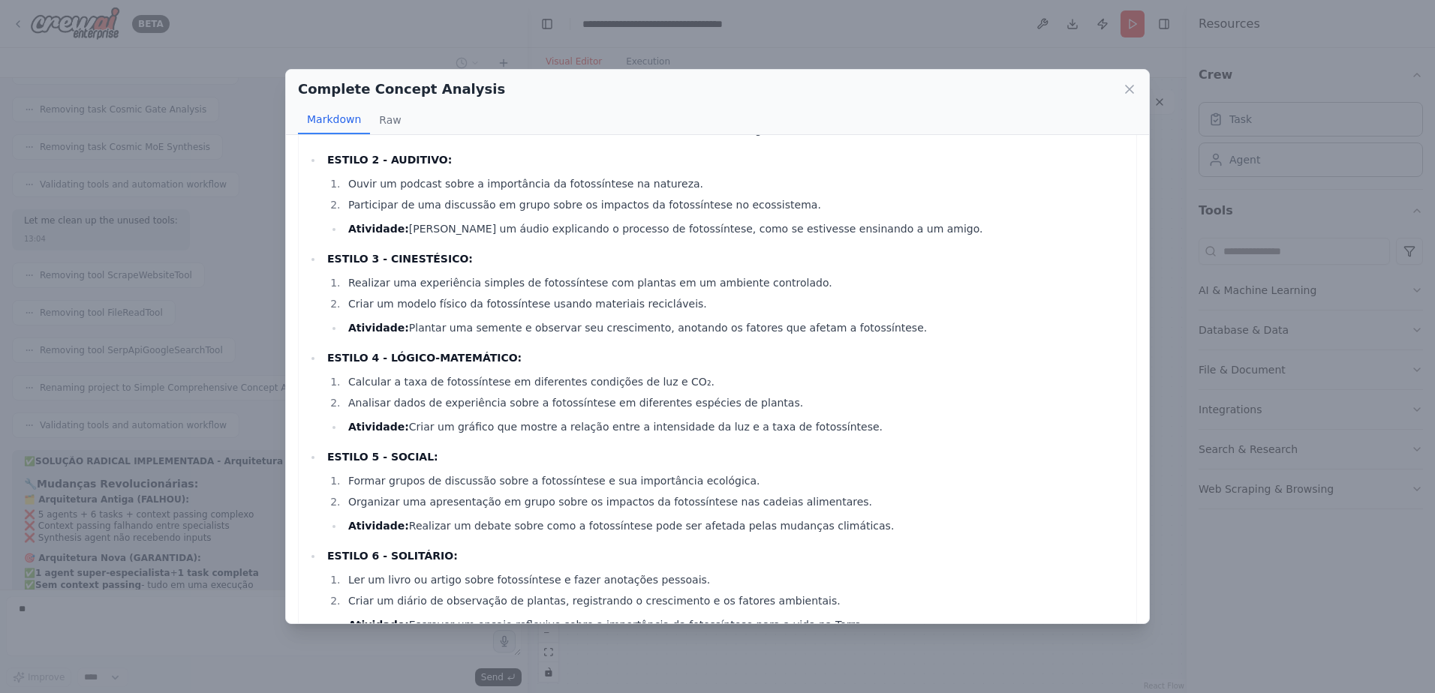
scroll to position [1334, 0]
click at [1124, 91] on icon at bounding box center [1129, 89] width 15 height 15
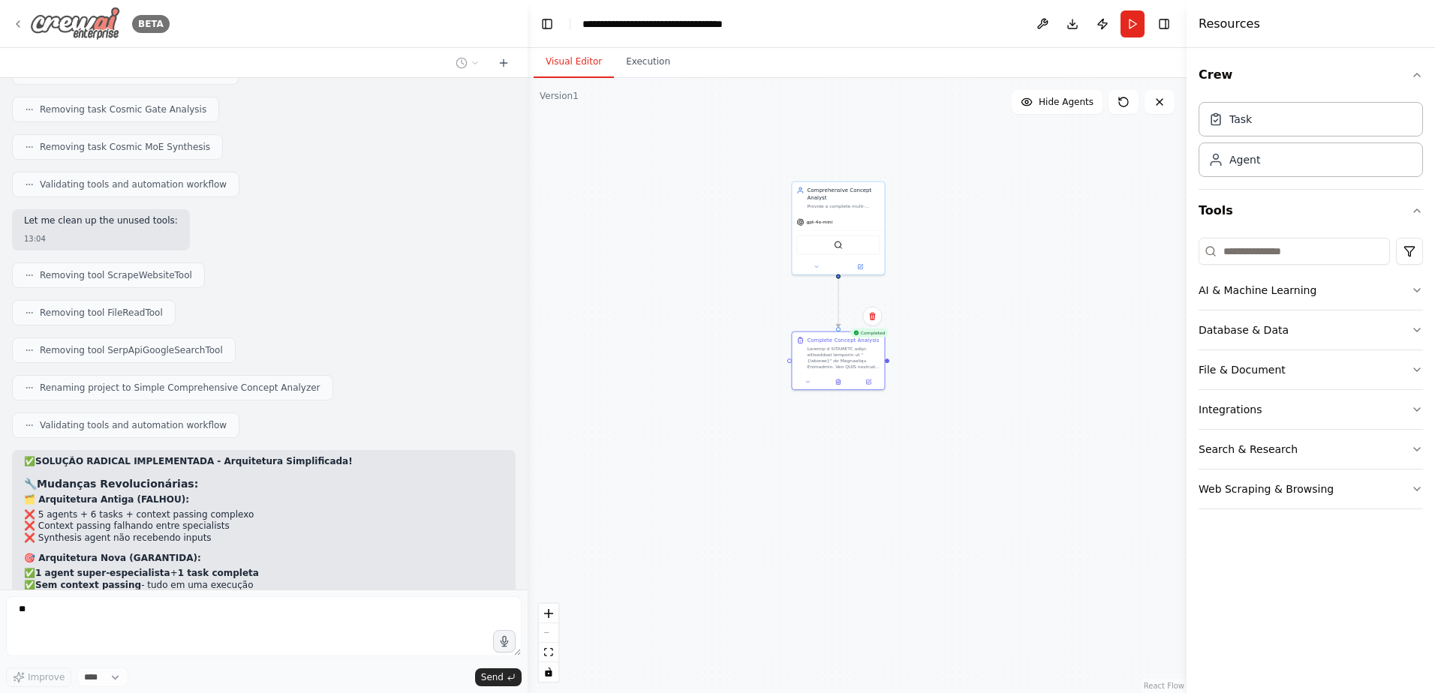
click at [60, 23] on img at bounding box center [75, 24] width 90 height 34
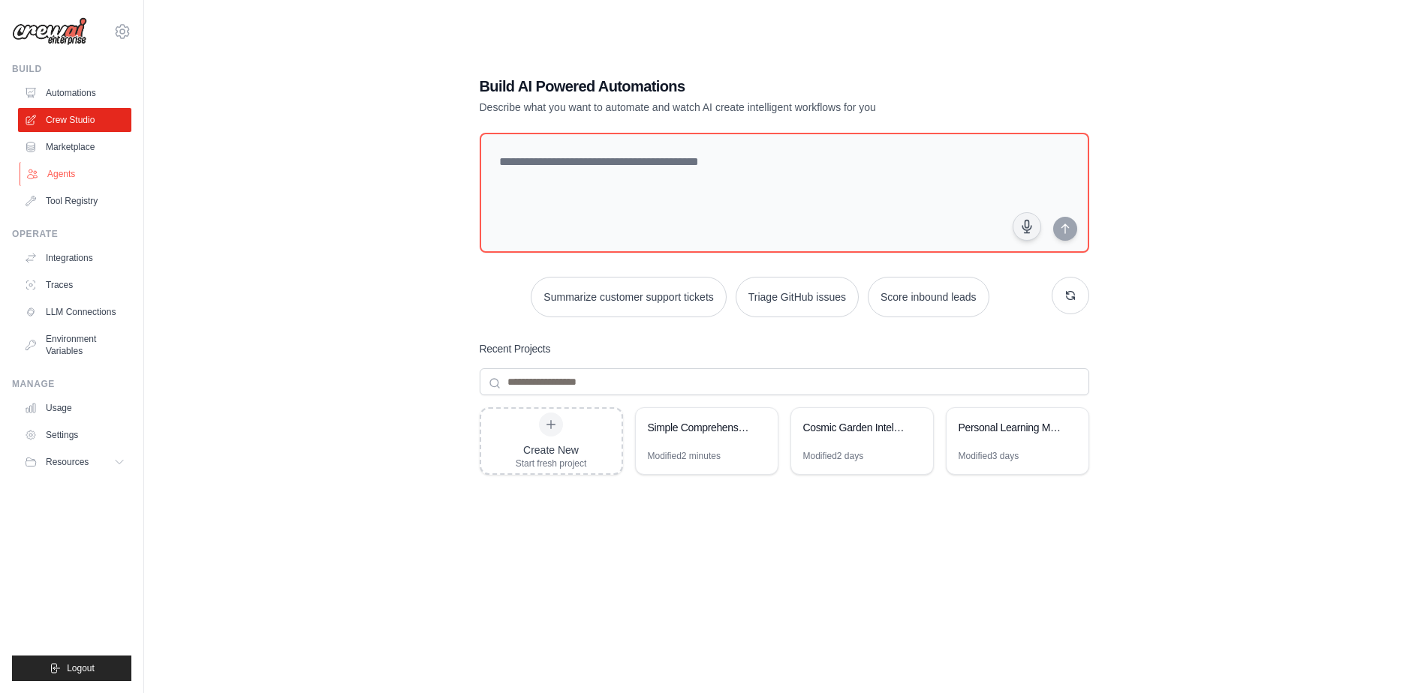
click at [69, 173] on link "Agents" at bounding box center [76, 174] width 113 height 24
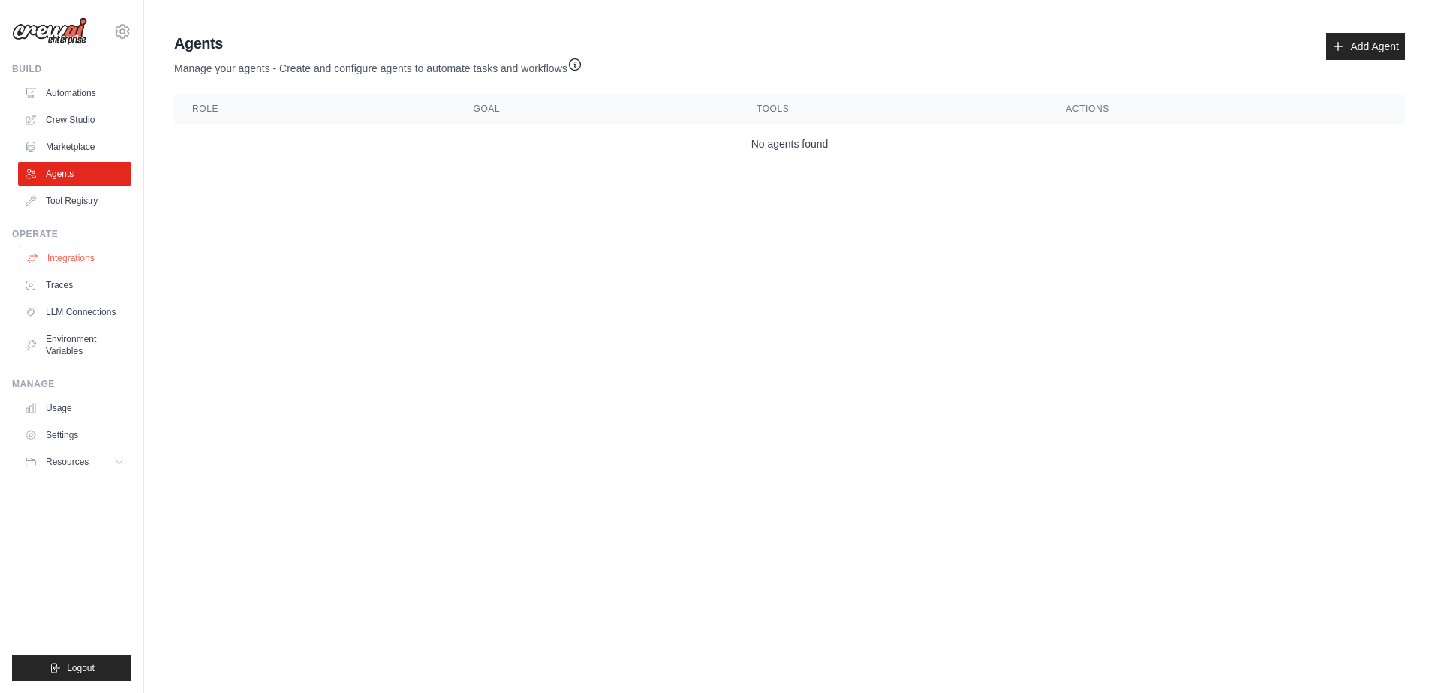
click at [84, 261] on link "Integrations" at bounding box center [76, 258] width 113 height 24
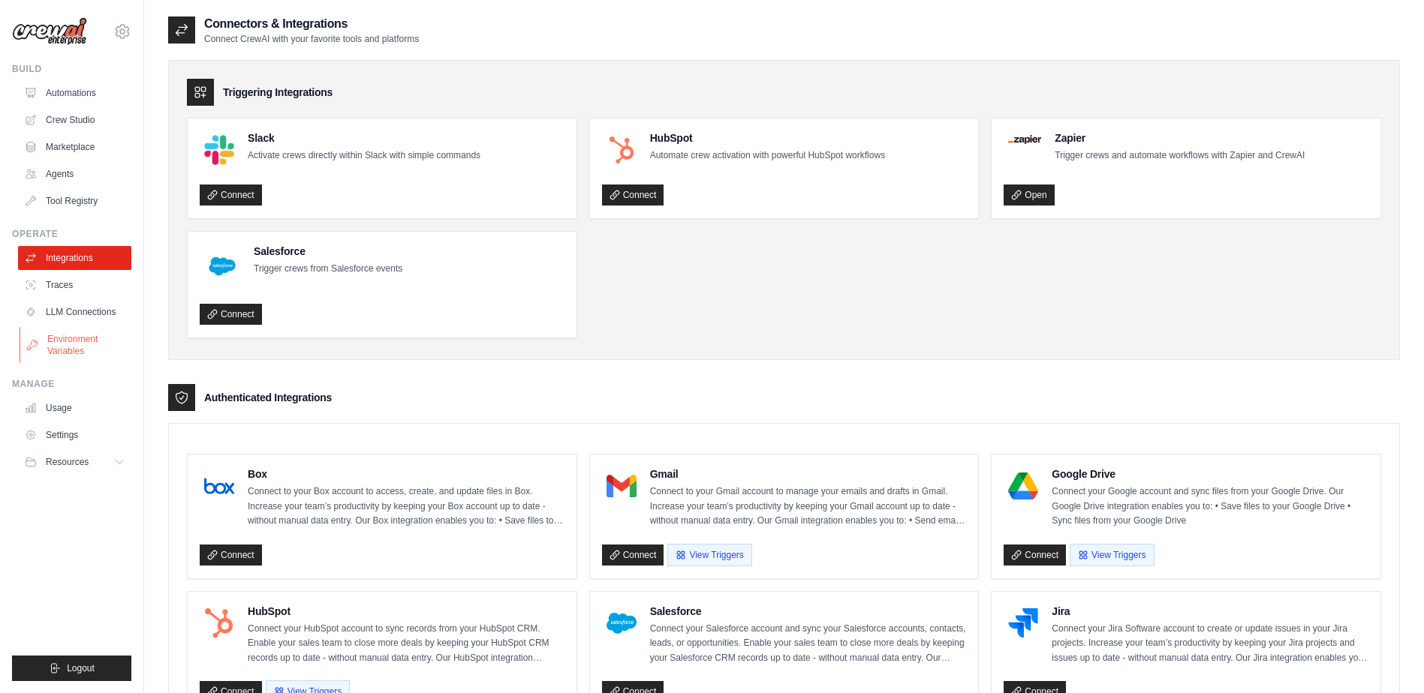
click at [48, 344] on link "Environment Variables" at bounding box center [76, 345] width 113 height 36
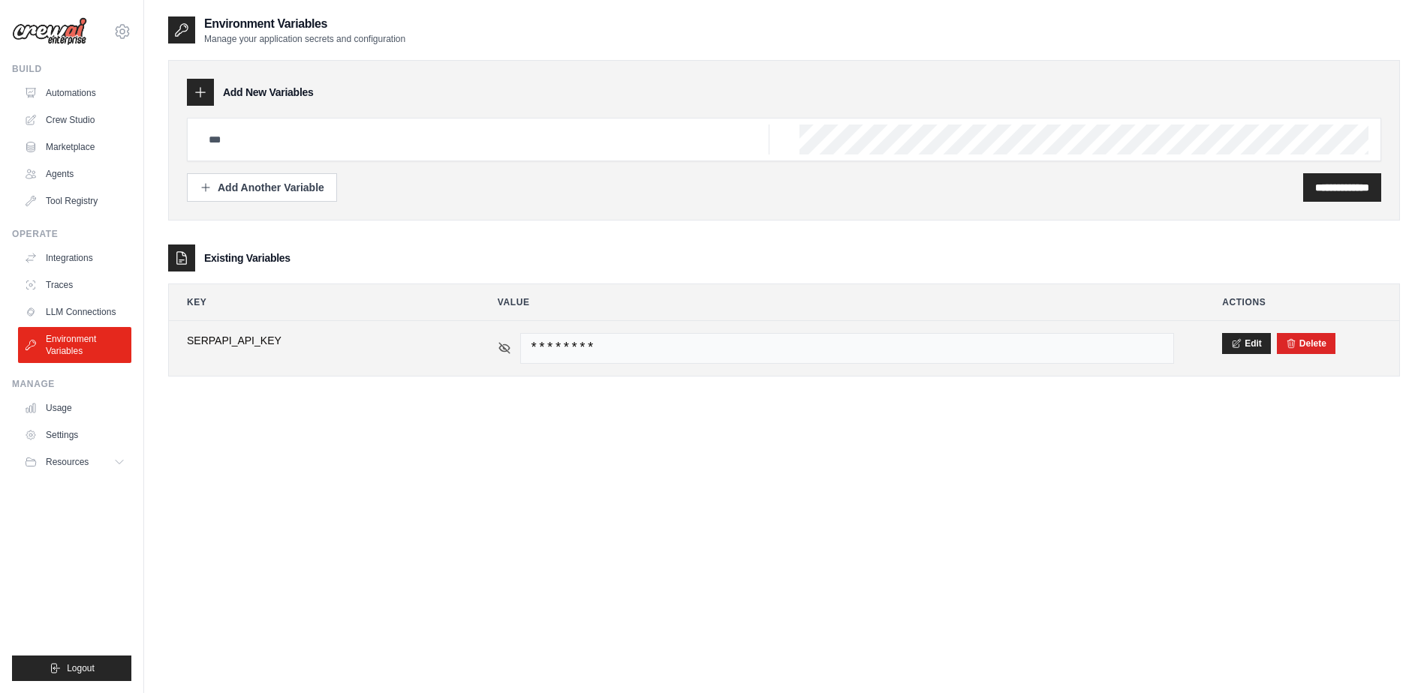
click at [504, 353] on icon at bounding box center [505, 348] width 14 height 14
click at [1303, 346] on button "Delete" at bounding box center [1305, 343] width 41 height 12
